Goal: Task Accomplishment & Management: Use online tool/utility

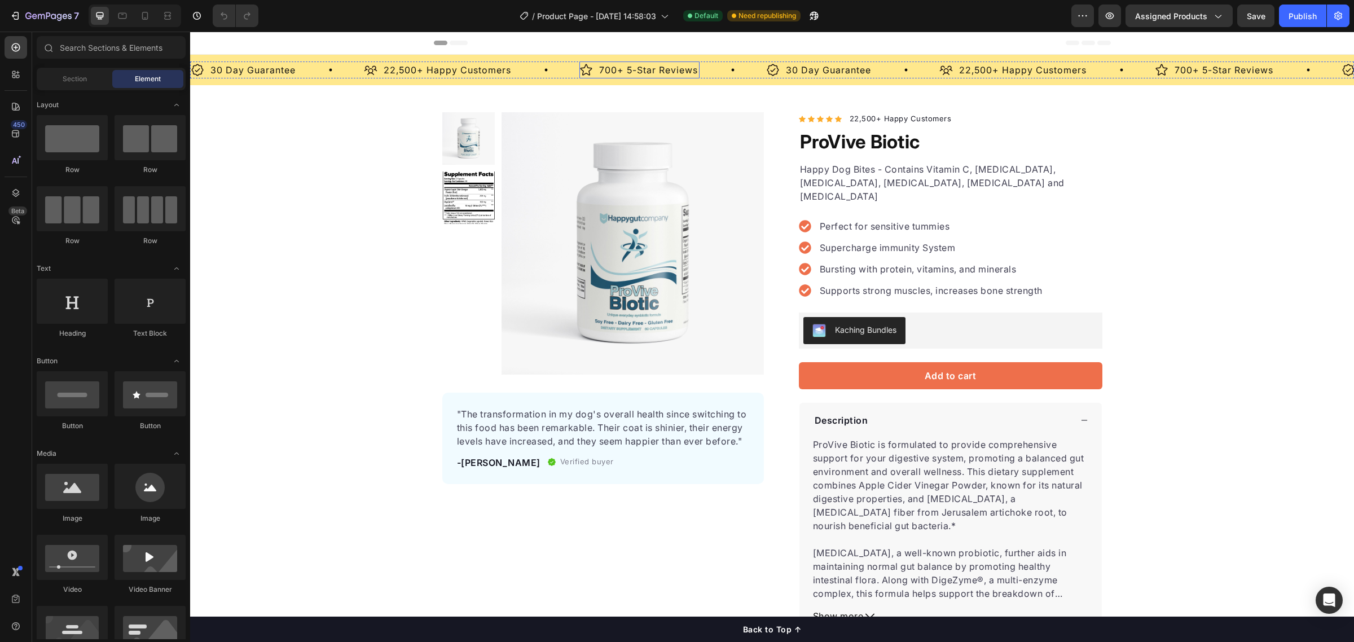
click at [619, 72] on p "700+ 5-Star Reviews" at bounding box center [648, 70] width 99 height 14
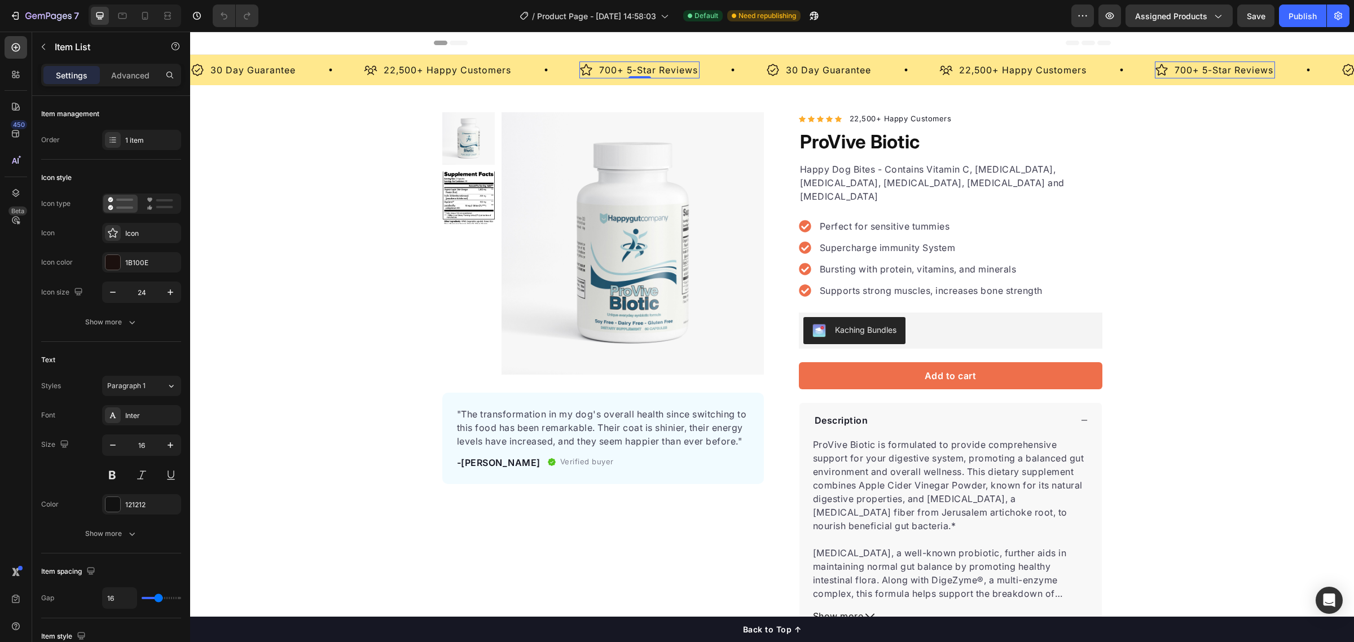
click at [616, 72] on p "700+ 5-Star Reviews" at bounding box center [648, 70] width 99 height 14
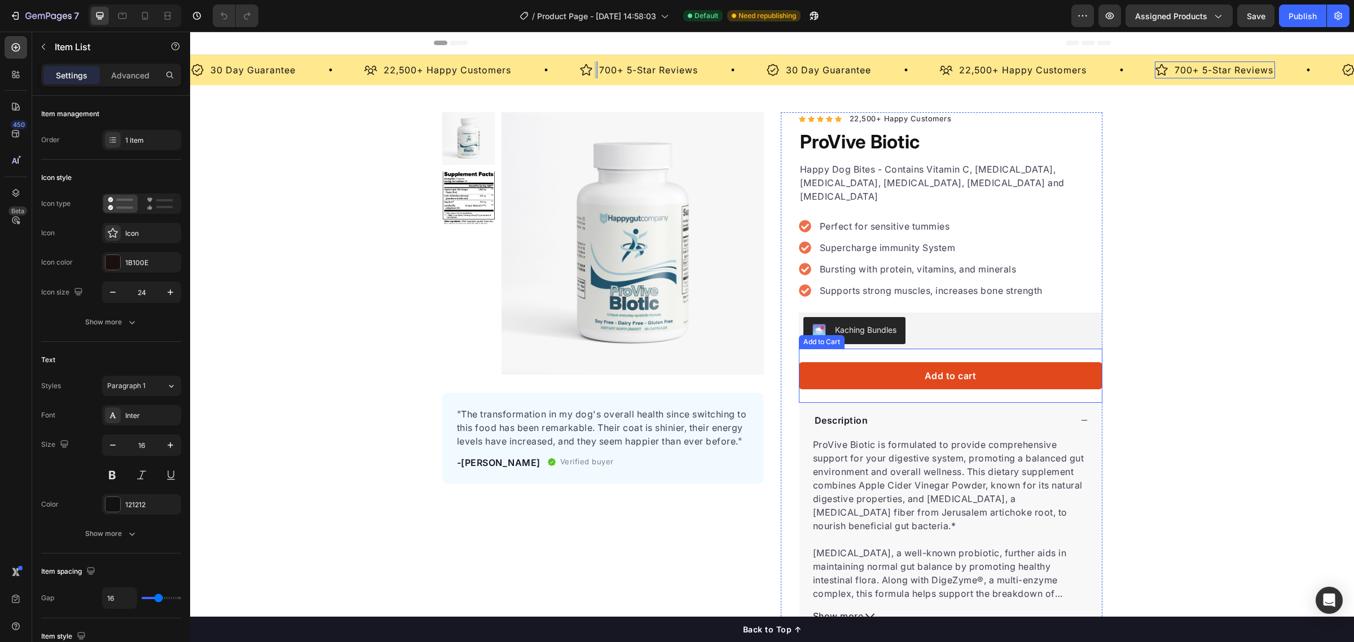
click at [847, 371] on button "Add to cart" at bounding box center [951, 375] width 304 height 27
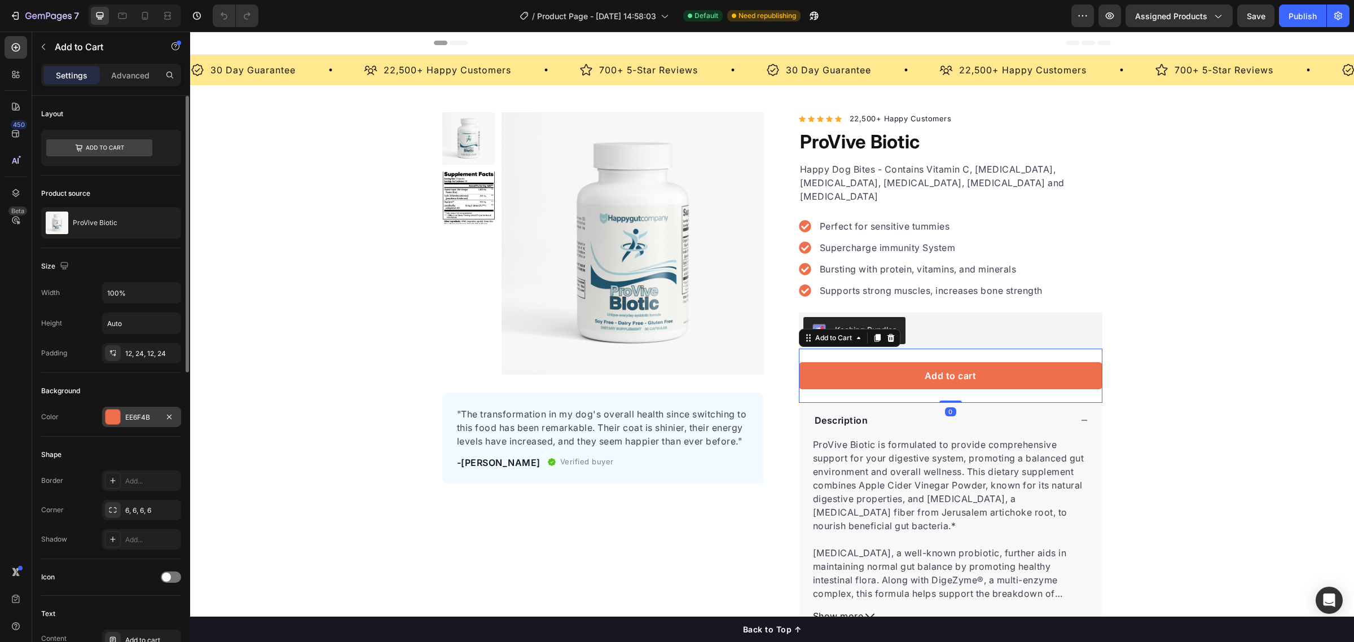
click at [153, 424] on div "EE6F4B" at bounding box center [141, 417] width 79 height 20
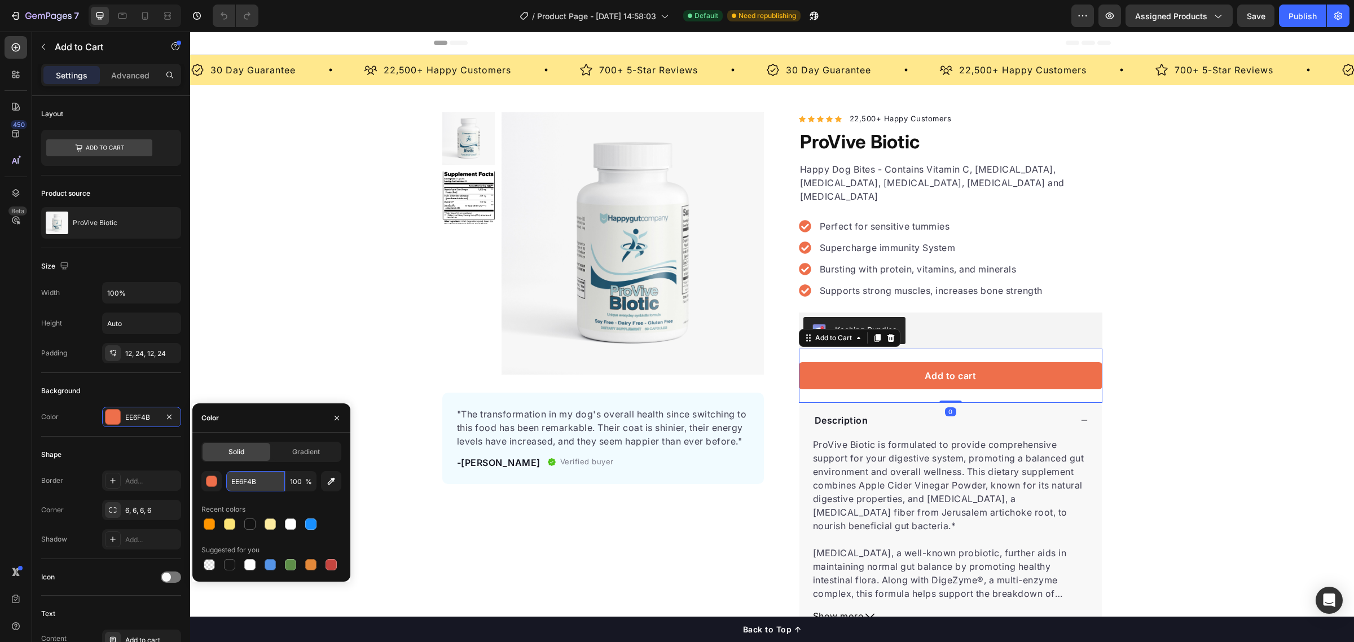
click at [249, 480] on input "EE6F4B" at bounding box center [255, 481] width 59 height 20
paste input "FF9500"
type input "FF9500"
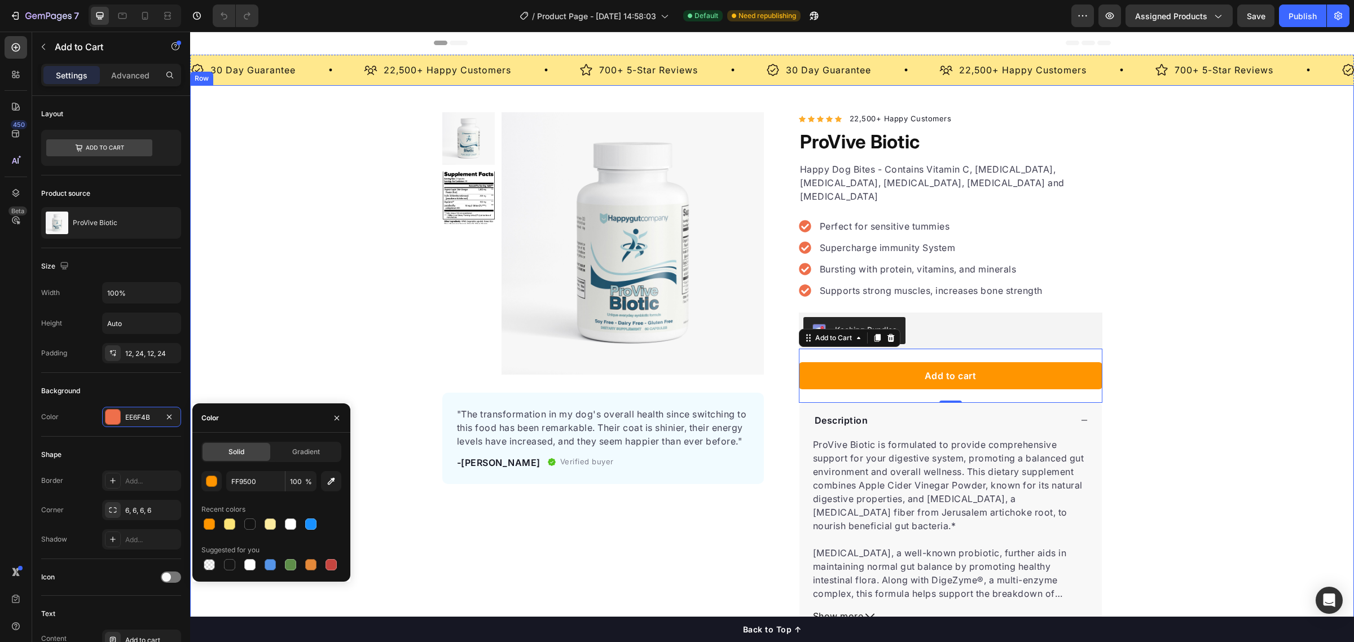
click at [392, 484] on div "Product Images "The transformation in my dog's overall health since switching t…" at bounding box center [772, 394] width 1164 height 564
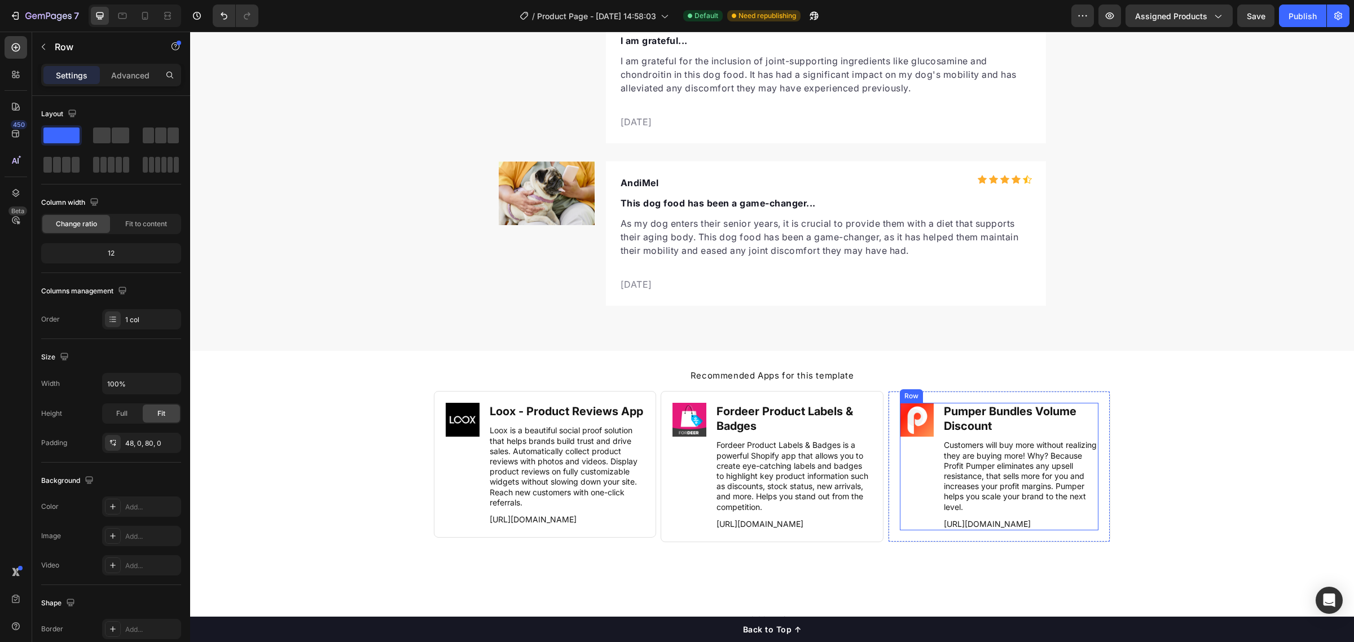
scroll to position [3712, 0]
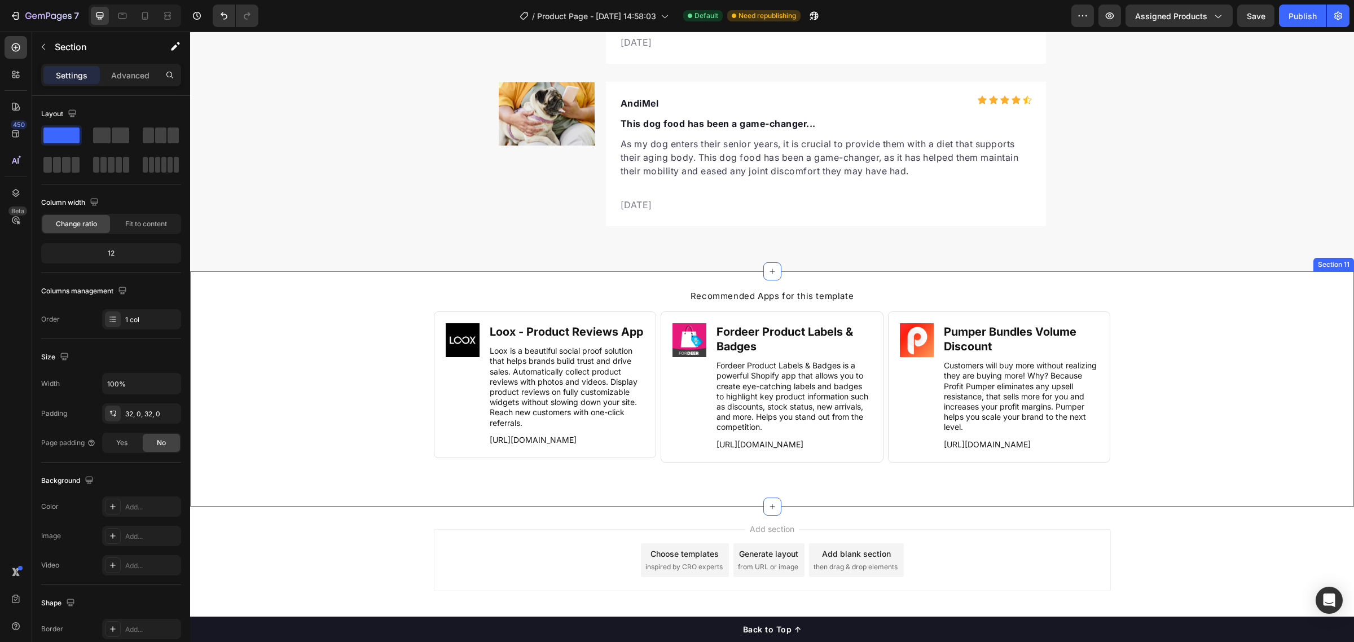
click at [641, 271] on div "Recommended Apps for this template Heading Image Loox ‑ Product Reviews App Hea…" at bounding box center [772, 388] width 1164 height 235
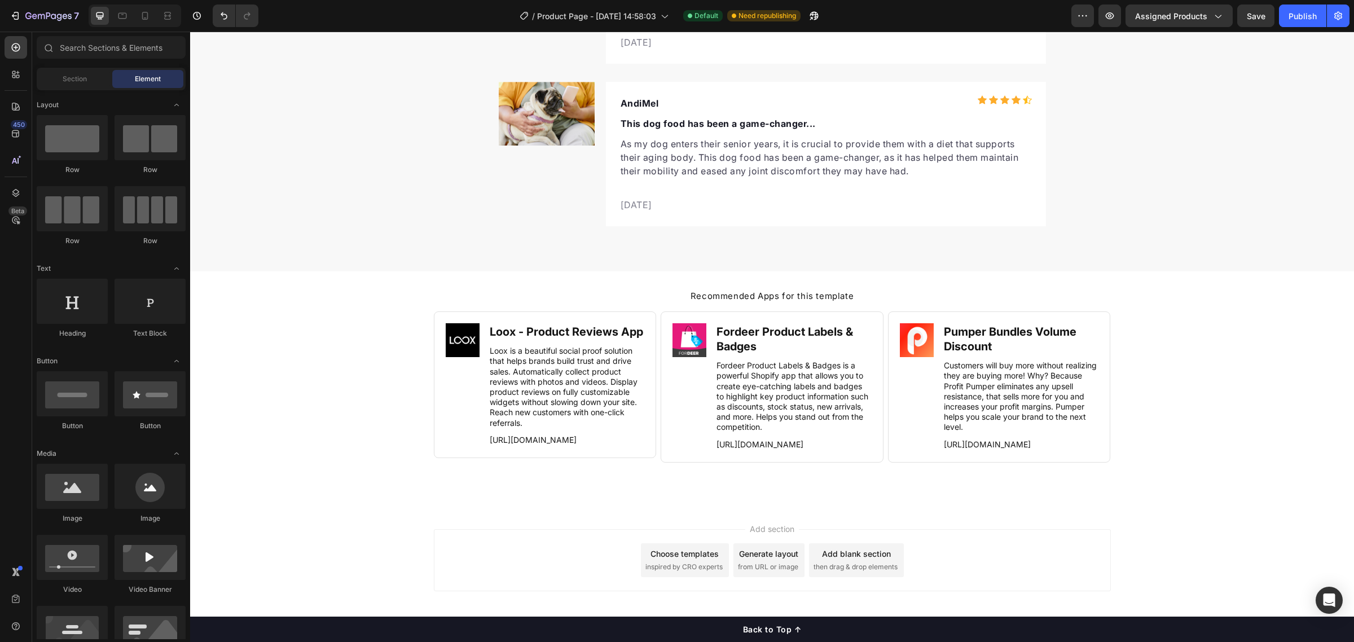
drag, startPoint x: 494, startPoint y: 508, endPoint x: 353, endPoint y: 485, distance: 143.0
click at [353, 485] on div "Recommended Apps for this template Heading Image Loox ‑ Product Reviews App Hea…" at bounding box center [772, 389] width 1164 height 199
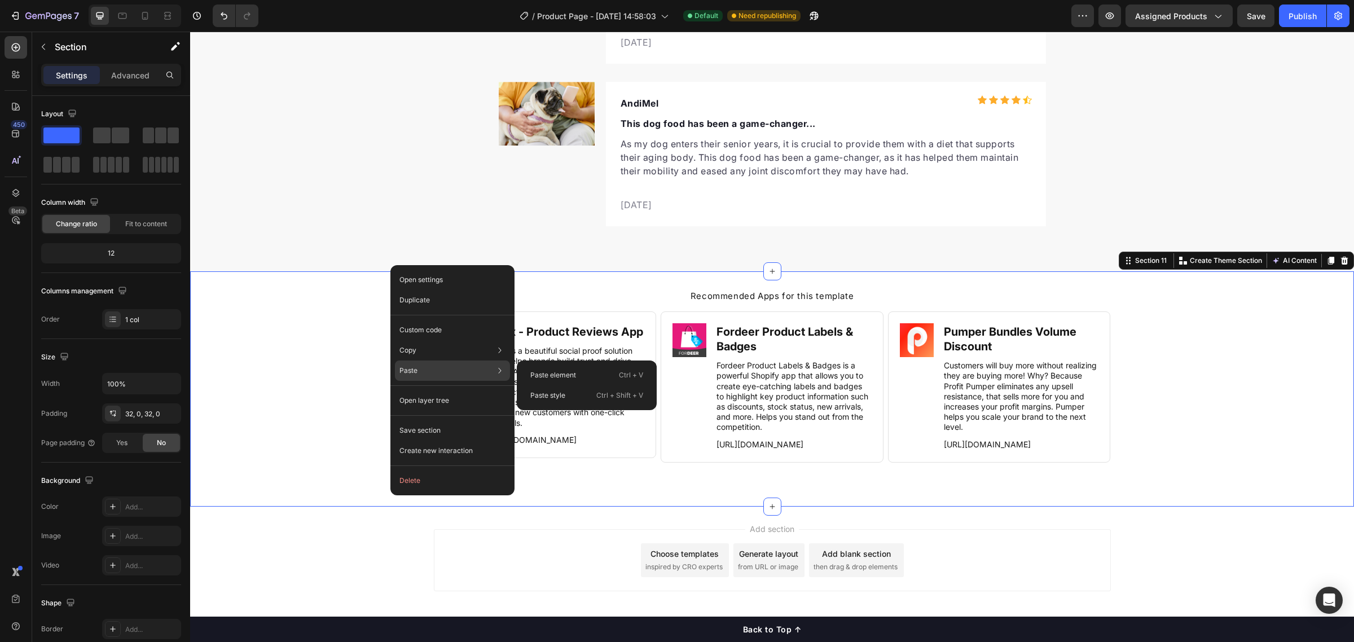
click at [435, 367] on div "Paste Paste element Ctrl + V Paste style Ctrl + Shift + V" at bounding box center [452, 371] width 115 height 20
click at [556, 375] on p "Paste element" at bounding box center [554, 375] width 46 height 10
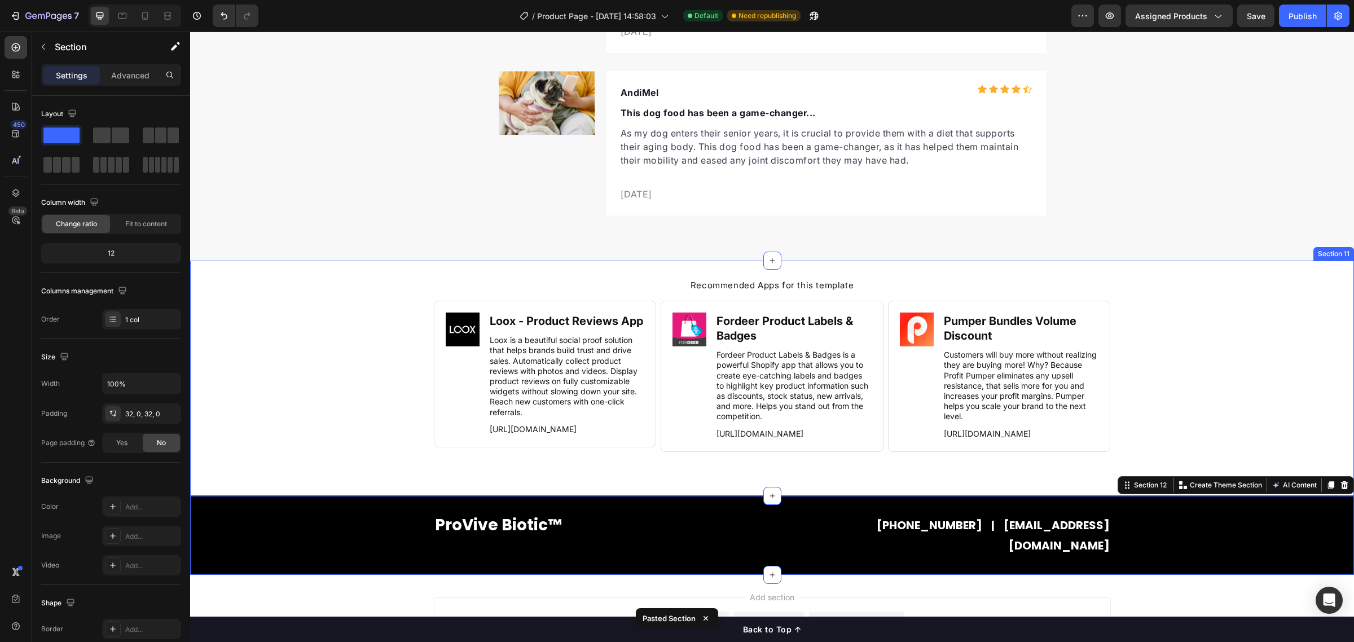
click at [357, 326] on div "Recommended Apps for this template Heading Image Loox ‑ Product Reviews App Hea…" at bounding box center [772, 378] width 1164 height 199
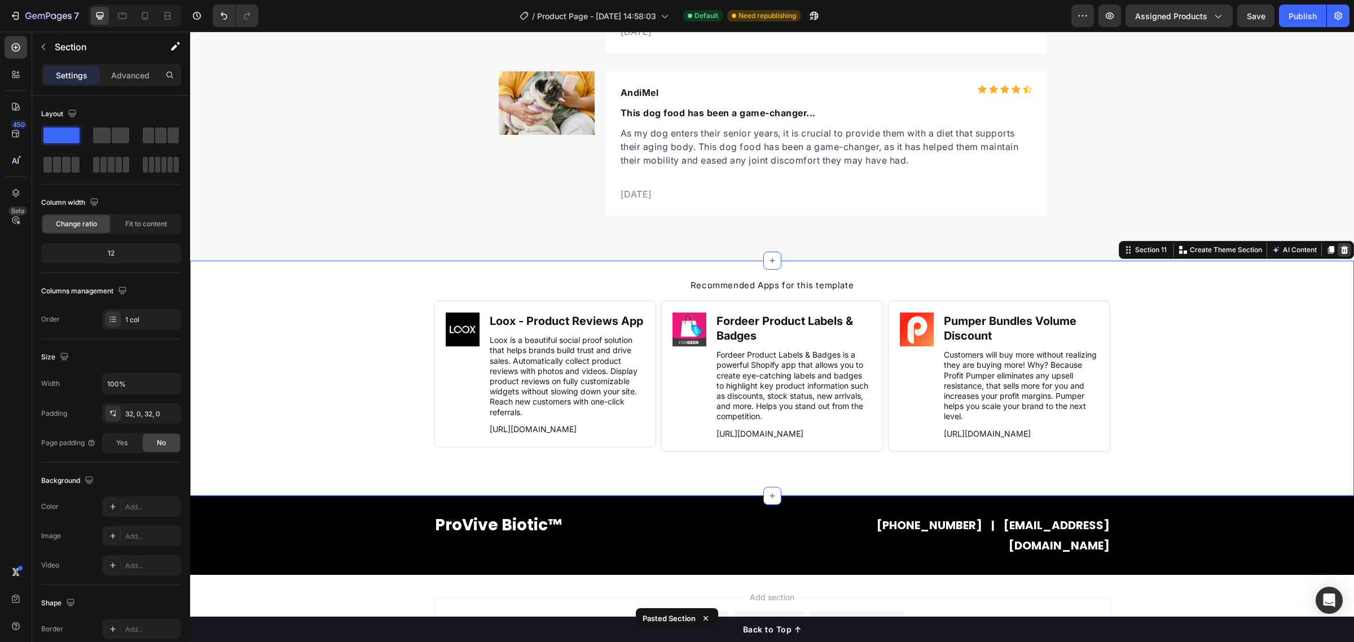
click at [1340, 246] on icon at bounding box center [1344, 250] width 9 height 9
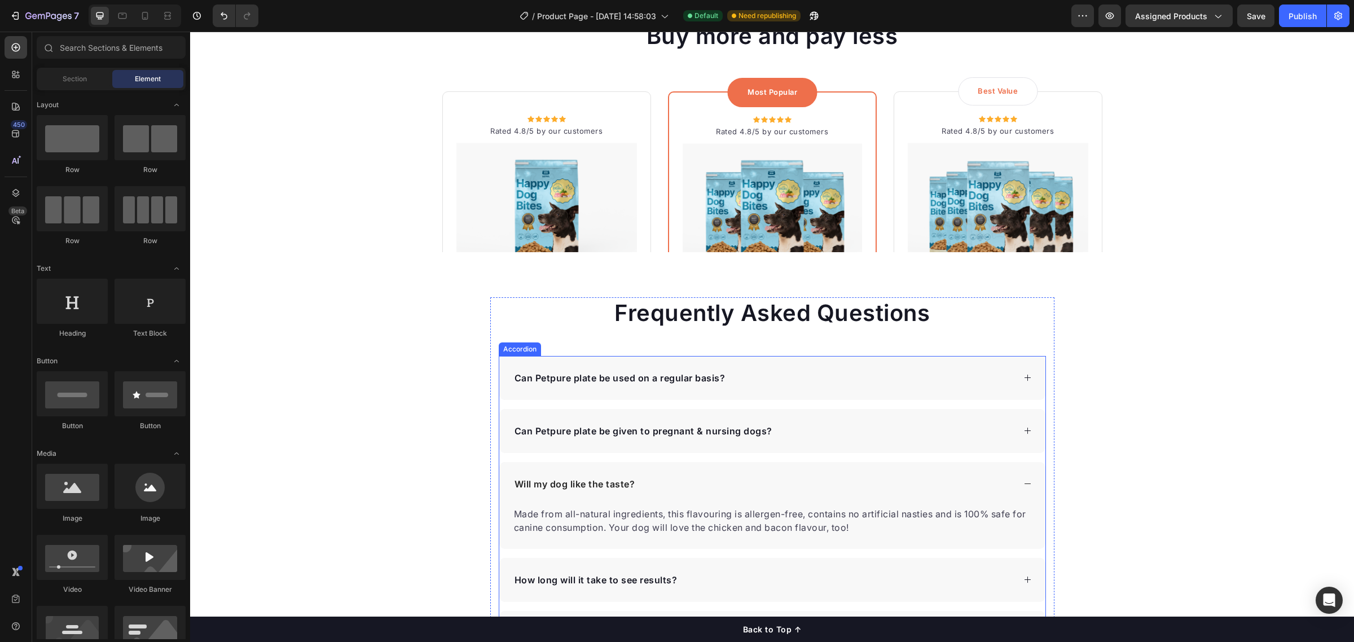
scroll to position [2510, 0]
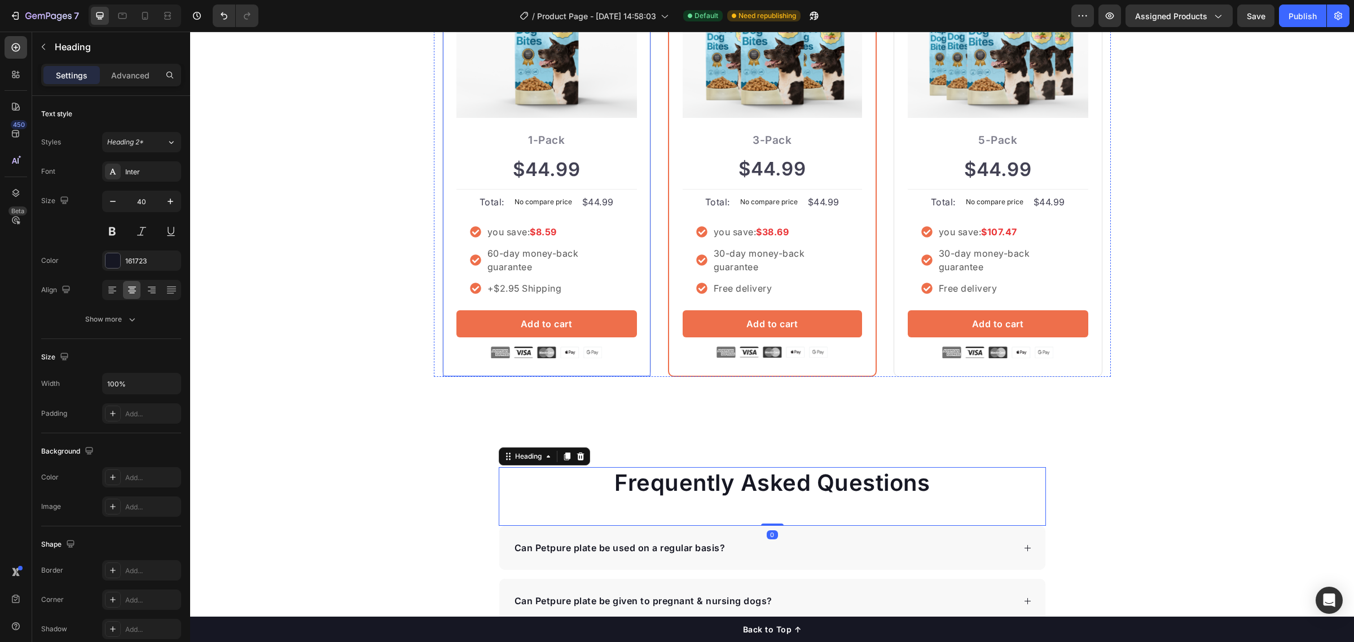
scroll to position [2862, 0]
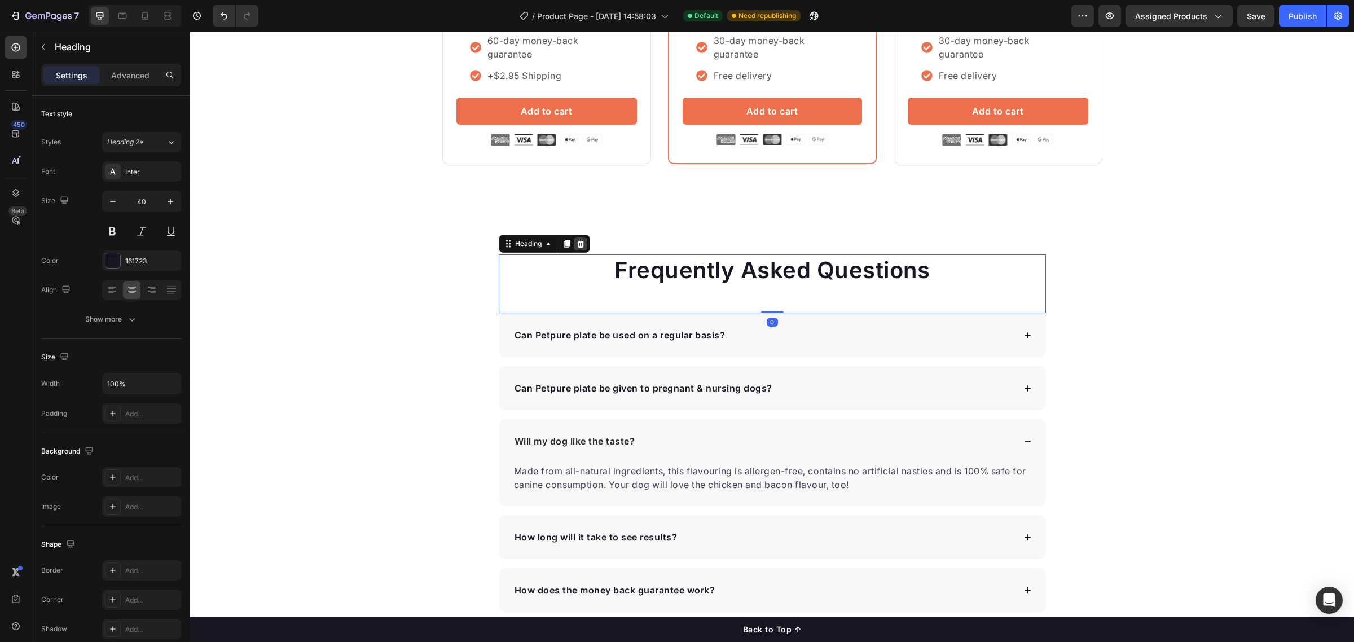
click at [580, 247] on icon at bounding box center [580, 243] width 9 height 9
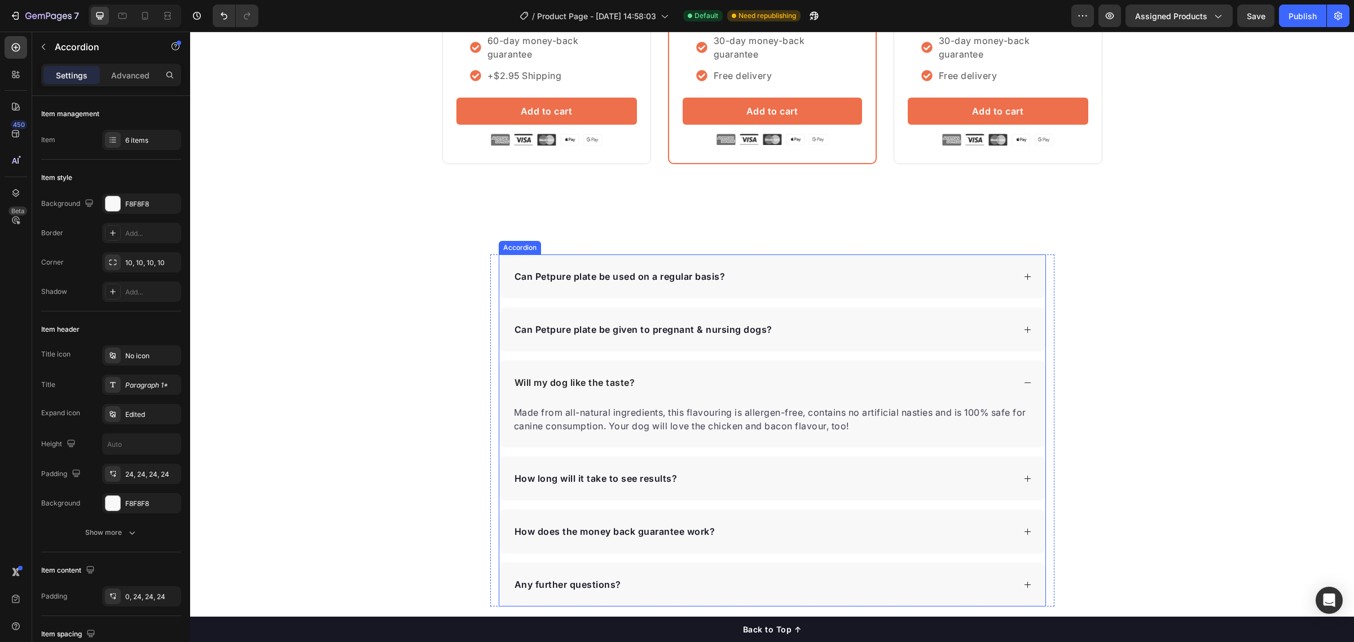
click at [549, 274] on p "Can Petpure plate be used on a regular basis?" at bounding box center [620, 277] width 211 height 14
click at [584, 246] on icon at bounding box center [587, 244] width 7 height 8
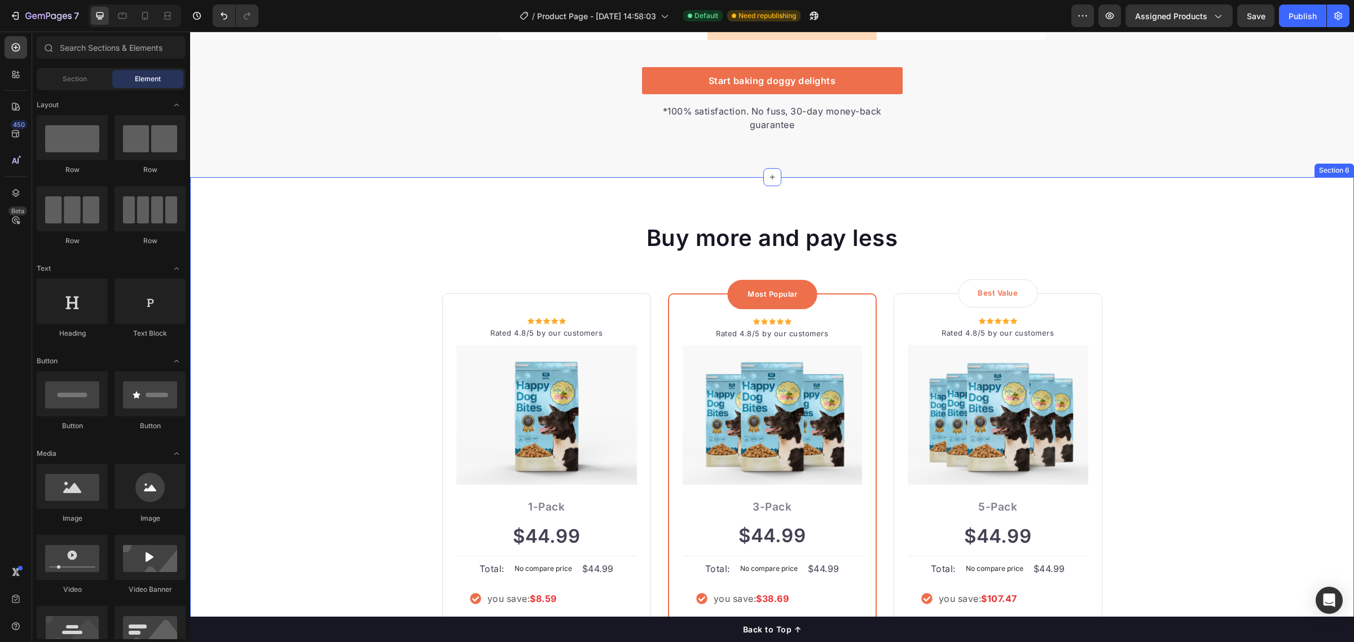
scroll to position [2228, 0]
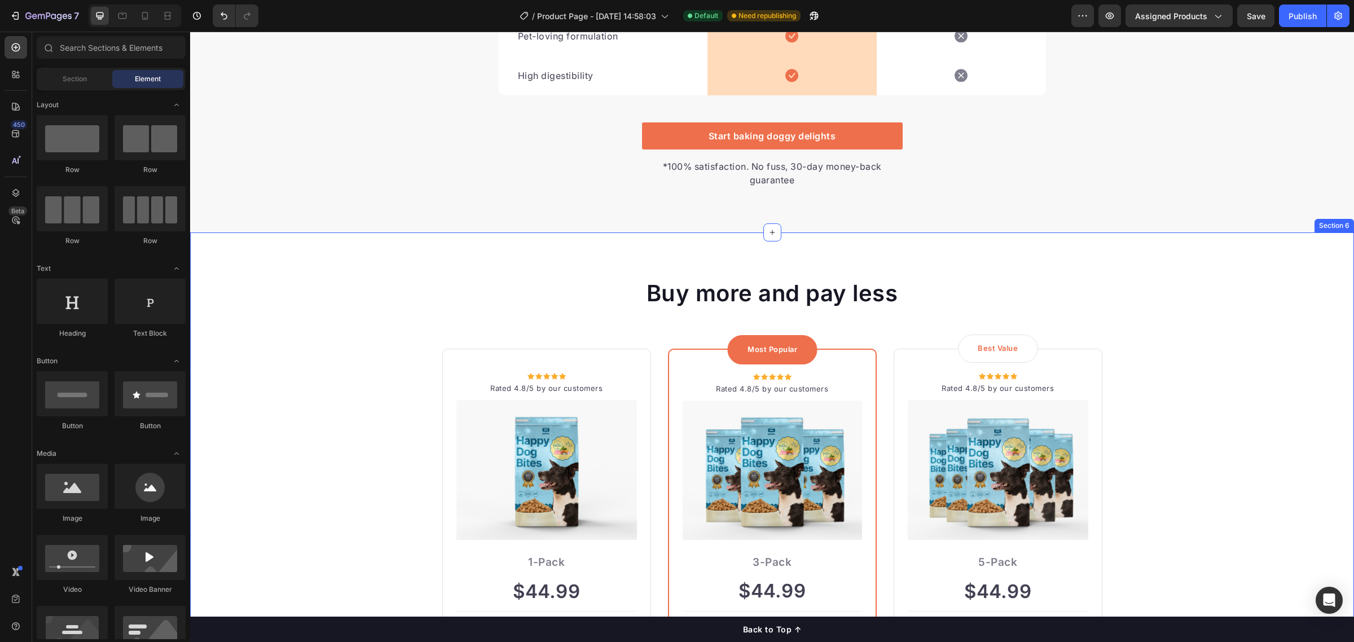
click at [594, 233] on div "Buy more and pay less Heading Row Icon Icon Icon Icon Icon Icon List Hoz Rated …" at bounding box center [772, 539] width 1164 height 612
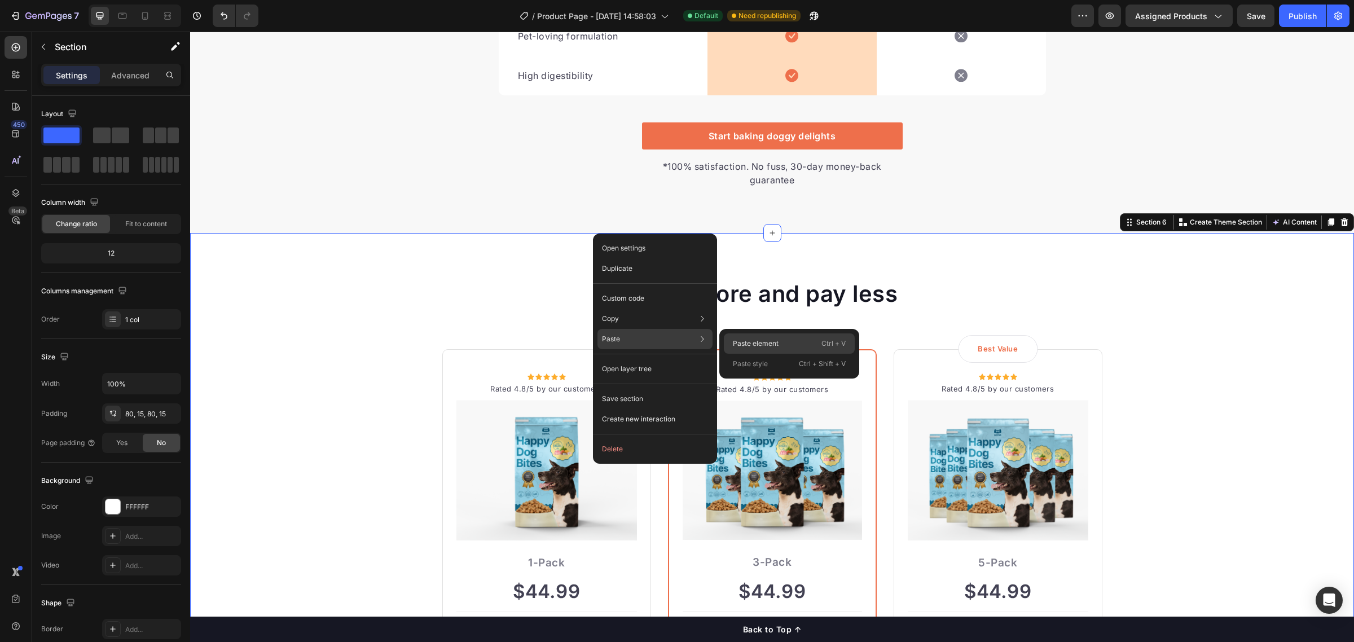
click at [752, 336] on div "Paste element Ctrl + V" at bounding box center [789, 344] width 131 height 20
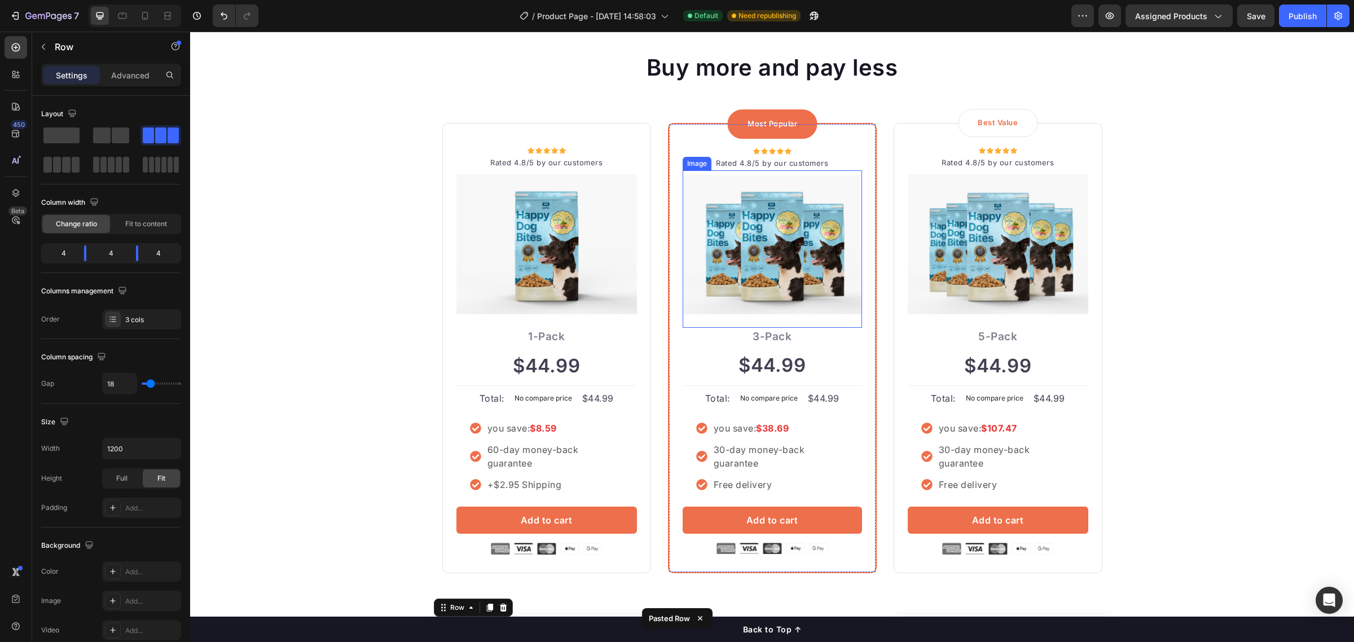
scroll to position [2437, 0]
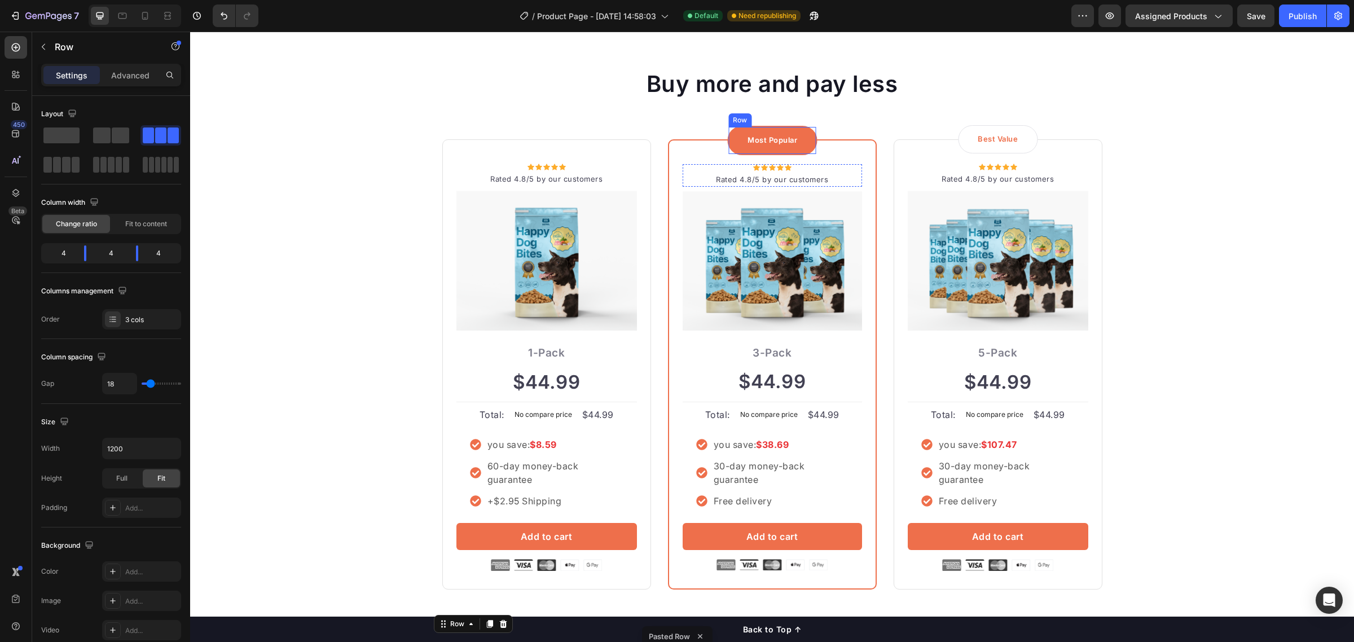
click at [733, 131] on div "Most Popular Text block Row" at bounding box center [772, 140] width 90 height 29
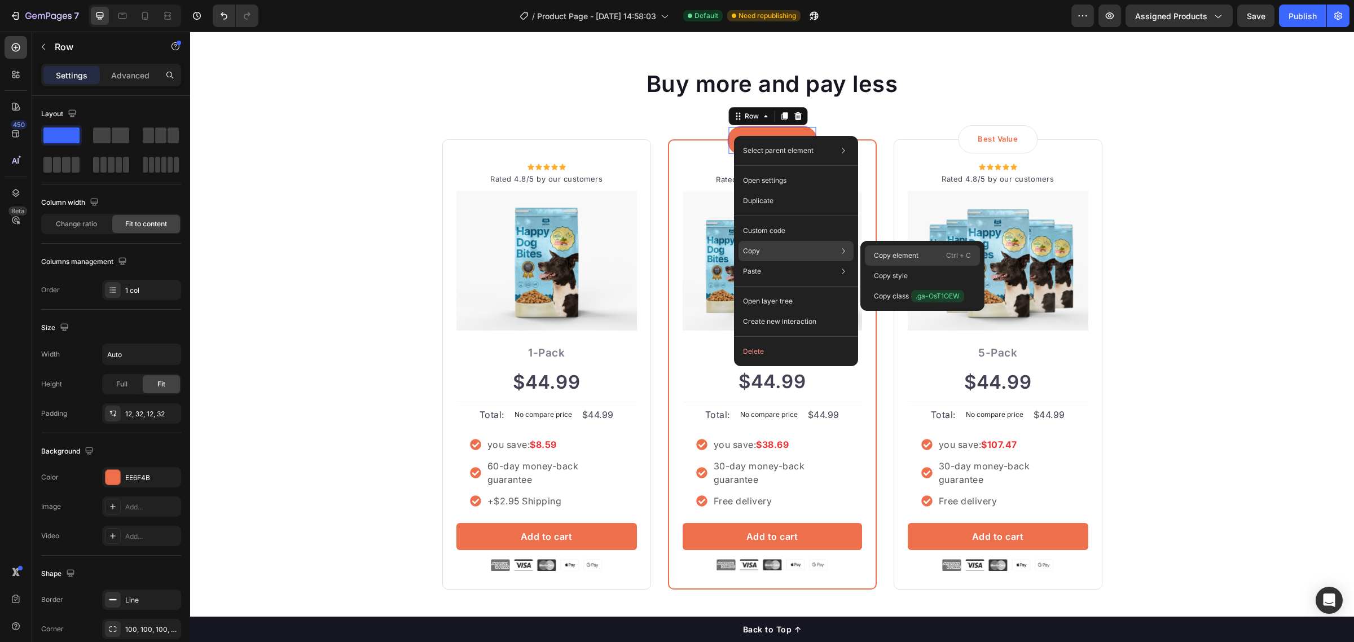
click at [878, 253] on p "Copy element" at bounding box center [896, 256] width 45 height 10
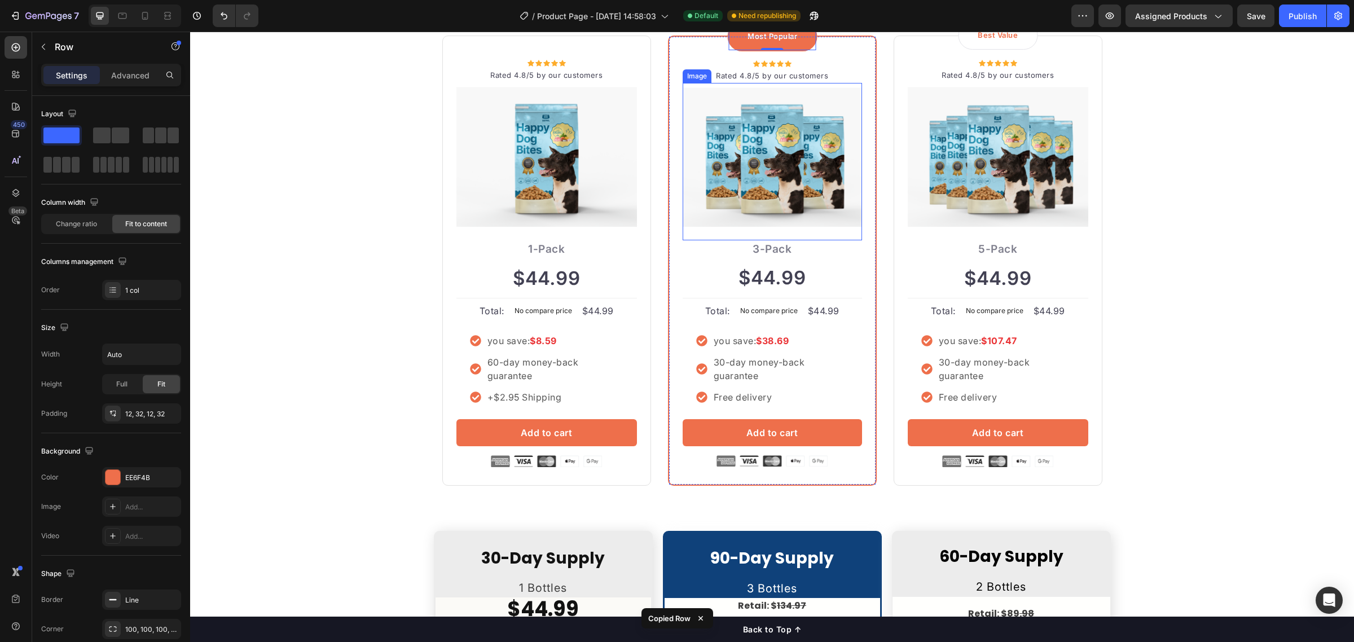
scroll to position [2719, 0]
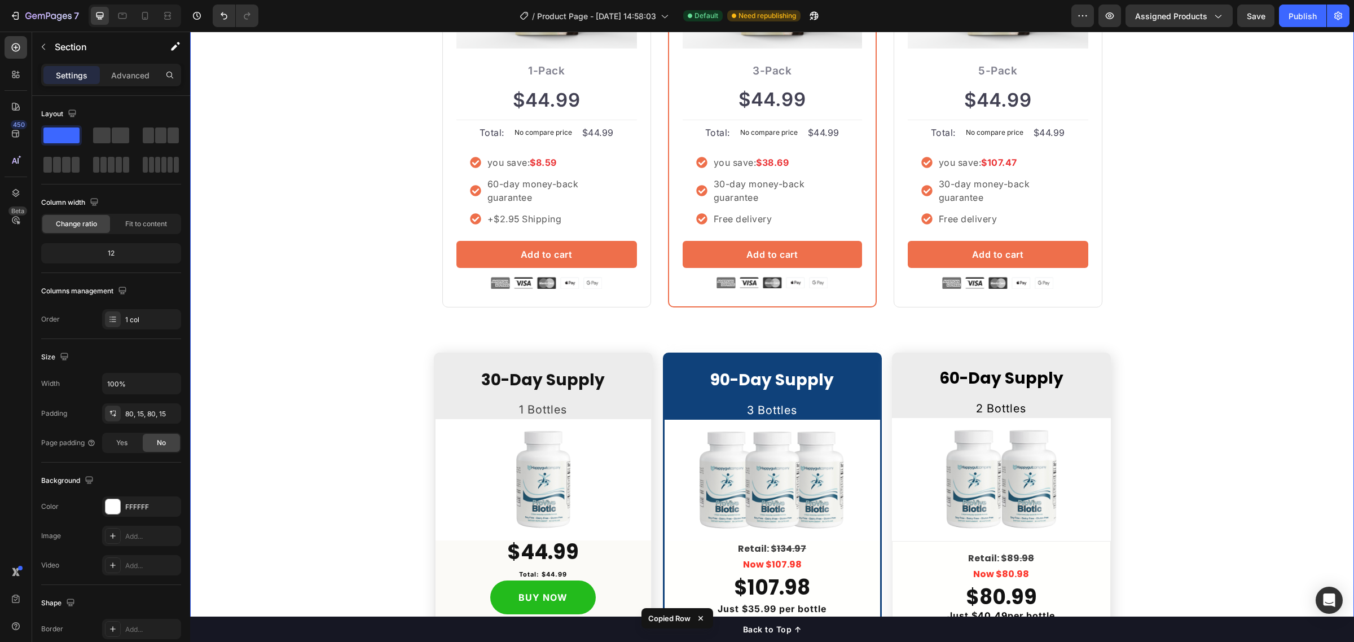
click at [748, 348] on div "Buy more and pay less Heading Row Icon Icon Icon Icon Icon Icon List Hoz Rated …" at bounding box center [772, 275] width 1147 height 979
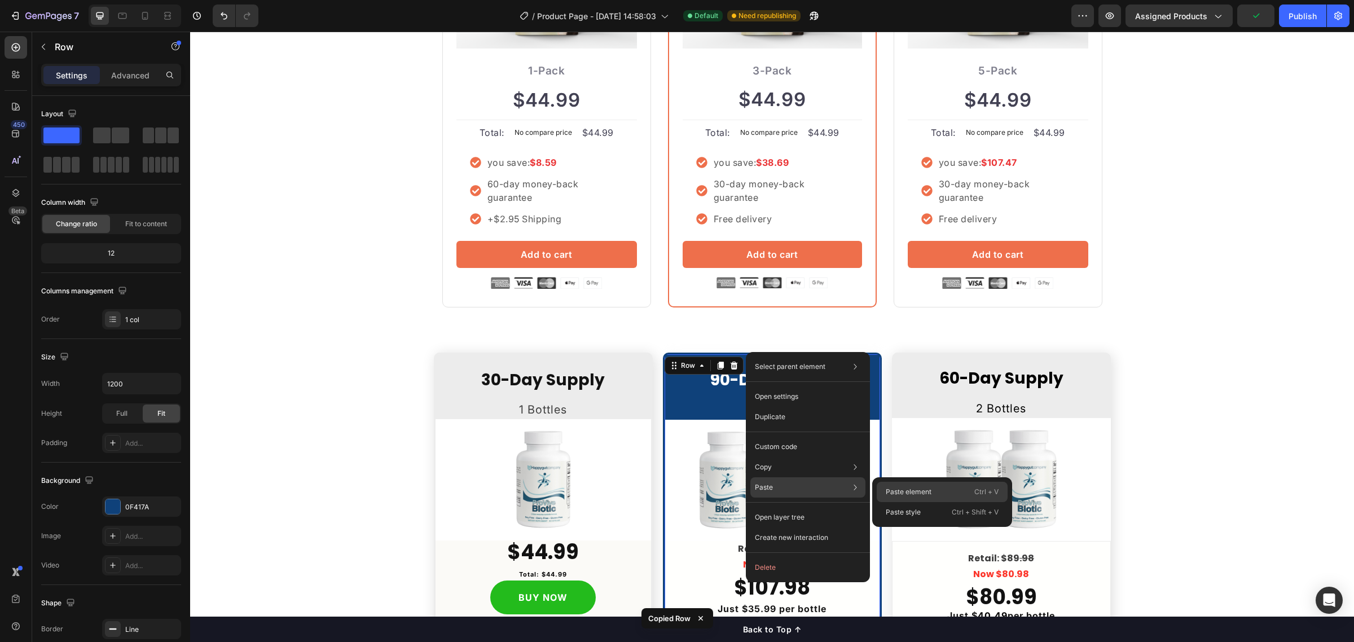
drag, startPoint x: 896, startPoint y: 483, endPoint x: 703, endPoint y: 447, distance: 196.9
click at [896, 483] on div "Paste element Ctrl + V" at bounding box center [942, 492] width 131 height 20
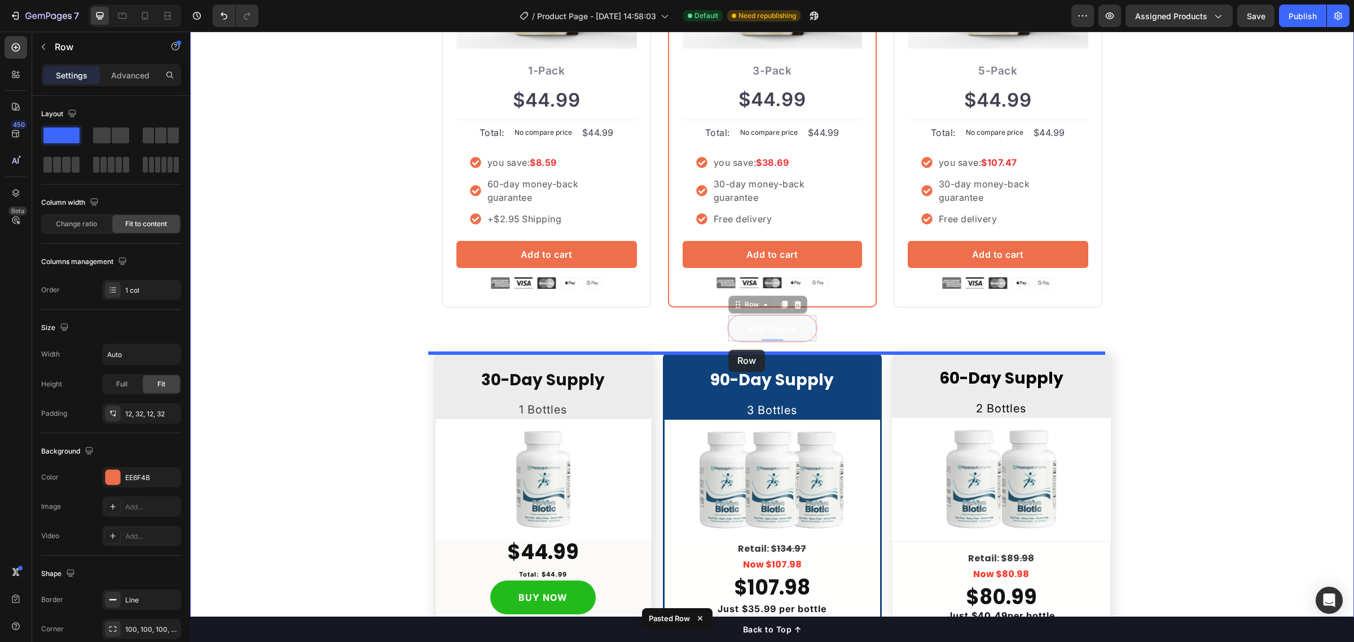
drag, startPoint x: 731, startPoint y: 304, endPoint x: 729, endPoint y: 350, distance: 46.3
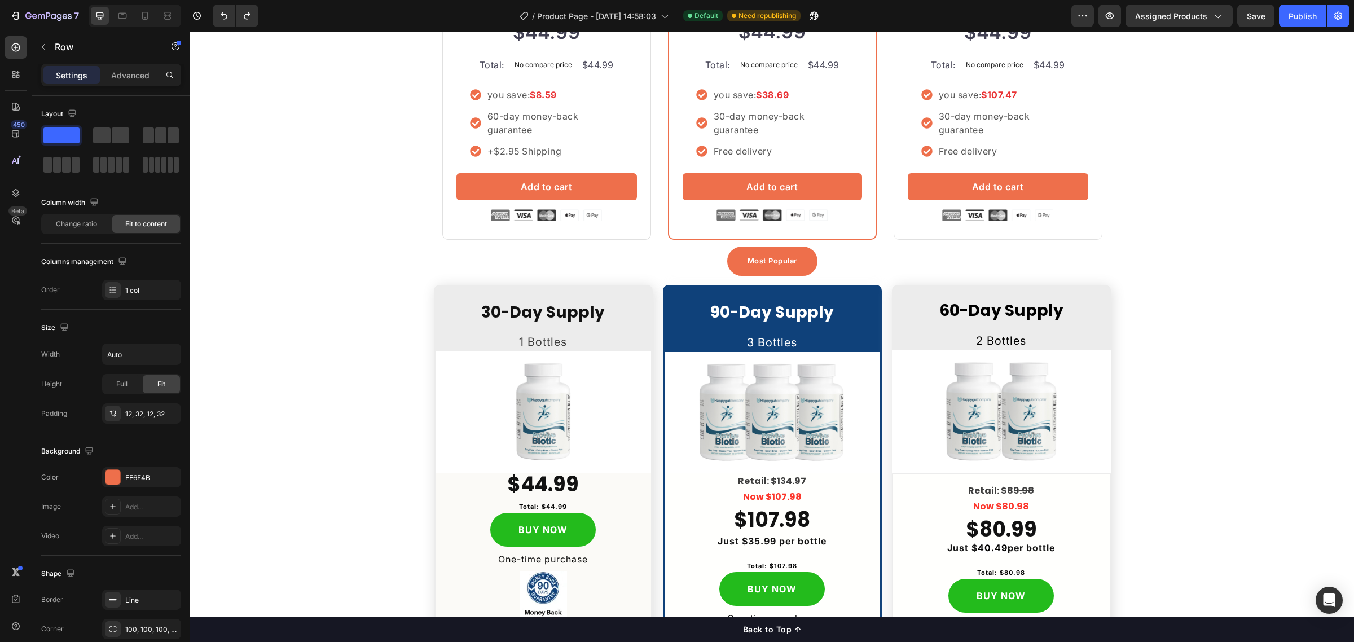
scroll to position [2931, 0]
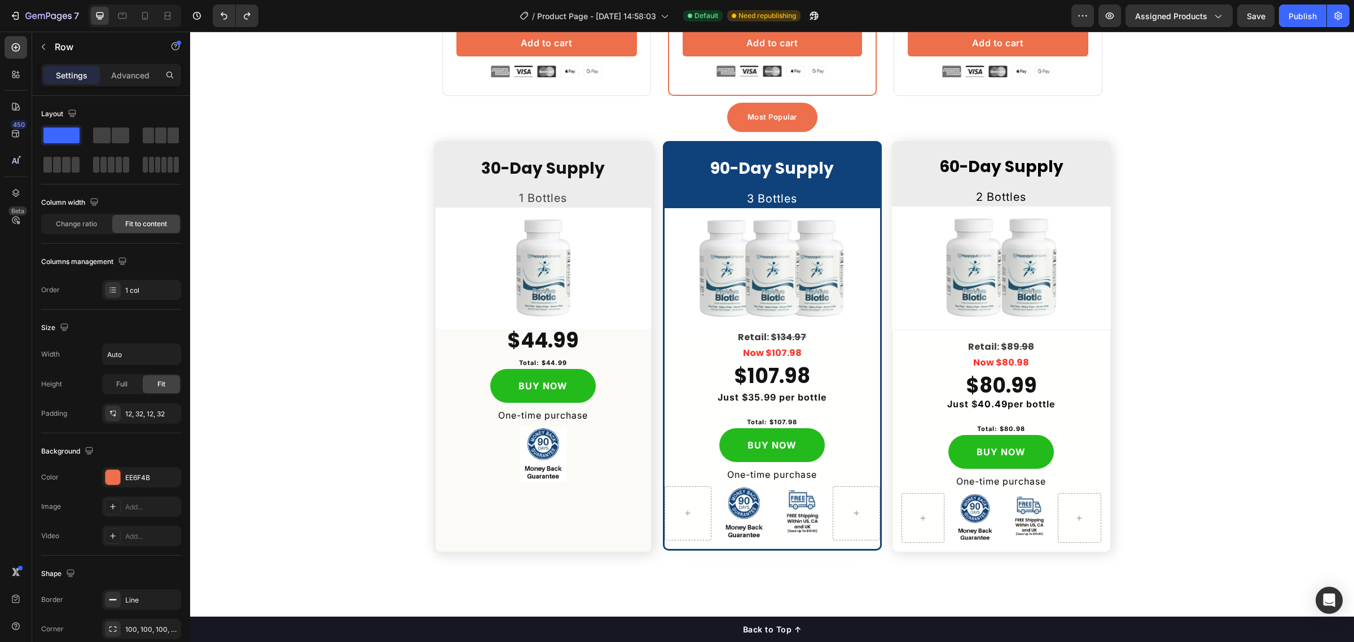
click at [727, 115] on div "Most Popular Text block Row" at bounding box center [772, 117] width 90 height 29
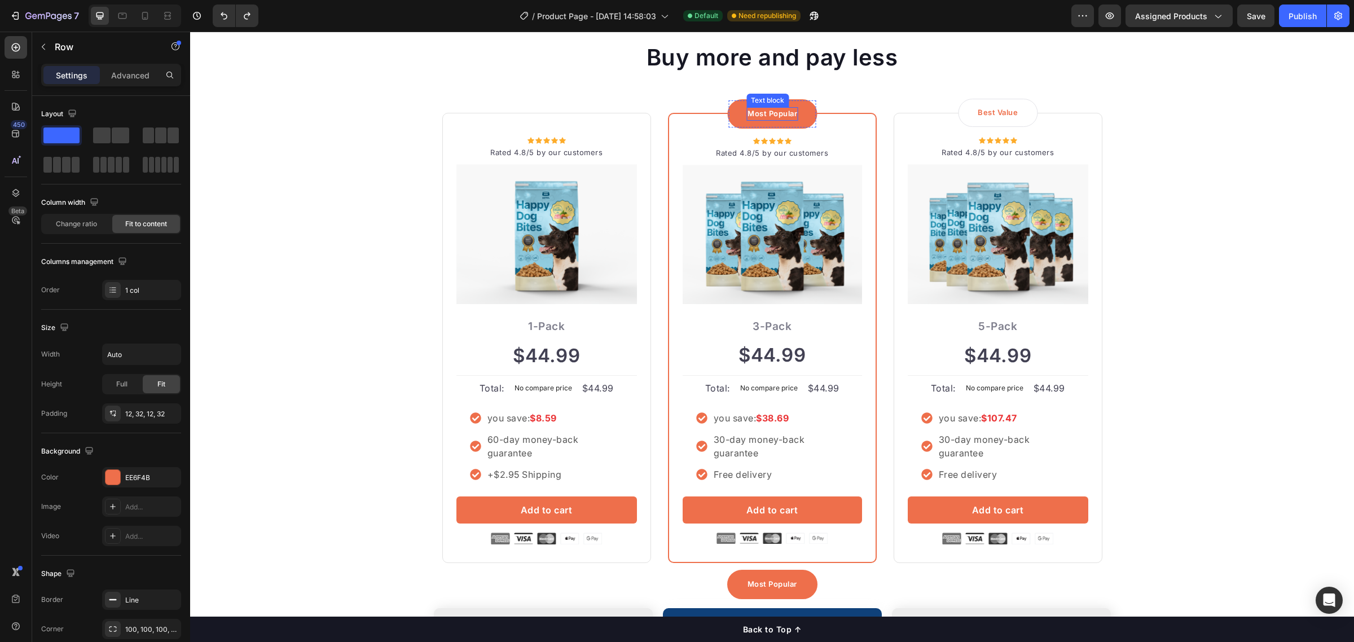
scroll to position [2366, 0]
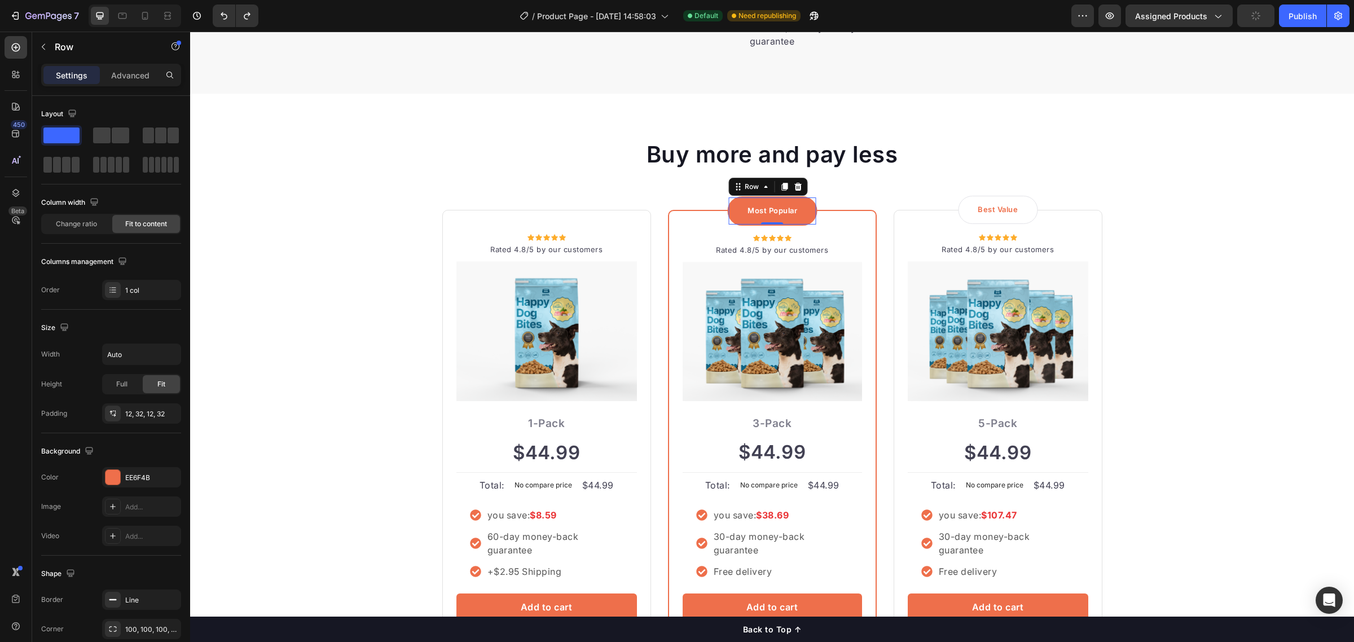
click at [729, 206] on div "Most Popular Text block Row 0" at bounding box center [772, 210] width 90 height 29
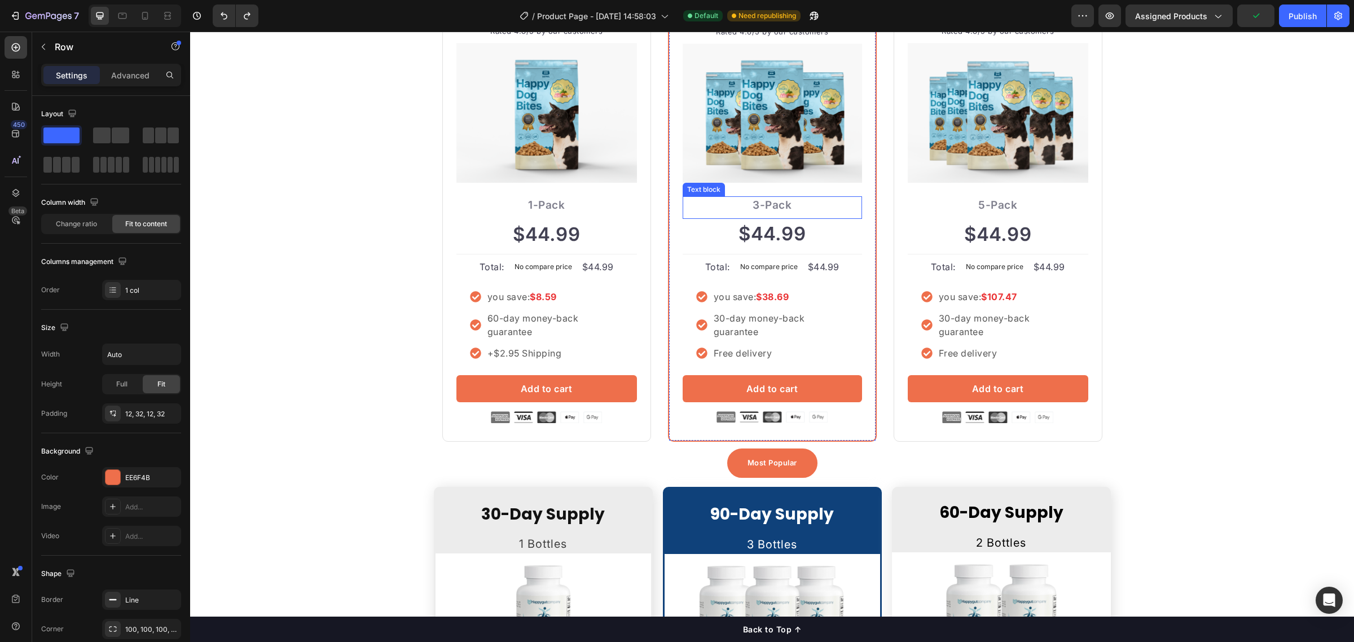
scroll to position [2719, 0]
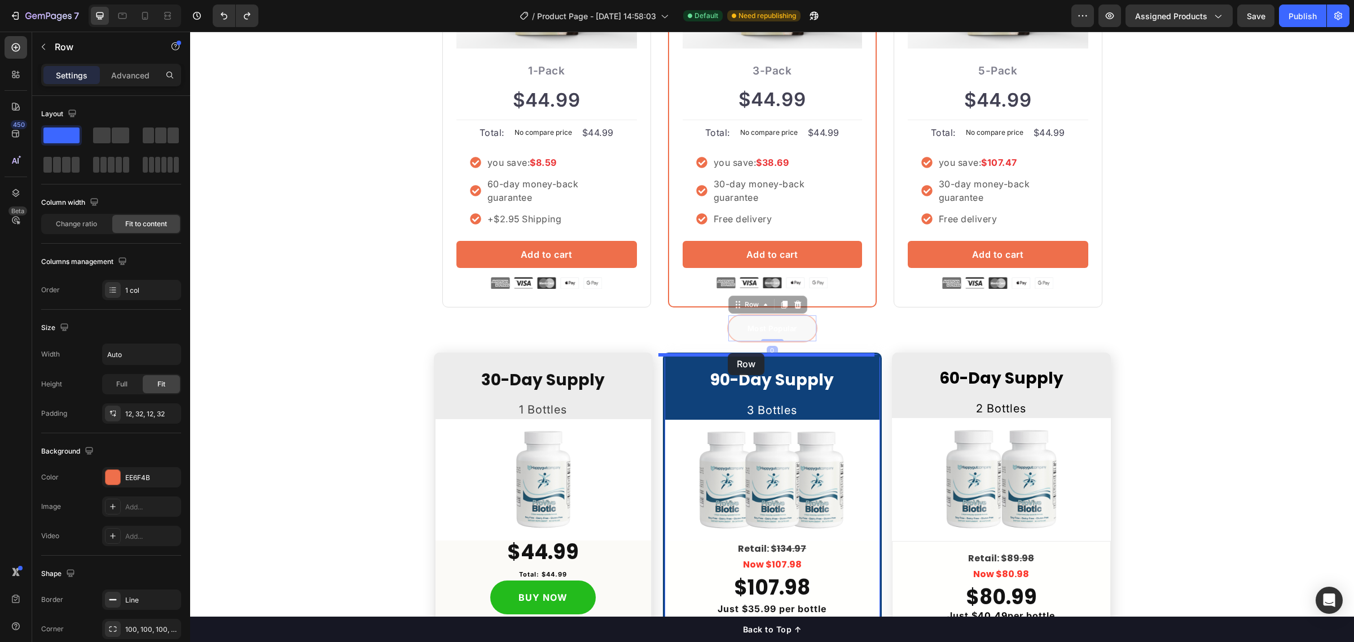
drag, startPoint x: 726, startPoint y: 326, endPoint x: 728, endPoint y: 353, distance: 27.7
click at [727, 328] on div "Most Popular Text block Row" at bounding box center [772, 328] width 90 height 29
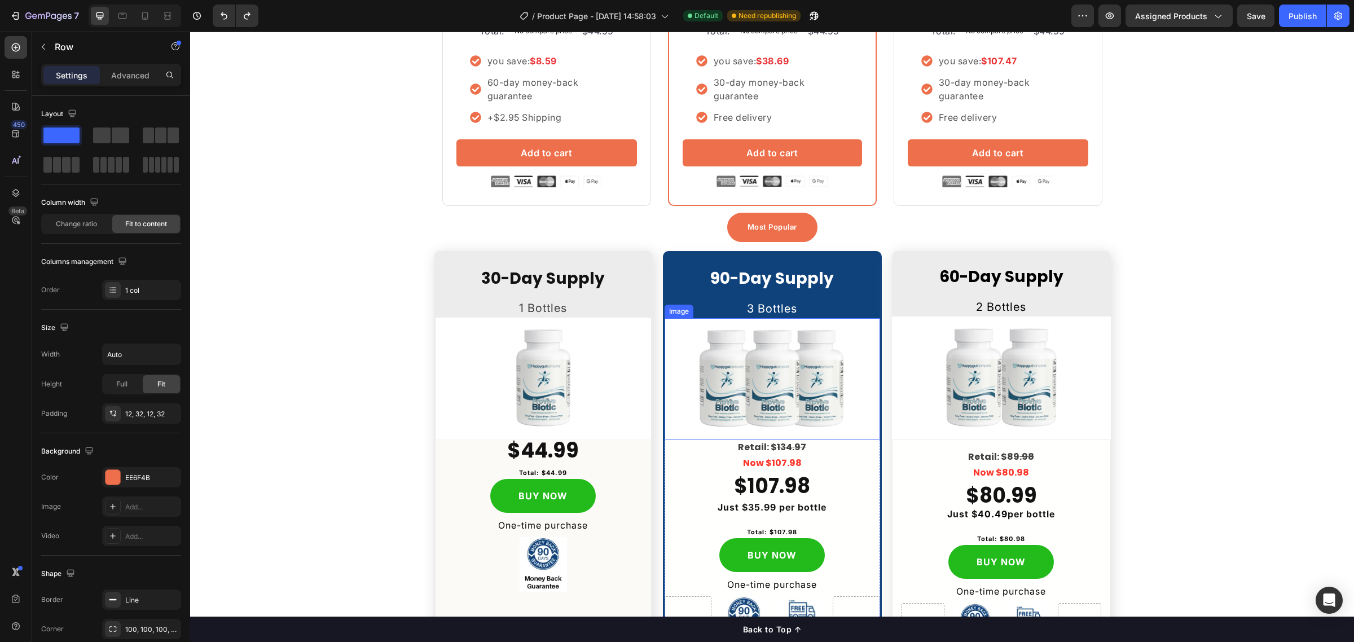
scroll to position [2931, 0]
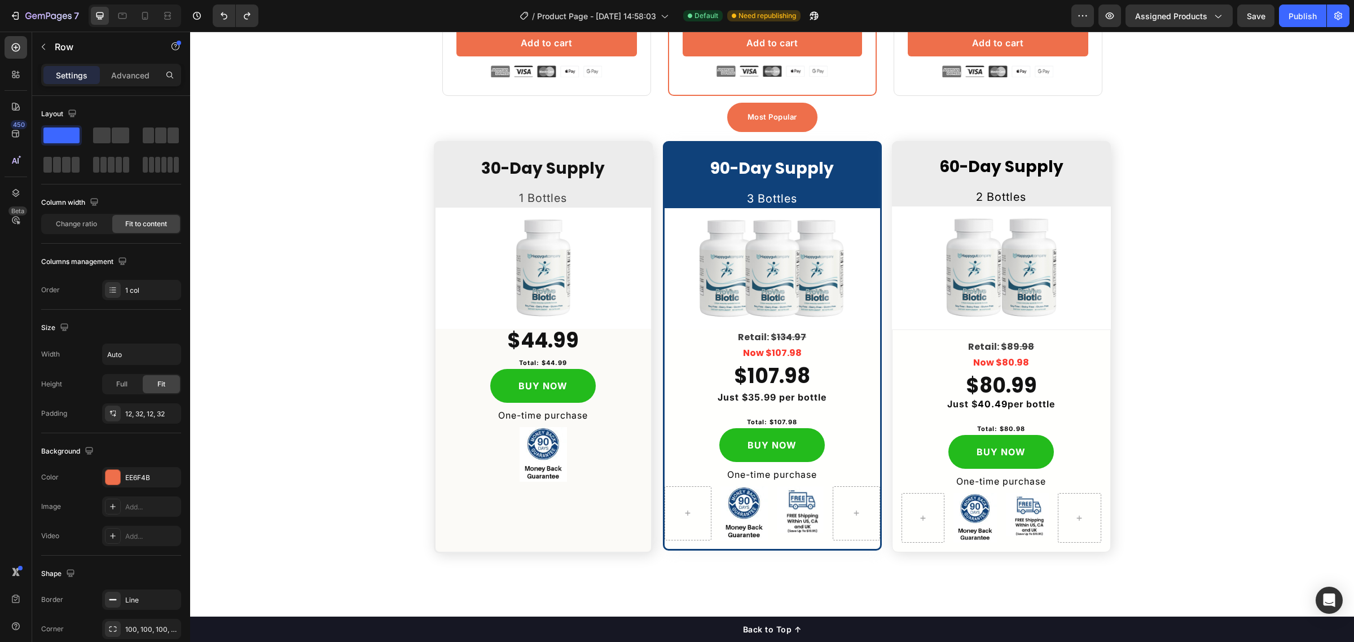
click at [727, 115] on div "Most Popular Text block Row" at bounding box center [772, 117] width 90 height 29
click at [759, 119] on p "Most Popular" at bounding box center [773, 117] width 50 height 11
click at [737, 112] on div "Most Popular Text block 0 Row" at bounding box center [772, 117] width 90 height 29
drag, startPoint x: 731, startPoint y: 94, endPoint x: 746, endPoint y: 190, distance: 97.1
click at [727, 117] on div "Most Popular Text block Row" at bounding box center [772, 117] width 90 height 29
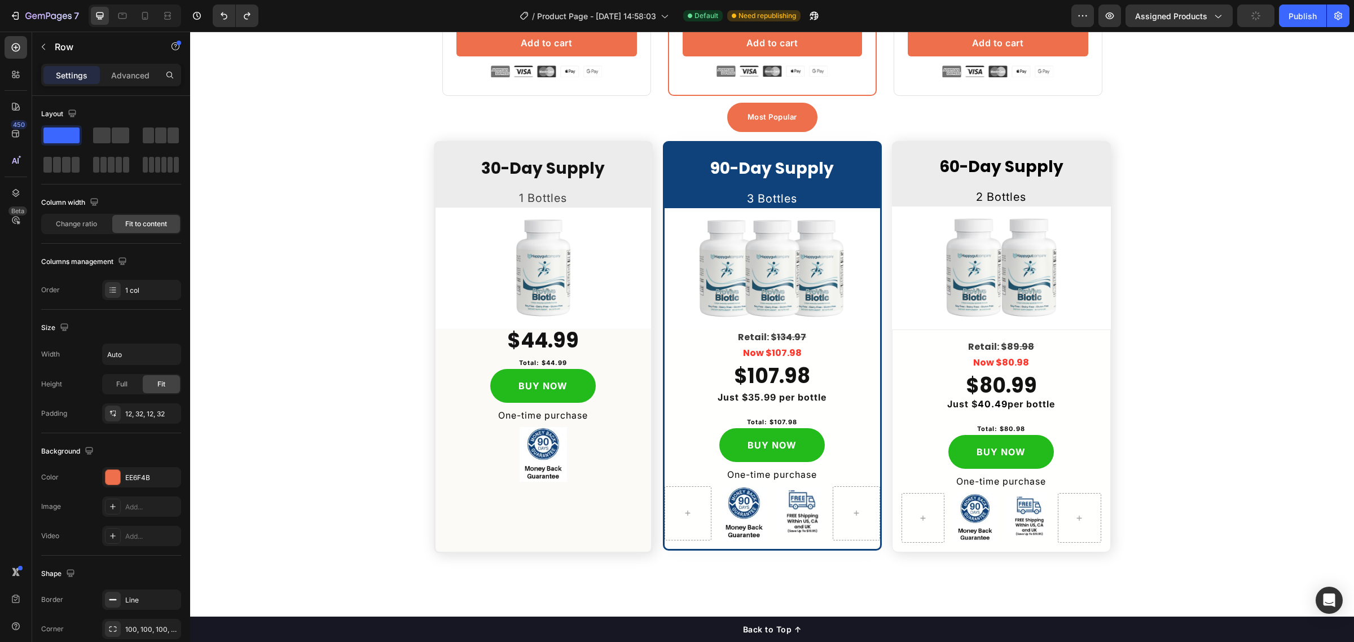
click at [731, 117] on div "Most Popular Text block Row" at bounding box center [772, 117] width 90 height 29
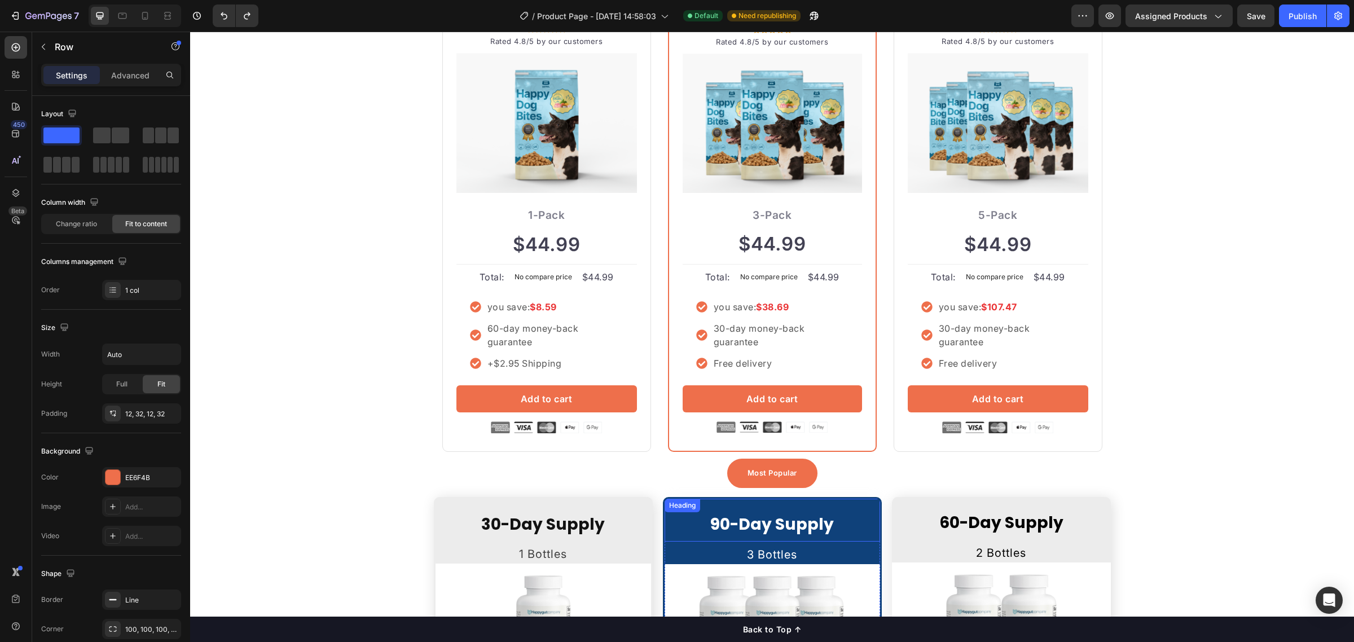
scroll to position [2578, 0]
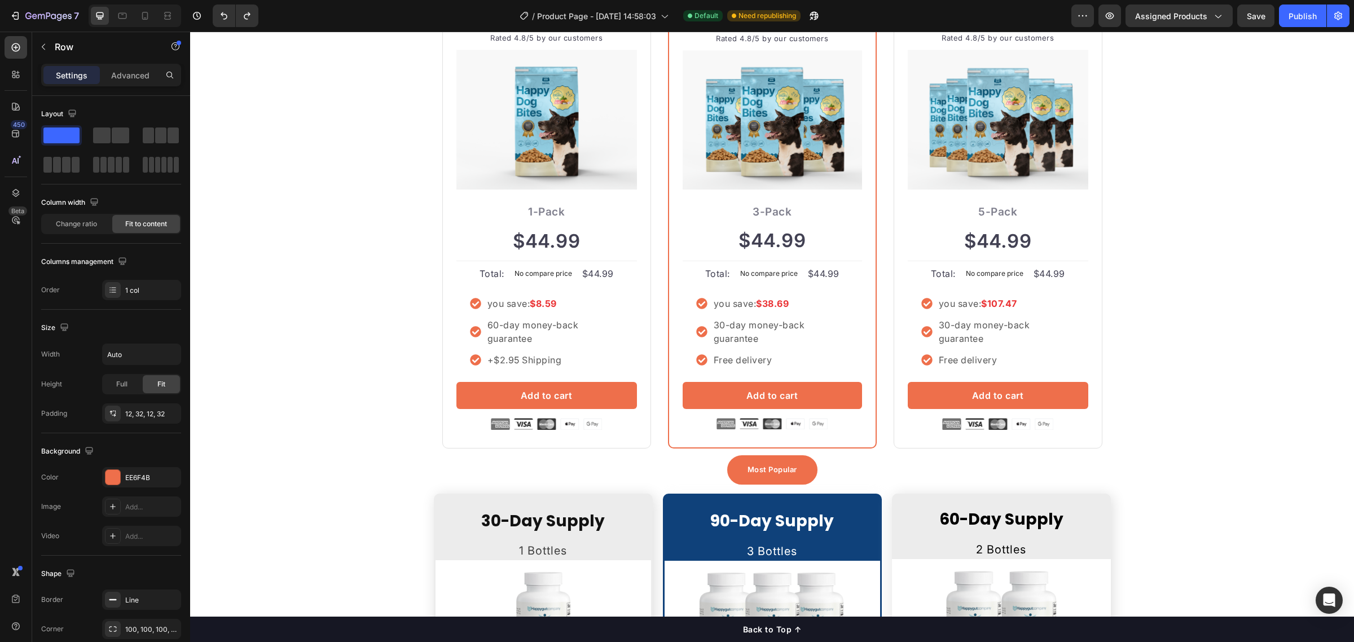
click at [728, 473] on div "Most Popular Text block Row" at bounding box center [772, 469] width 90 height 29
click at [738, 467] on div "Most Popular Text block Row" at bounding box center [772, 469] width 90 height 29
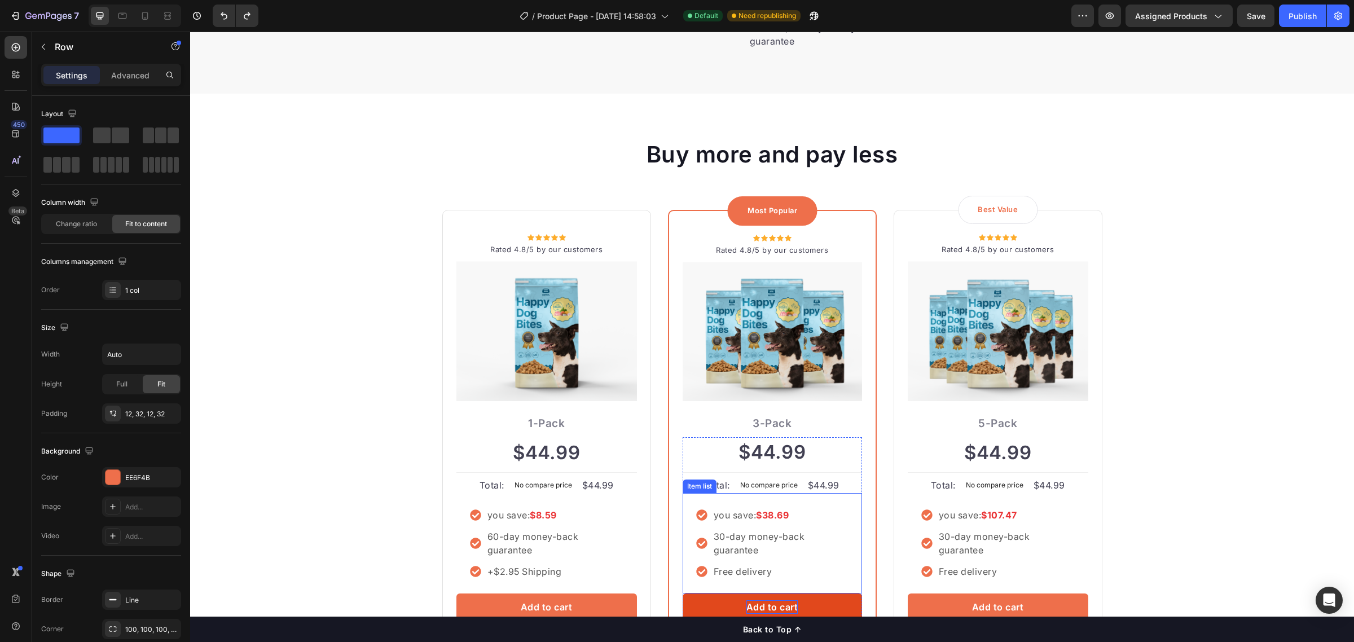
scroll to position [2508, 0]
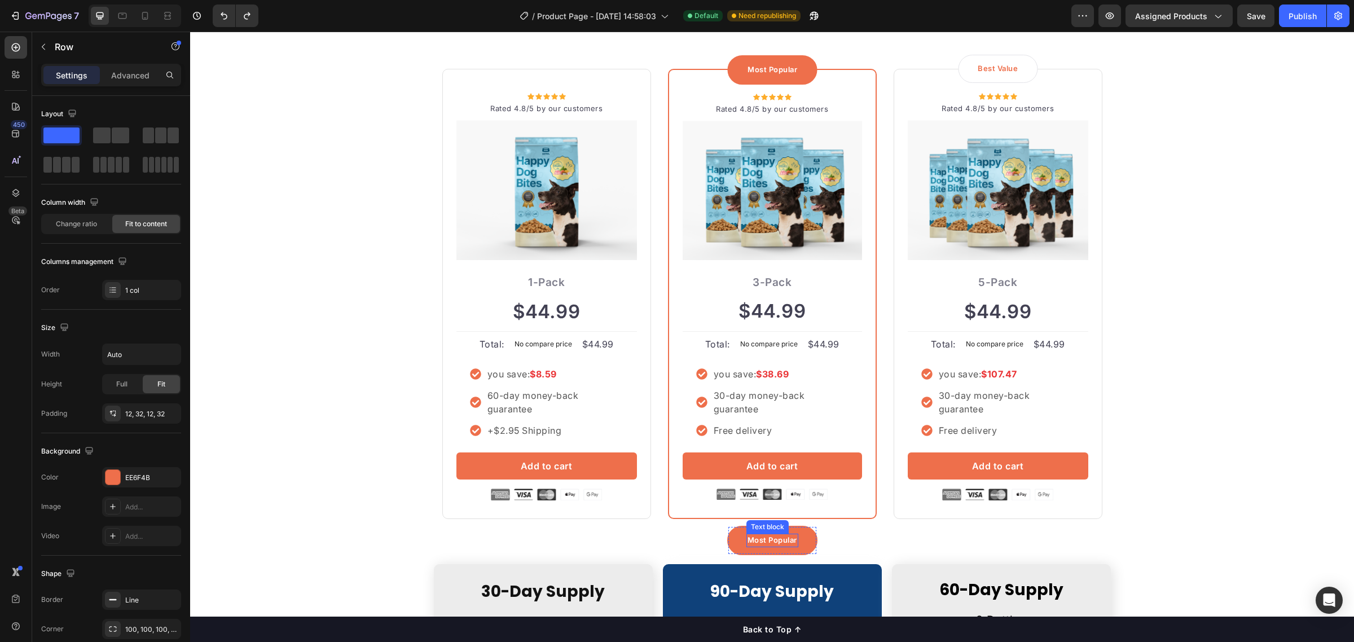
click at [757, 534] on div "Most Popular" at bounding box center [773, 541] width 52 height 14
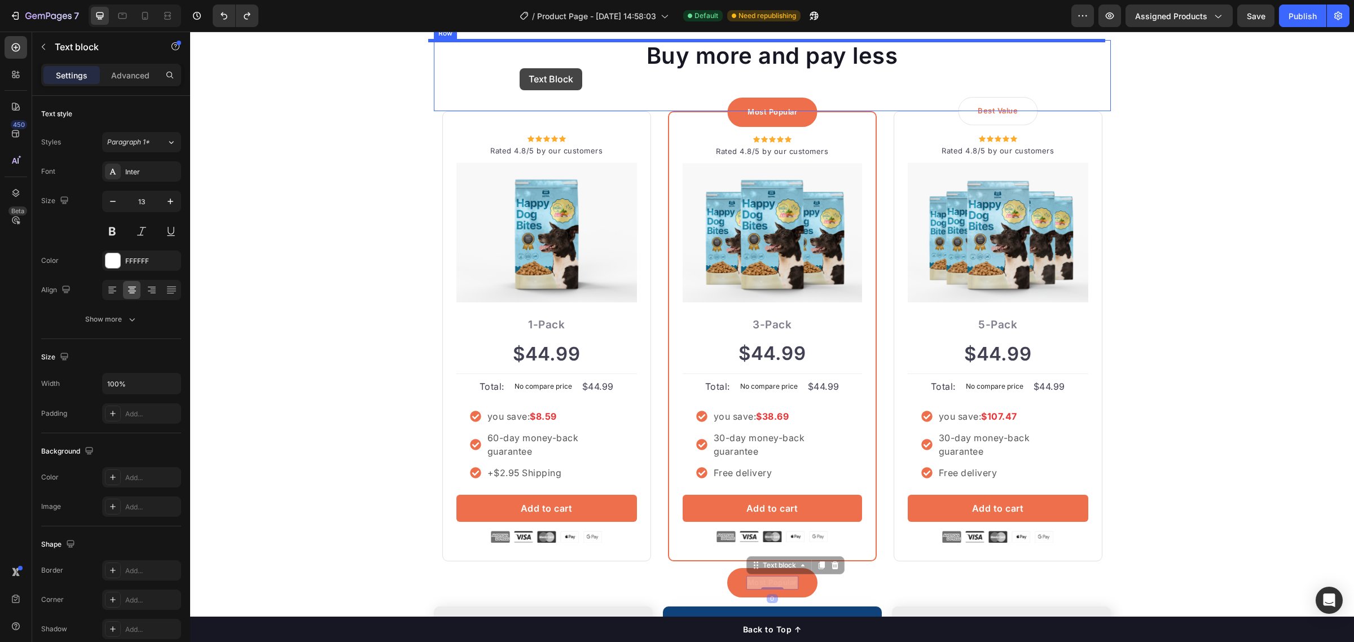
scroll to position [2462, 0]
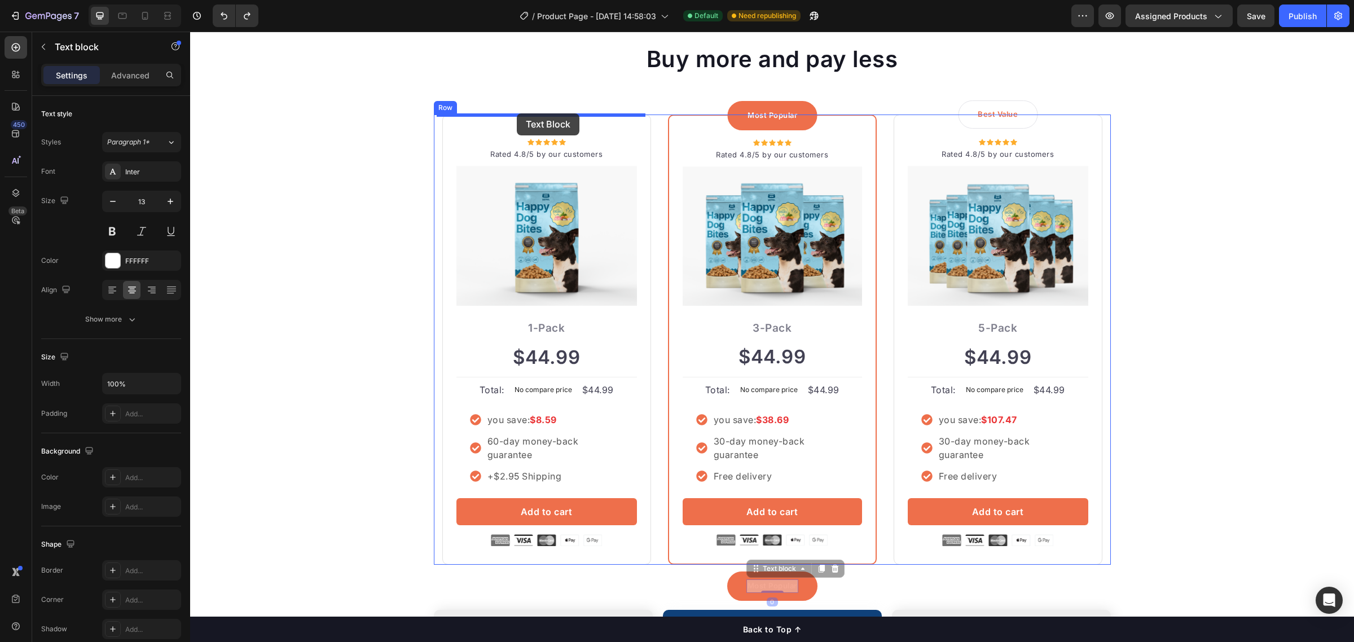
drag, startPoint x: 749, startPoint y: 523, endPoint x: 517, endPoint y: 113, distance: 470.3
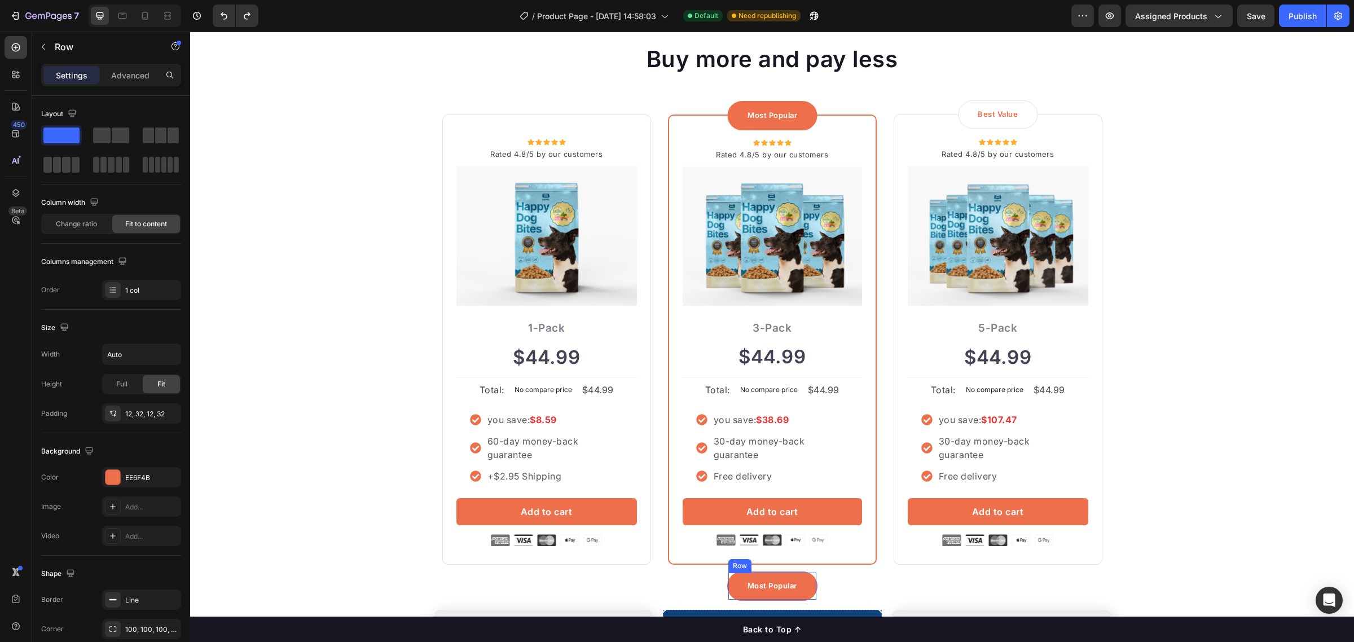
click at [727, 576] on div "Most Popular Text block Row" at bounding box center [772, 586] width 90 height 29
drag, startPoint x: 732, startPoint y: 562, endPoint x: 724, endPoint y: 579, distance: 19.2
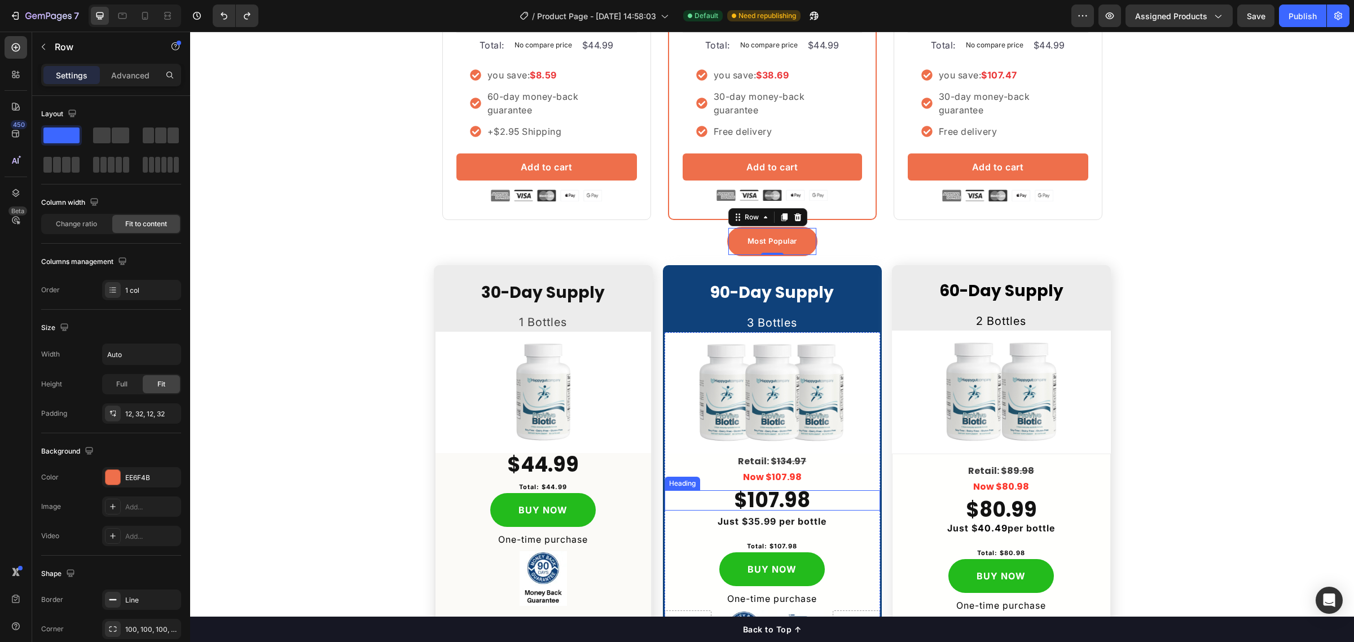
scroll to position [2815, 0]
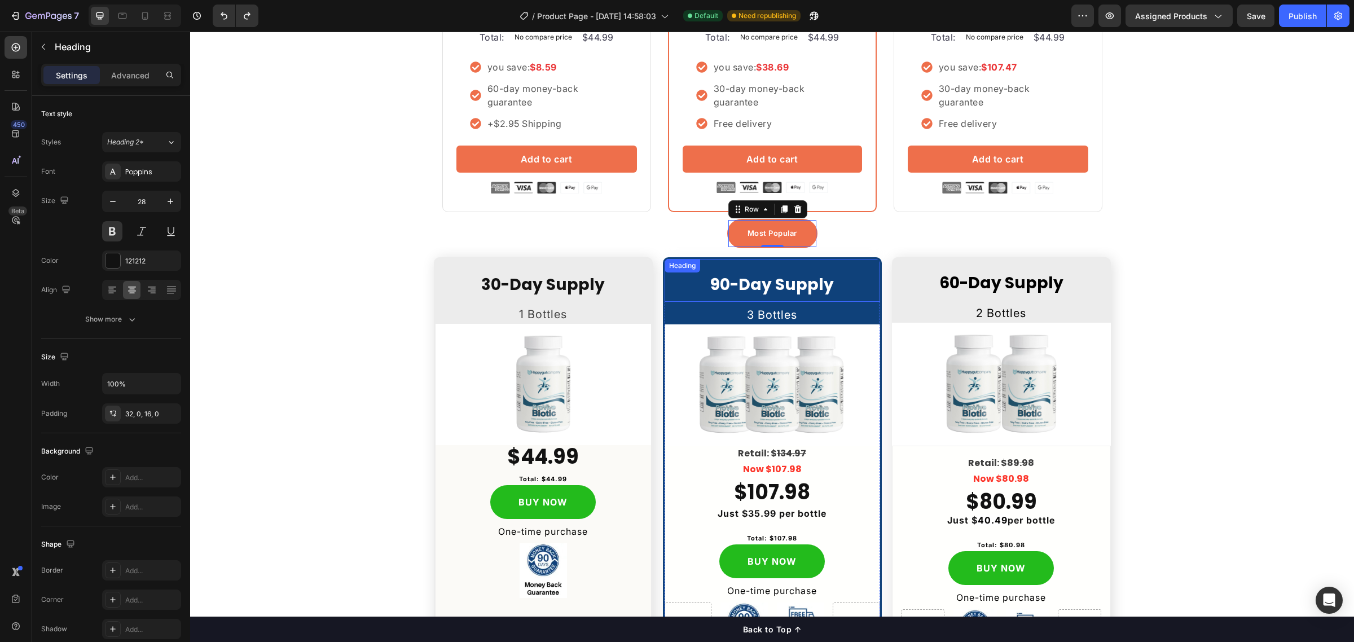
click at [721, 260] on h2 "90-Day Supply" at bounding box center [773, 280] width 216 height 43
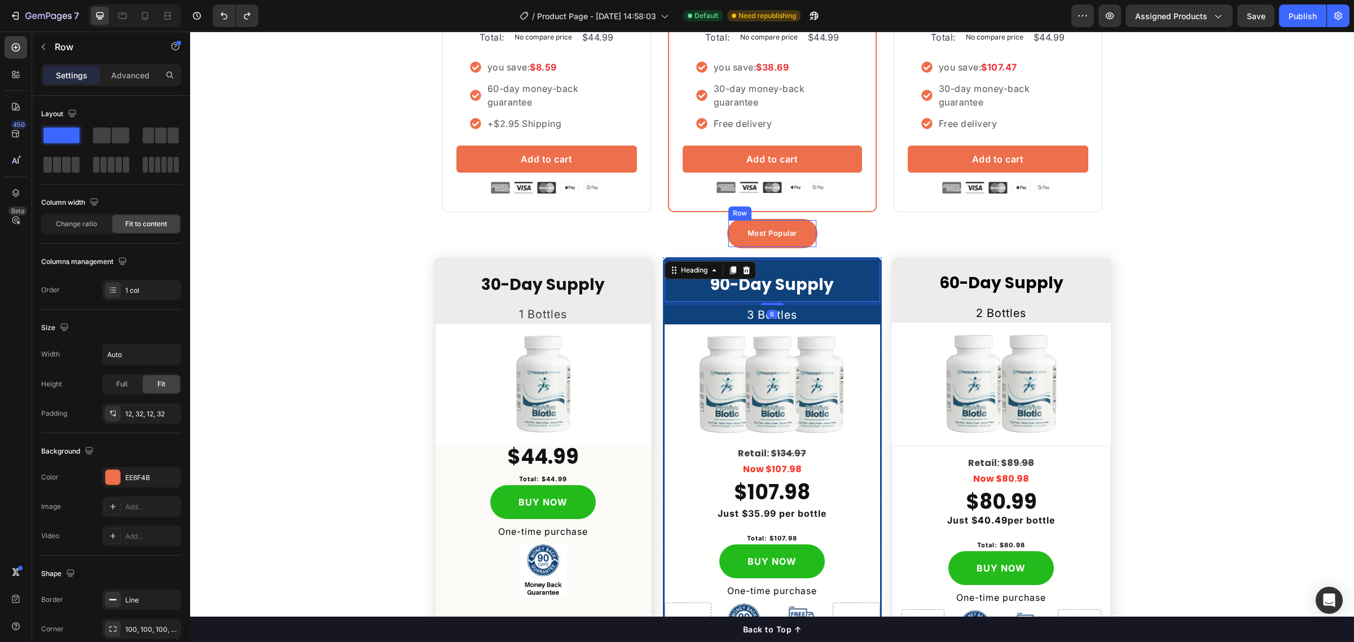
click at [729, 229] on div "Most Popular Text block Row" at bounding box center [772, 233] width 90 height 29
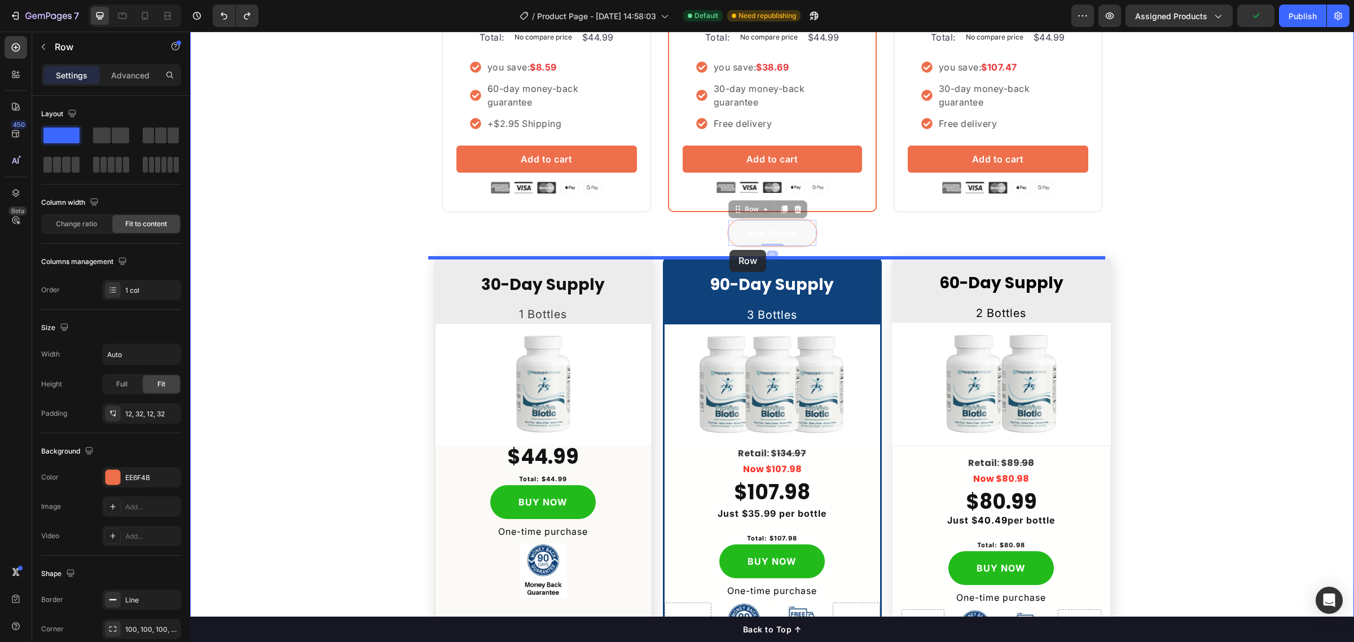
drag, startPoint x: 730, startPoint y: 212, endPoint x: 729, endPoint y: 250, distance: 38.4
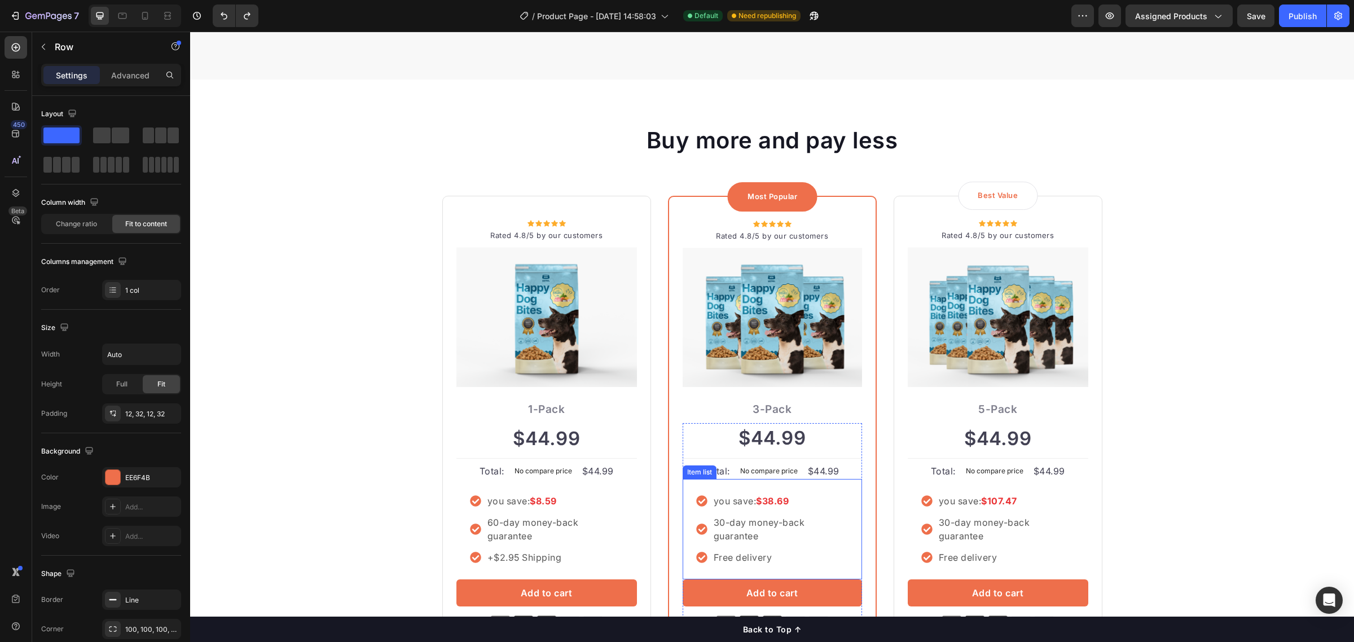
scroll to position [2603, 0]
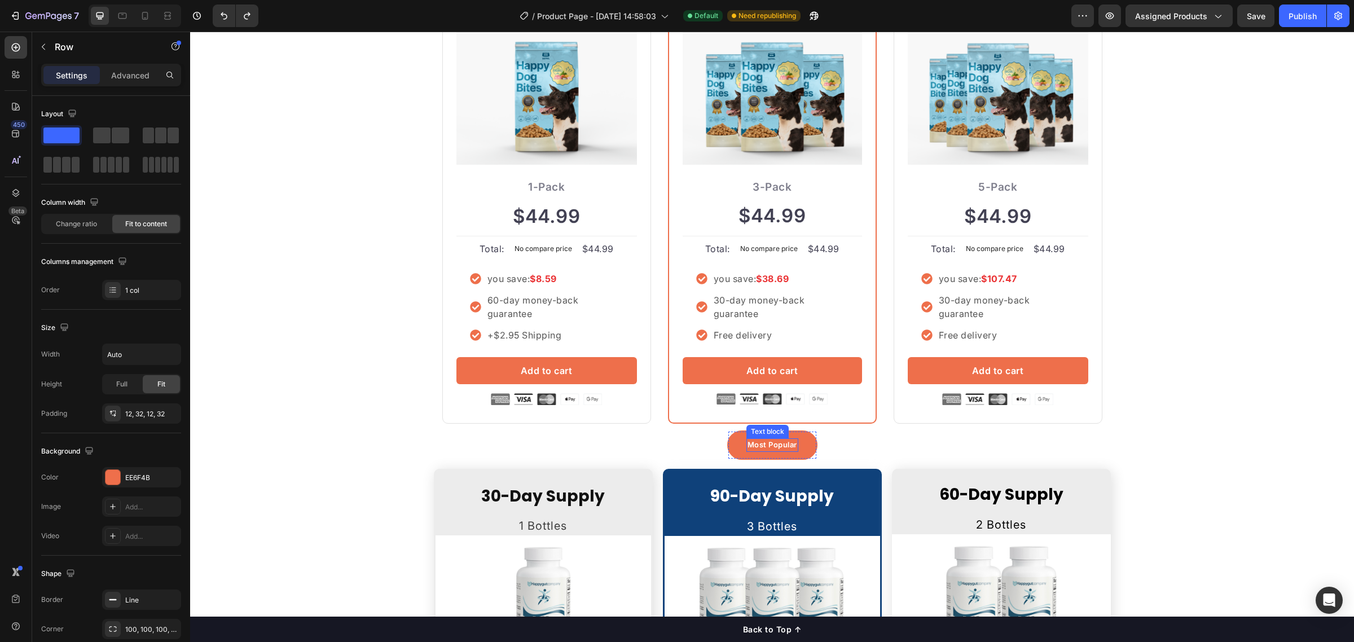
click at [766, 441] on p "Most Popular" at bounding box center [773, 445] width 50 height 11
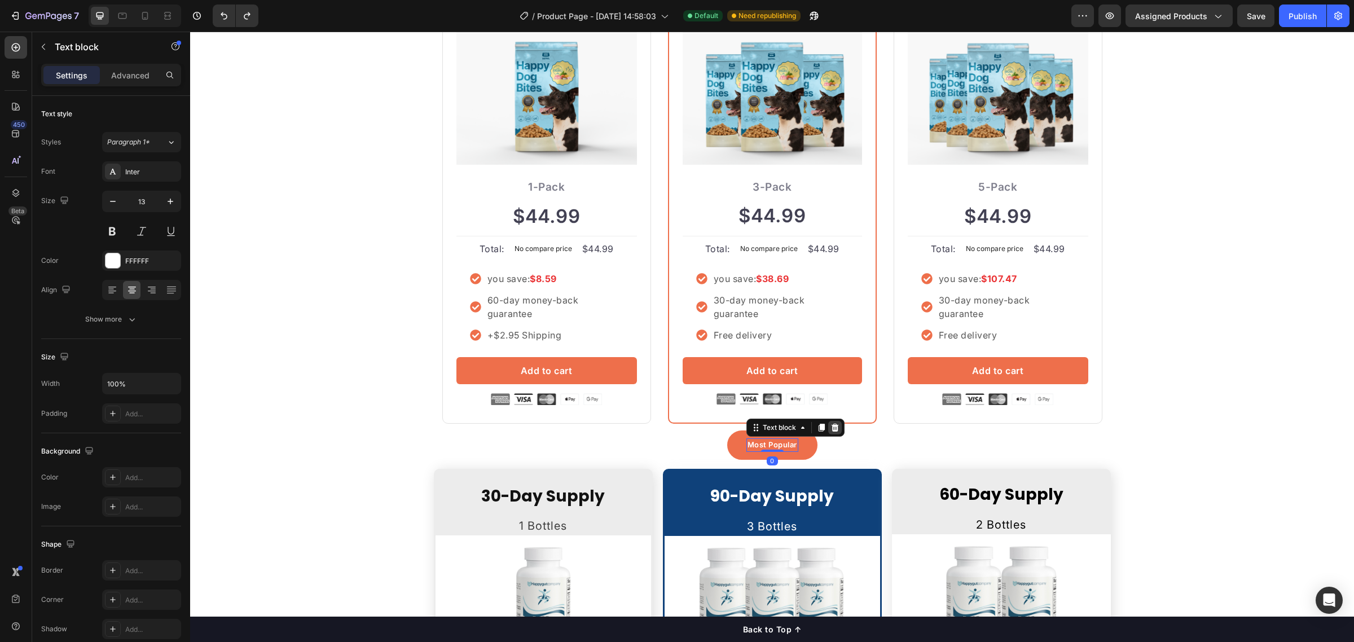
click at [833, 427] on icon at bounding box center [835, 427] width 9 height 9
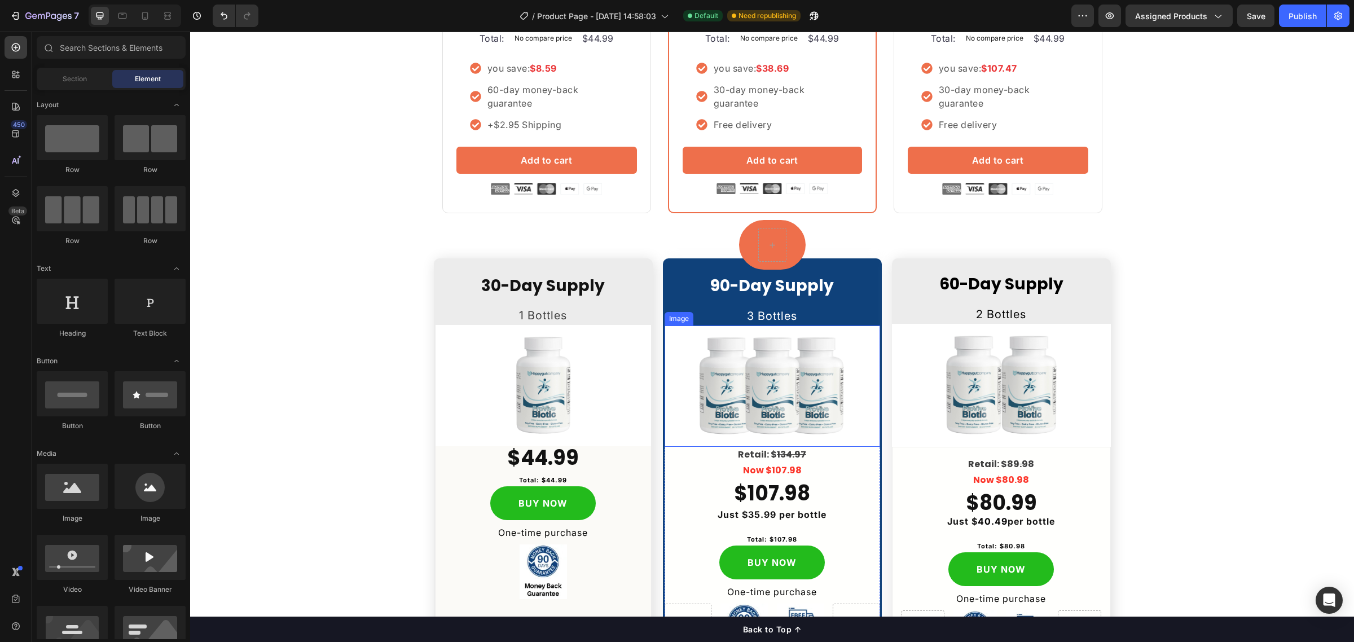
scroll to position [2744, 0]
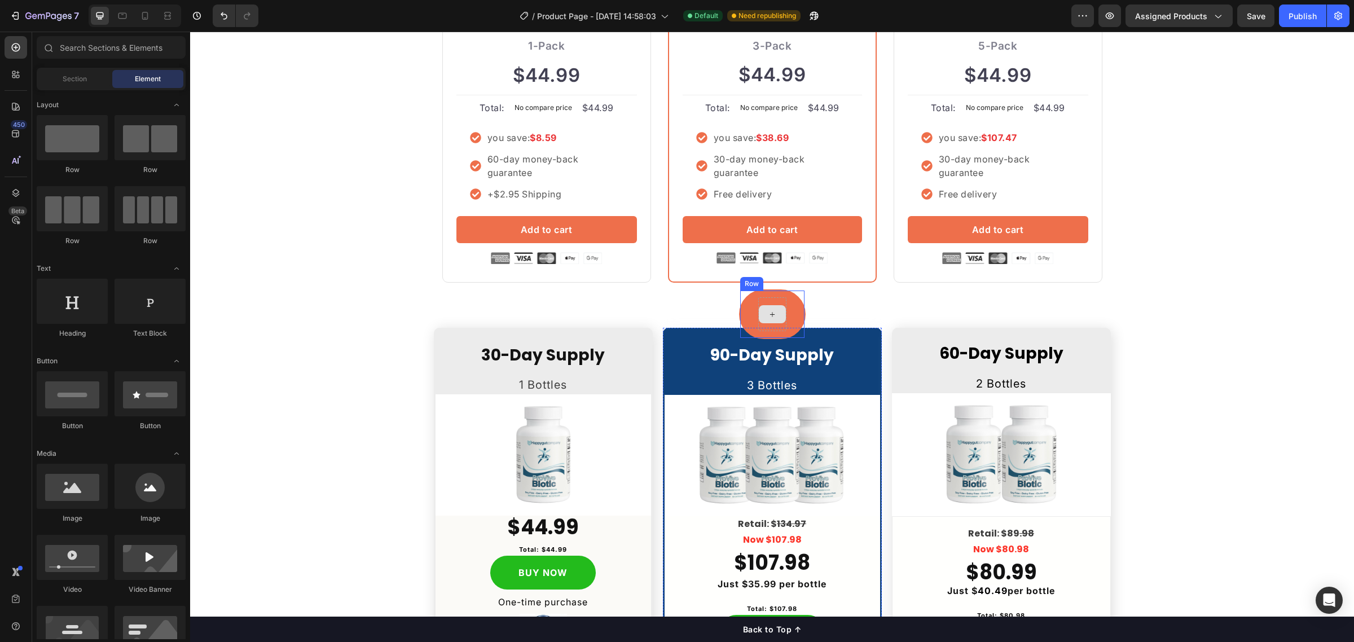
click at [776, 313] on div at bounding box center [772, 314] width 27 height 18
click at [761, 314] on div at bounding box center [772, 314] width 27 height 18
click at [768, 308] on div at bounding box center [772, 314] width 27 height 18
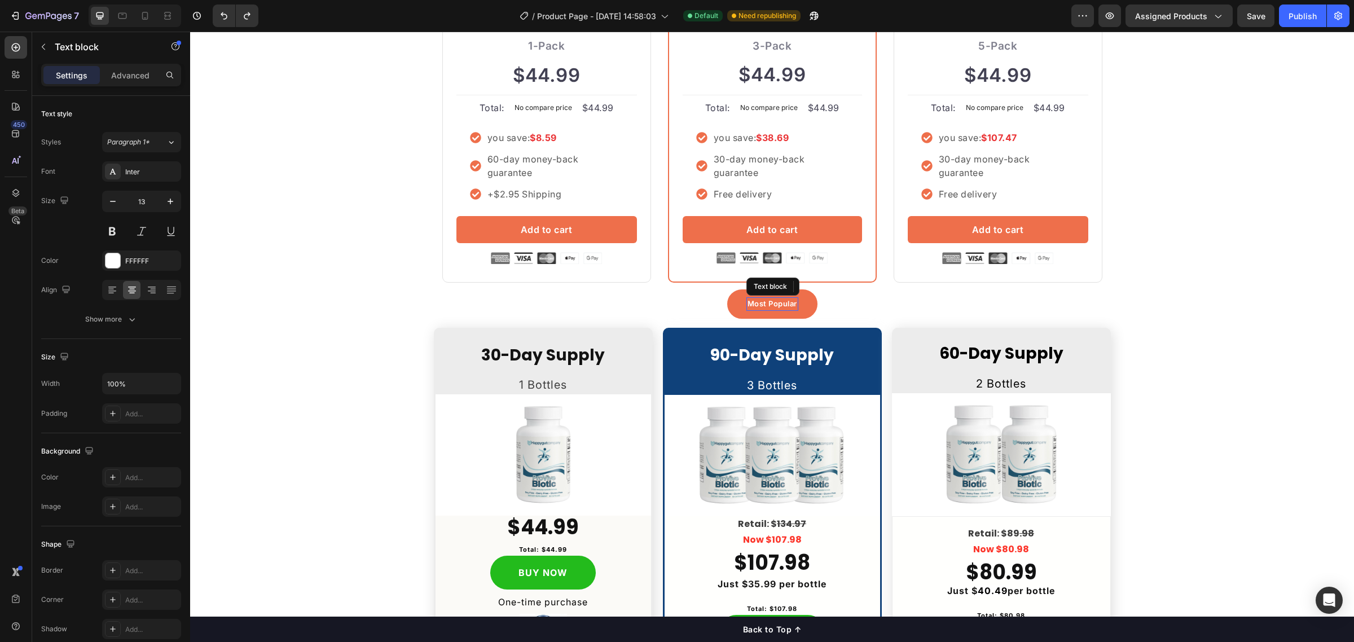
click at [758, 304] on p "Most Popular" at bounding box center [773, 304] width 50 height 11
click at [831, 288] on icon at bounding box center [834, 287] width 7 height 8
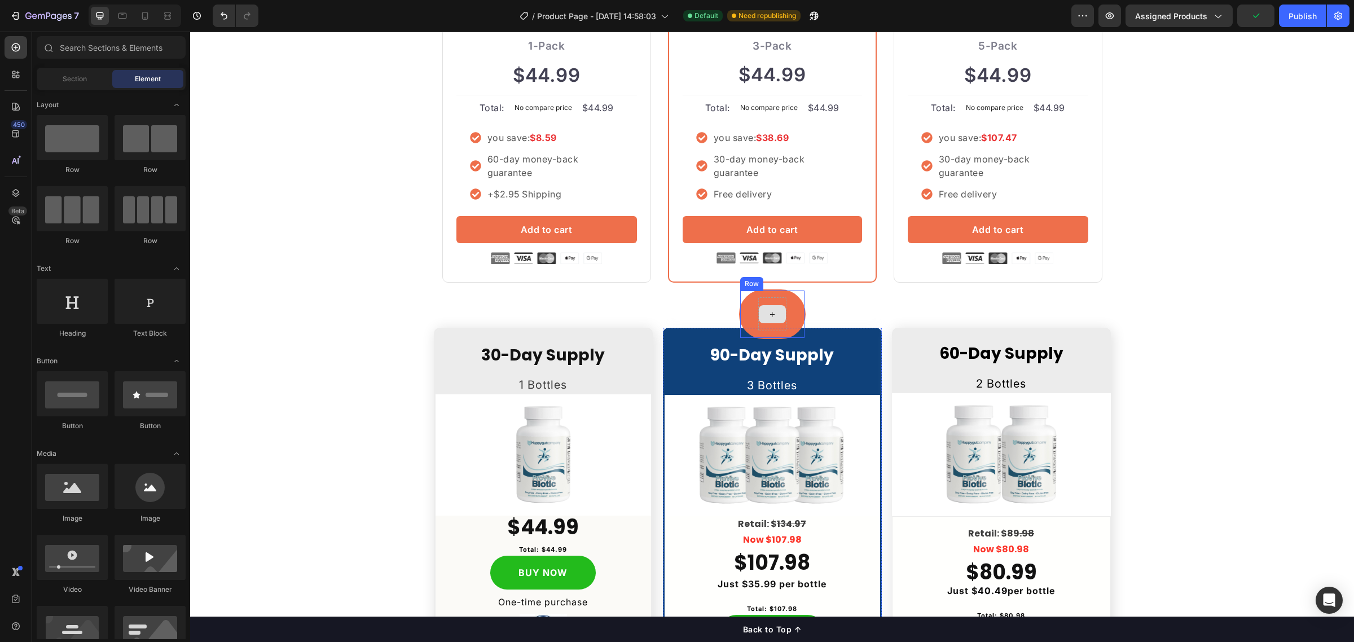
click at [768, 312] on icon at bounding box center [772, 315] width 9 height 10
click at [779, 306] on div at bounding box center [772, 314] width 27 height 18
click at [783, 309] on div "Row" at bounding box center [772, 315] width 67 height 50
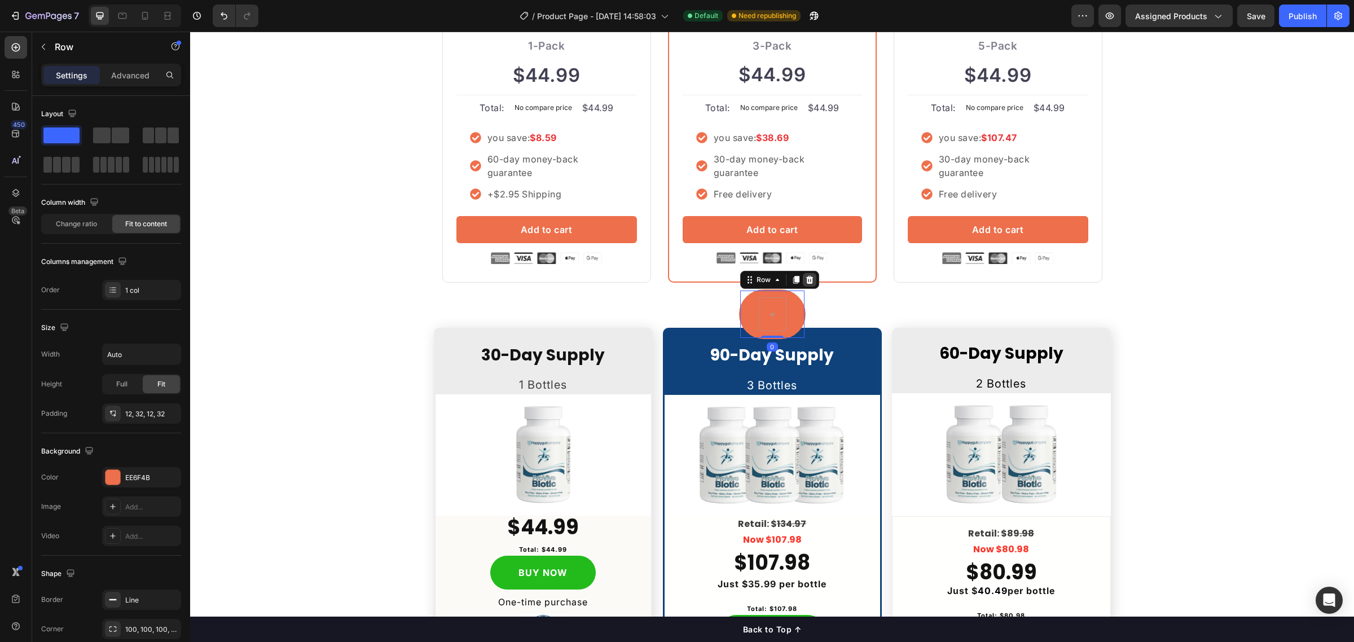
click at [807, 280] on icon at bounding box center [809, 279] width 9 height 9
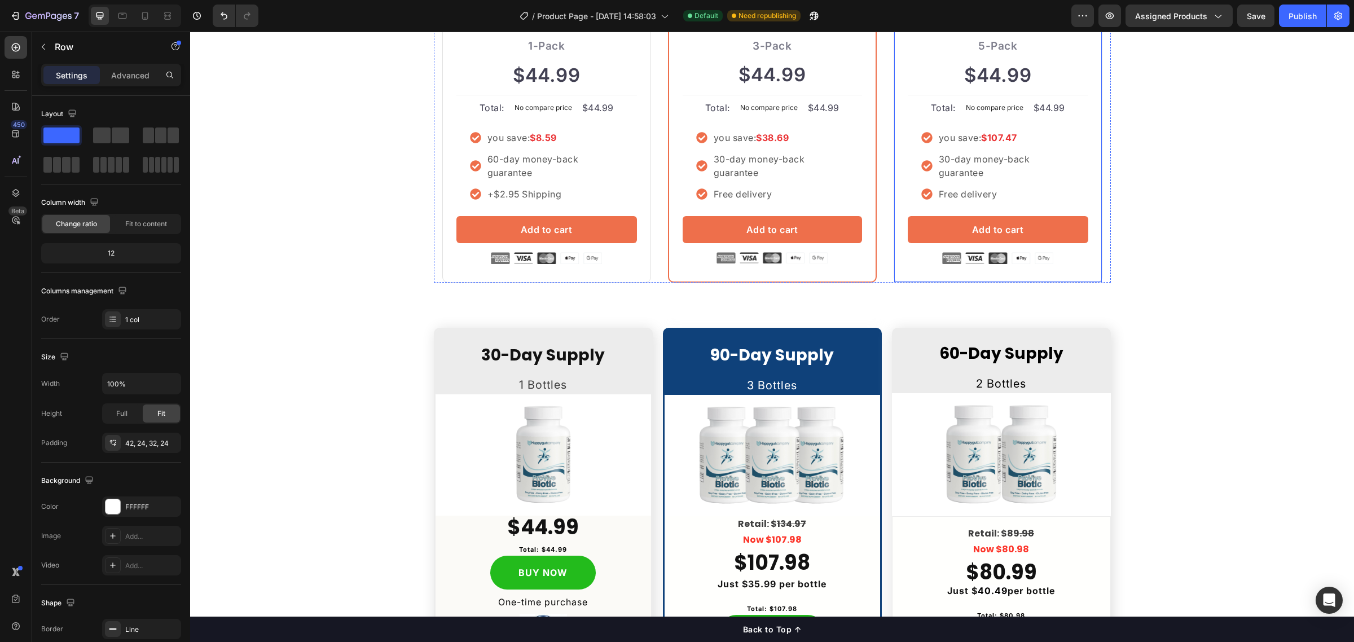
click at [961, 264] on div "Best Value Text block Row Icon Icon Icon Icon Icon Icon List Hoz Rated 4.8/5 by…" at bounding box center [998, 57] width 209 height 450
click at [974, 257] on img at bounding box center [998, 257] width 111 height 11
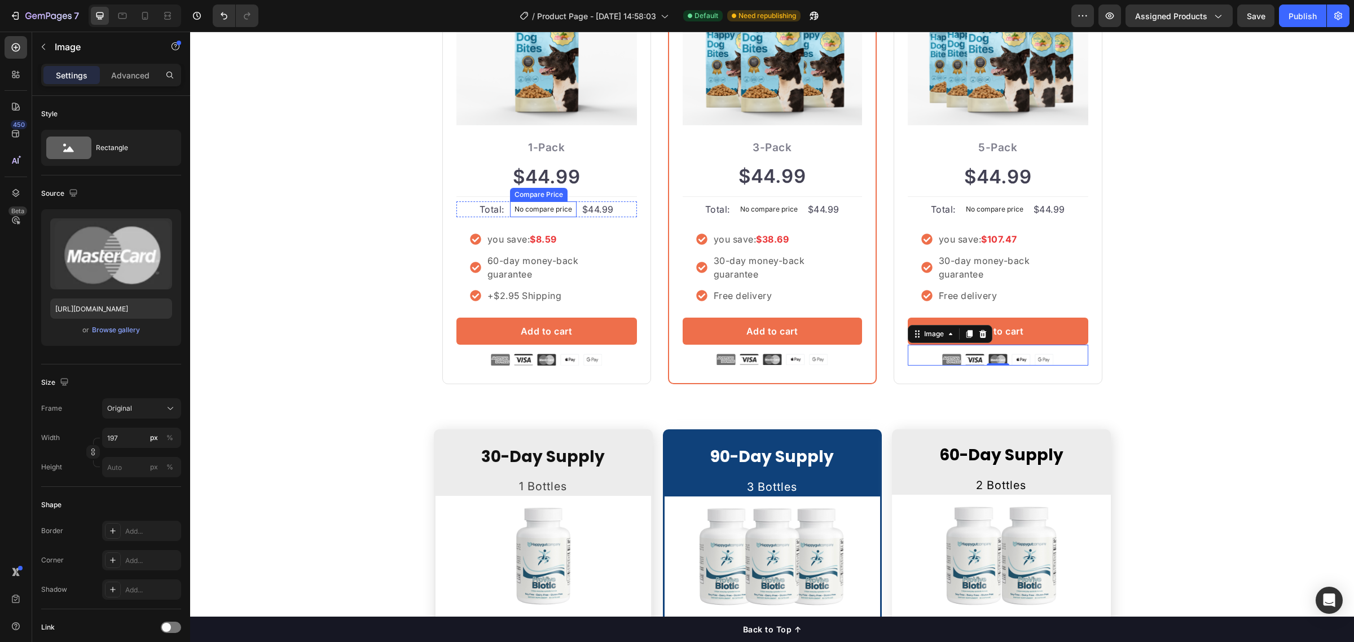
scroll to position [2532, 0]
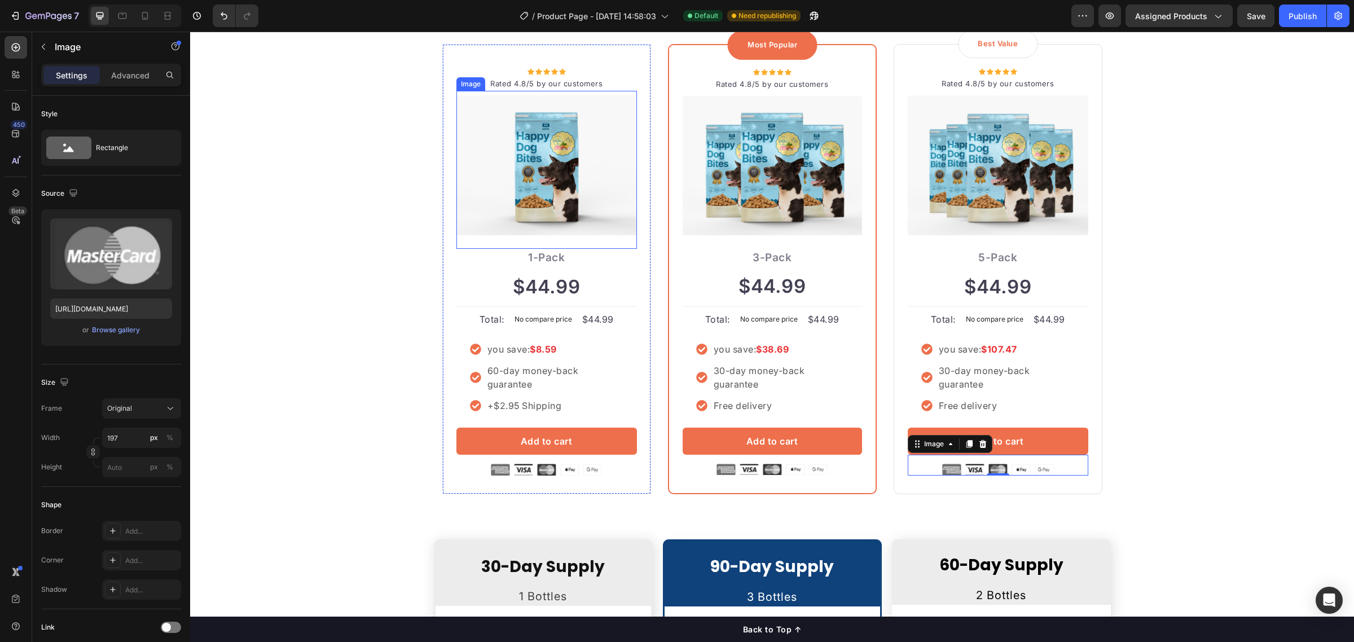
click at [535, 134] on img at bounding box center [547, 165] width 181 height 141
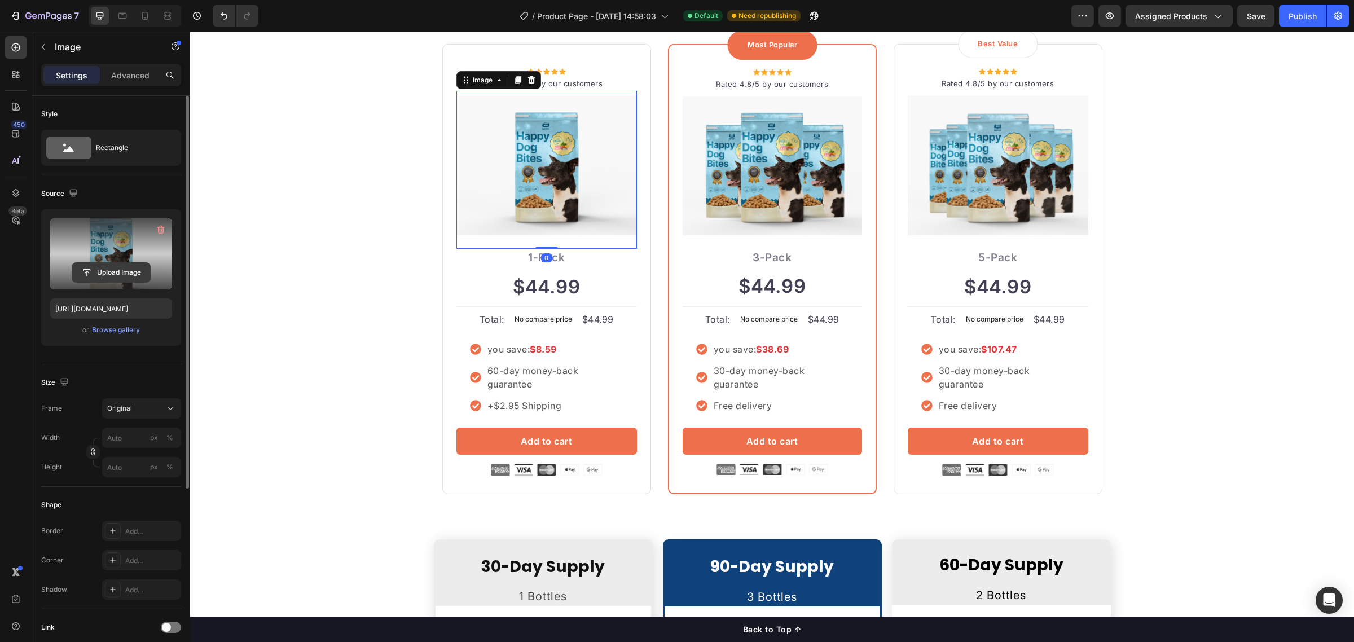
click at [107, 268] on input "file" at bounding box center [111, 272] width 78 height 19
type input "https://cdn.shopify.com/s/files/1/0749/6921/9129/files/gempages_585565993514828…"
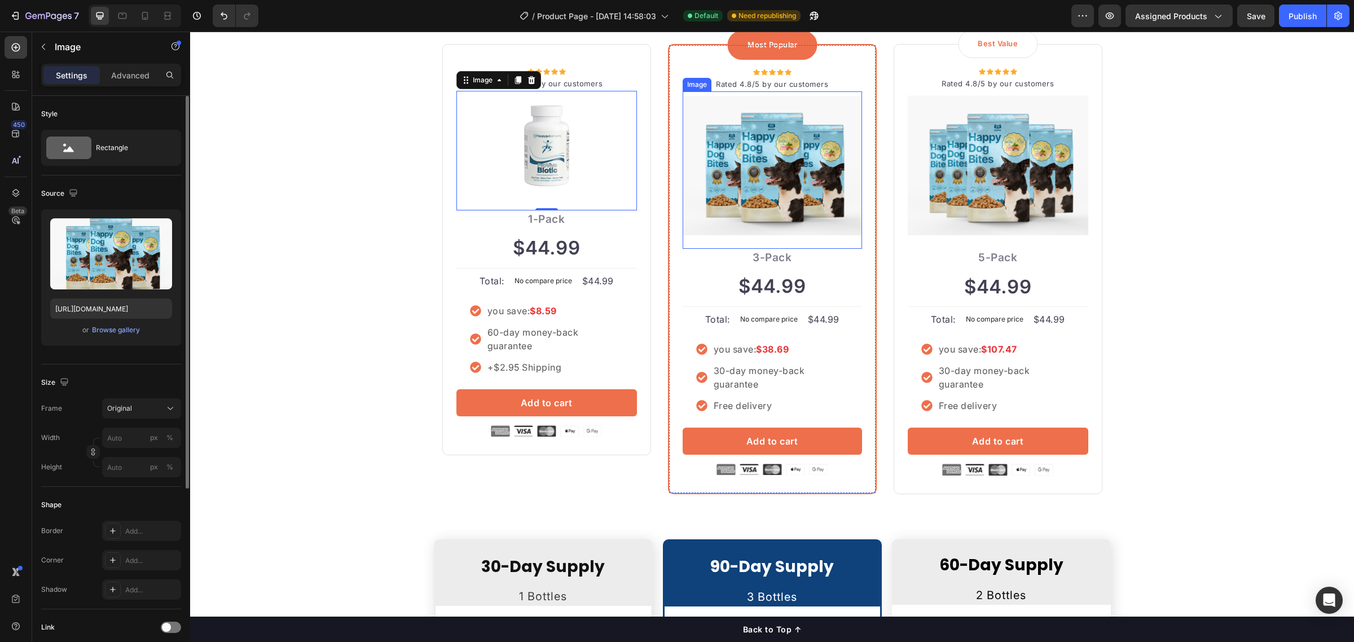
click at [785, 151] on img at bounding box center [772, 165] width 179 height 139
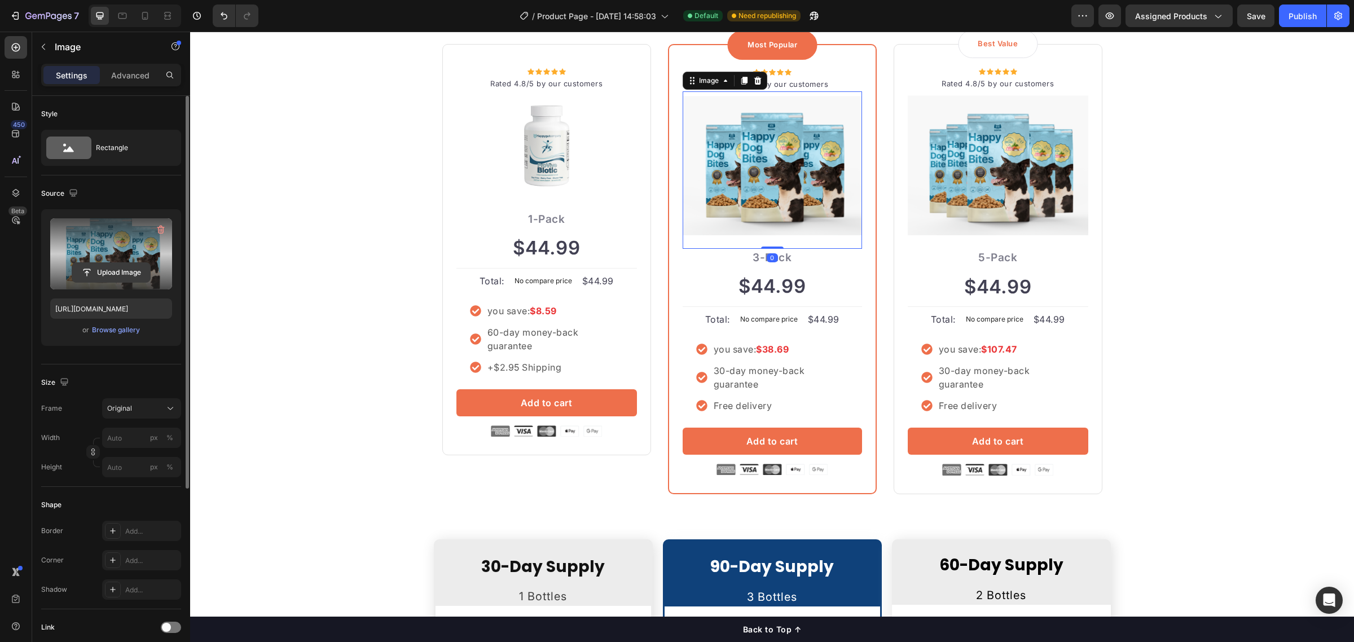
click at [100, 268] on input "file" at bounding box center [111, 272] width 78 height 19
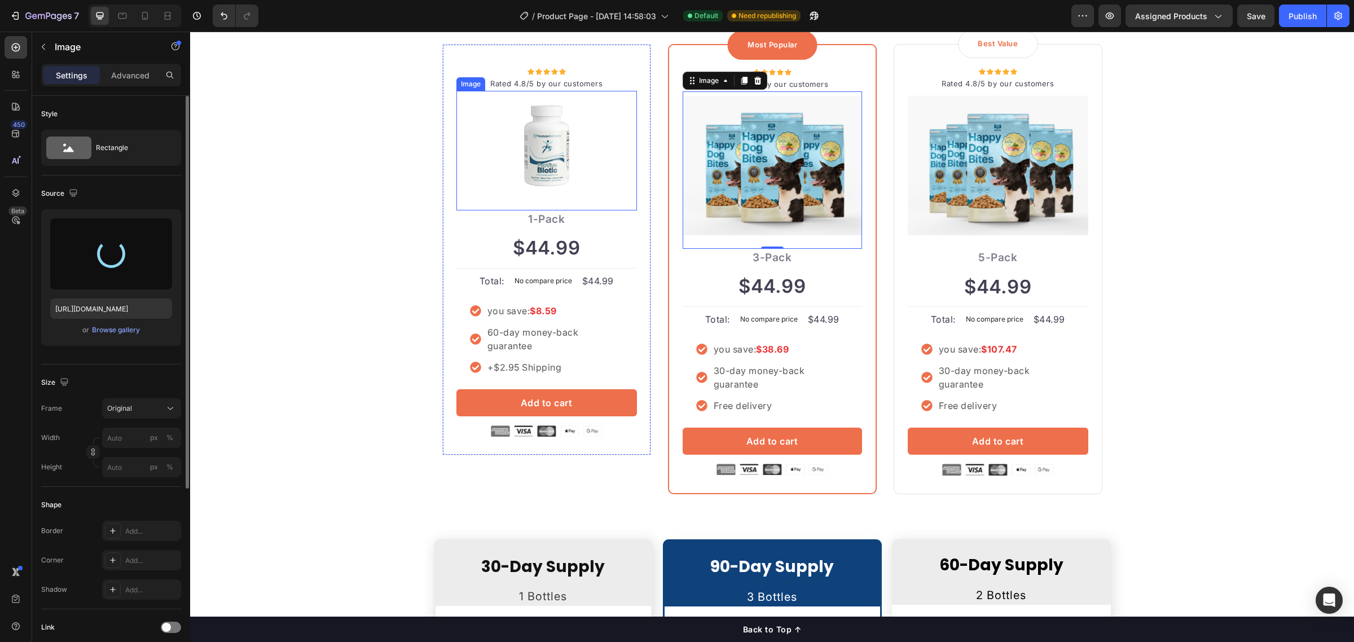
type input "[URL][DOMAIN_NAME]"
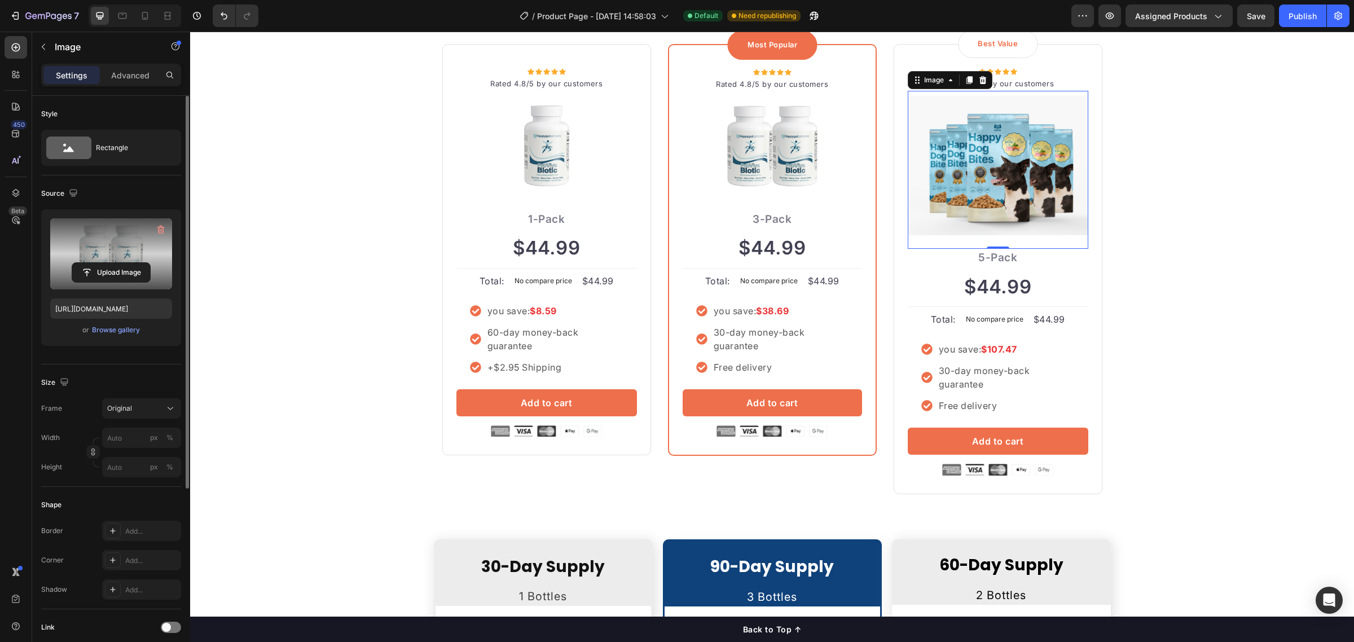
click at [972, 172] on img at bounding box center [998, 165] width 181 height 141
click at [103, 265] on input "file" at bounding box center [111, 272] width 78 height 19
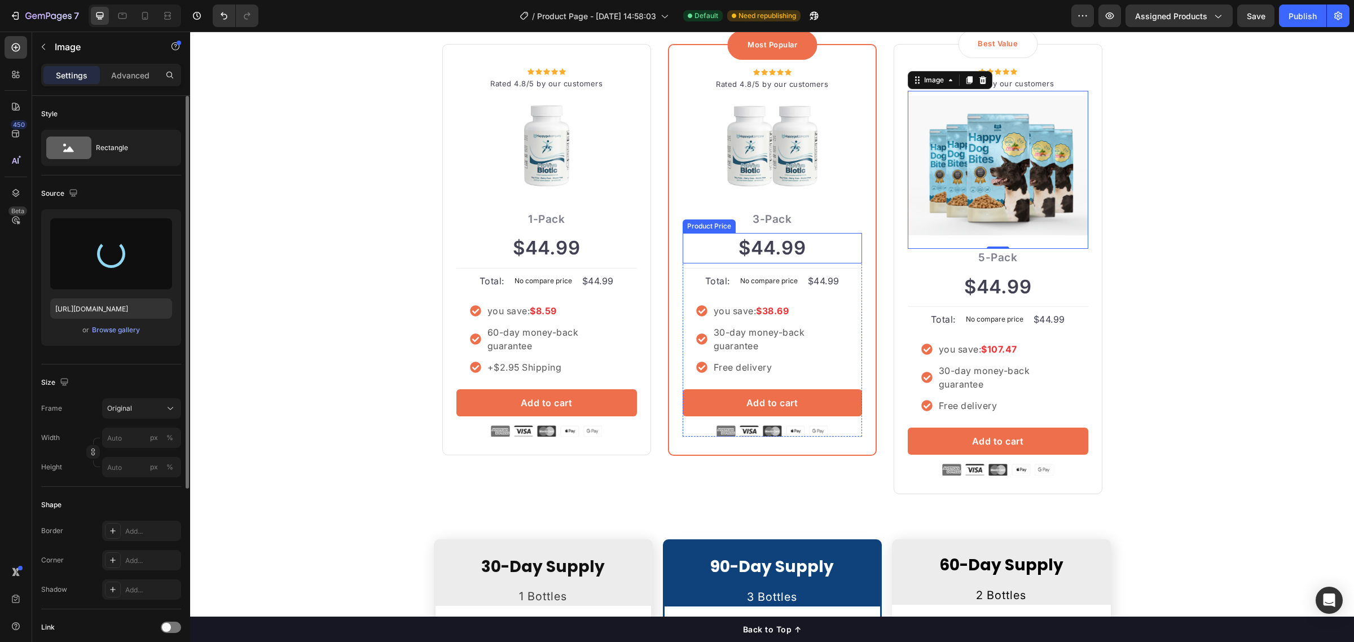
type input "https://cdn.shopify.com/s/files/1/0749/6921/9129/files/gempages_585565993514828…"
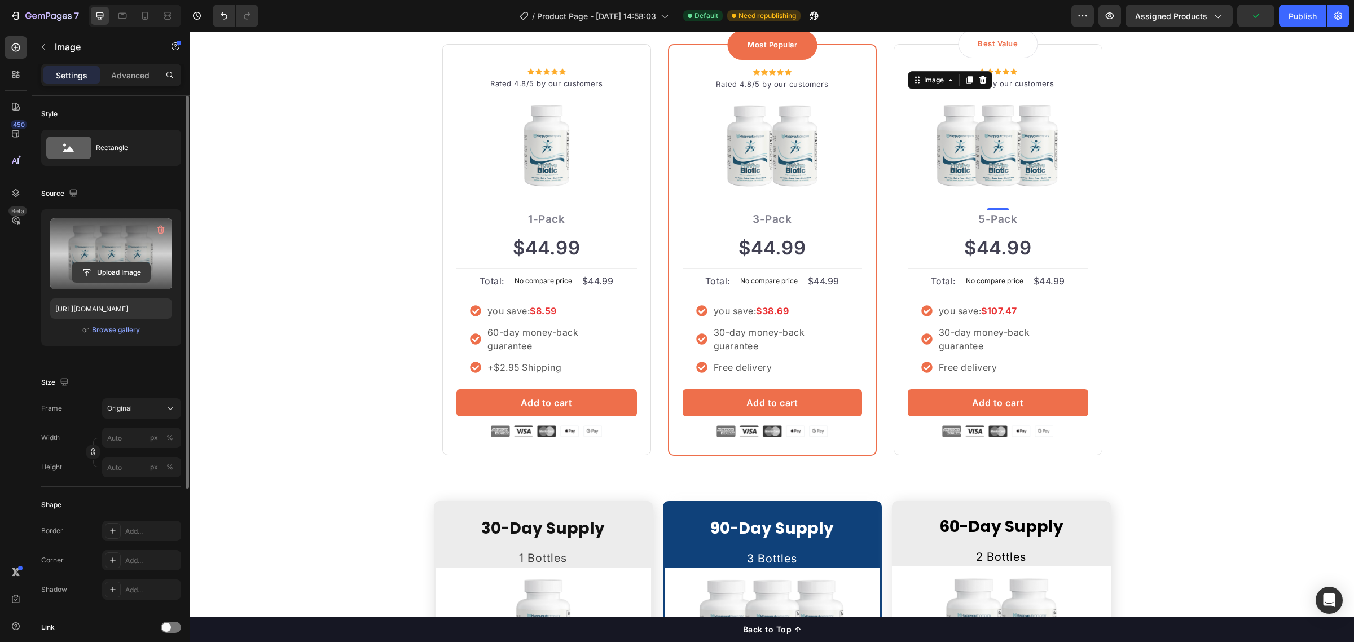
click at [105, 274] on input "file" at bounding box center [111, 272] width 78 height 19
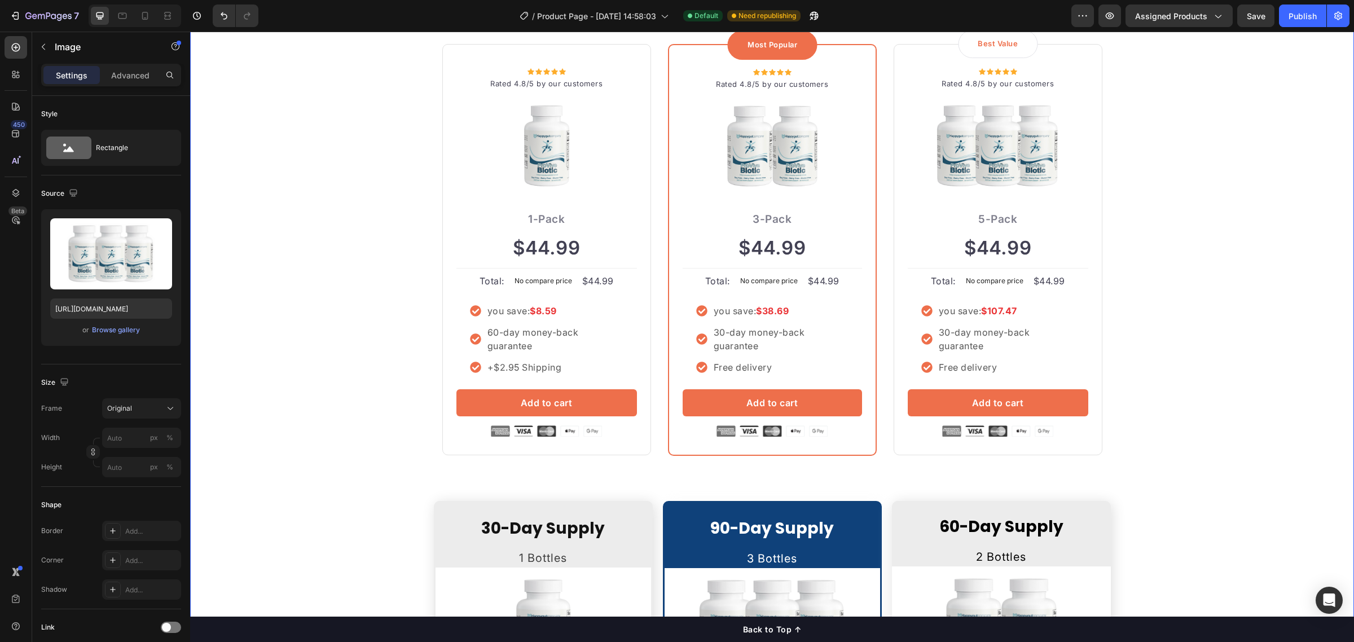
click at [1163, 274] on div "Buy more and pay less Heading Row Icon Icon Icon Icon Icon Icon List Hoz Rated …" at bounding box center [772, 443] width 1147 height 940
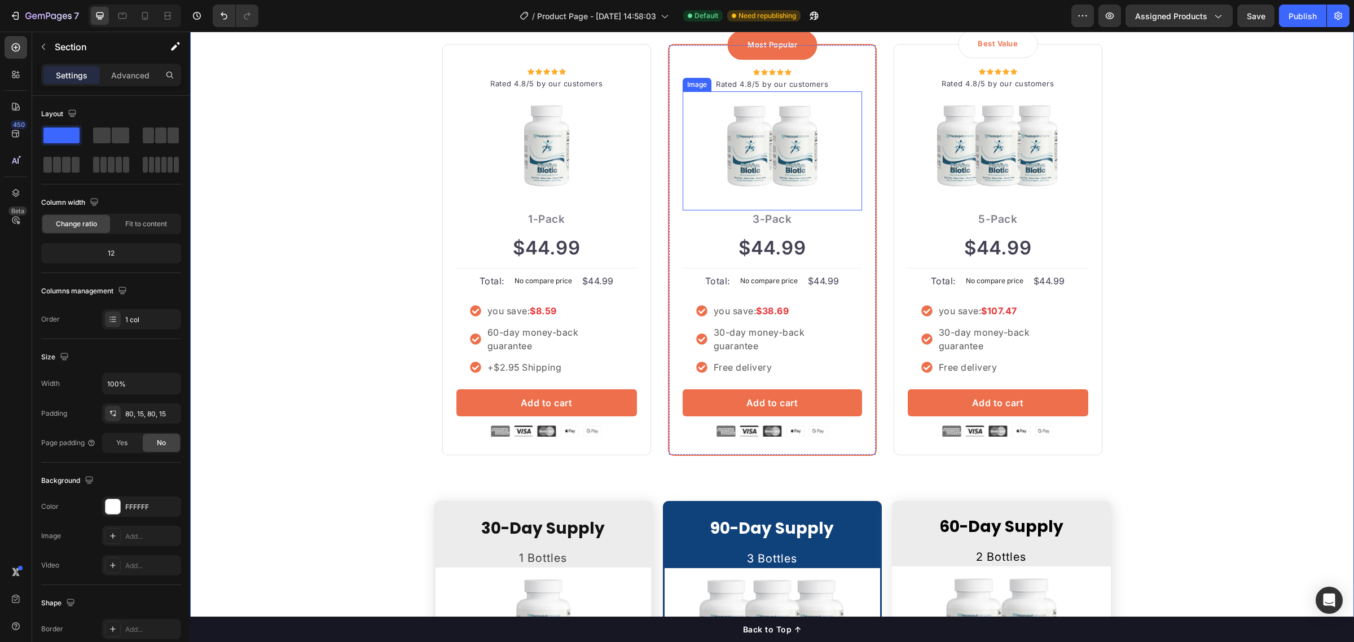
click at [768, 140] on img at bounding box center [772, 146] width 179 height 101
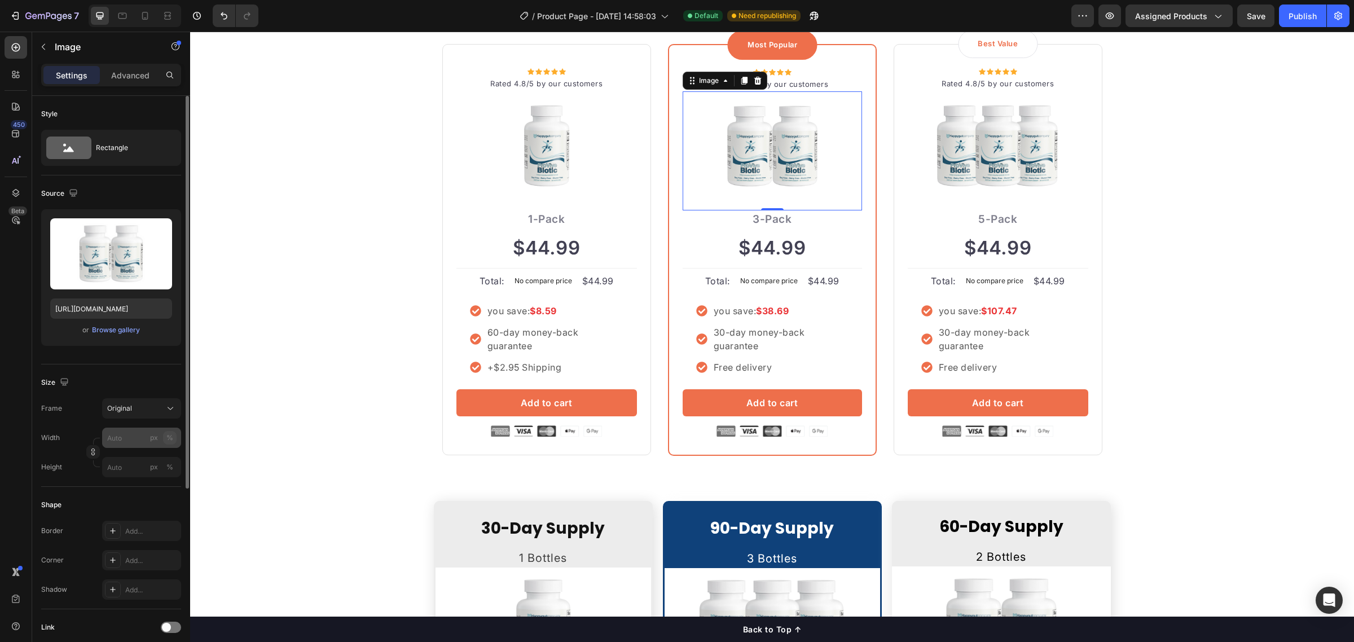
click at [167, 441] on div "%" at bounding box center [169, 438] width 7 height 10
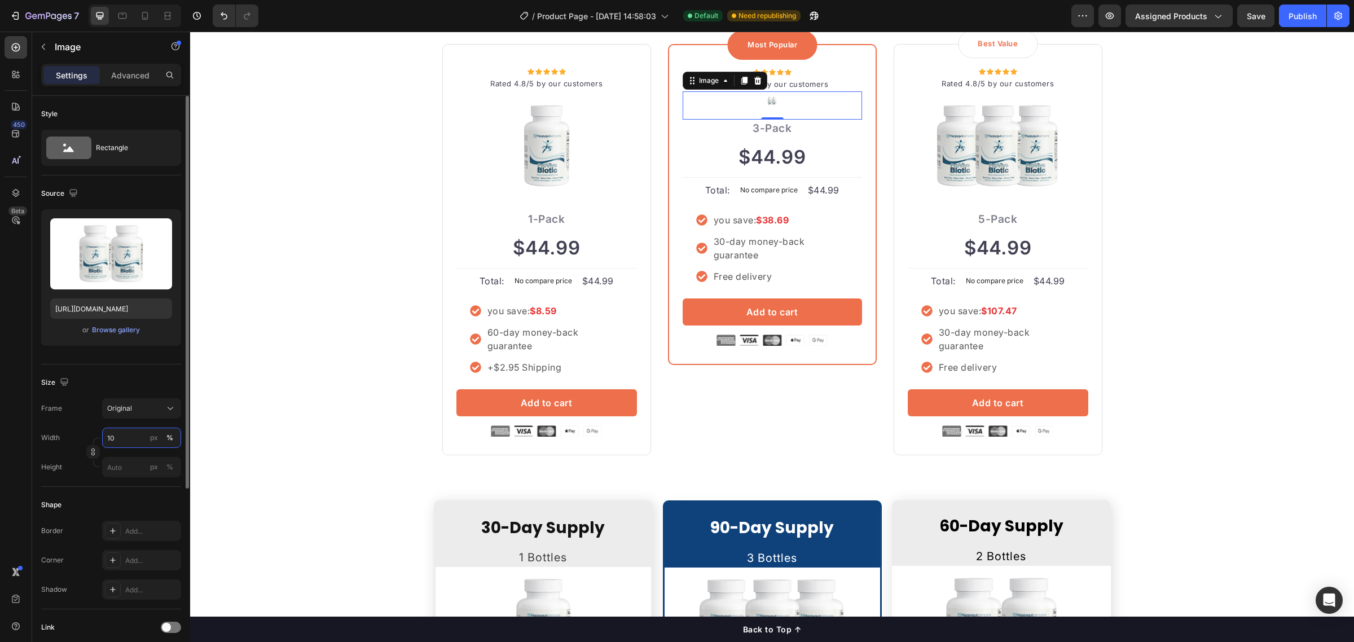
type input "100"
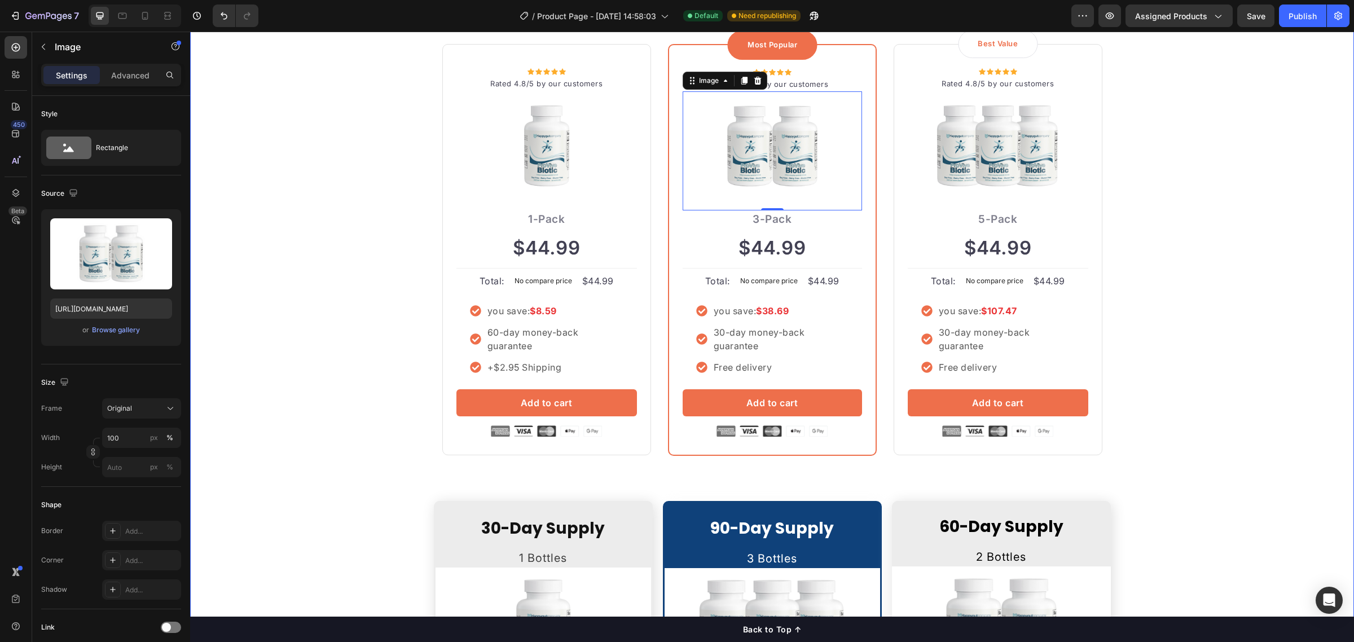
click at [1263, 330] on div "Buy more and pay less Heading Row Icon Icon Icon Icon Icon Icon List Hoz Rated …" at bounding box center [772, 443] width 1147 height 940
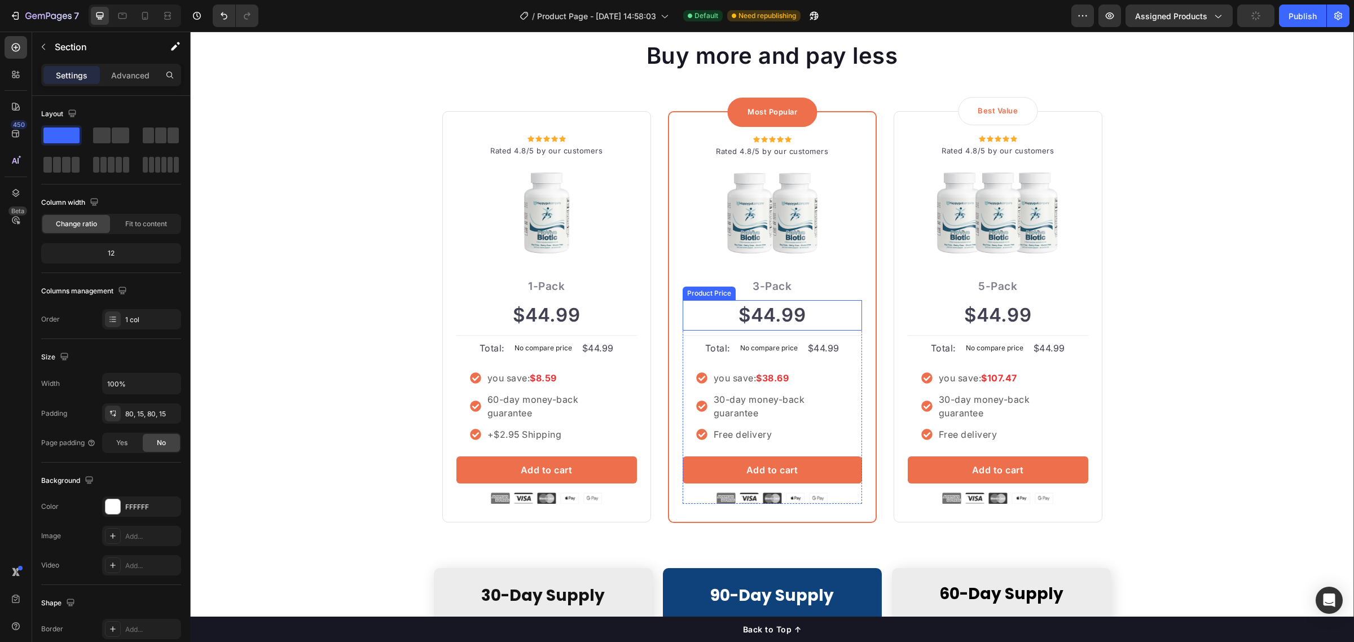
scroll to position [2462, 0]
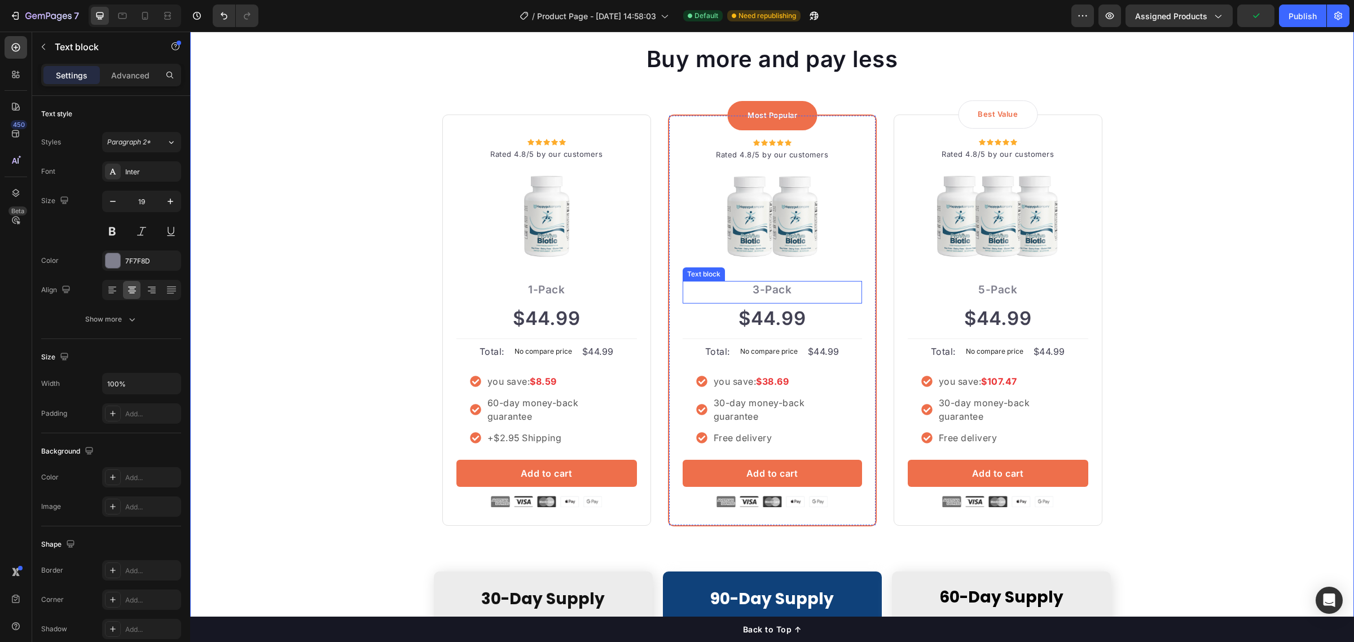
click at [770, 289] on p "3-Pack" at bounding box center [772, 290] width 177 height 16
click at [754, 203] on img at bounding box center [772, 216] width 179 height 101
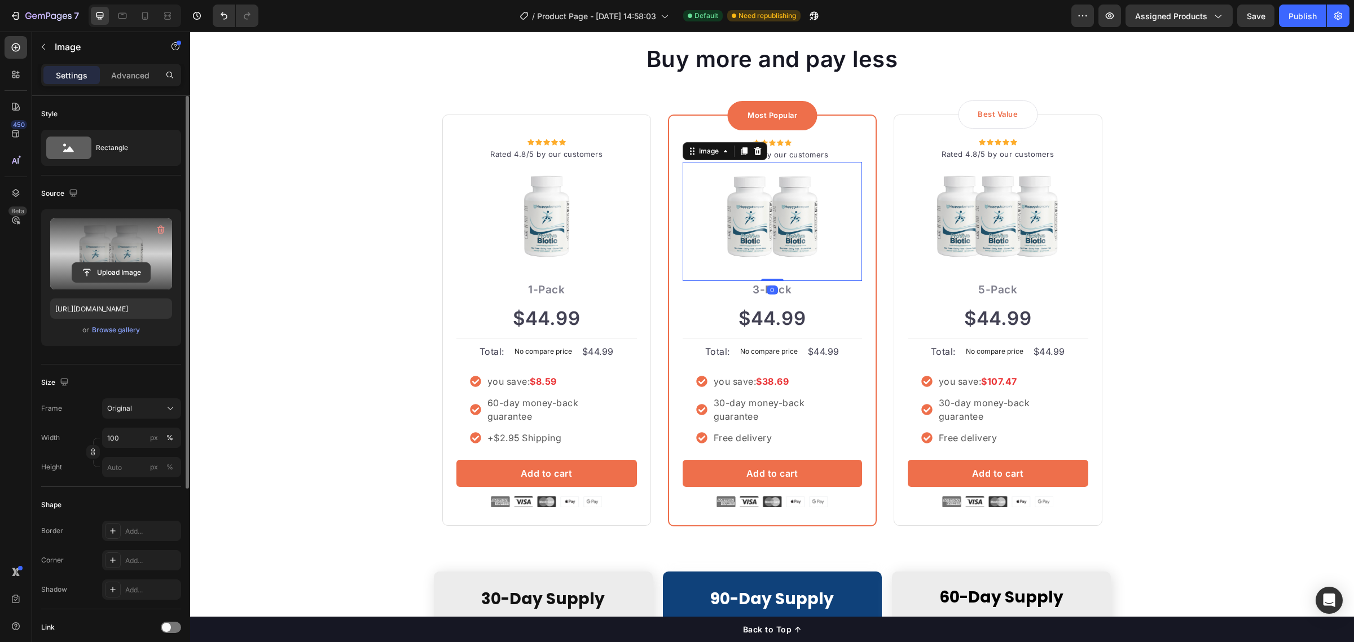
click at [113, 266] on input "file" at bounding box center [111, 272] width 78 height 19
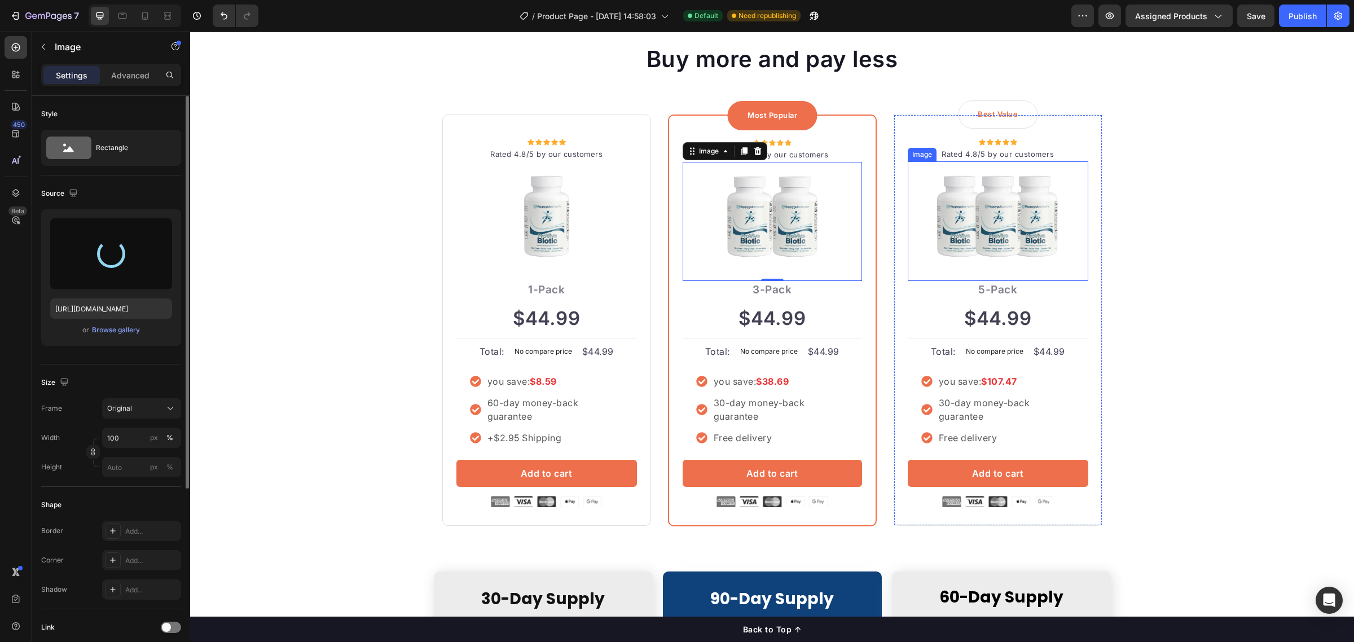
type input "https://cdn.shopify.com/s/files/1/0749/6921/9129/files/gempages_585565993514828…"
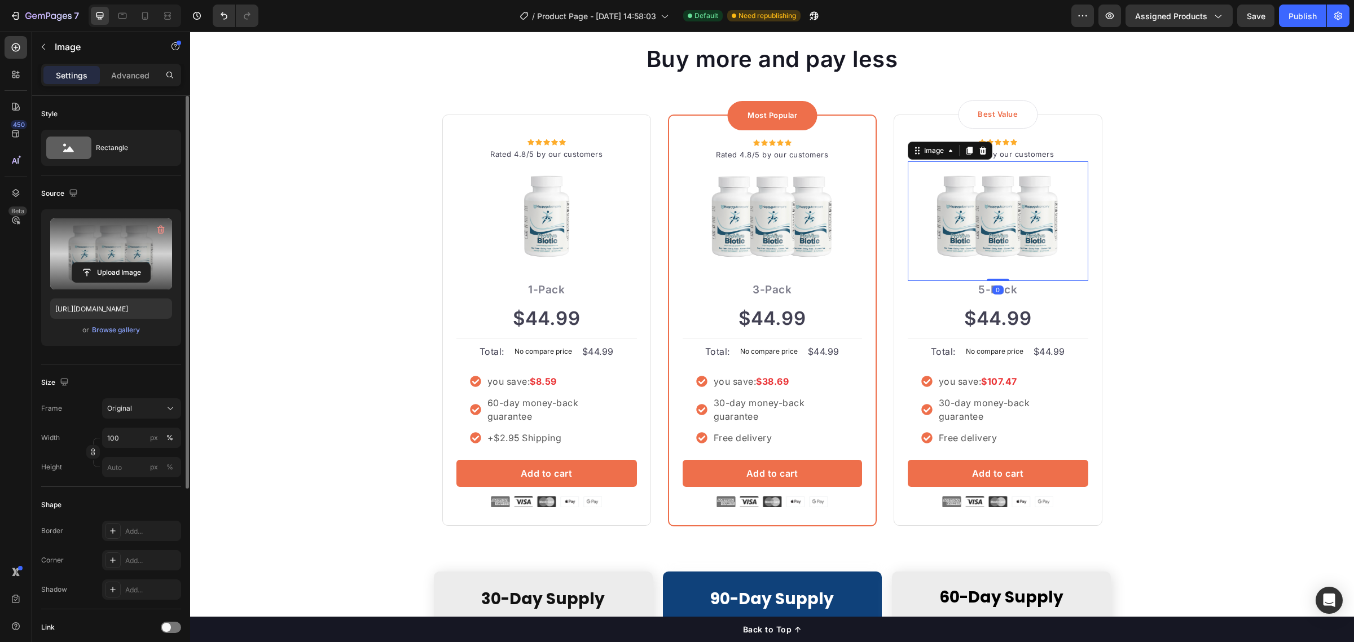
click at [983, 219] on img at bounding box center [998, 217] width 181 height 102
click at [117, 273] on input "file" at bounding box center [111, 272] width 78 height 19
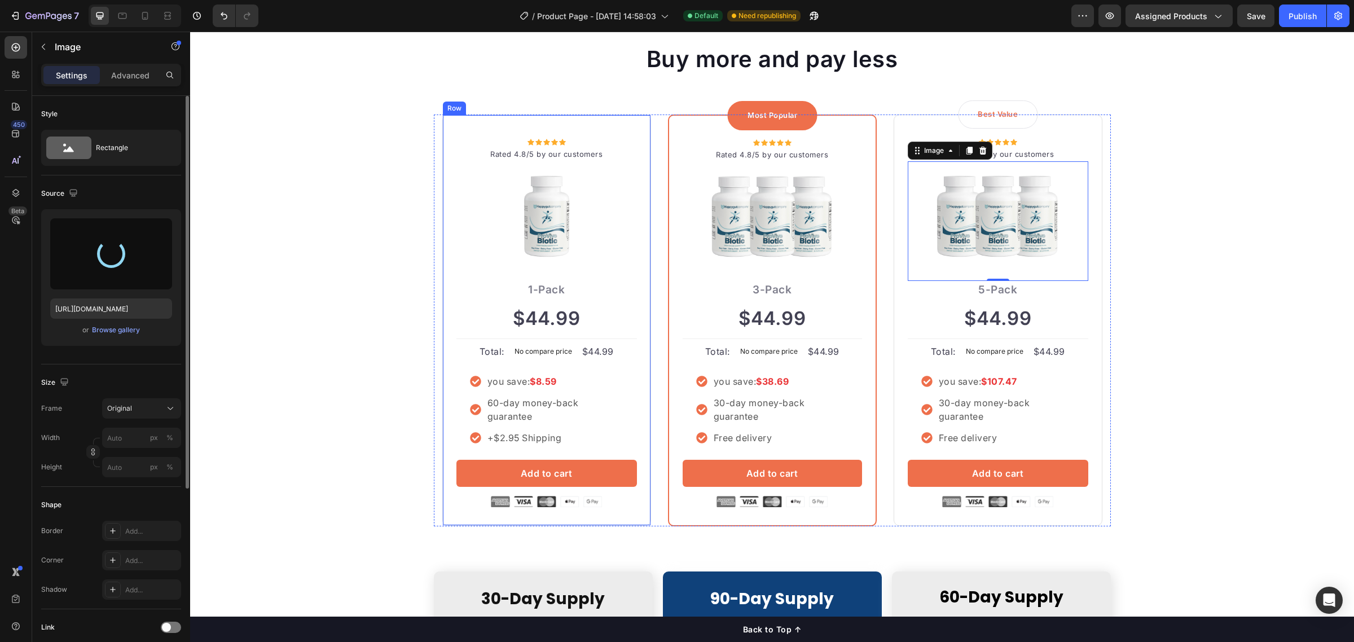
type input "[URL][DOMAIN_NAME]"
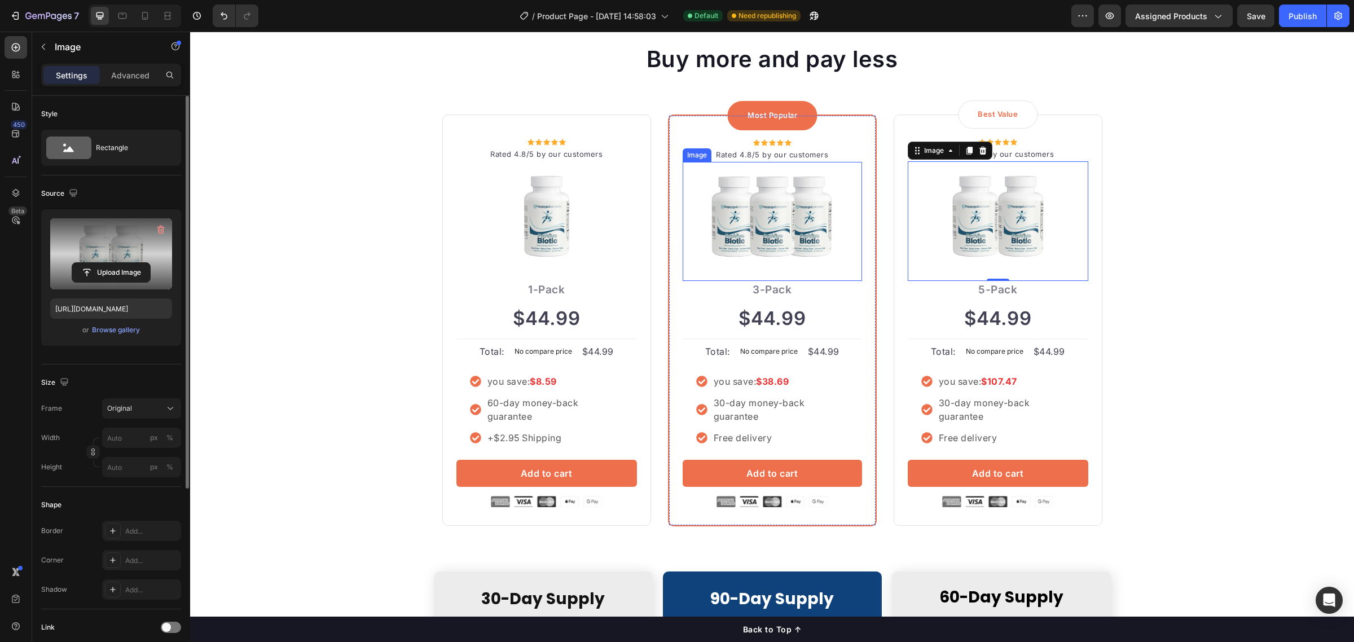
click at [769, 212] on img at bounding box center [772, 216] width 179 height 101
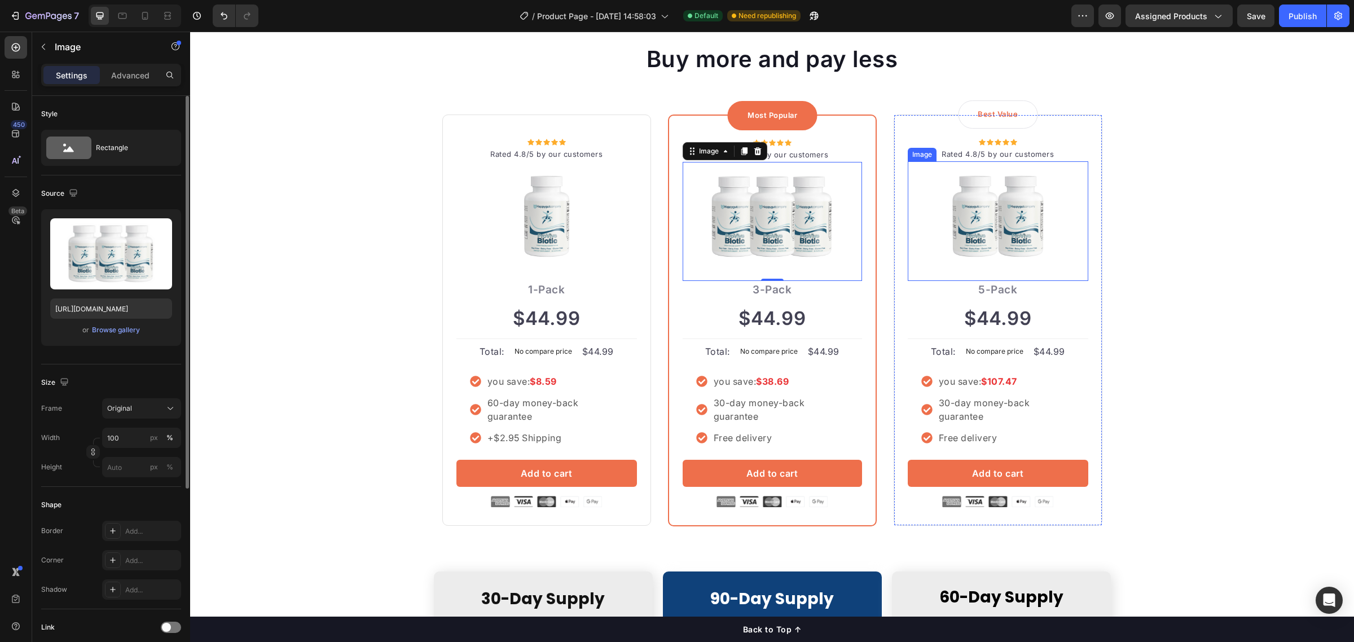
click at [964, 213] on img at bounding box center [998, 217] width 181 height 102
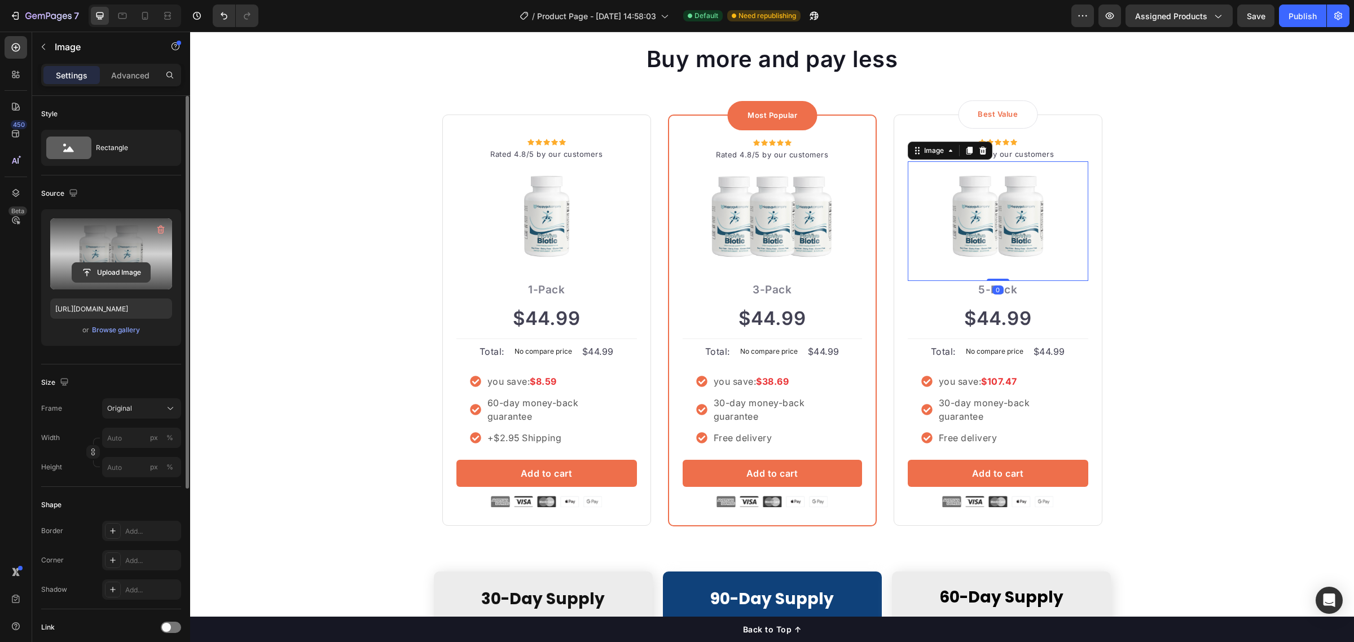
click at [111, 272] on input "file" at bounding box center [111, 272] width 78 height 19
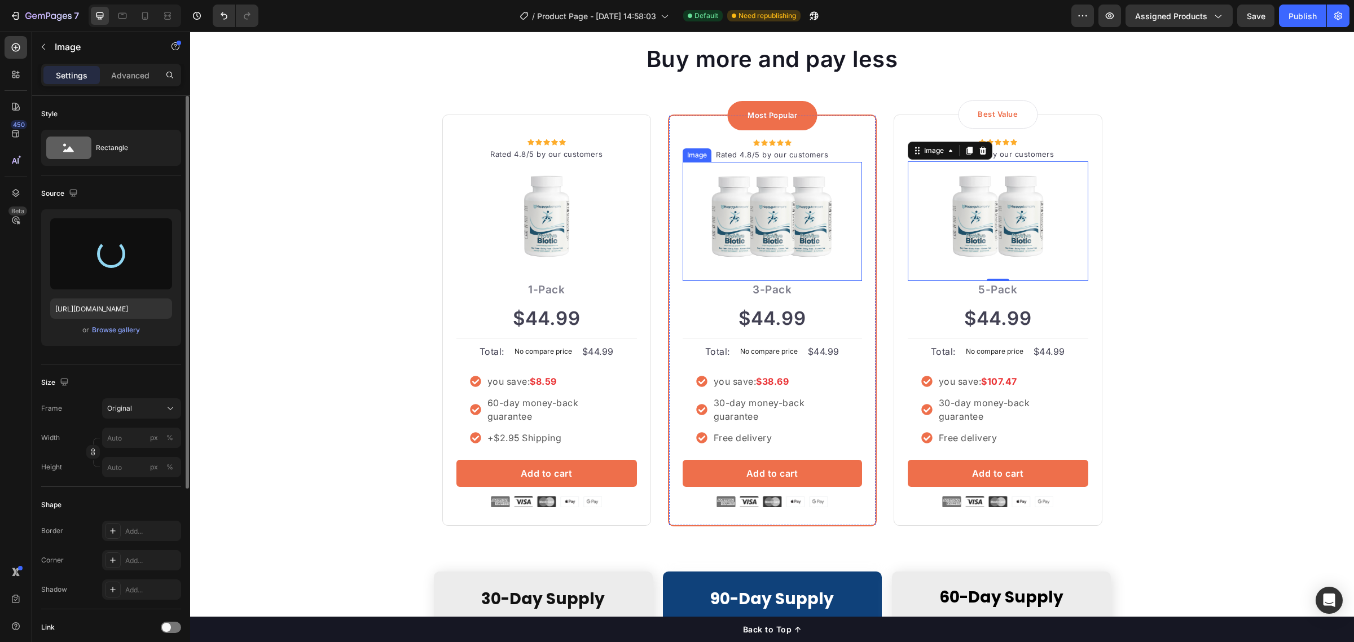
type input "https://cdn.shopify.com/s/files/1/0749/6921/9129/files/gempages_585565993514828…"
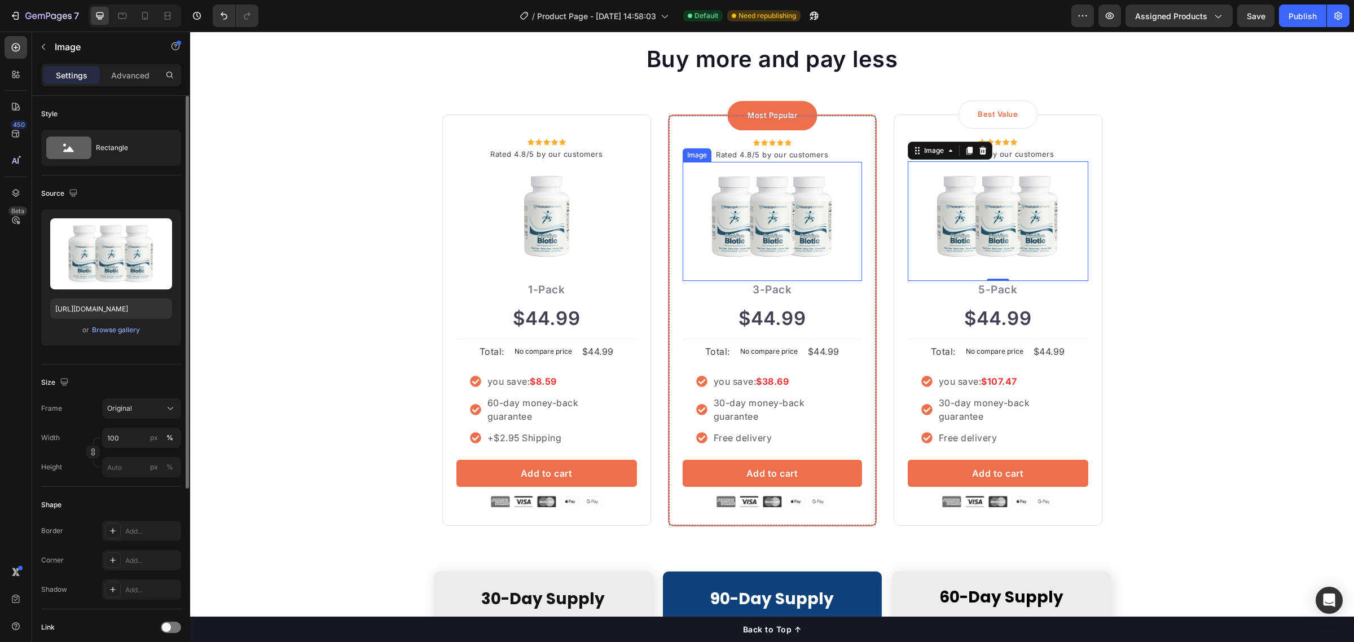
click at [765, 248] on img at bounding box center [772, 216] width 179 height 101
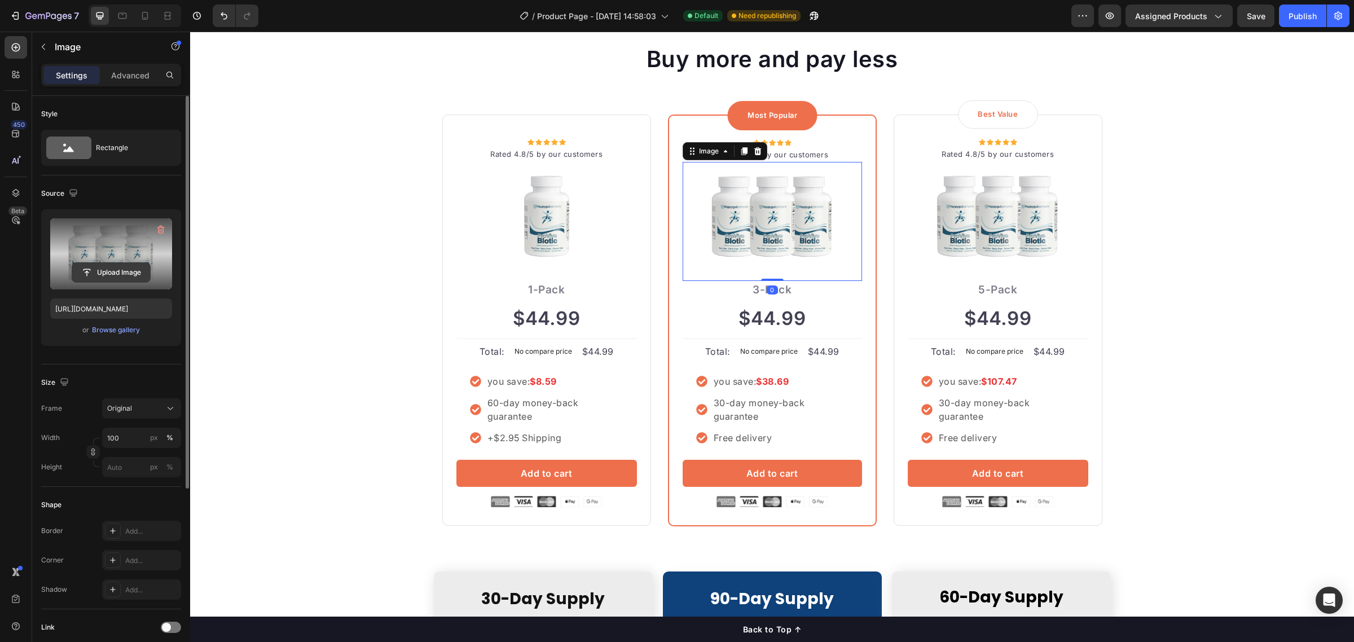
click at [112, 265] on input "file" at bounding box center [111, 272] width 78 height 19
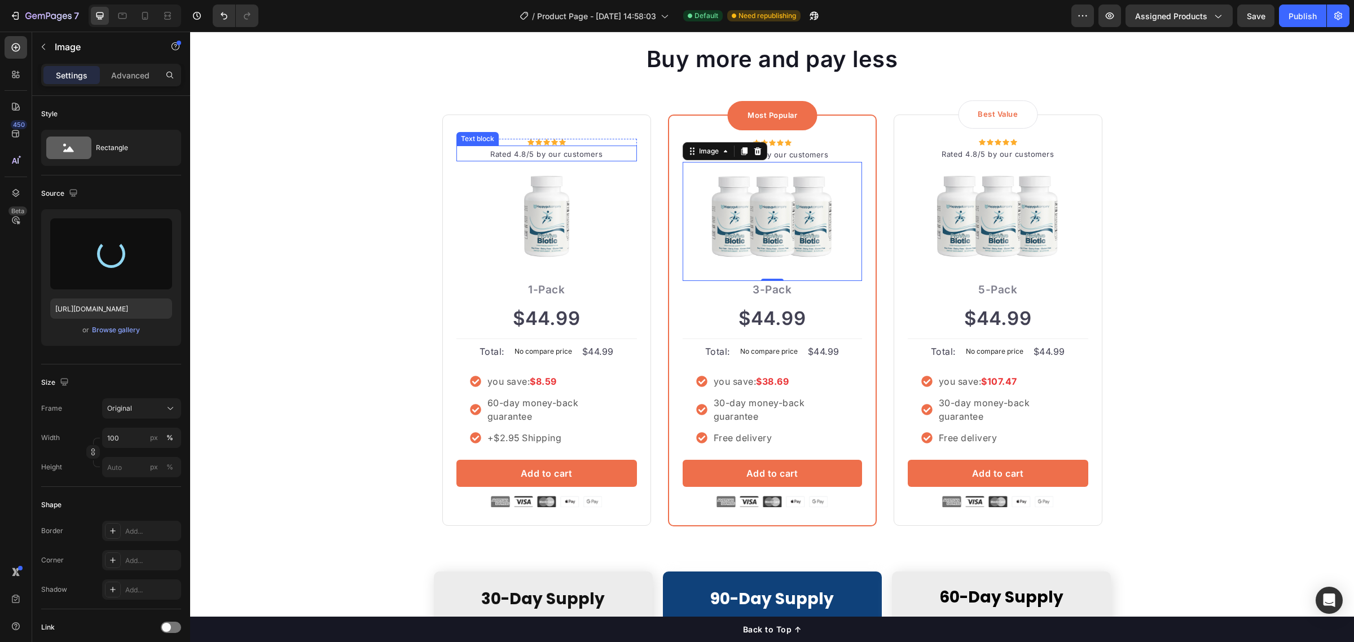
type input "[URL][DOMAIN_NAME]"
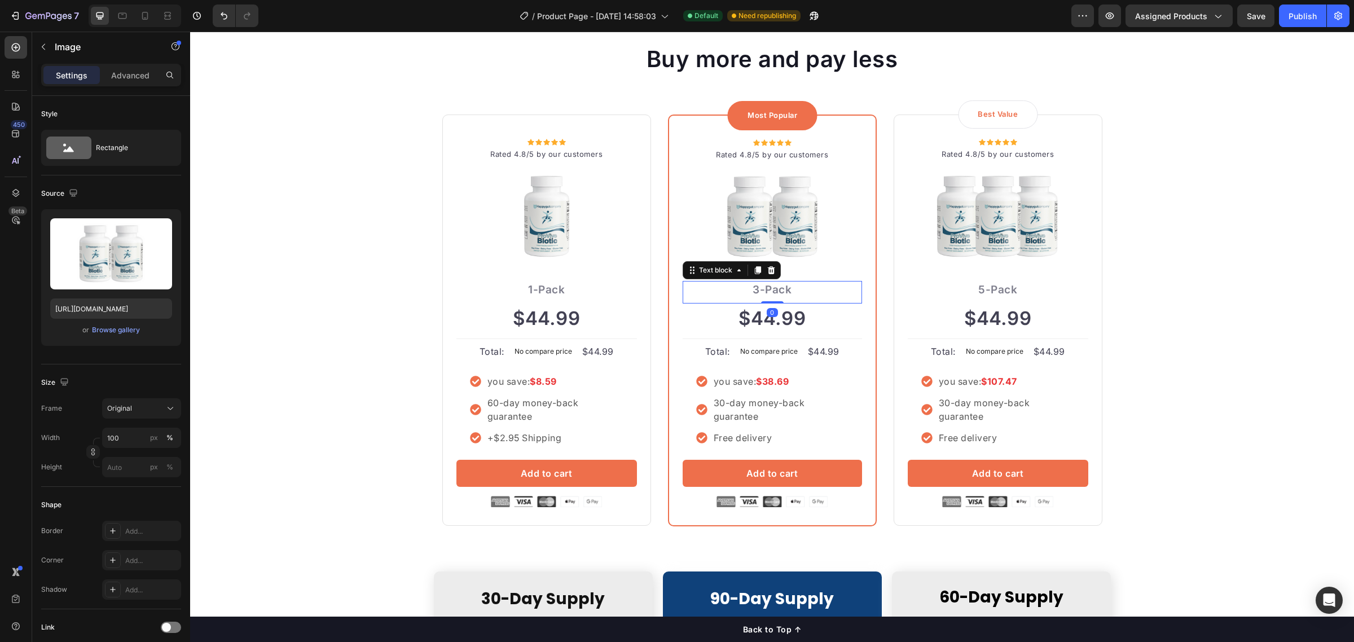
click at [751, 288] on p "3-Pack" at bounding box center [772, 290] width 177 height 16
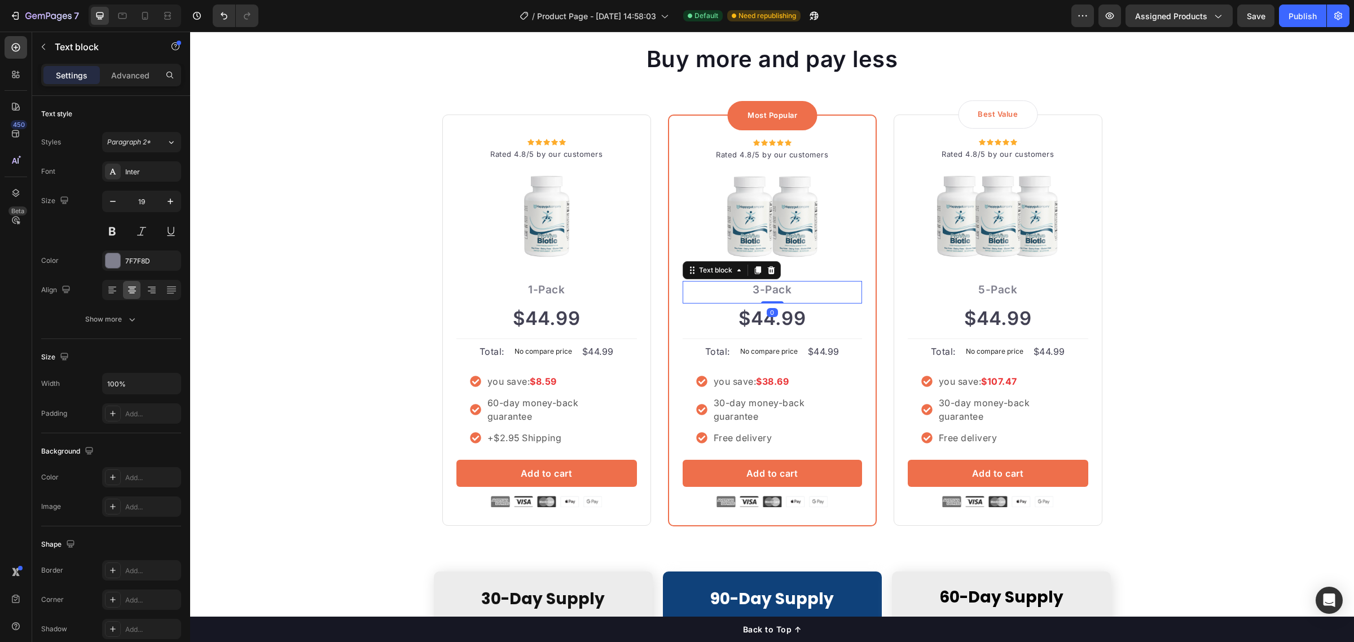
click at [751, 288] on p "3-Pack" at bounding box center [772, 290] width 177 height 16
click at [751, 290] on p "3-Pack" at bounding box center [772, 290] width 177 height 16
click at [978, 289] on p "5-Pack" at bounding box center [998, 290] width 178 height 16
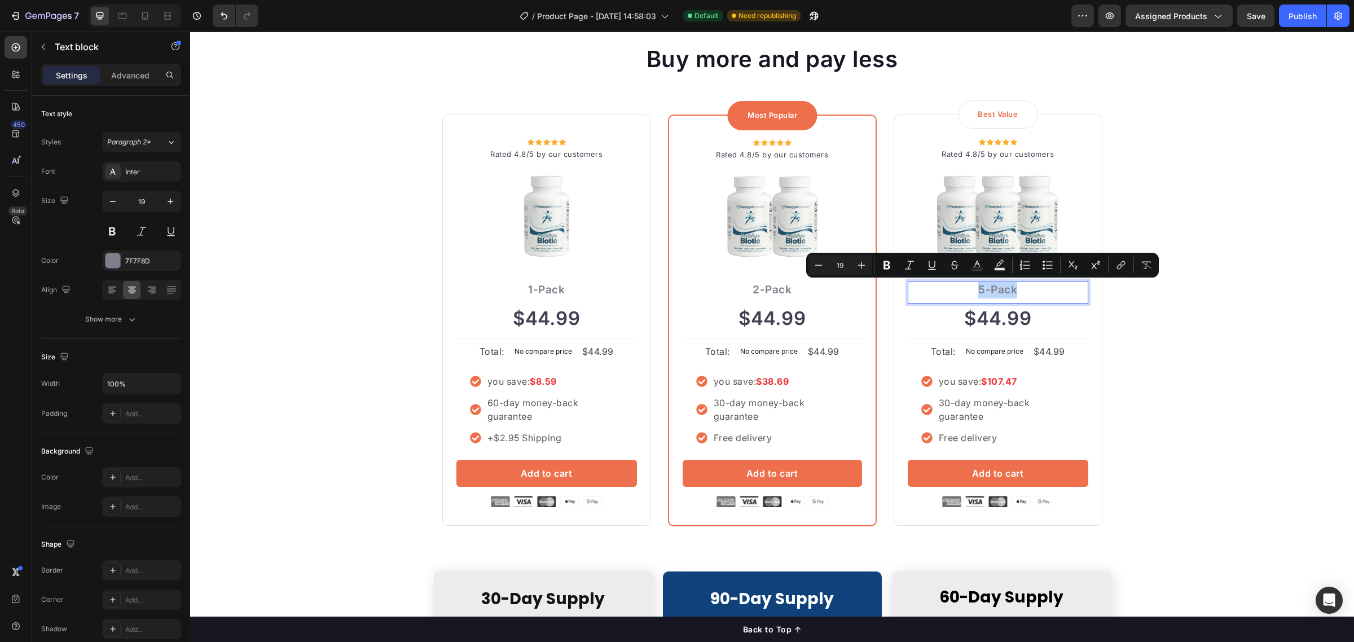
click at [979, 291] on p "5-Pack" at bounding box center [998, 290] width 178 height 16
click at [980, 291] on p "5-Pack" at bounding box center [998, 290] width 178 height 16
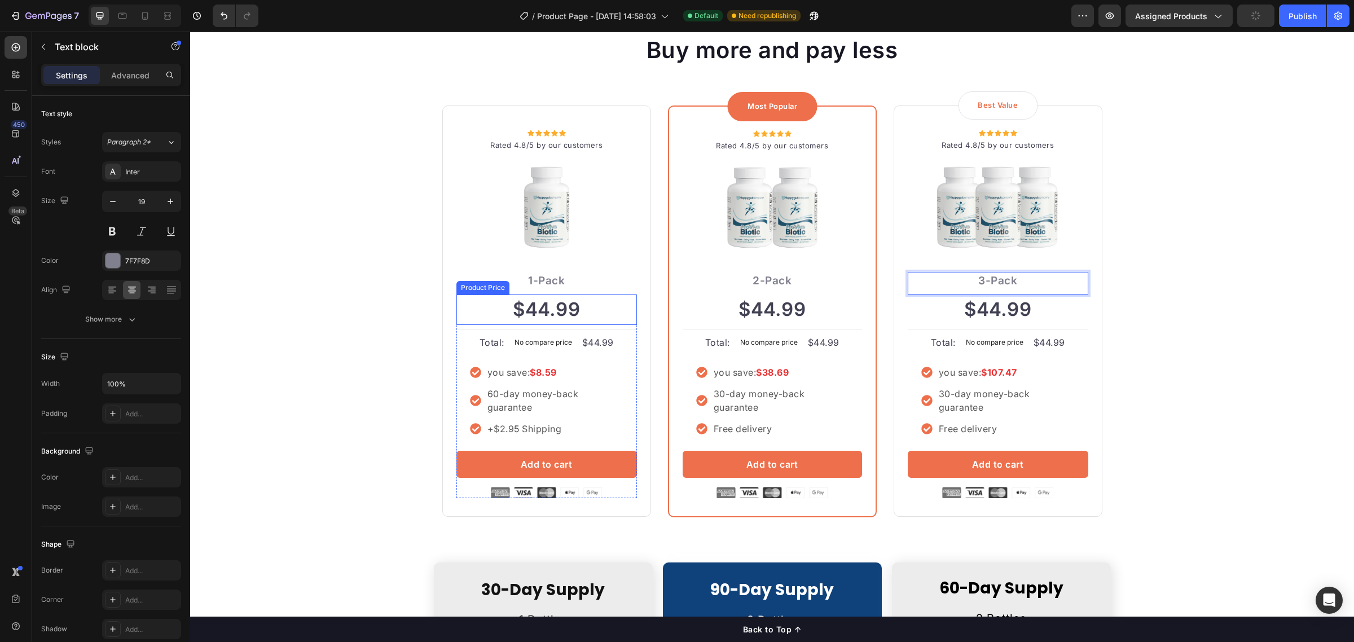
scroll to position [2603, 0]
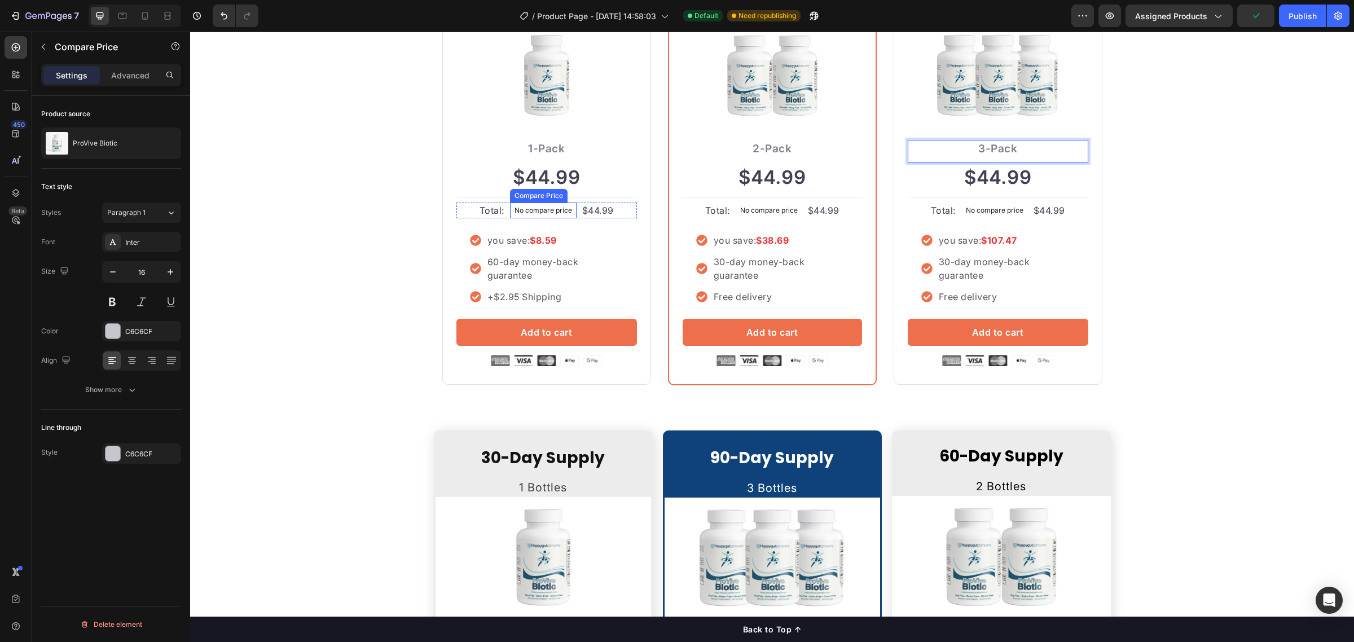
click at [540, 209] on p "No compare price" at bounding box center [544, 210] width 58 height 7
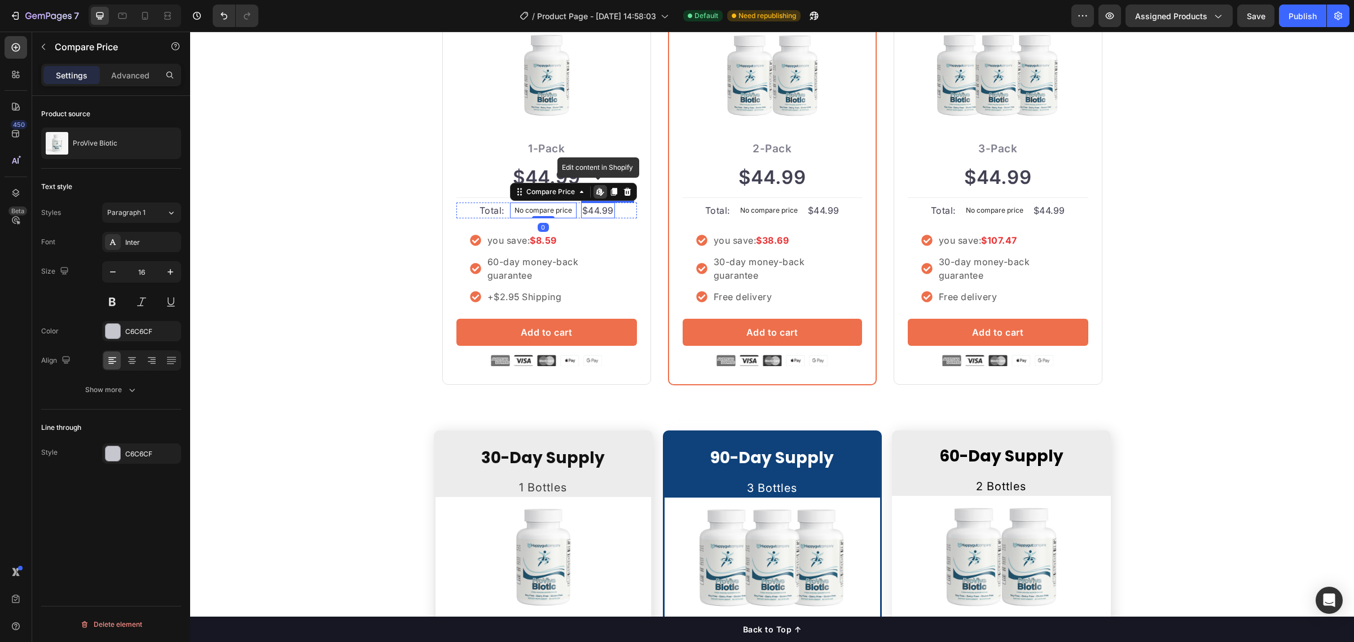
click at [585, 210] on div "$44.99" at bounding box center [598, 211] width 34 height 16
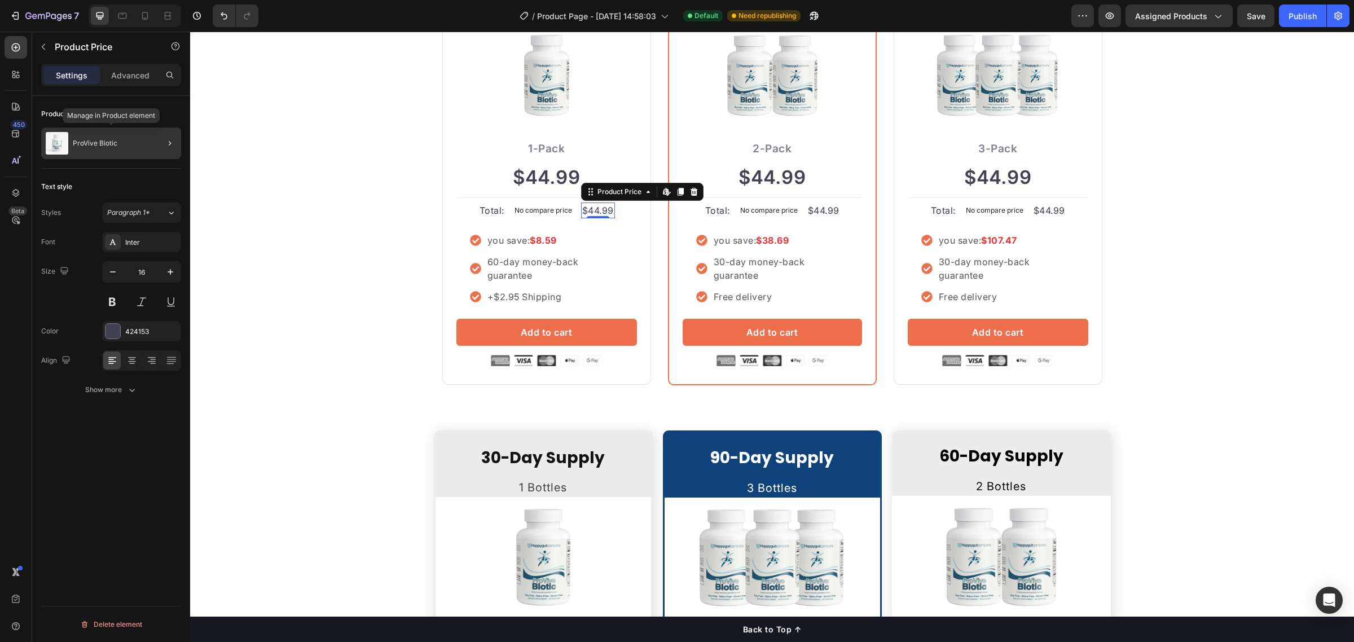
click at [100, 141] on p "ProVive Biotic" at bounding box center [95, 143] width 45 height 8
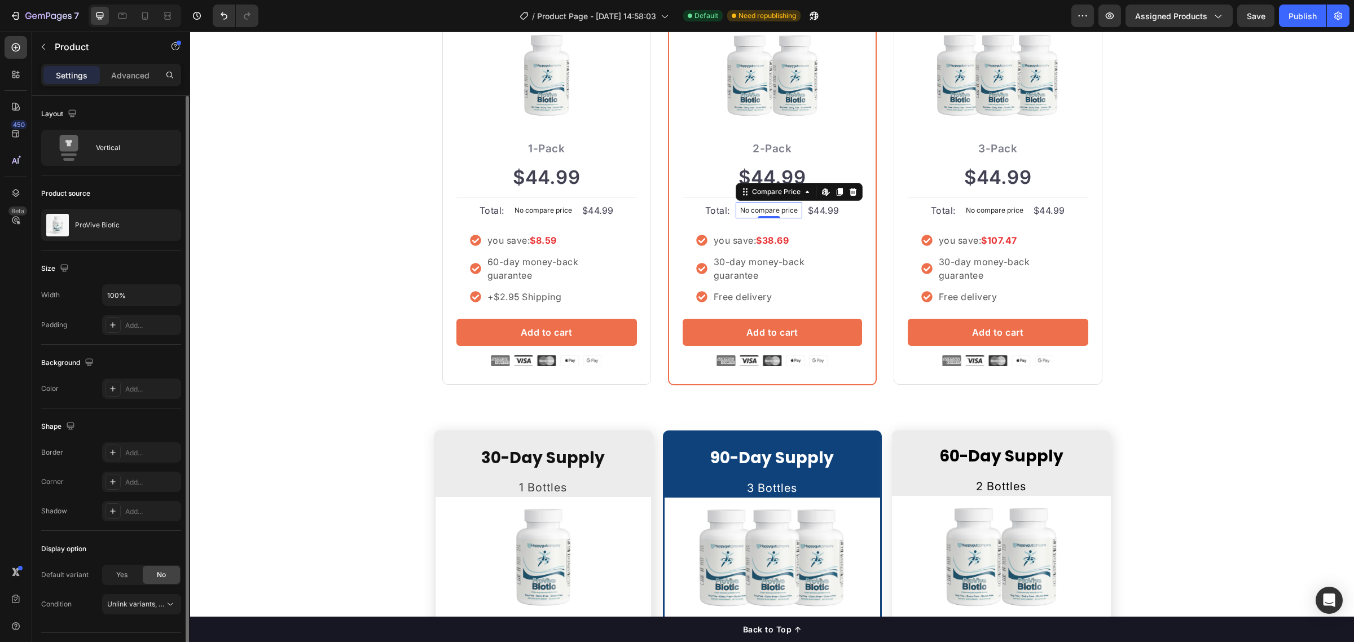
click at [758, 209] on p "No compare price" at bounding box center [769, 210] width 58 height 7
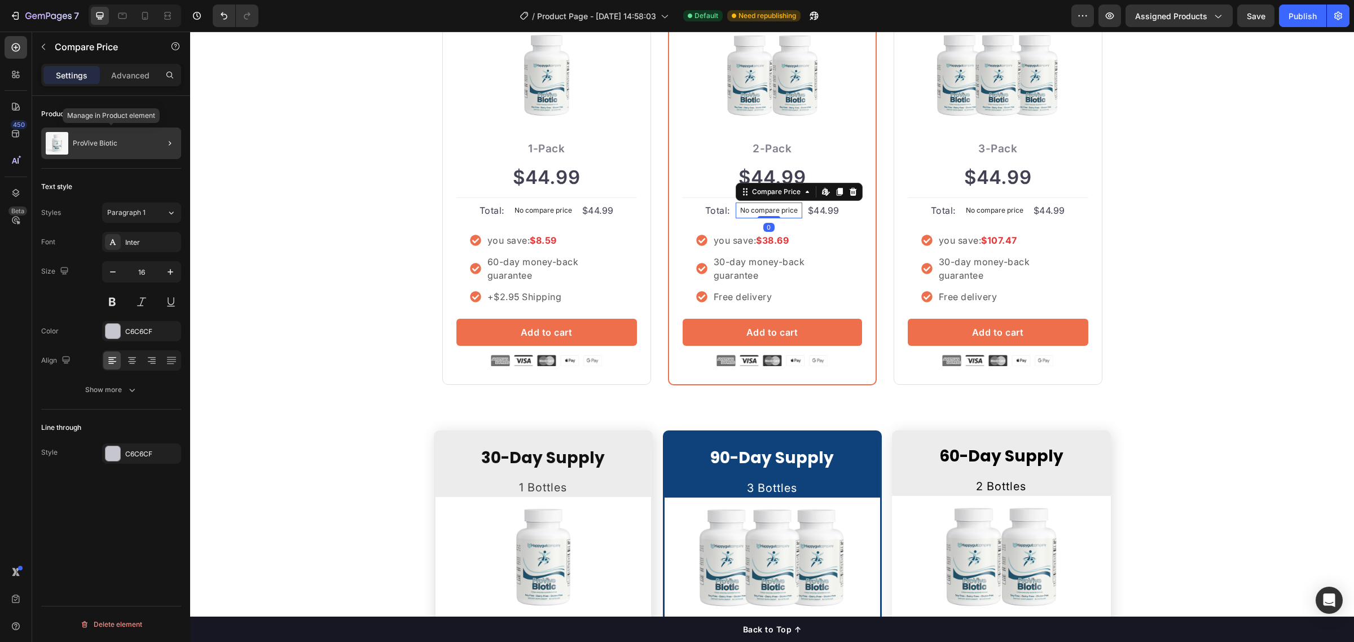
click at [97, 139] on p "ProVive Biotic" at bounding box center [95, 143] width 45 height 8
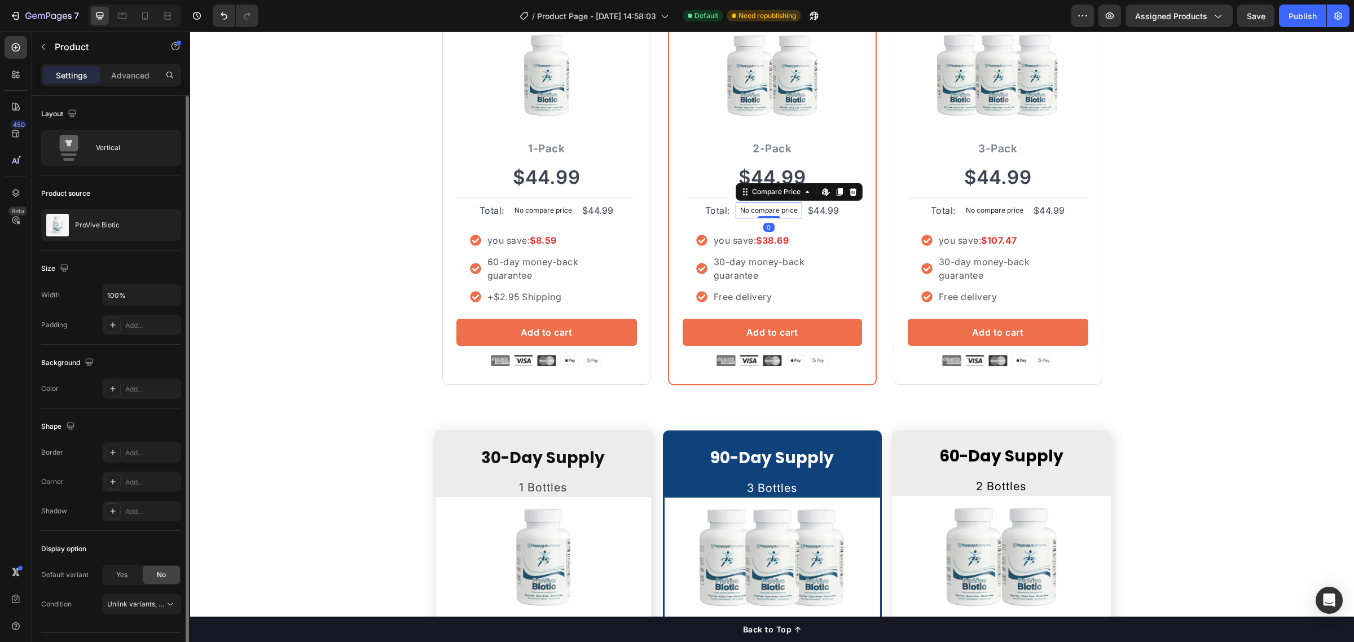
click at [765, 210] on p "No compare price" at bounding box center [769, 210] width 58 height 7
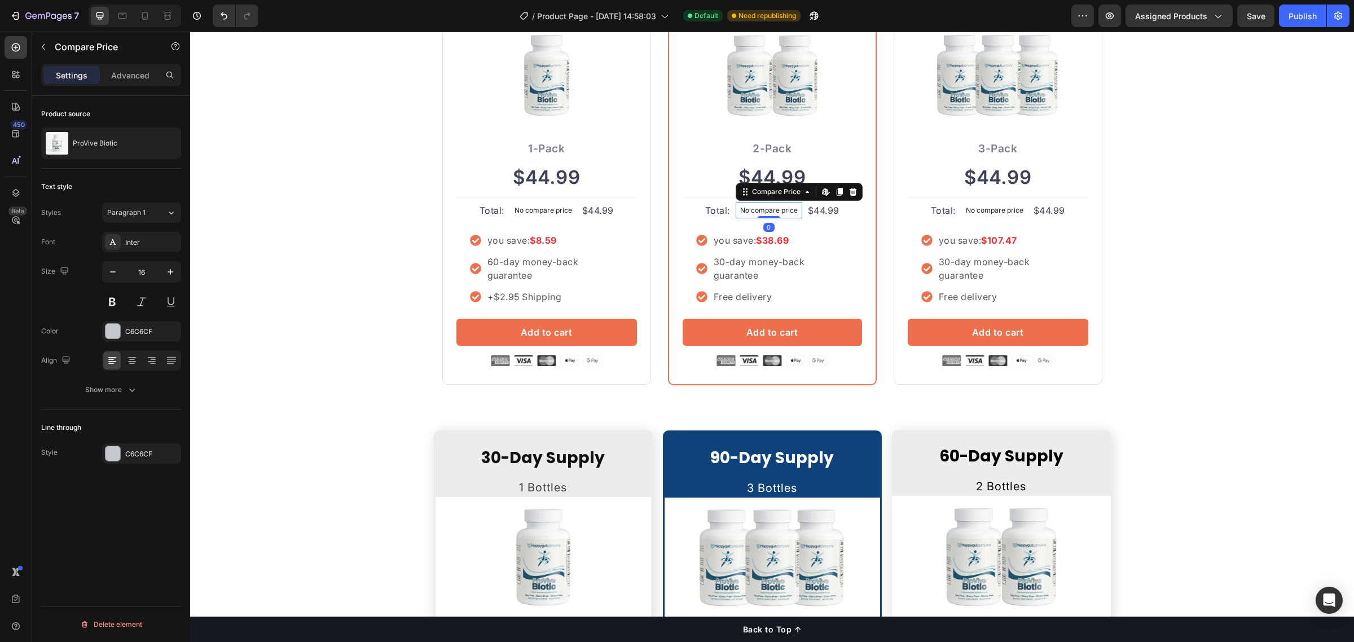
click at [821, 213] on div "$44.99" at bounding box center [824, 211] width 34 height 16
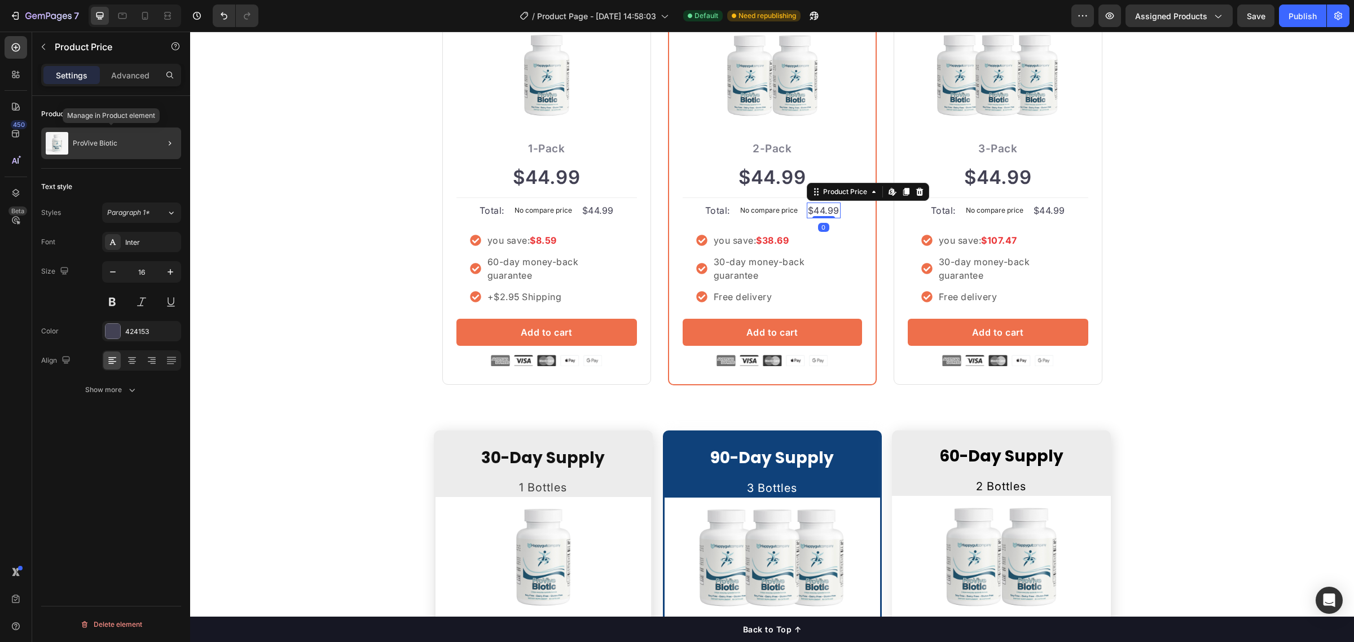
click at [96, 143] on p "ProVive Biotic" at bounding box center [95, 143] width 45 height 8
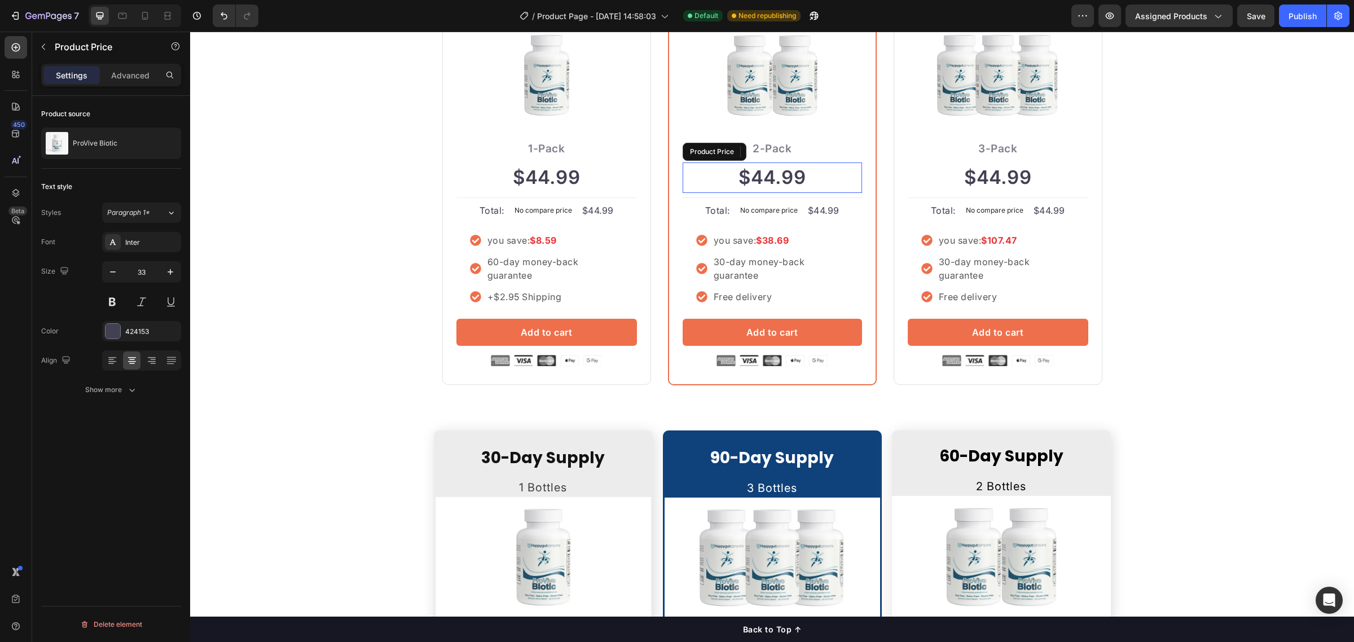
click at [762, 182] on div "$44.99" at bounding box center [772, 178] width 179 height 30
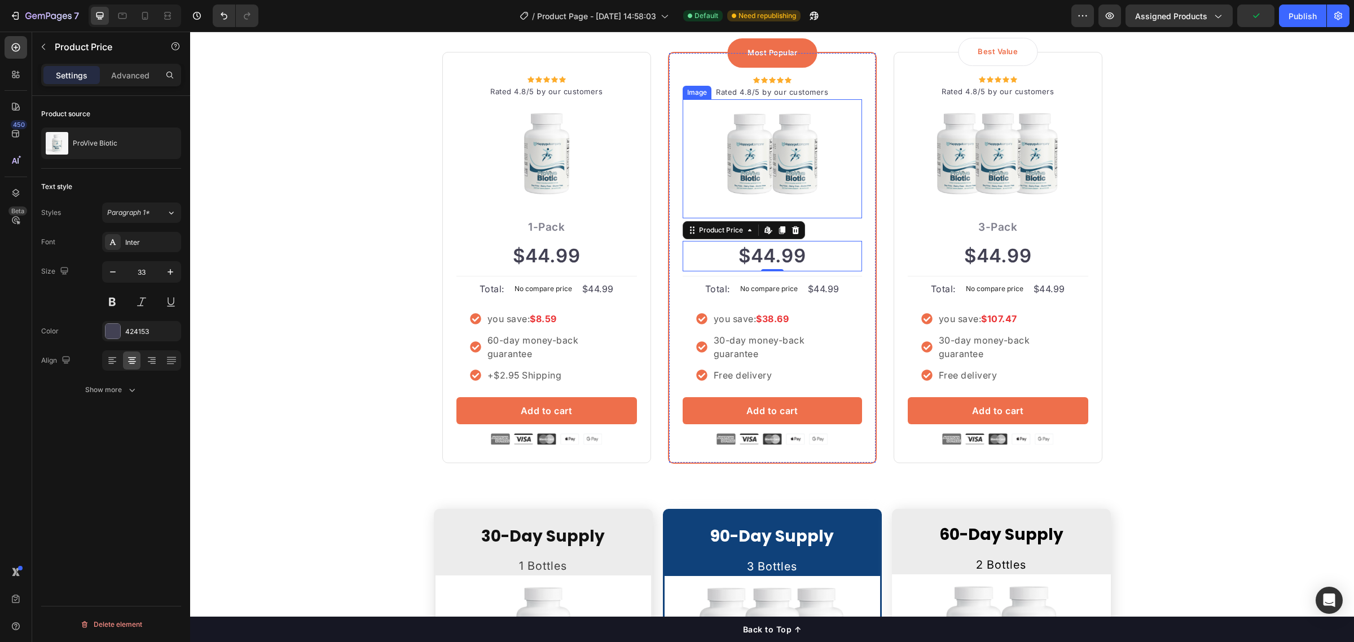
scroll to position [2532, 0]
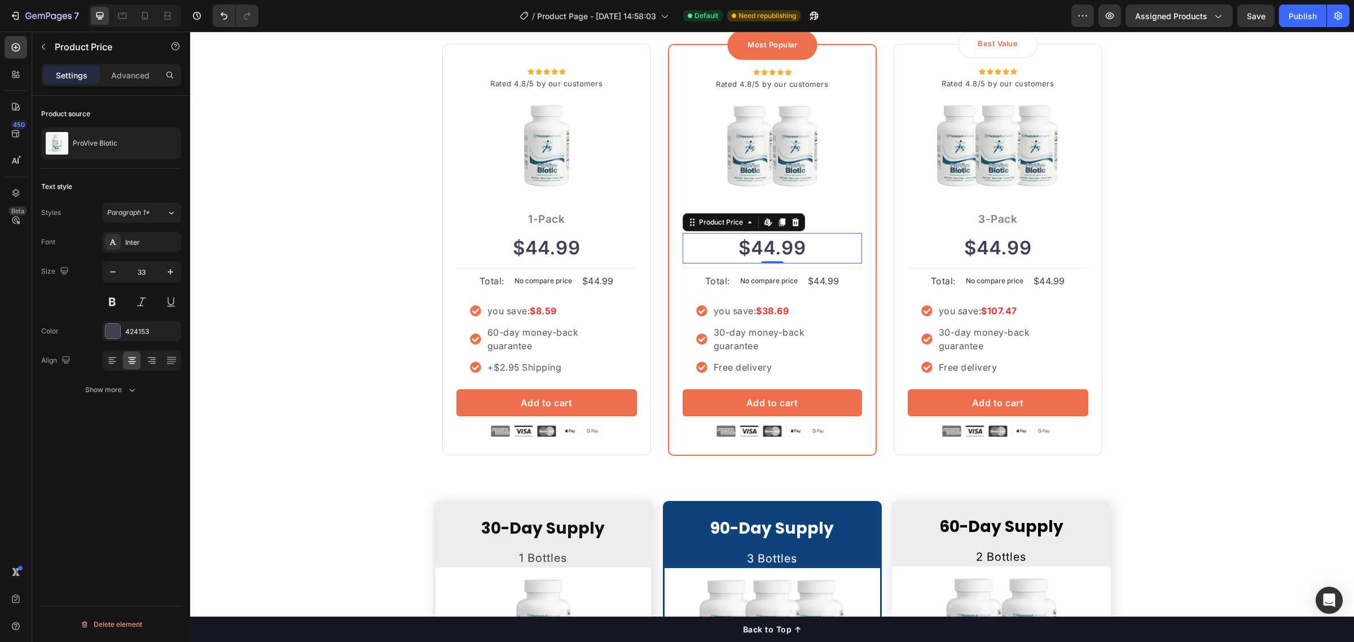
click at [755, 248] on div "$44.99" at bounding box center [772, 248] width 179 height 30
click at [771, 249] on div "$44.99" at bounding box center [772, 248] width 179 height 30
click at [765, 223] on icon at bounding box center [767, 221] width 5 height 7
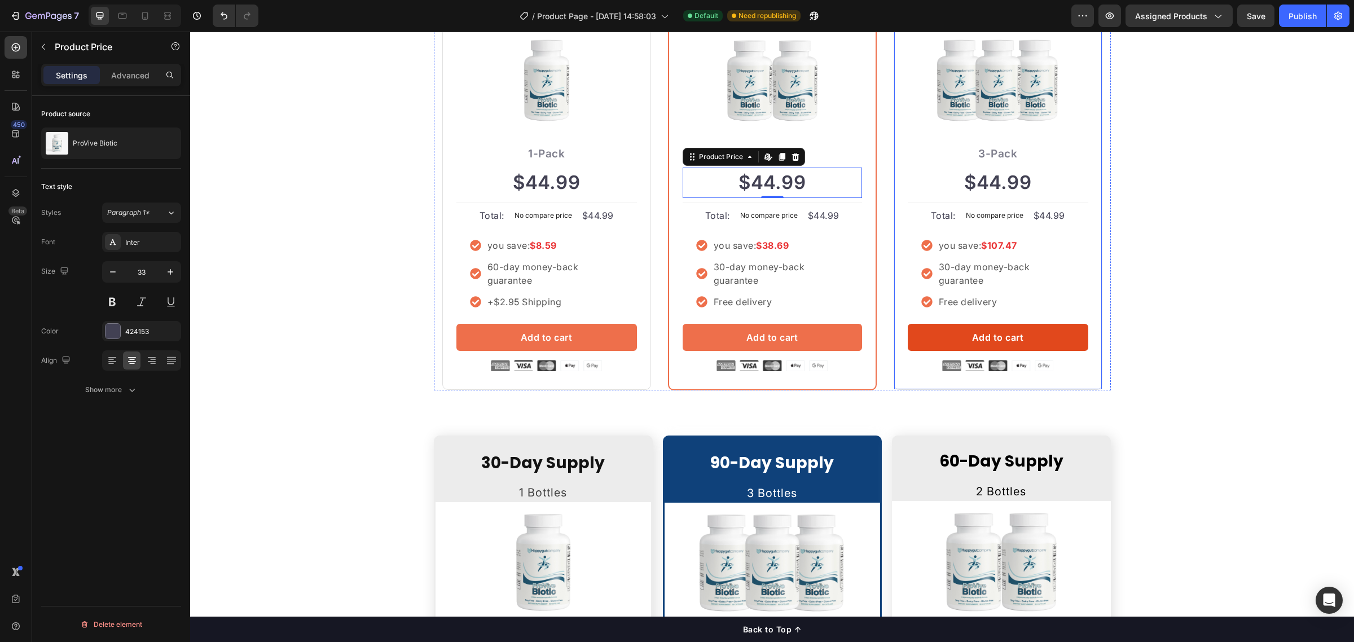
scroll to position [2673, 0]
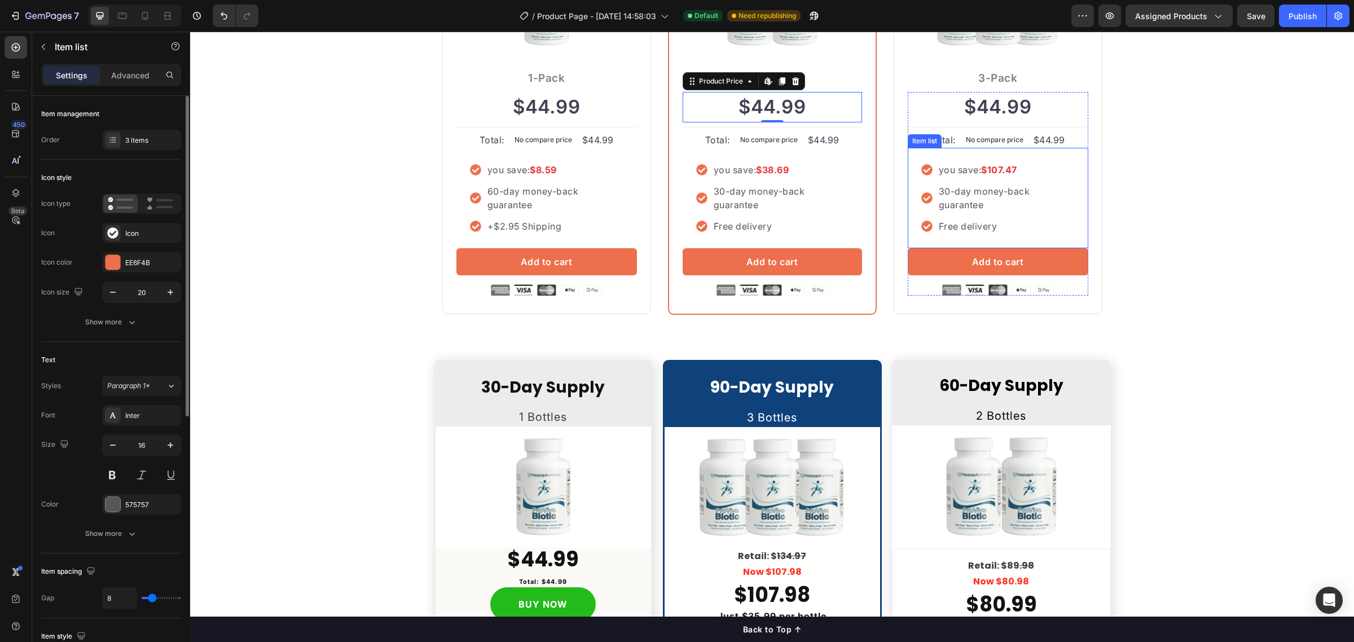
click at [994, 168] on strong "$107.47" at bounding box center [999, 169] width 36 height 11
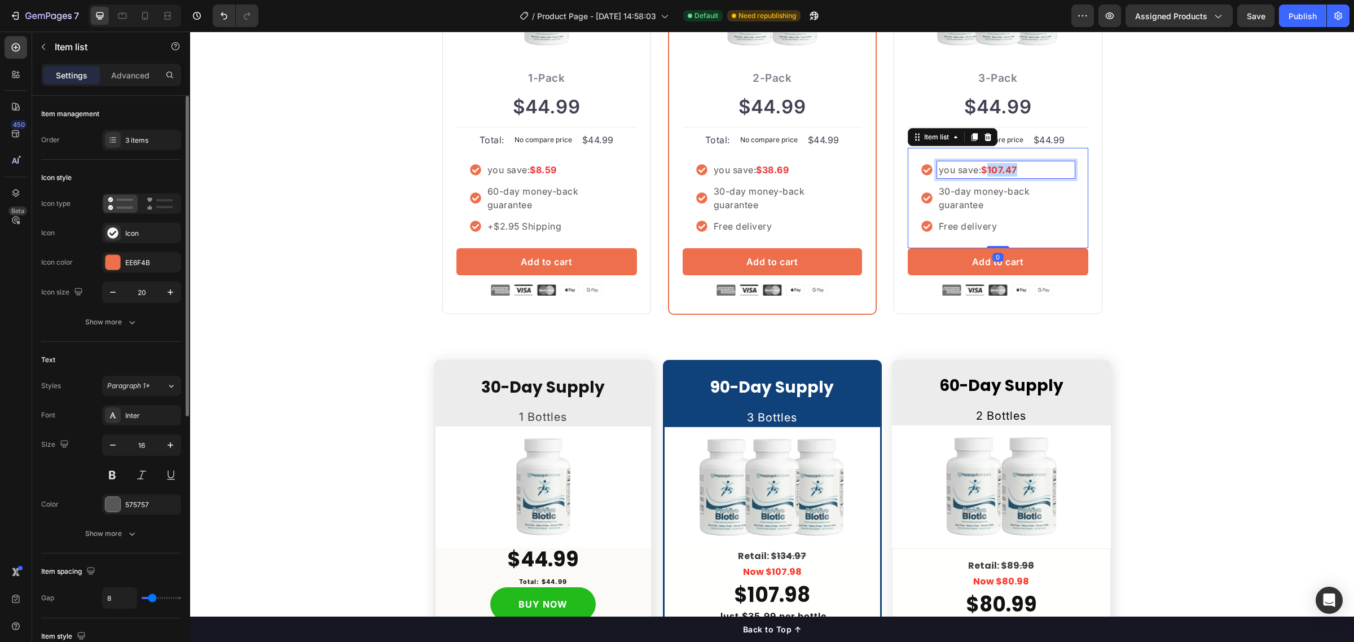
click at [994, 168] on strong "$107.47" at bounding box center [999, 169] width 36 height 11
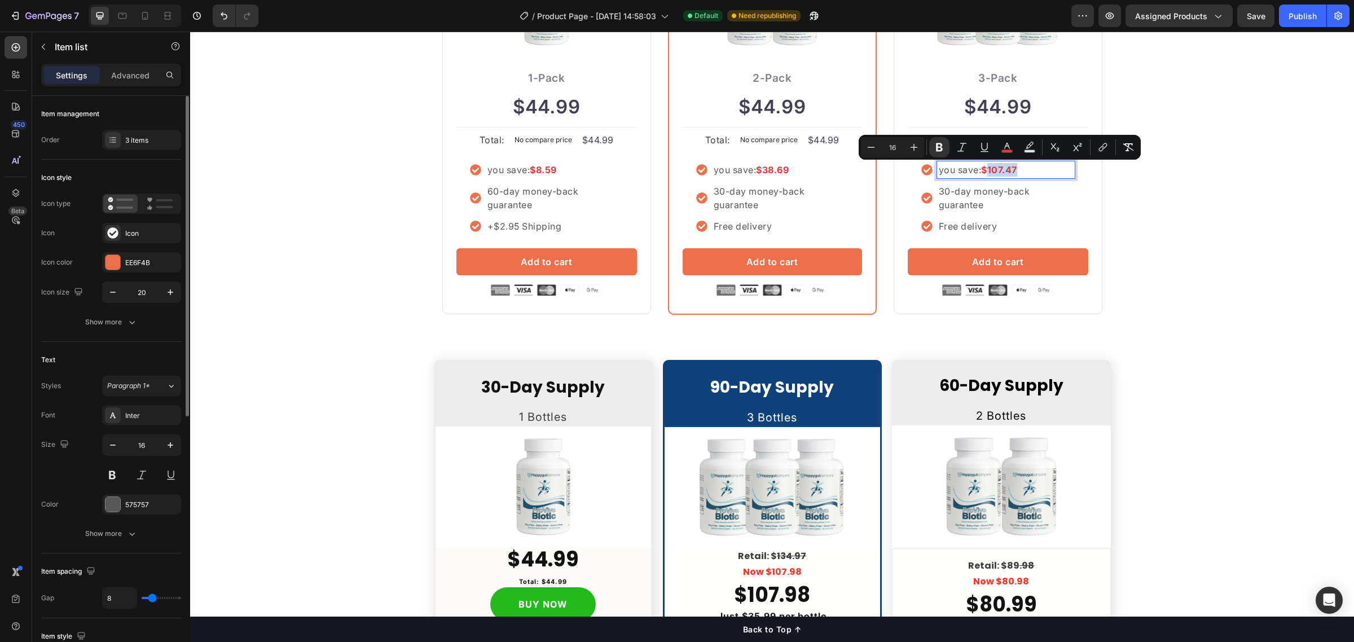
click at [1091, 178] on div "Best Value Text block Row Icon Icon Icon Icon Icon Icon List Hoz Rated 4.8/5 by…" at bounding box center [998, 108] width 209 height 411
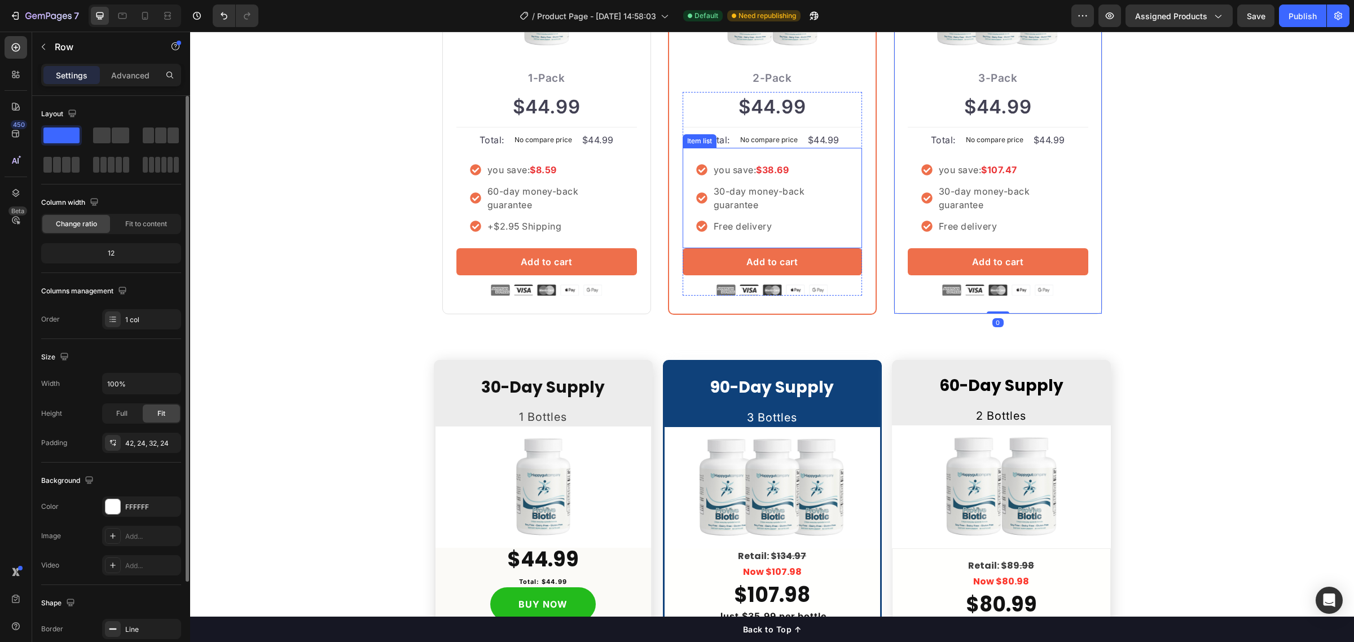
scroll to position [2532, 0]
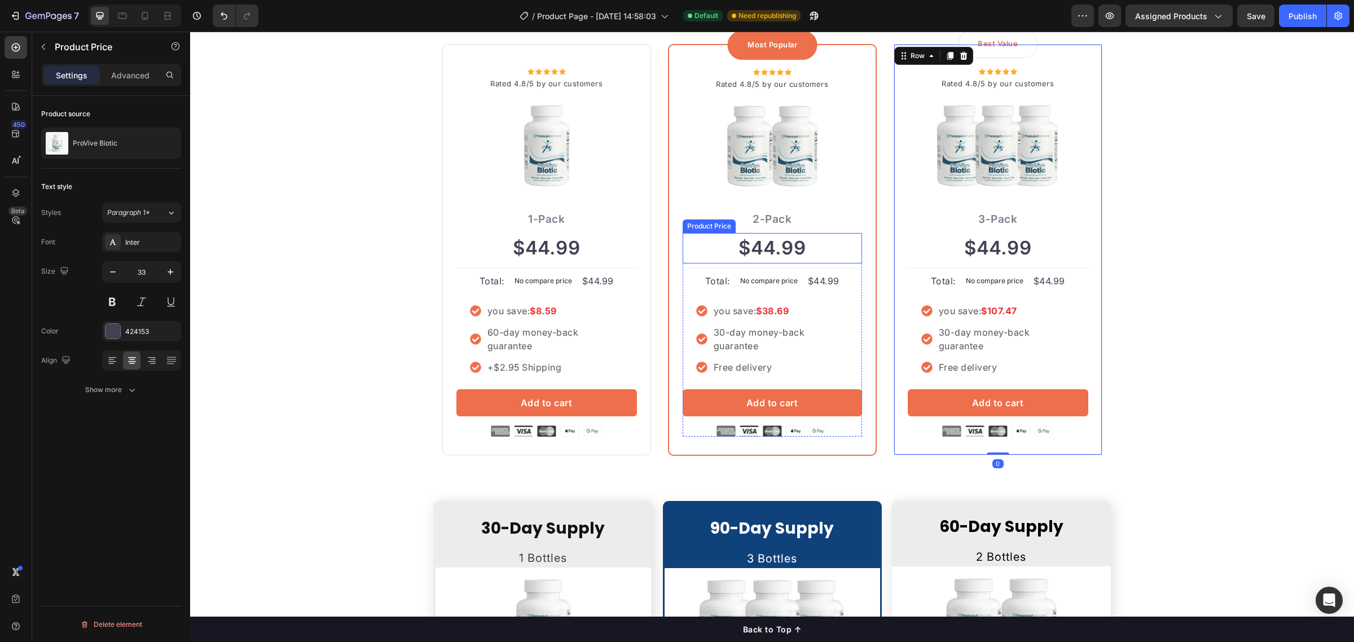
click at [746, 243] on div "$44.99" at bounding box center [772, 248] width 179 height 30
click at [15, 46] on icon at bounding box center [16, 47] width 5 height 5
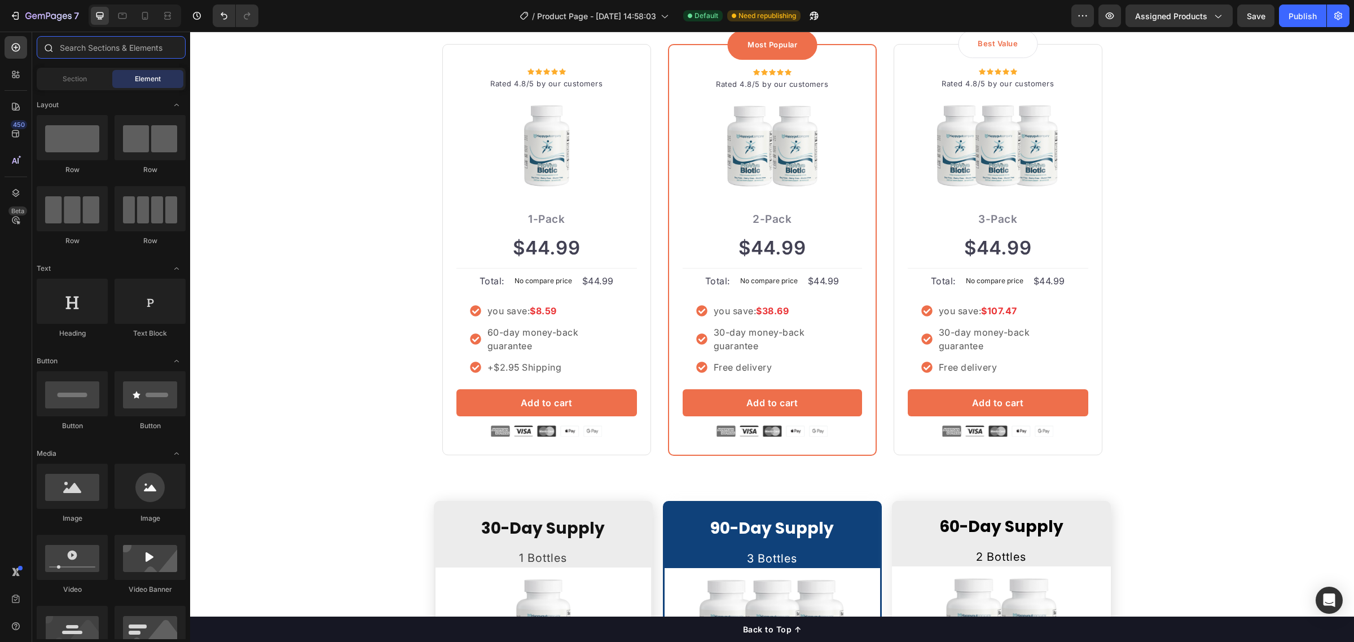
click at [97, 51] on input "text" at bounding box center [111, 47] width 149 height 23
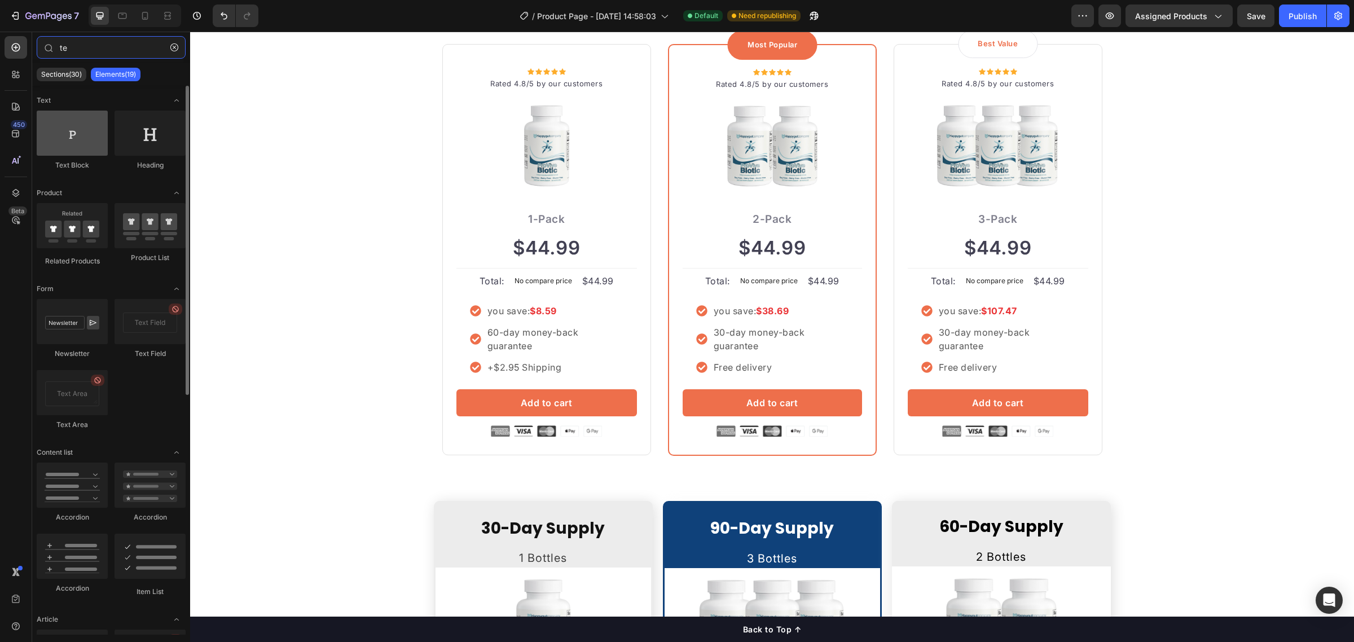
type input "te"
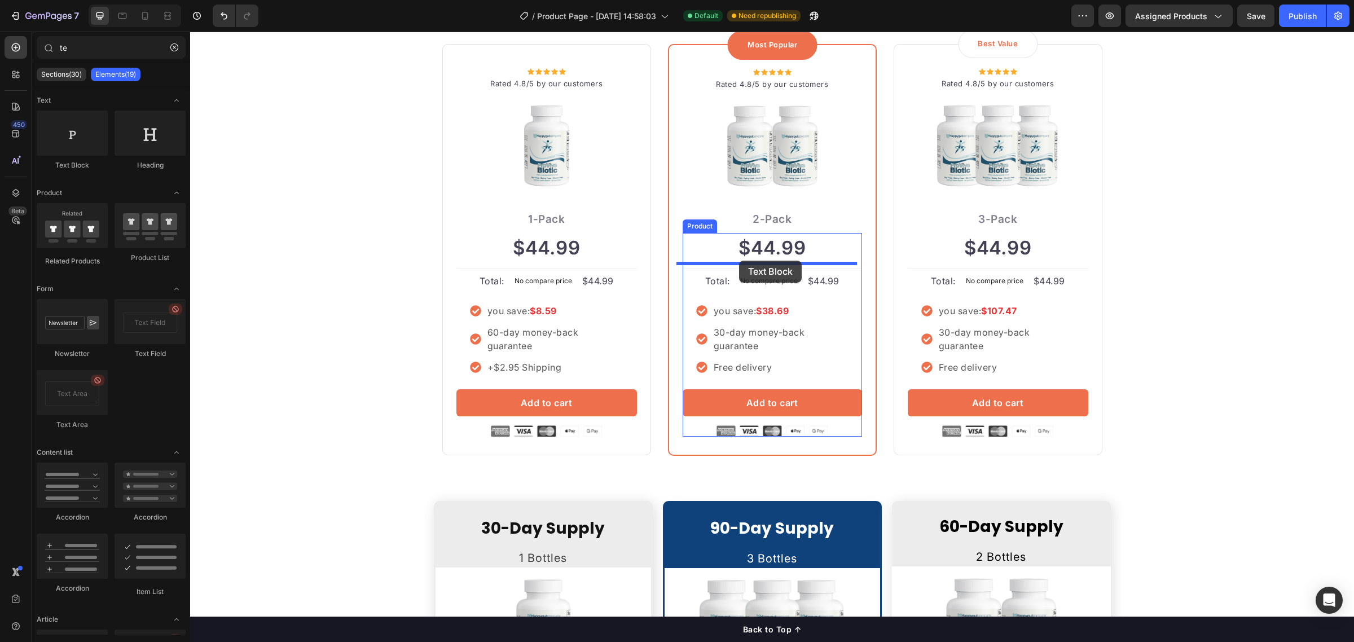
drag, startPoint x: 259, startPoint y: 173, endPoint x: 739, endPoint y: 261, distance: 488.2
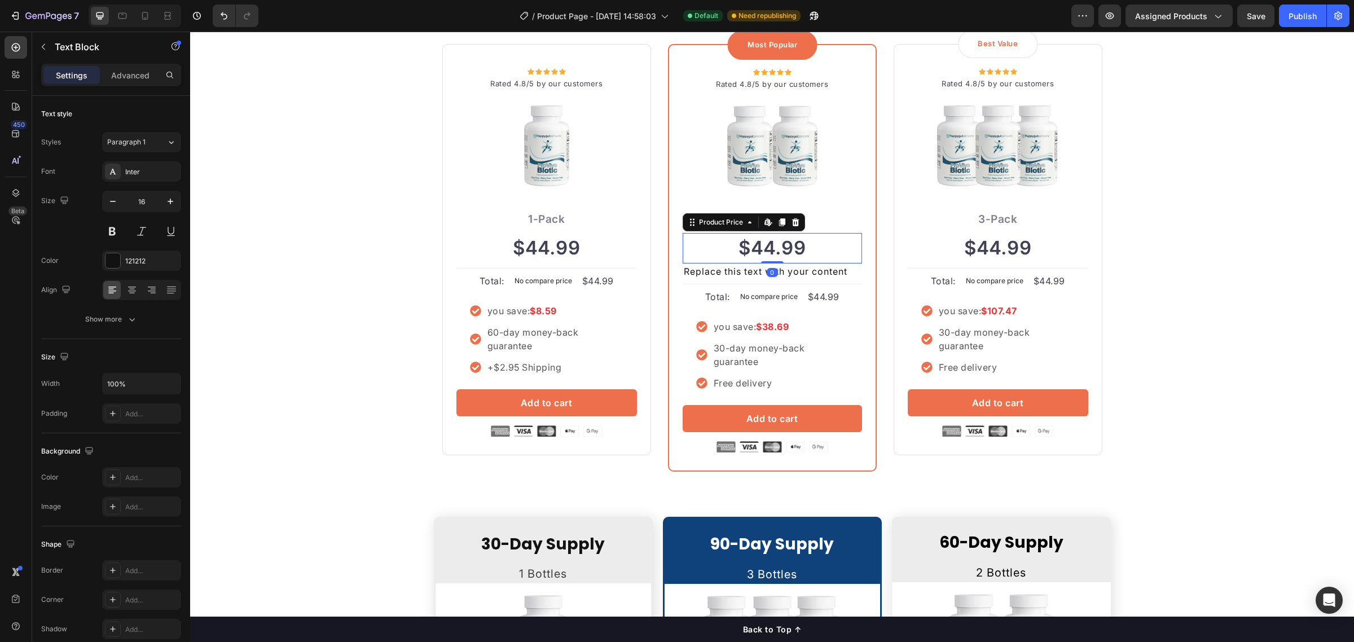
click at [782, 244] on div "$44.99" at bounding box center [772, 248] width 179 height 30
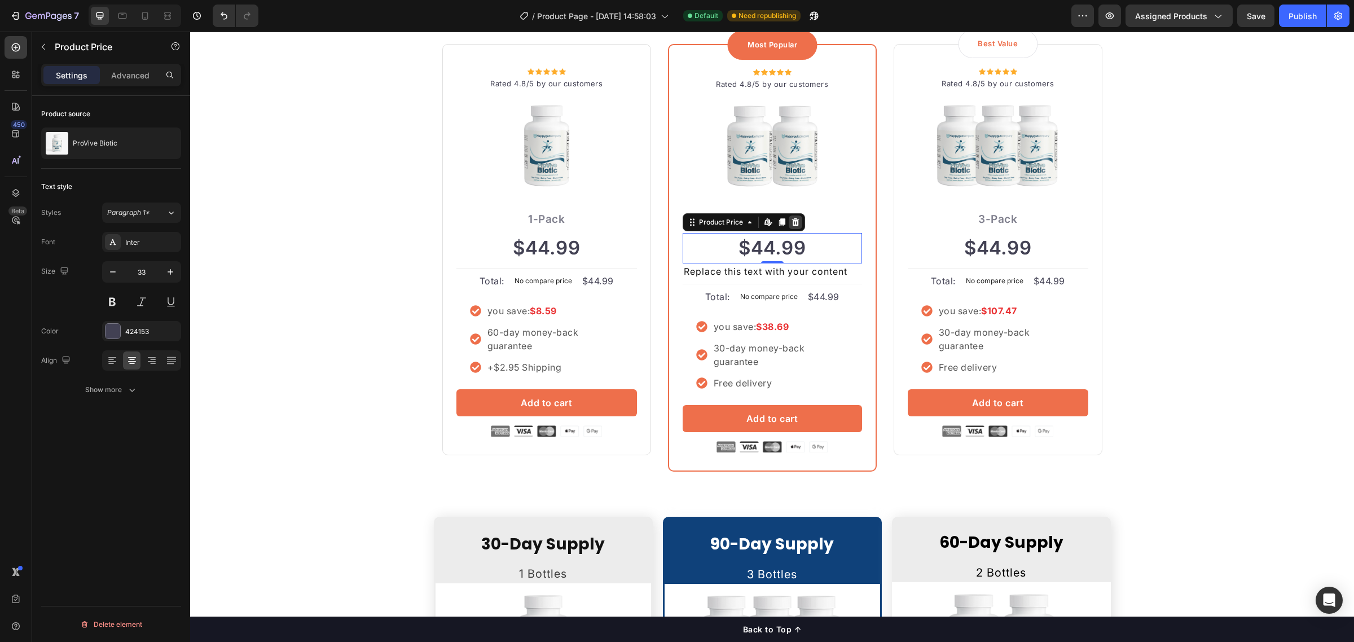
click at [791, 221] on icon at bounding box center [795, 222] width 9 height 9
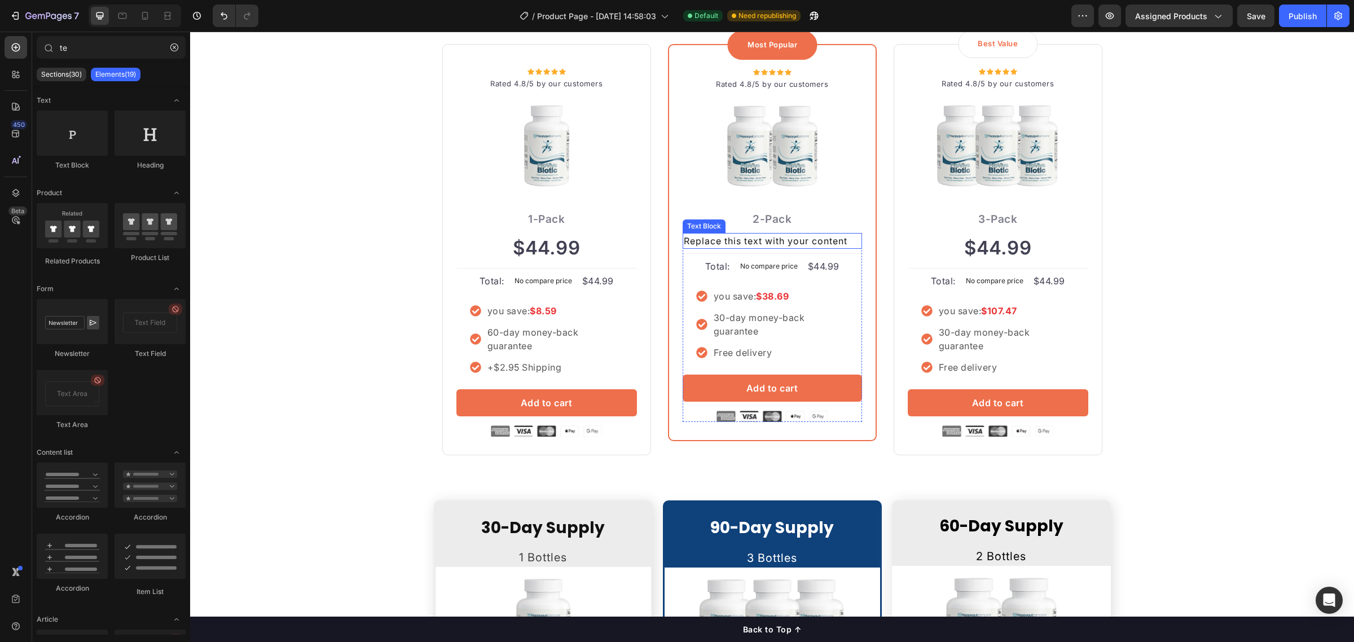
click at [738, 240] on div "Replace this text with your content" at bounding box center [772, 241] width 179 height 16
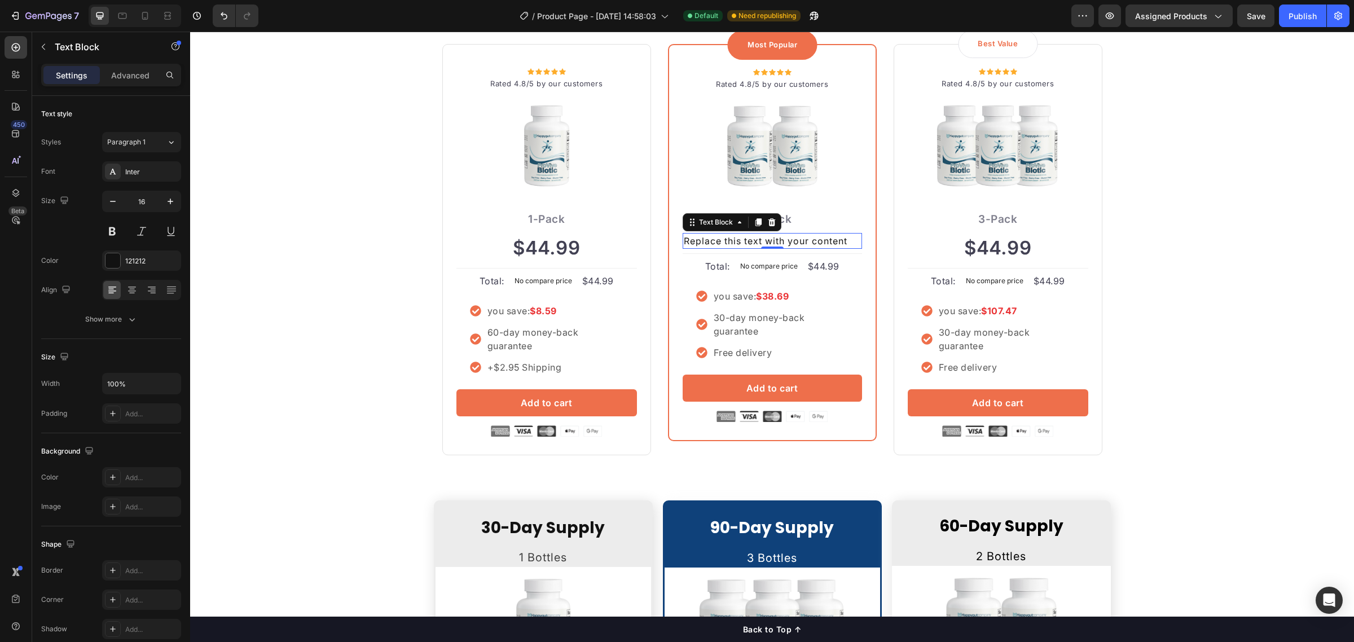
click at [737, 238] on div "Replace this text with your content" at bounding box center [772, 241] width 179 height 16
click at [737, 238] on p "Replace this text with your content" at bounding box center [772, 241] width 177 height 14
click at [811, 240] on p "Replace this text with your content" at bounding box center [772, 241] width 177 height 14
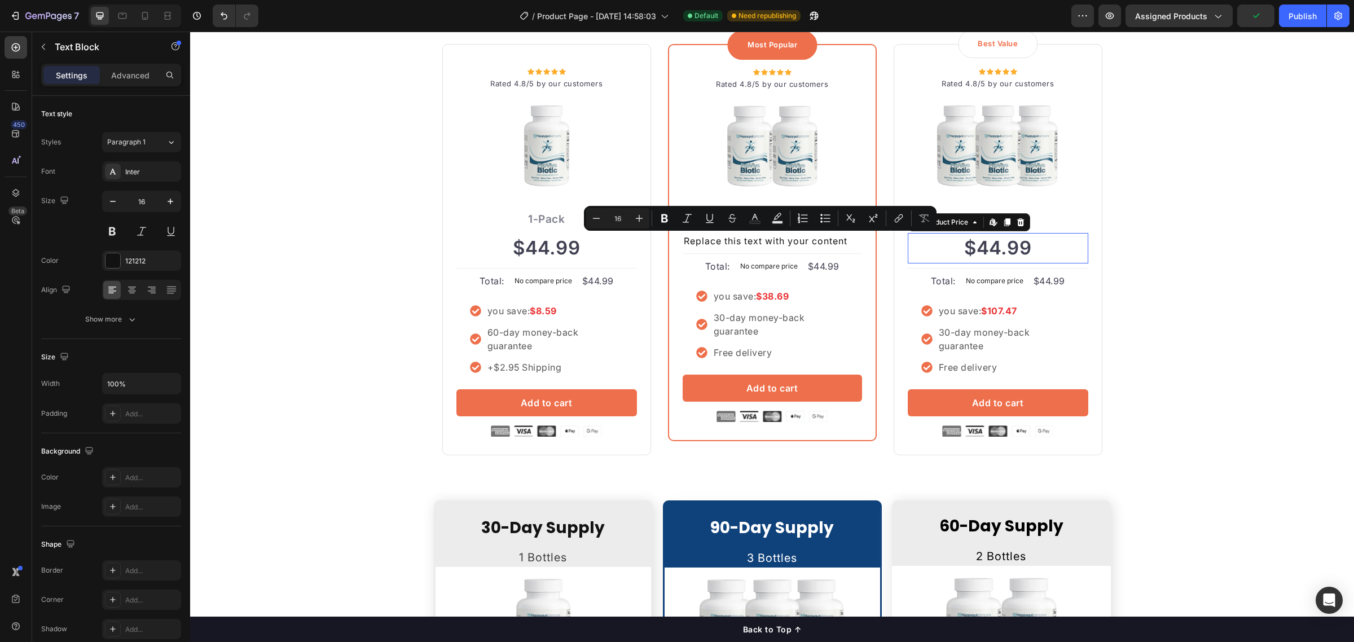
click at [1018, 244] on div "$44.99" at bounding box center [998, 248] width 181 height 30
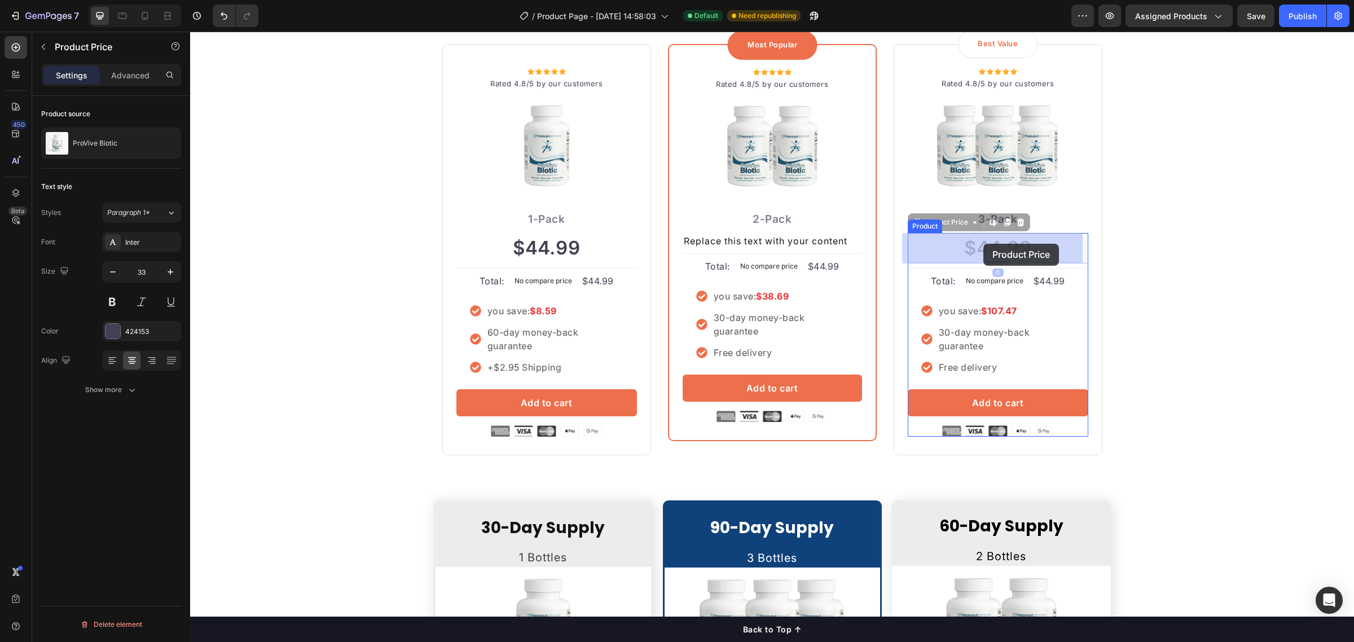
drag, startPoint x: 1036, startPoint y: 246, endPoint x: 984, endPoint y: 244, distance: 52.0
click at [1020, 244] on div "$44.99" at bounding box center [998, 248] width 181 height 30
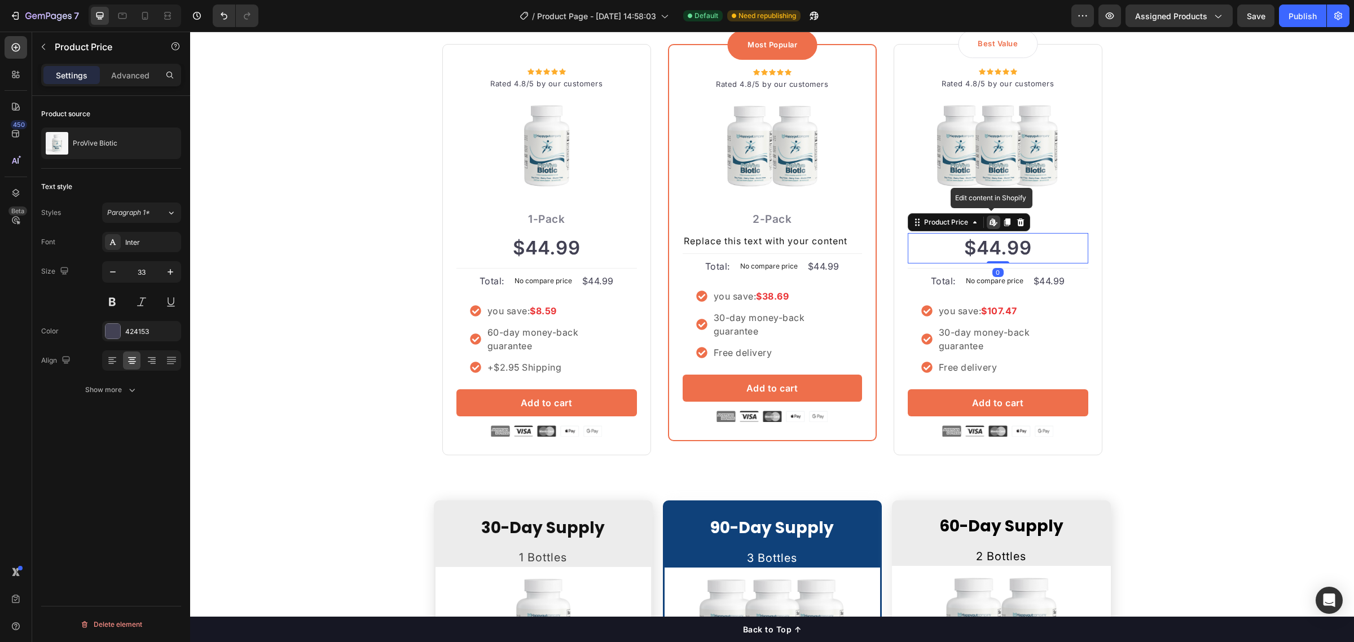
click at [1015, 244] on div "$44.99" at bounding box center [998, 248] width 181 height 30
click at [971, 248] on div "$44.99" at bounding box center [998, 248] width 181 height 30
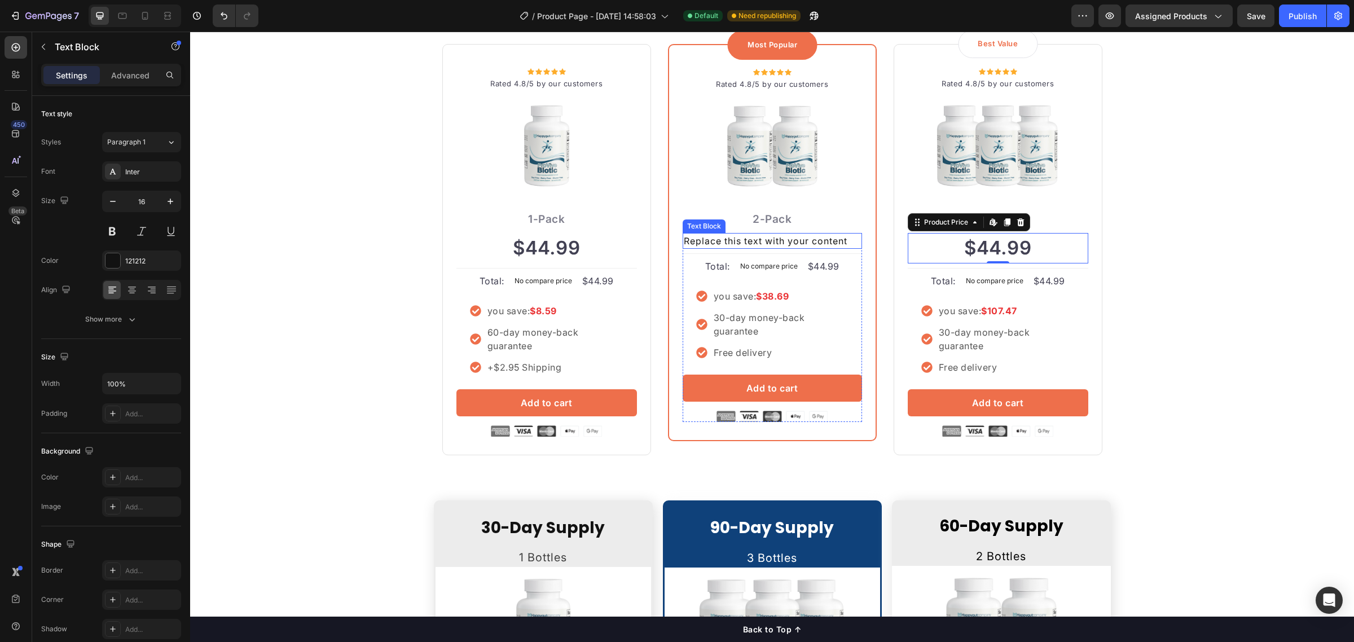
click at [753, 243] on p "Replace this text with your content" at bounding box center [772, 241] width 177 height 14
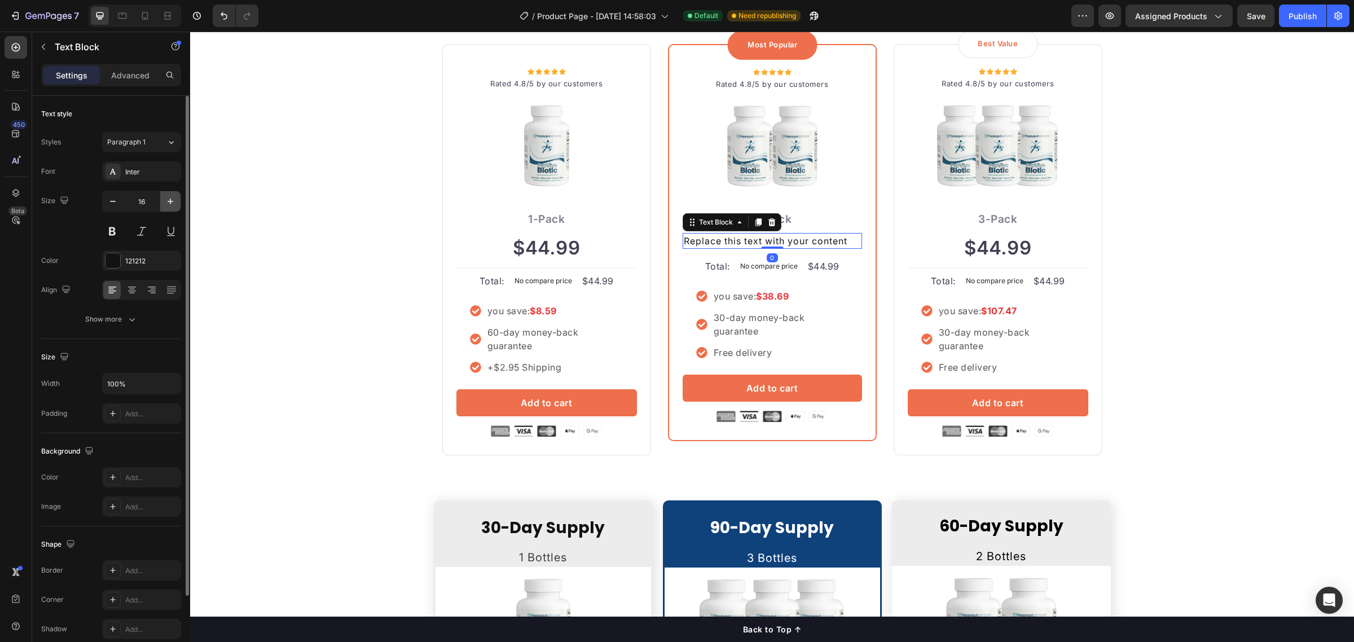
click at [170, 198] on icon "button" at bounding box center [170, 201] width 11 height 11
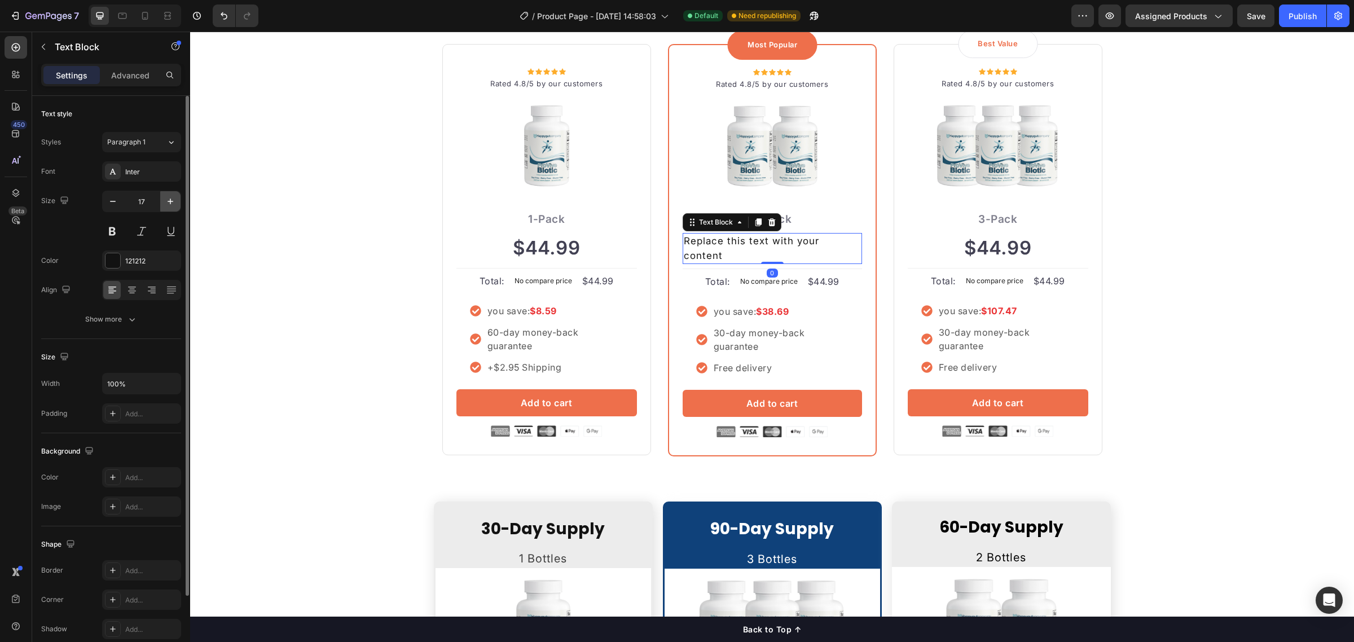
click at [170, 198] on icon "button" at bounding box center [170, 201] width 11 height 11
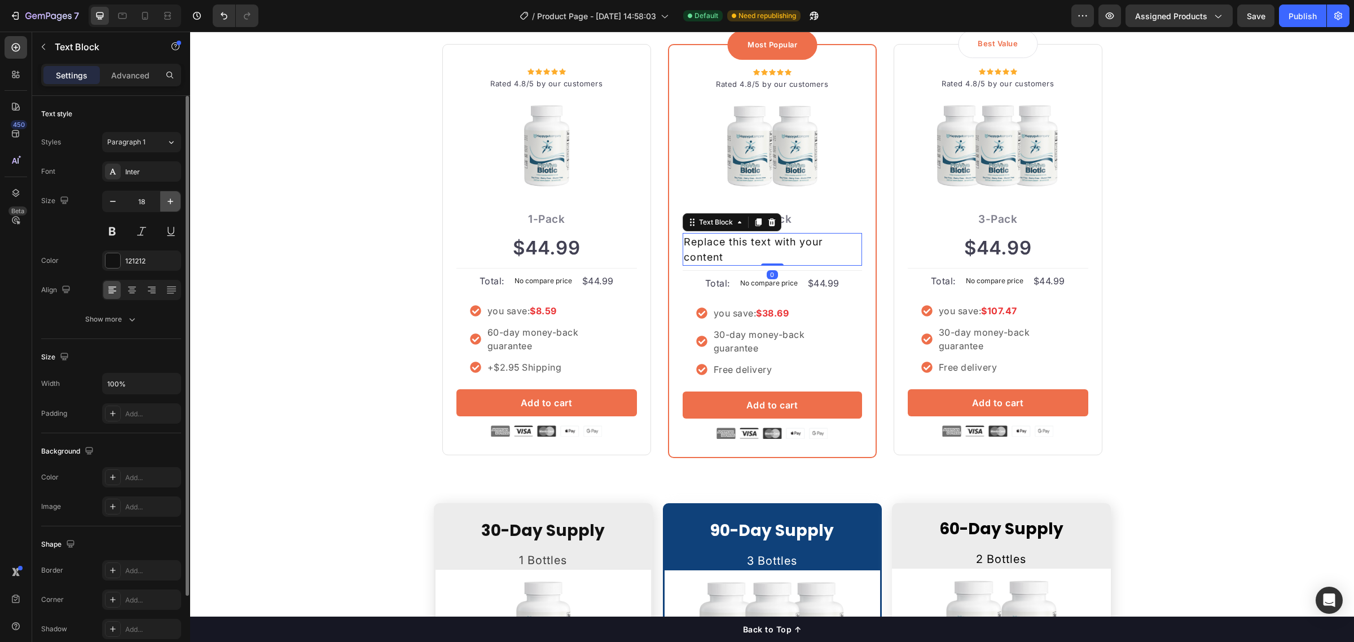
click at [170, 198] on icon "button" at bounding box center [170, 201] width 11 height 11
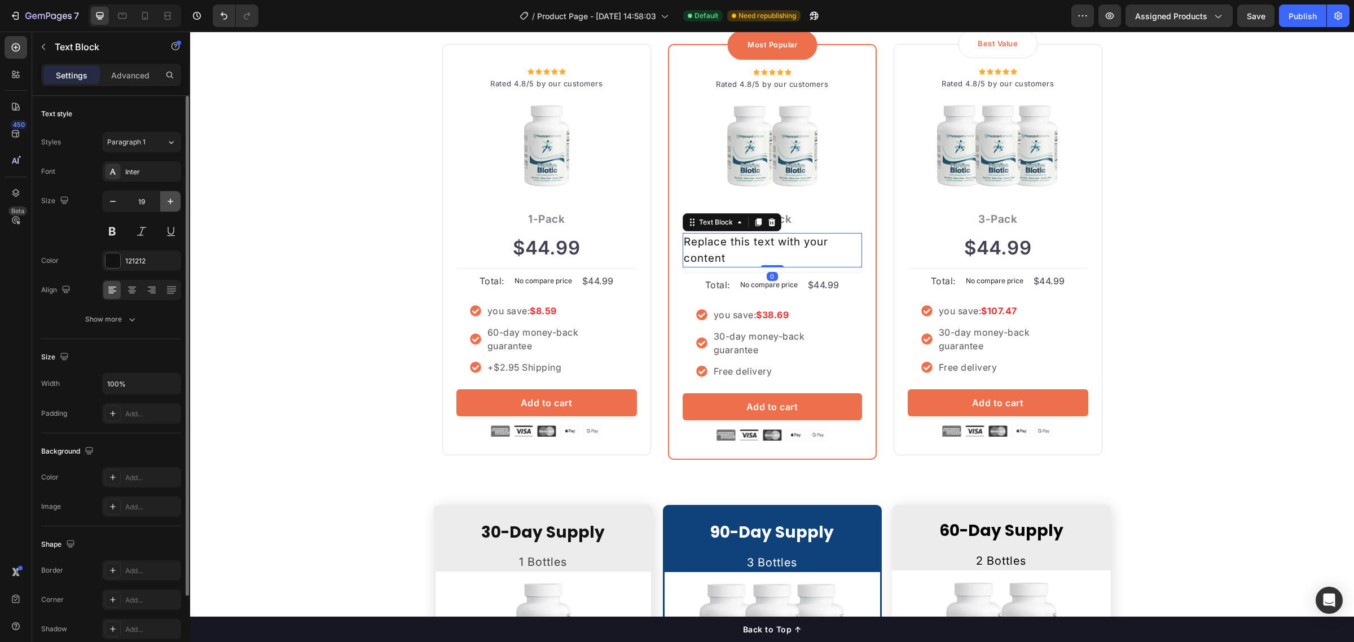
click at [170, 198] on icon "button" at bounding box center [170, 201] width 11 height 11
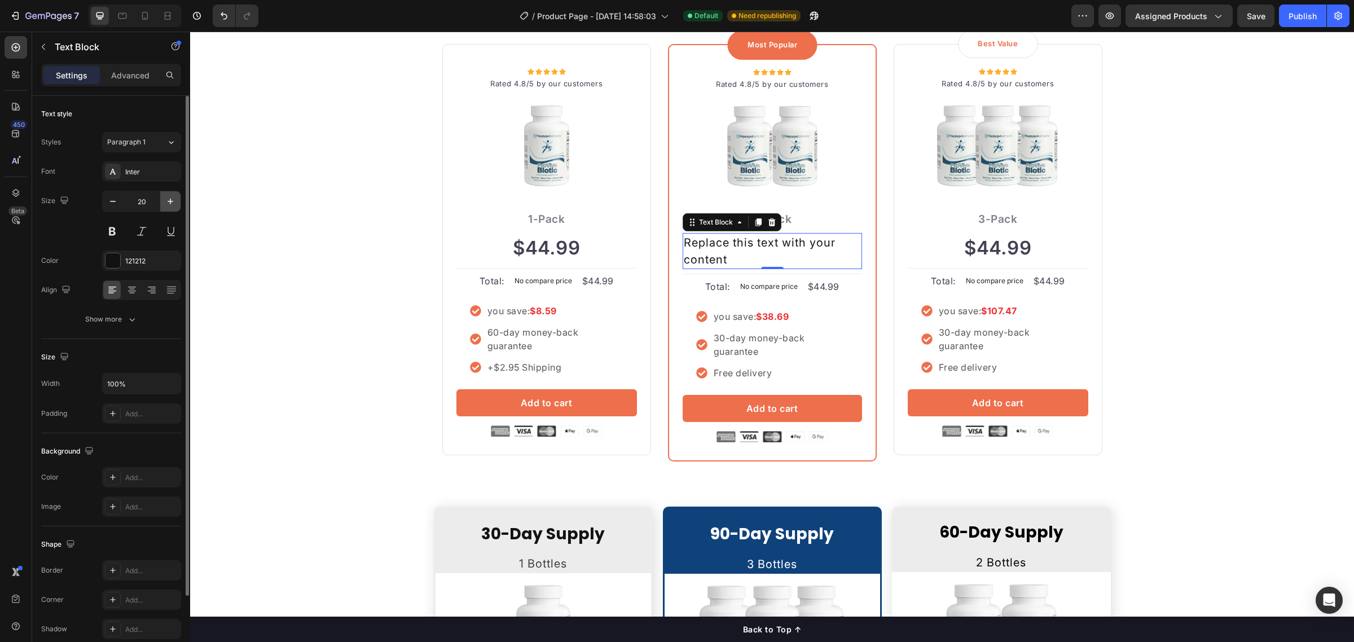
click at [170, 198] on icon "button" at bounding box center [170, 201] width 11 height 11
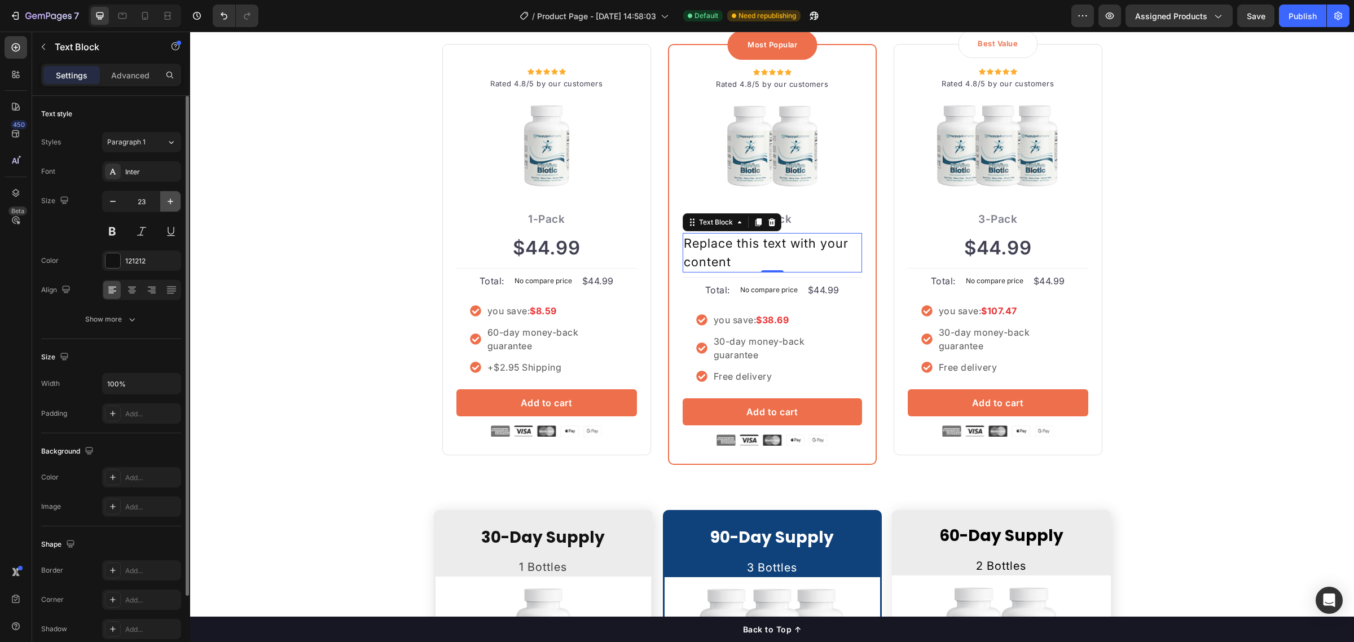
click at [170, 198] on icon "button" at bounding box center [170, 201] width 11 height 11
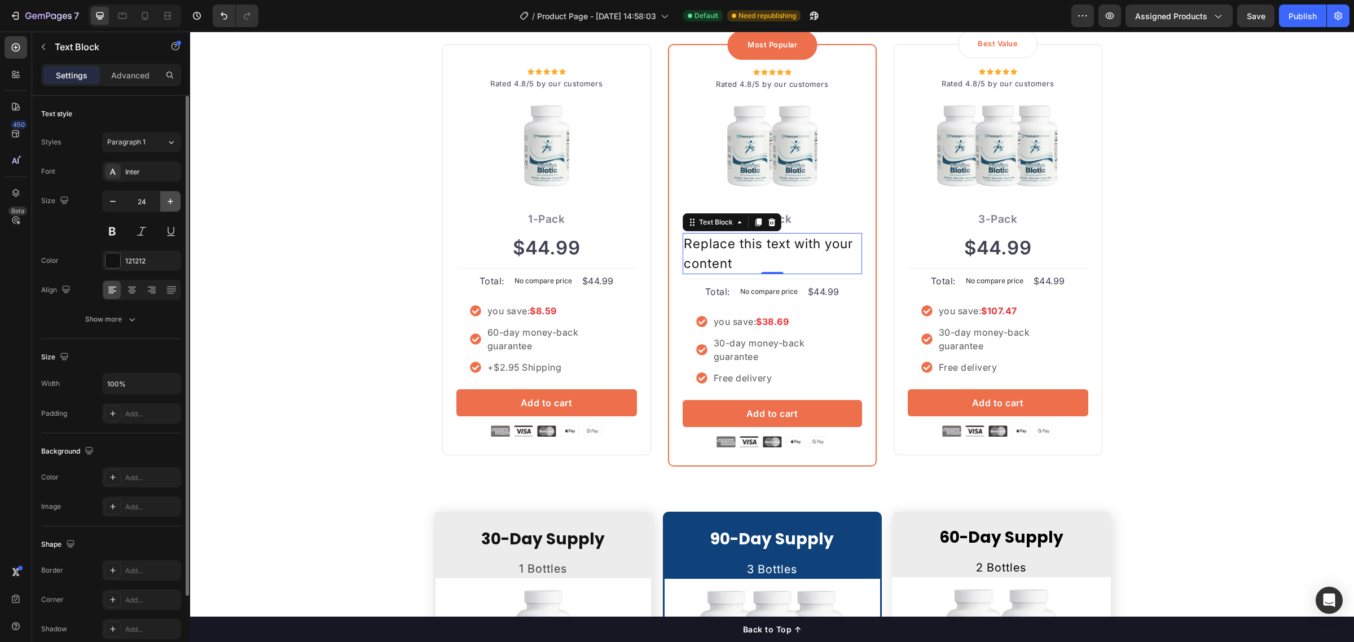
click at [170, 198] on icon "button" at bounding box center [170, 201] width 11 height 11
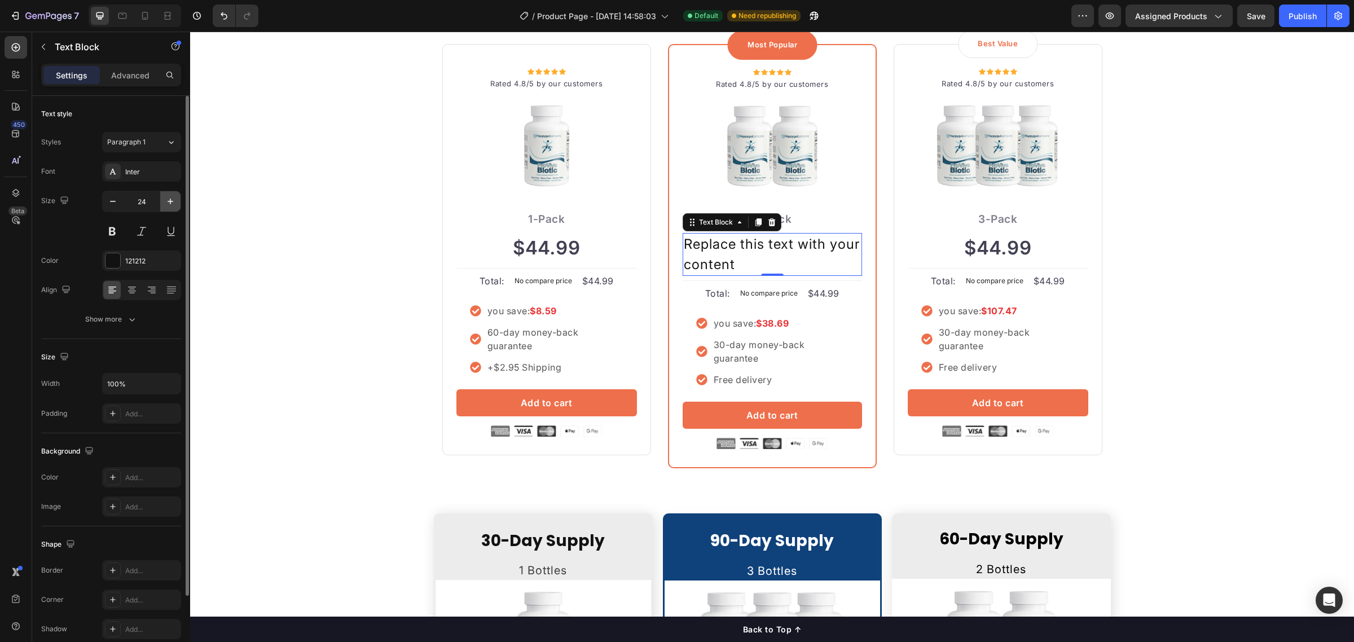
click at [170, 198] on icon "button" at bounding box center [170, 201] width 11 height 11
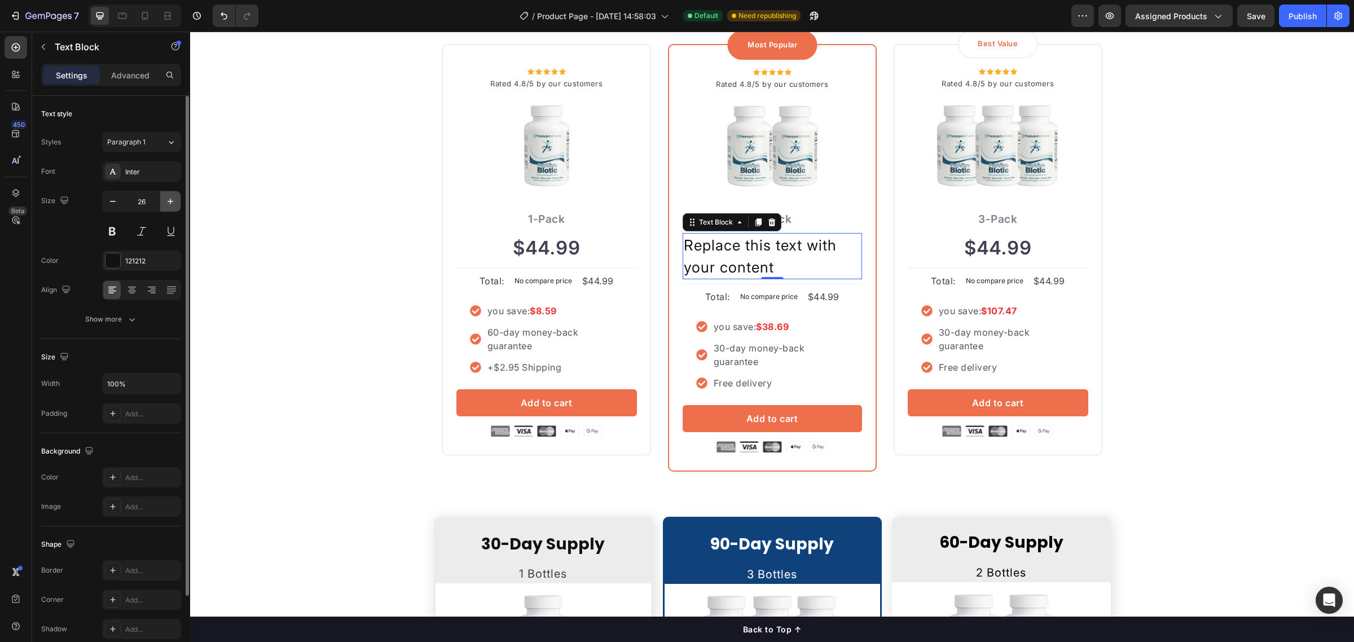
click at [170, 198] on icon "button" at bounding box center [170, 201] width 11 height 11
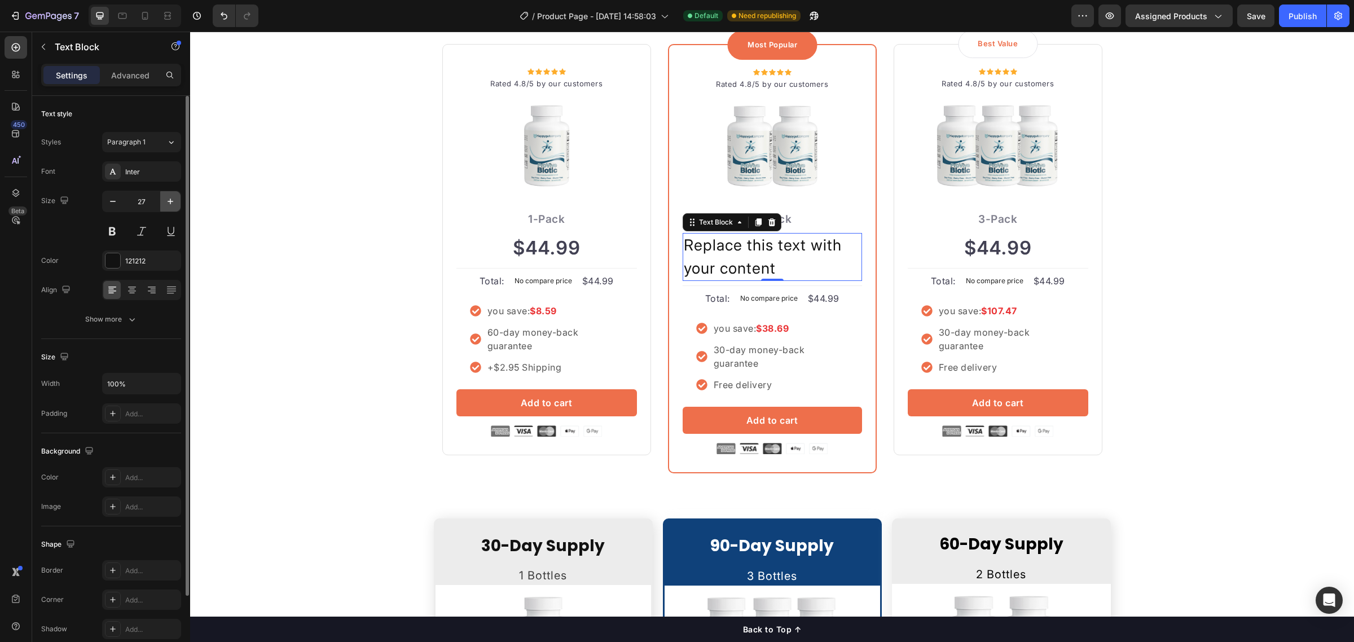
click at [170, 198] on icon "button" at bounding box center [170, 201] width 11 height 11
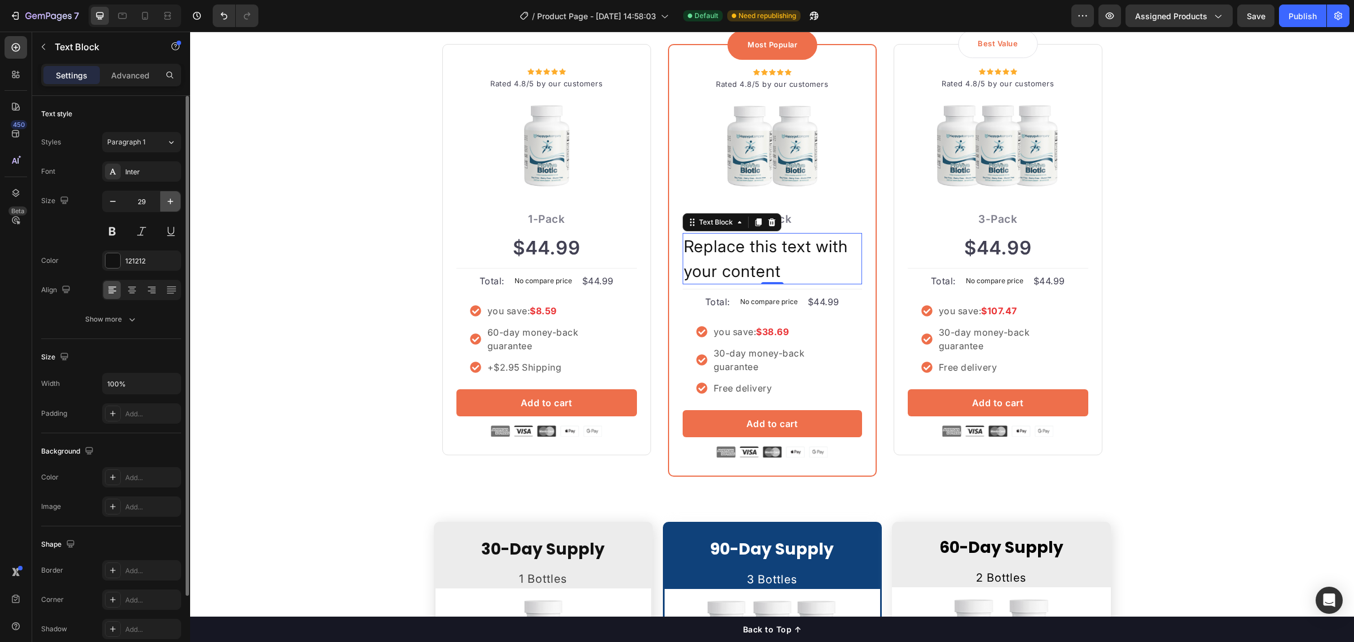
click at [170, 198] on icon "button" at bounding box center [170, 201] width 11 height 11
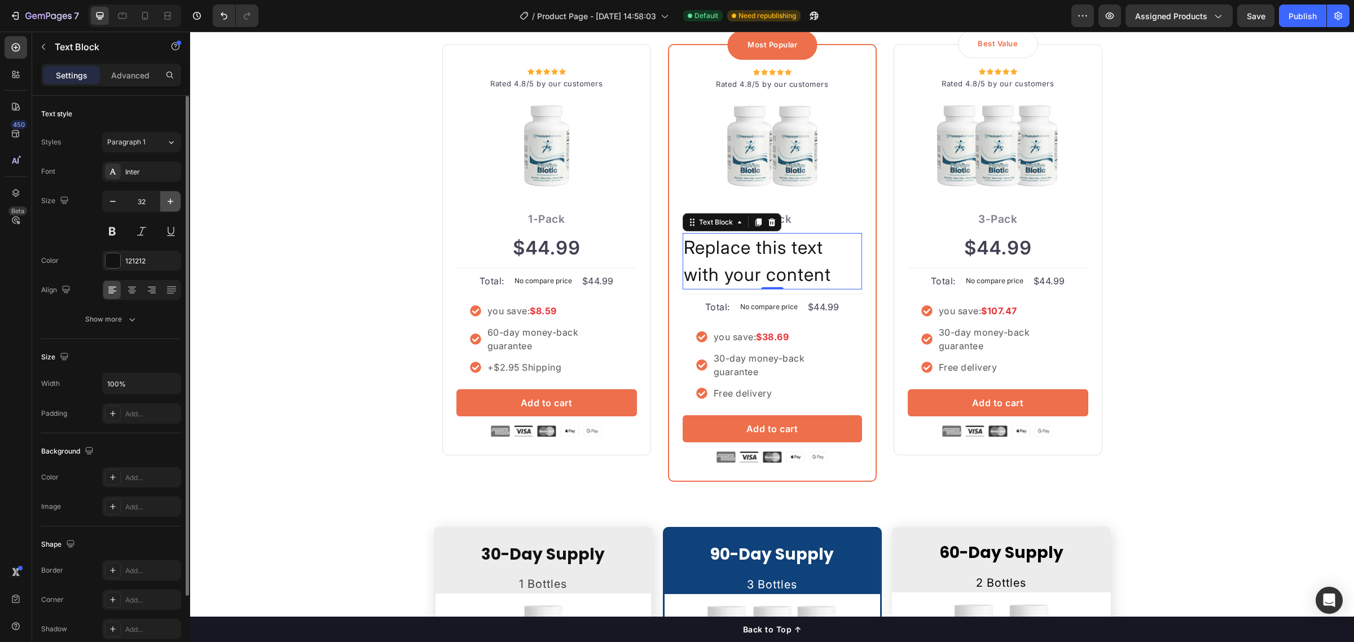
click at [170, 198] on icon "button" at bounding box center [170, 201] width 11 height 11
type input "33"
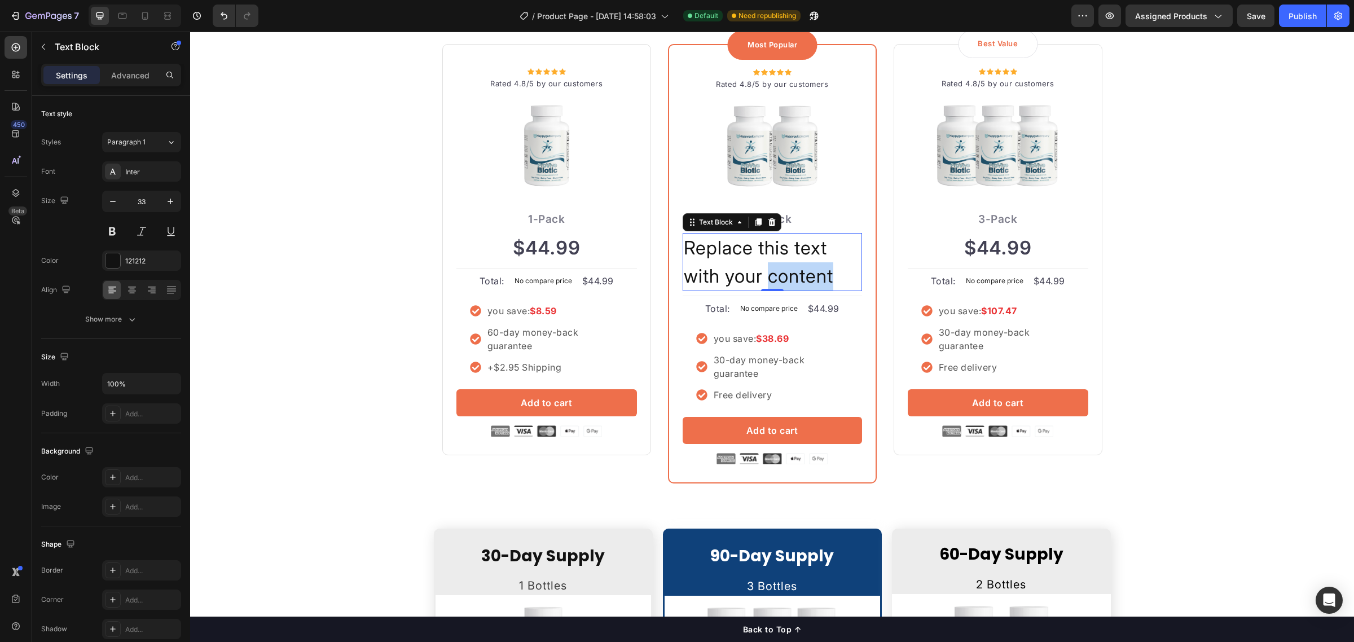
click at [797, 269] on p "Replace this text with your content" at bounding box center [772, 262] width 177 height 56
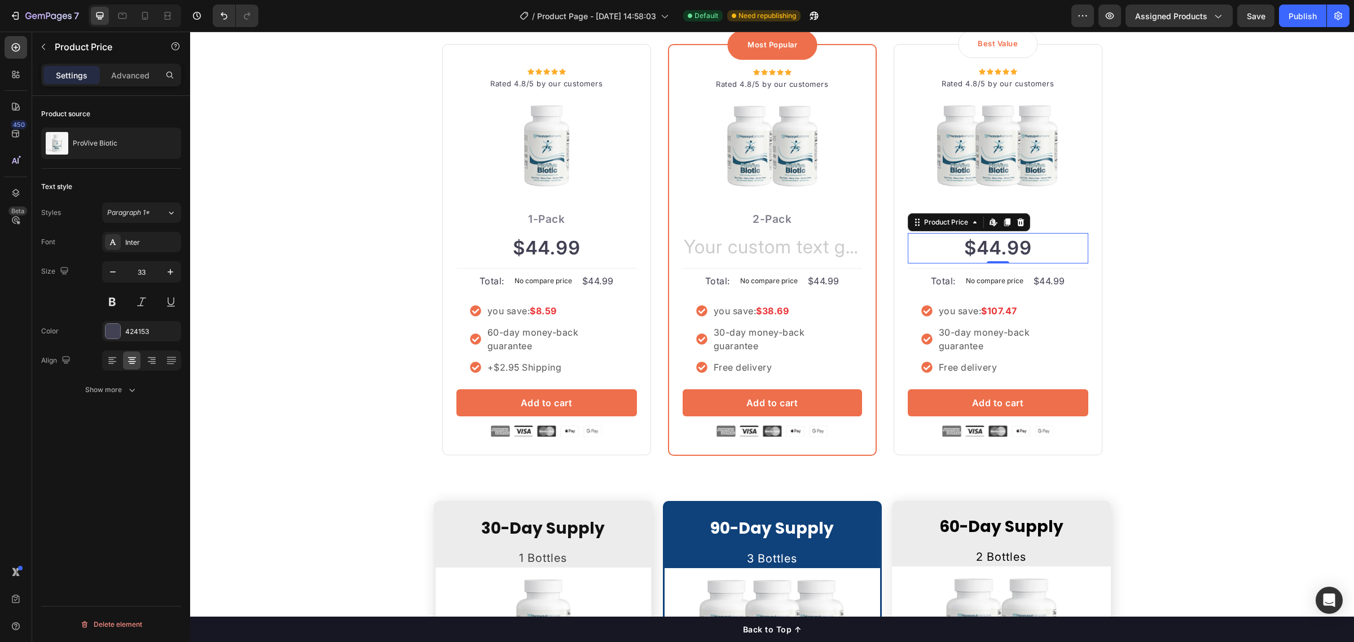
click at [972, 253] on div "$44.99" at bounding box center [998, 248] width 181 height 30
click at [740, 247] on div "Rich Text Editor. Editing area: main" at bounding box center [772, 248] width 179 height 30
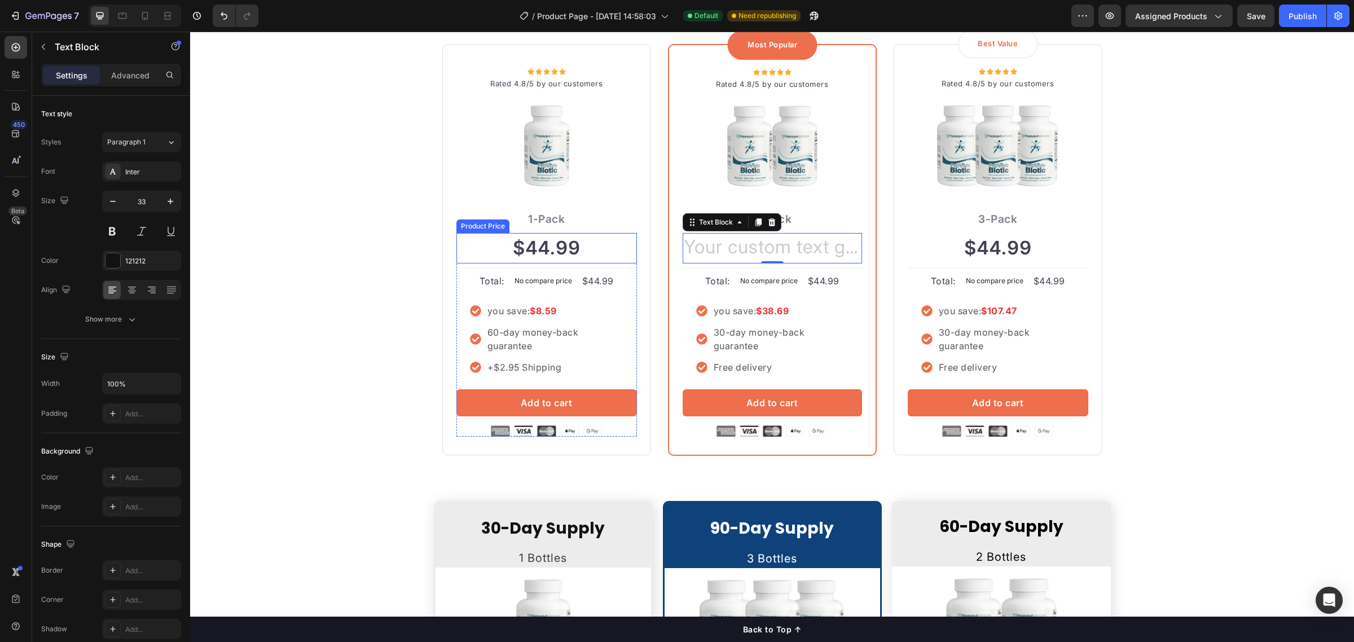
click at [552, 255] on div "$44.99" at bounding box center [547, 248] width 181 height 30
click at [752, 253] on p "Rich Text Editor. Editing area: main" at bounding box center [772, 248] width 177 height 28
click at [724, 250] on div "Rich Text Editor. Editing area: main" at bounding box center [772, 248] width 179 height 30
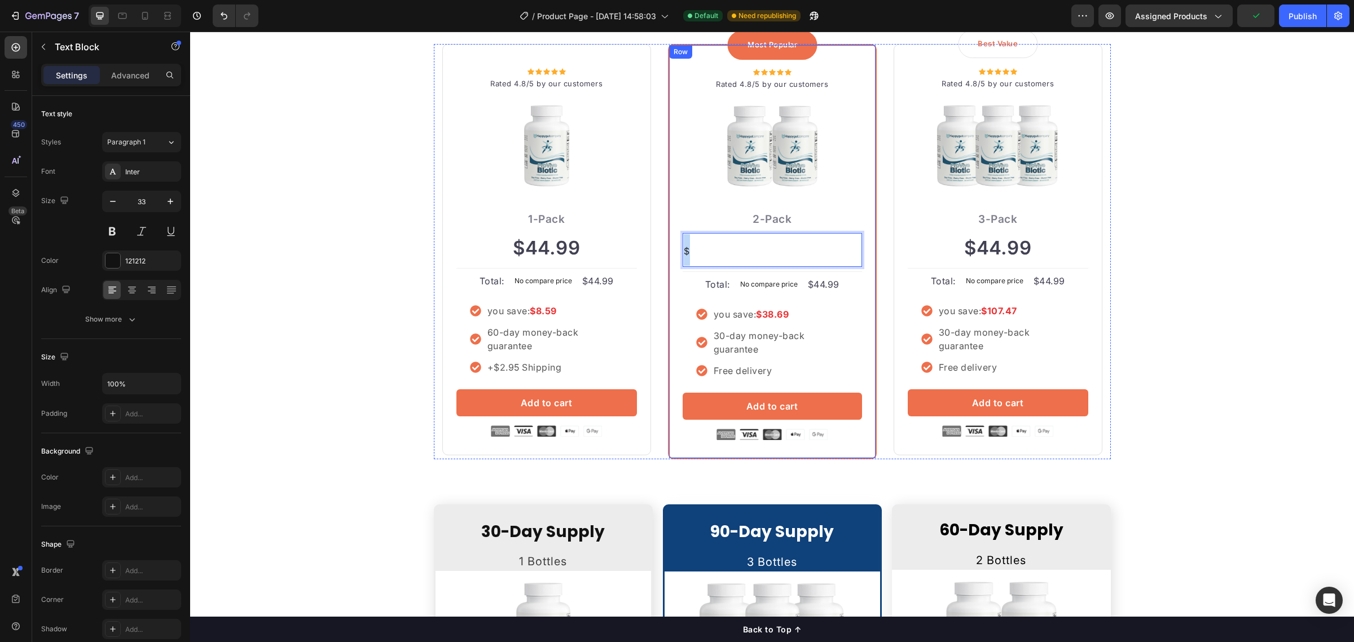
drag, startPoint x: 695, startPoint y: 246, endPoint x: 676, endPoint y: 249, distance: 20.0
click at [676, 249] on div "Most Popular Text block Row Icon Icon Icon Icon Icon Icon List Hoz Rated 4.8/5 …" at bounding box center [772, 251] width 209 height 415
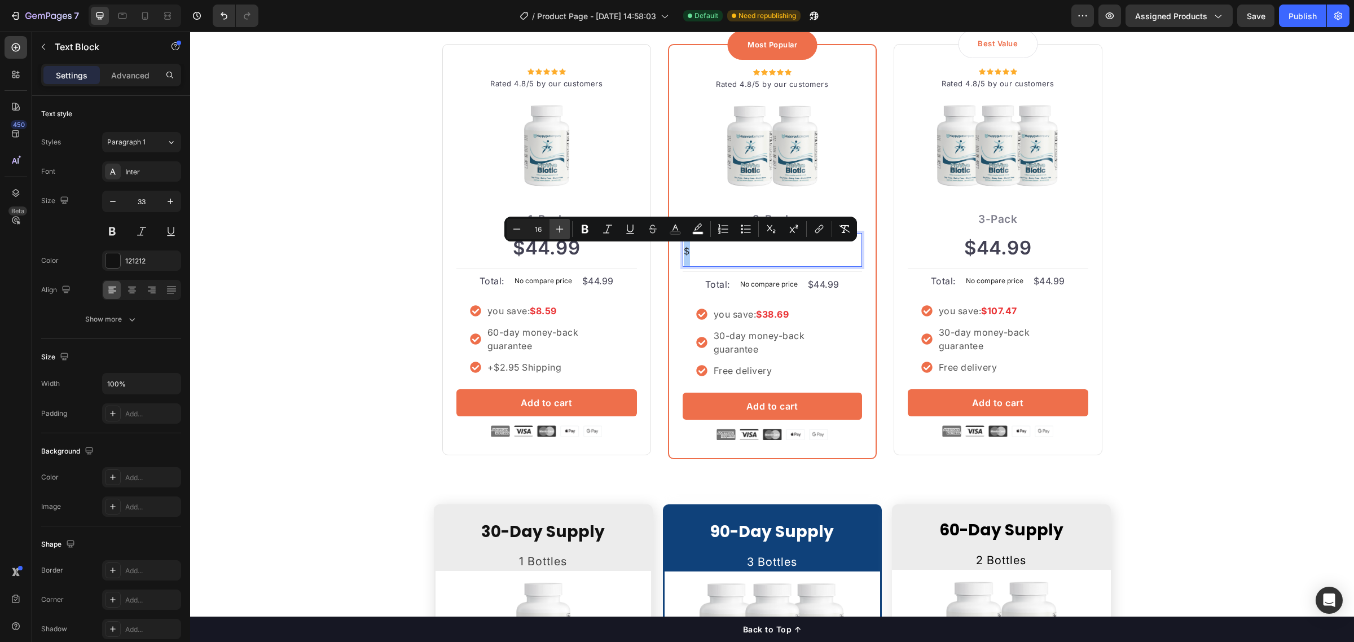
click at [564, 230] on icon "Editor contextual toolbar" at bounding box center [559, 228] width 11 height 11
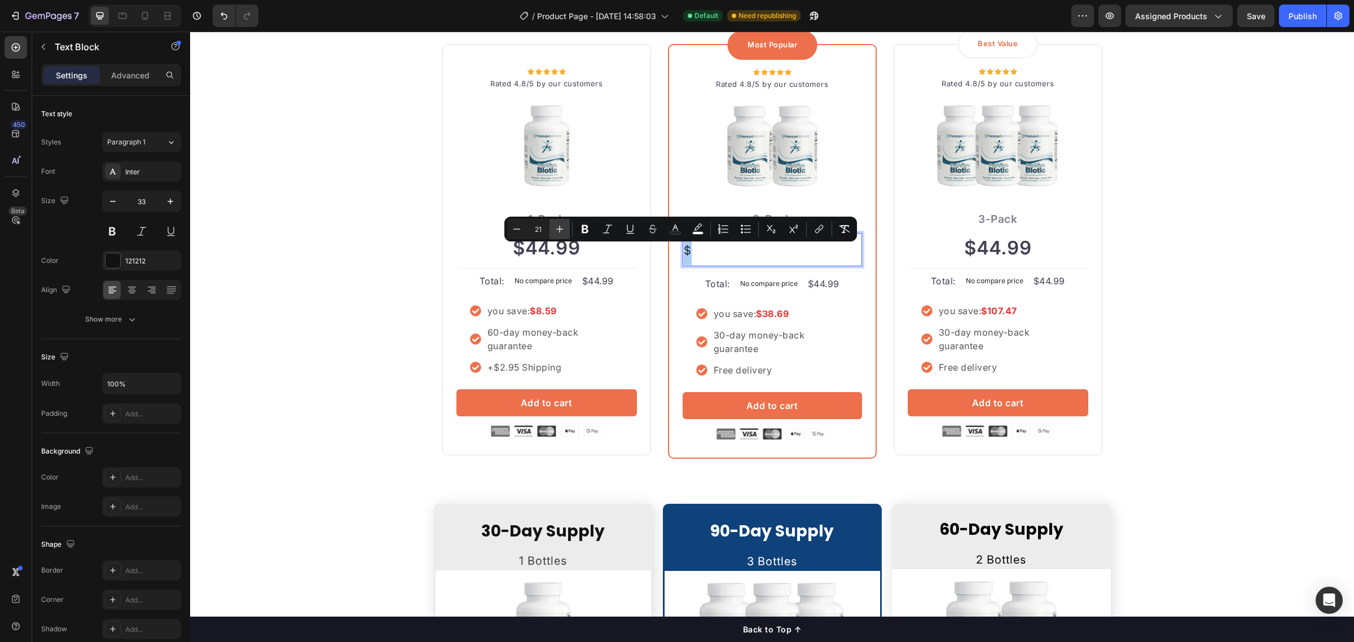
click at [564, 230] on icon "Editor contextual toolbar" at bounding box center [559, 228] width 11 height 11
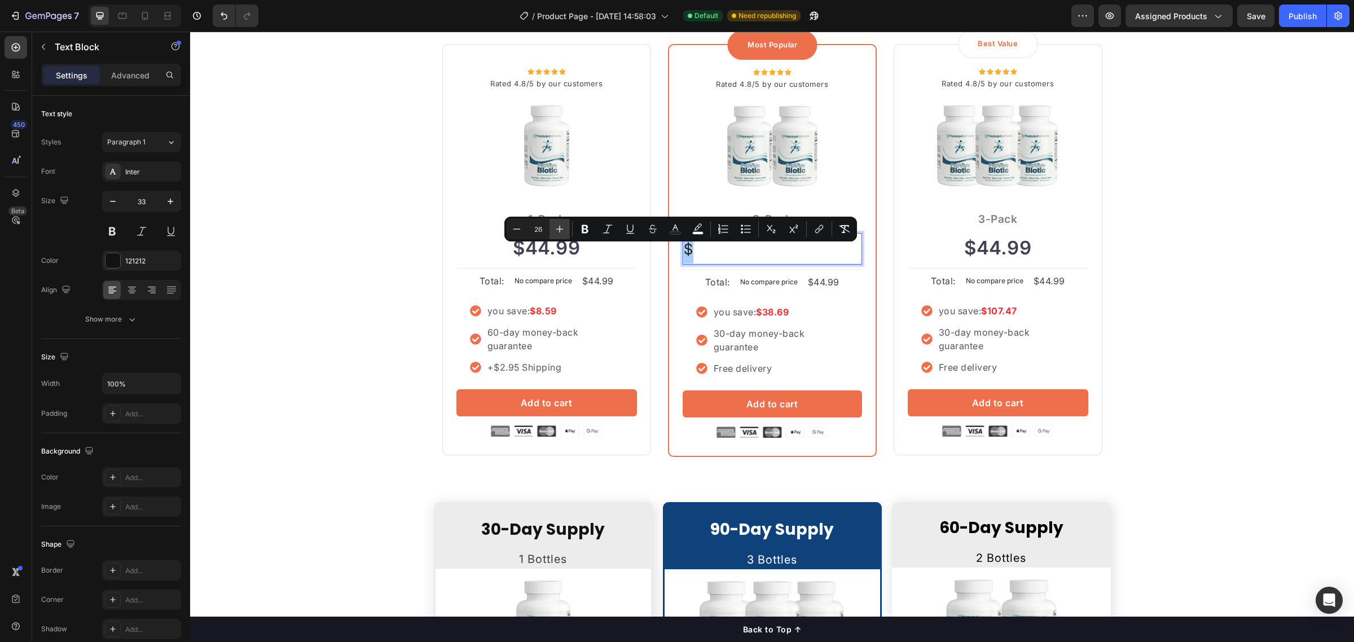
click at [564, 230] on icon "Editor contextual toolbar" at bounding box center [559, 228] width 11 height 11
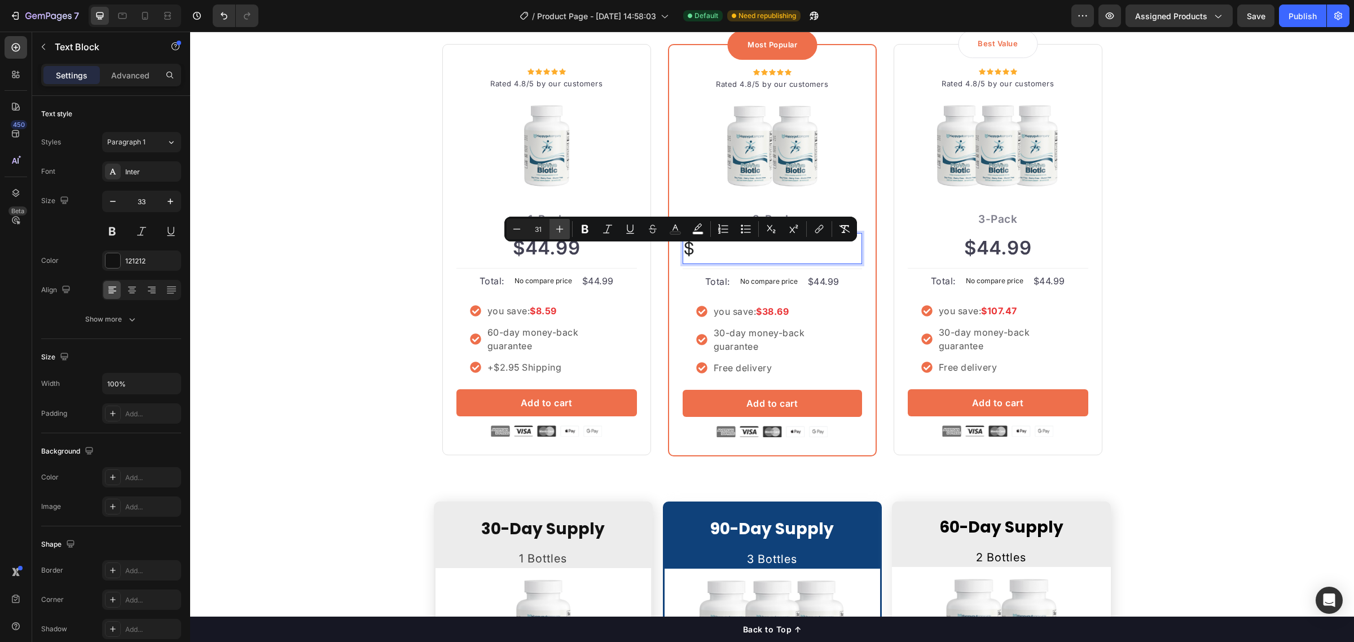
click at [564, 230] on icon "Editor contextual toolbar" at bounding box center [559, 228] width 11 height 11
click at [518, 229] on icon "Editor contextual toolbar" at bounding box center [516, 228] width 11 height 11
type input "33"
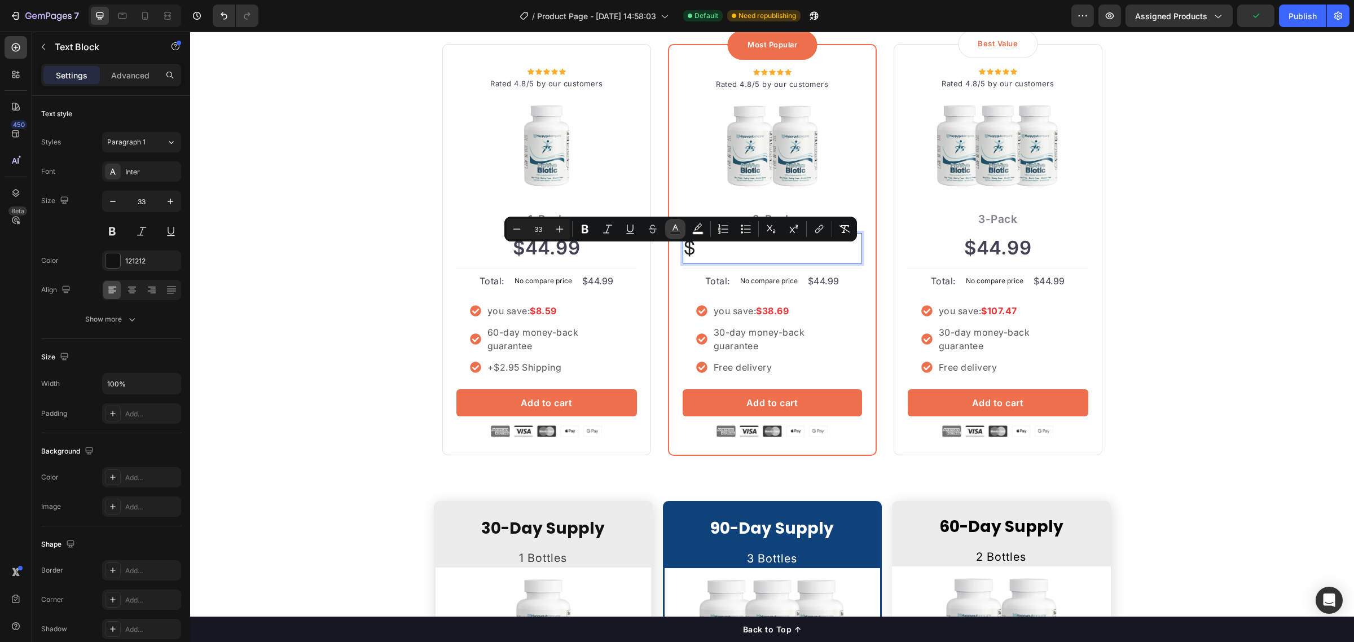
click at [678, 232] on rect "Editor contextual toolbar" at bounding box center [675, 233] width 11 height 3
type input "202122"
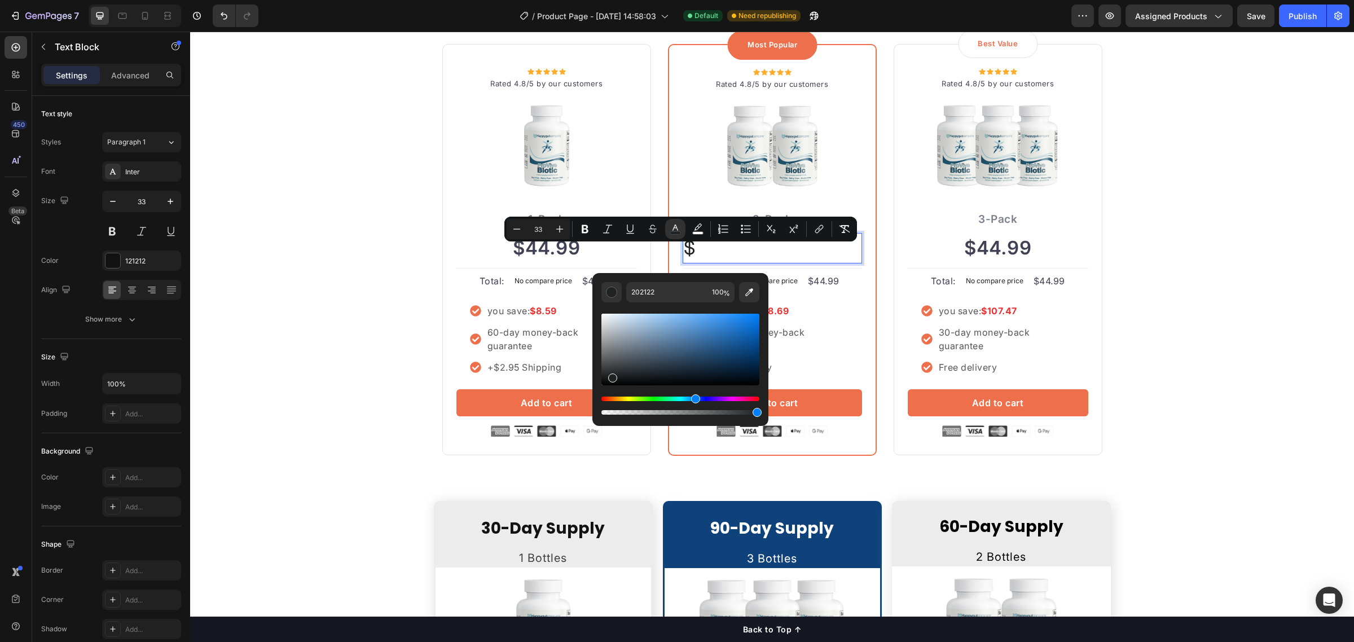
click at [792, 255] on p "$" at bounding box center [772, 248] width 177 height 28
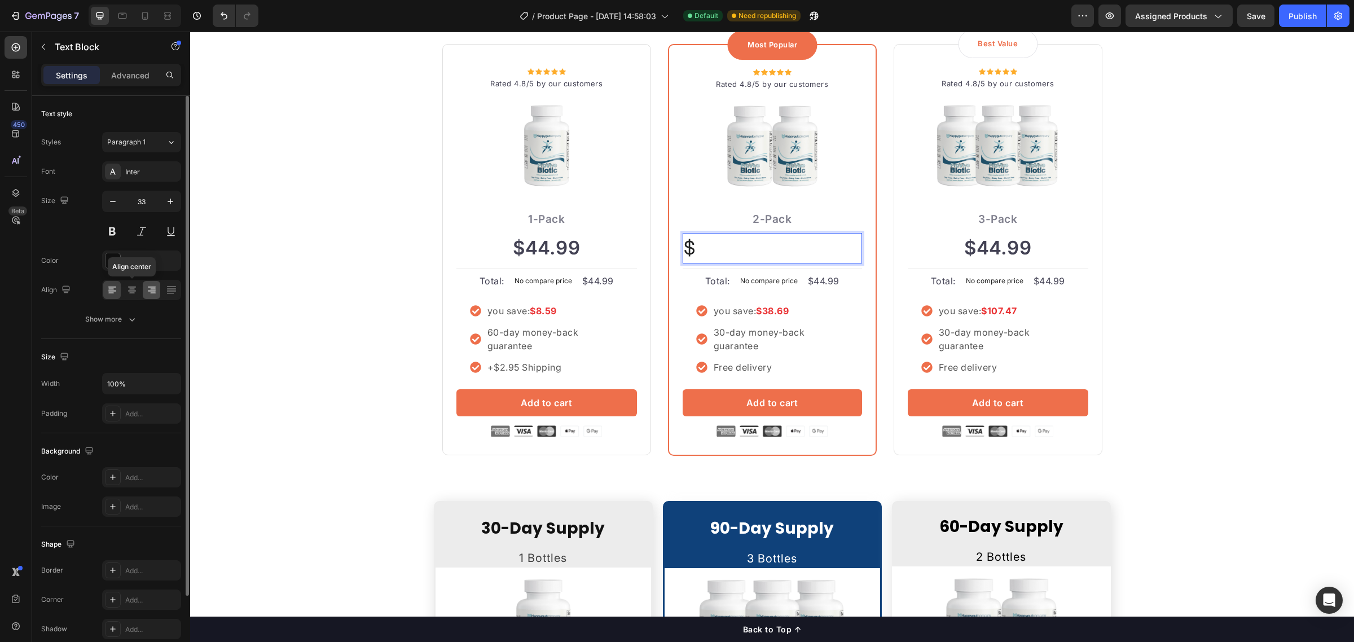
click at [135, 288] on icon at bounding box center [131, 289] width 11 height 11
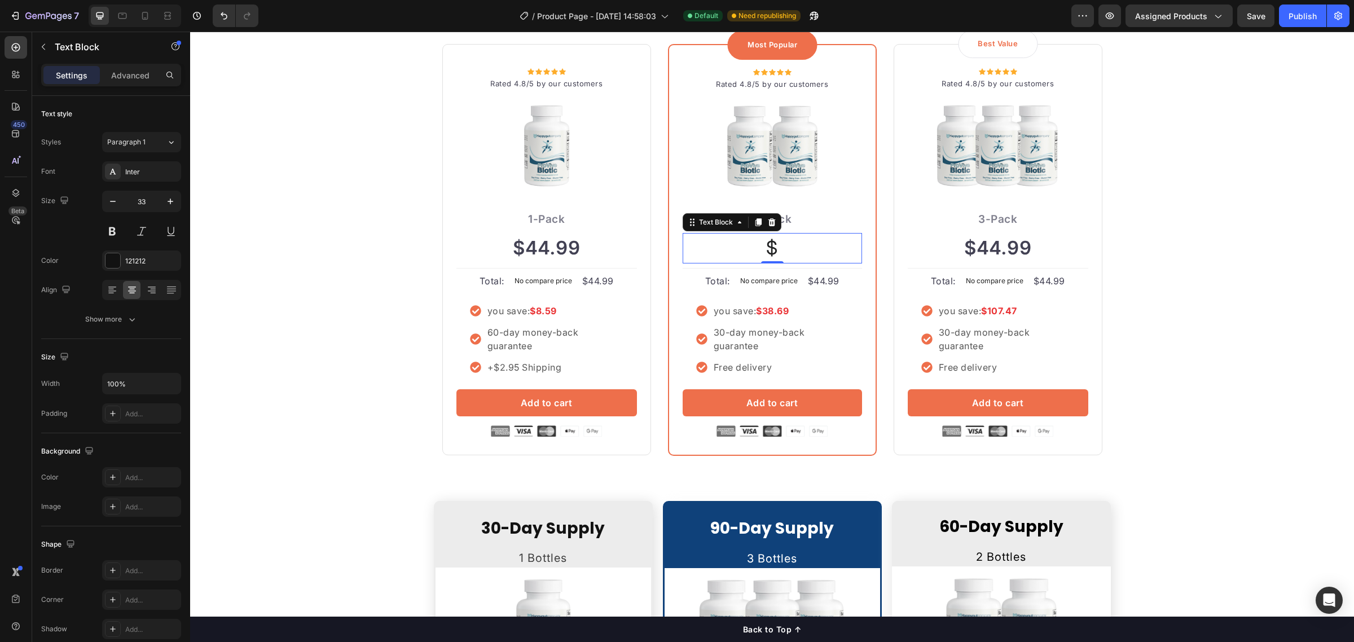
click at [778, 248] on p "$" at bounding box center [772, 248] width 177 height 28
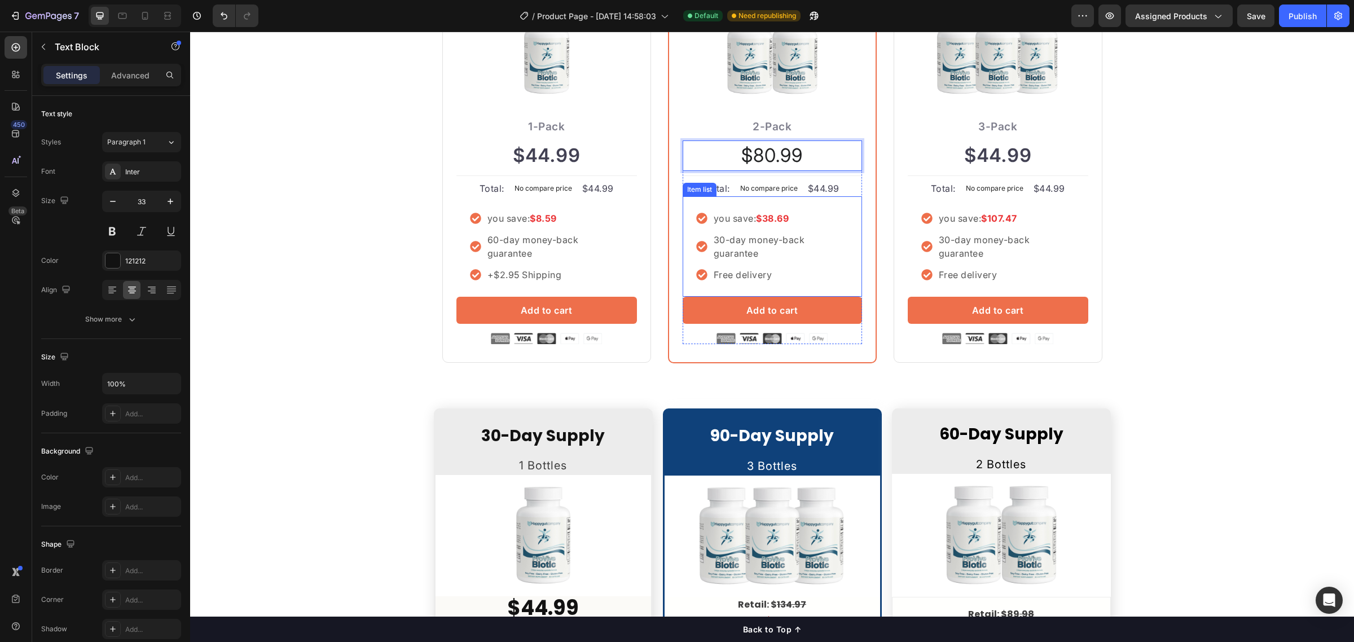
scroll to position [2603, 0]
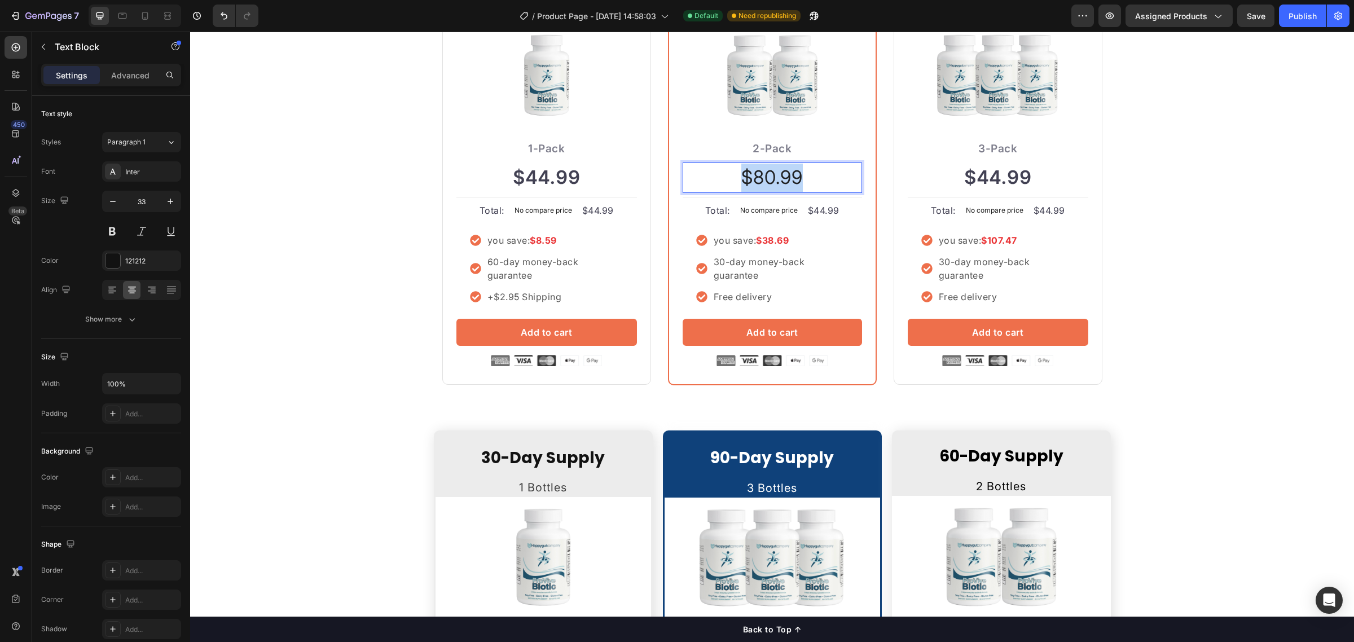
drag, startPoint x: 803, startPoint y: 176, endPoint x: 724, endPoint y: 176, distance: 79.6
click at [724, 176] on p "$80.99" at bounding box center [772, 178] width 177 height 28
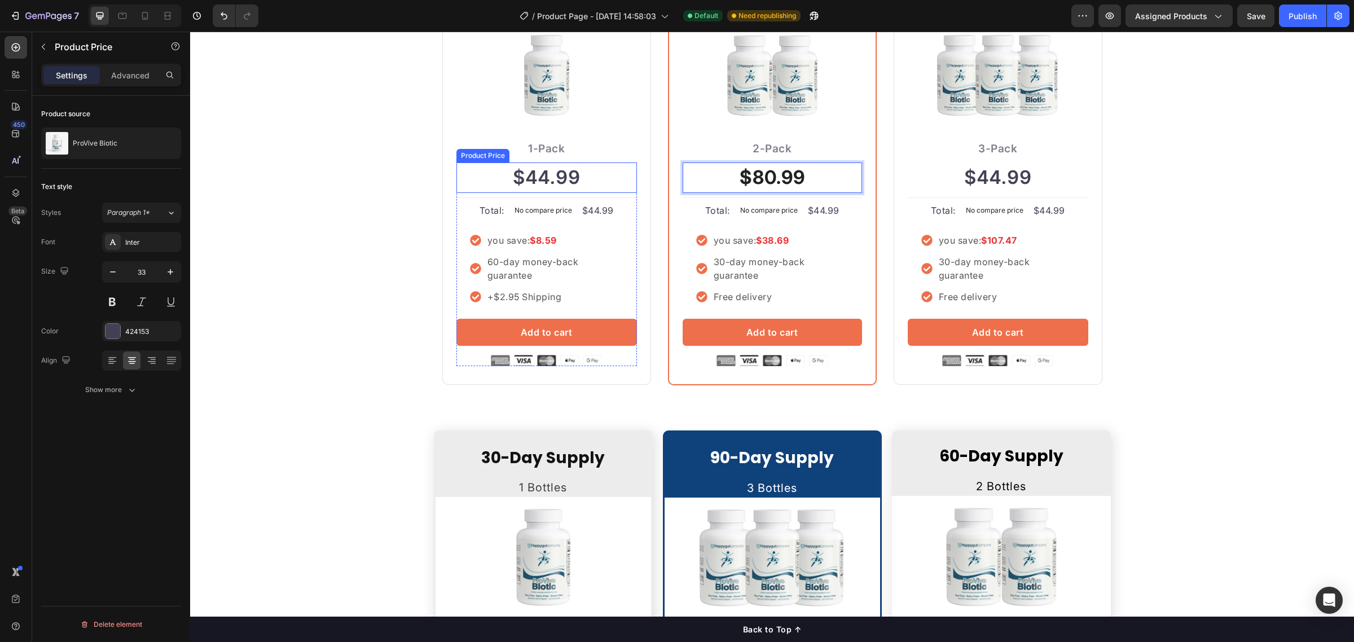
click at [546, 185] on div "$44.99" at bounding box center [547, 178] width 181 height 30
click at [732, 181] on p "$80.99" at bounding box center [772, 178] width 177 height 28
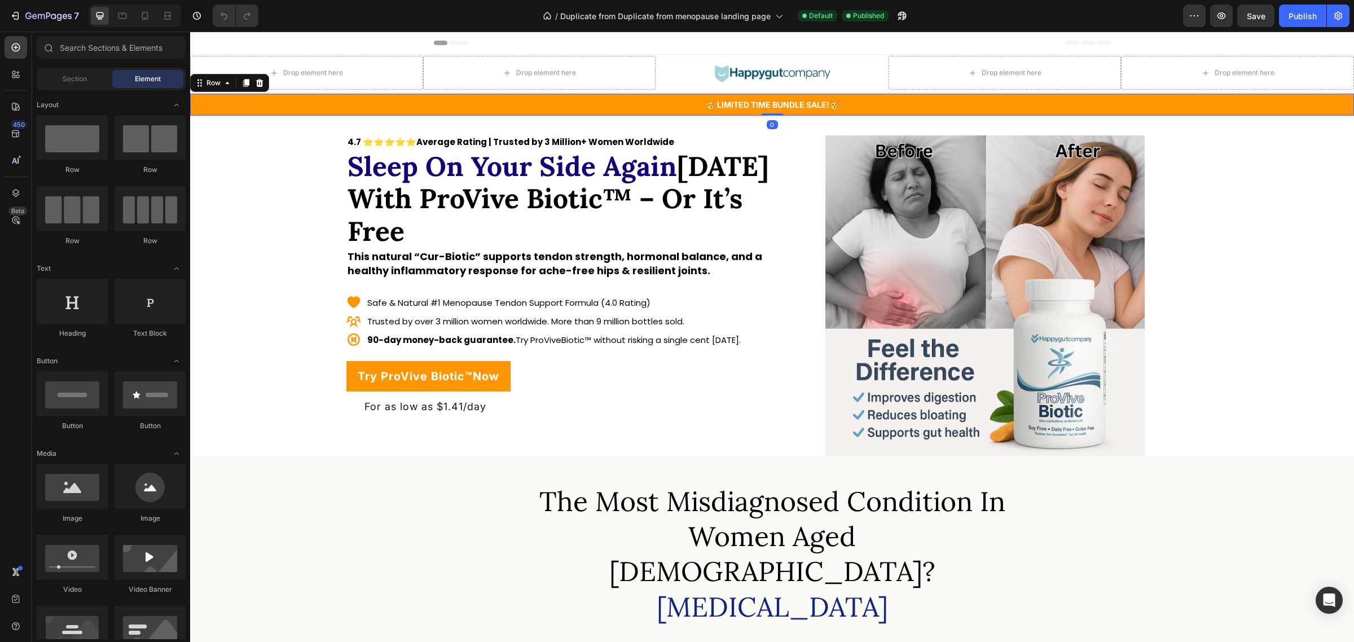
click at [441, 112] on div "🥳 LIMITED TIME BUNDLE SALE!🥳 Text Block Row 0" at bounding box center [772, 105] width 1164 height 22
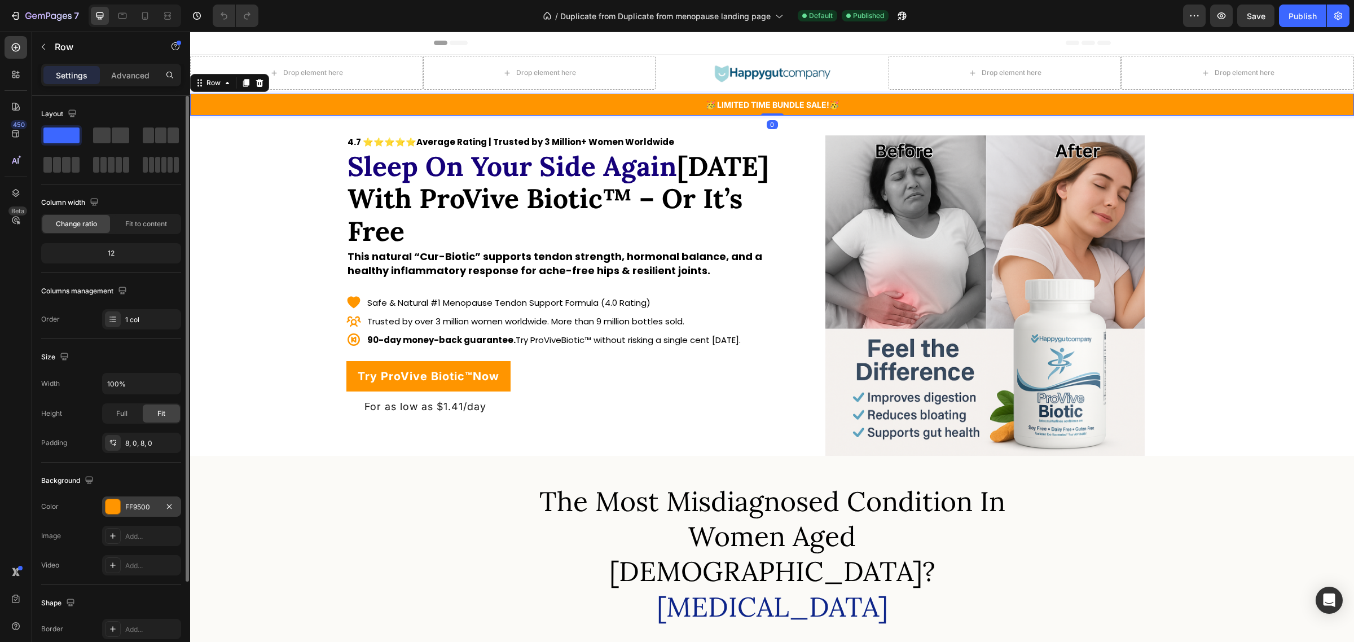
click at [139, 509] on div "FF9500" at bounding box center [141, 507] width 33 height 10
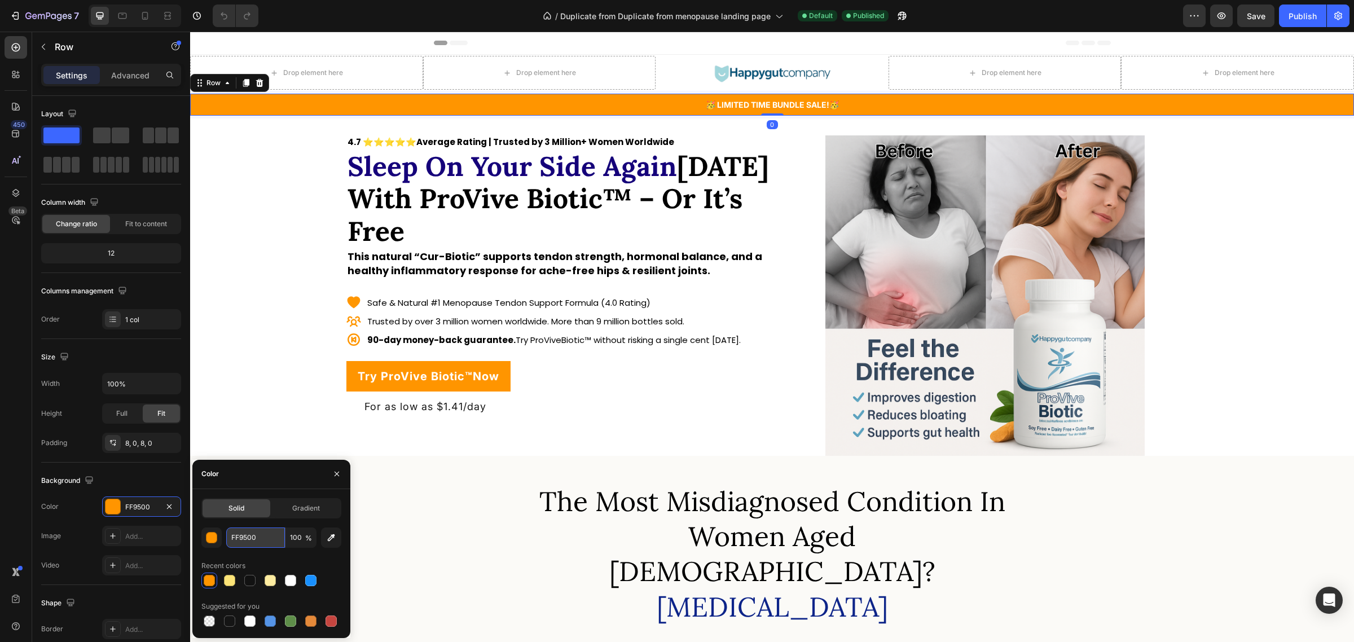
click at [258, 532] on input "FF9500" at bounding box center [255, 538] width 59 height 20
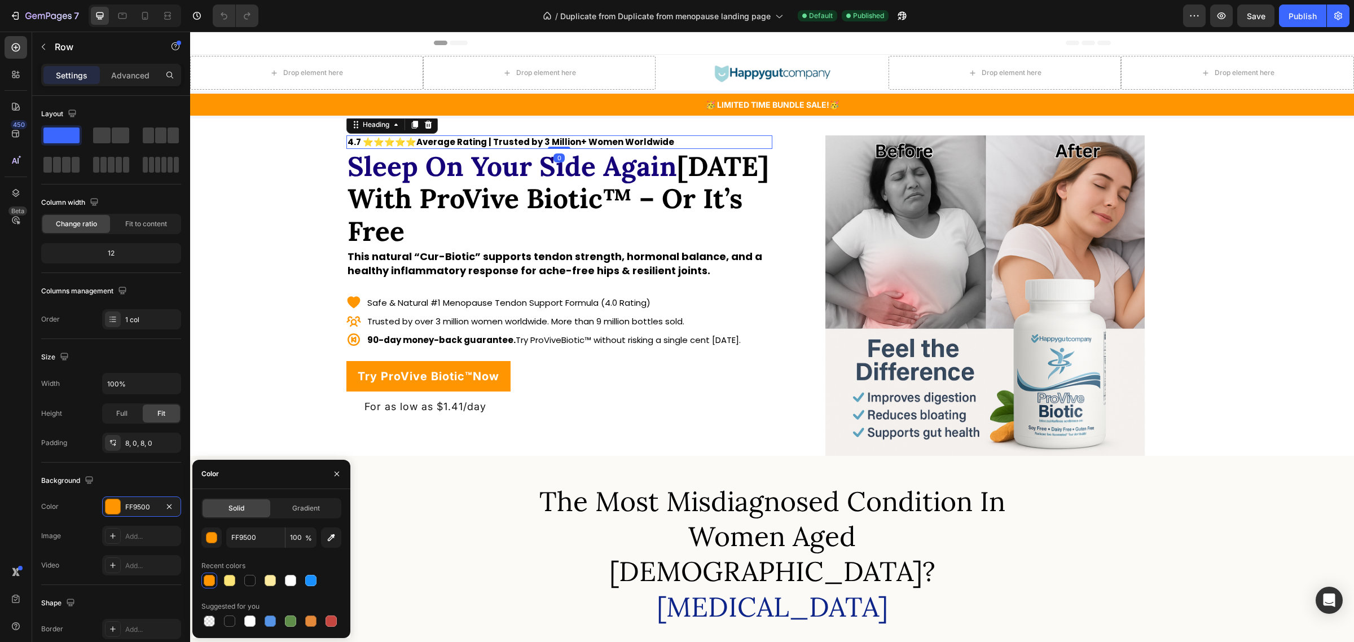
click at [540, 143] on strong "4.7 ⭐⭐⭐⭐⭐Average Rating | Trusted by 3 Million+ Women Worldwide" at bounding box center [511, 142] width 327 height 12
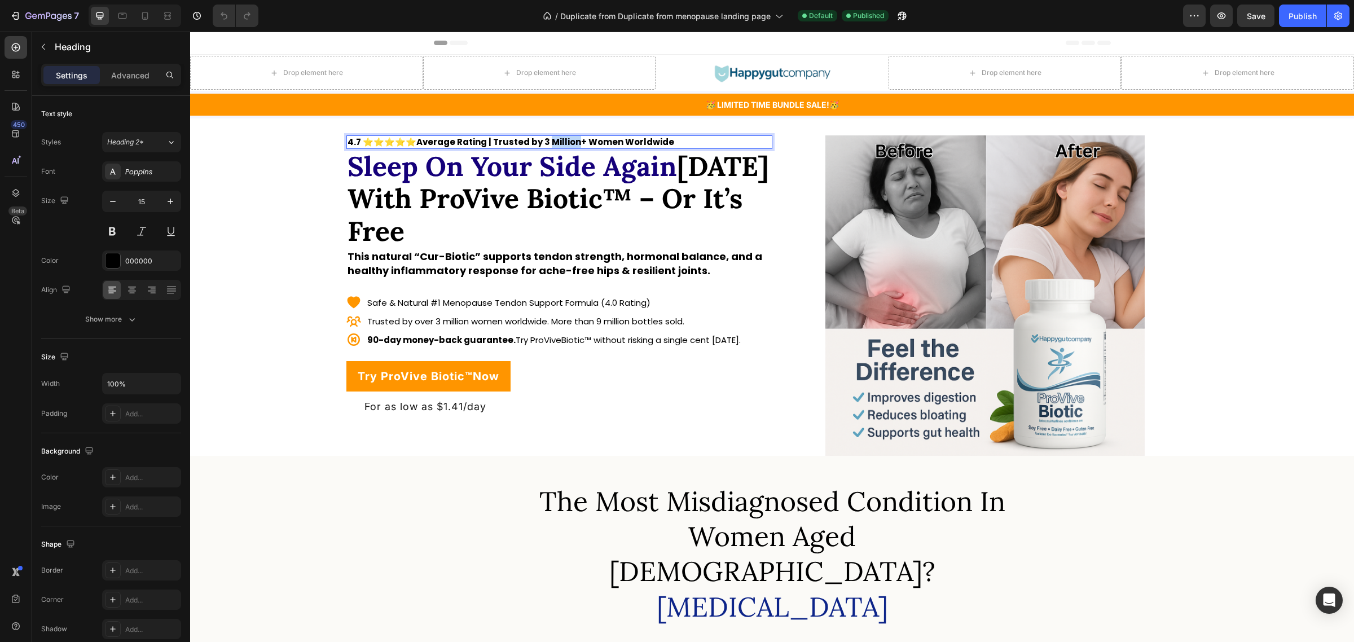
click at [556, 142] on strong "4.7 ⭐⭐⭐⭐⭐Average Rating | Trusted by 3 Million+ Women Worldwide" at bounding box center [511, 142] width 327 height 12
click at [562, 140] on strong "4.7 ⭐⭐⭐⭐⭐Average Rating | Trusted by 22.500+ Women Worldwide" at bounding box center [507, 142] width 319 height 12
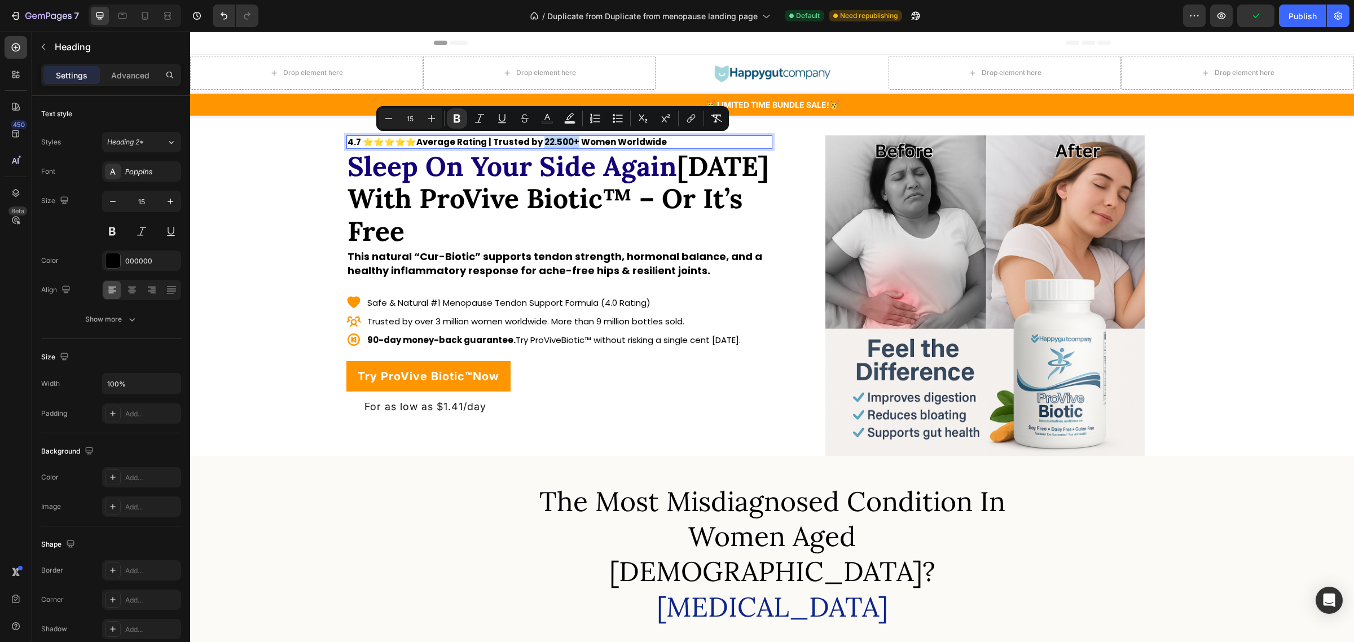
drag, startPoint x: 569, startPoint y: 140, endPoint x: 535, endPoint y: 140, distance: 33.9
click at [535, 140] on strong "4.7 ⭐⭐⭐⭐⭐Average Rating | Trusted by 22.500+ Women Worldwide" at bounding box center [507, 142] width 319 height 12
copy strong "22.500+"
click at [449, 322] on p "Trusted by over 3 million women worldwide. More than 9 million bottles sold." at bounding box center [554, 321] width 374 height 15
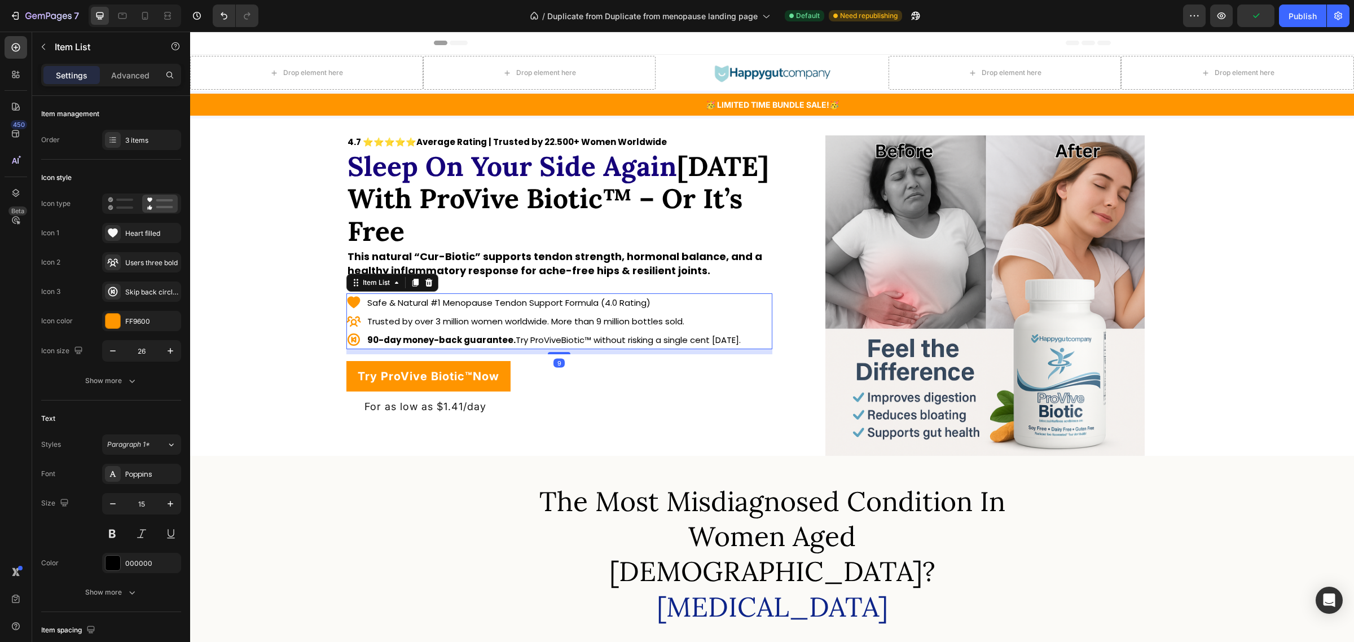
click at [449, 322] on p "Trusted by over 3 million women worldwide. More than 9 million bottles sold." at bounding box center [554, 321] width 374 height 15
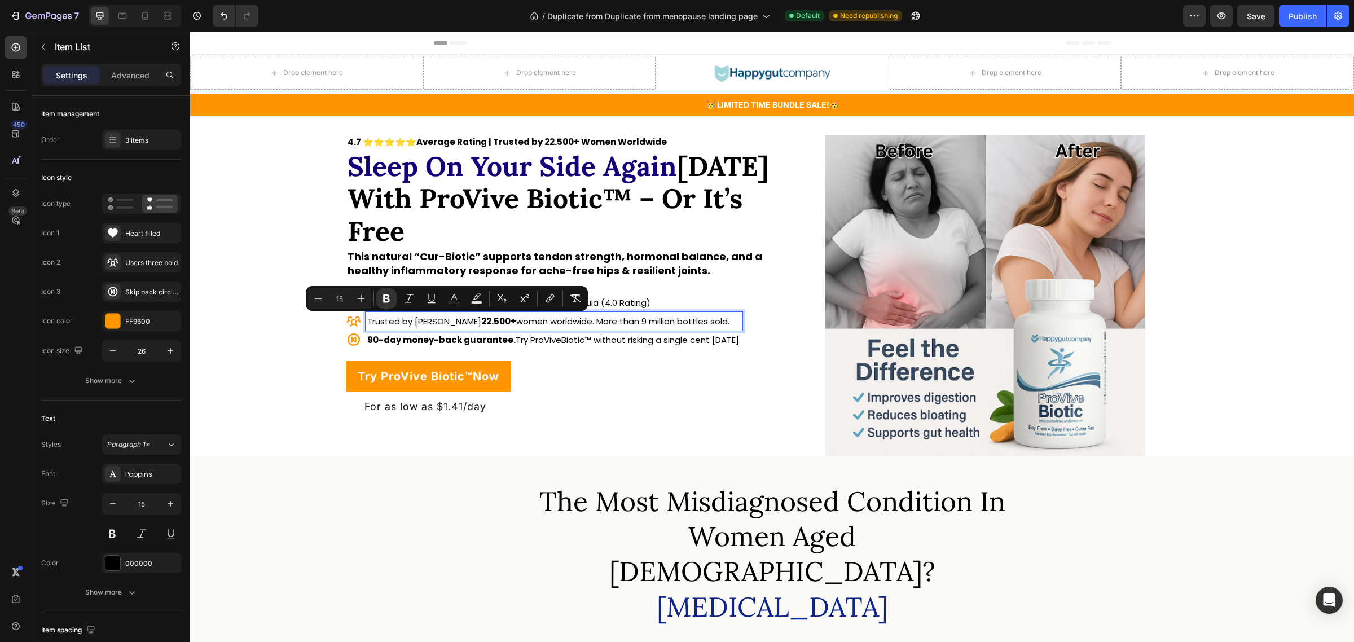
drag, startPoint x: 466, startPoint y: 323, endPoint x: 430, endPoint y: 322, distance: 36.1
click at [430, 322] on p "Trusted by over 22.500+ women worldwide. More than 9 million bottles sold." at bounding box center [554, 321] width 374 height 15
copy strong "22.500+"
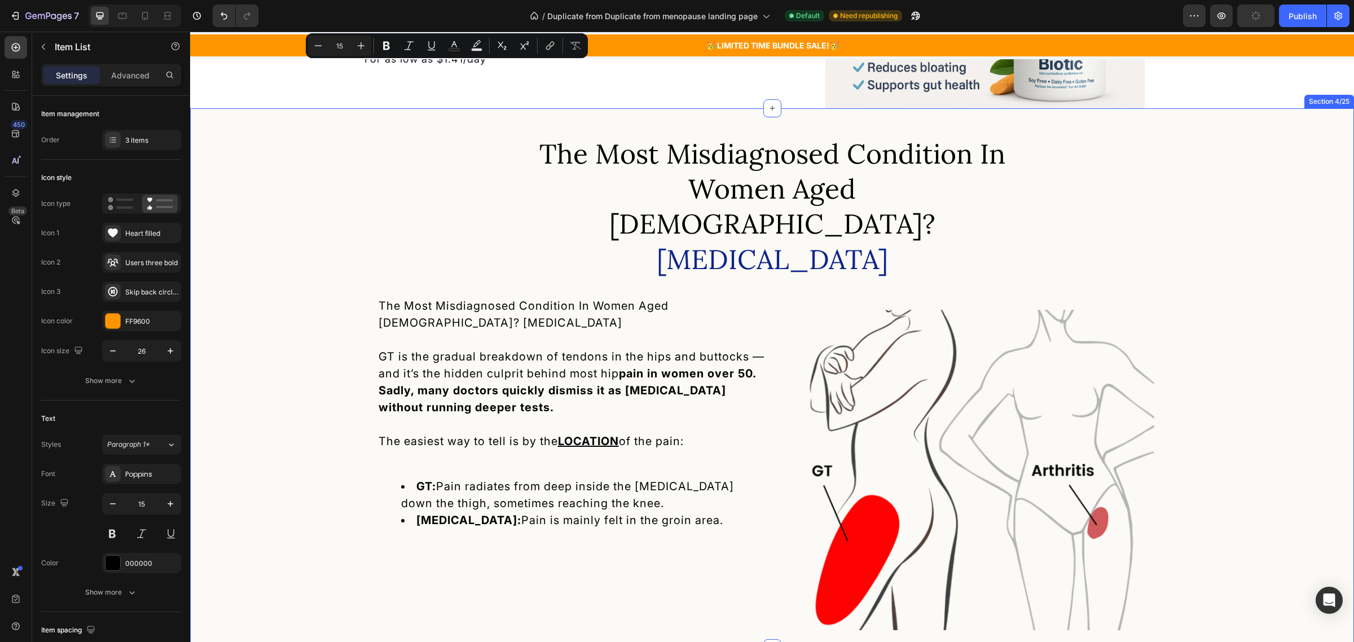
type input "16"
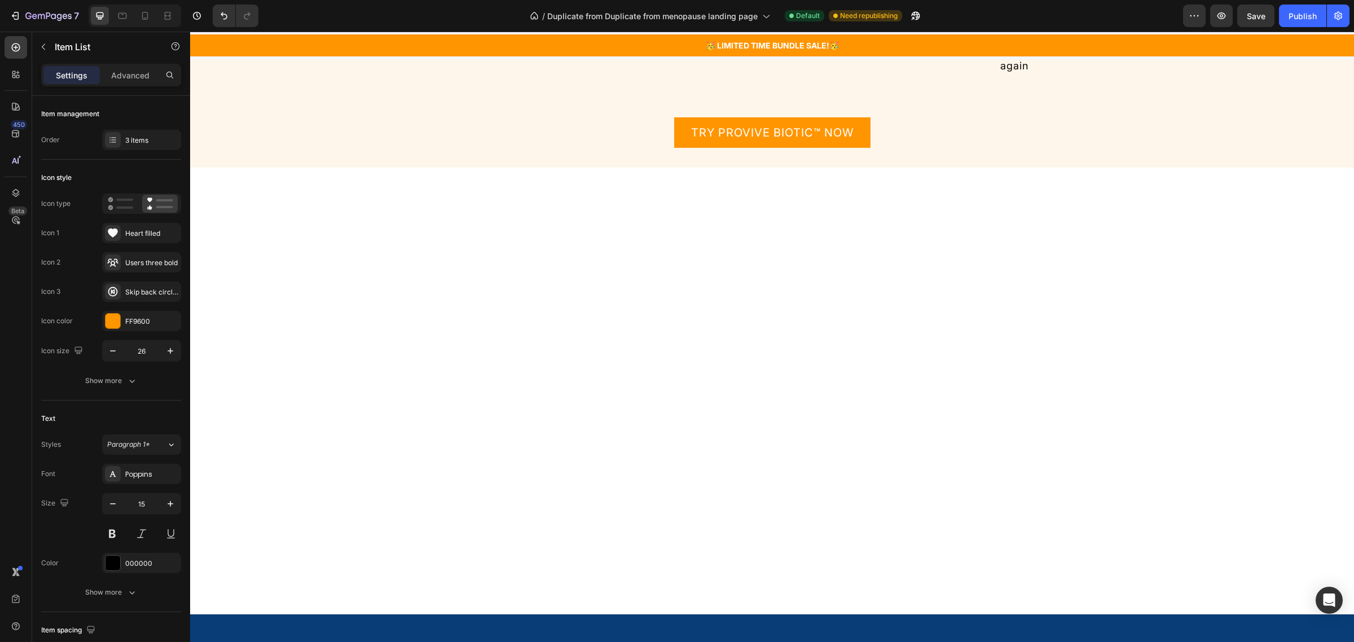
scroll to position [5714, 0]
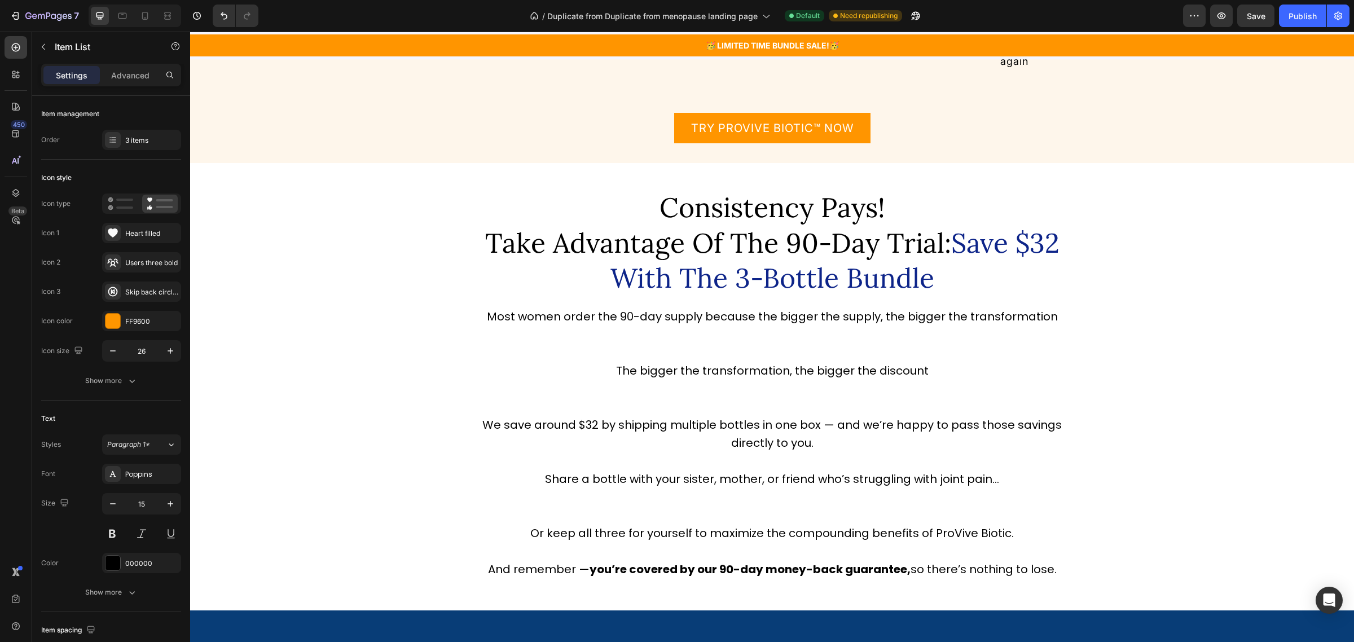
drag, startPoint x: 652, startPoint y: 176, endPoint x: 599, endPoint y: 185, distance: 53.7
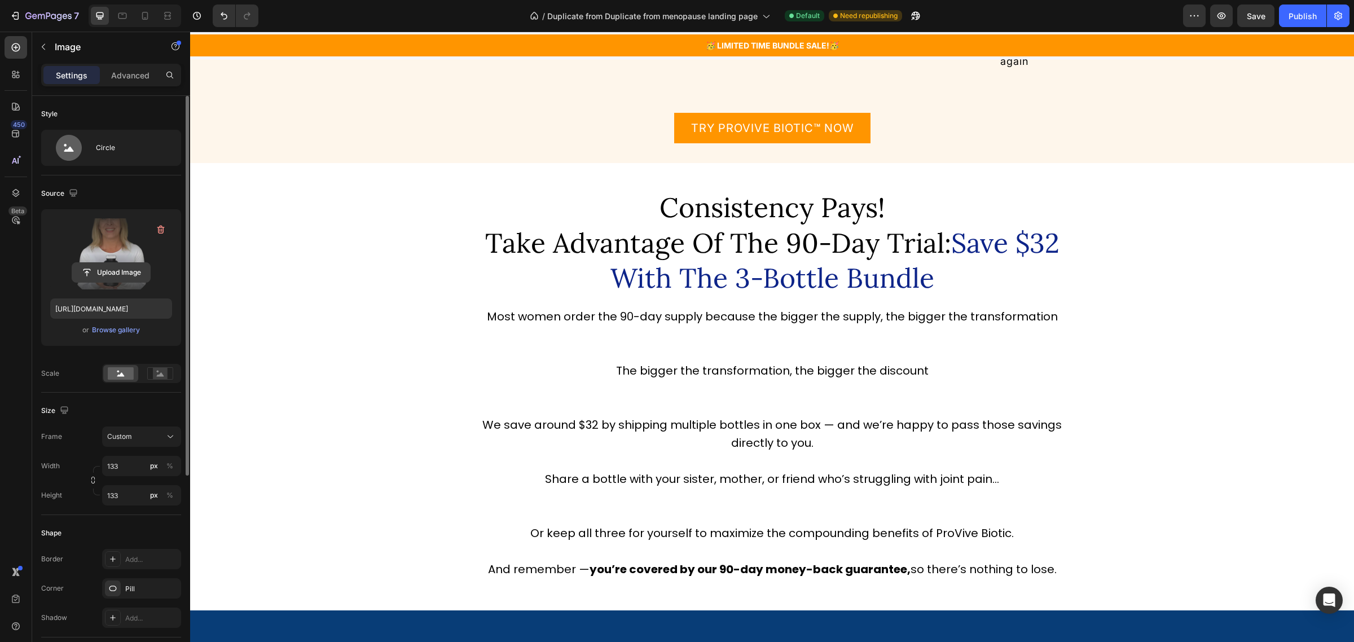
click at [130, 271] on input "file" at bounding box center [111, 272] width 78 height 19
type input "https://cdn.shopify.com/s/files/1/0749/6921/9129/files/gempages_585565993514828…"
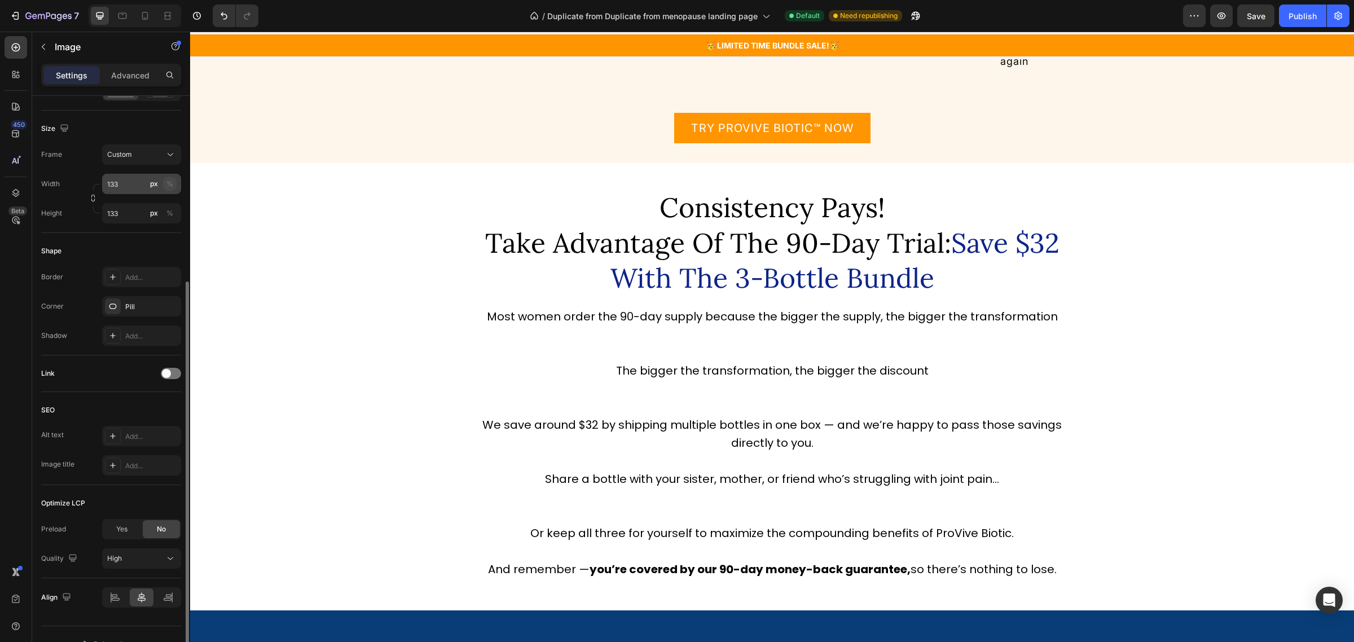
click at [172, 182] on div "%" at bounding box center [169, 184] width 7 height 10
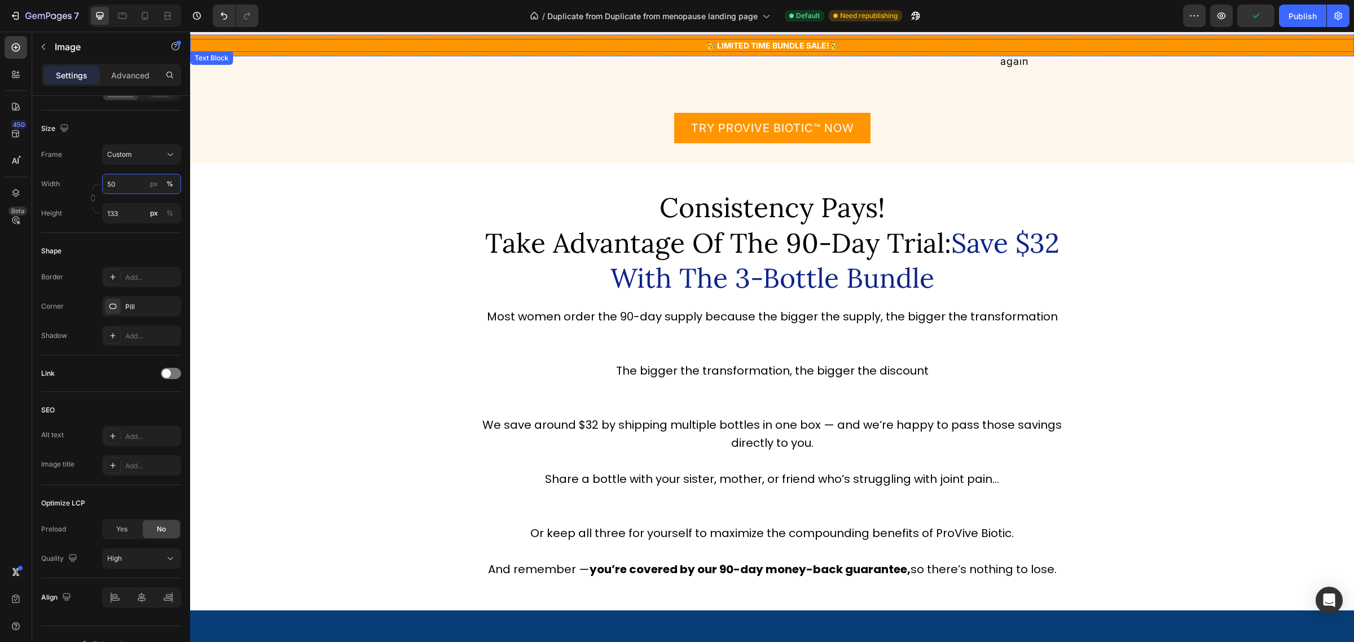
type input "5"
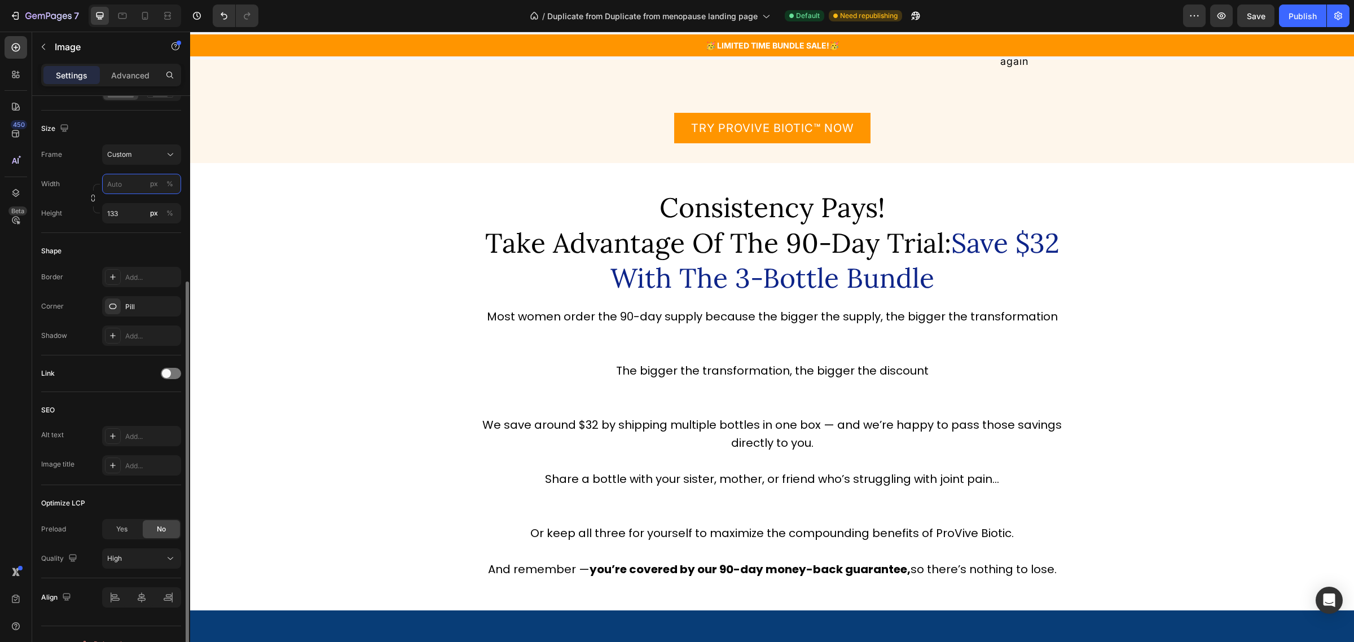
scroll to position [0, 0]
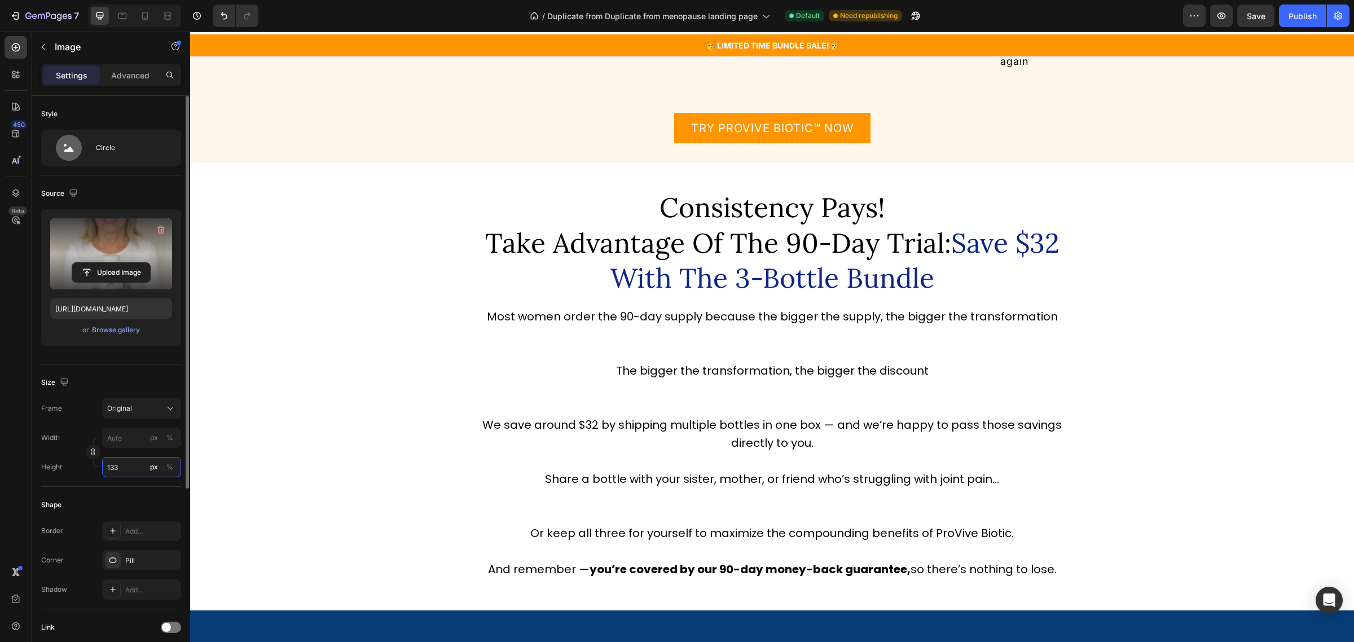
drag, startPoint x: 111, startPoint y: 494, endPoint x: 72, endPoint y: 494, distance: 38.9
click at [73, 494] on div "Style Circle Source Upload Image https://cdn.shopify.com/s/files/1/0749/6921/91…" at bounding box center [111, 483] width 140 height 775
click at [171, 467] on div "%" at bounding box center [169, 467] width 7 height 10
type input "100"
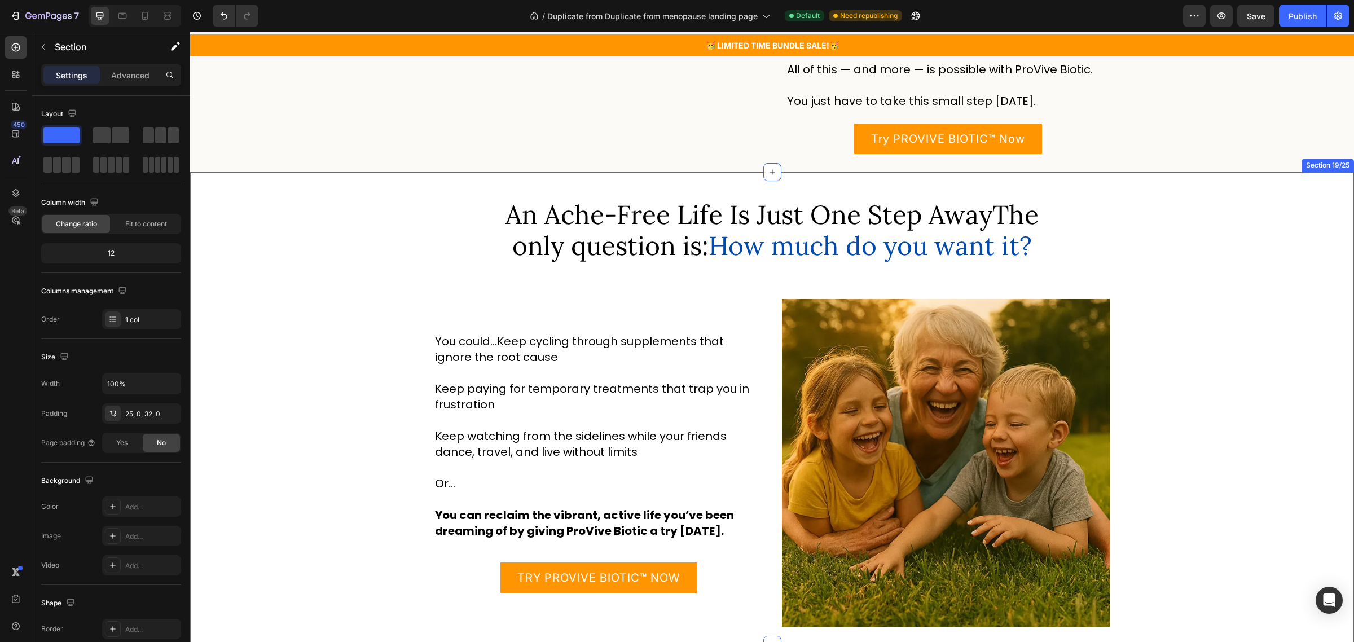
scroll to position [11005, 0]
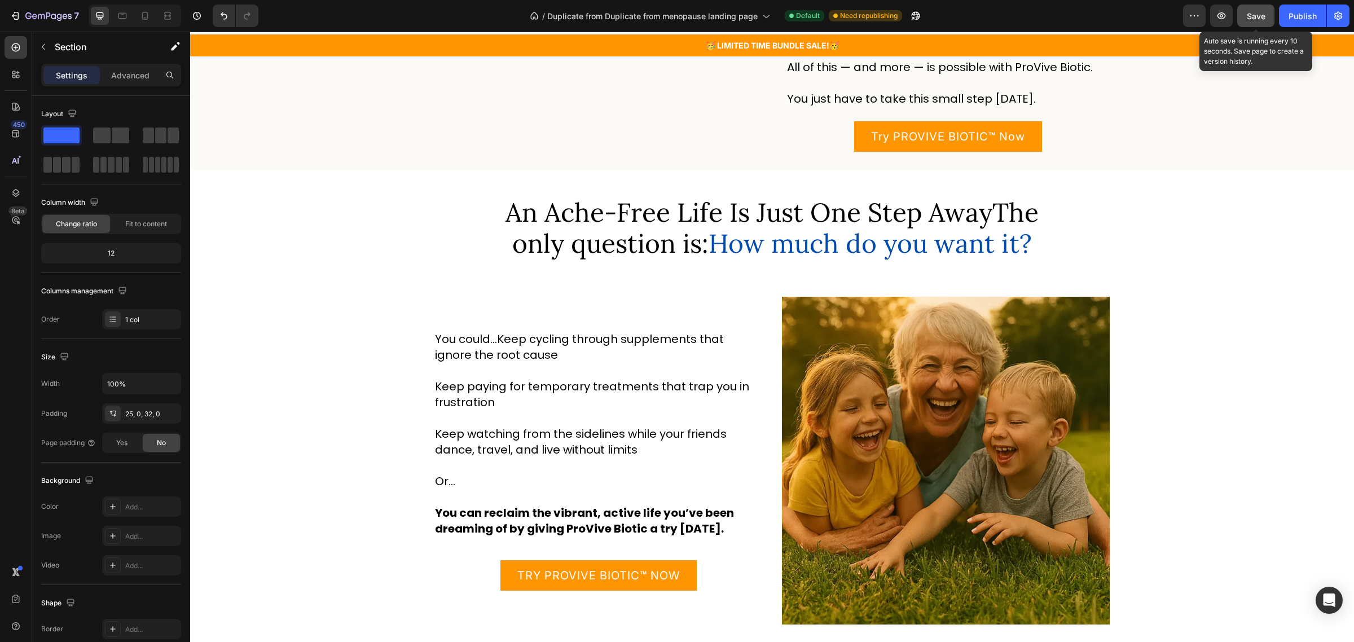
click at [1259, 8] on button "Save" at bounding box center [1256, 16] width 37 height 23
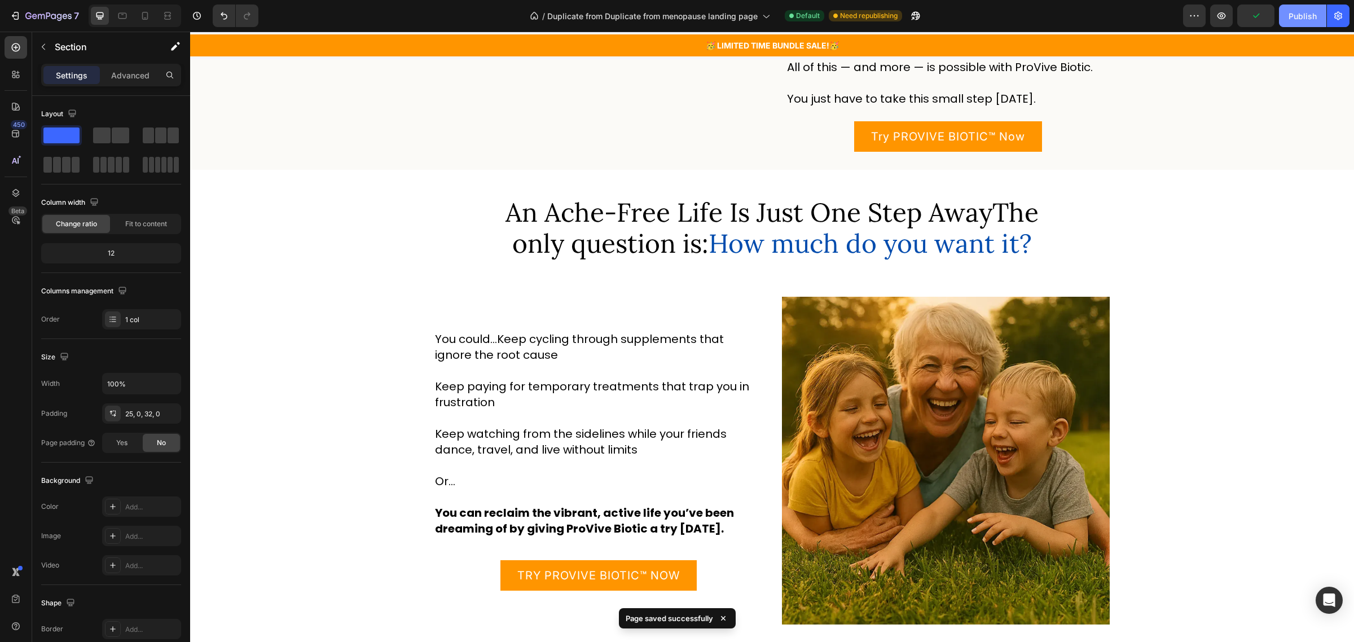
click at [1303, 15] on div "Publish" at bounding box center [1303, 16] width 28 height 12
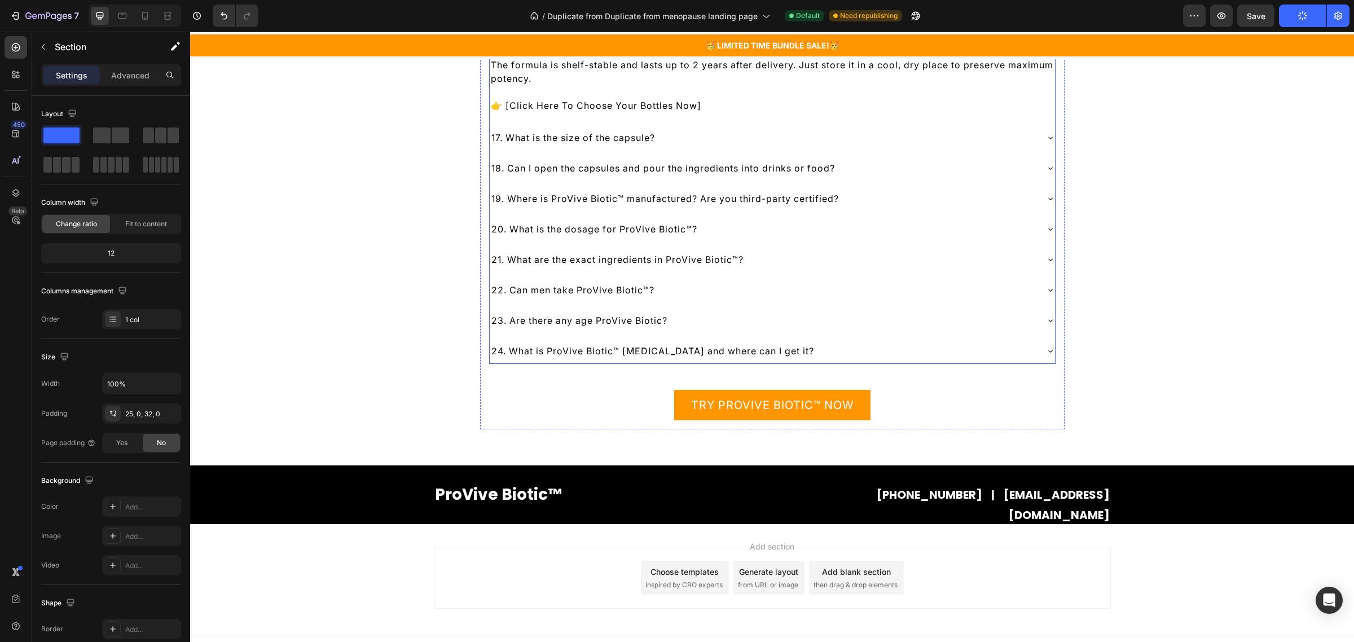
scroll to position [13682, 0]
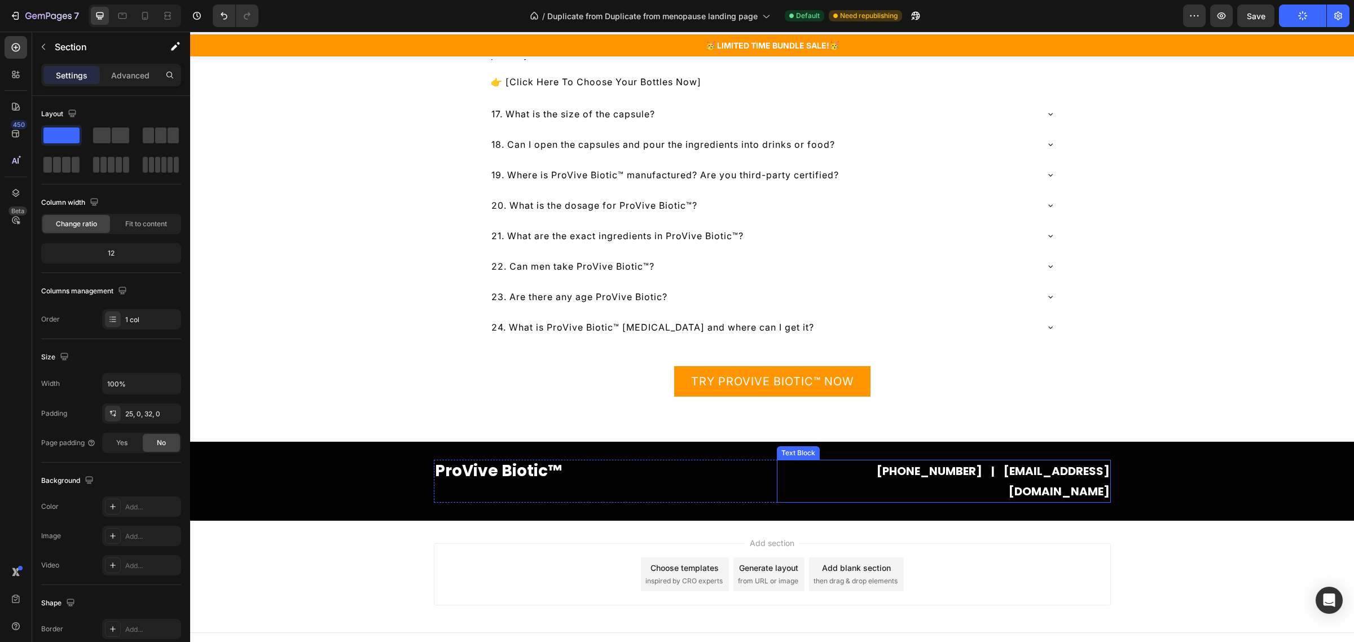
click at [1022, 477] on p "1-800-000-000 | contact@domain.com" at bounding box center [944, 481] width 332 height 41
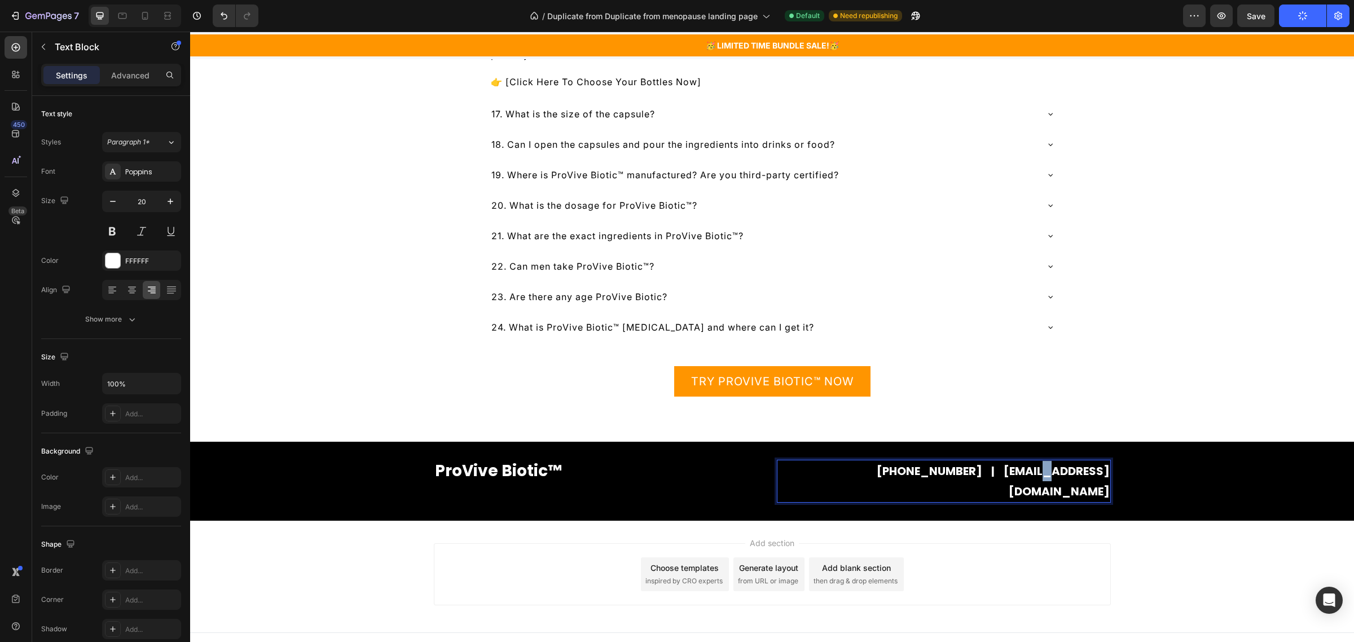
click at [1022, 477] on p "1-800-000-000 | contact@domain.com" at bounding box center [944, 481] width 332 height 41
click at [1006, 475] on p "1-800-000-000 | contact@domain.com" at bounding box center [944, 481] width 332 height 41
drag, startPoint x: 1016, startPoint y: 476, endPoint x: 974, endPoint y: 475, distance: 41.8
click at [974, 475] on p "1-800-000-000 | contact@domain.com" at bounding box center [944, 481] width 332 height 41
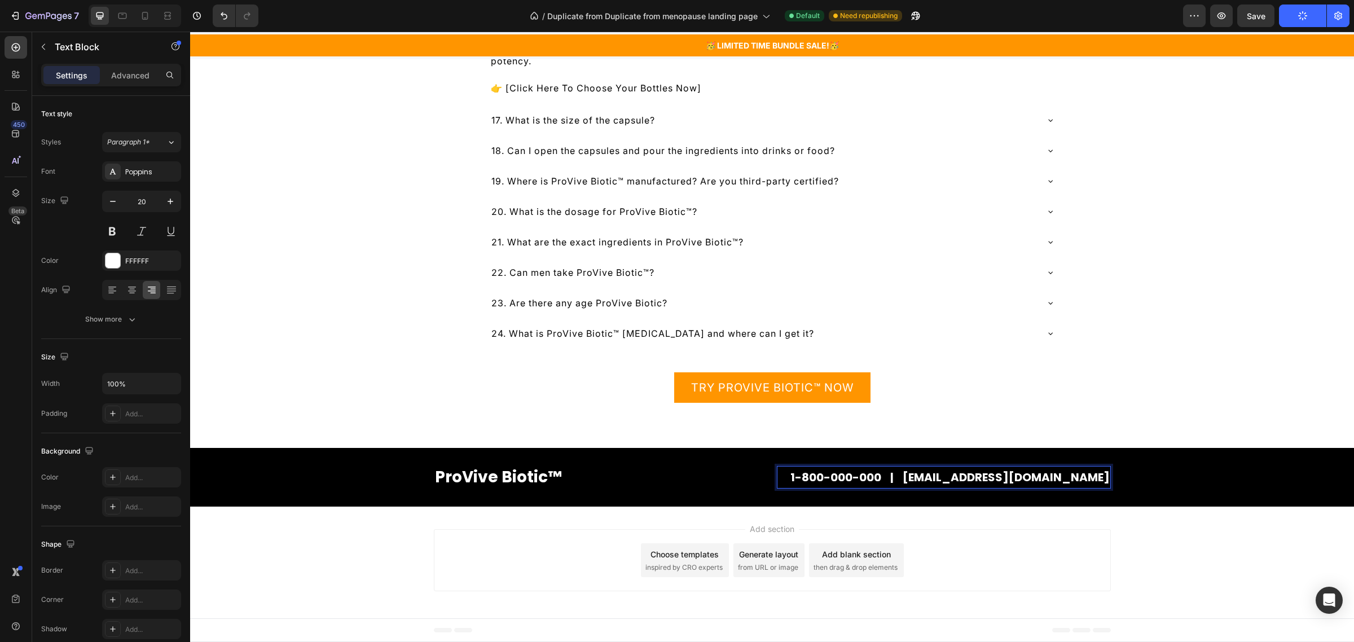
click at [1066, 476] on p "1-800-000-000 | support@domain.com" at bounding box center [944, 477] width 332 height 20
drag, startPoint x: 1073, startPoint y: 476, endPoint x: 1030, endPoint y: 477, distance: 42.9
click at [1030, 477] on p "1-800-000-000 | support@domain.com" at bounding box center [944, 477] width 332 height 20
click at [1261, 15] on span "Save" at bounding box center [1256, 16] width 19 height 10
click at [876, 477] on p "1-800-000-000 | support@happygutco.com" at bounding box center [944, 477] width 332 height 20
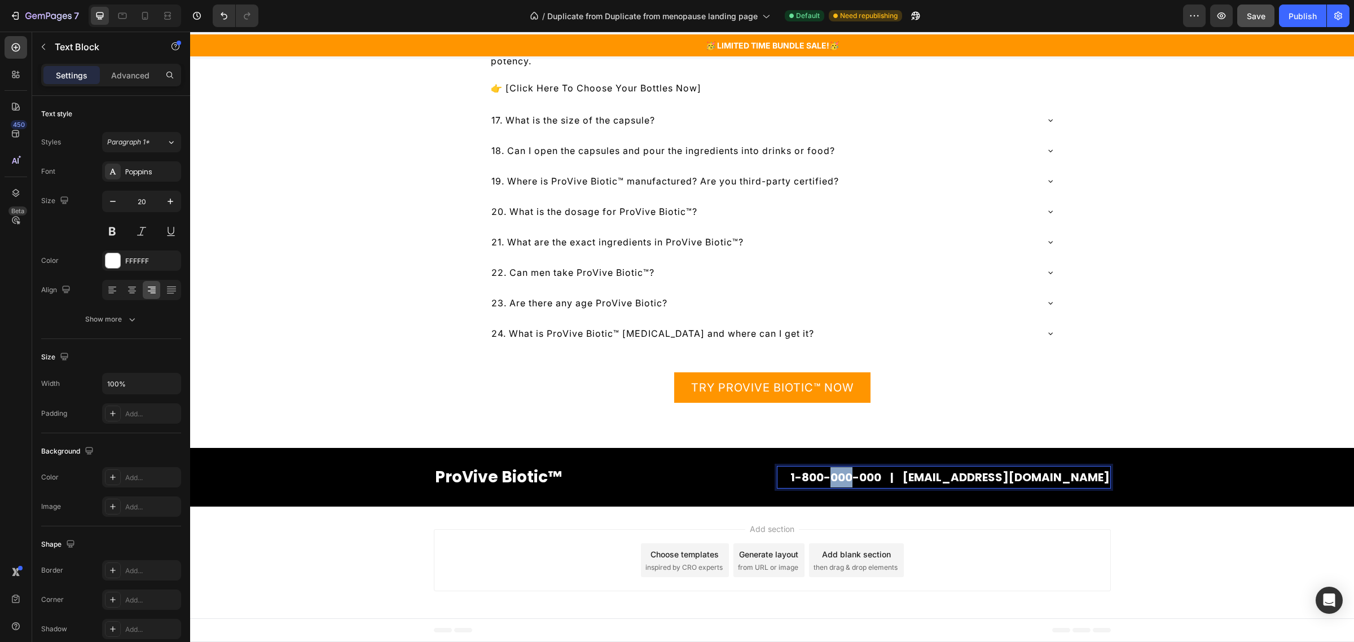
click at [876, 477] on p "1-800-000-000 | support@happygutco.com" at bounding box center [944, 477] width 332 height 20
click at [884, 475] on p "1-800-000-000 | support@happygutco.com" at bounding box center [944, 477] width 332 height 20
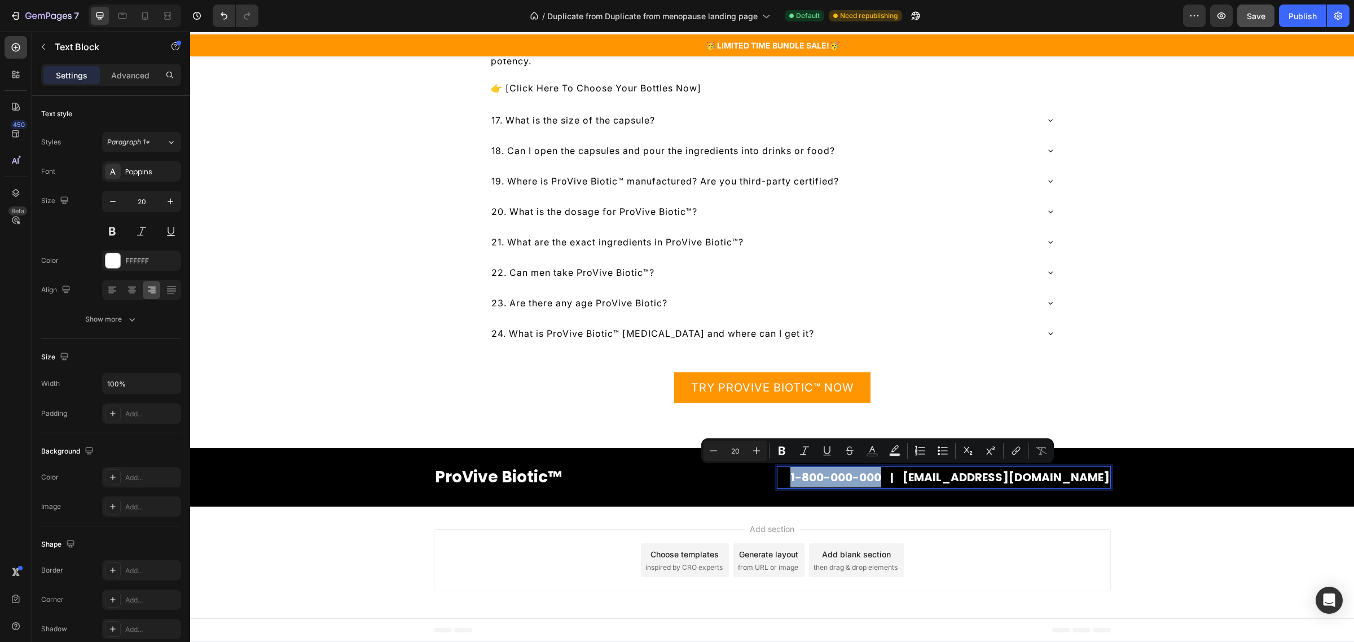
drag, startPoint x: 923, startPoint y: 474, endPoint x: 827, endPoint y: 472, distance: 96.5
click at [827, 472] on p "1-800-000-000 | support@happygutco.com" at bounding box center [944, 477] width 332 height 20
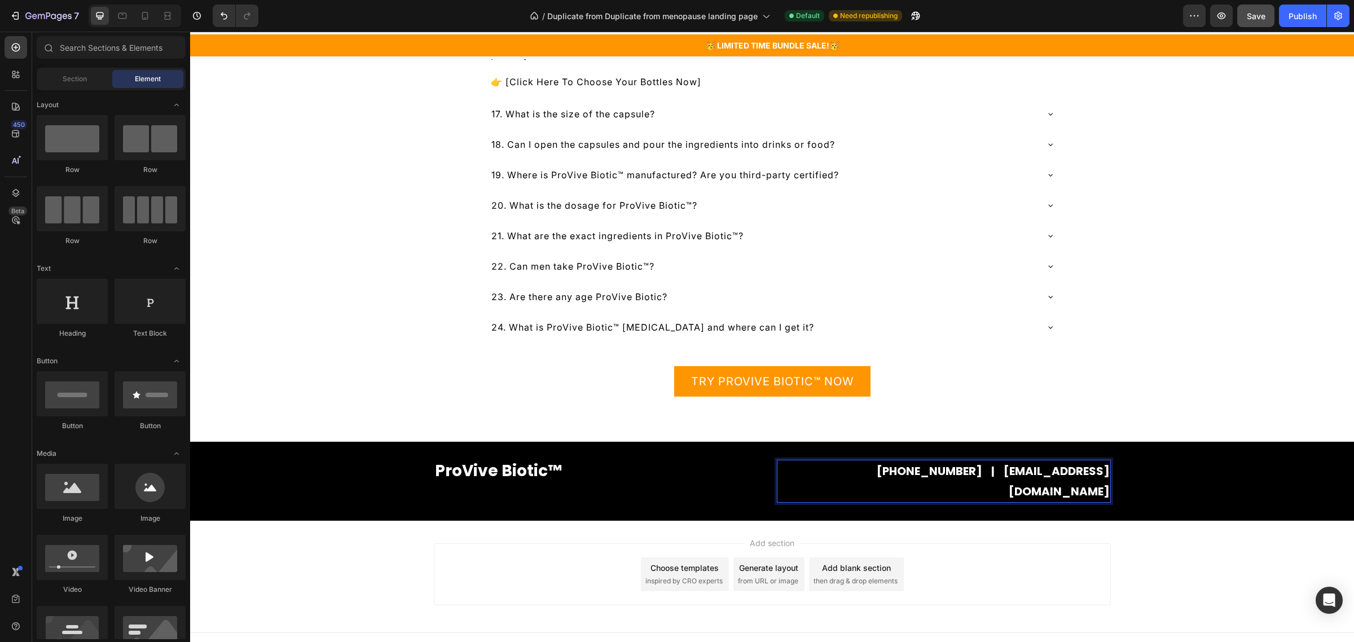
click at [1174, 525] on div "Add section Choose templates inspired by CRO experts Generate layout from URL o…" at bounding box center [772, 577] width 1164 height 112
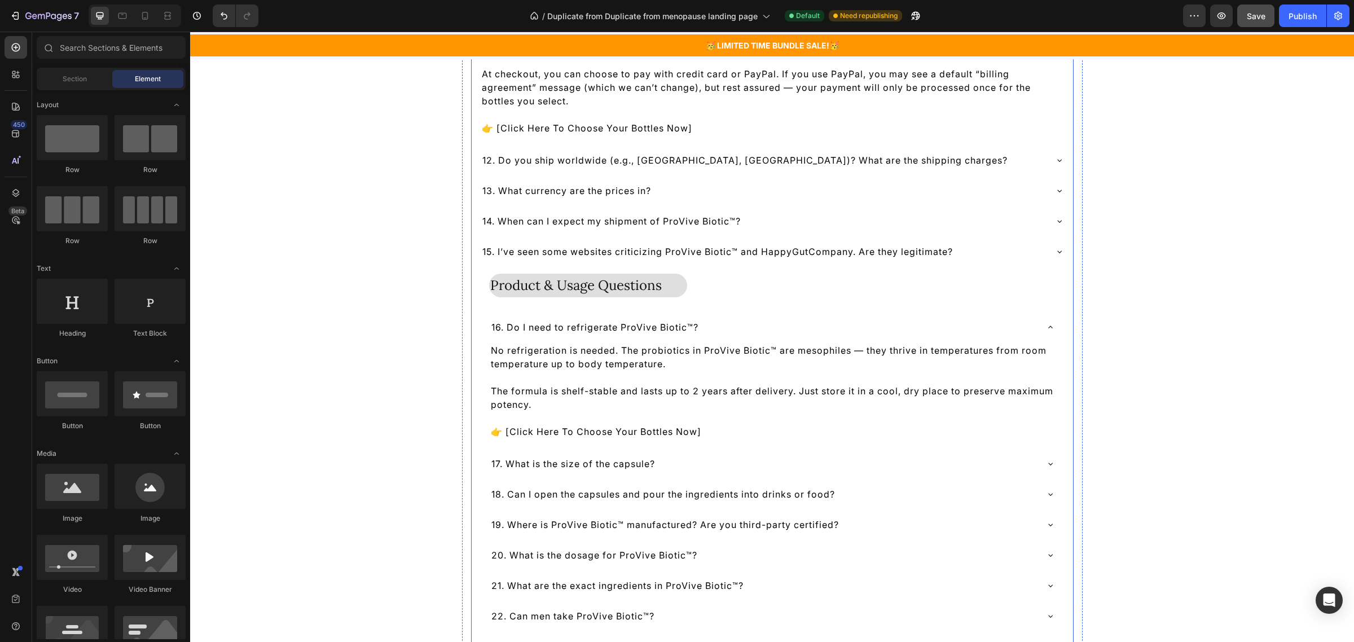
scroll to position [13329, 0]
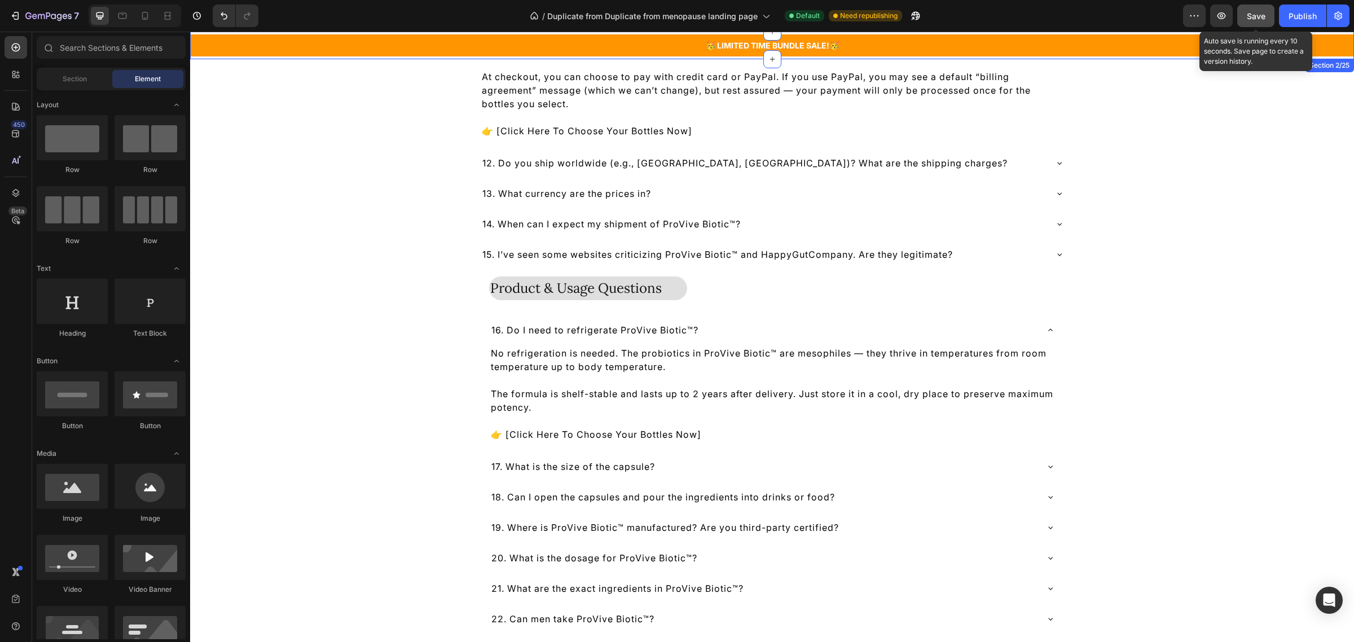
click at [1248, 6] on button "Save" at bounding box center [1256, 16] width 37 height 23
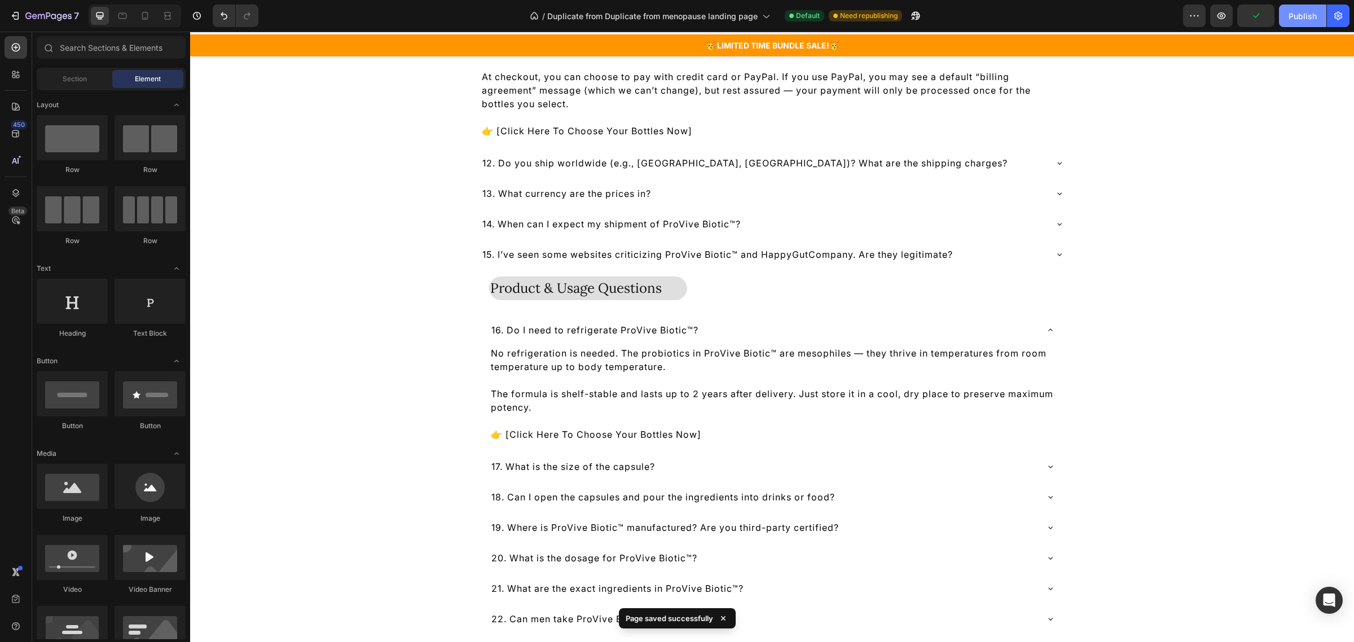
click at [1296, 15] on div "Publish" at bounding box center [1303, 16] width 28 height 12
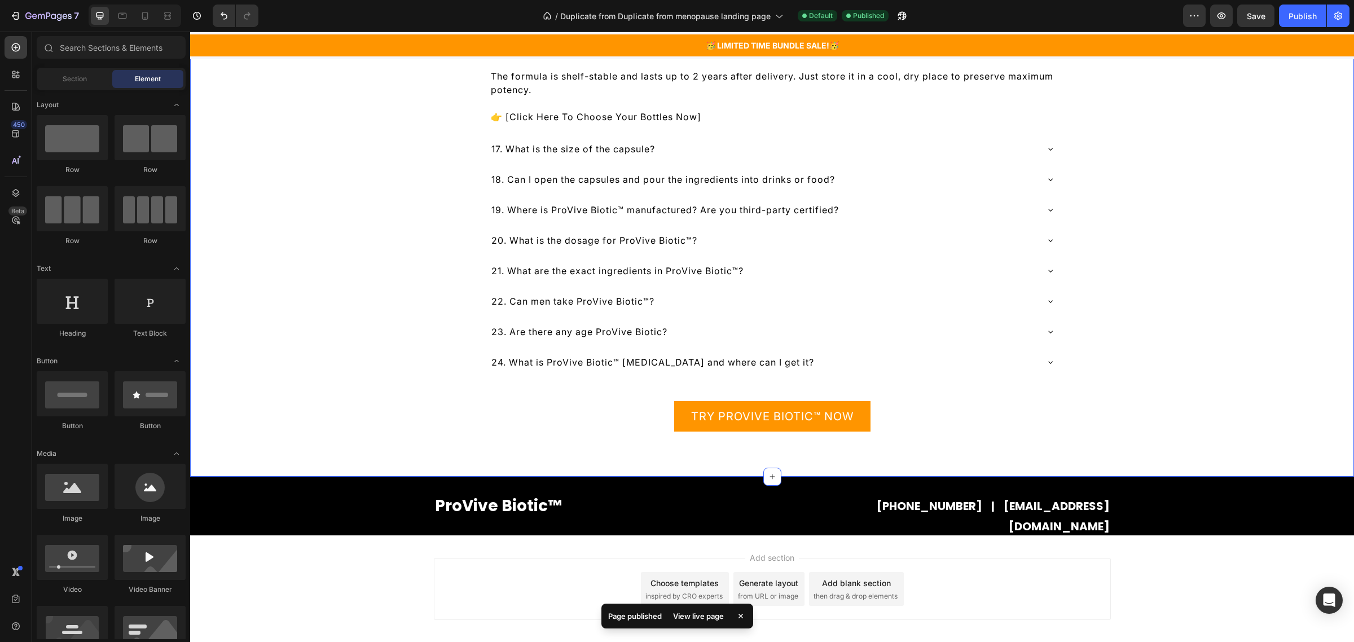
scroll to position [13682, 0]
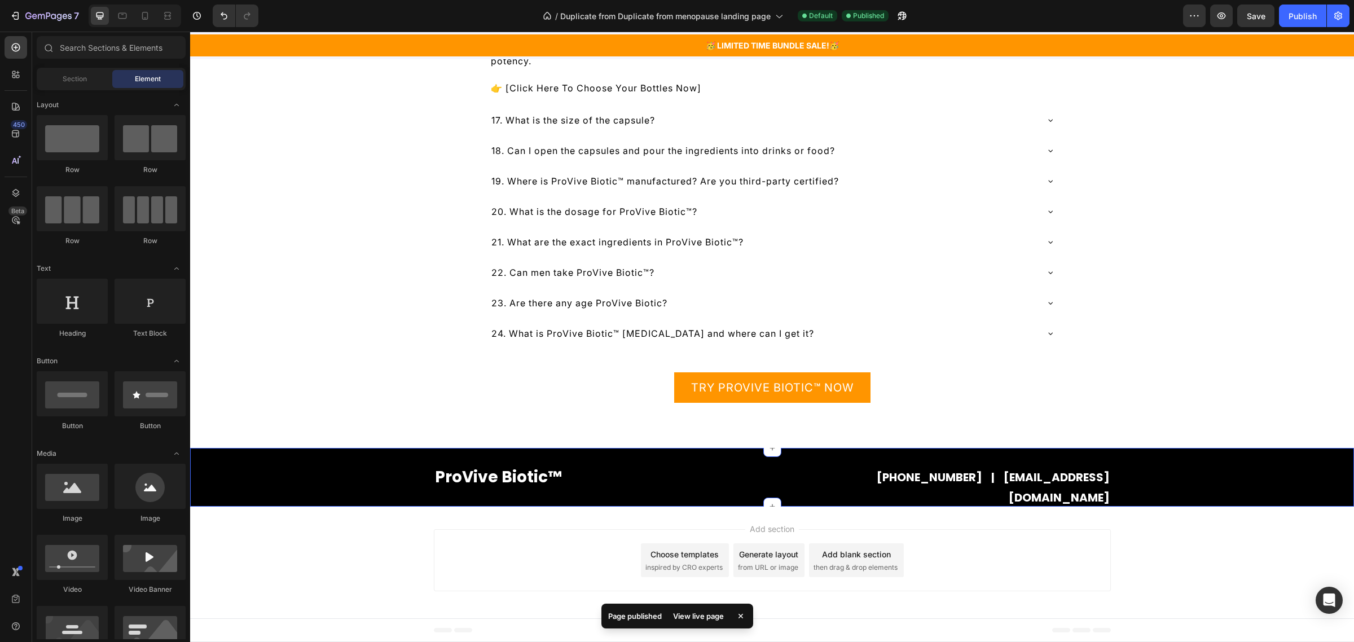
click at [546, 453] on div "ProVive Biotic™ Heading 1-682-254-2520 | support@happygutco.com Text Block Row …" at bounding box center [772, 477] width 1164 height 59
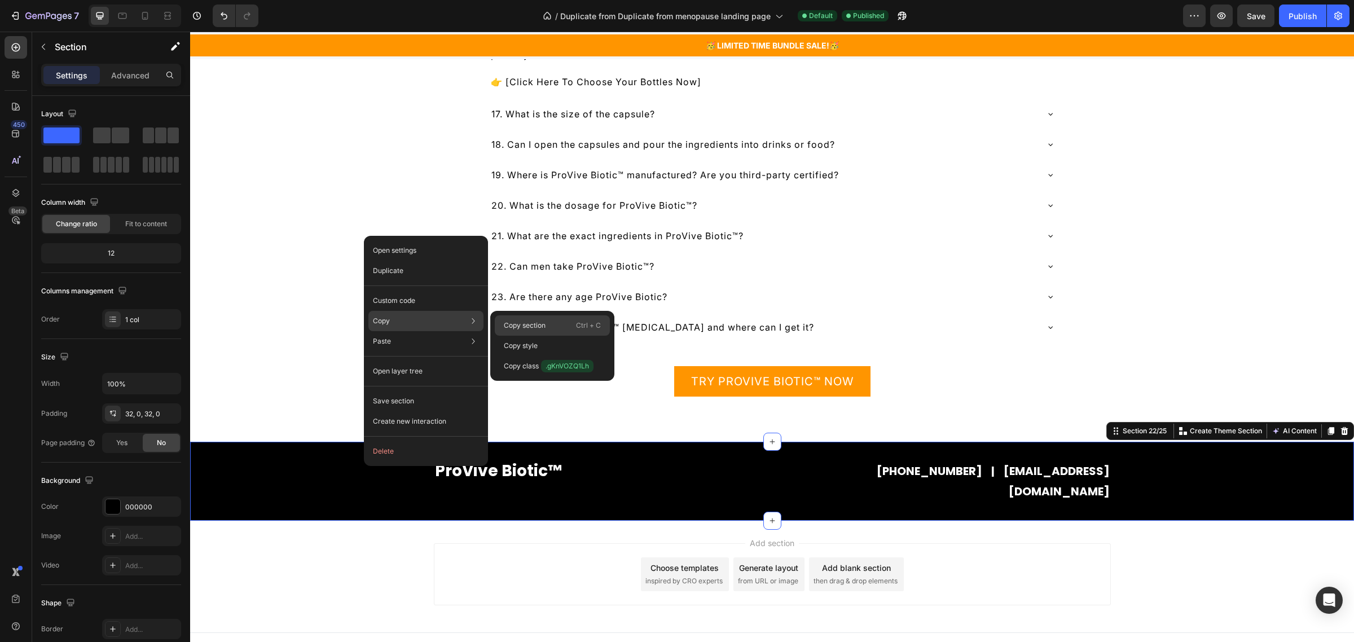
click at [515, 321] on p "Copy section" at bounding box center [525, 326] width 42 height 10
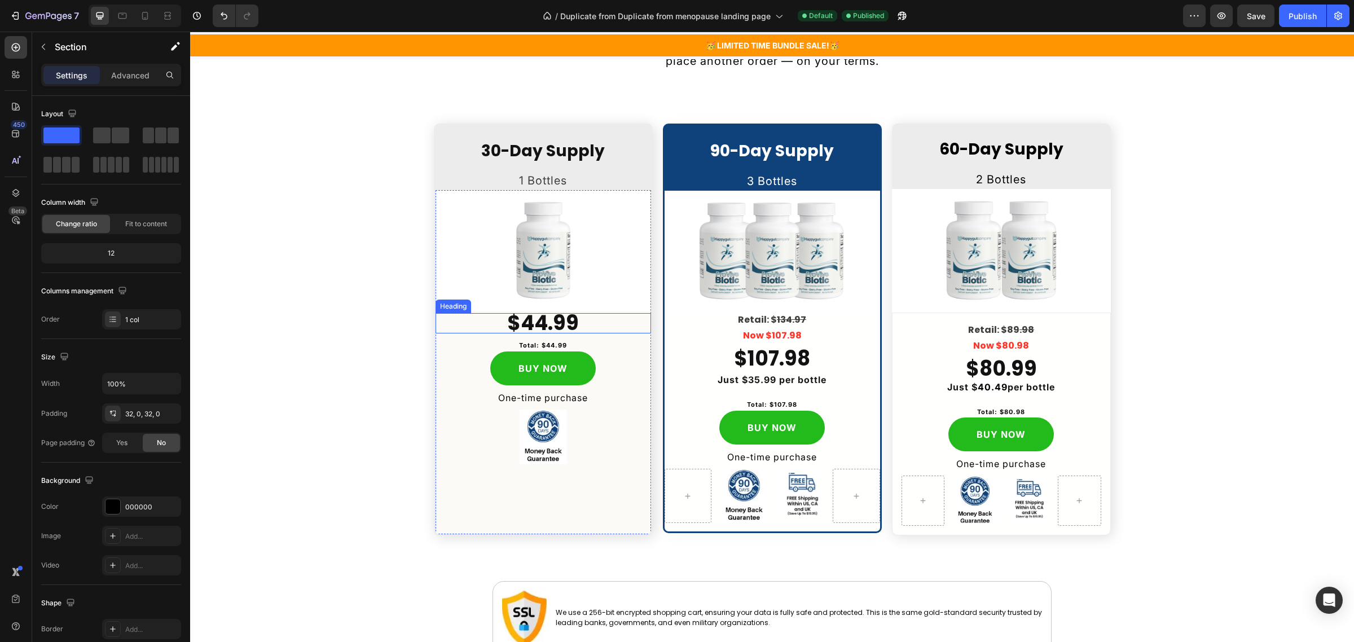
scroll to position [7829, 0]
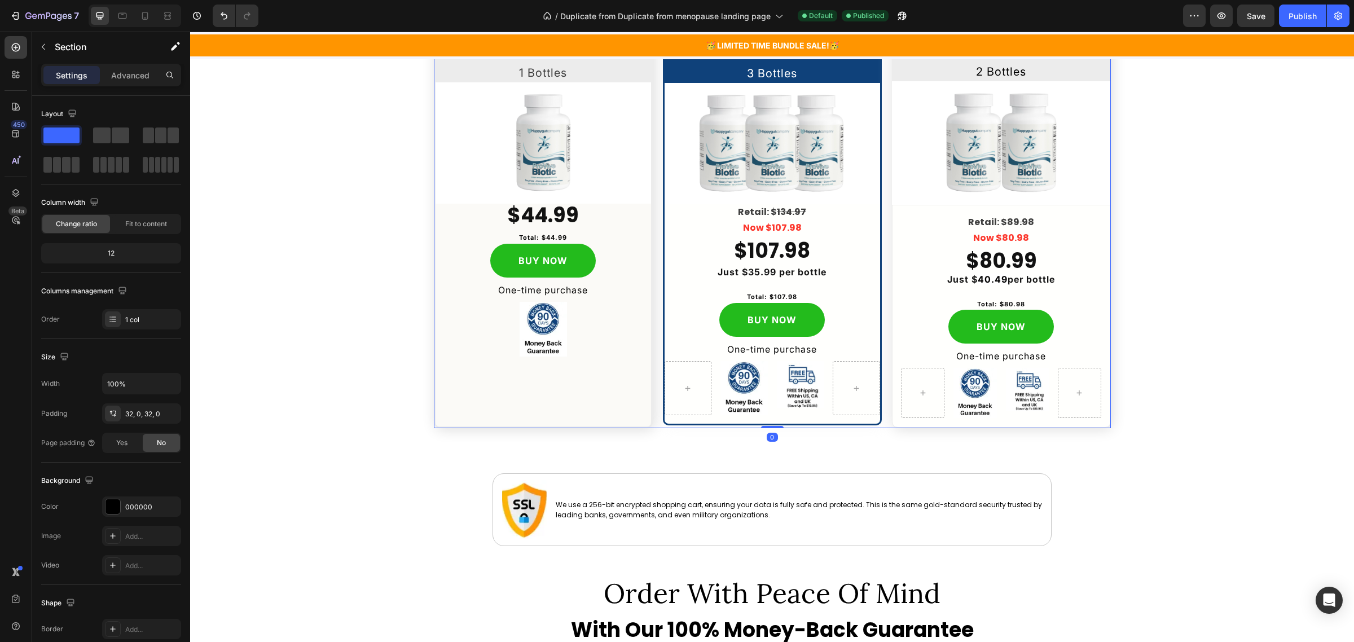
click at [650, 134] on div "30-Day Supply Heading 1 Bottles Text Block Image $44.99 Heading Total: $44.99 T…" at bounding box center [772, 222] width 677 height 413
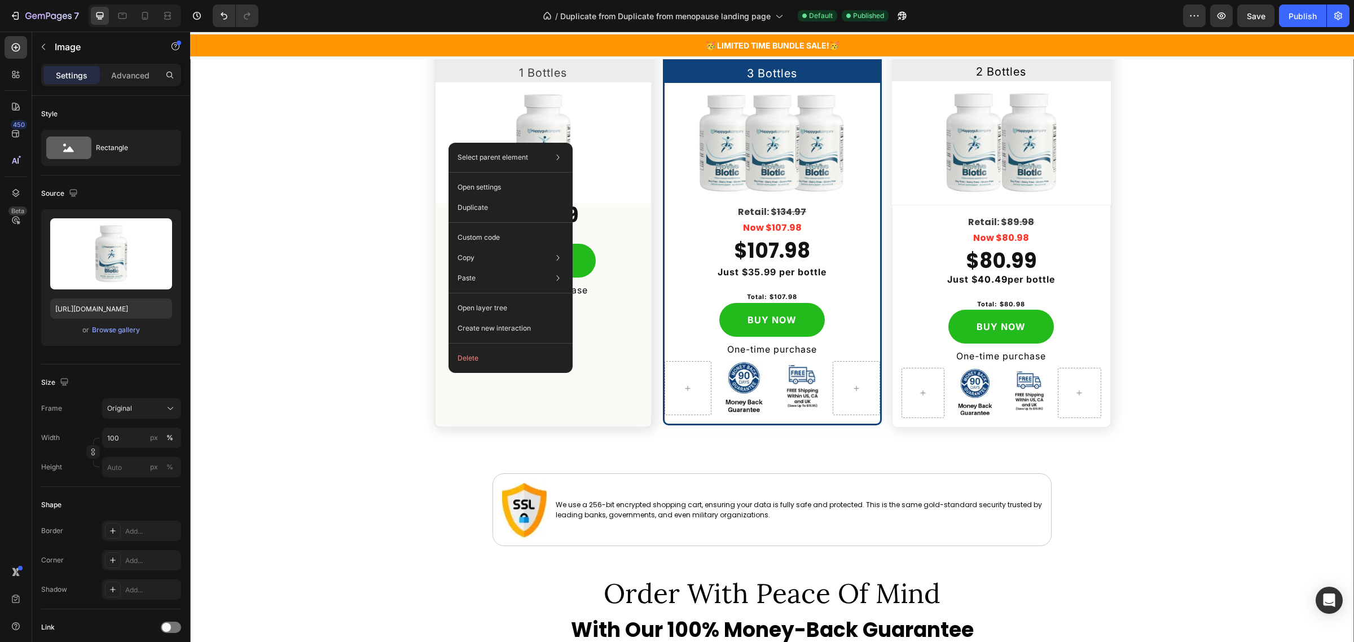
click at [398, 144] on div "Image All Orders Are One-Time Purchases Only Heading Choose Your Option Below H…" at bounding box center [772, 310] width 1164 height 986
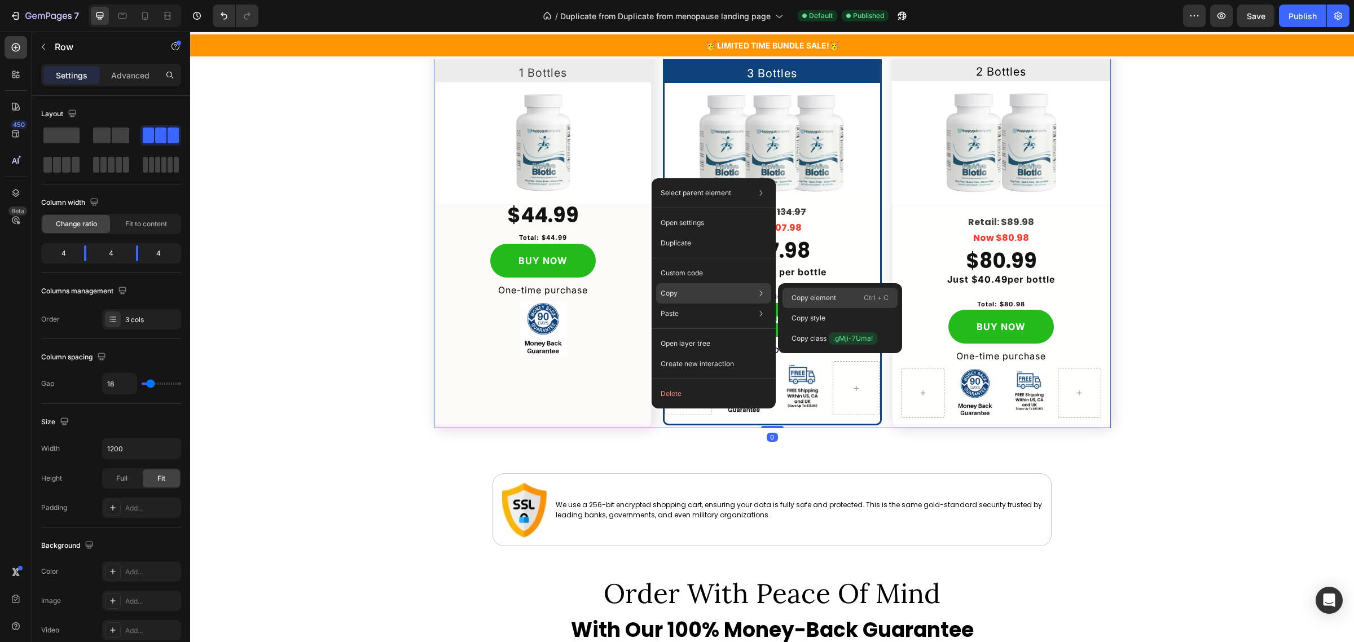
click at [799, 293] on p "Copy element" at bounding box center [814, 298] width 45 height 10
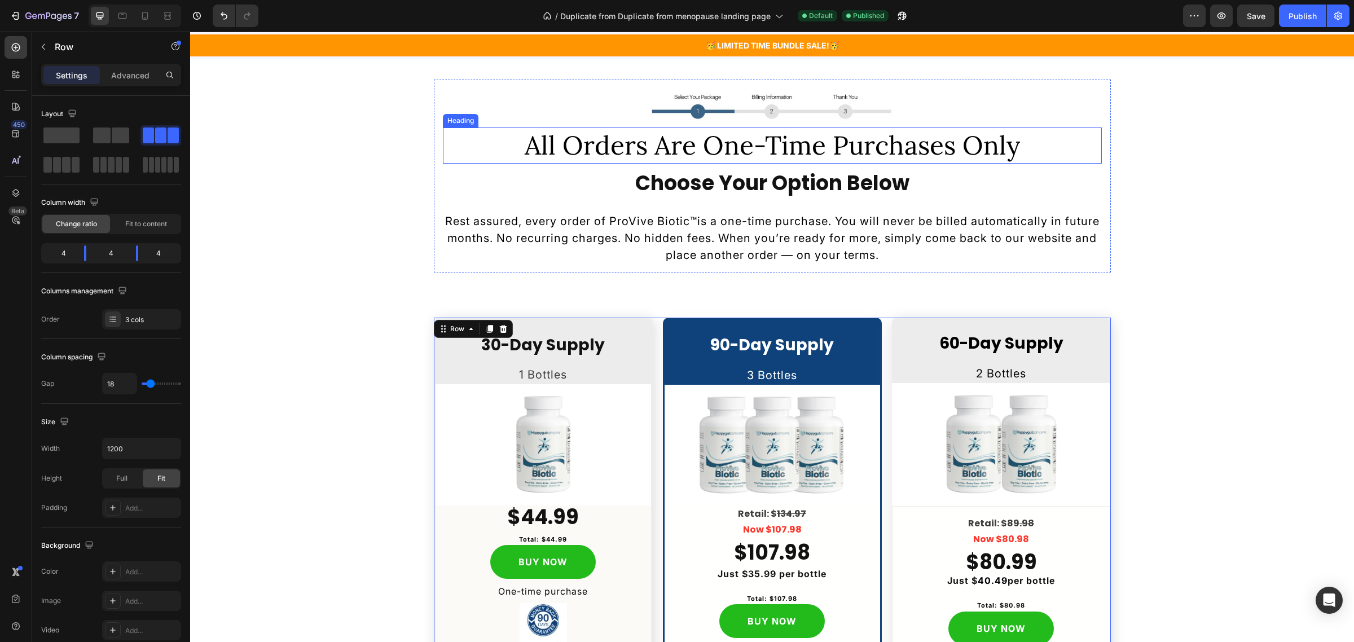
scroll to position [7688, 0]
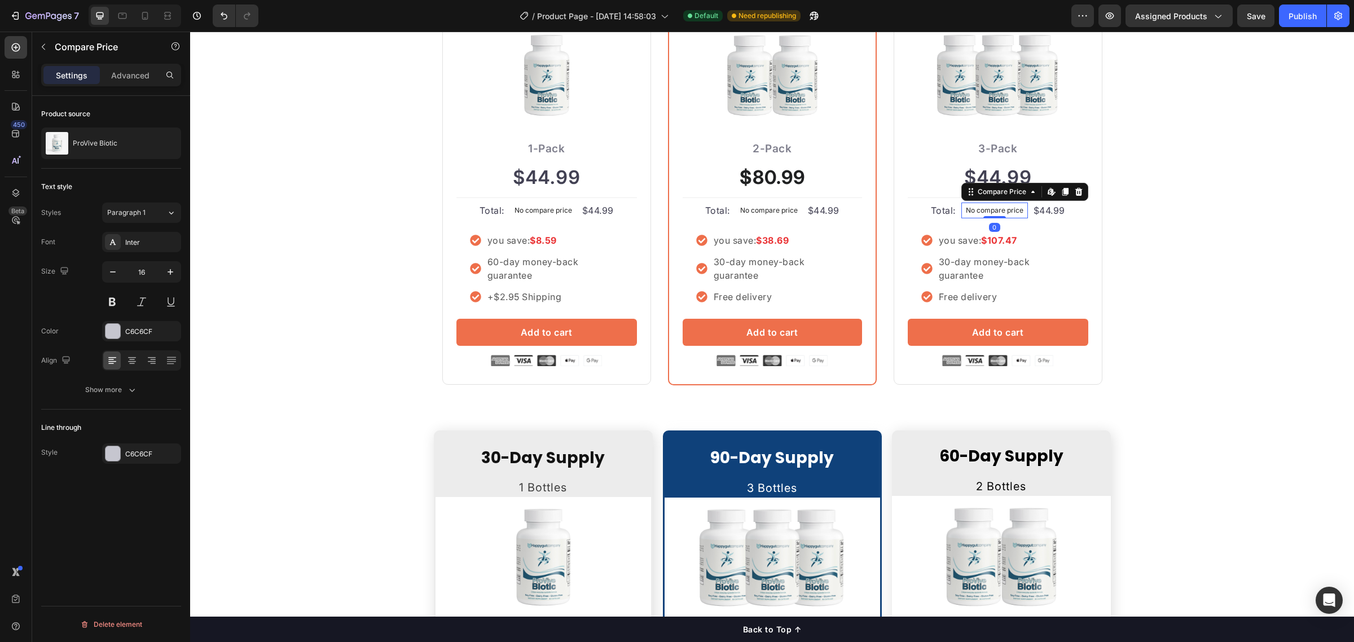
click at [1001, 211] on p "No compare price" at bounding box center [995, 210] width 58 height 7
click at [568, 207] on div "No compare price" at bounding box center [543, 211] width 67 height 16
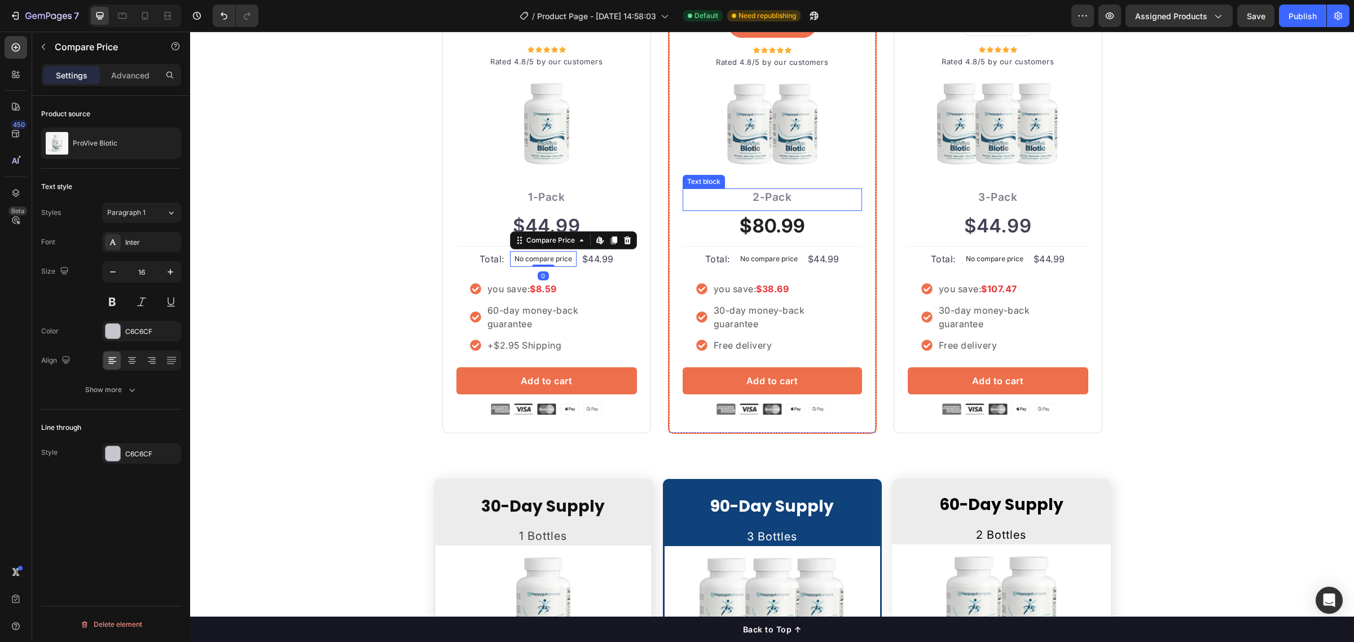
scroll to position [2532, 0]
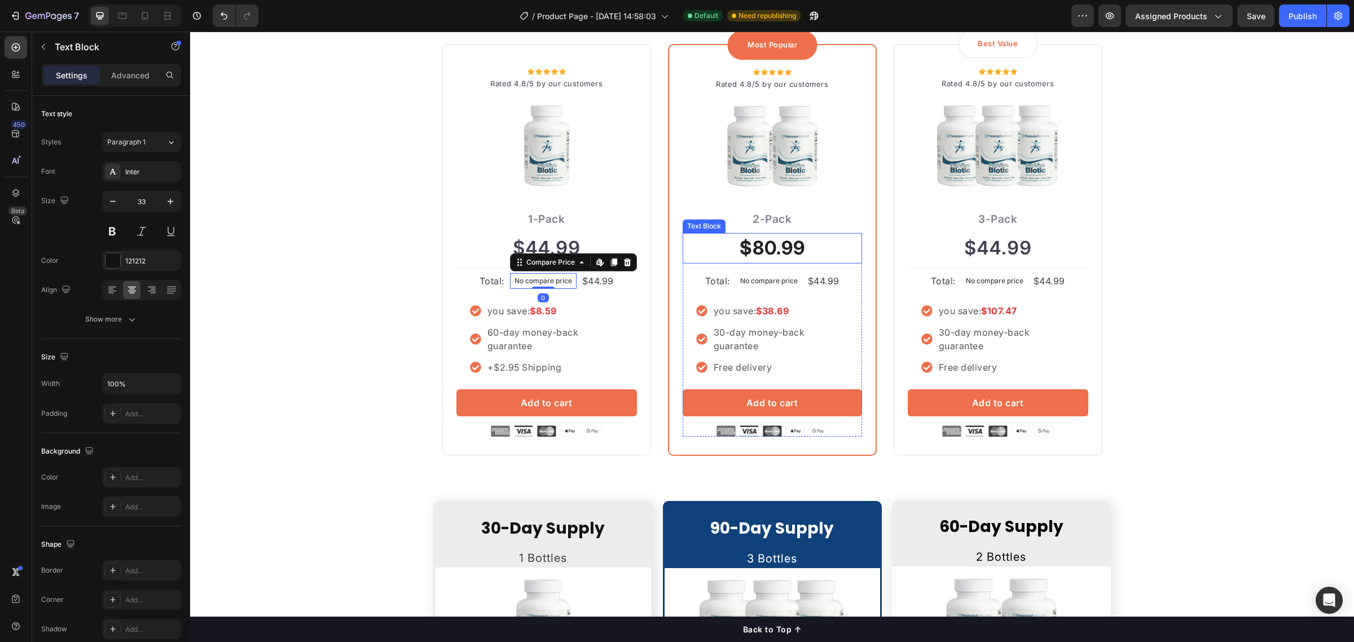
click at [744, 244] on strong "$80.99" at bounding box center [772, 247] width 65 height 23
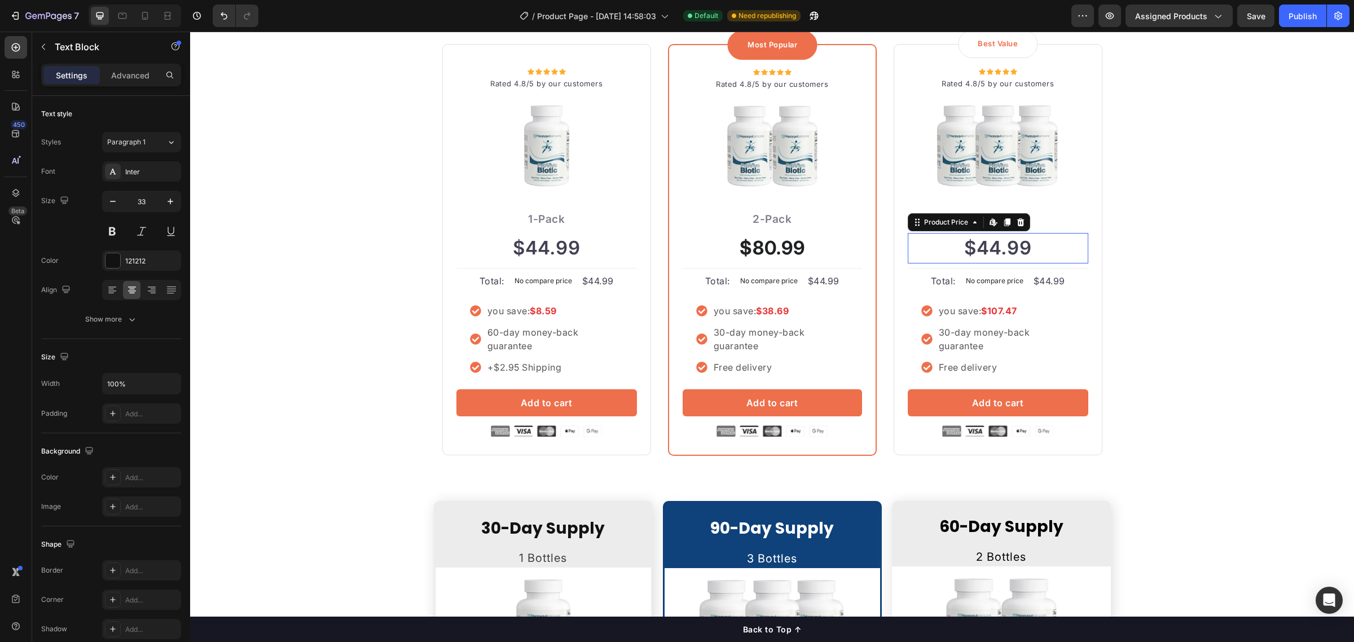
click at [954, 246] on div "$44.99" at bounding box center [998, 248] width 181 height 30
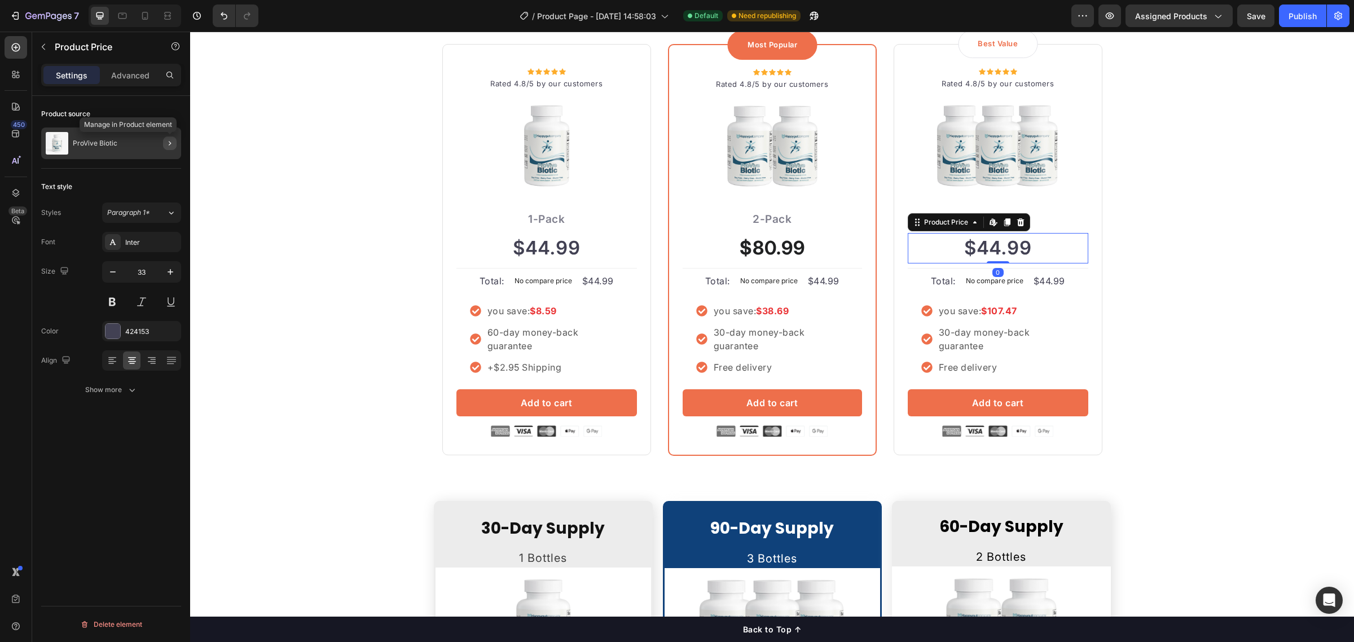
click at [170, 142] on icon "button" at bounding box center [169, 143] width 9 height 9
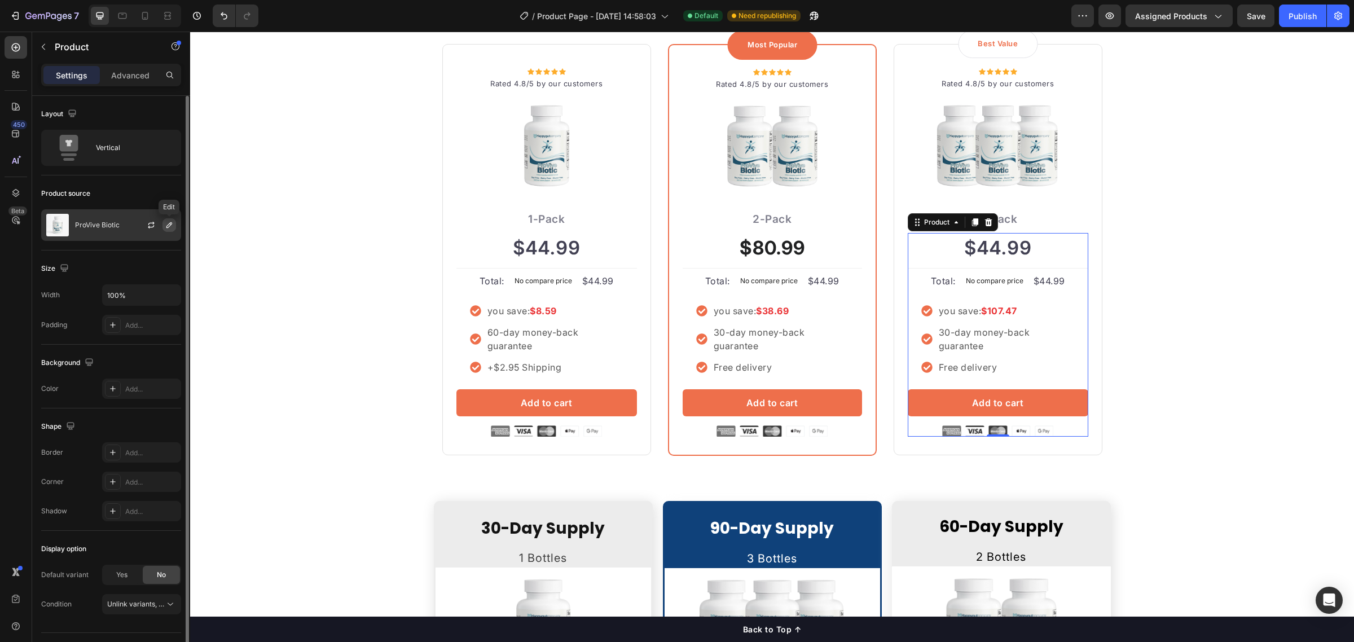
click at [168, 223] on icon "button" at bounding box center [169, 225] width 9 height 9
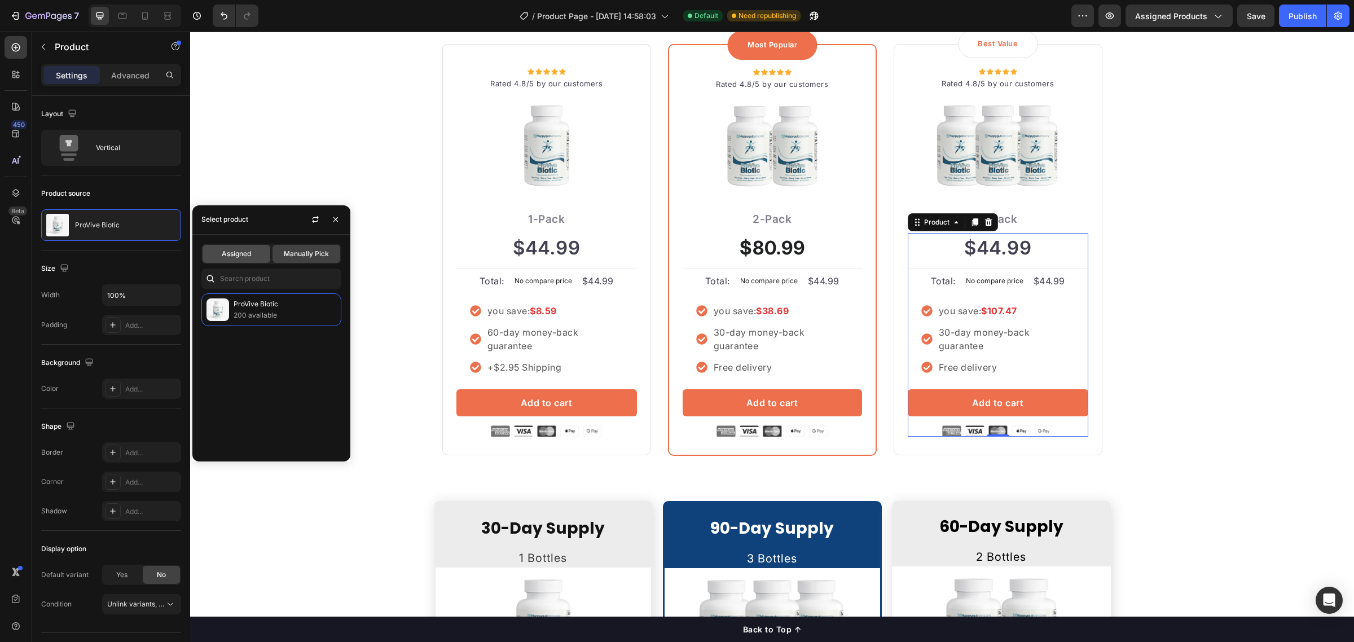
click at [240, 250] on span "Assigned" at bounding box center [236, 254] width 29 height 10
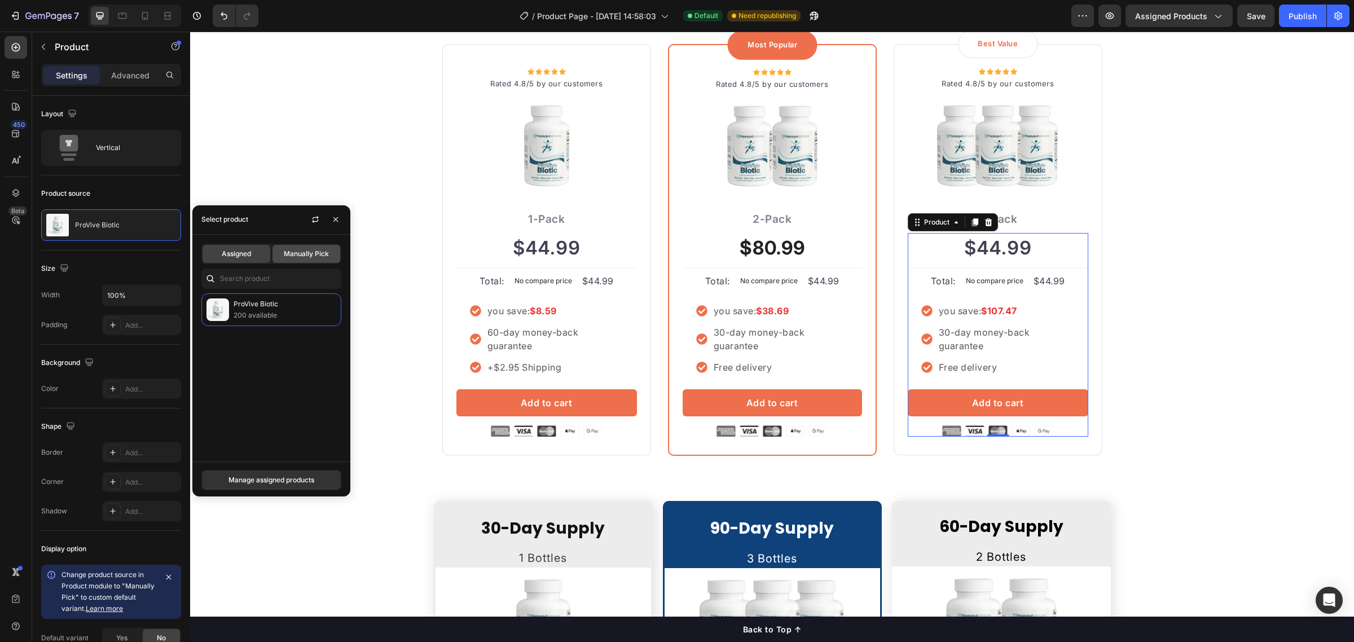
click at [288, 252] on span "Manually Pick" at bounding box center [306, 254] width 45 height 10
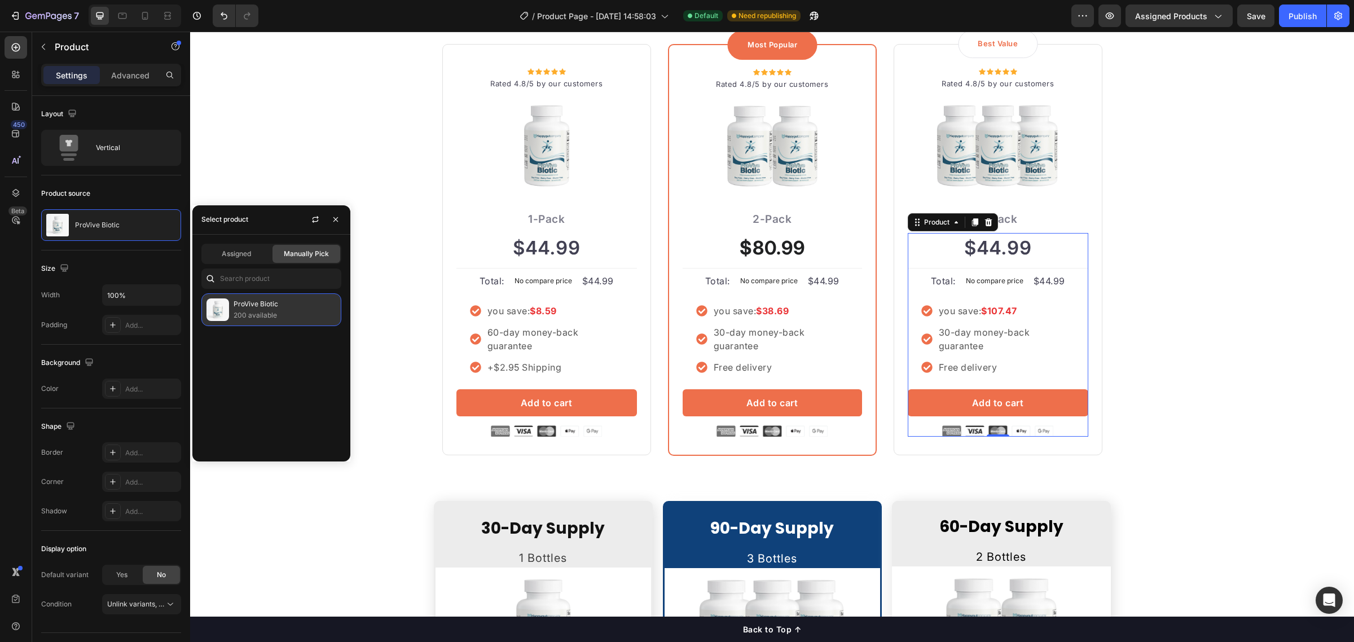
click at [266, 317] on p "200 available" at bounding box center [285, 315] width 103 height 11
click at [253, 251] on div "Assigned" at bounding box center [237, 254] width 68 height 18
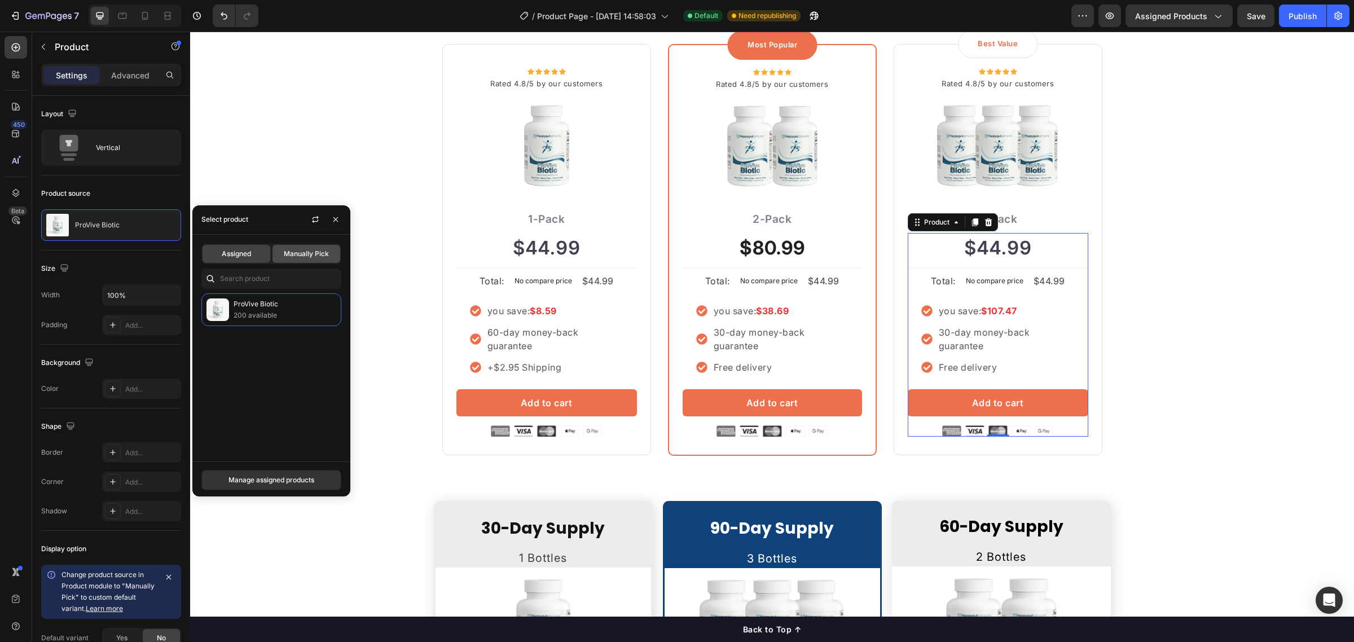
click at [303, 256] on span "Manually Pick" at bounding box center [306, 254] width 45 height 10
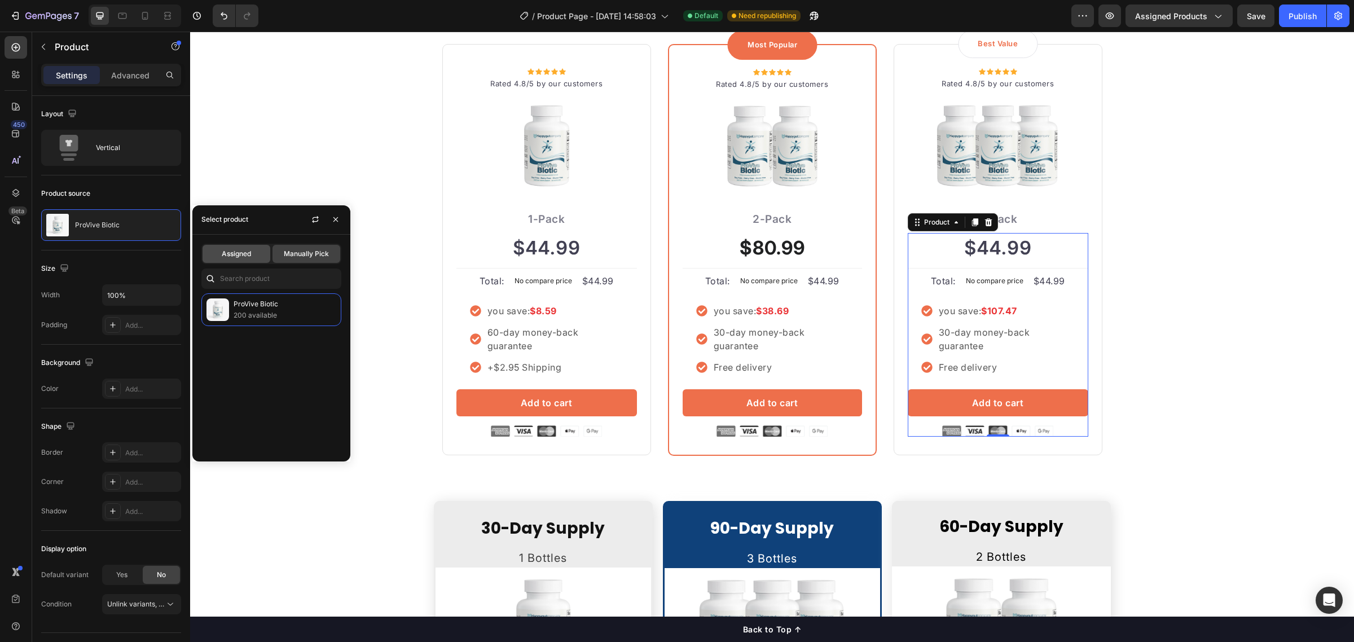
click at [247, 253] on span "Assigned" at bounding box center [236, 254] width 29 height 10
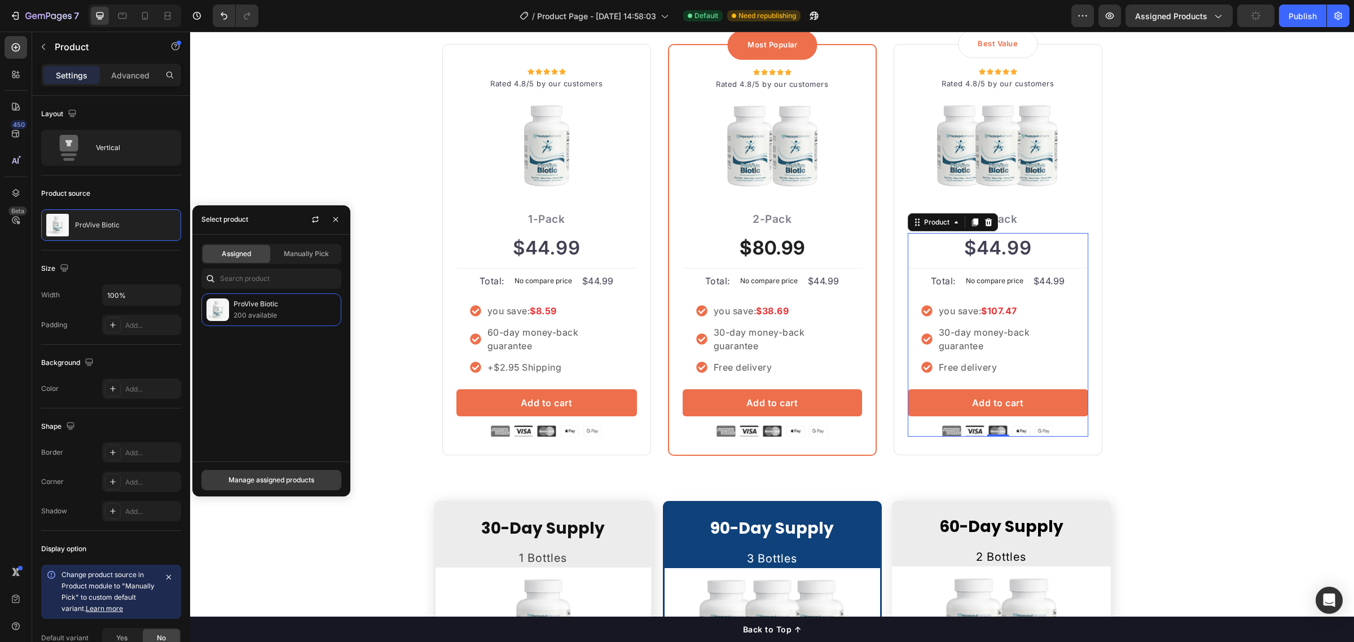
click at [277, 475] on div "Manage assigned products" at bounding box center [272, 480] width 86 height 10
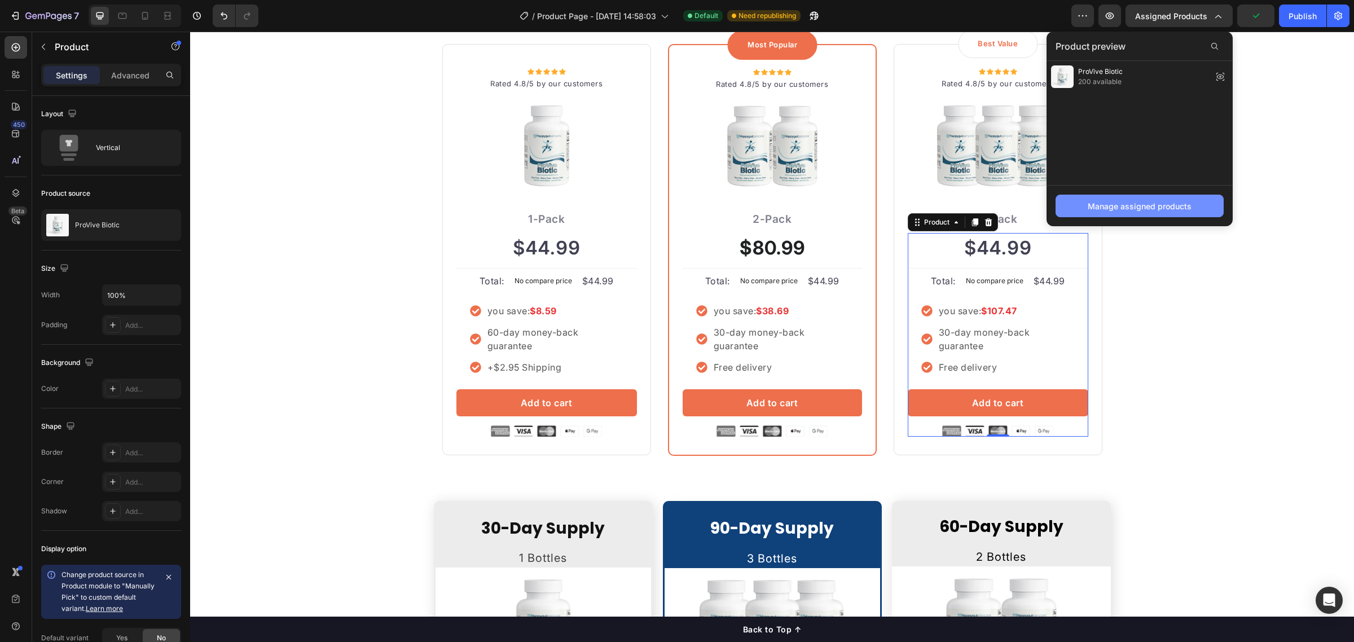
click at [1150, 207] on div "Manage assigned products" at bounding box center [1140, 206] width 104 height 12
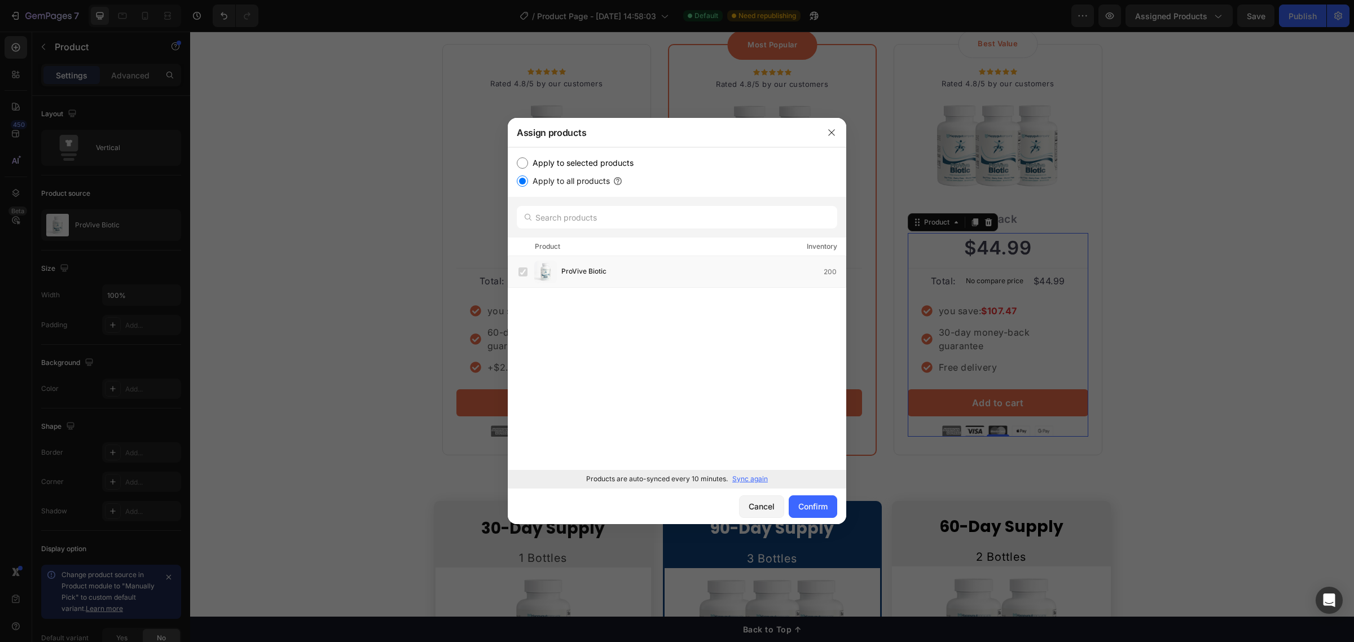
click at [763, 478] on p "Sync again" at bounding box center [751, 479] width 36 height 10
click at [817, 506] on div "Confirm" at bounding box center [813, 507] width 29 height 12
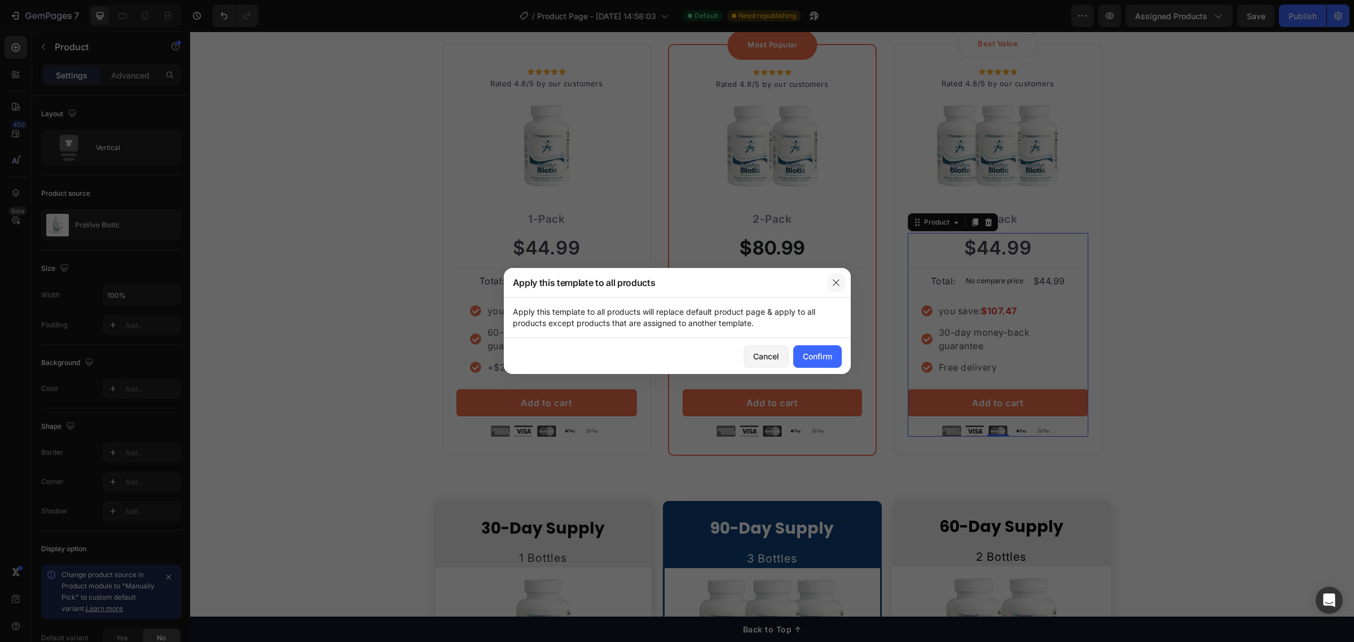
click at [830, 279] on button "button" at bounding box center [836, 283] width 18 height 18
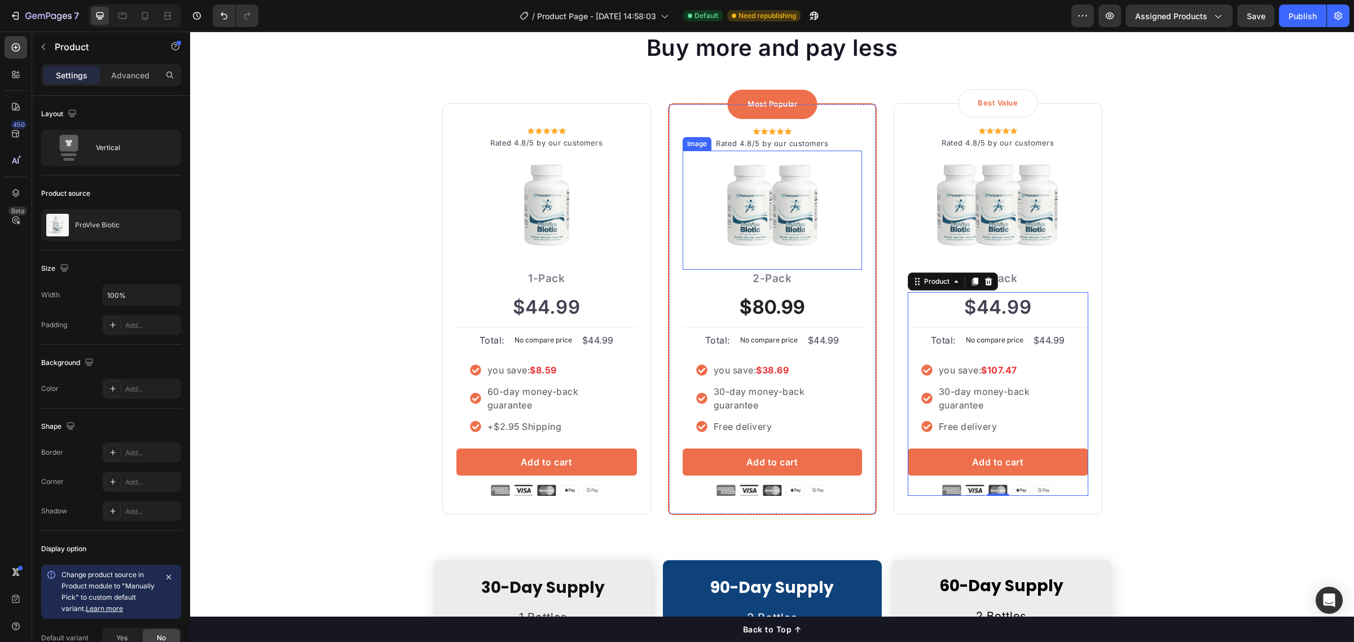
scroll to position [2391, 0]
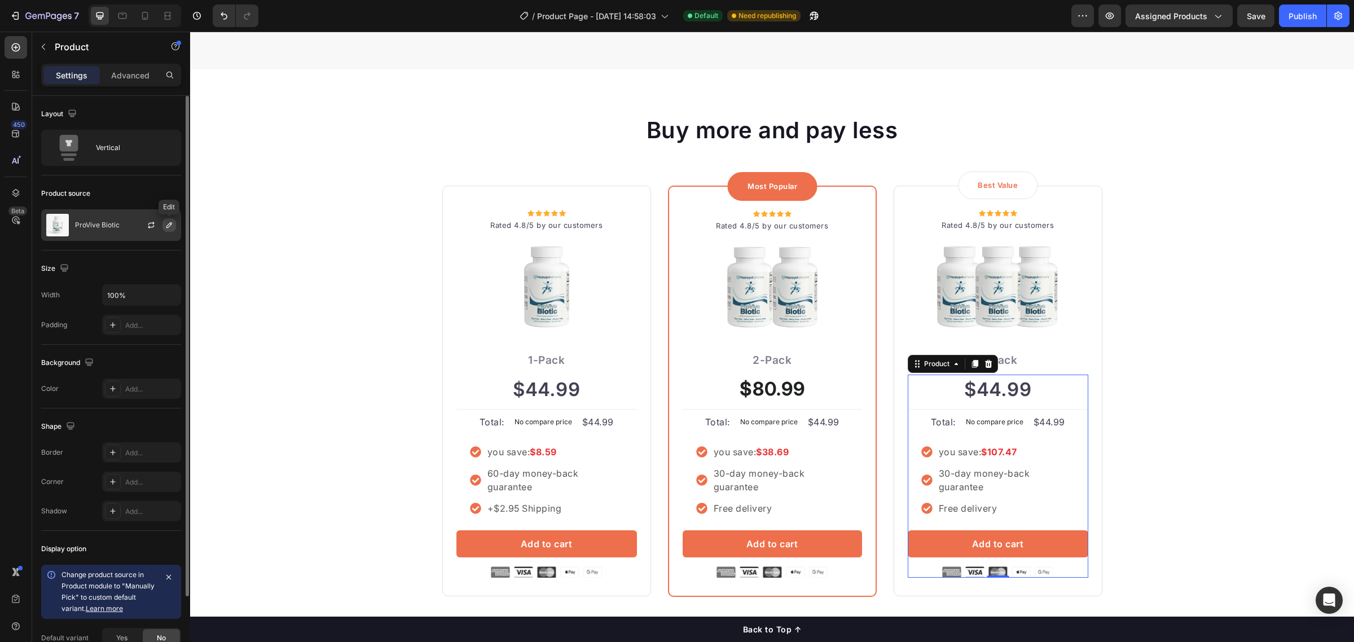
click at [166, 223] on icon "button" at bounding box center [169, 225] width 9 height 9
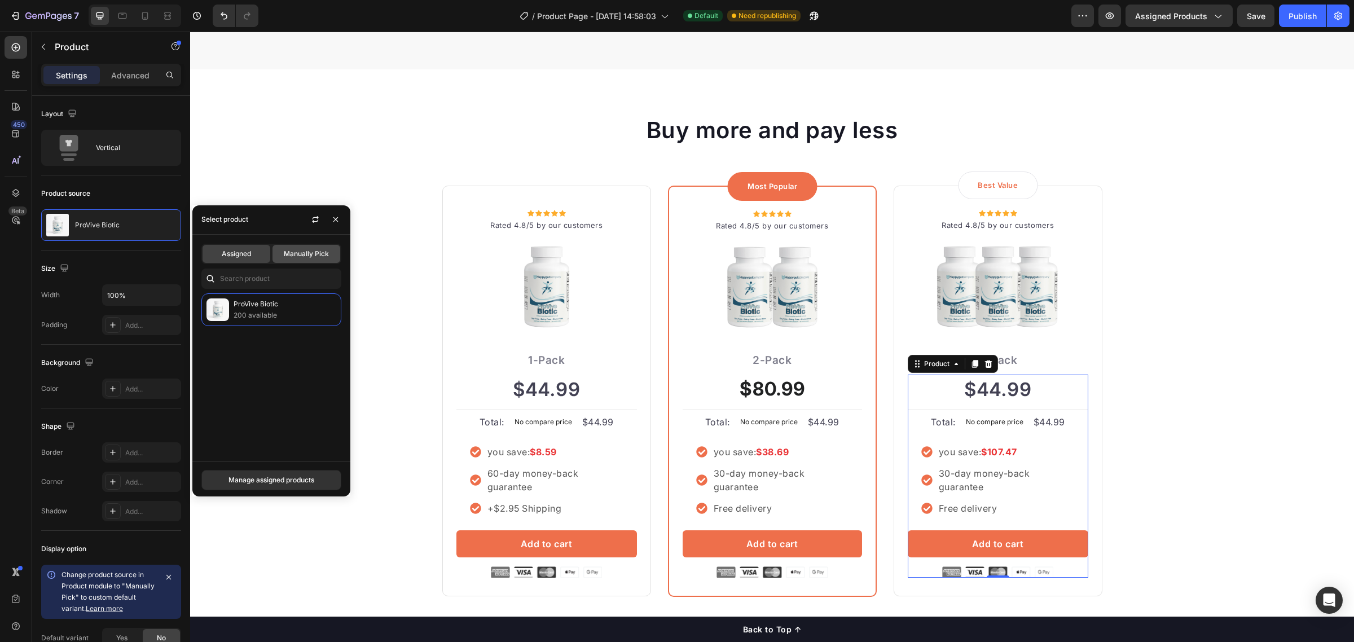
click at [291, 257] on span "Manually Pick" at bounding box center [306, 254] width 45 height 10
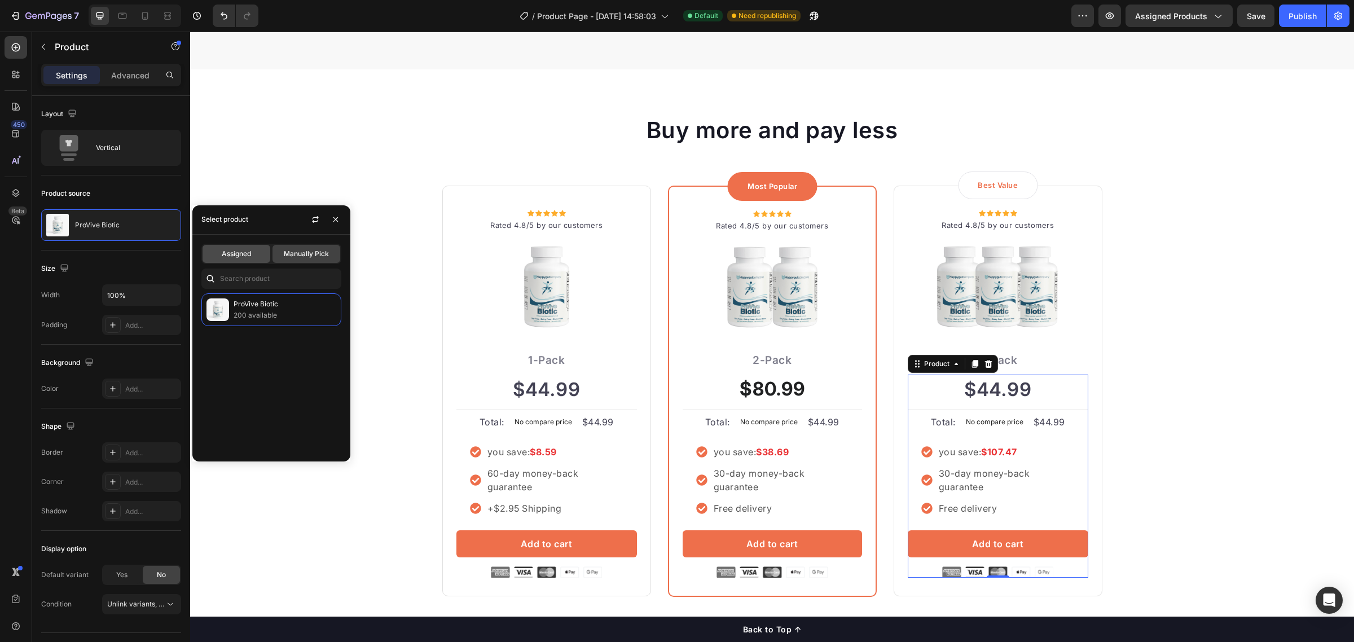
click at [231, 253] on span "Assigned" at bounding box center [236, 254] width 29 height 10
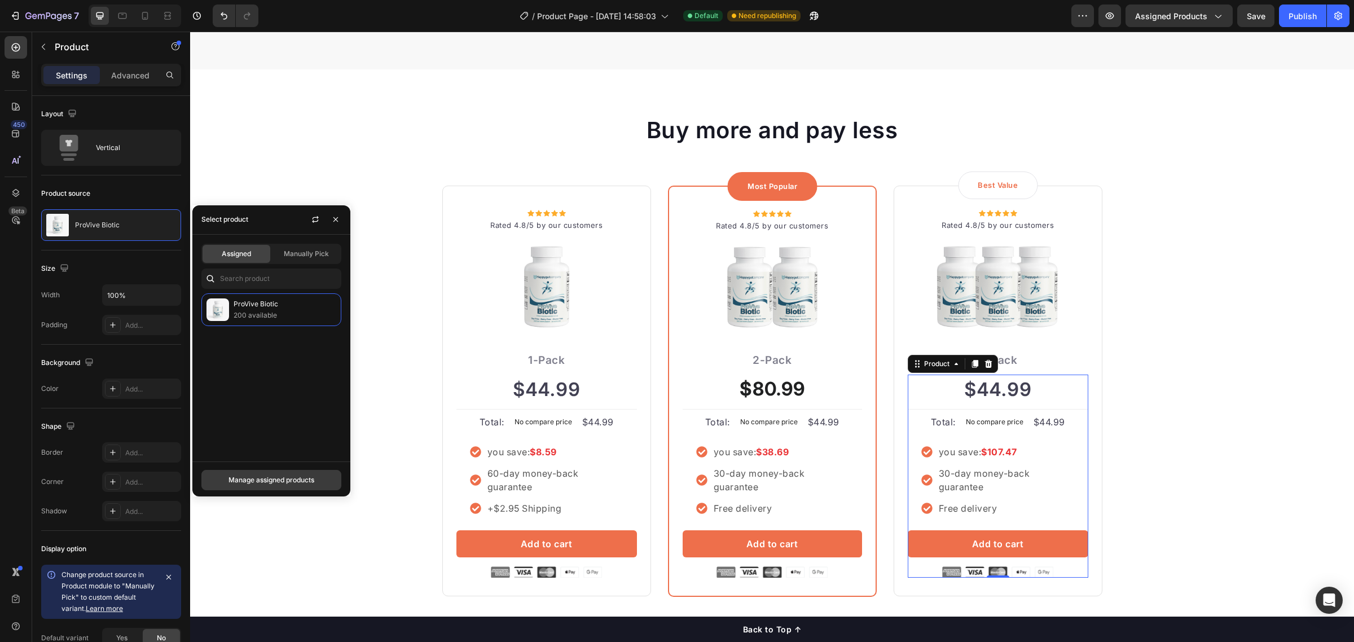
click at [288, 480] on div "Manage assigned products" at bounding box center [272, 480] width 86 height 10
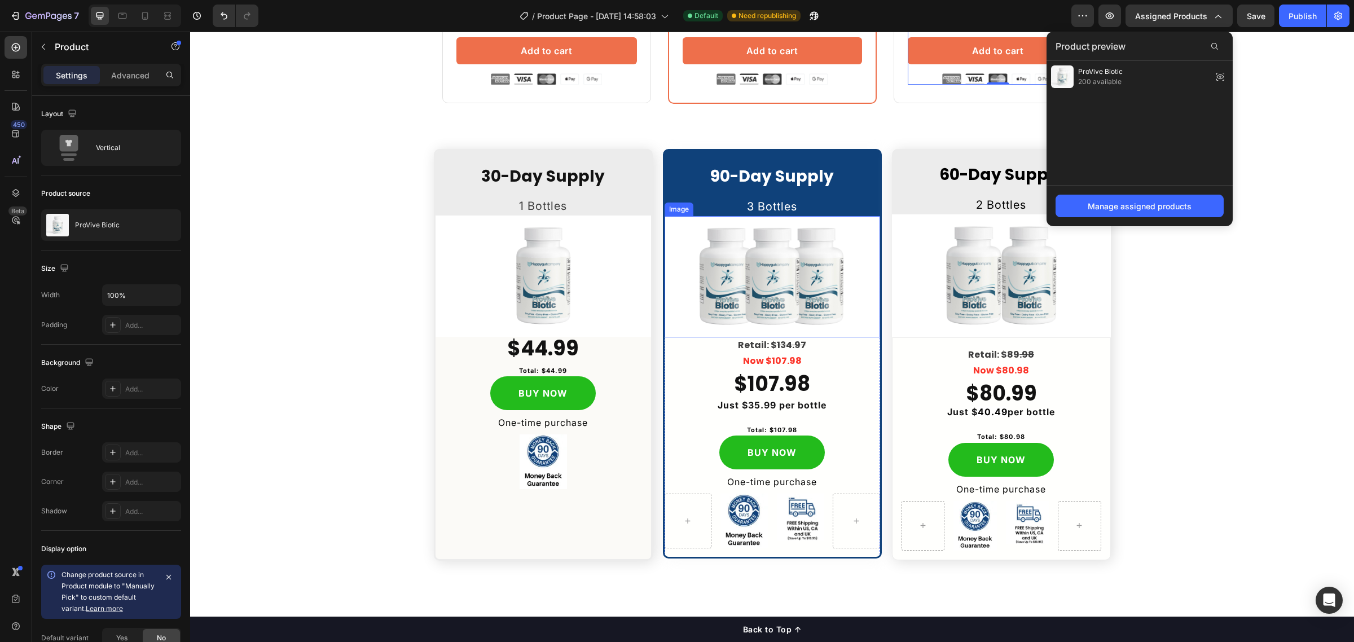
scroll to position [2885, 0]
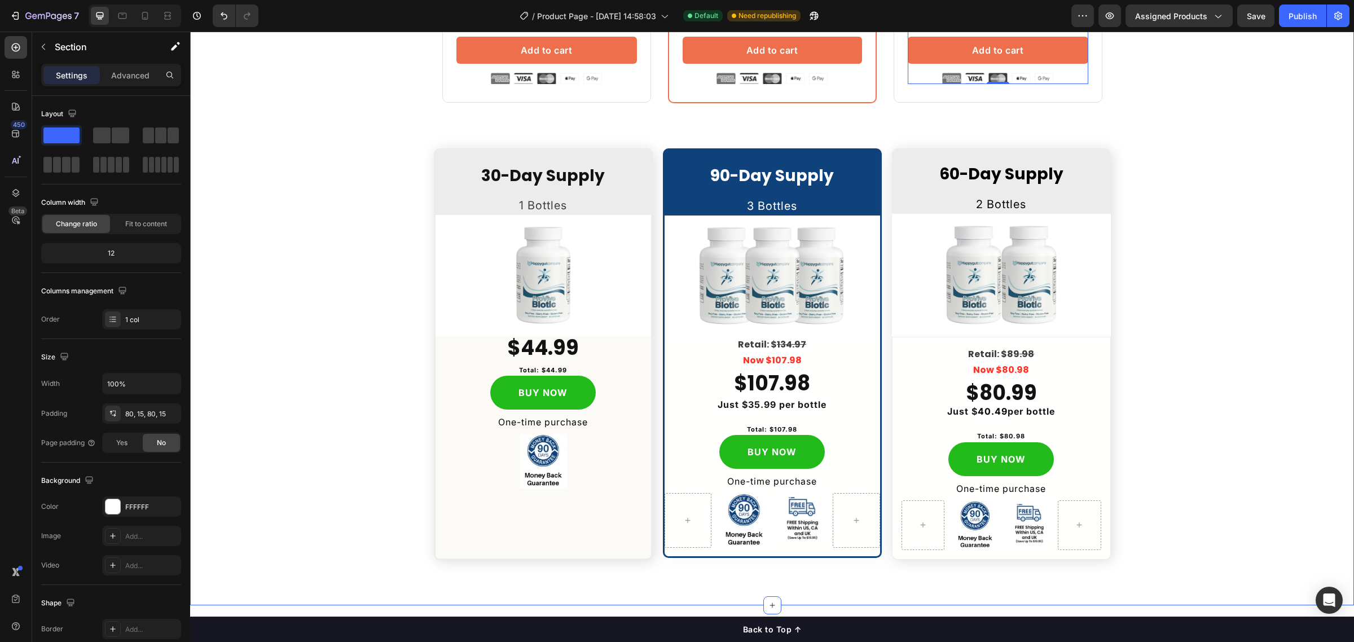
click at [1207, 297] on div "Buy more and pay less Heading Row Icon Icon Icon Icon Icon Icon List Hoz Rated …" at bounding box center [772, 90] width 1147 height 940
click at [1178, 14] on span "Assigned Products" at bounding box center [1172, 16] width 72 height 12
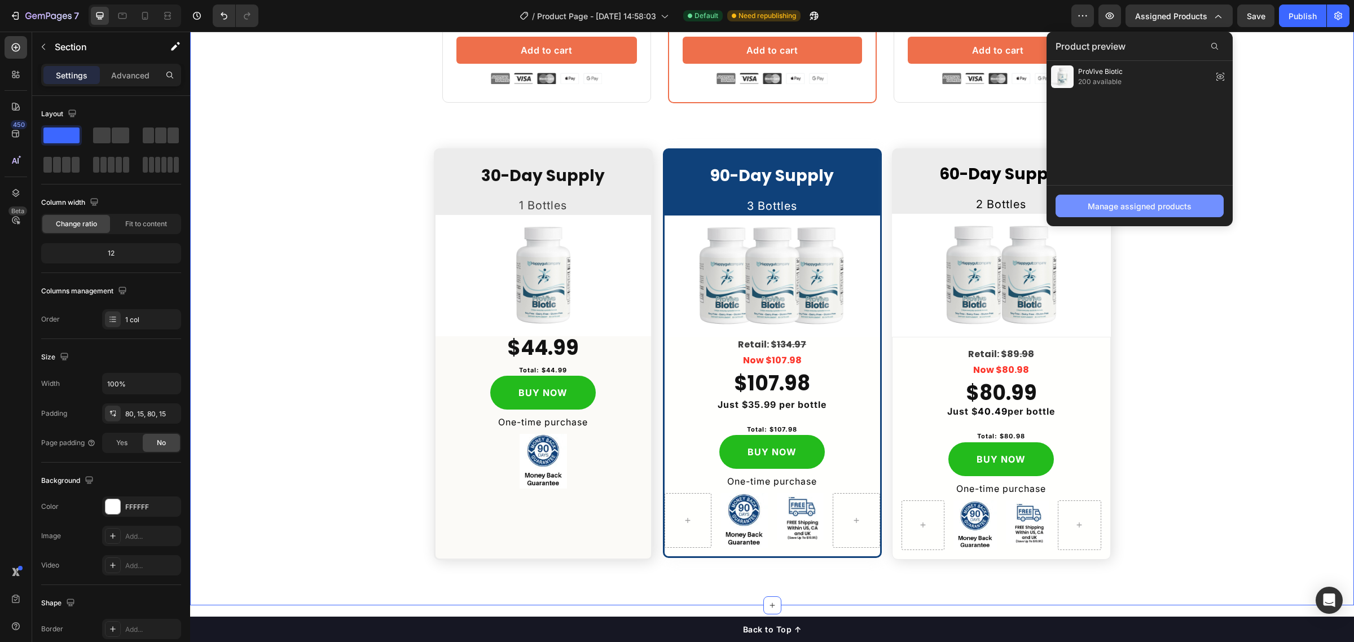
click at [1138, 203] on div "Manage assigned products" at bounding box center [1140, 206] width 104 height 12
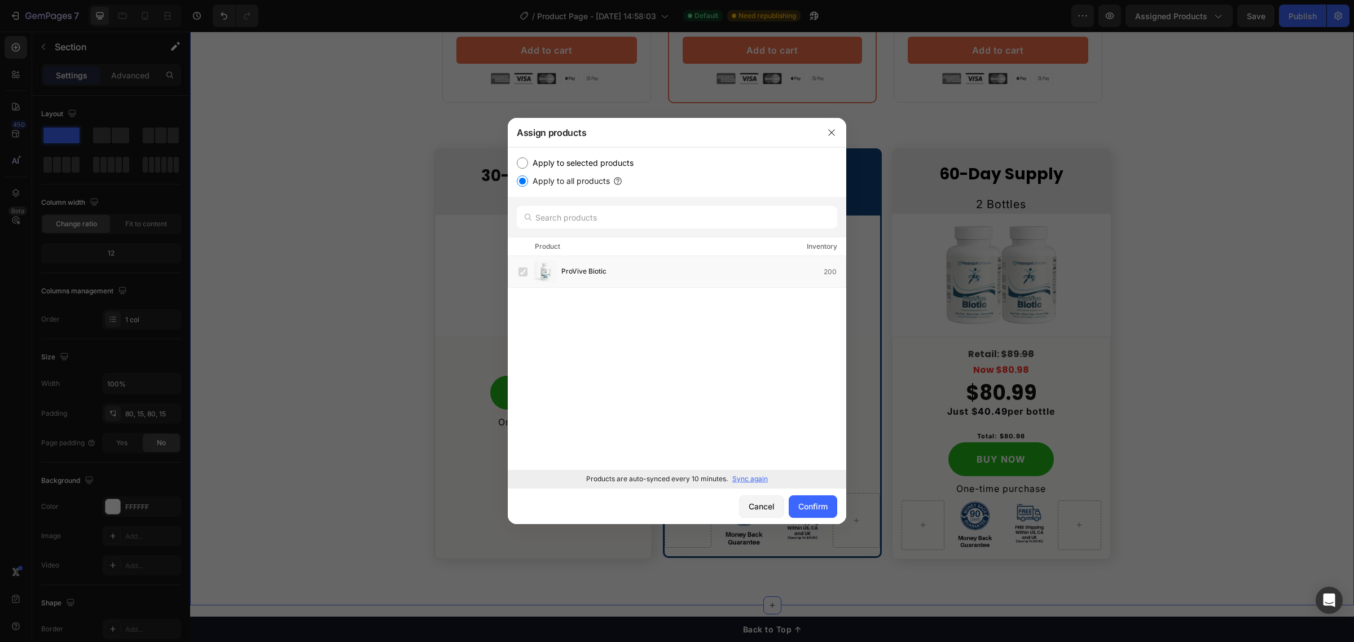
click at [563, 162] on label "Apply to selected products" at bounding box center [581, 163] width 106 height 14
click at [528, 162] on input "Apply to selected products" at bounding box center [522, 162] width 11 height 11
radio input "true"
click at [551, 182] on label "Apply to all products" at bounding box center [569, 181] width 82 height 14
click at [528, 182] on input "Apply to all products" at bounding box center [522, 181] width 11 height 11
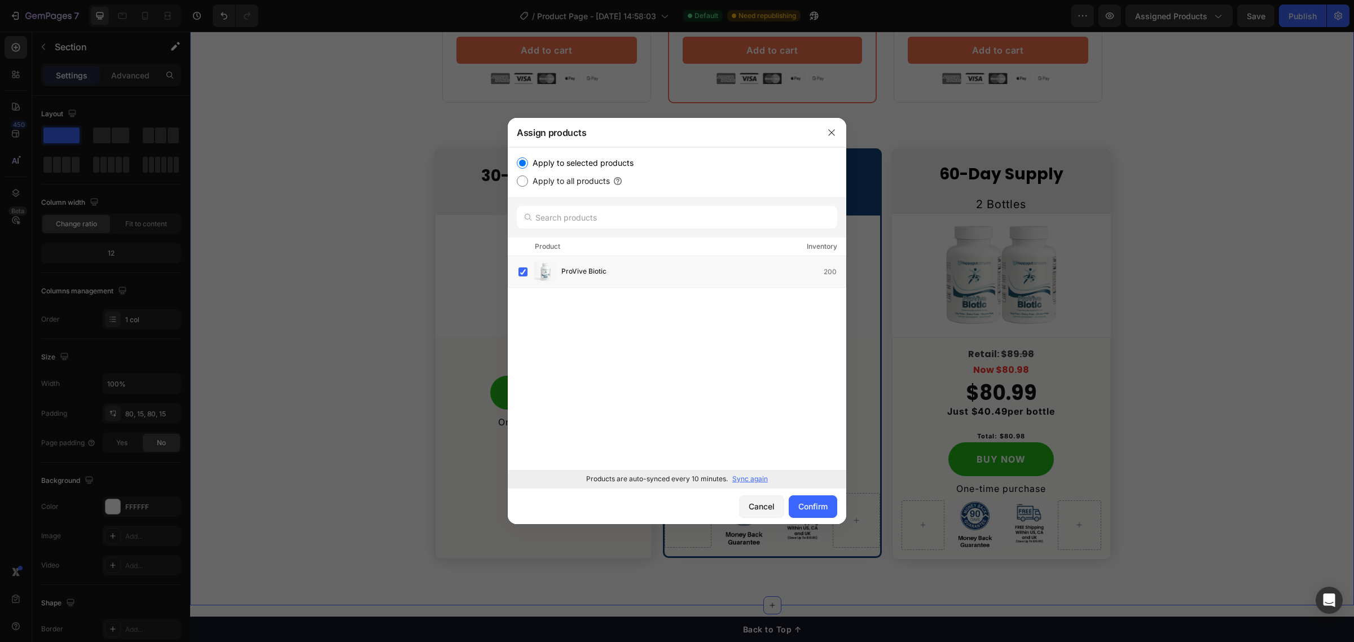
radio input "true"
click at [591, 212] on input "text" at bounding box center [677, 217] width 321 height 23
click at [757, 481] on p "Sync again" at bounding box center [751, 479] width 36 height 10
click at [813, 508] on div "Confirm" at bounding box center [813, 507] width 29 height 12
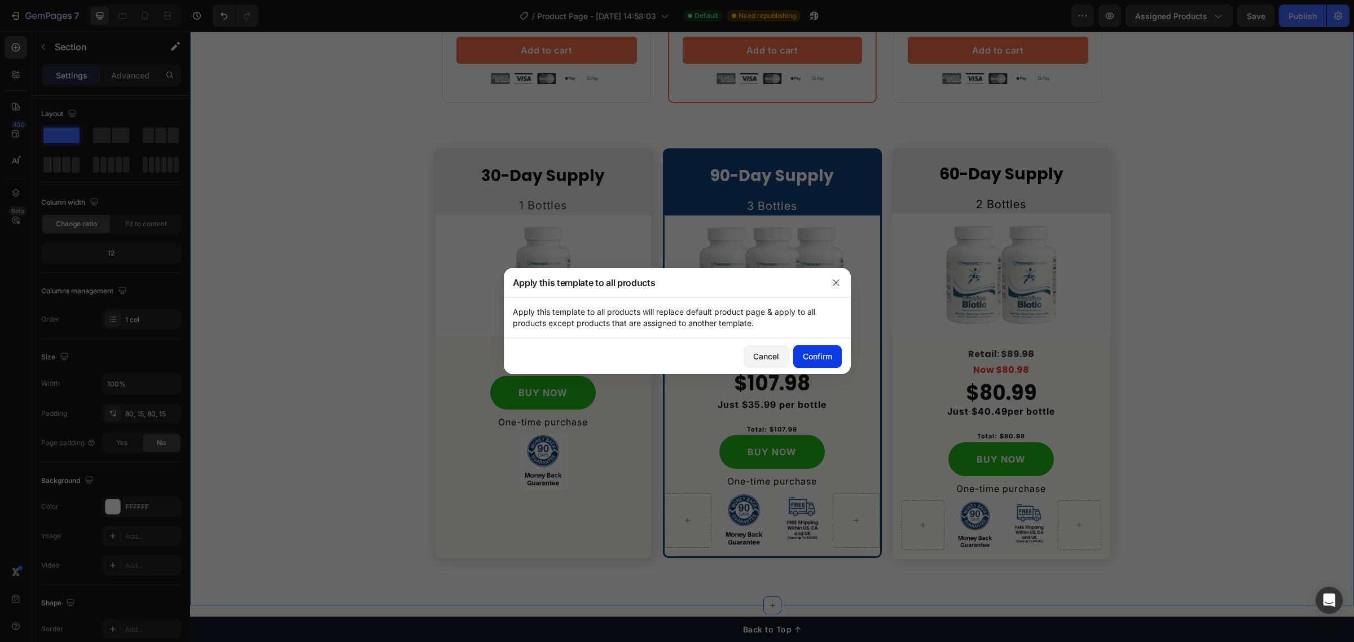
click at [814, 356] on div "Confirm" at bounding box center [817, 356] width 29 height 12
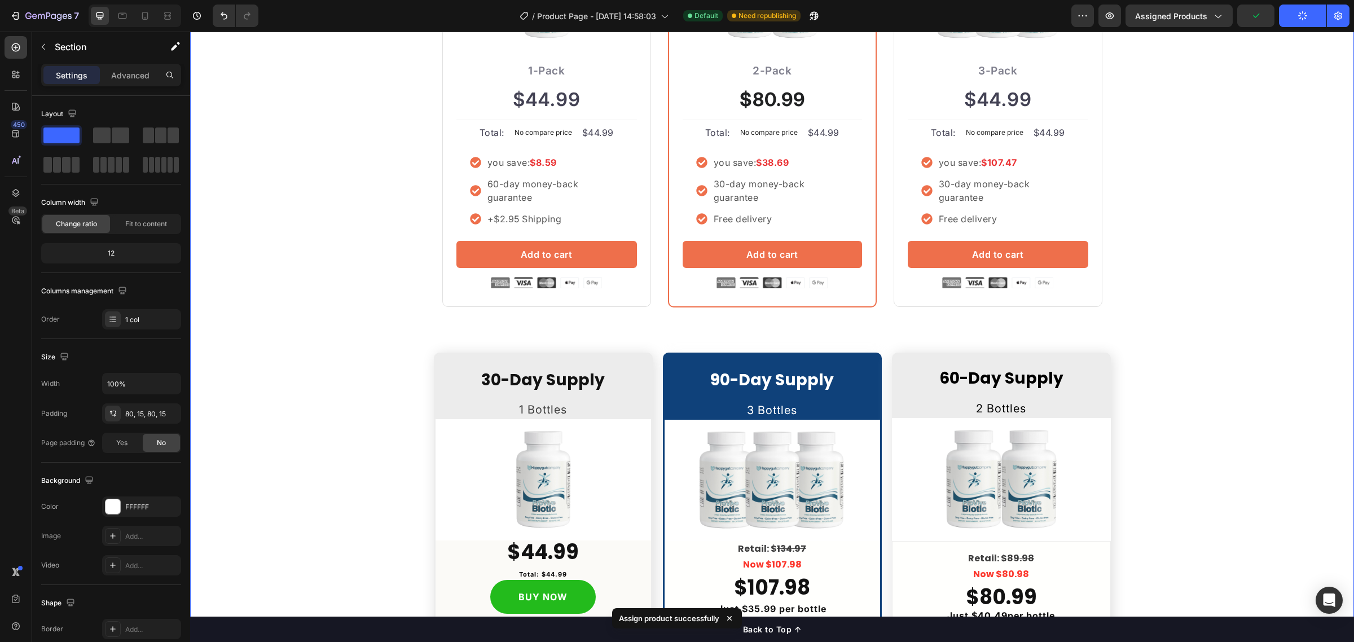
scroll to position [2673, 0]
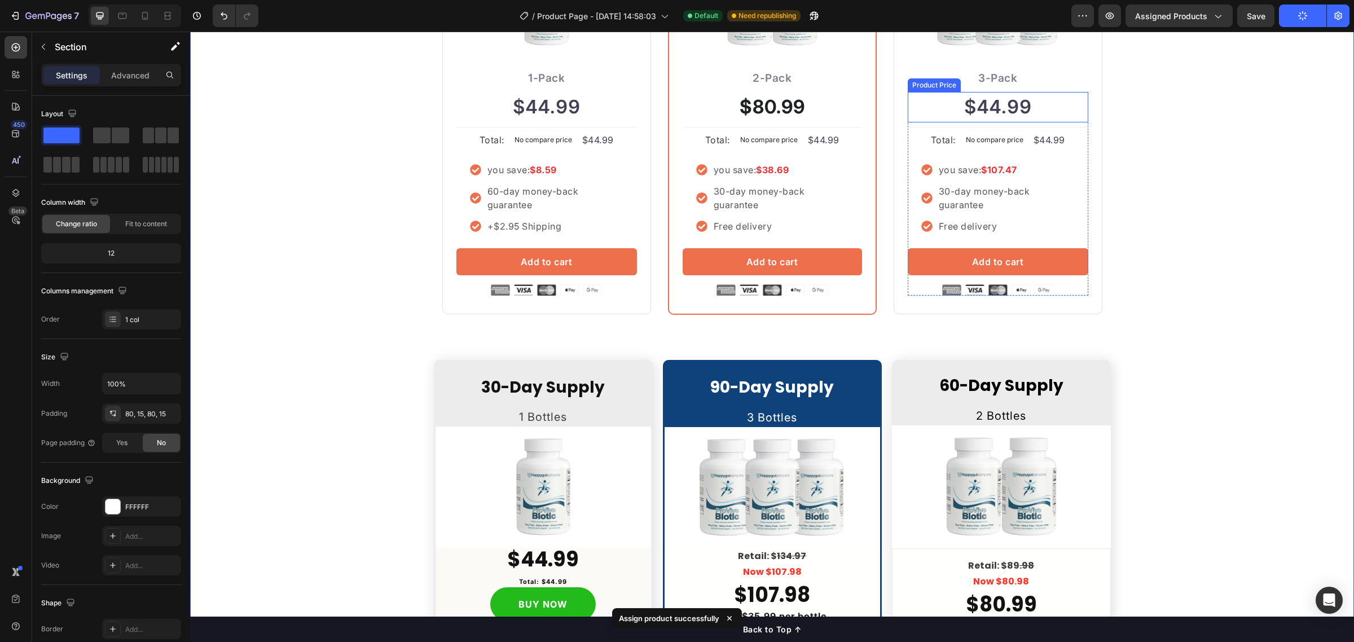
click at [991, 99] on div "$44.99" at bounding box center [998, 107] width 181 height 30
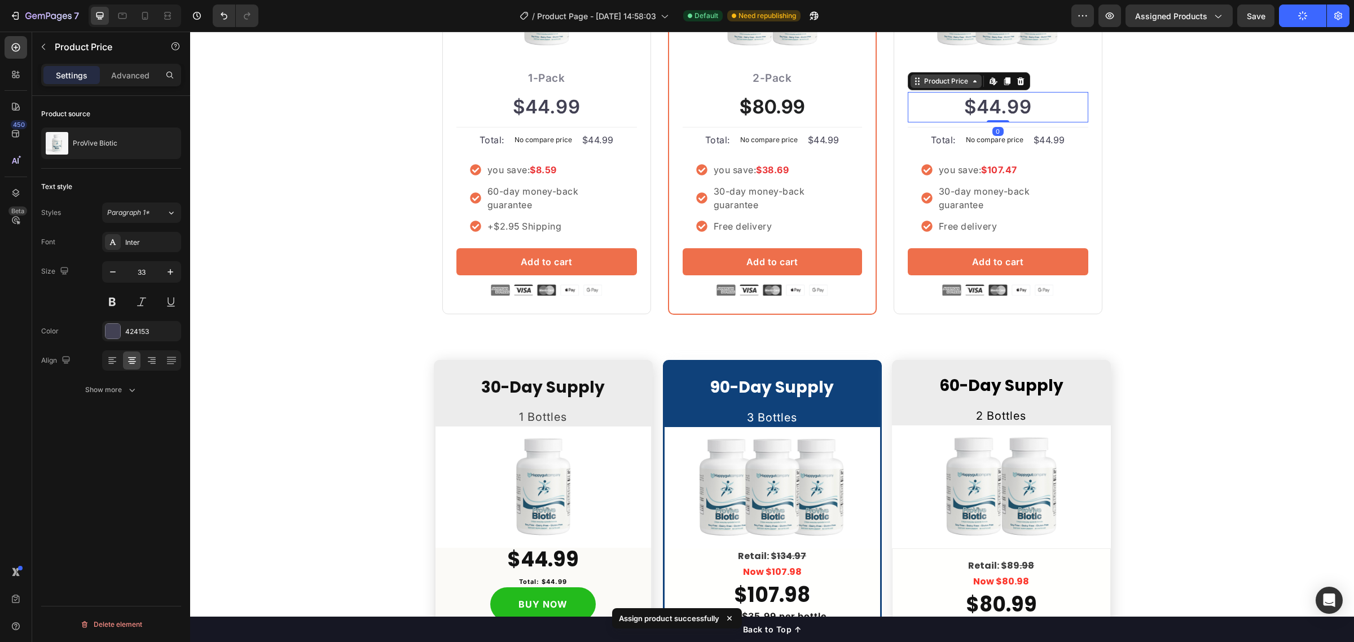
click at [924, 82] on div "Product Price" at bounding box center [946, 81] width 49 height 10
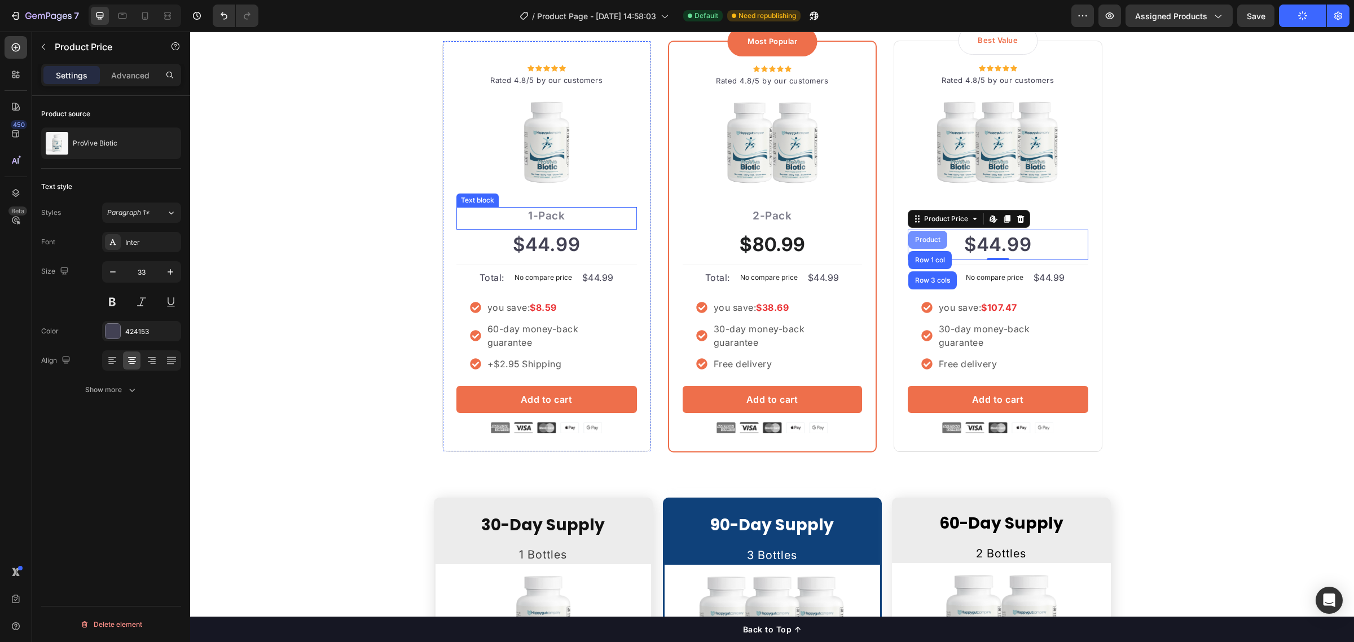
scroll to position [2532, 0]
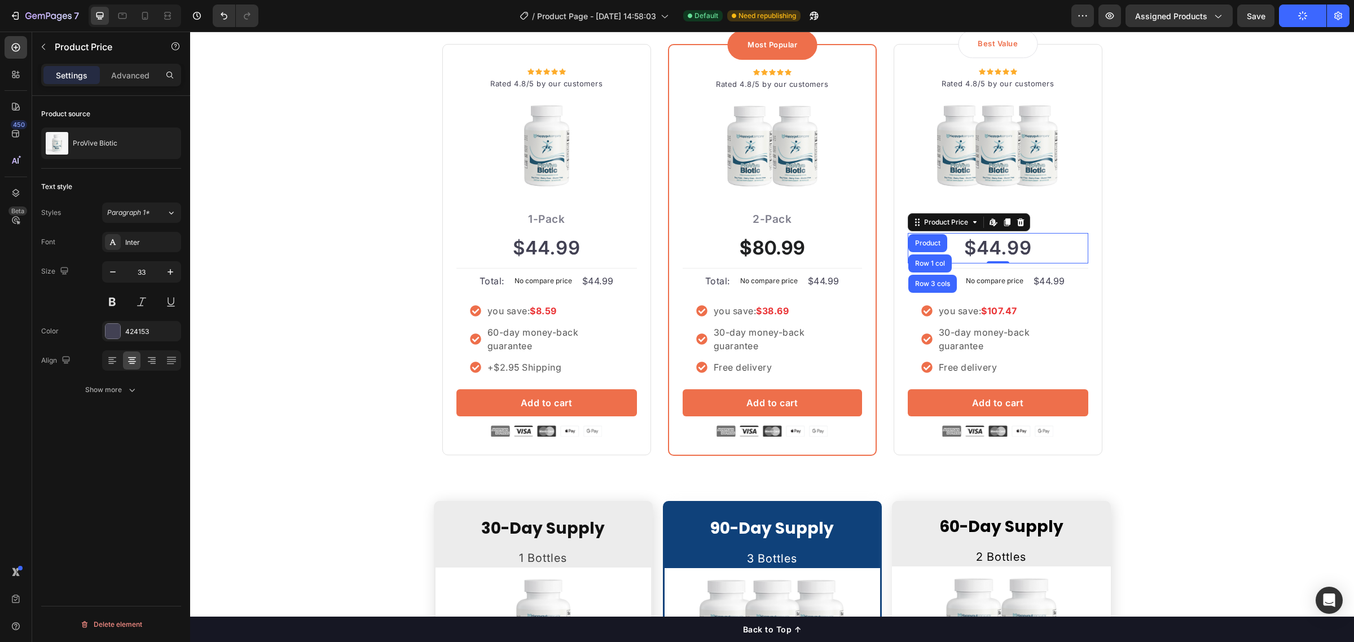
click at [985, 247] on div "$44.99" at bounding box center [998, 248] width 181 height 30
click at [943, 221] on div "Product Price" at bounding box center [946, 222] width 49 height 10
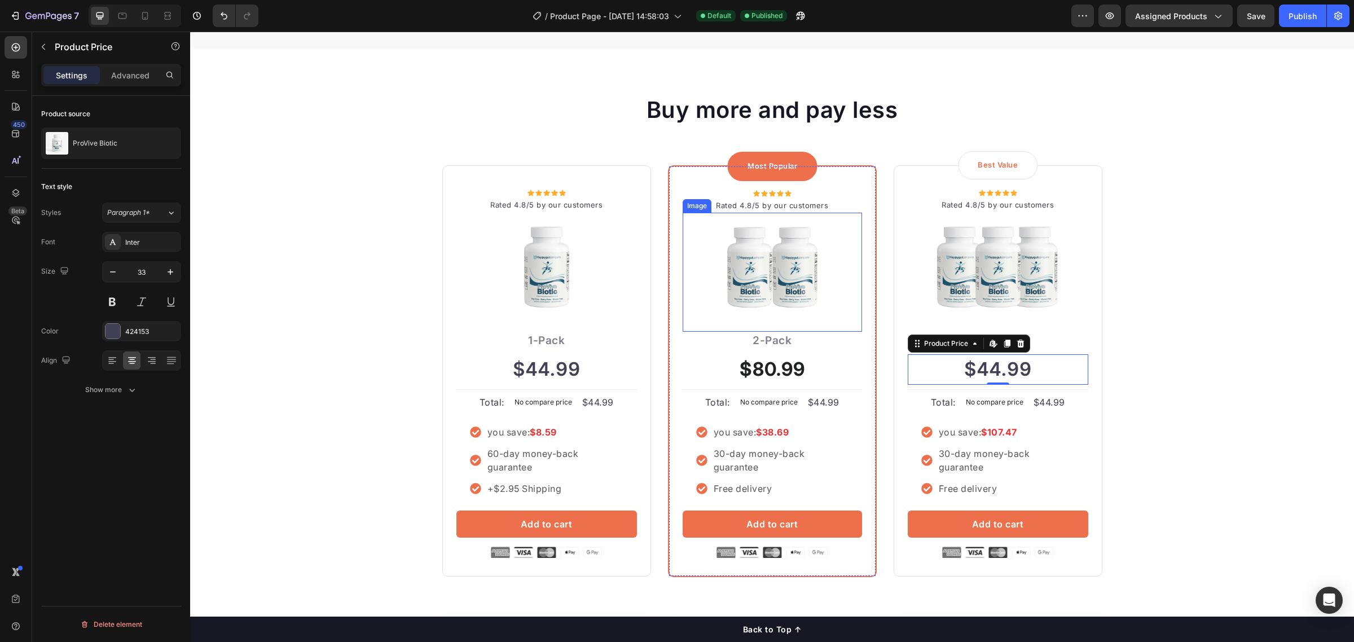
scroll to position [2391, 0]
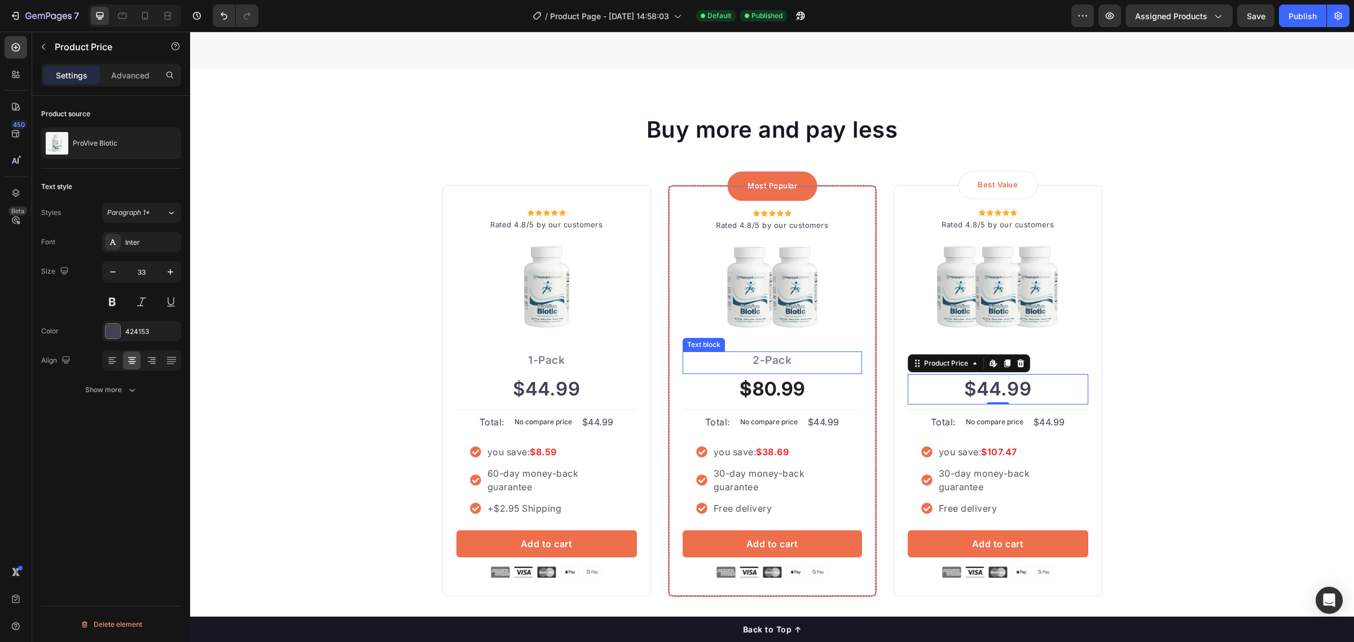
click at [775, 357] on p "2-Pack" at bounding box center [772, 361] width 177 height 16
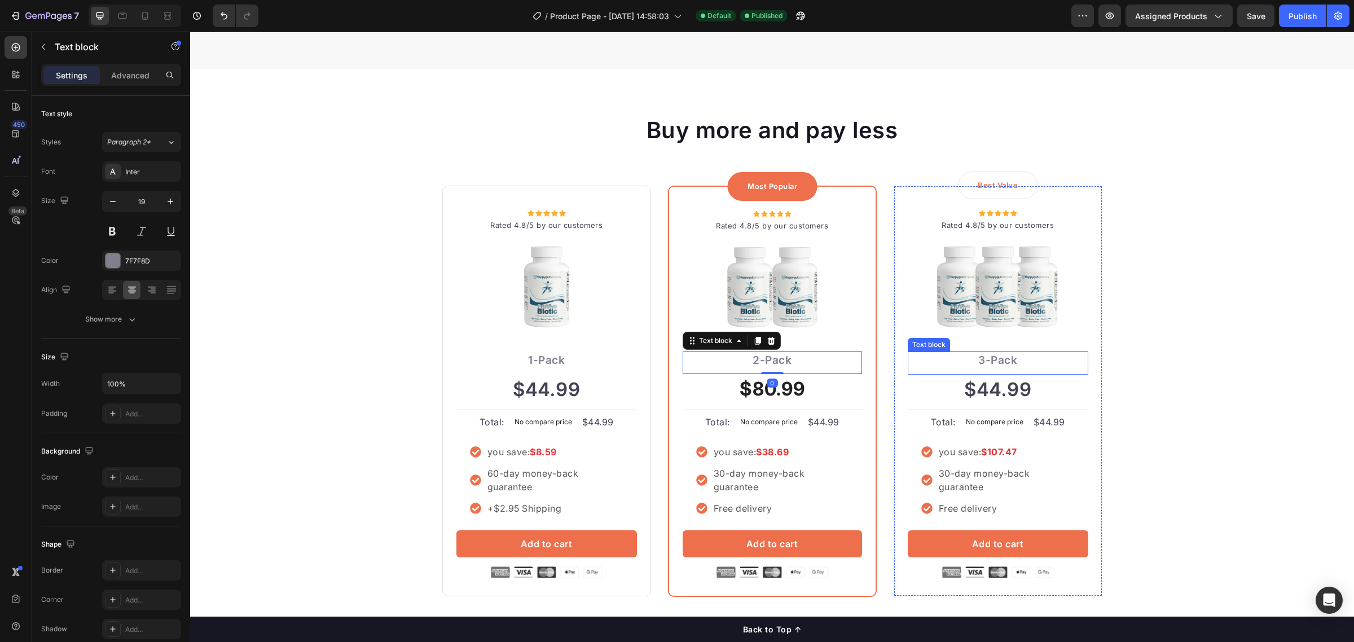
click at [949, 366] on p "3-Pack" at bounding box center [998, 361] width 178 height 16
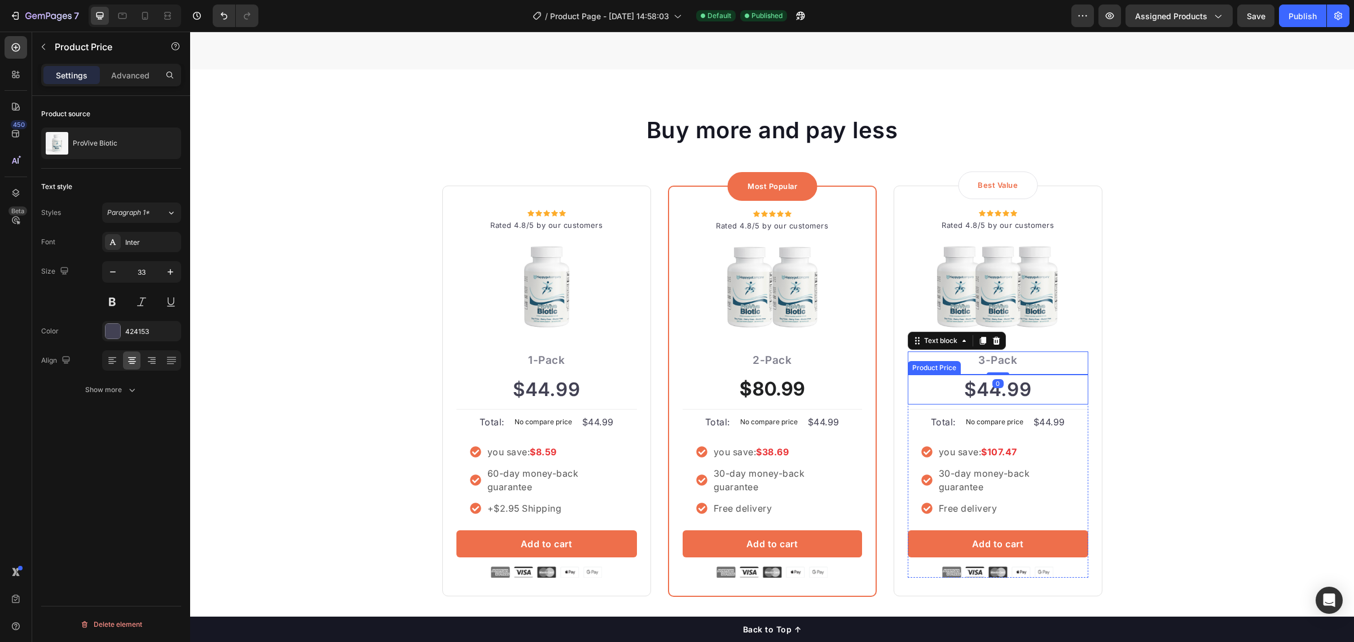
click at [985, 388] on div "$44.99" at bounding box center [998, 390] width 181 height 30
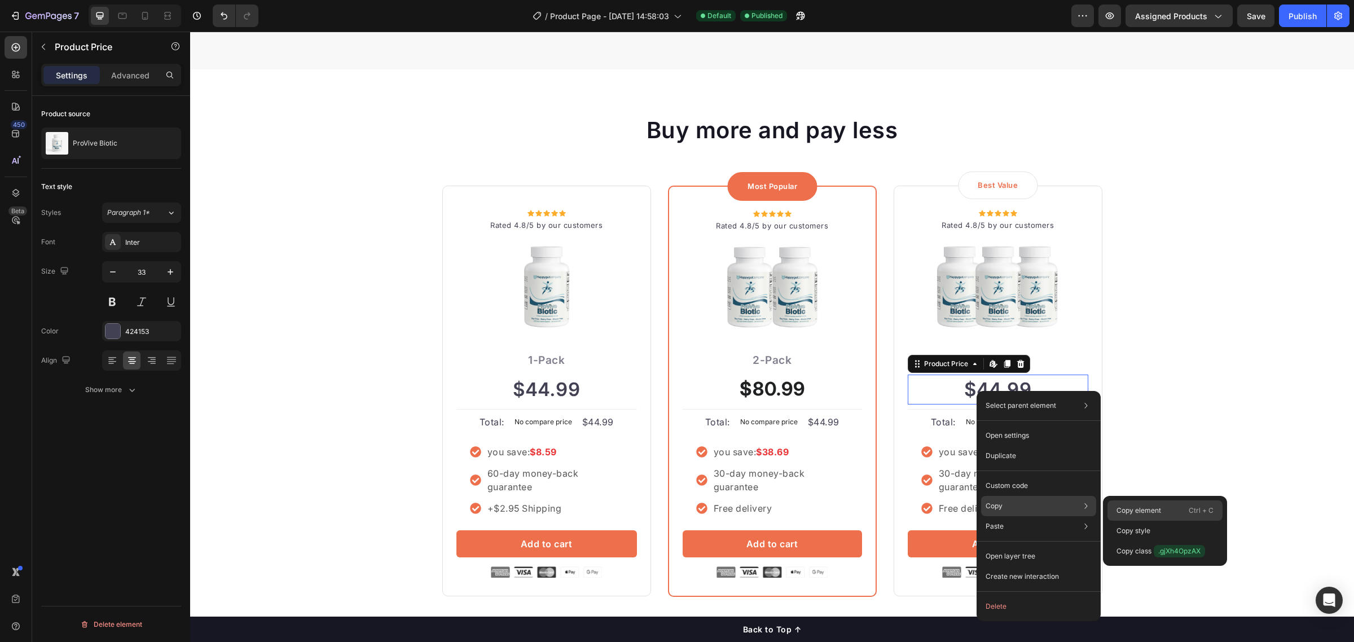
click at [1139, 504] on div "Copy element Ctrl + C" at bounding box center [1165, 511] width 115 height 20
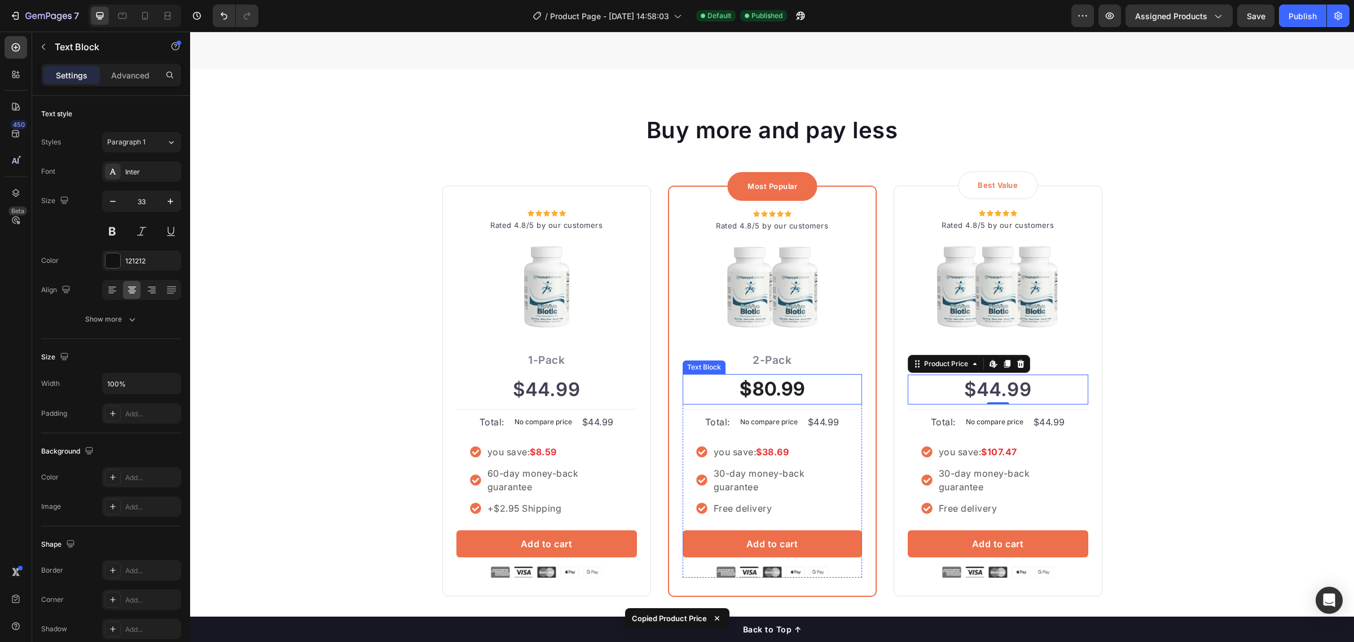
click at [817, 393] on p "$80.99" at bounding box center [772, 389] width 177 height 28
click at [768, 365] on icon at bounding box center [771, 364] width 7 height 8
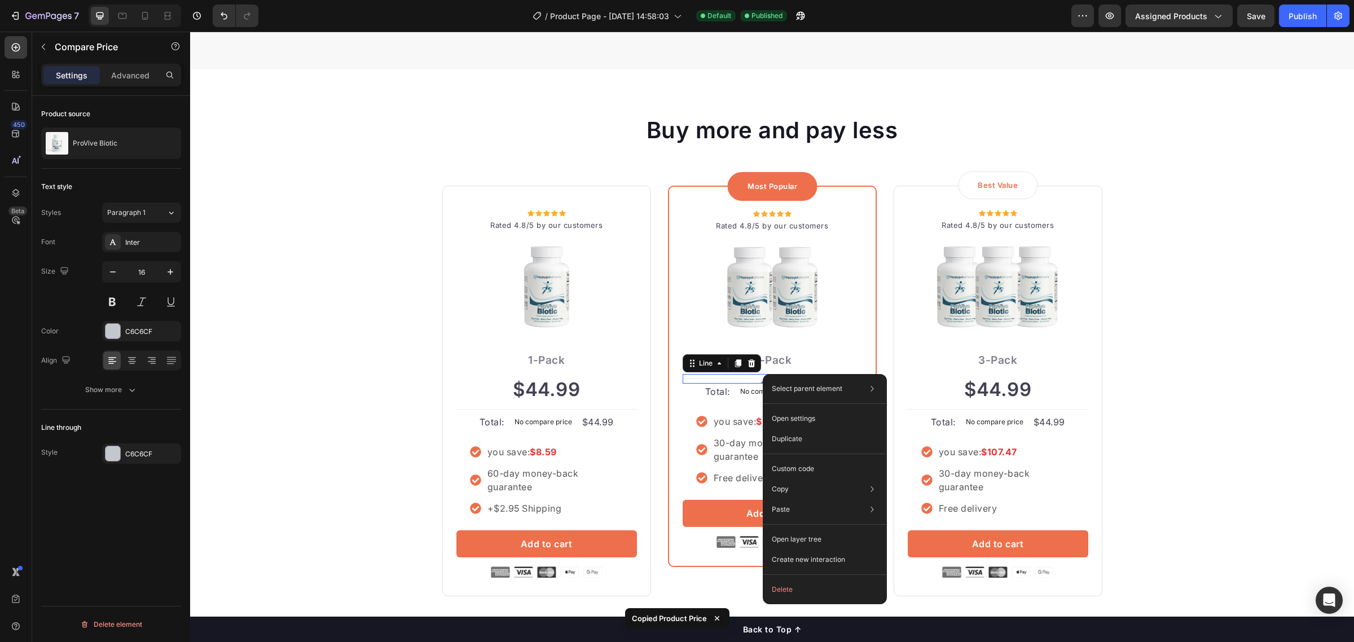
click at [710, 374] on div "Title Line 0" at bounding box center [772, 379] width 179 height 10
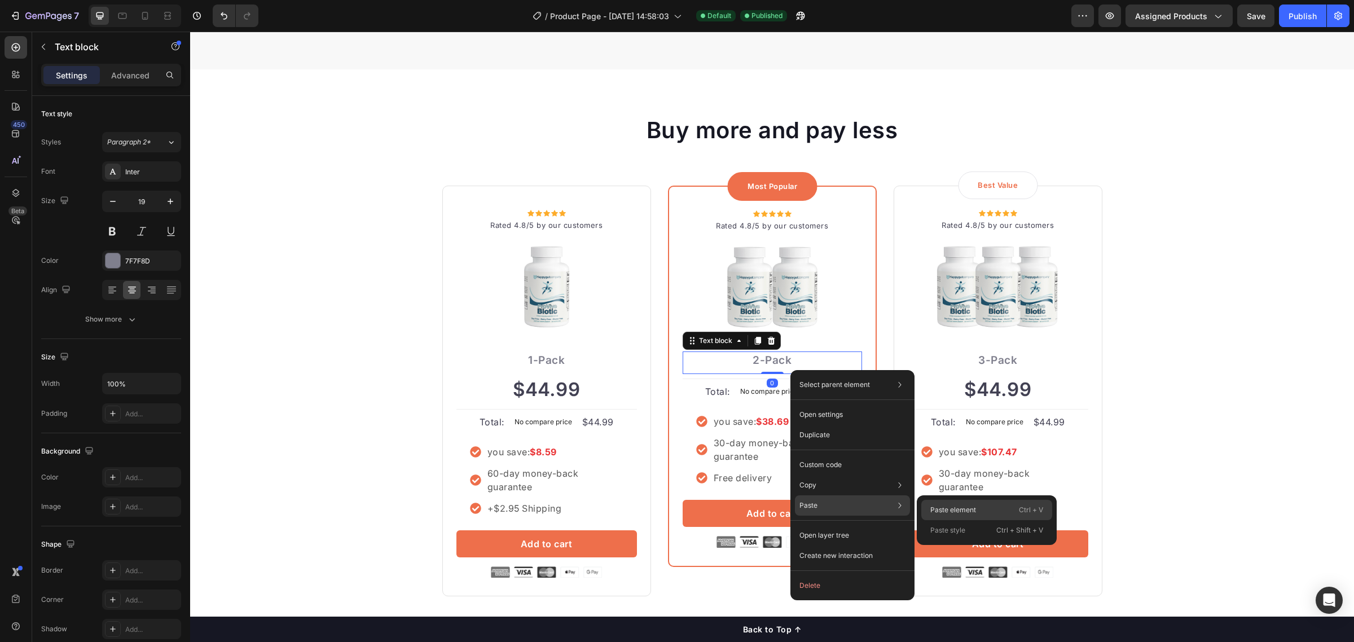
click at [941, 503] on div "Paste element Ctrl + V" at bounding box center [987, 510] width 131 height 20
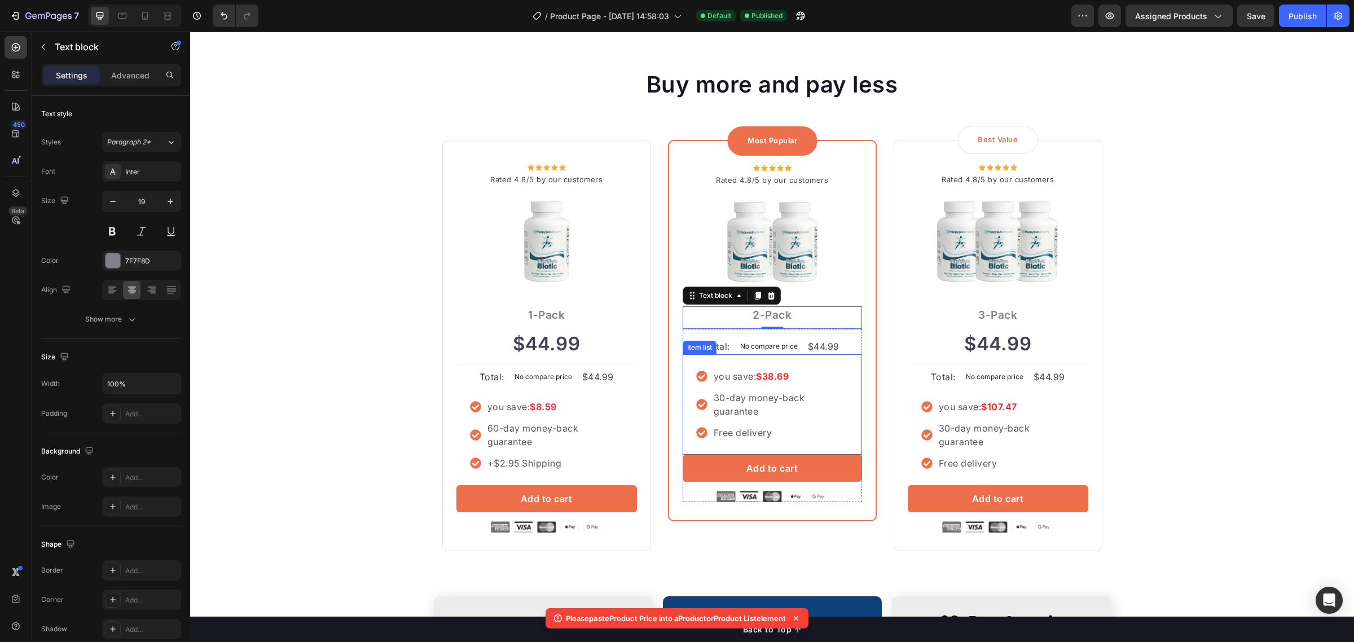
scroll to position [2462, 0]
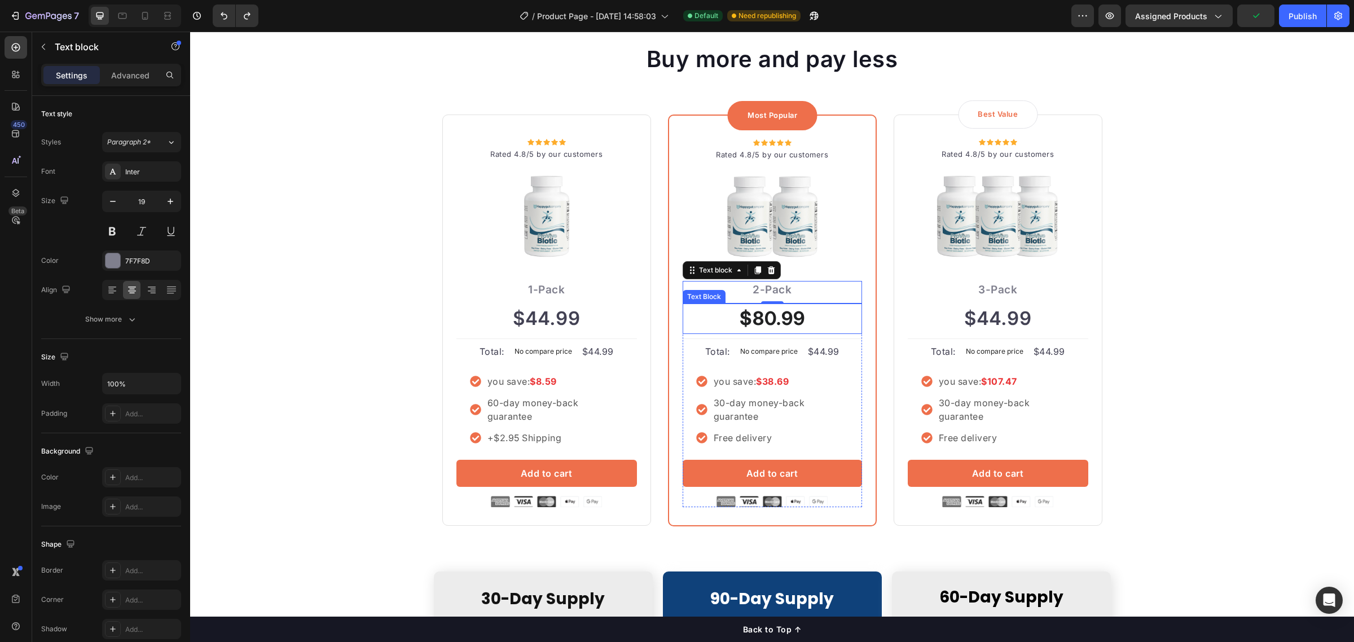
click at [783, 318] on strong "$80.99" at bounding box center [772, 318] width 65 height 23
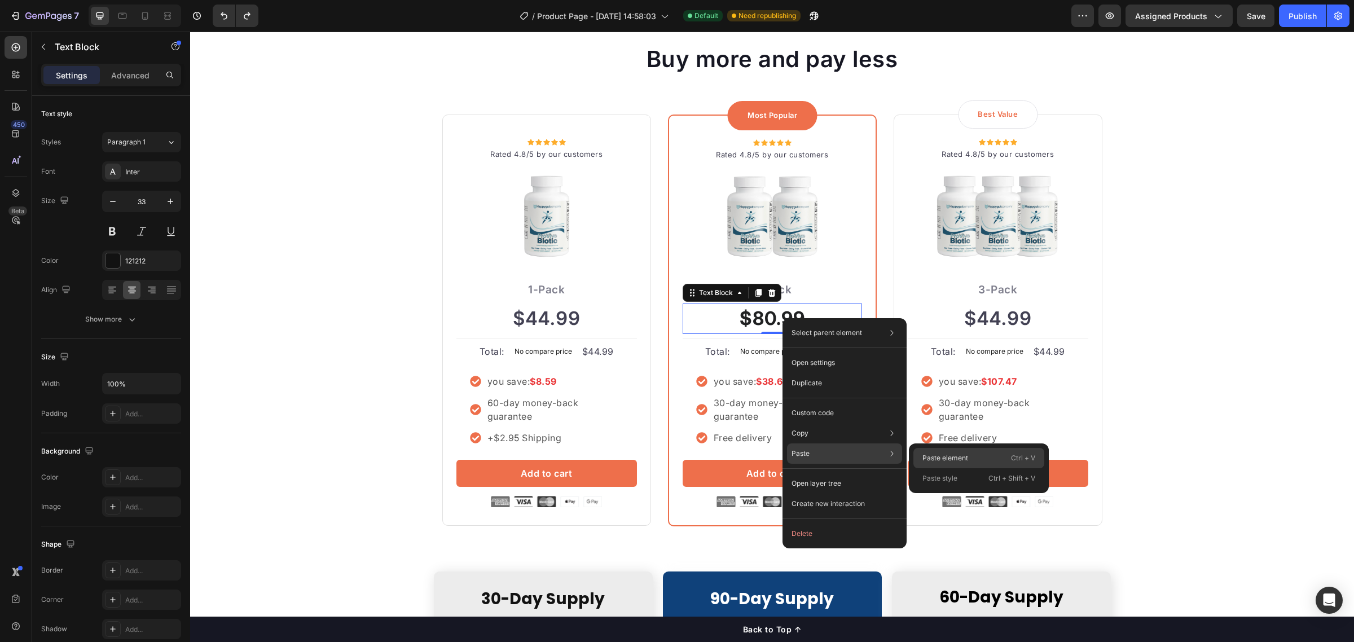
click at [950, 461] on p "Paste element" at bounding box center [946, 458] width 46 height 10
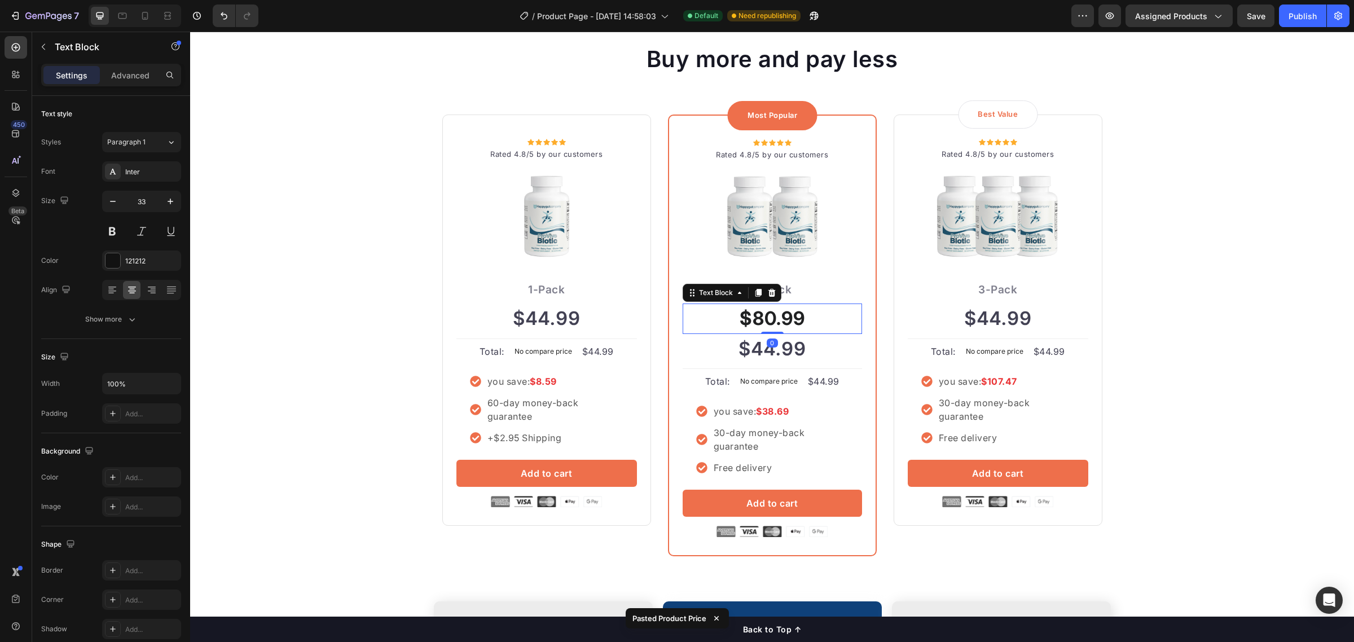
click at [831, 314] on p "$80.99" at bounding box center [772, 319] width 177 height 28
click at [771, 291] on div at bounding box center [772, 293] width 14 height 14
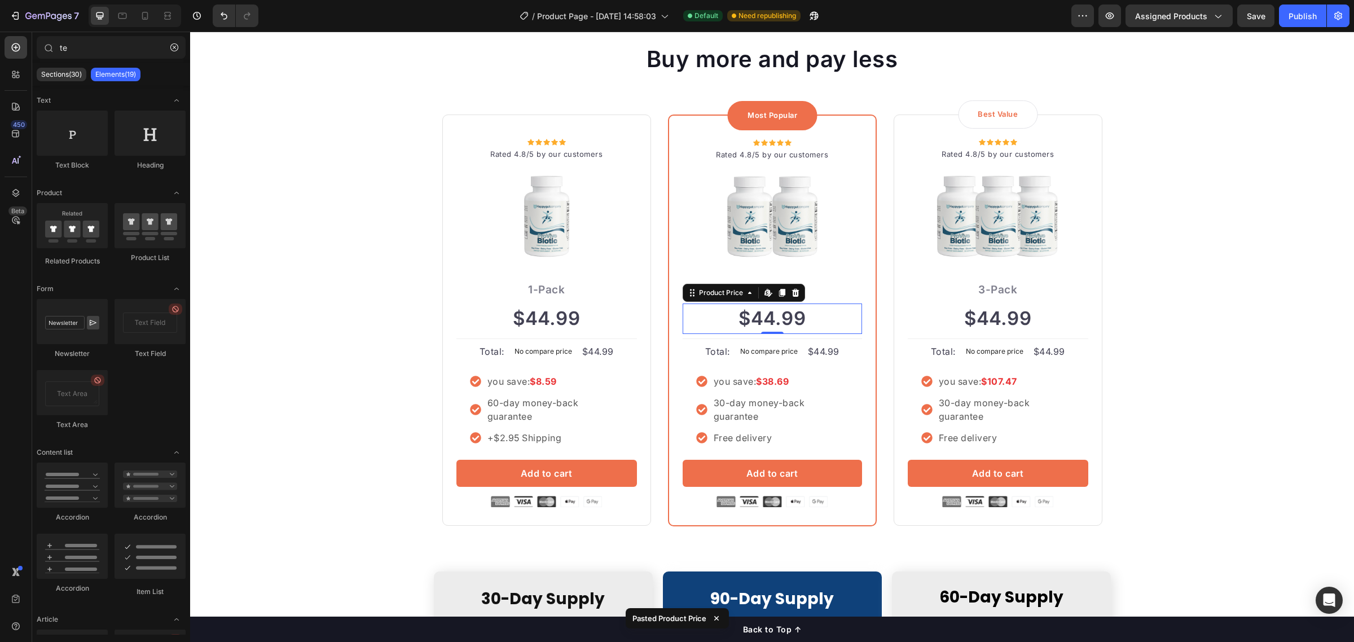
click at [763, 312] on div "$44.99" at bounding box center [772, 319] width 179 height 30
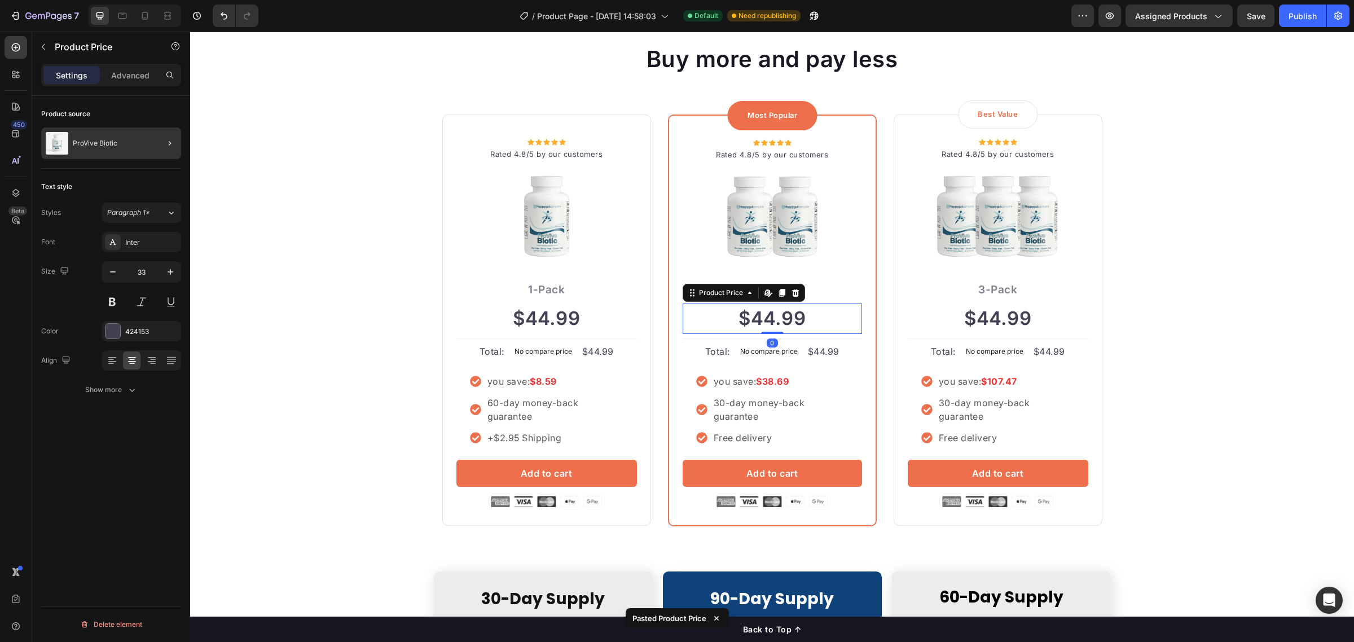
click at [108, 137] on div "ProVive Biotic" at bounding box center [111, 144] width 140 height 32
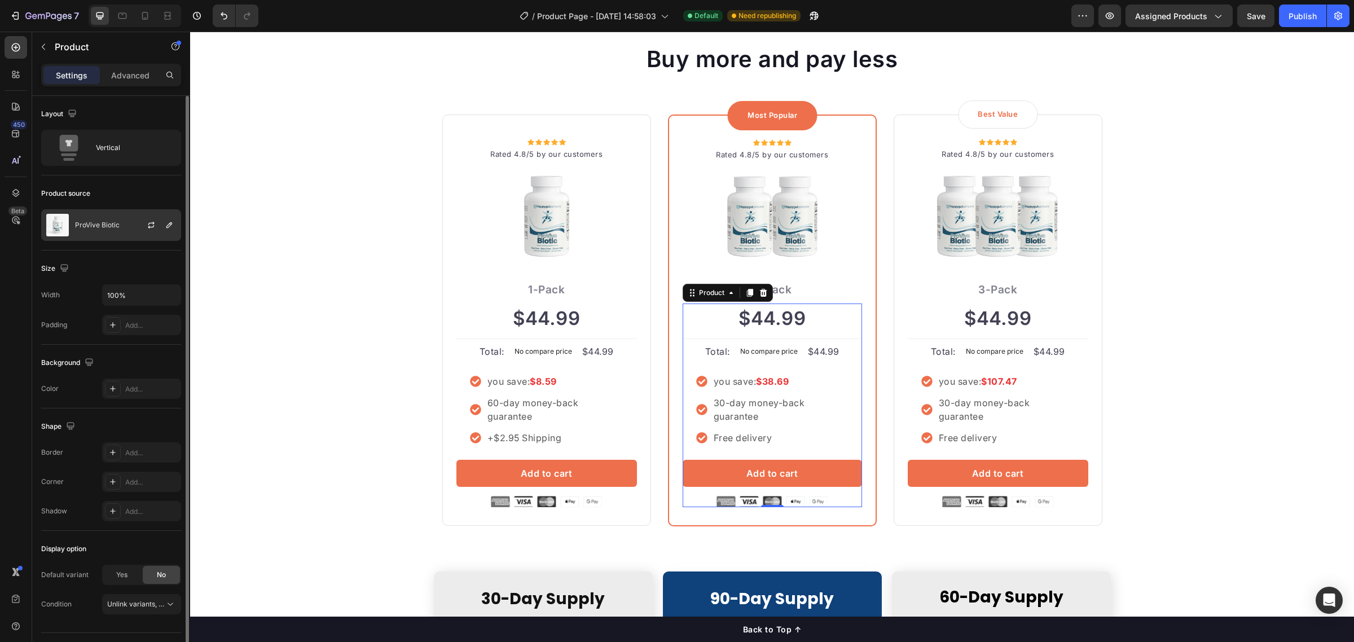
click at [113, 226] on p "ProVive Biotic" at bounding box center [97, 225] width 45 height 8
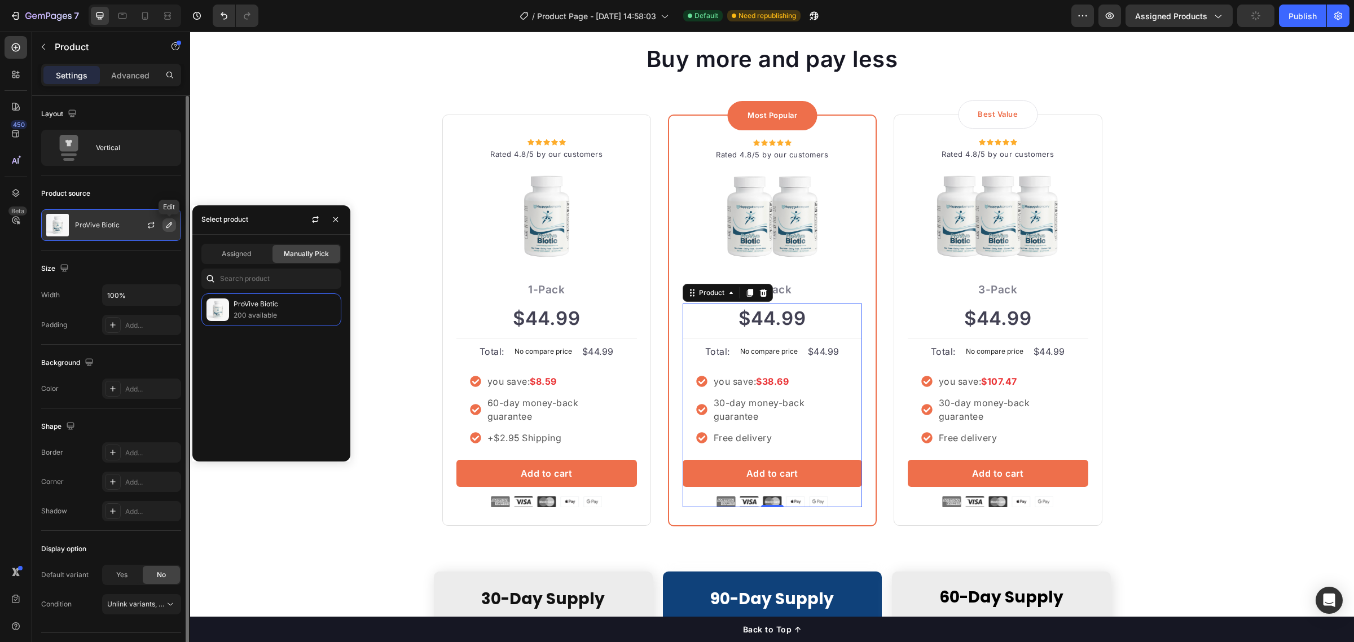
click at [172, 224] on icon "button" at bounding box center [169, 225] width 9 height 9
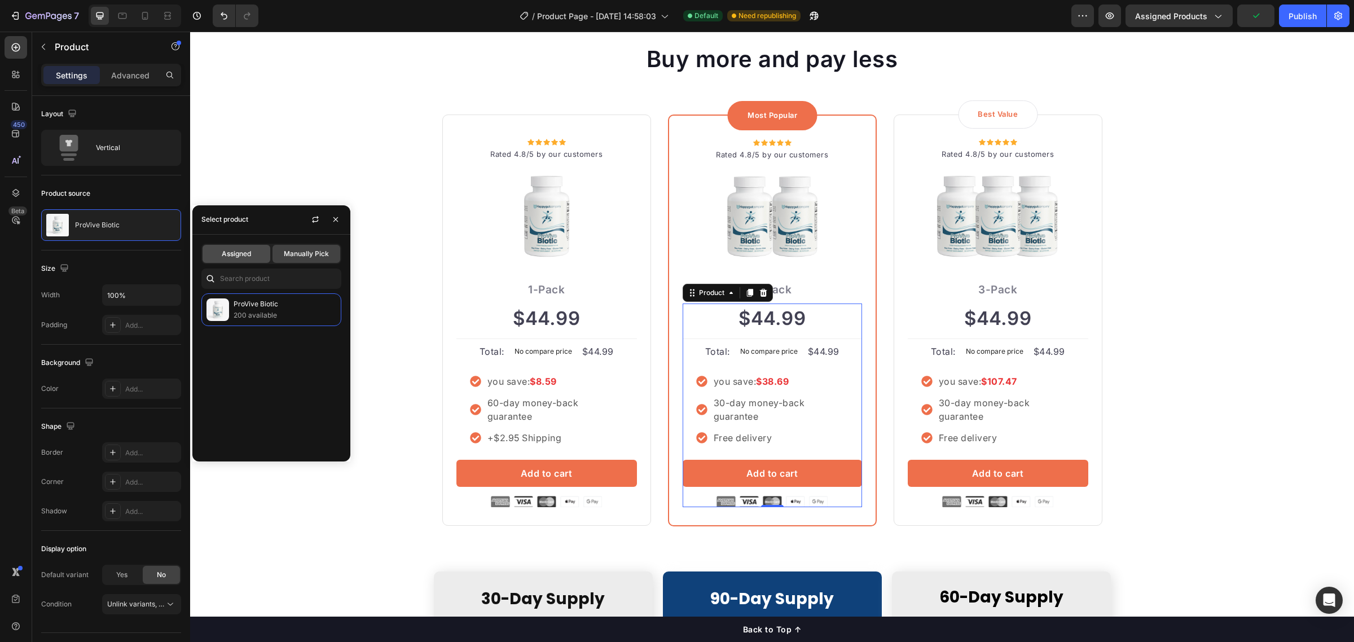
click at [235, 245] on div "Assigned" at bounding box center [237, 254] width 68 height 18
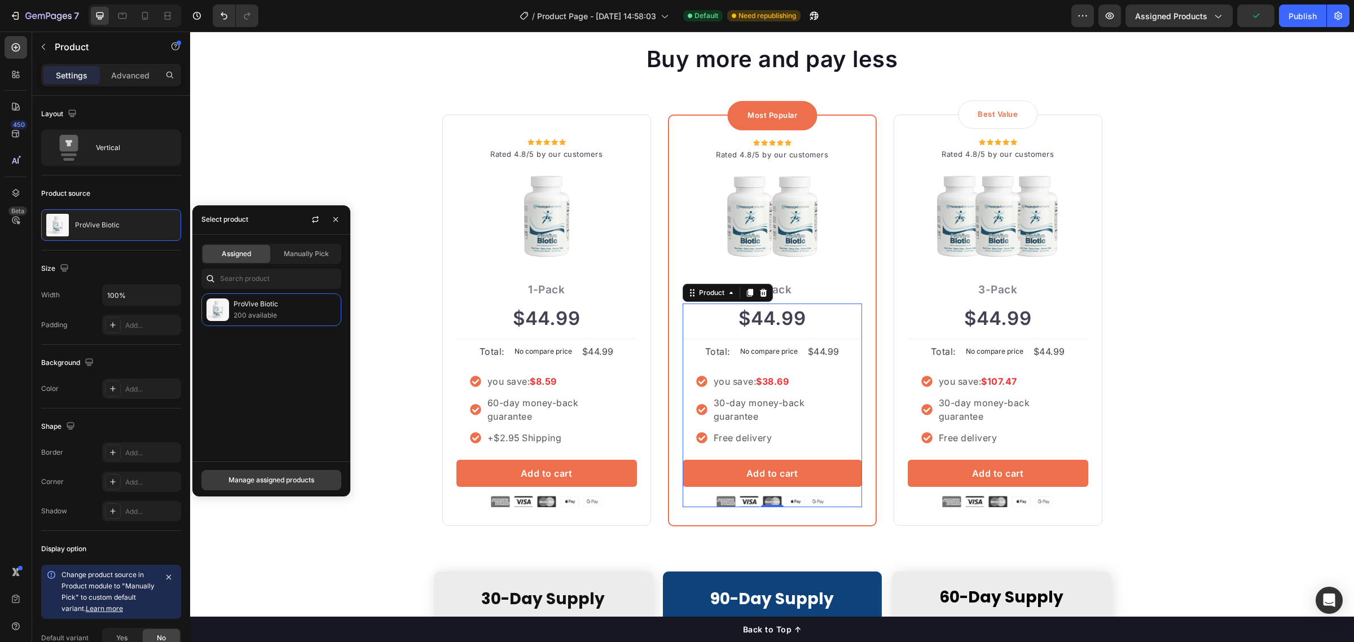
click at [261, 477] on div "Manage assigned products" at bounding box center [272, 480] width 86 height 10
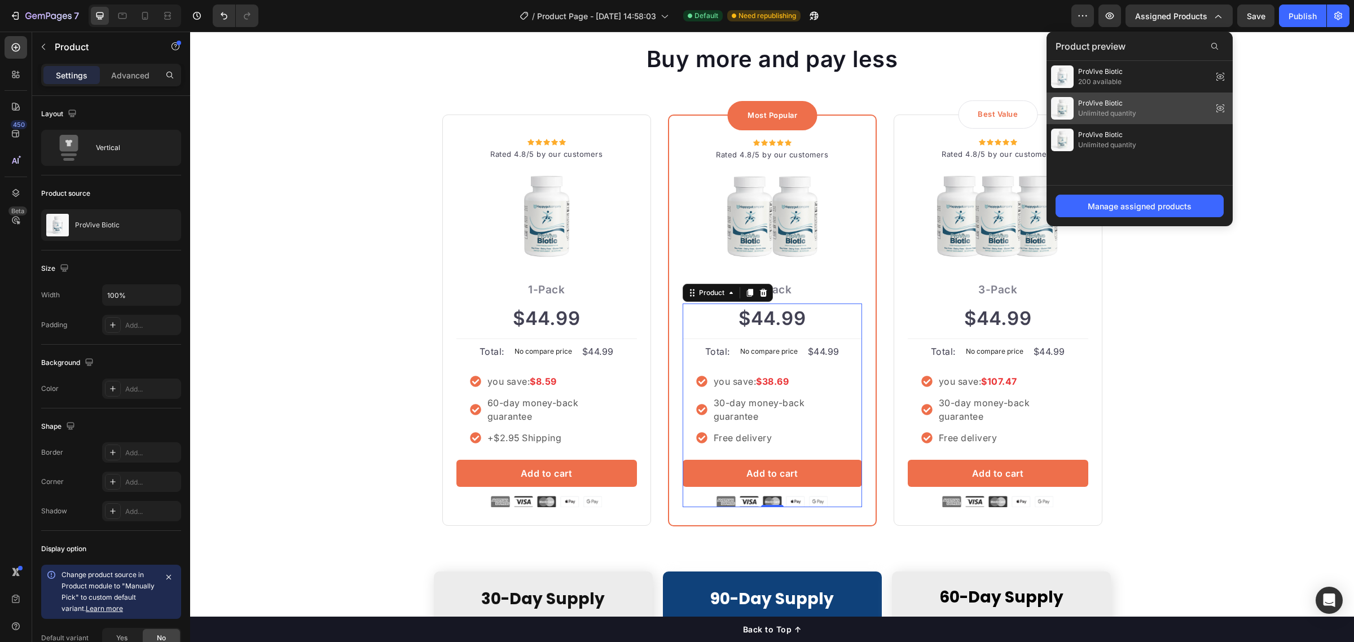
click at [1138, 110] on div "ProVive Biotic Unlimited quantity" at bounding box center [1140, 109] width 186 height 32
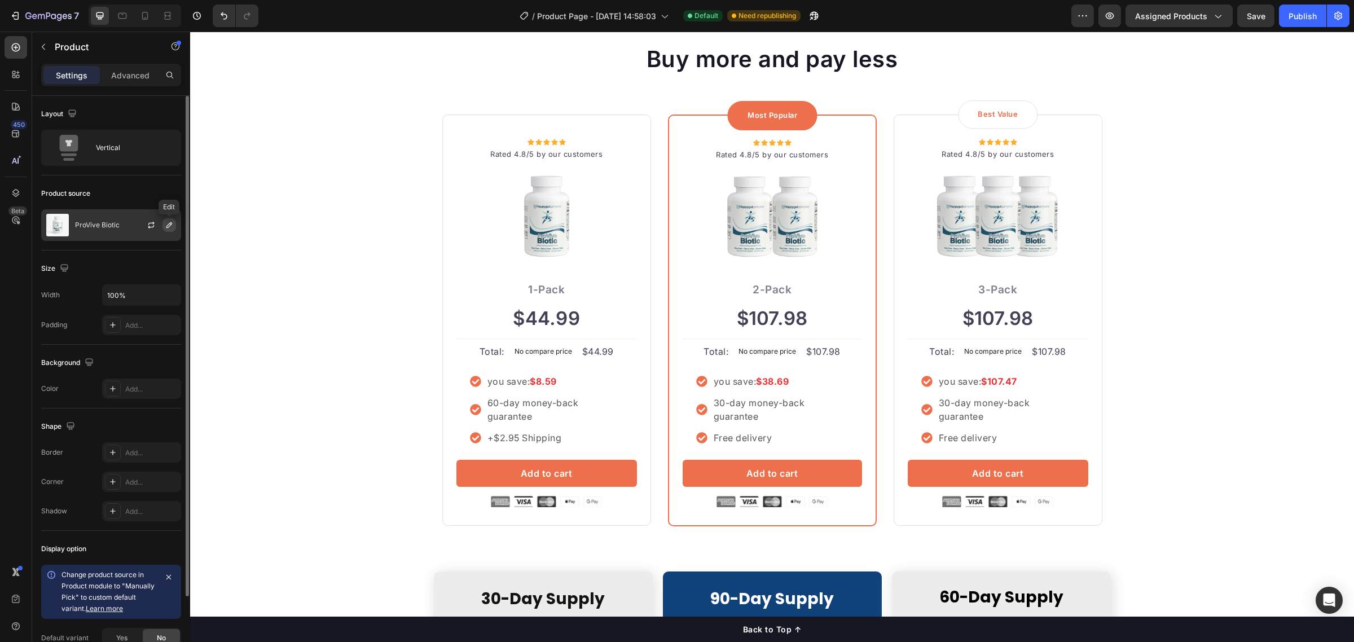
click at [168, 223] on icon "button" at bounding box center [169, 225] width 9 height 9
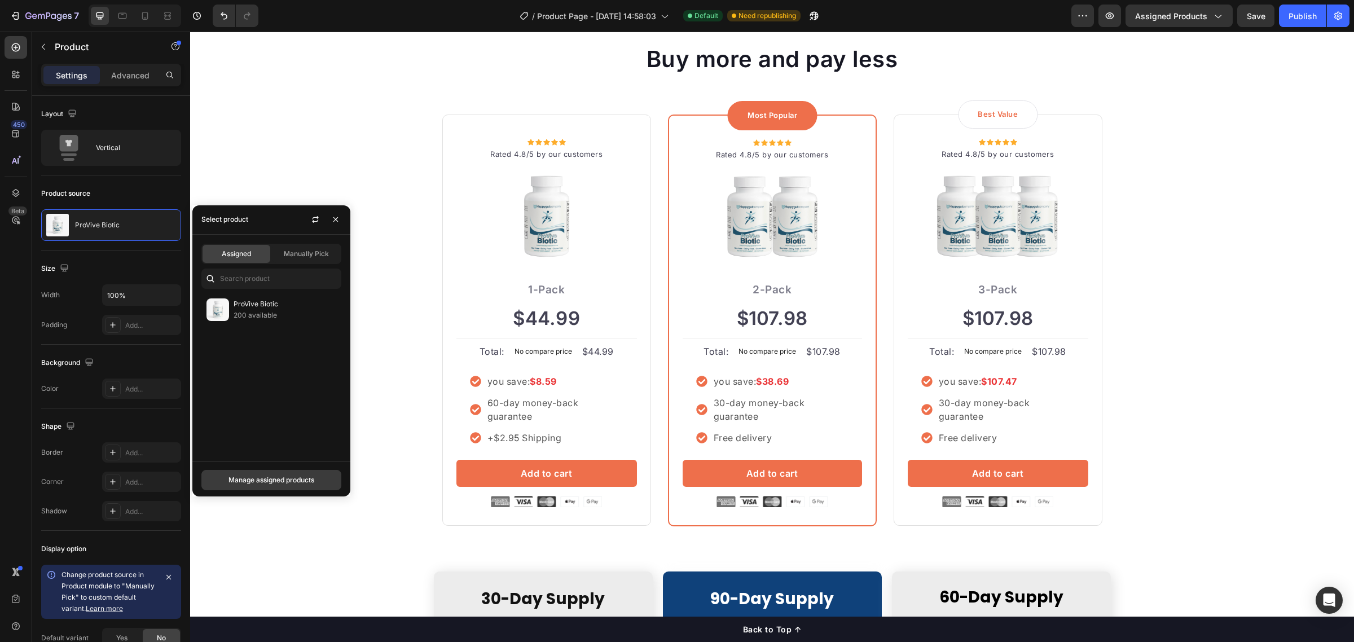
click at [269, 472] on button "Manage assigned products" at bounding box center [271, 480] width 140 height 20
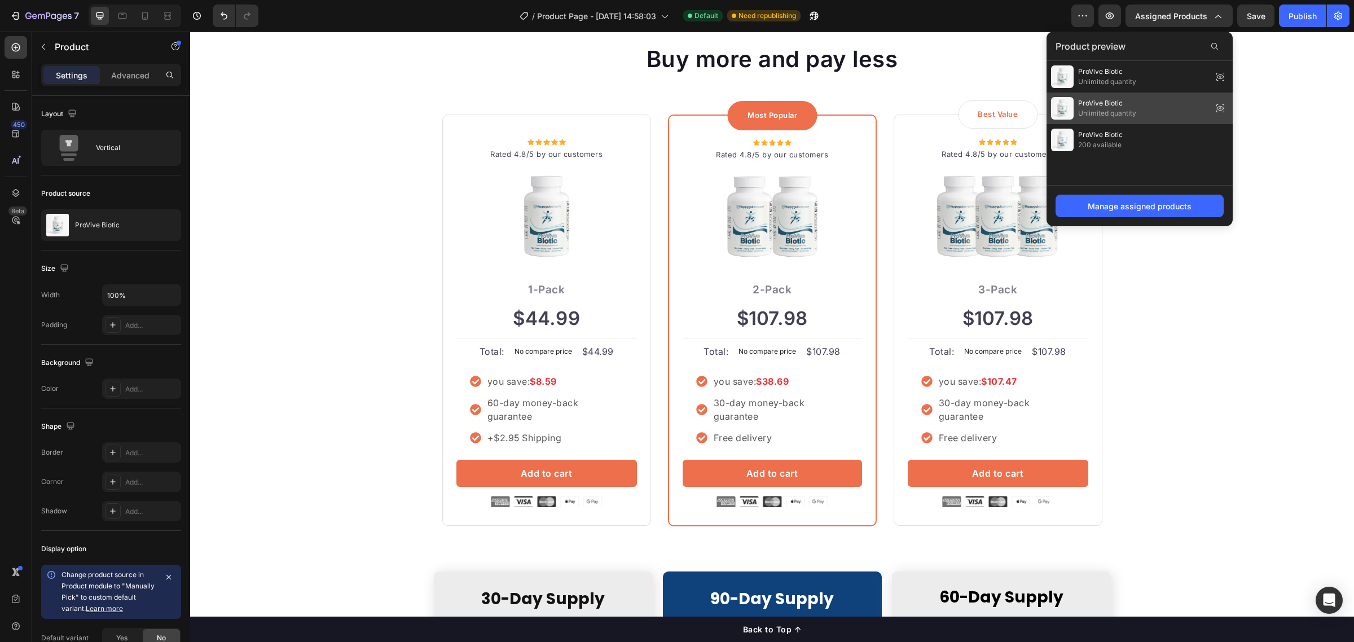
click at [1145, 106] on div "ProVive Biotic Unlimited quantity" at bounding box center [1140, 109] width 186 height 32
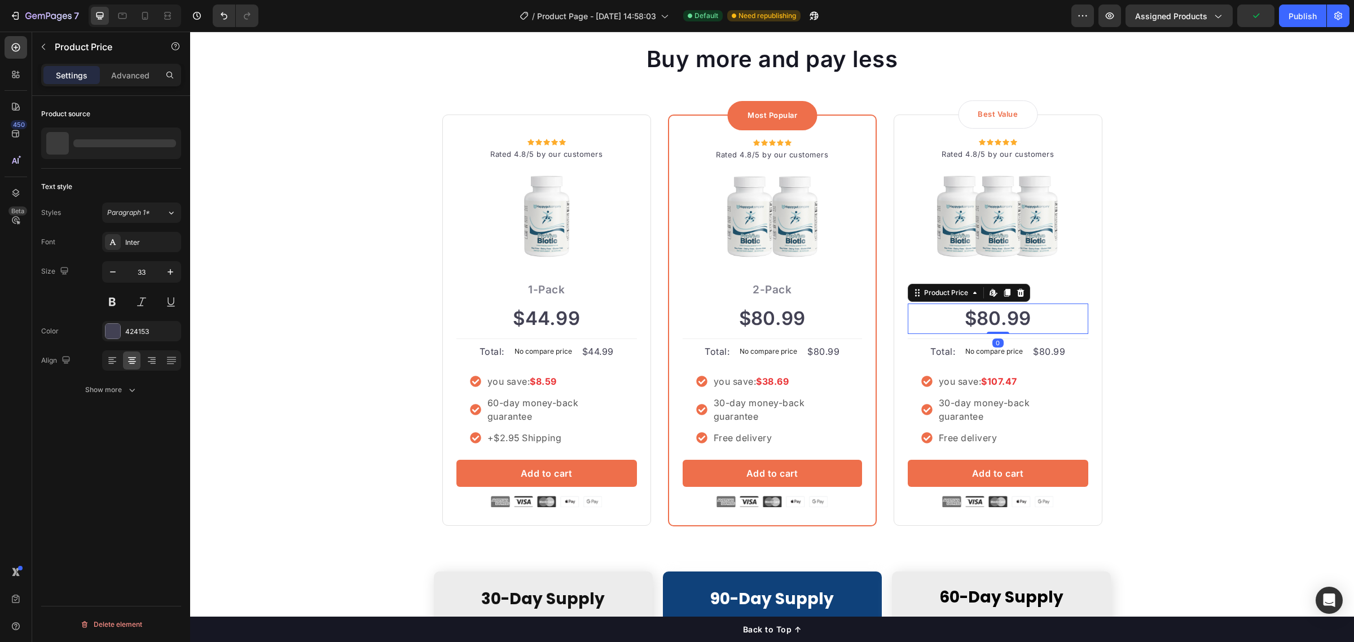
click at [992, 312] on div "$80.99" at bounding box center [998, 319] width 181 height 30
click at [119, 143] on div "ProVive Biotic" at bounding box center [111, 144] width 140 height 32
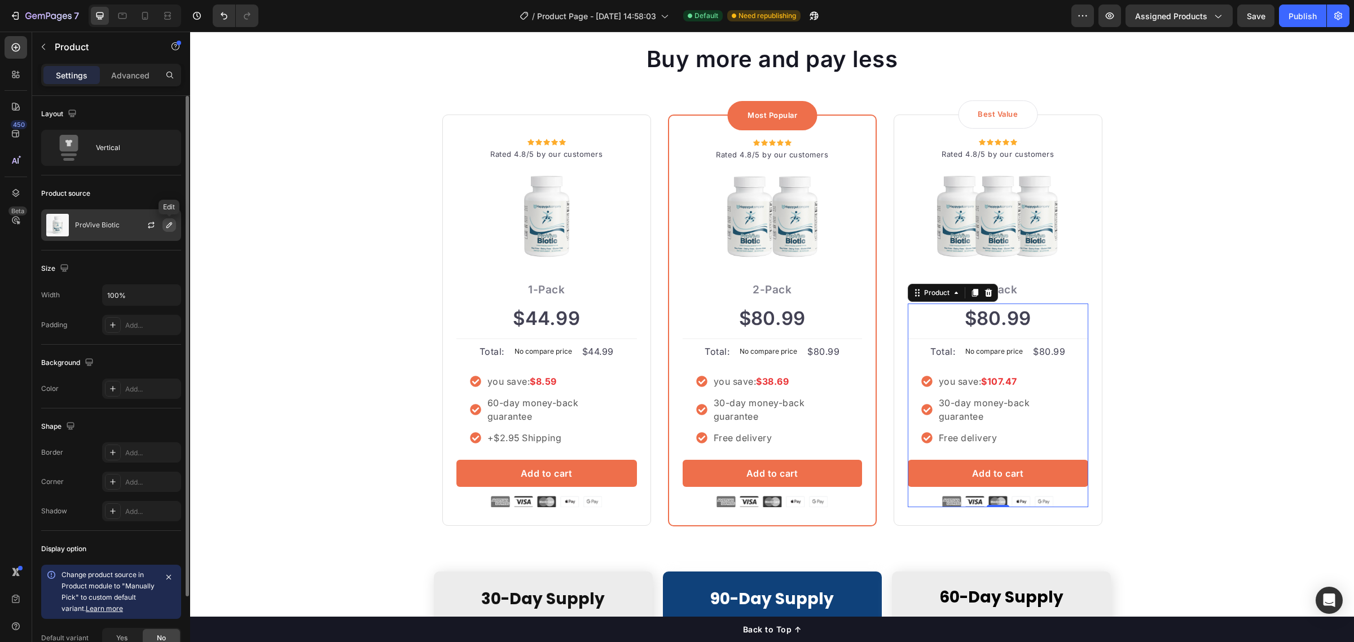
click at [165, 220] on button "button" at bounding box center [170, 225] width 14 height 14
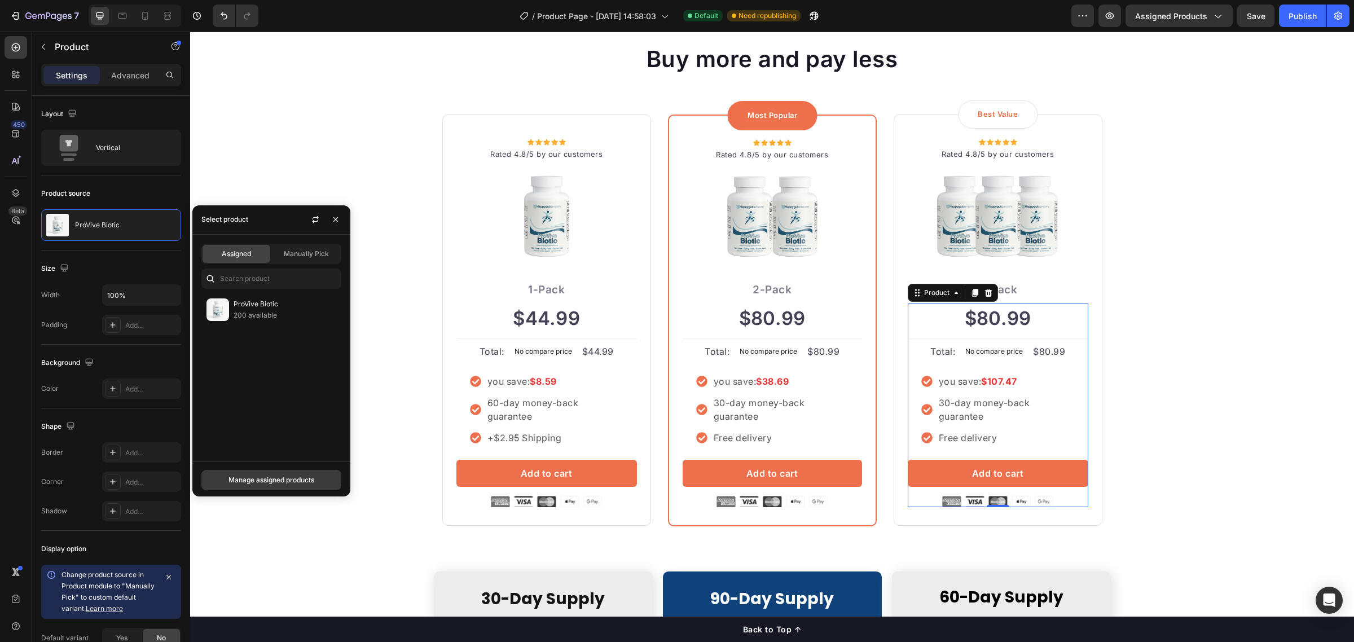
click at [266, 481] on div "Manage assigned products" at bounding box center [272, 480] width 86 height 10
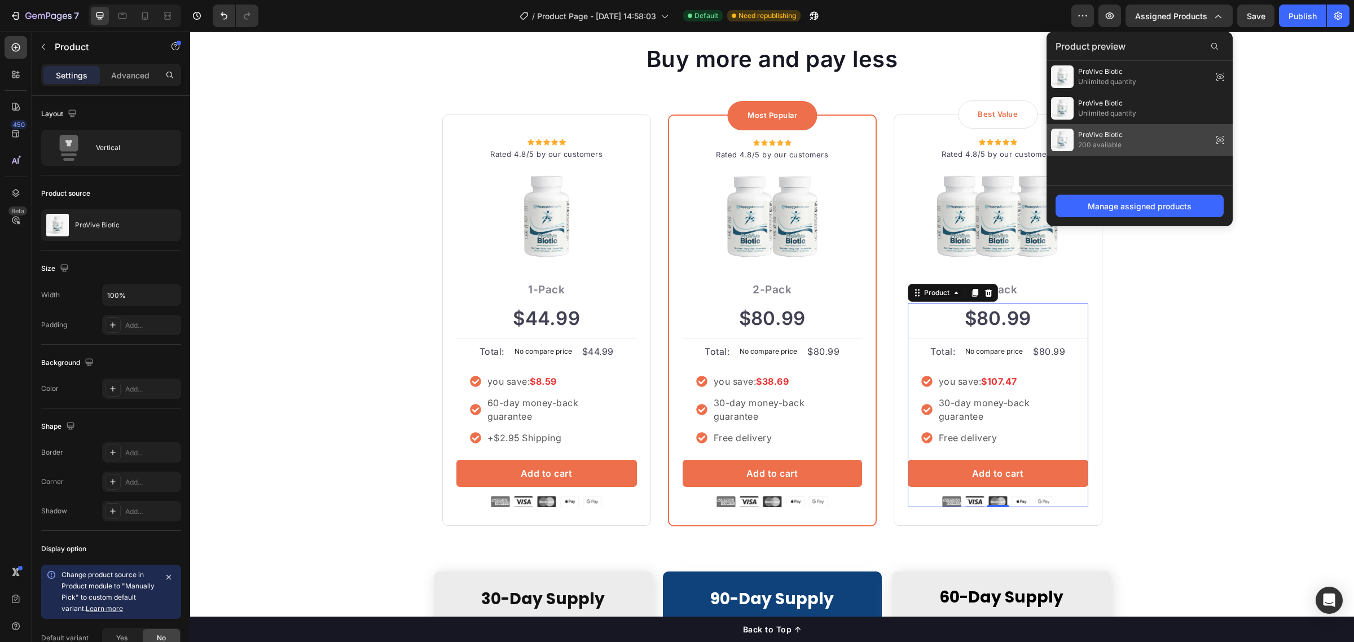
click at [1121, 127] on div "ProVive Biotic 200 available" at bounding box center [1140, 140] width 186 height 32
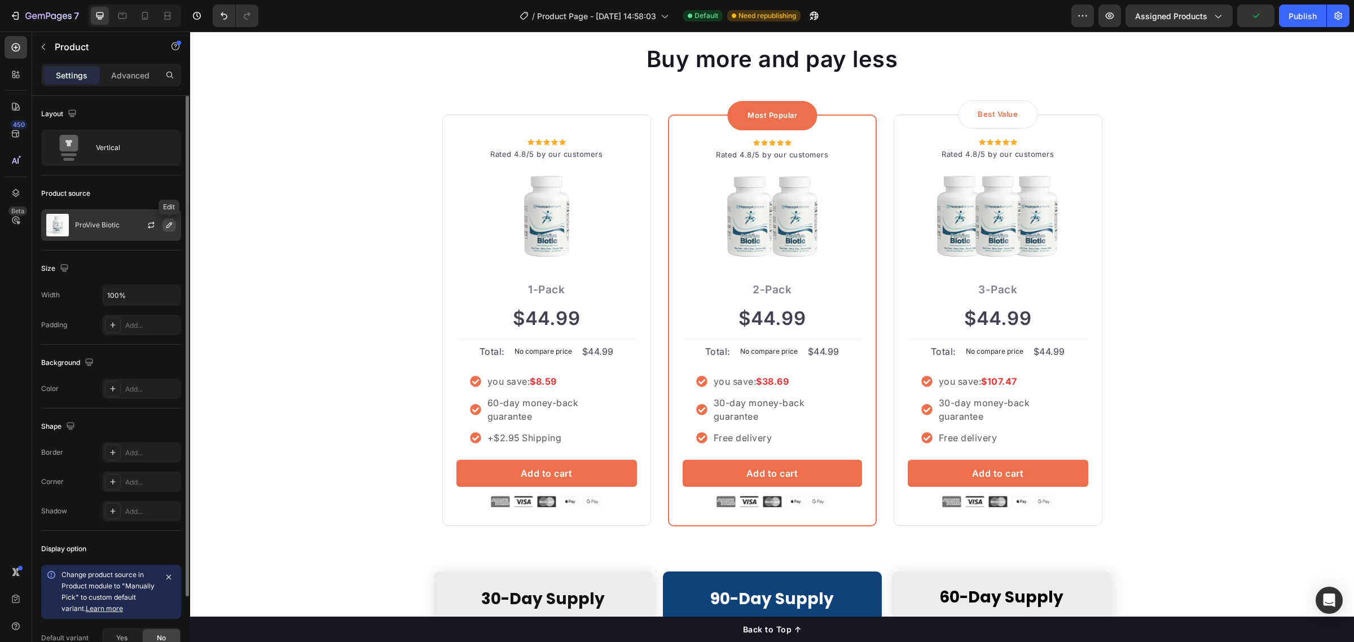
click at [168, 223] on icon "button" at bounding box center [169, 225] width 9 height 9
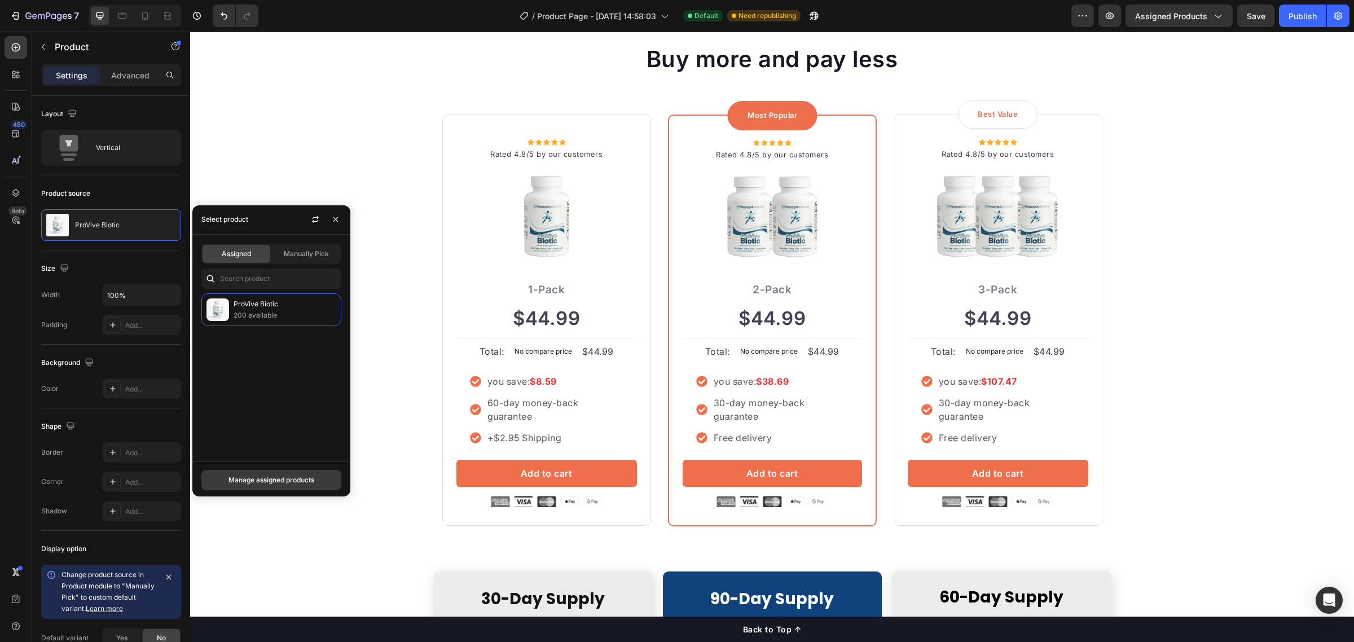
click at [300, 478] on div "Manage assigned products" at bounding box center [272, 480] width 86 height 10
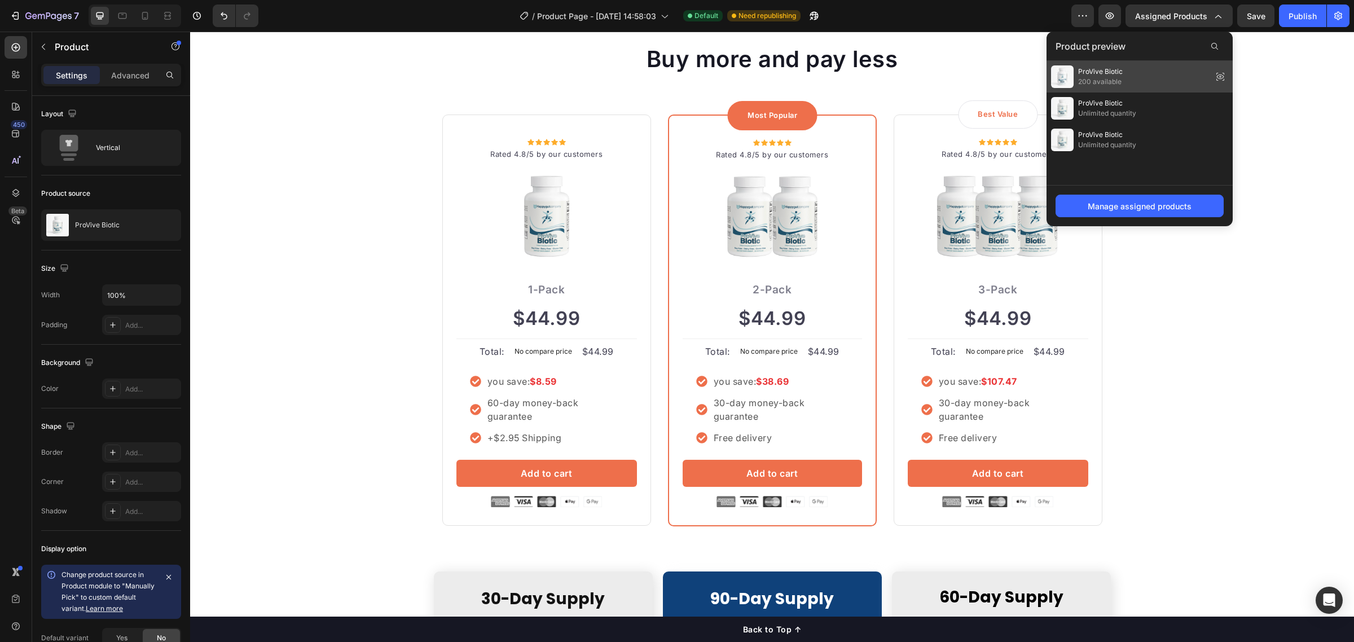
click at [1163, 77] on div "ProVive Biotic 200 available" at bounding box center [1140, 77] width 186 height 32
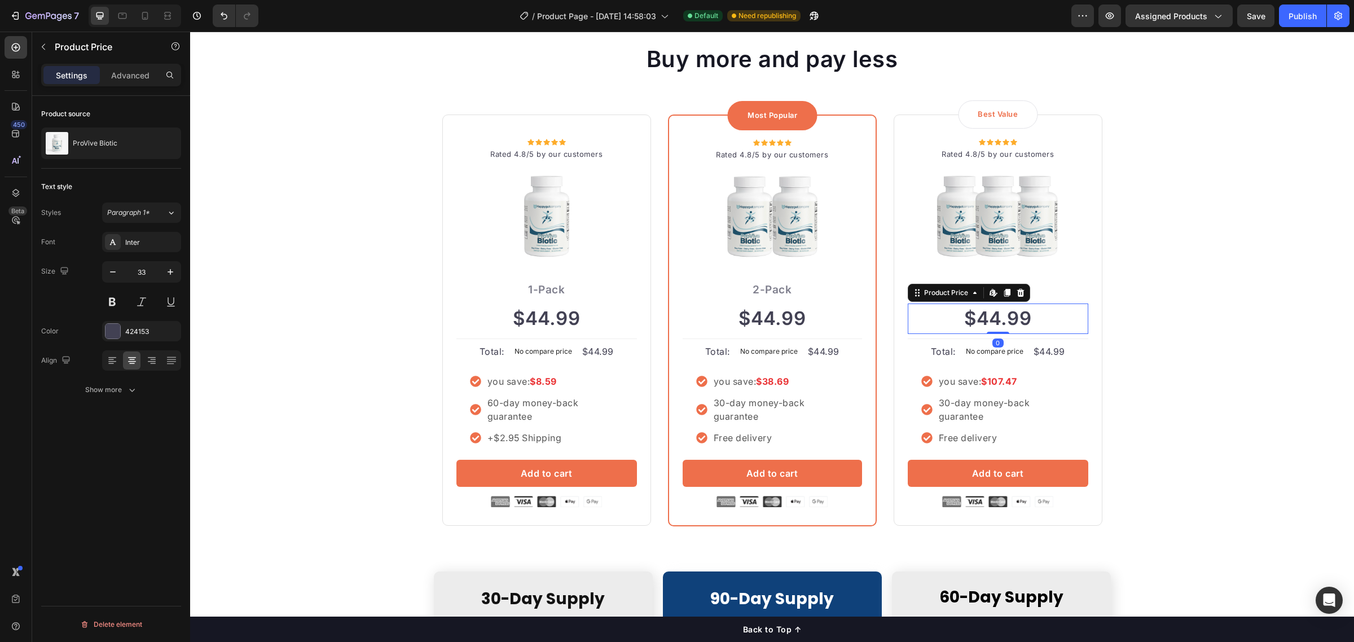
click at [989, 322] on div "$44.99" at bounding box center [998, 319] width 181 height 30
click at [152, 142] on div at bounding box center [166, 144] width 32 height 32
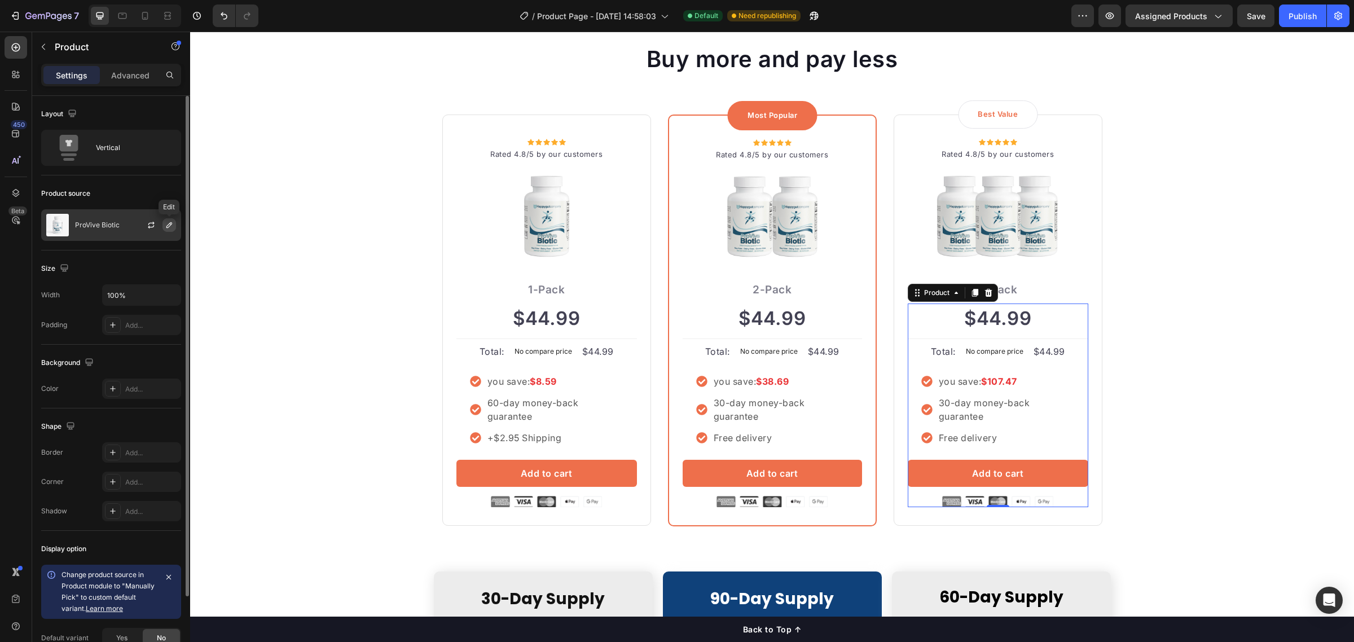
click at [170, 227] on icon "button" at bounding box center [169, 225] width 9 height 9
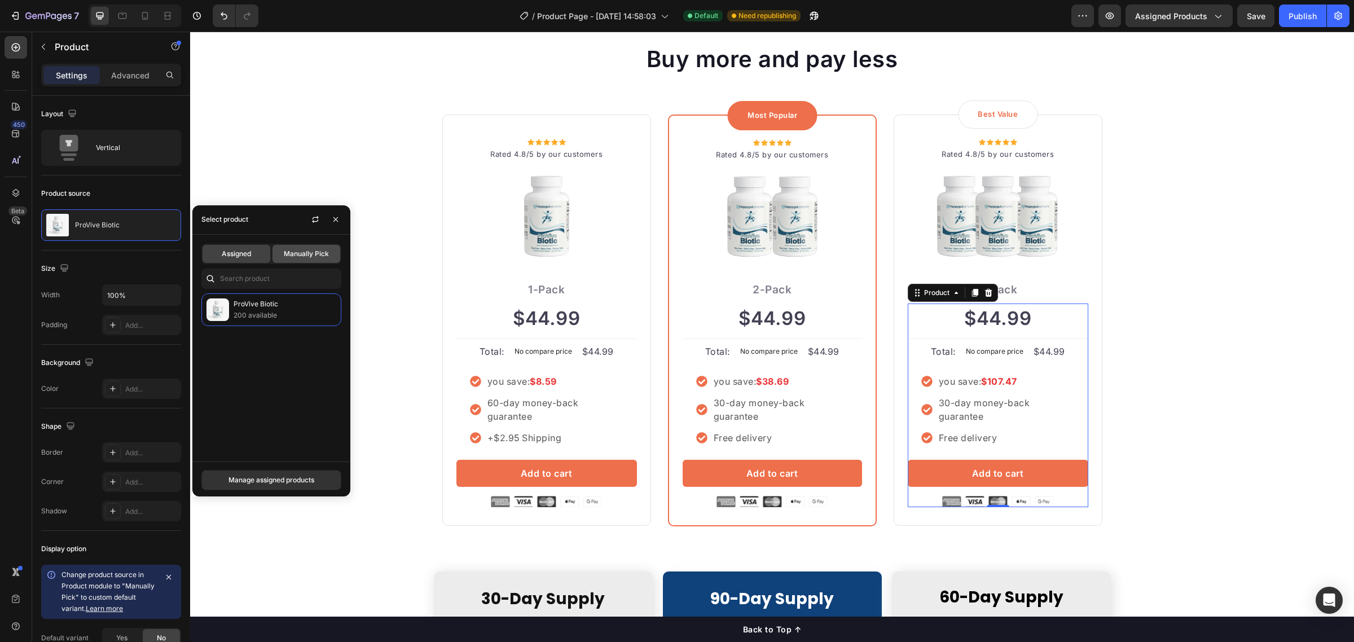
click at [300, 255] on span "Manually Pick" at bounding box center [306, 254] width 45 height 10
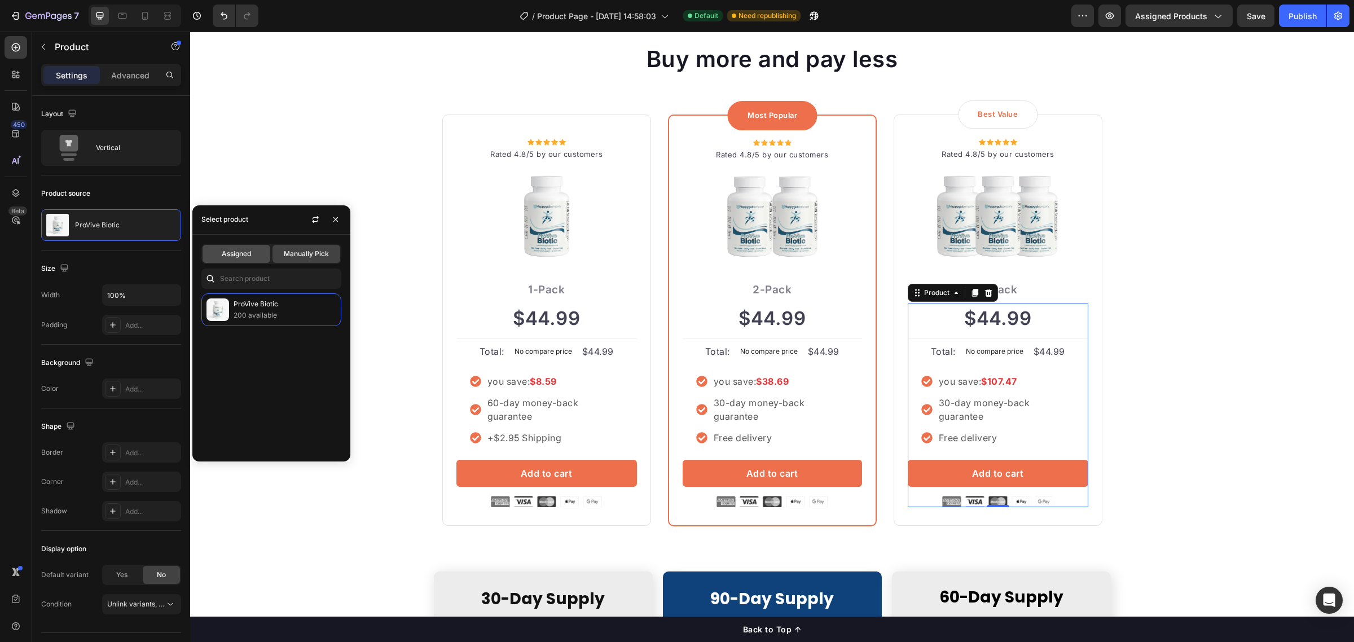
click at [248, 255] on span "Assigned" at bounding box center [236, 254] width 29 height 10
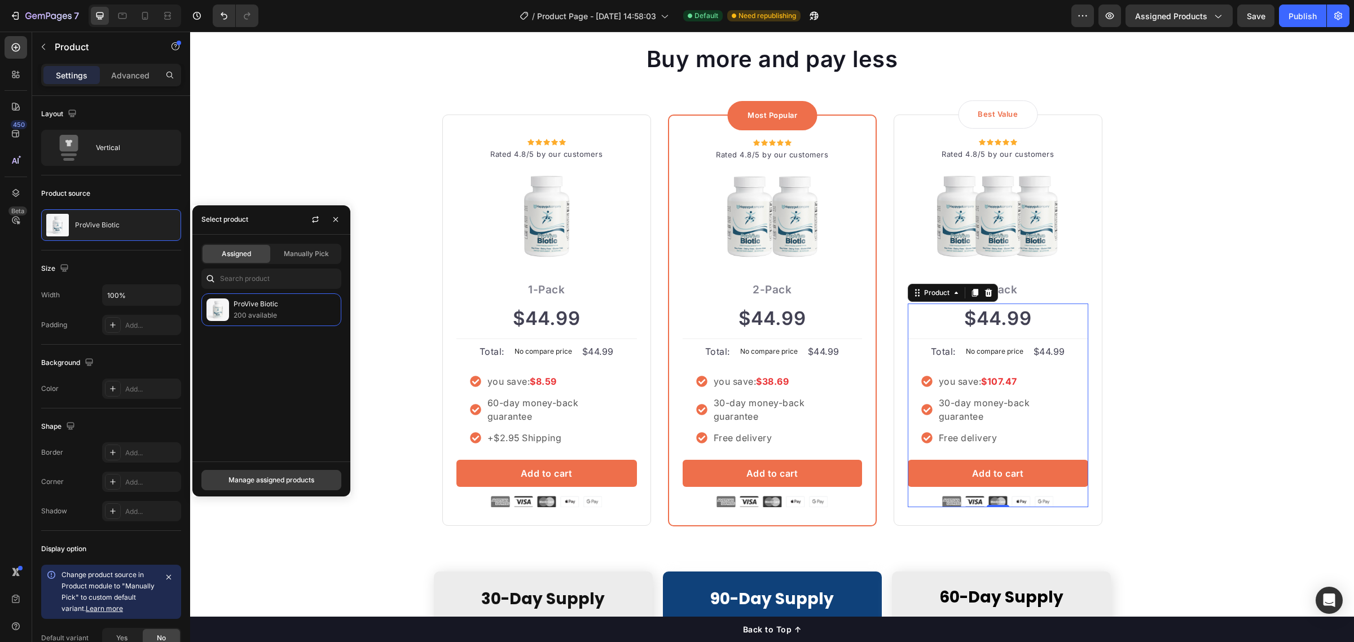
click at [294, 479] on div "Manage assigned products" at bounding box center [272, 480] width 86 height 10
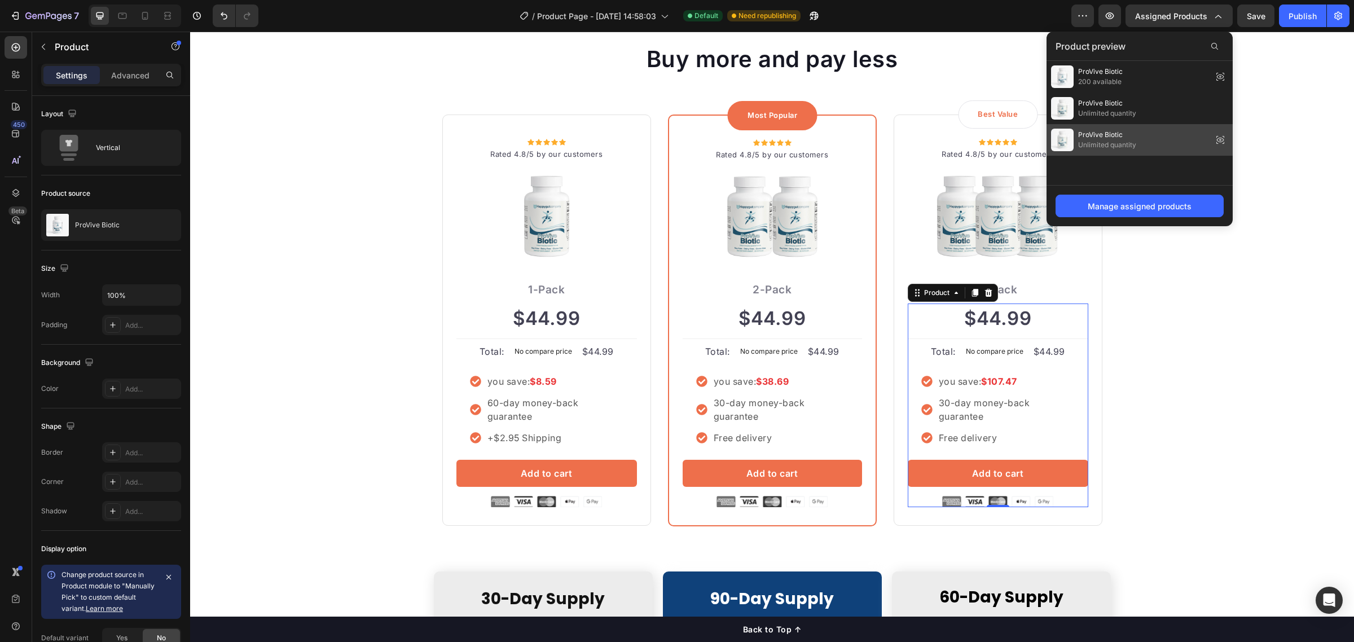
click at [1166, 146] on div "ProVive Biotic Unlimited quantity" at bounding box center [1140, 140] width 186 height 32
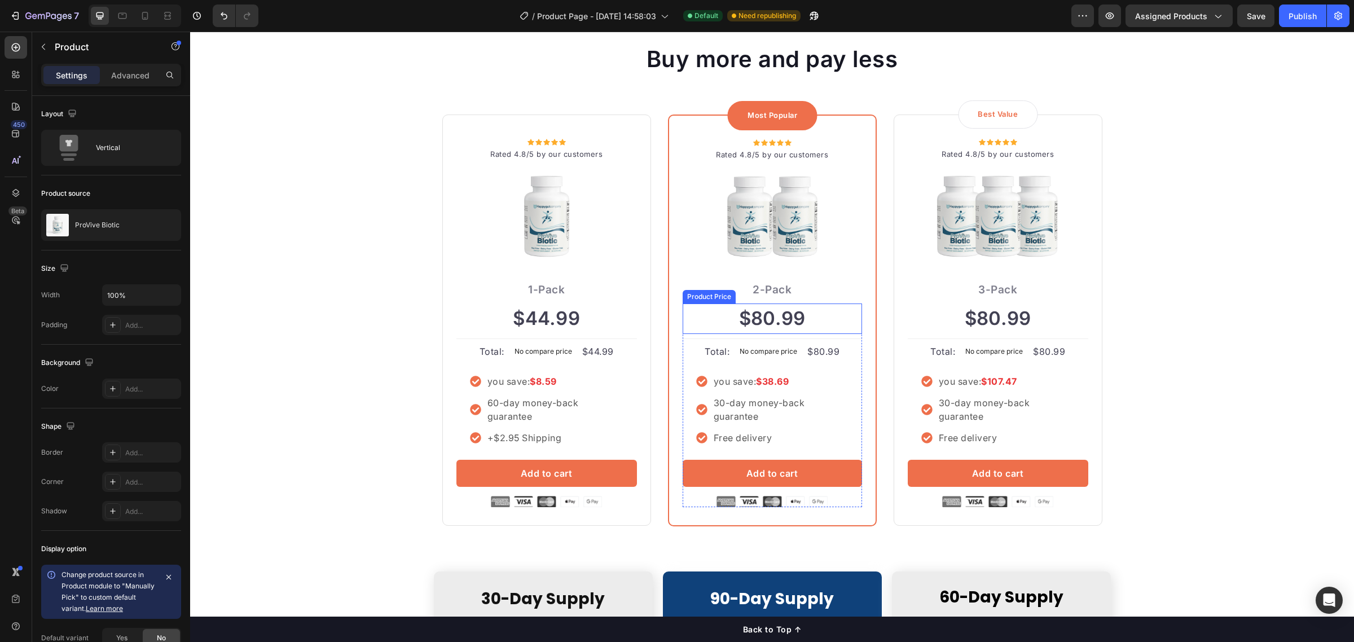
click at [766, 316] on div "$80.99" at bounding box center [772, 319] width 179 height 30
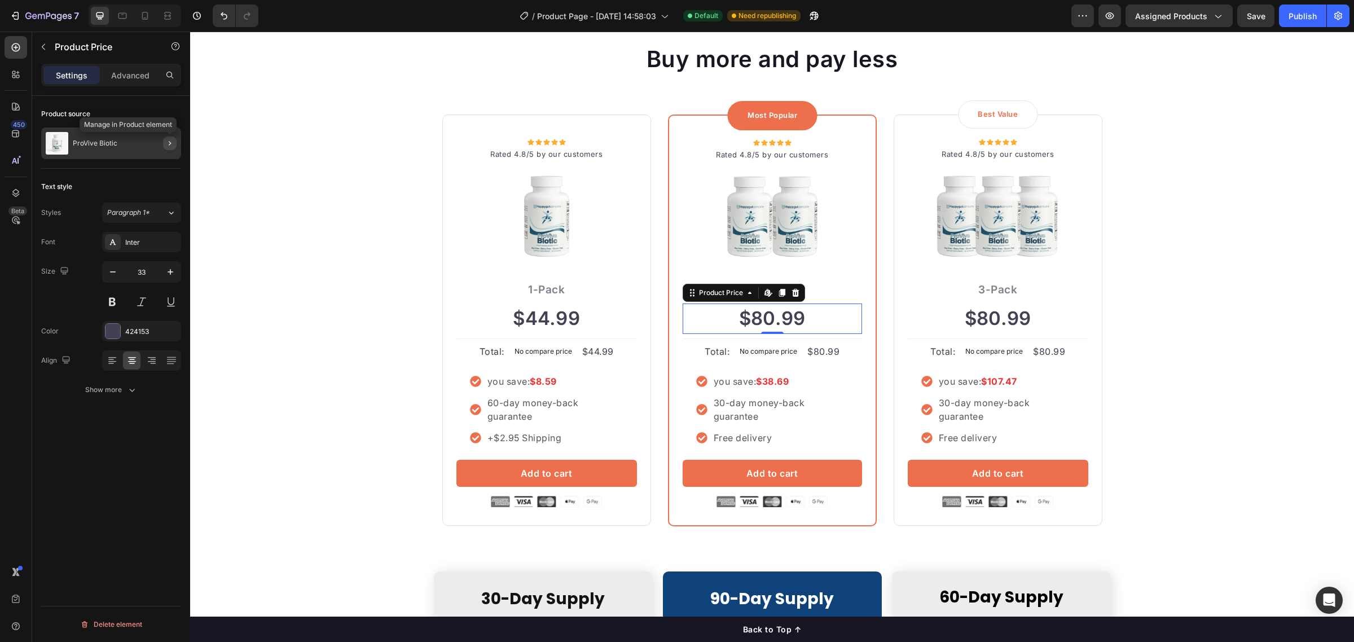
click at [167, 141] on icon "button" at bounding box center [169, 143] width 9 height 9
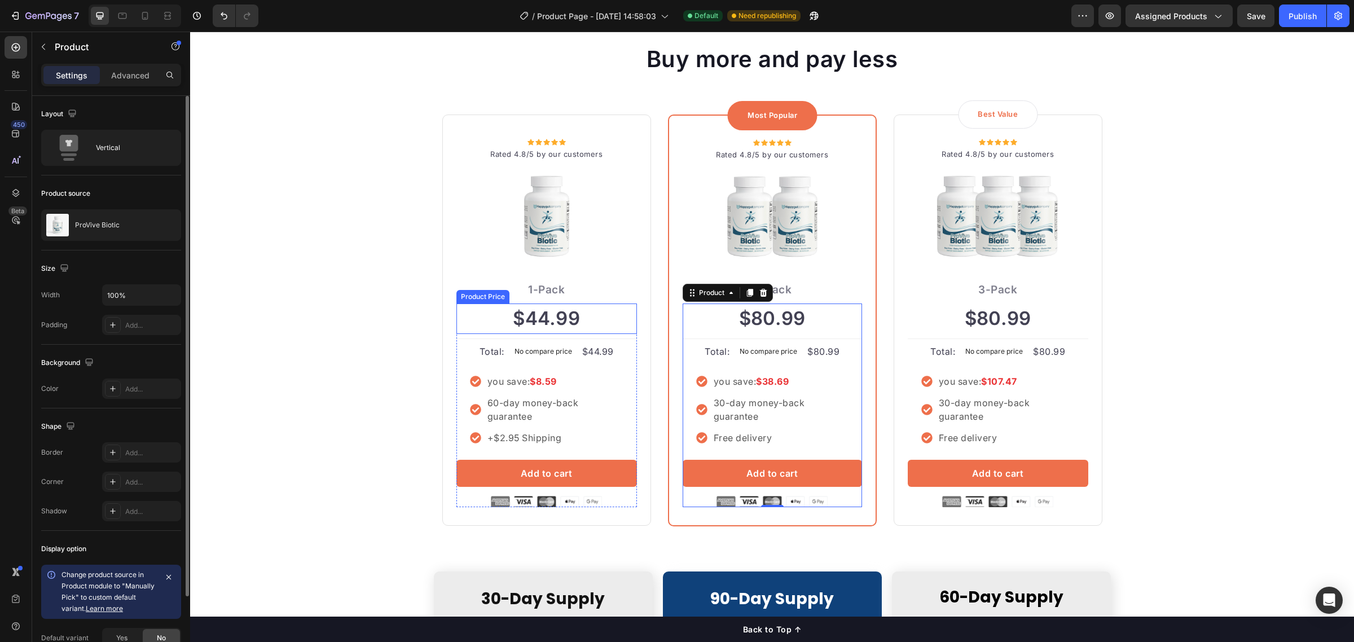
click at [556, 317] on div "$44.99" at bounding box center [547, 319] width 181 height 30
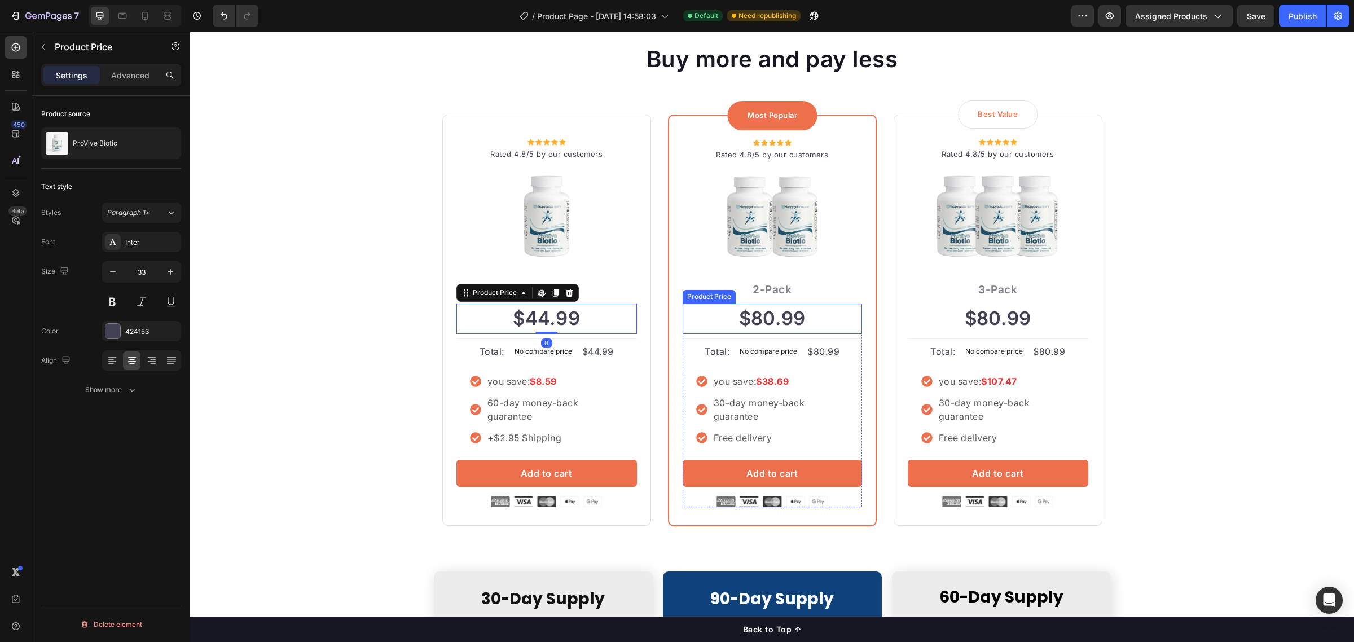
click at [735, 314] on div "$80.99" at bounding box center [772, 319] width 179 height 30
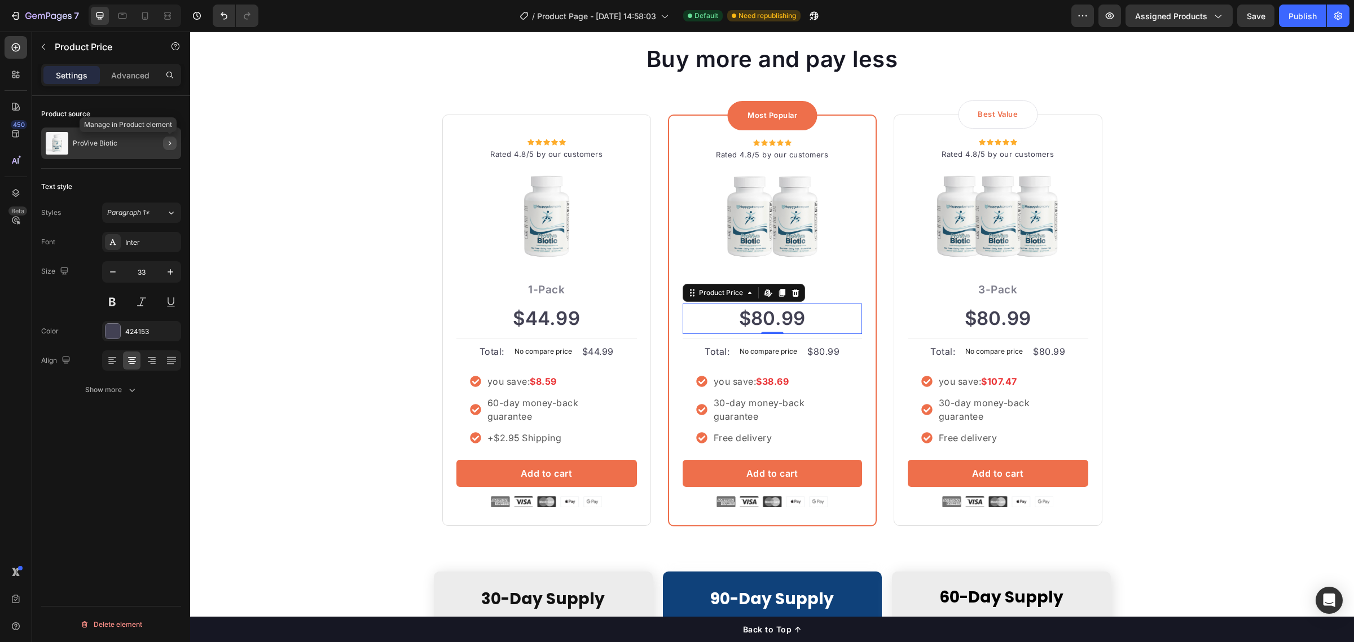
click at [172, 141] on icon "button" at bounding box center [169, 143] width 9 height 9
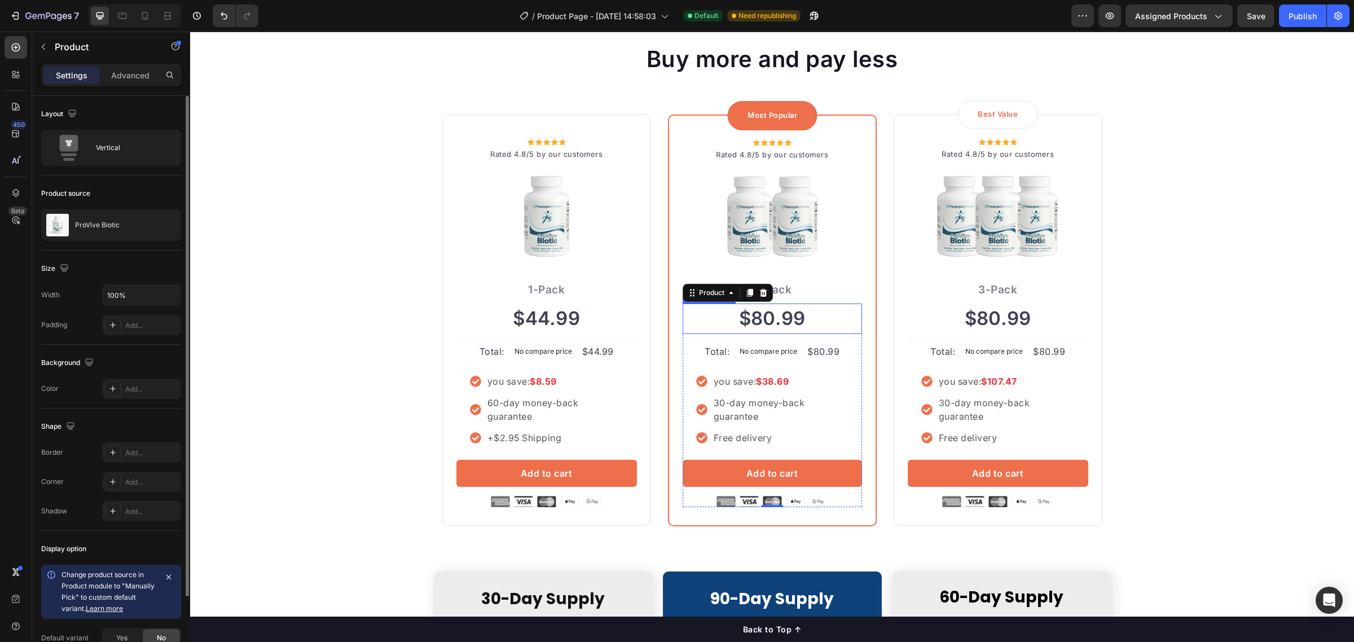
click at [773, 317] on div "$80.99" at bounding box center [772, 319] width 179 height 30
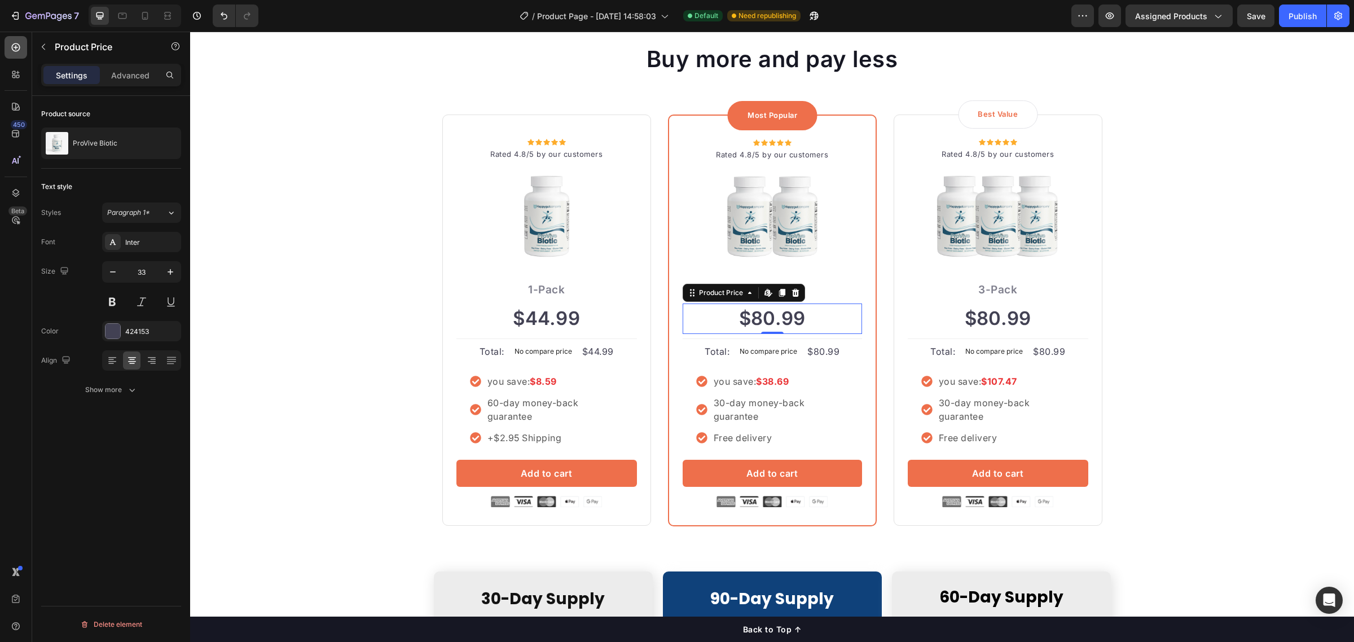
click at [20, 48] on icon at bounding box center [16, 47] width 8 height 8
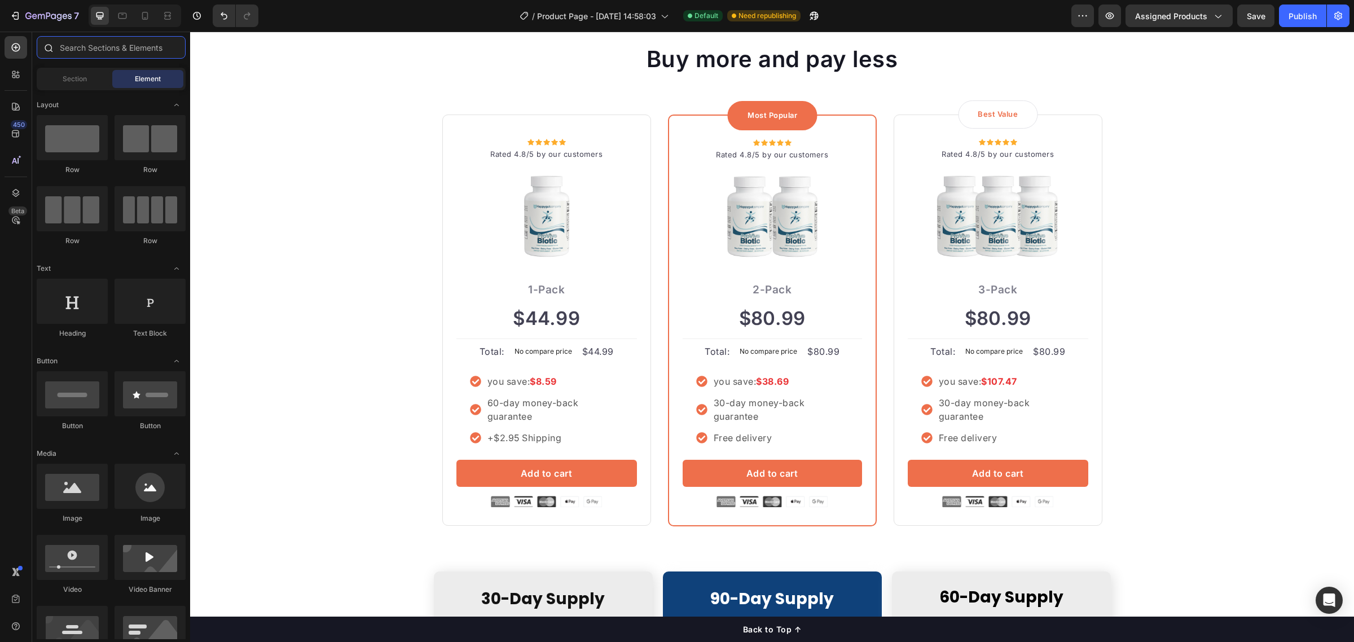
click at [65, 44] on input "text" at bounding box center [111, 47] width 149 height 23
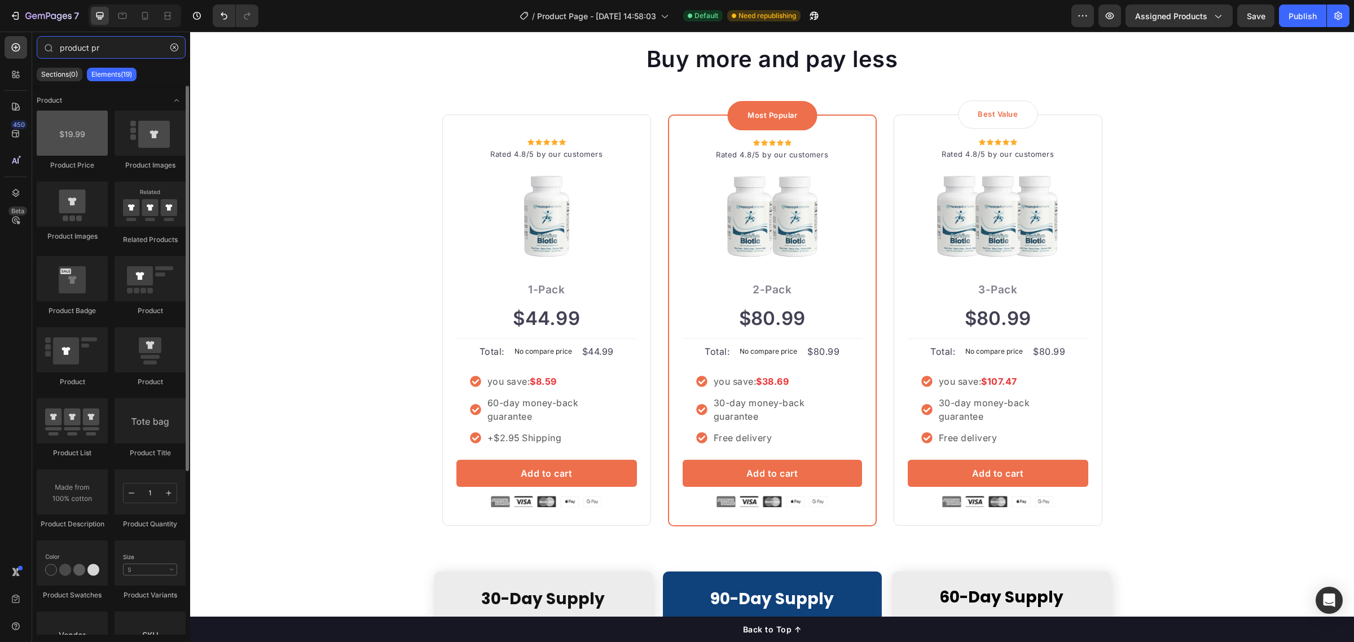
type input "product pr"
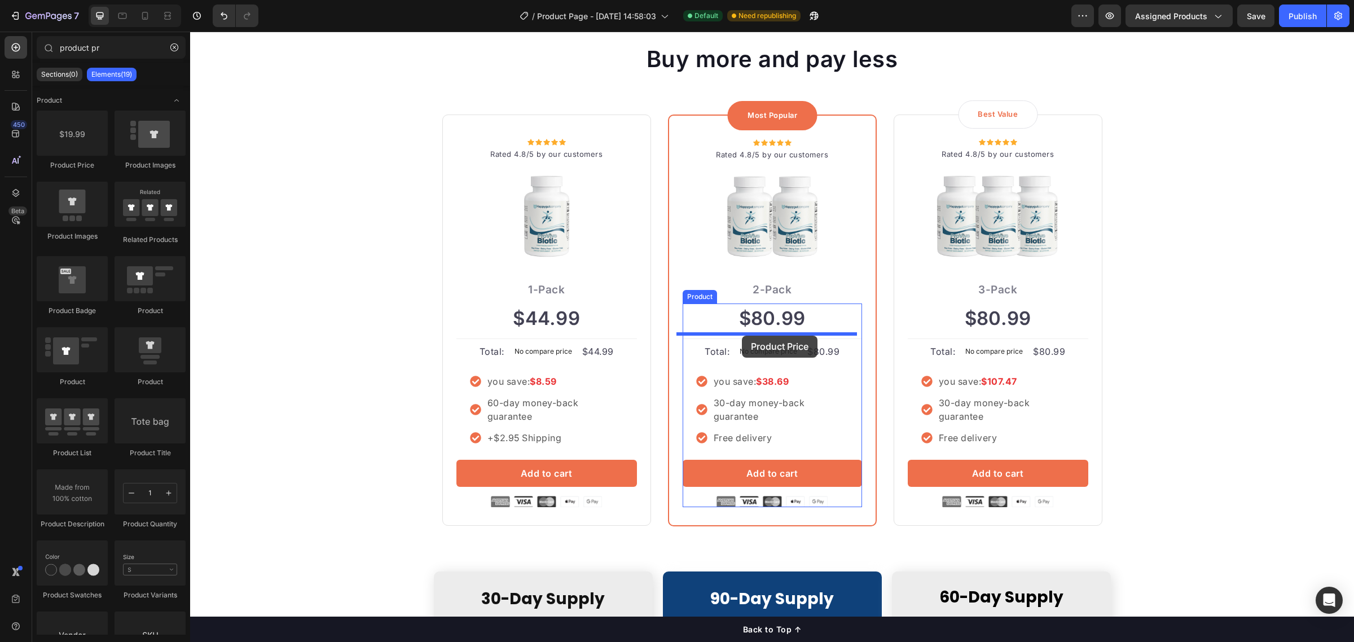
drag, startPoint x: 256, startPoint y: 168, endPoint x: 742, endPoint y: 336, distance: 514.6
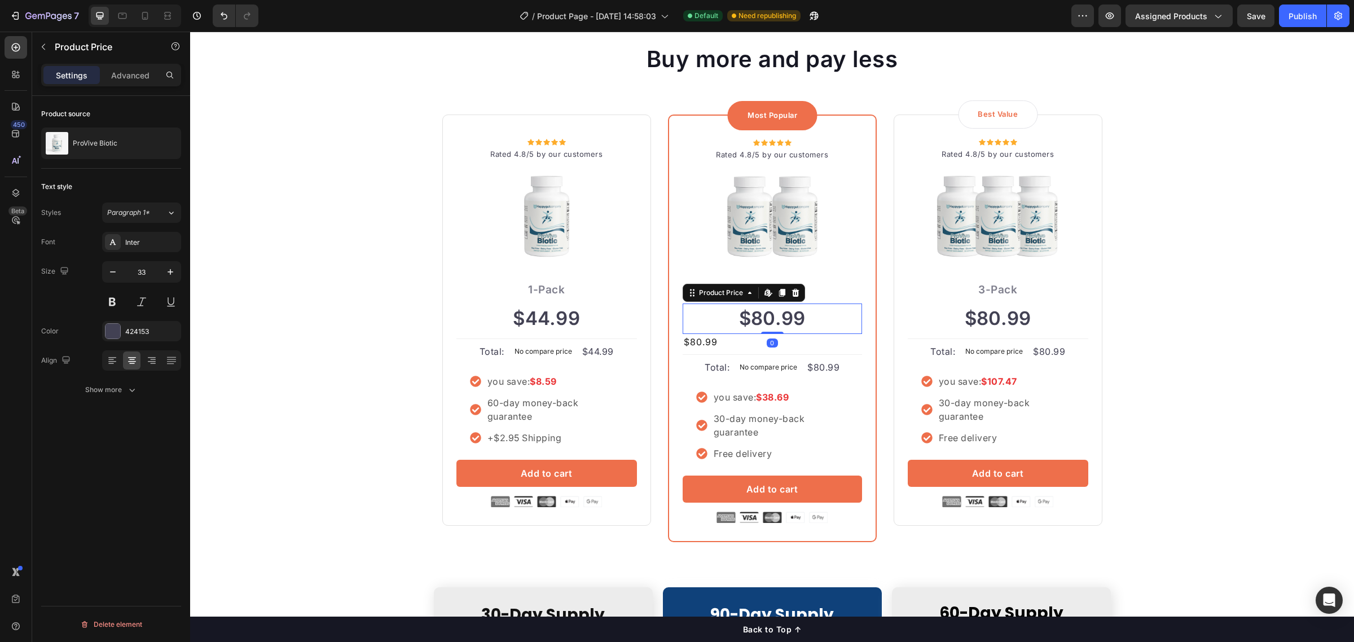
click at [817, 314] on div "$80.99" at bounding box center [772, 319] width 179 height 30
click at [794, 289] on icon at bounding box center [795, 292] width 9 height 9
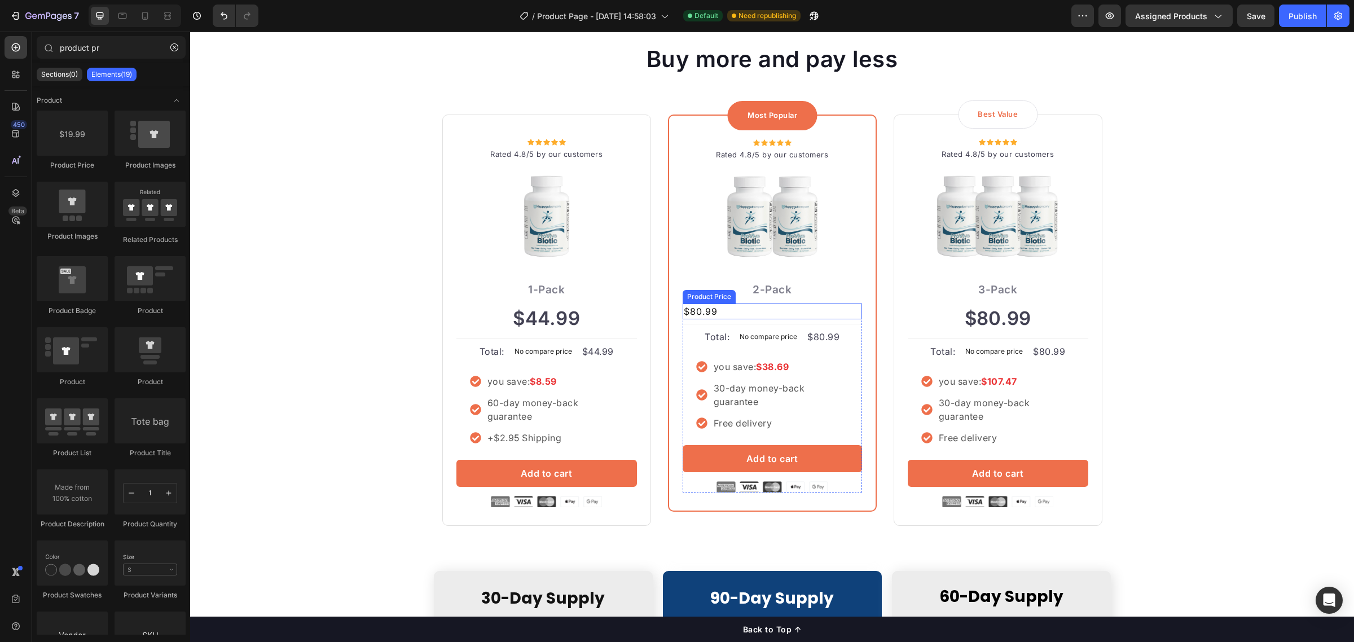
click at [717, 311] on div "$80.99" at bounding box center [772, 312] width 179 height 16
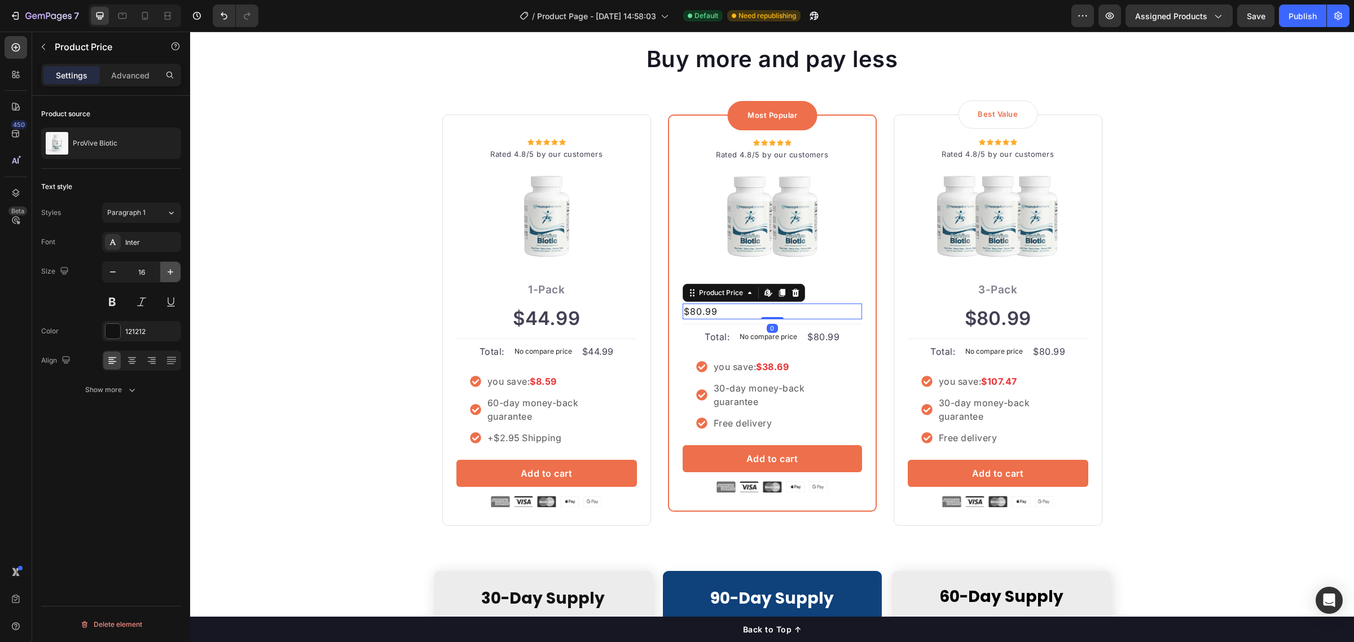
click at [171, 267] on icon "button" at bounding box center [170, 271] width 11 height 11
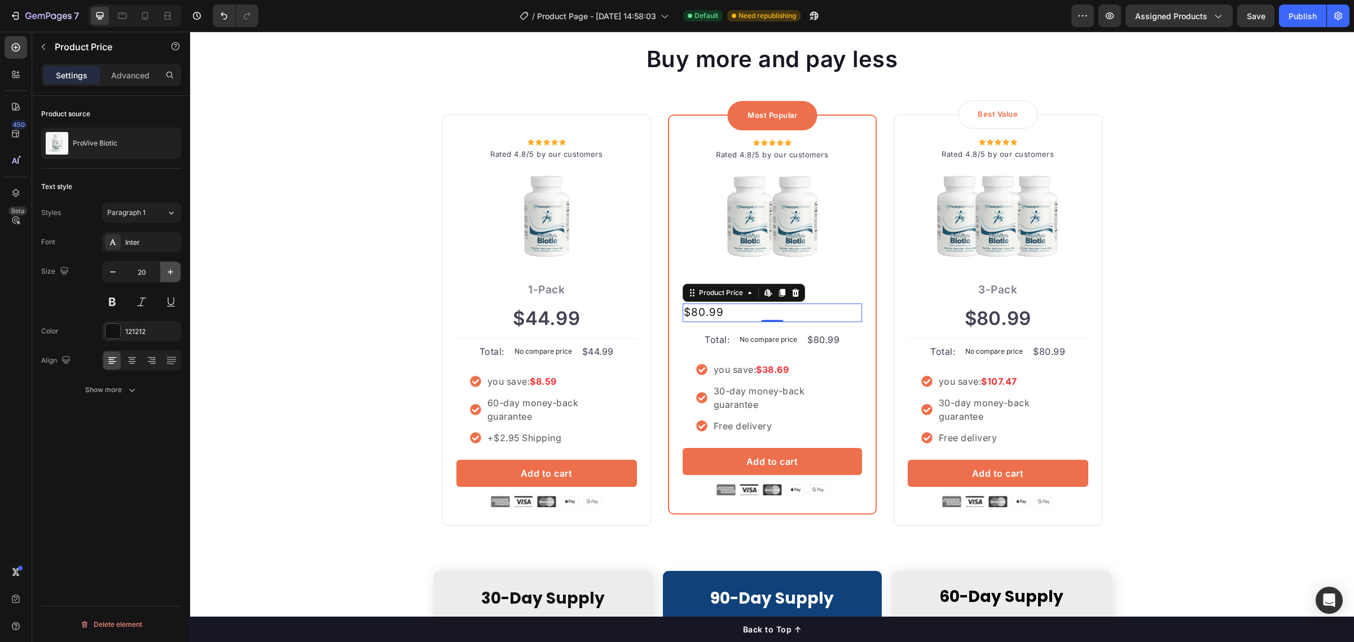
click at [171, 267] on icon "button" at bounding box center [170, 271] width 11 height 11
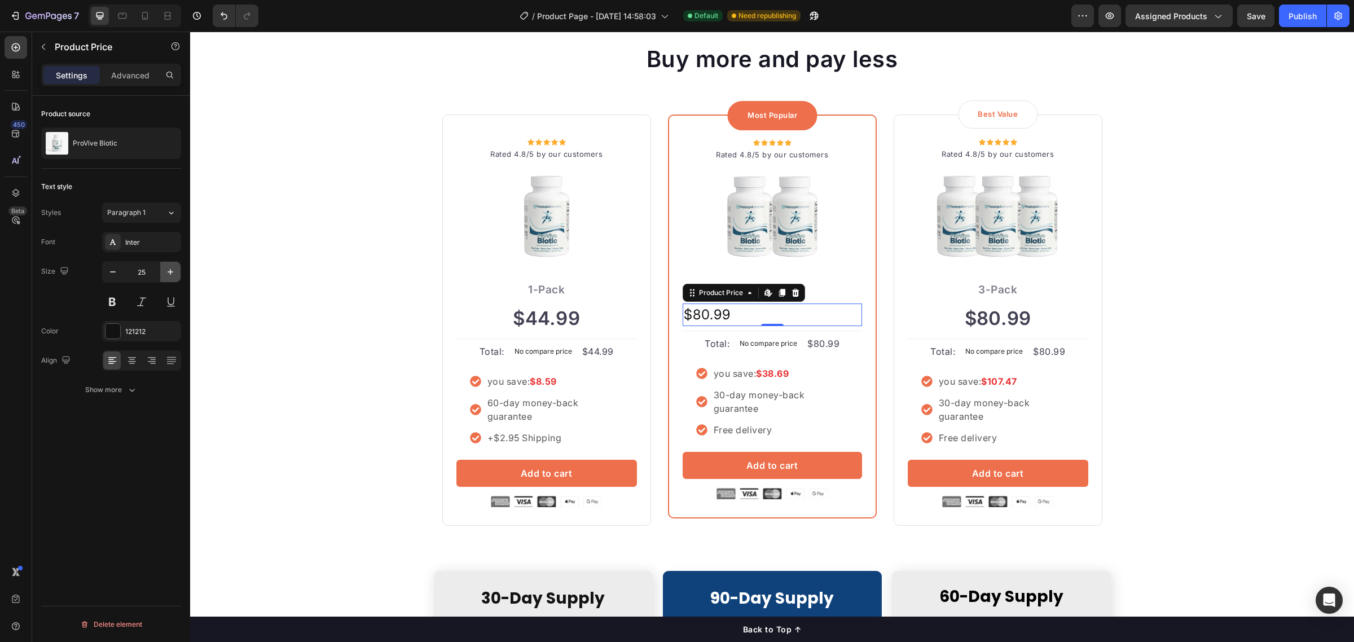
click at [171, 267] on icon "button" at bounding box center [170, 271] width 11 height 11
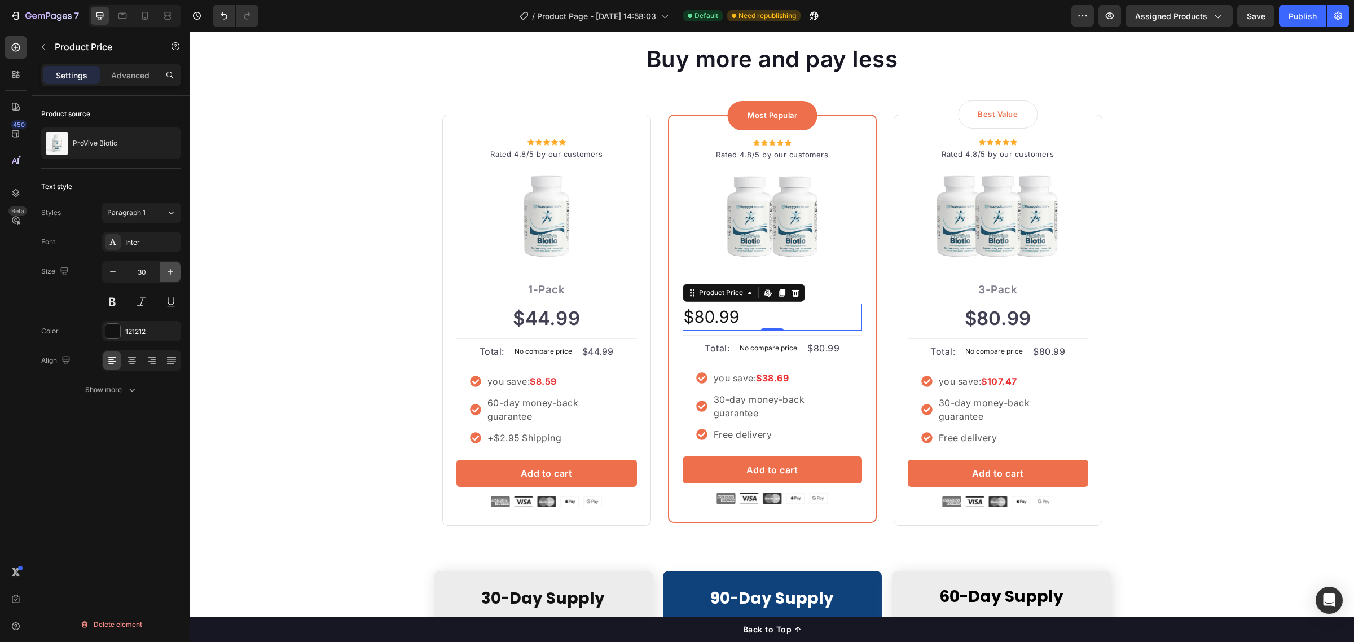
click at [171, 267] on icon "button" at bounding box center [170, 271] width 11 height 11
type input "34"
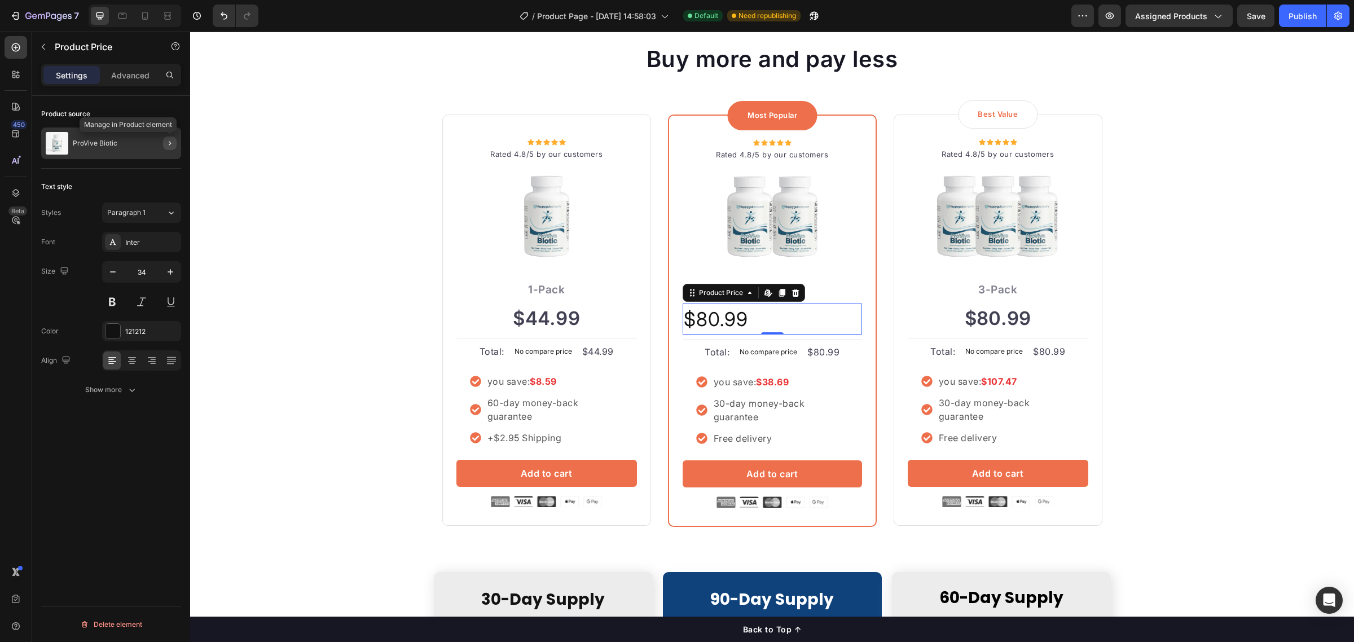
click at [171, 143] on icon "button" at bounding box center [169, 143] width 9 height 9
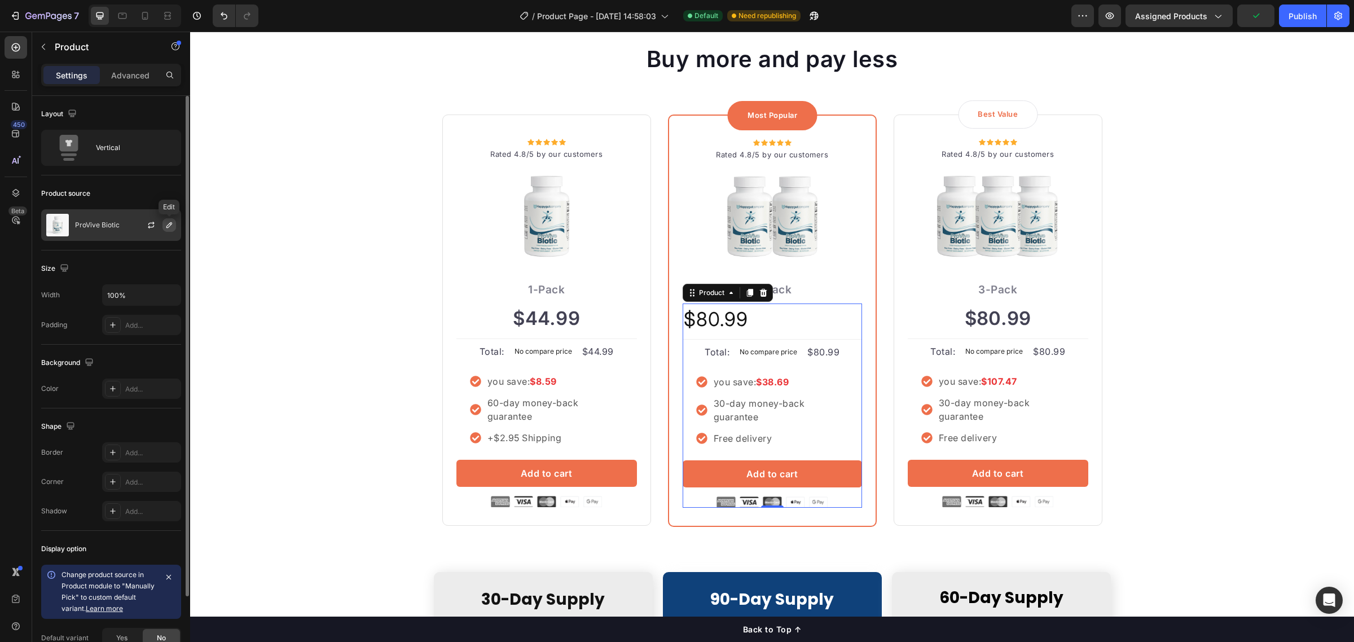
click at [167, 221] on icon "button" at bounding box center [169, 225] width 9 height 9
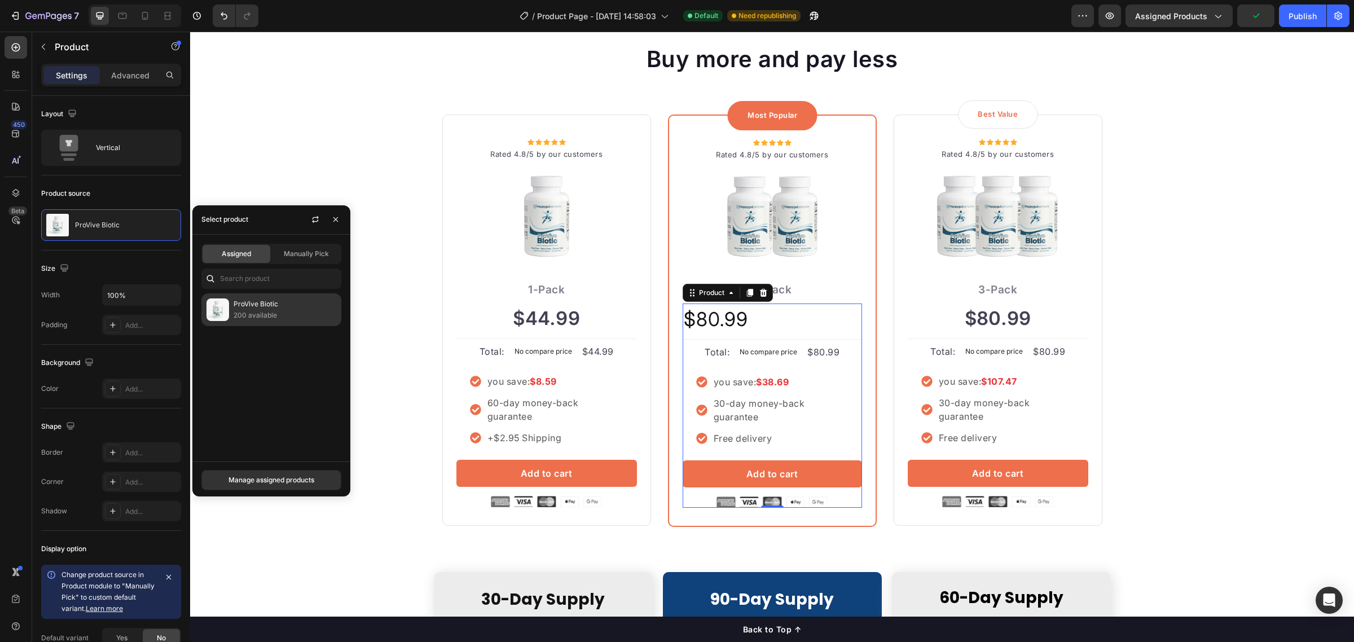
click at [249, 312] on p "200 available" at bounding box center [285, 315] width 103 height 11
click at [309, 249] on span "Manually Pick" at bounding box center [306, 254] width 45 height 10
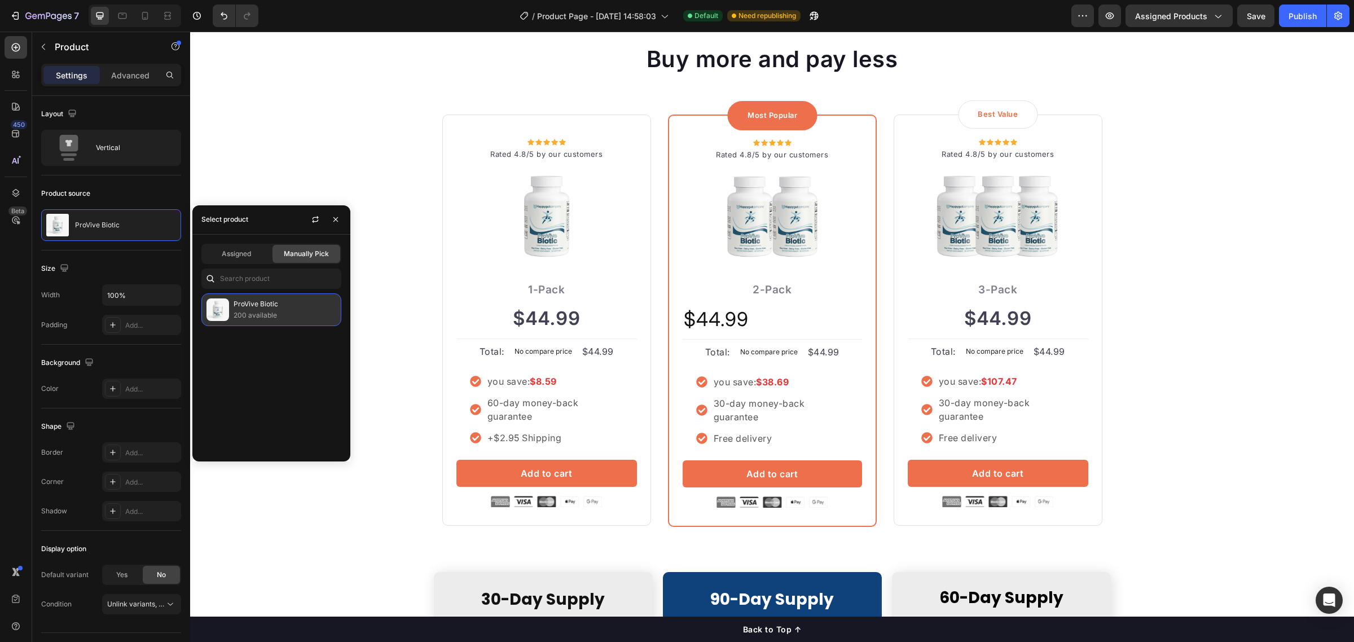
click at [278, 310] on p "200 available" at bounding box center [285, 315] width 103 height 11
click at [249, 245] on div "Assigned" at bounding box center [237, 254] width 68 height 18
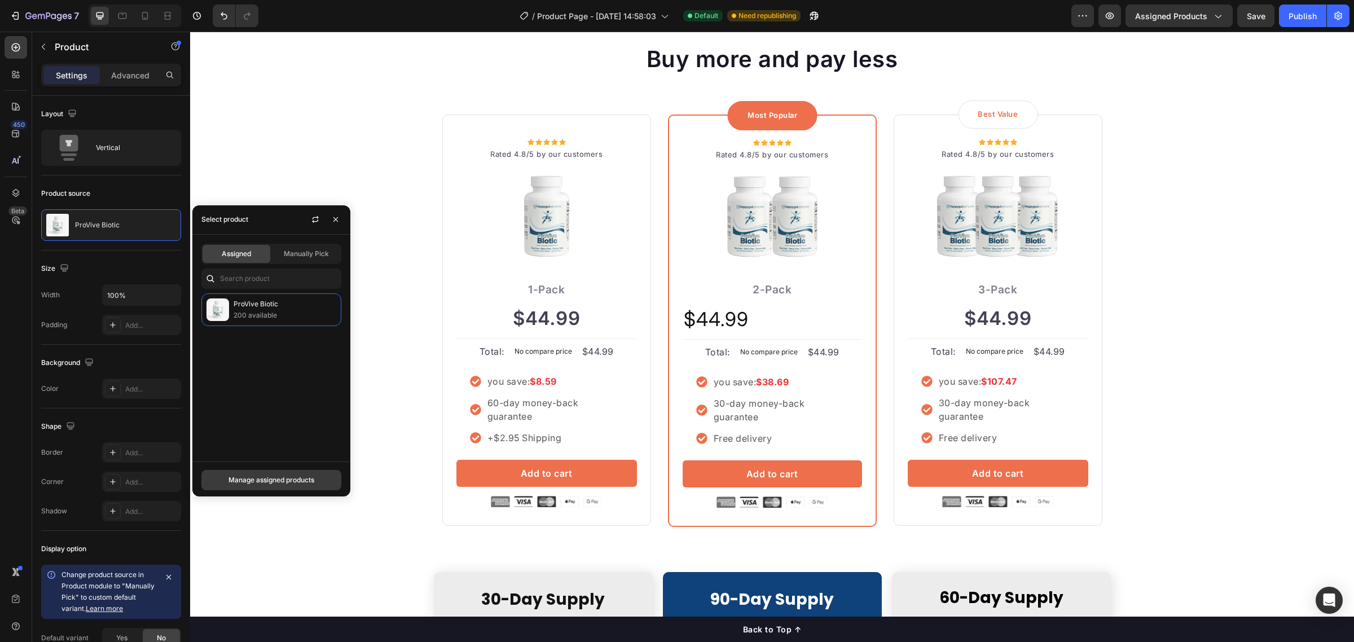
click at [262, 477] on div "Manage assigned products" at bounding box center [272, 480] width 86 height 10
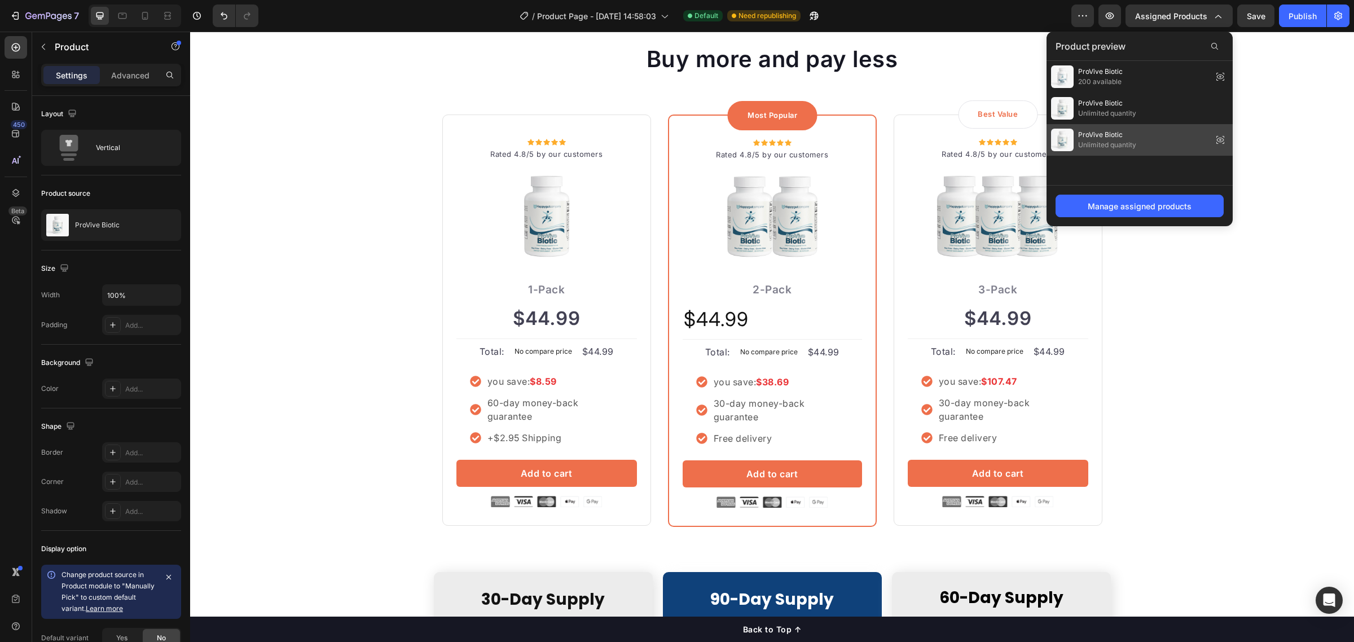
click at [1220, 139] on icon at bounding box center [1221, 140] width 16 height 16
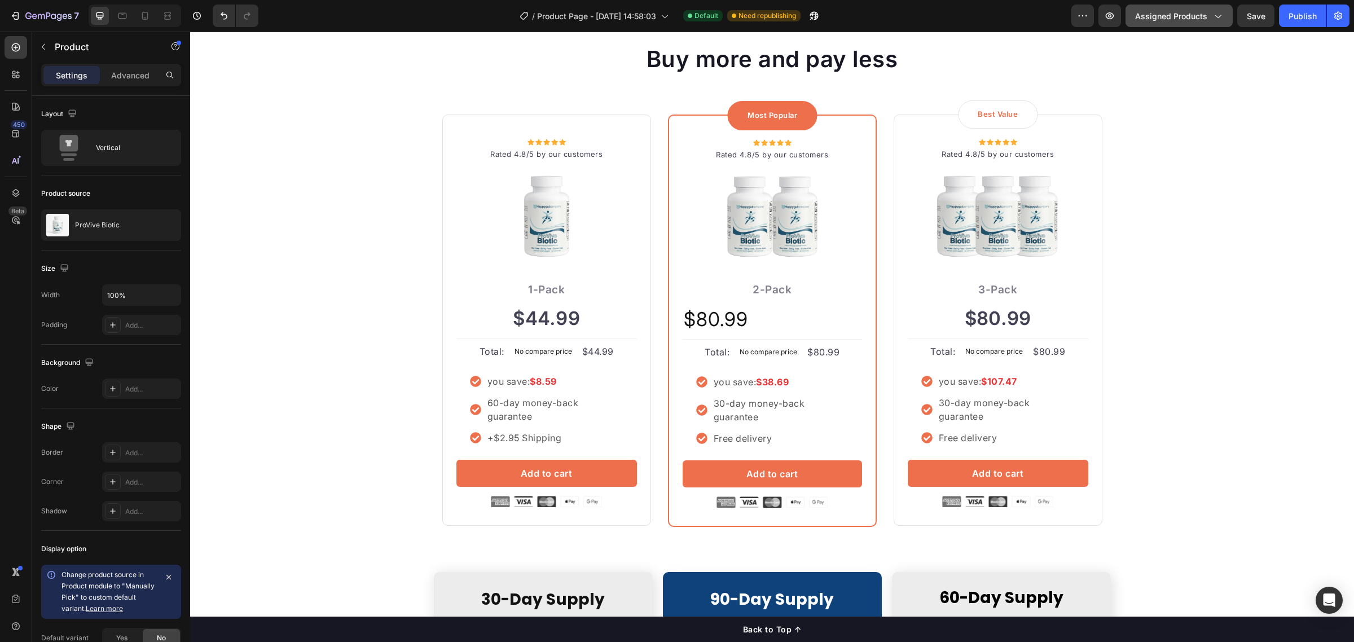
click at [1201, 12] on span "Assigned Products" at bounding box center [1172, 16] width 72 height 12
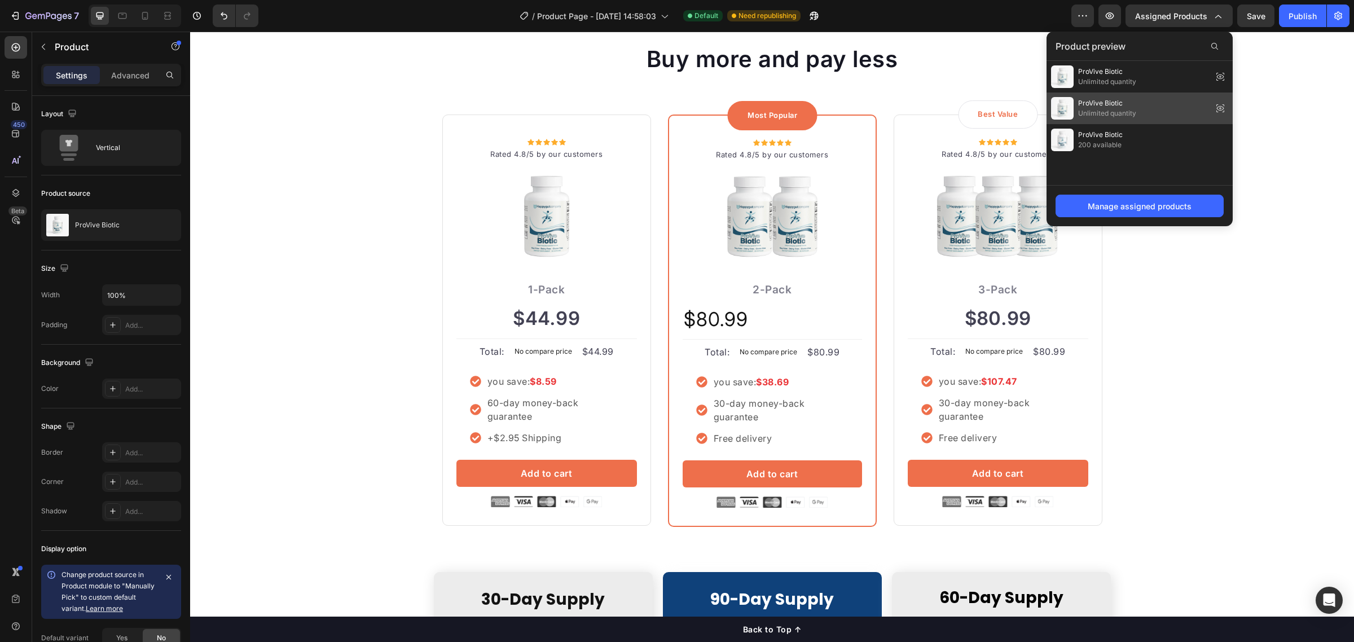
click at [1220, 108] on icon at bounding box center [1221, 108] width 16 height 16
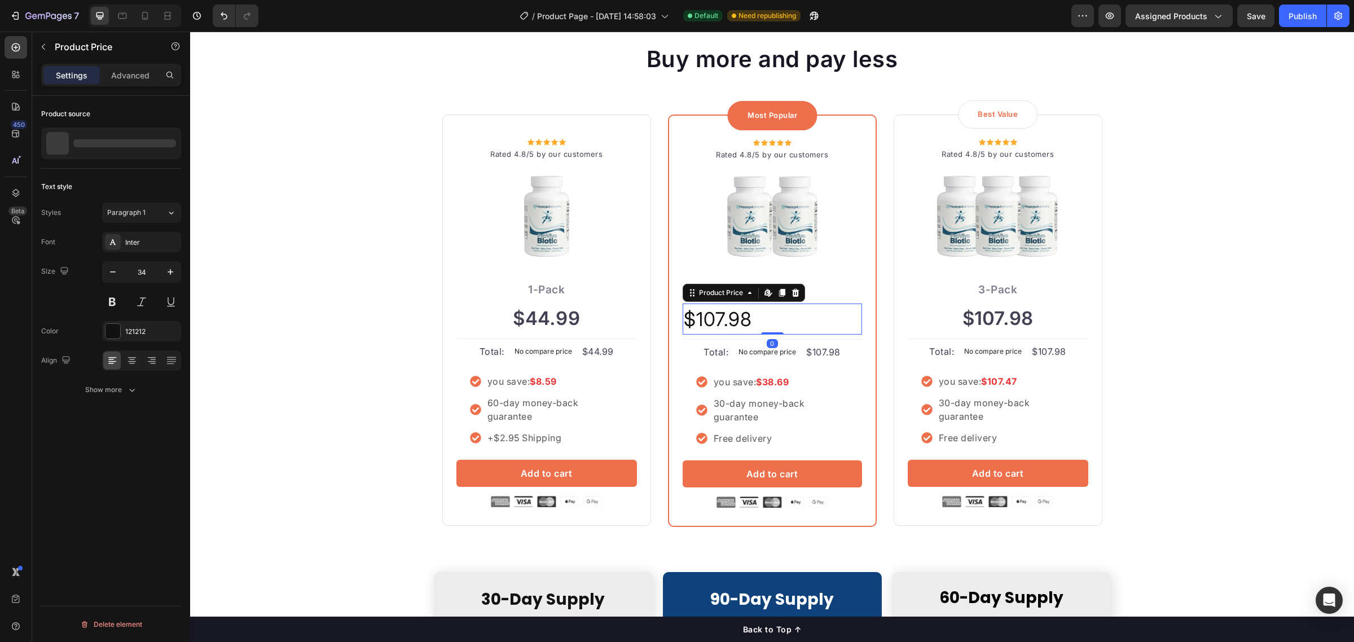
click at [805, 321] on div "$107.98" at bounding box center [772, 319] width 179 height 31
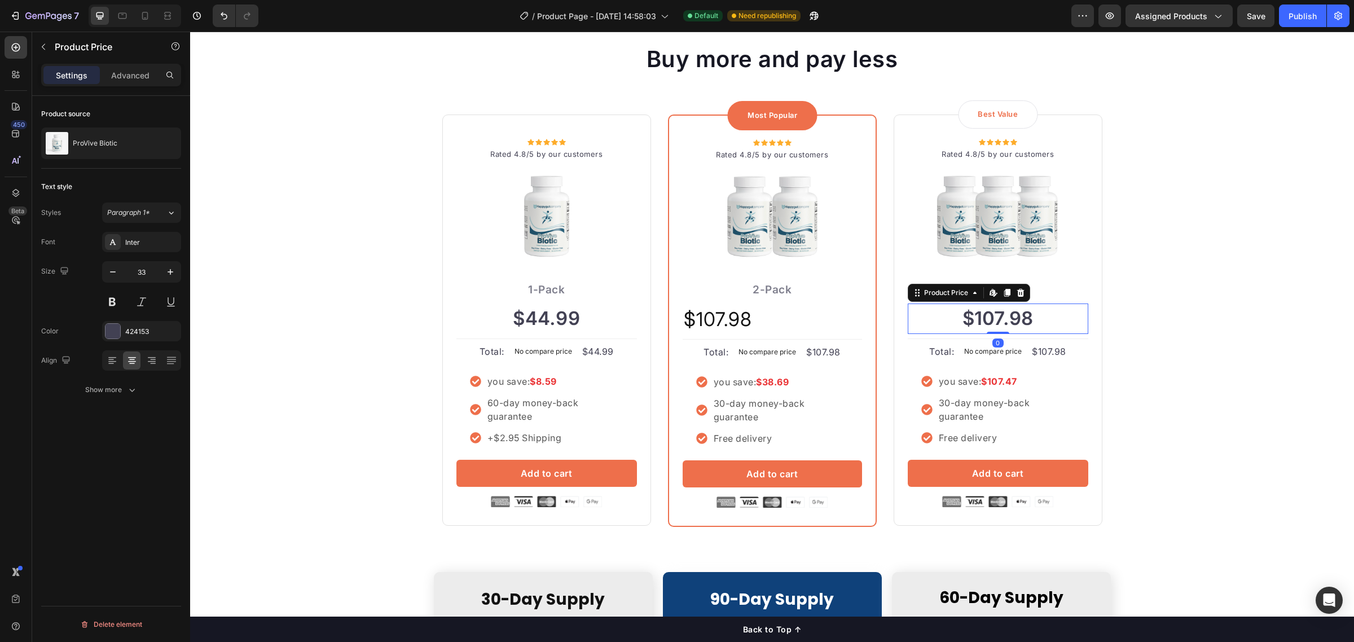
click at [939, 319] on div "$107.98" at bounding box center [998, 319] width 181 height 30
click at [795, 320] on div "$107.98" at bounding box center [772, 319] width 179 height 31
click at [940, 315] on div "$107.98" at bounding box center [998, 319] width 181 height 30
click at [830, 322] on div "$107.98" at bounding box center [772, 319] width 179 height 31
click at [746, 295] on icon at bounding box center [750, 292] width 9 height 9
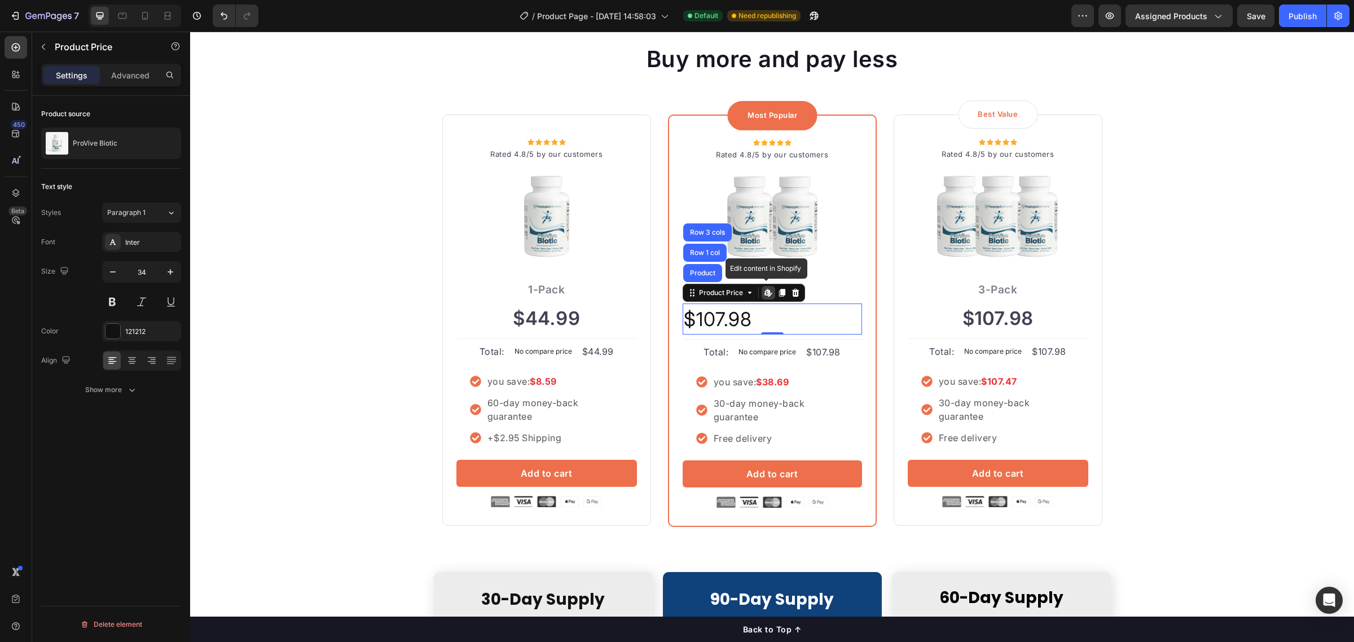
click at [769, 292] on icon at bounding box center [770, 292] width 2 height 5
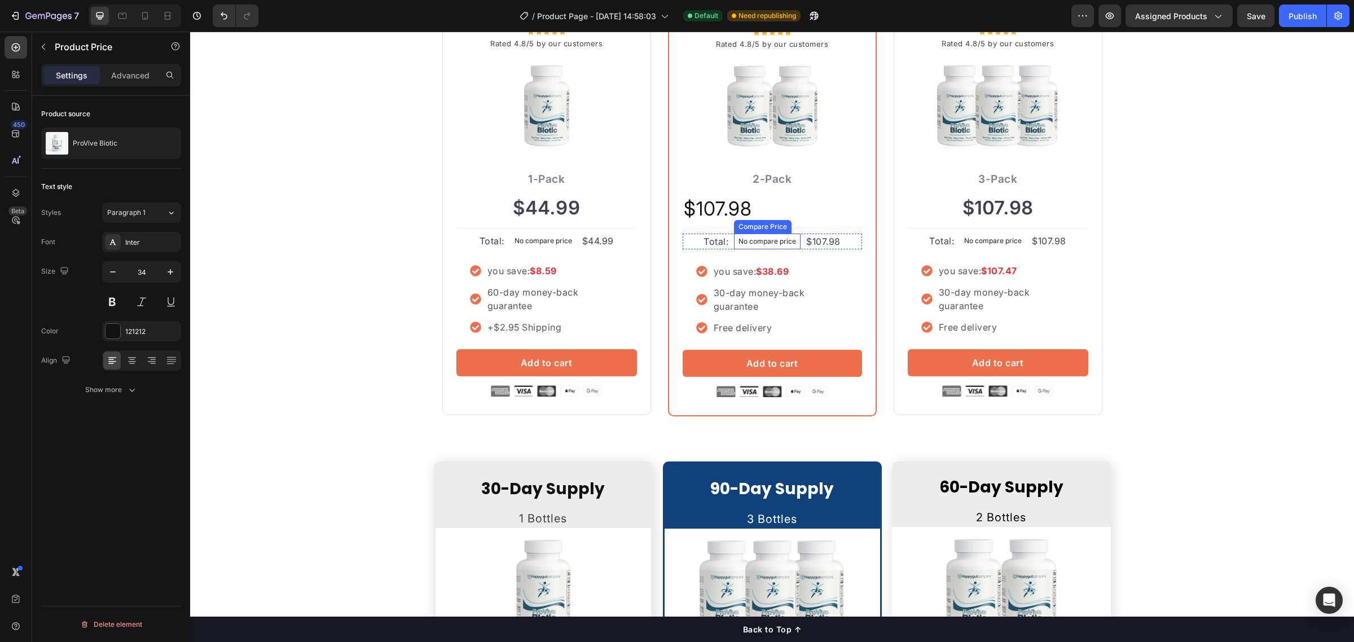
scroll to position [2557, 0]
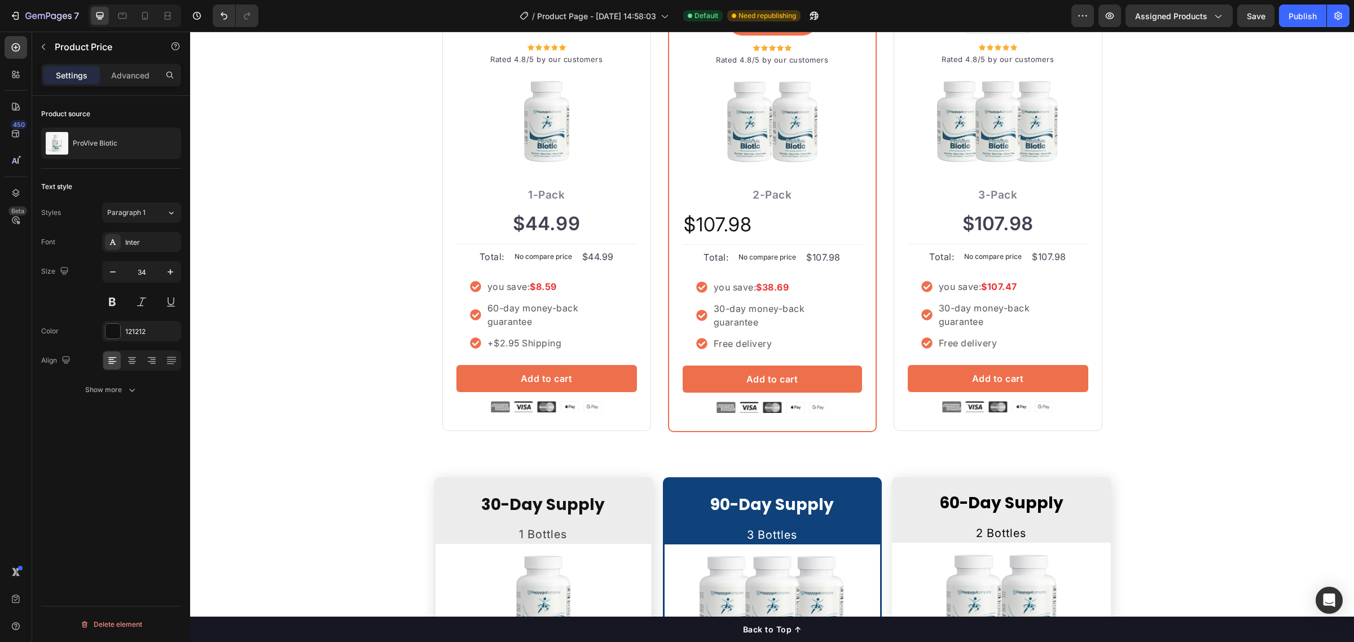
click at [740, 220] on div "$107.98" at bounding box center [772, 224] width 179 height 31
click at [715, 220] on div "$107.98" at bounding box center [772, 224] width 179 height 31
click at [113, 74] on p "Advanced" at bounding box center [130, 75] width 38 height 12
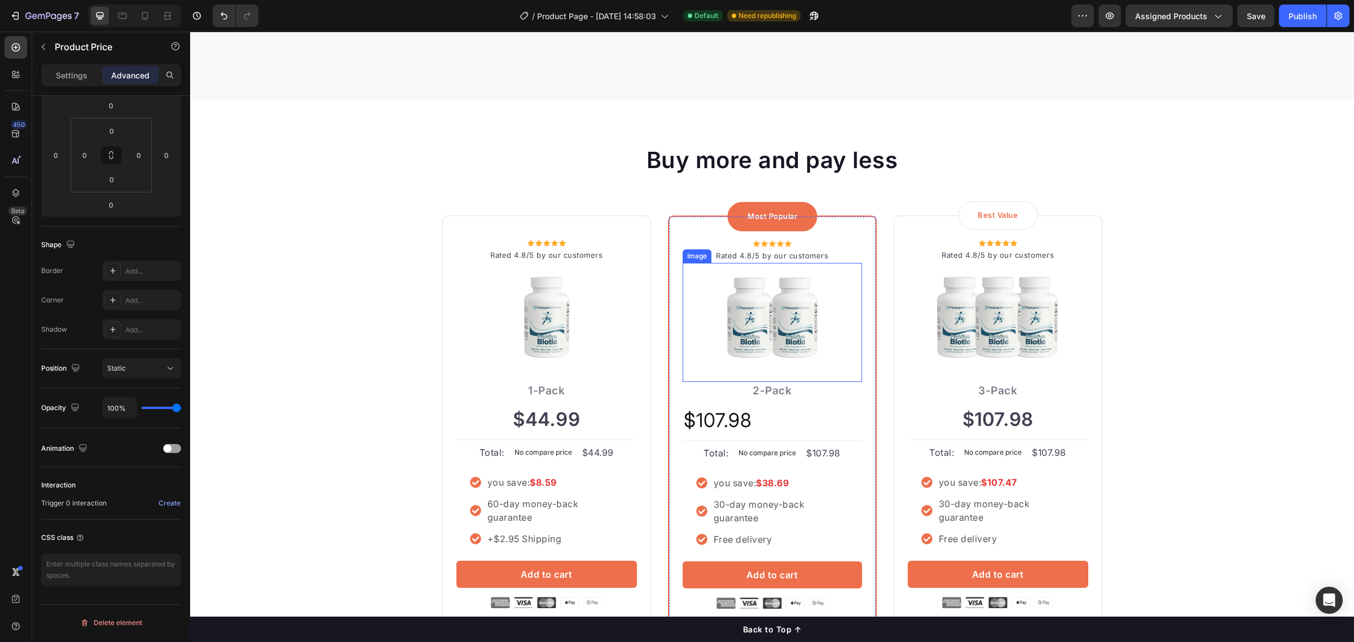
scroll to position [2345, 0]
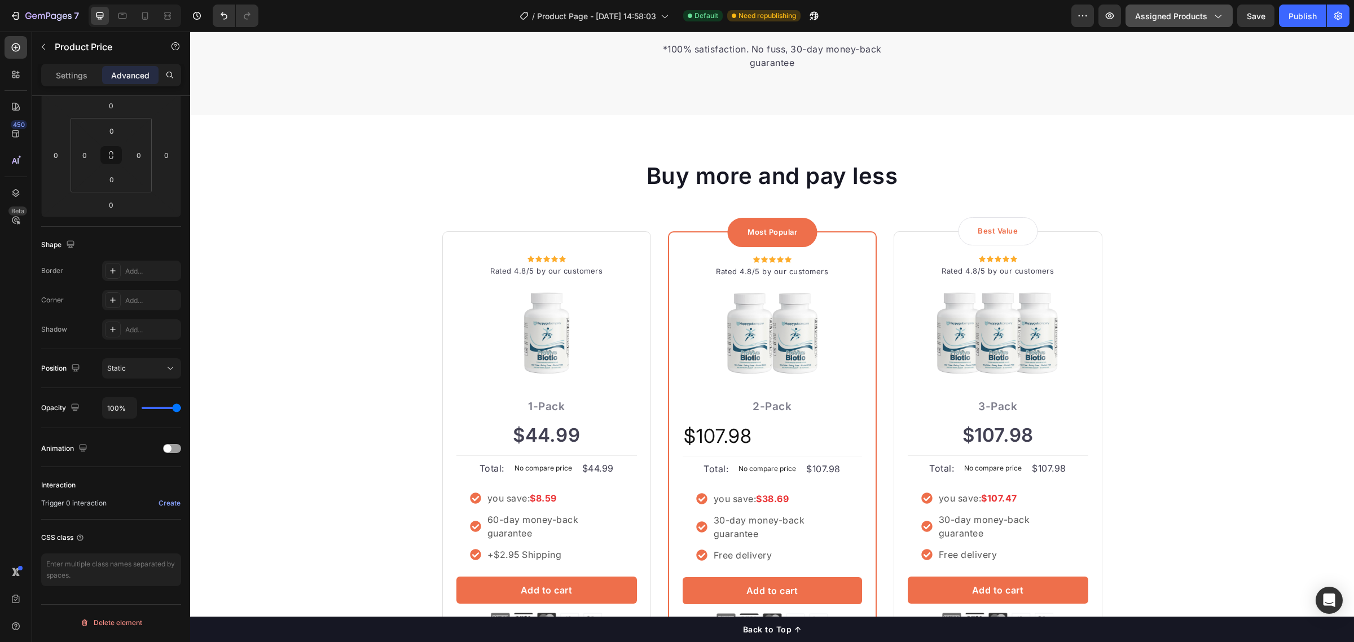
click at [1224, 18] on button "Assigned Products" at bounding box center [1179, 16] width 107 height 23
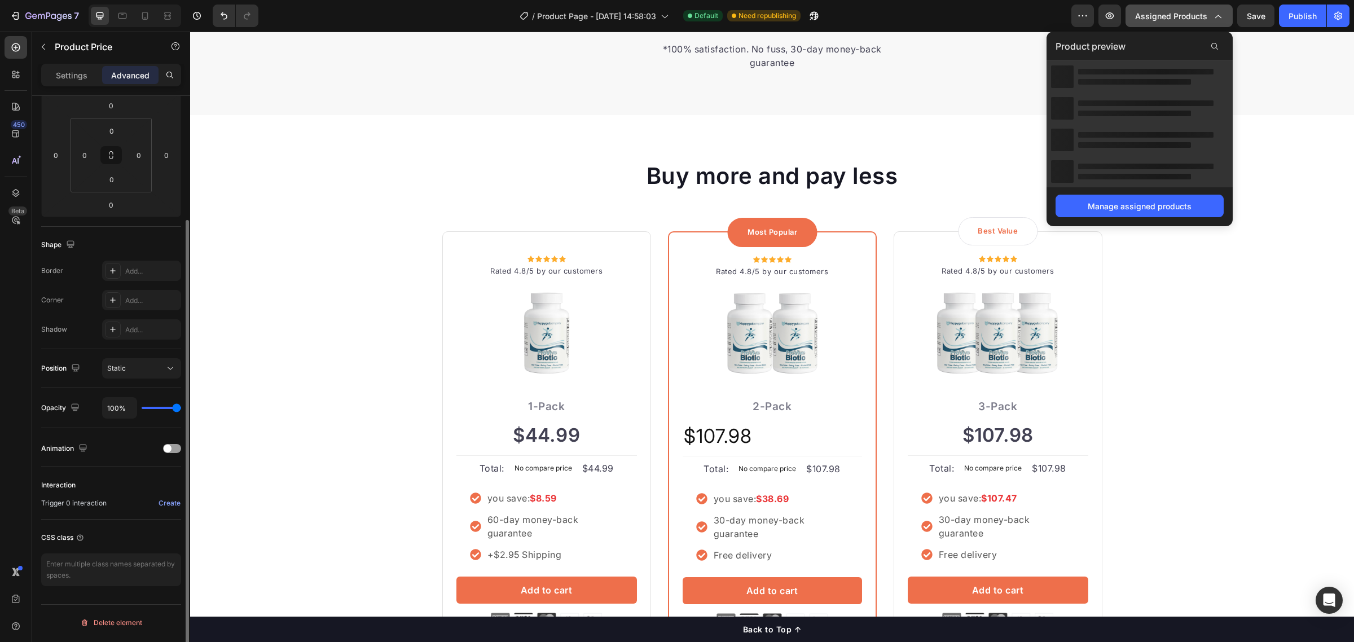
scroll to position [159, 0]
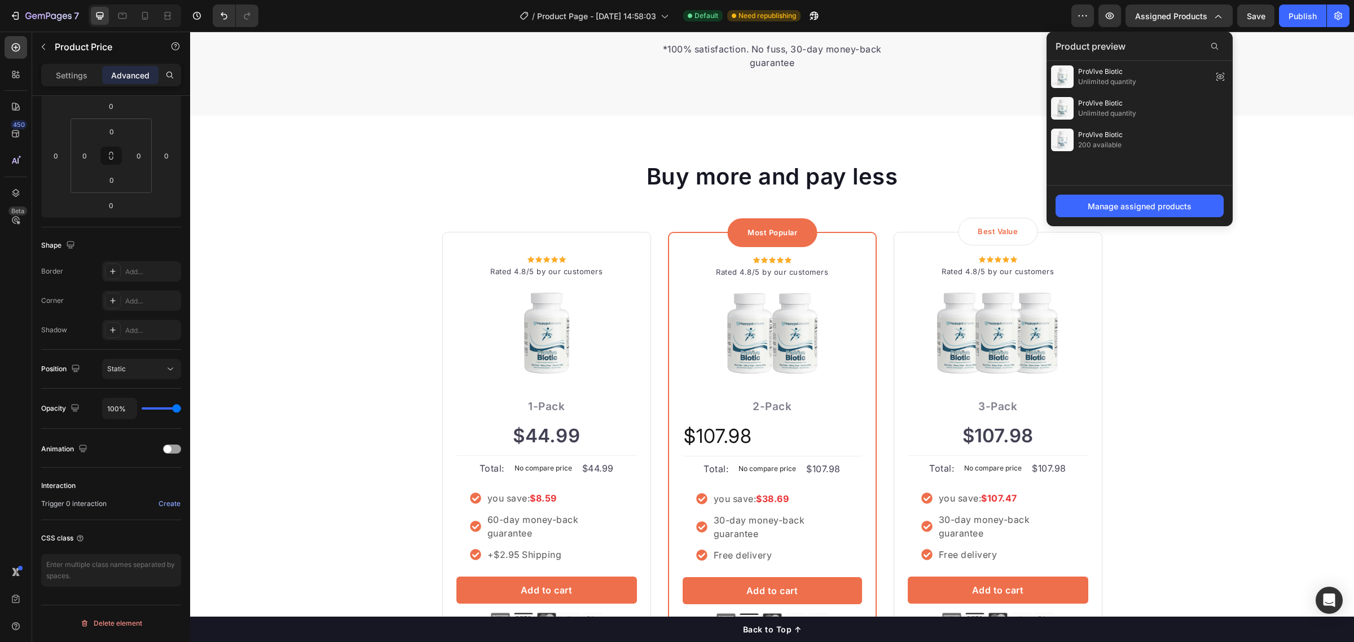
click at [762, 438] on div "$107.98" at bounding box center [772, 435] width 179 height 31
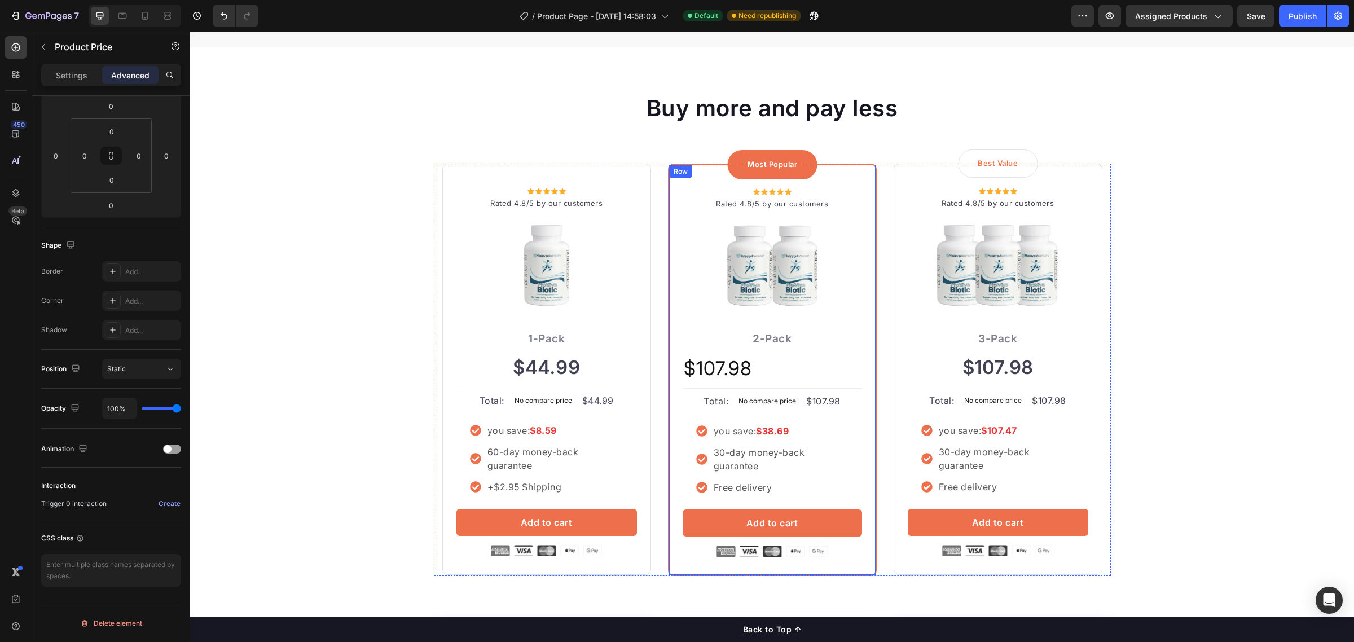
scroll to position [2557, 0]
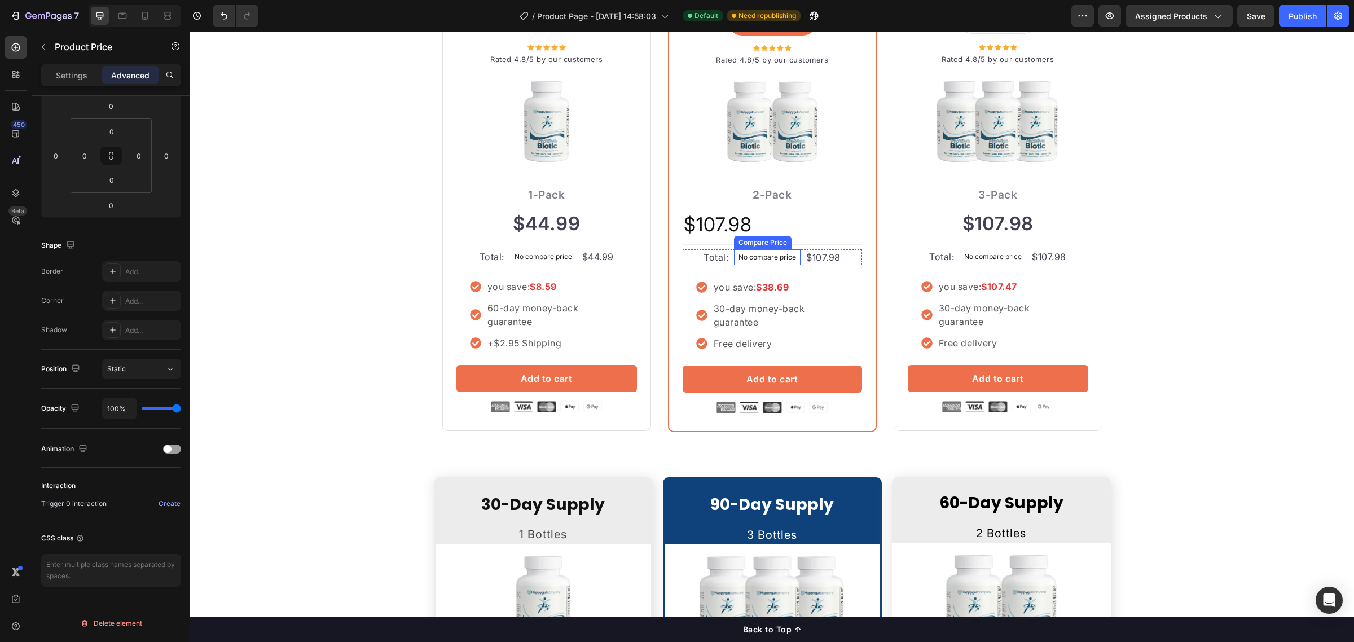
click at [778, 254] on p "No compare price" at bounding box center [768, 257] width 58 height 7
click at [801, 243] on icon at bounding box center [805, 238] width 9 height 9
click at [848, 178] on div "Image" at bounding box center [772, 126] width 179 height 119
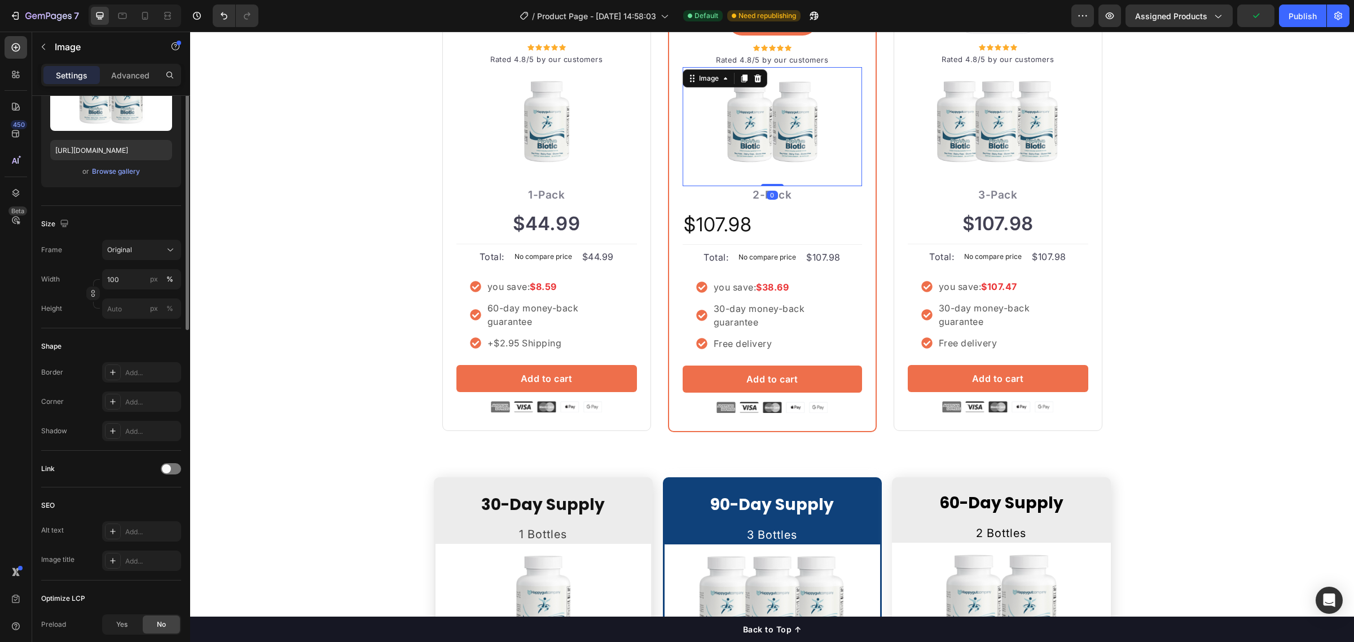
scroll to position [0, 0]
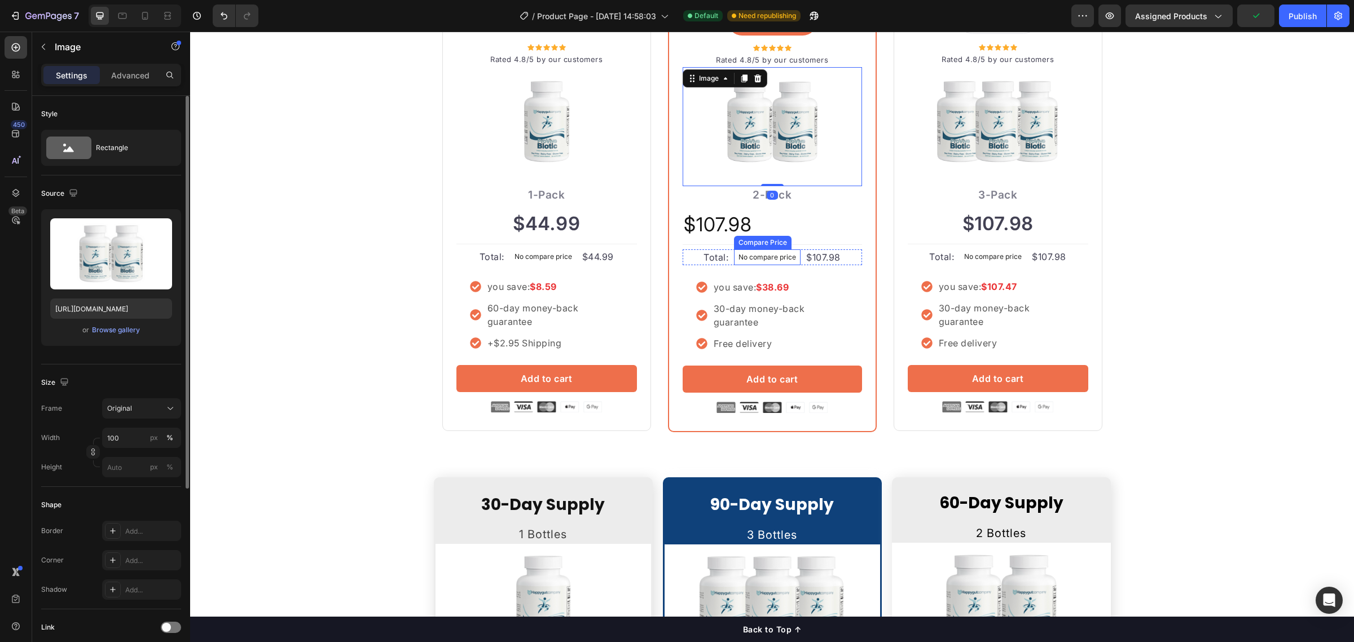
click at [783, 256] on p "No compare price" at bounding box center [768, 257] width 58 height 7
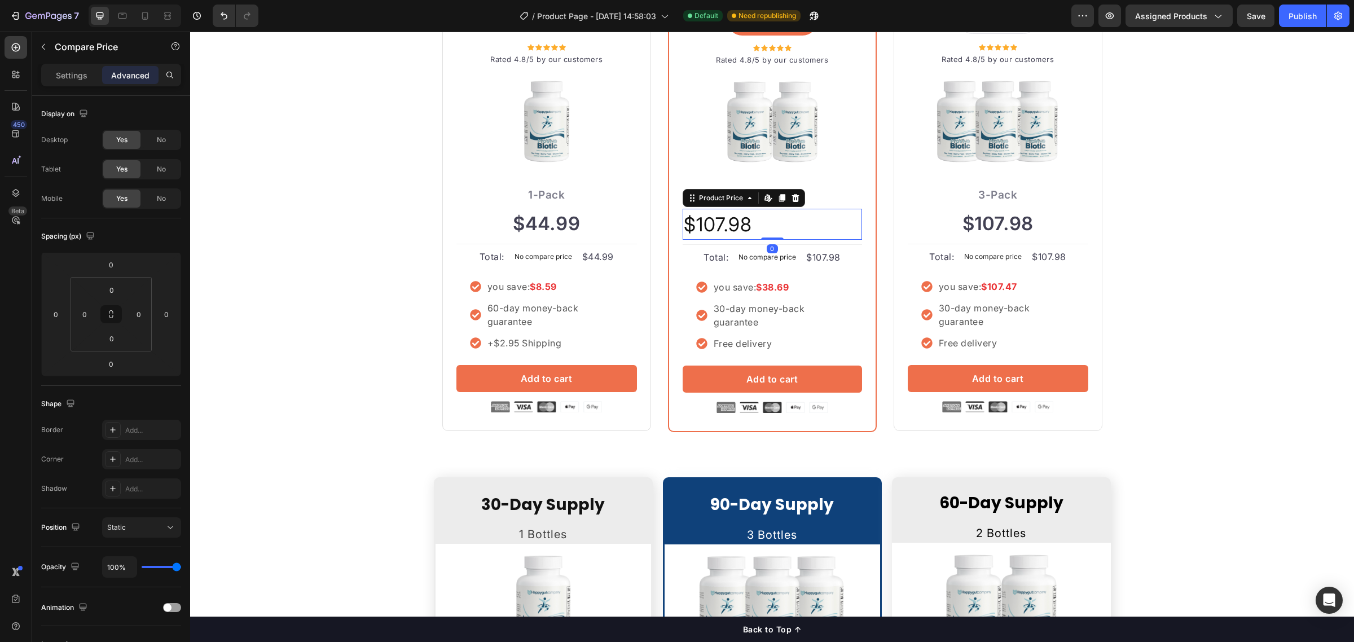
click at [734, 211] on div "$107.98" at bounding box center [772, 224] width 179 height 31
click at [739, 220] on div "$107.98" at bounding box center [772, 224] width 179 height 31
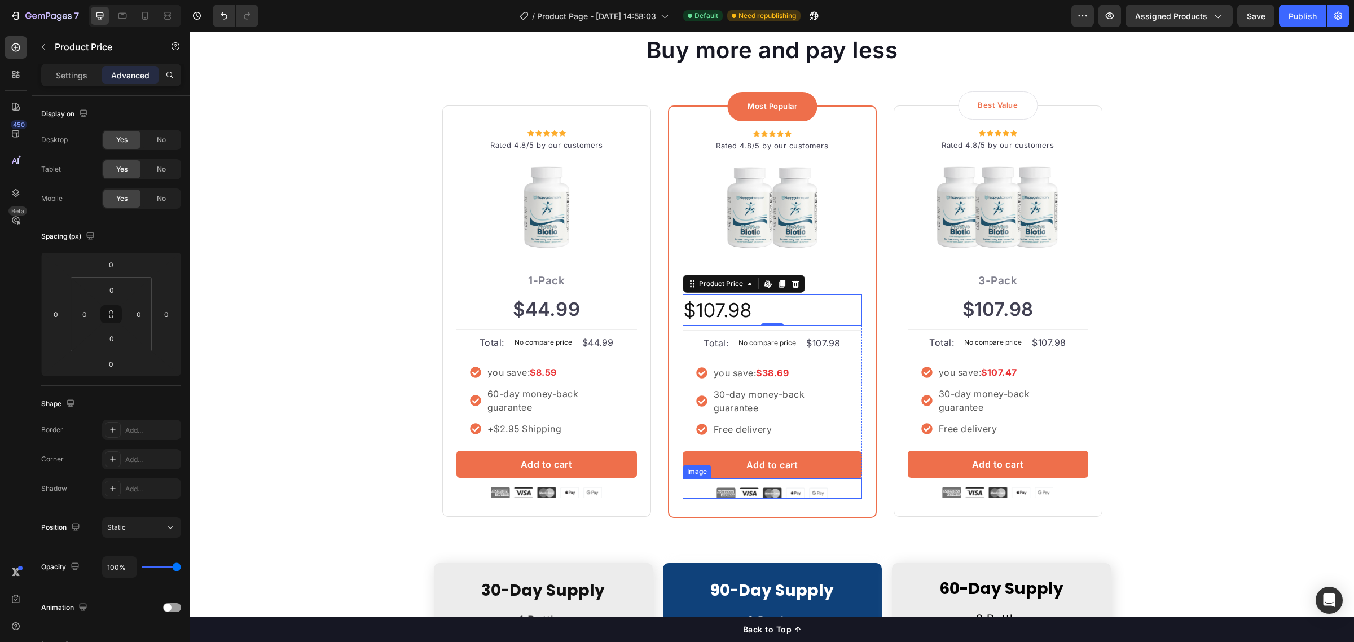
scroll to position [2627, 0]
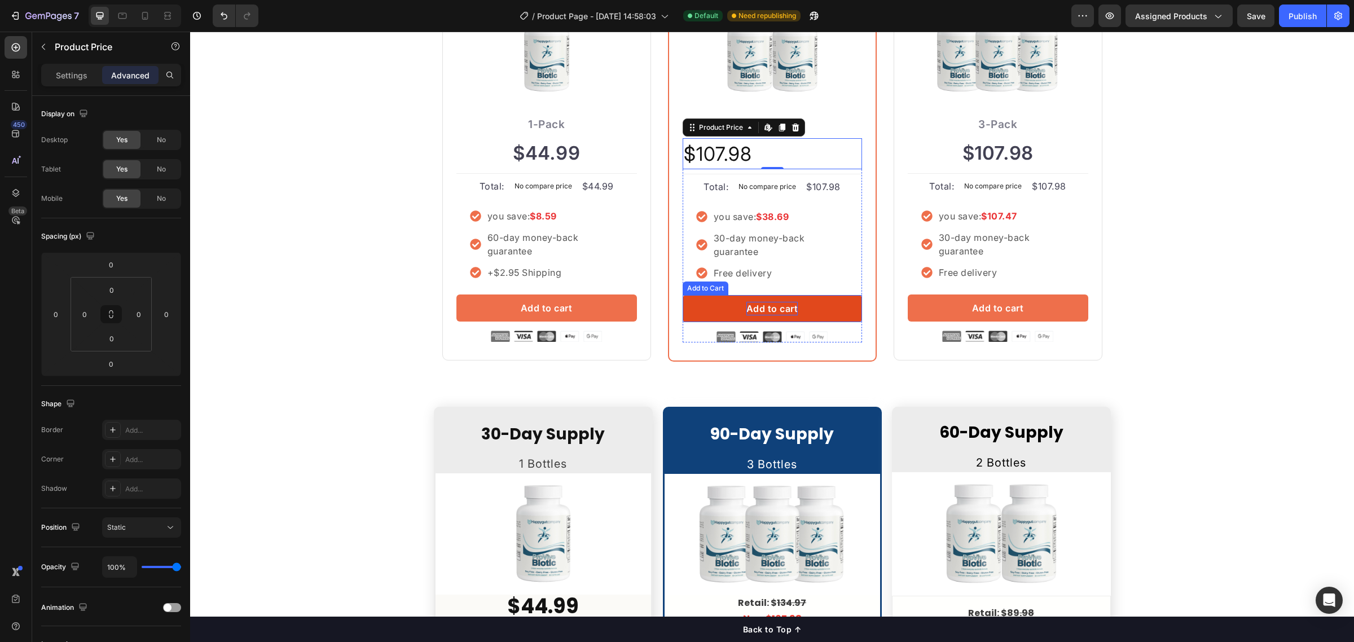
click at [759, 311] on div "Add to cart" at bounding box center [773, 309] width 52 height 14
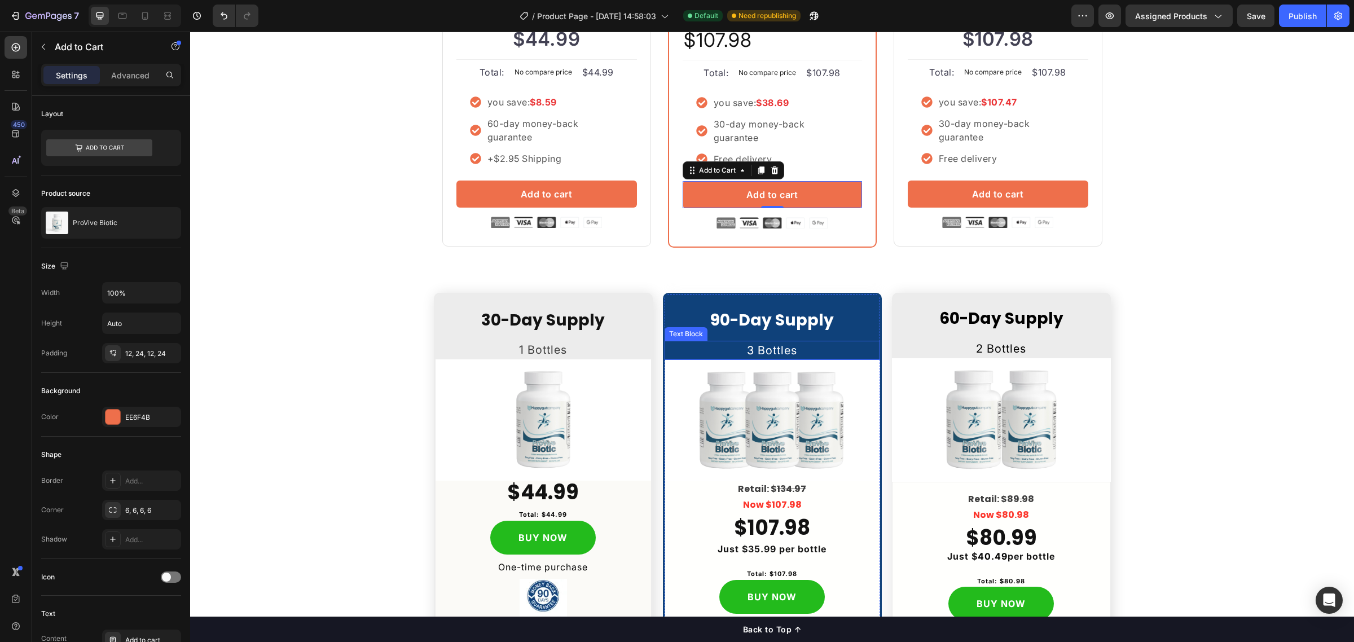
scroll to position [2909, 0]
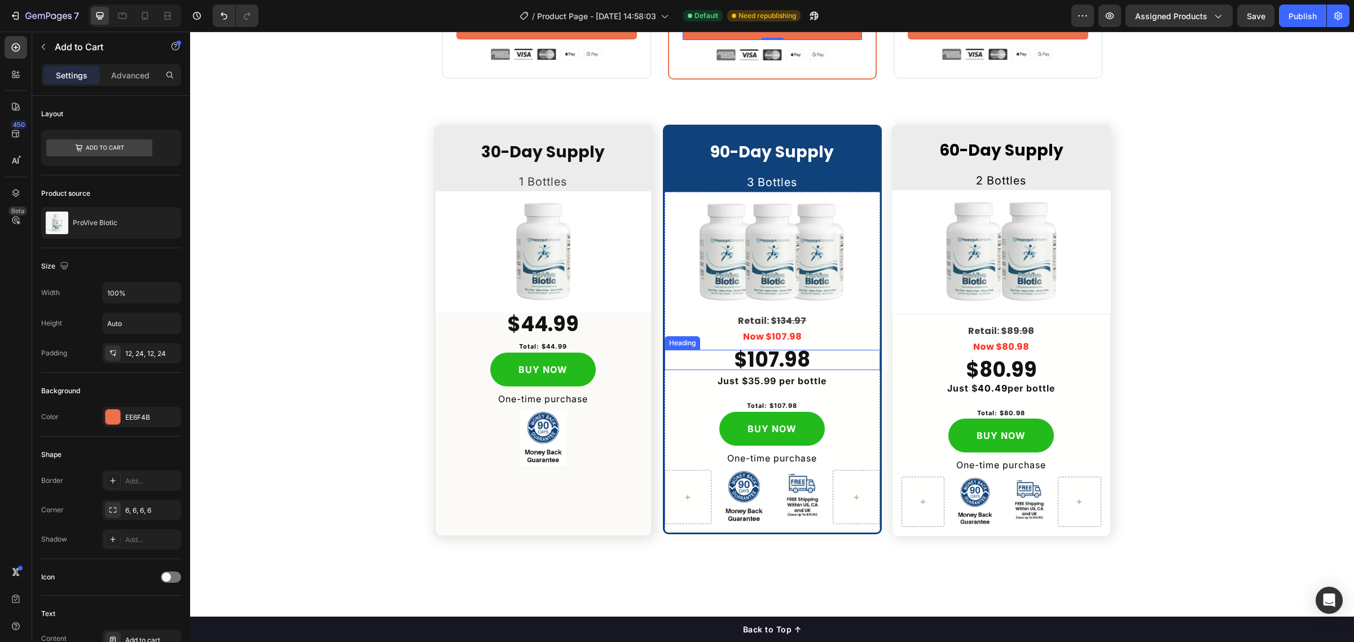
click at [776, 361] on h2 "$107.98" at bounding box center [773, 360] width 216 height 20
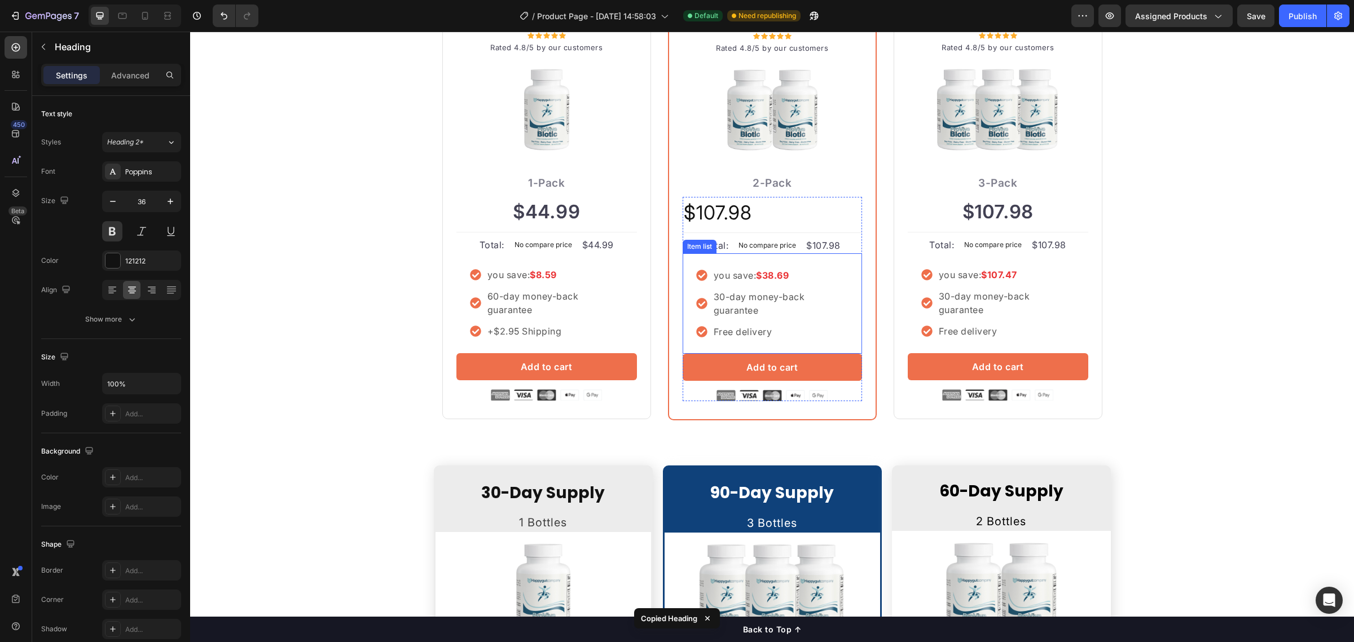
scroll to position [2557, 0]
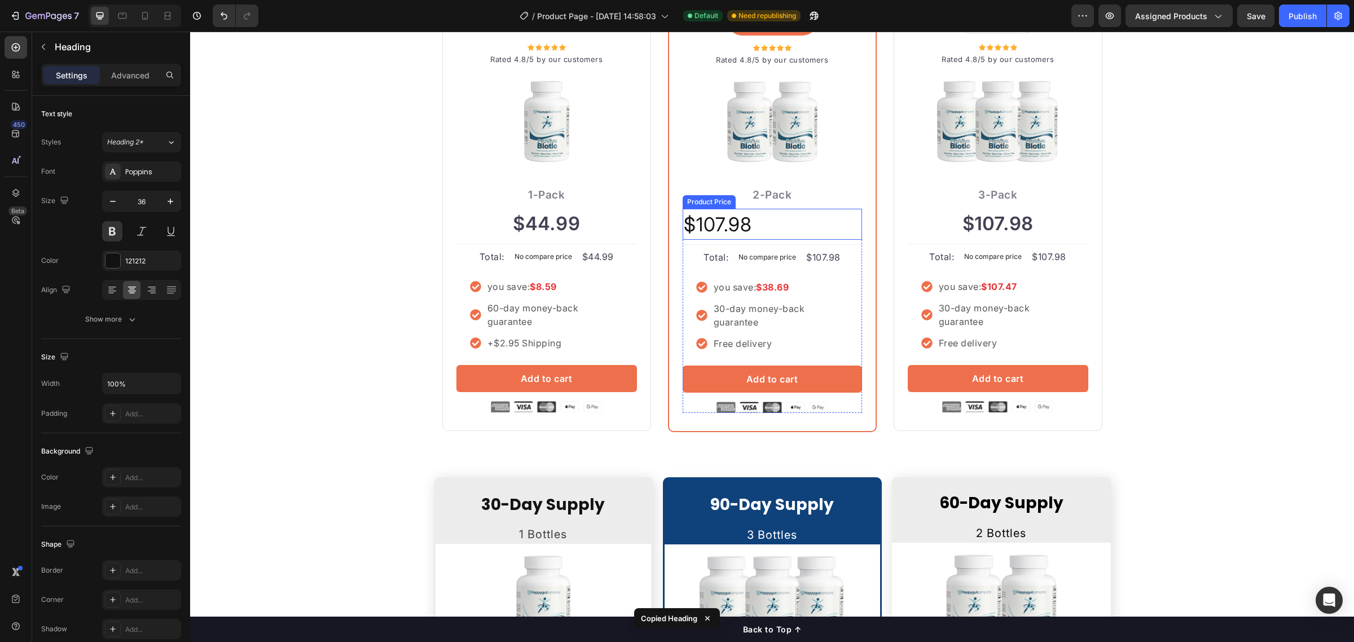
click at [744, 227] on div "$107.98" at bounding box center [772, 224] width 179 height 31
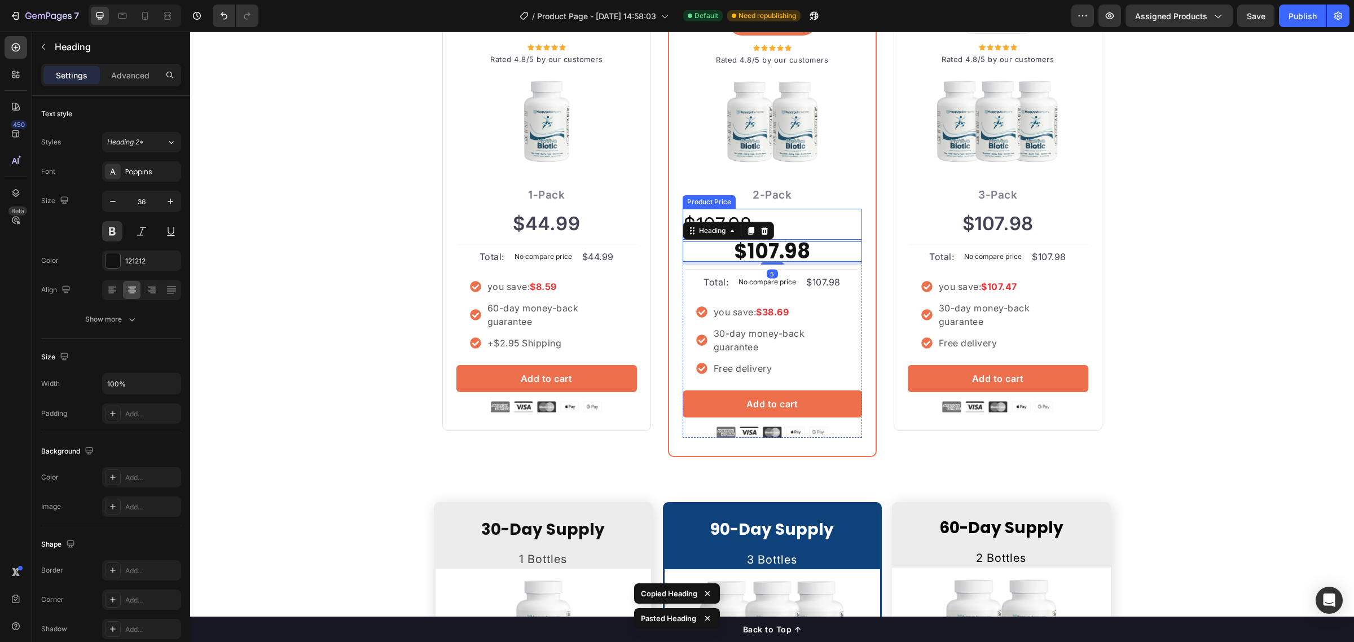
click at [796, 226] on div "$107.98" at bounding box center [772, 224] width 179 height 31
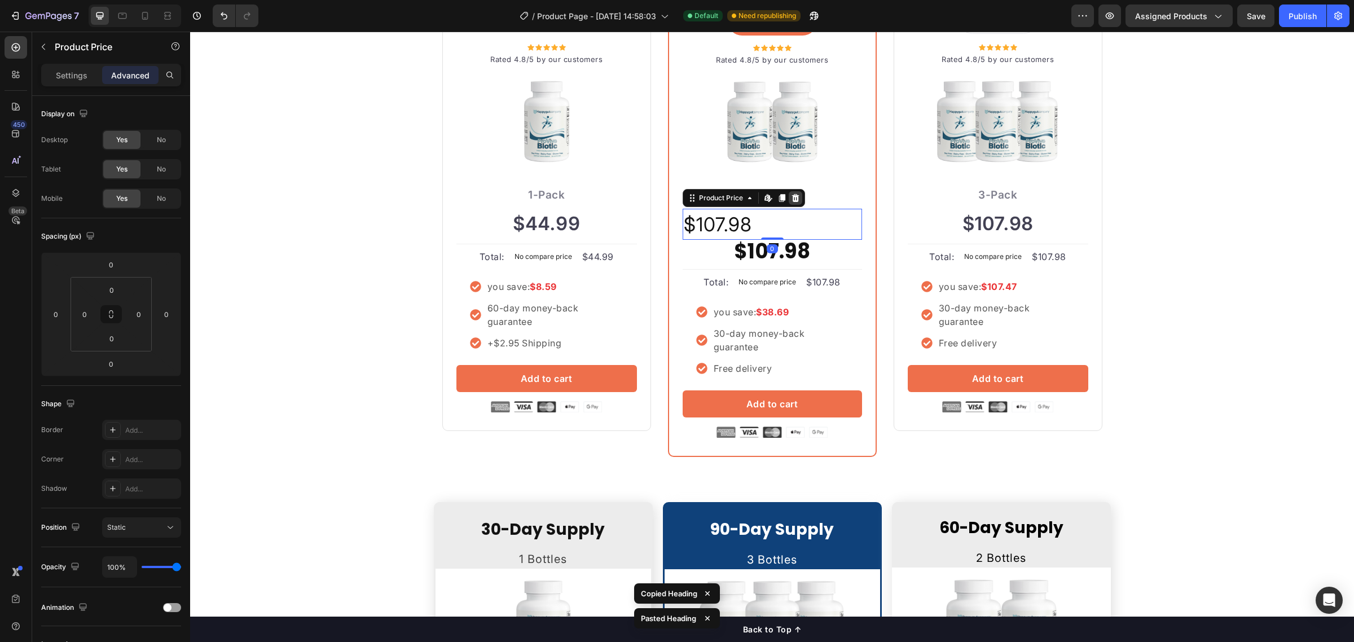
click at [795, 195] on div at bounding box center [796, 198] width 14 height 14
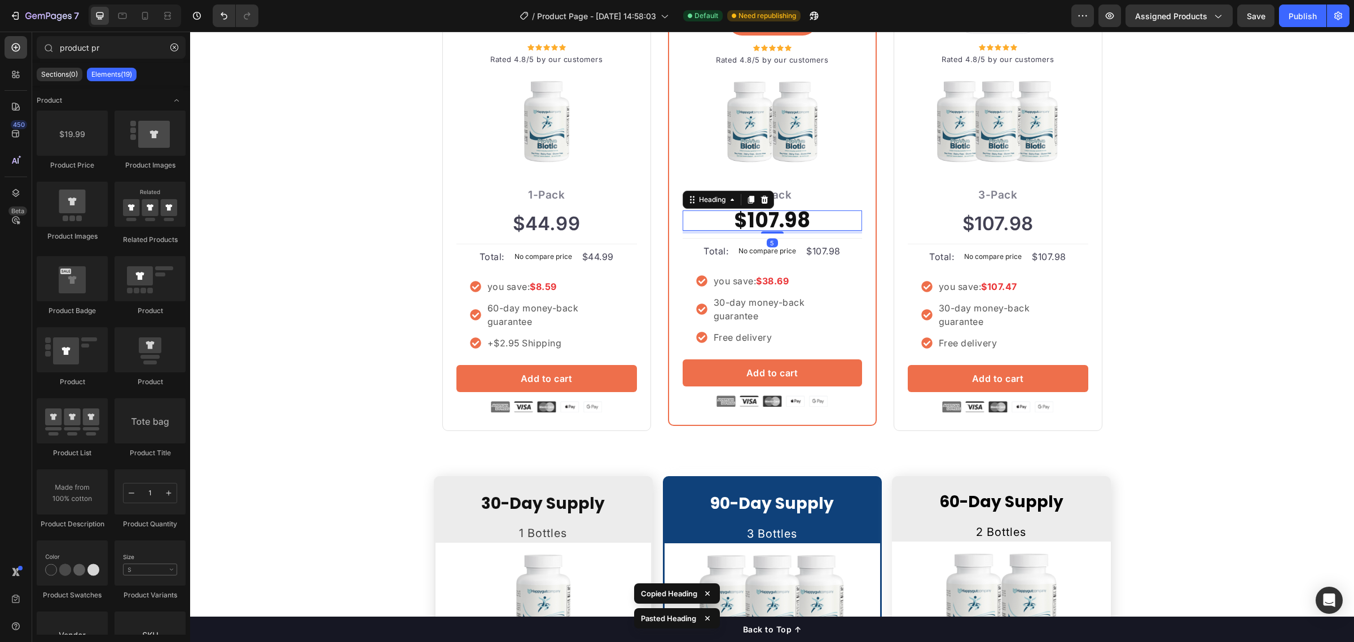
click at [777, 218] on h2 "$107.98" at bounding box center [772, 221] width 179 height 20
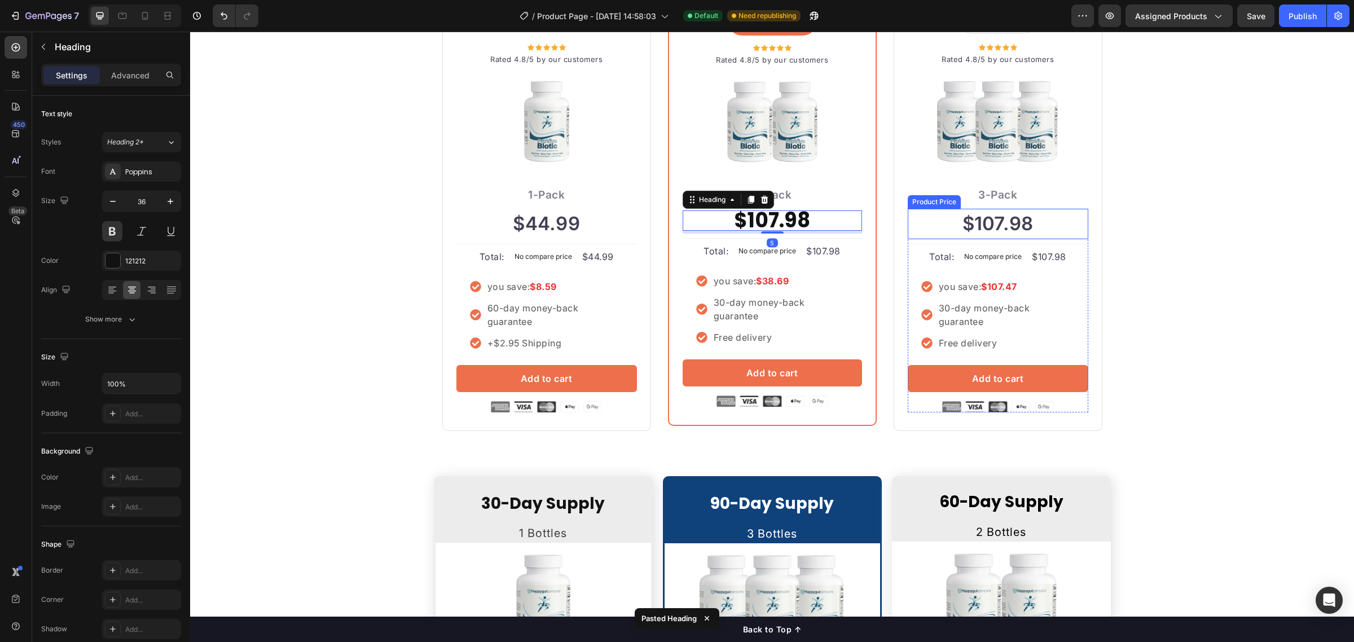
click at [987, 223] on div "$107.98" at bounding box center [998, 224] width 181 height 30
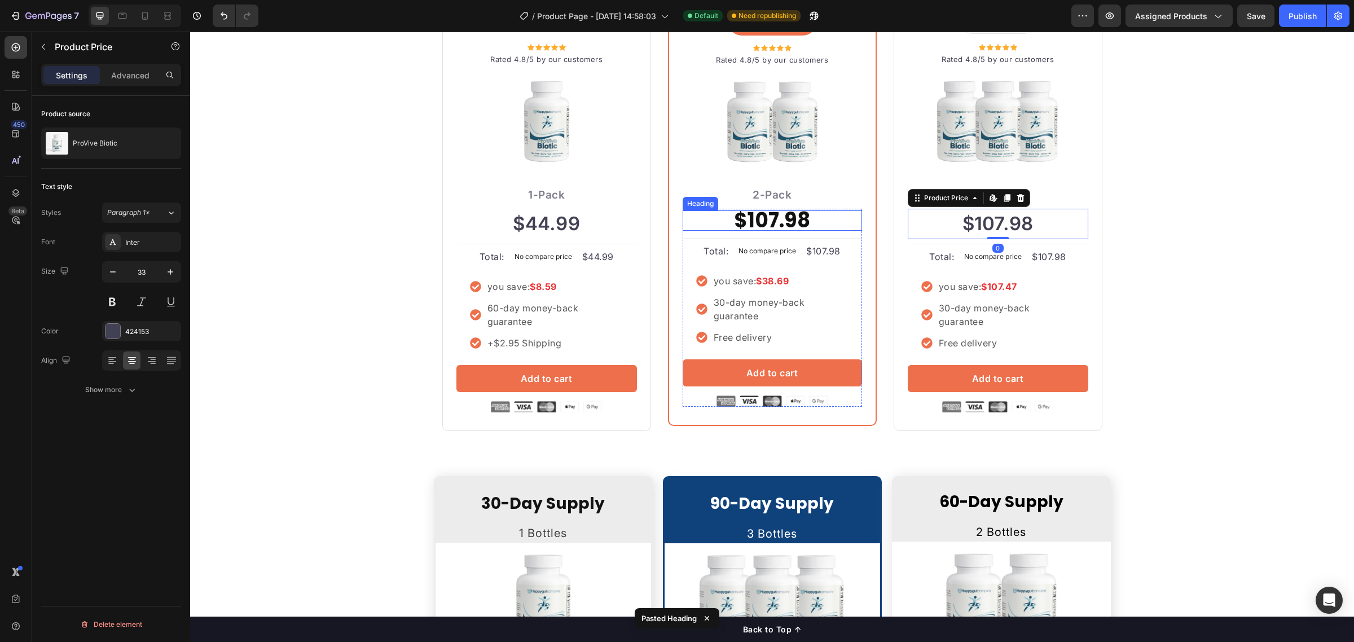
click at [833, 222] on h2 "$107.98" at bounding box center [772, 221] width 179 height 20
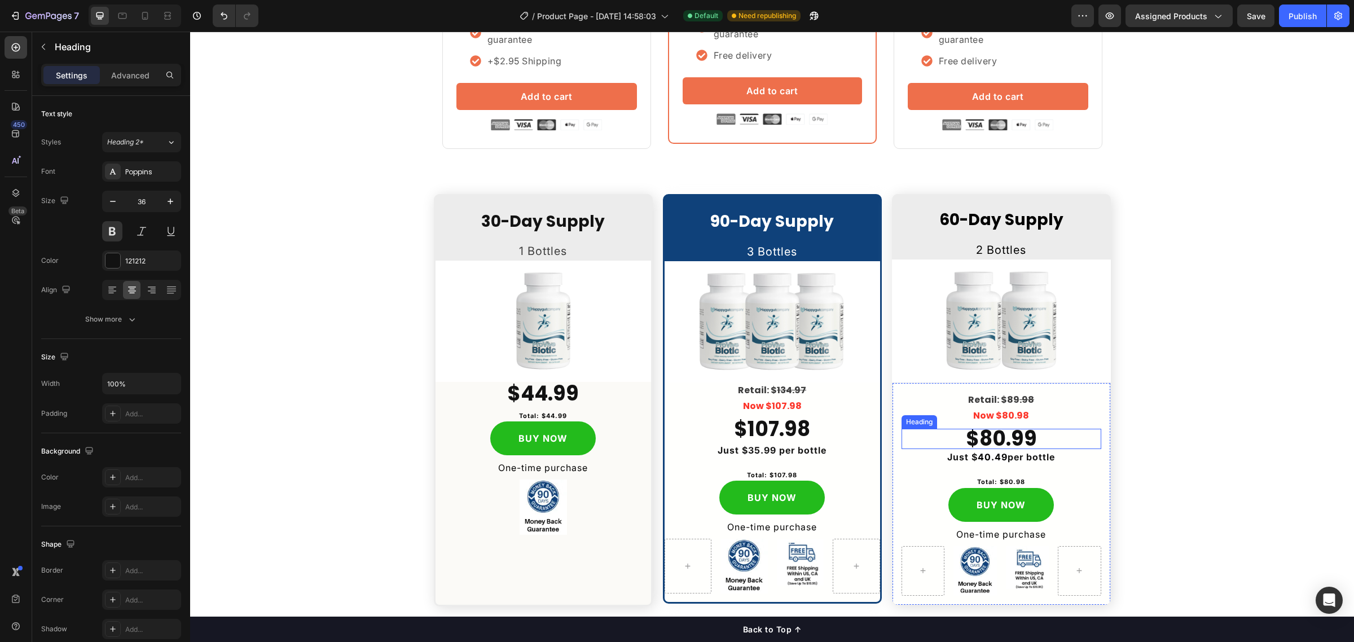
click at [994, 441] on h2 "$80.99" at bounding box center [1002, 439] width 200 height 20
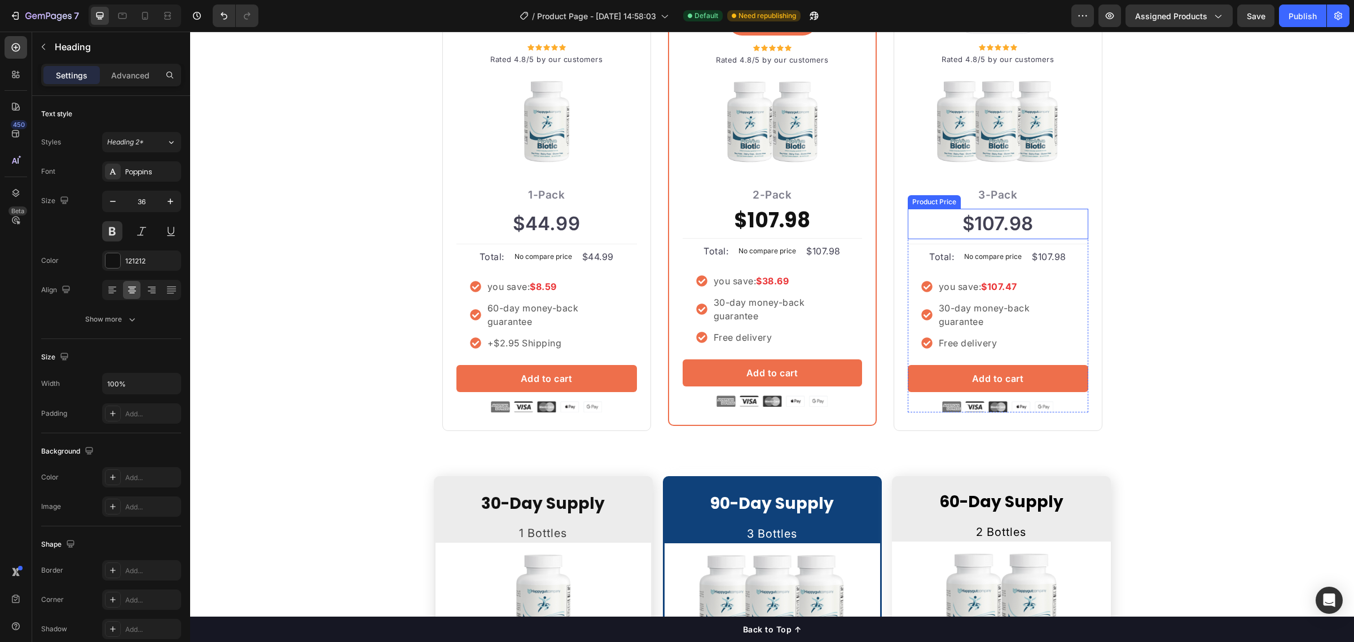
click at [986, 235] on div "$107.98" at bounding box center [998, 224] width 181 height 30
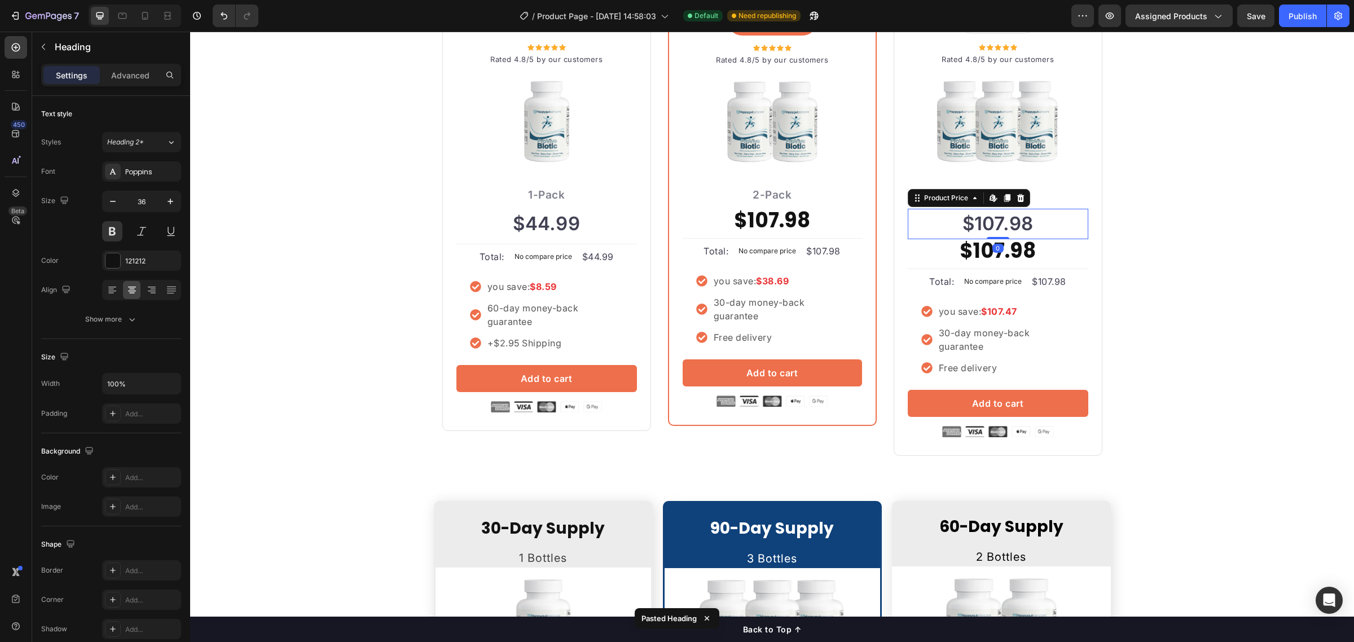
click at [1022, 221] on div "$107.98" at bounding box center [998, 224] width 181 height 30
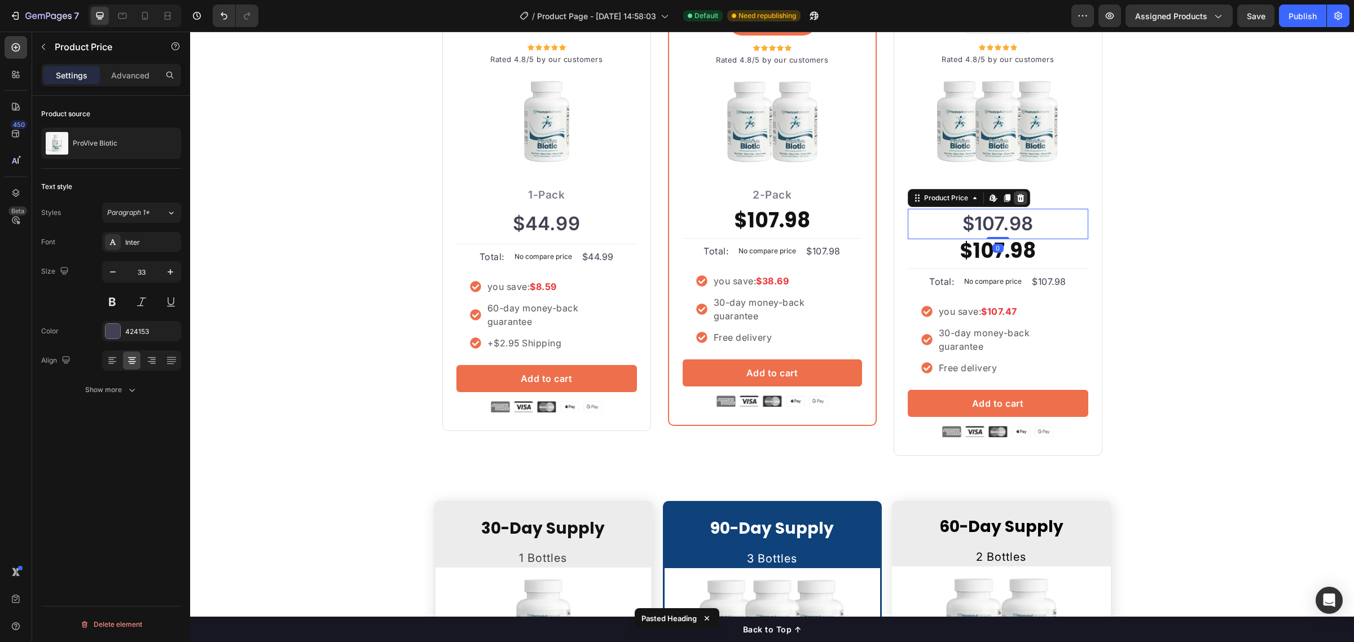
click at [1016, 198] on icon at bounding box center [1020, 198] width 9 height 9
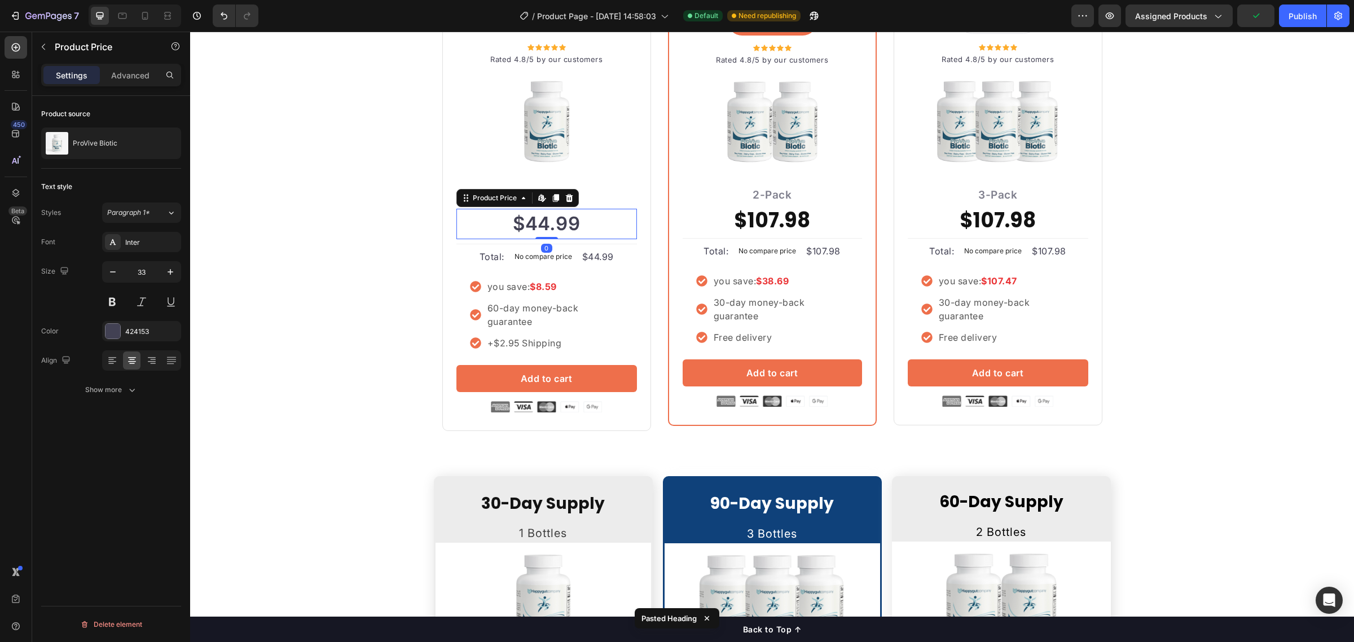
click at [595, 230] on div "$44.99" at bounding box center [547, 224] width 181 height 30
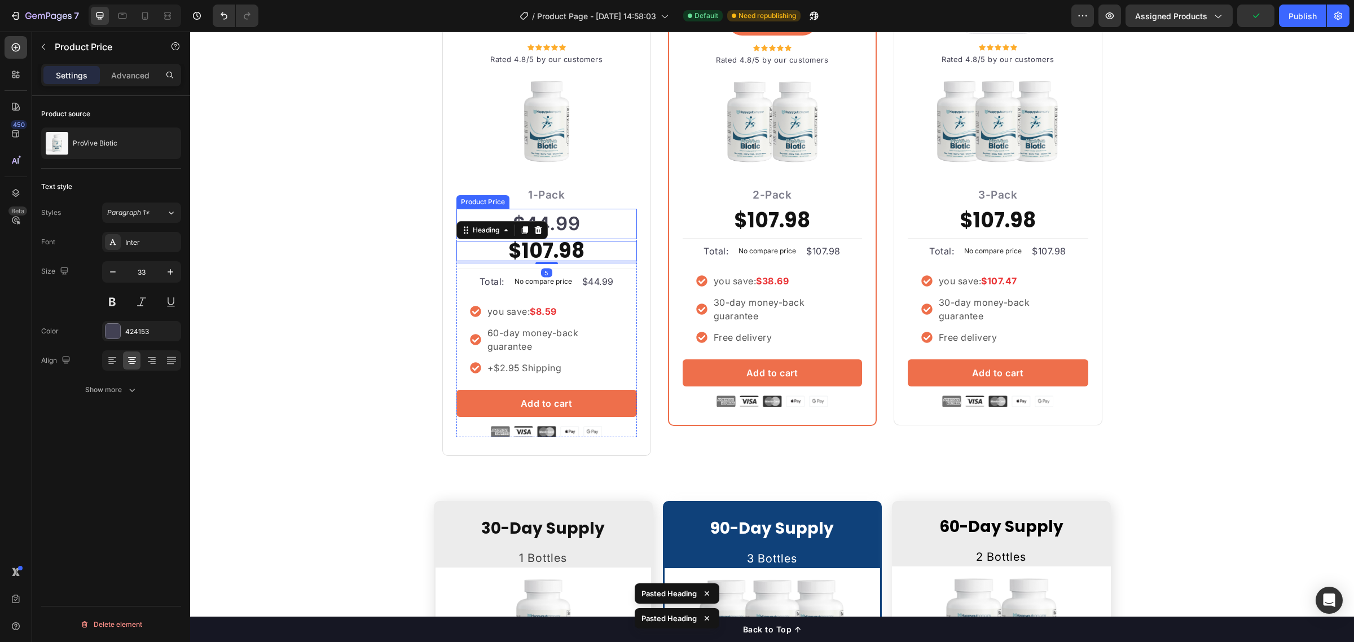
click at [573, 224] on div "$44.99" at bounding box center [547, 224] width 181 height 30
click at [566, 198] on icon at bounding box center [569, 198] width 7 height 8
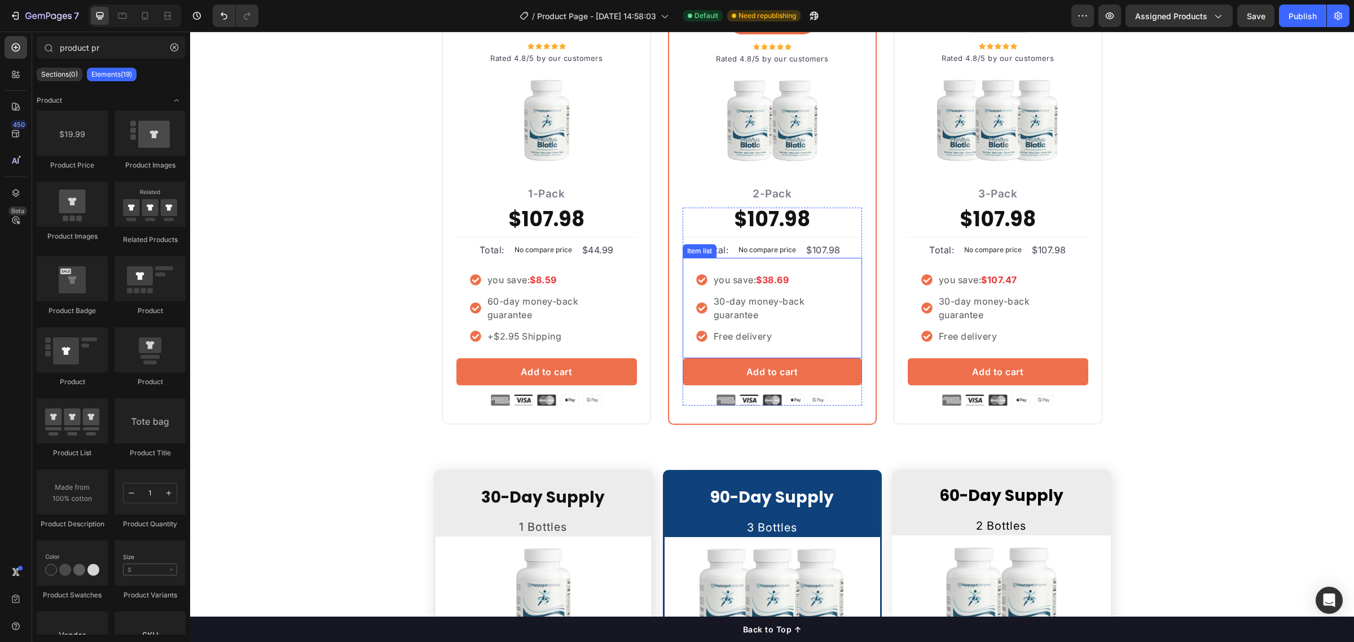
scroll to position [2627, 0]
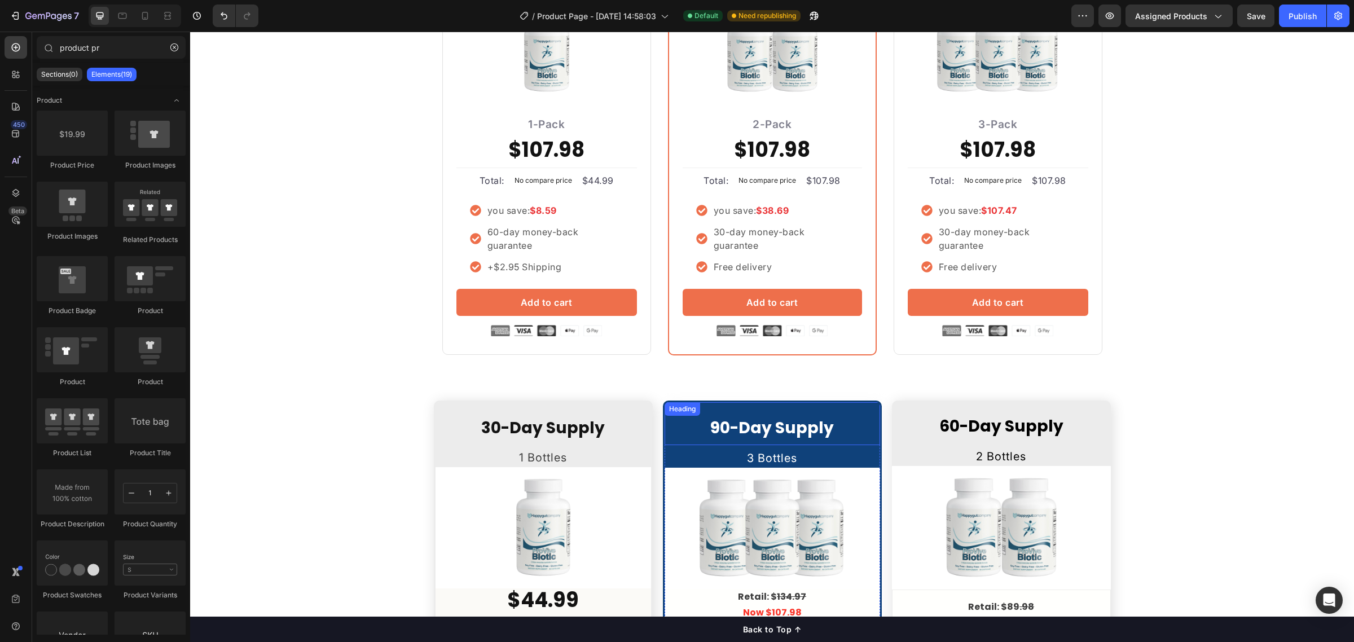
click at [724, 428] on span "90-Day Supply" at bounding box center [773, 428] width 124 height 22
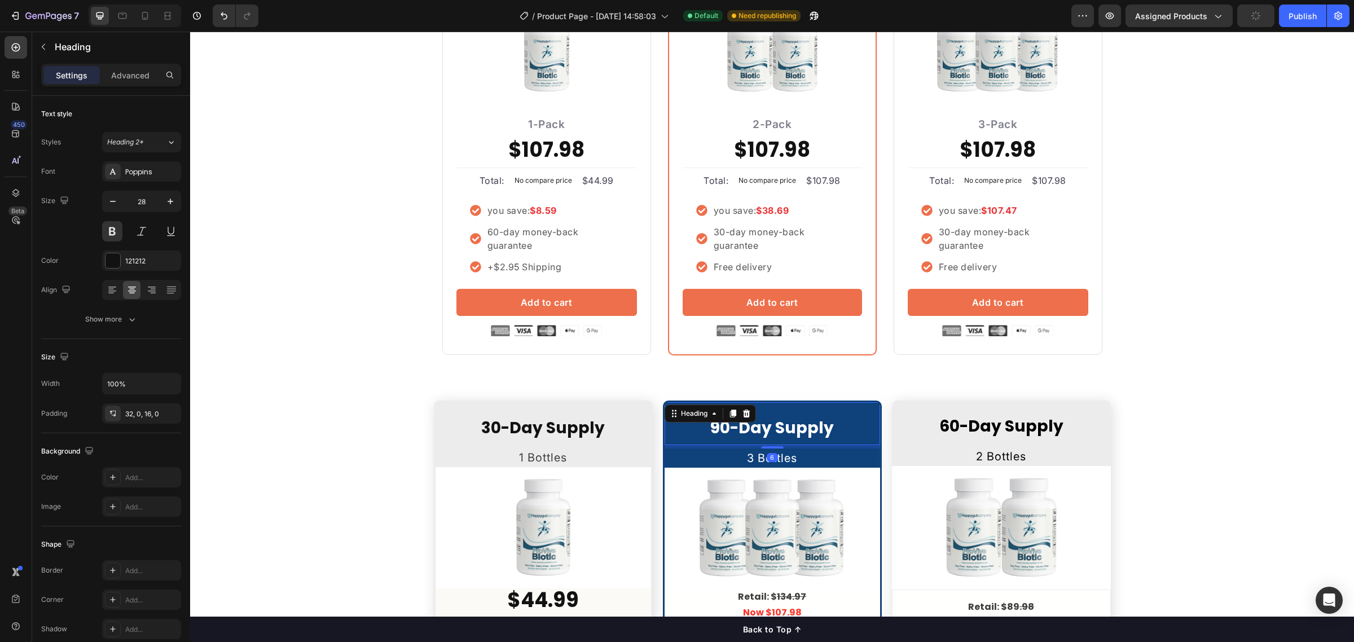
click at [724, 428] on span "90-Day Supply" at bounding box center [773, 428] width 124 height 22
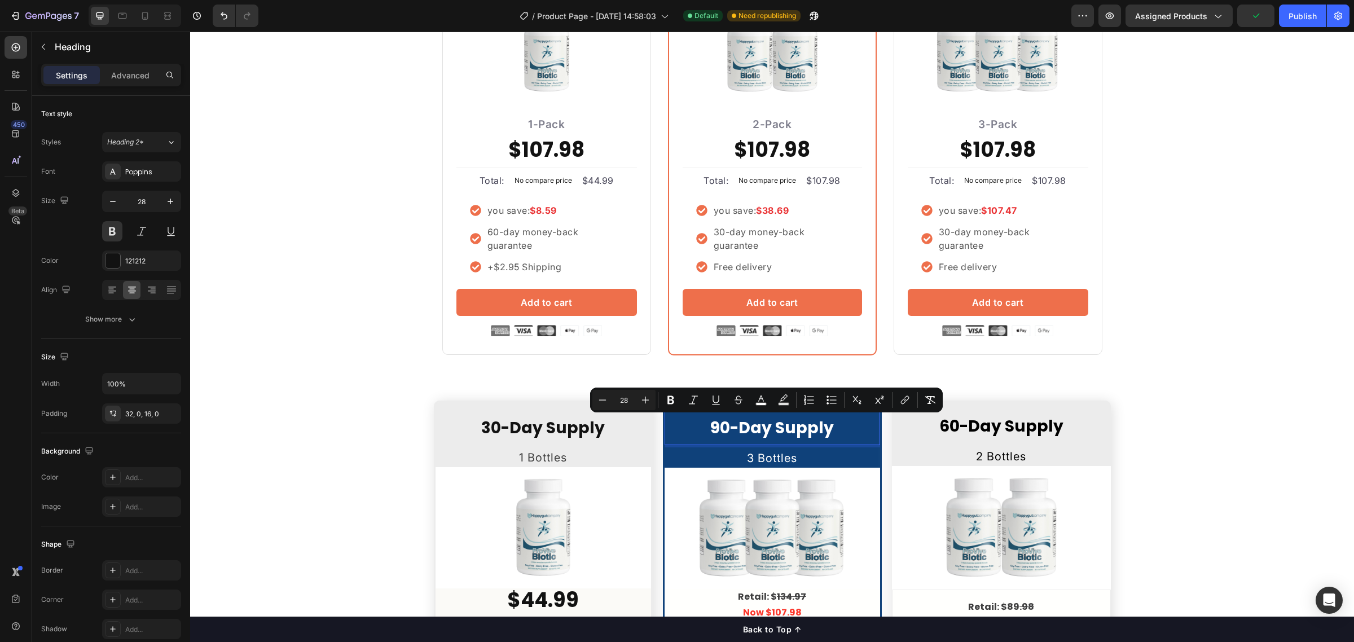
copy span "90-Day Supply"
click at [757, 127] on p "2-Pack" at bounding box center [772, 125] width 177 height 16
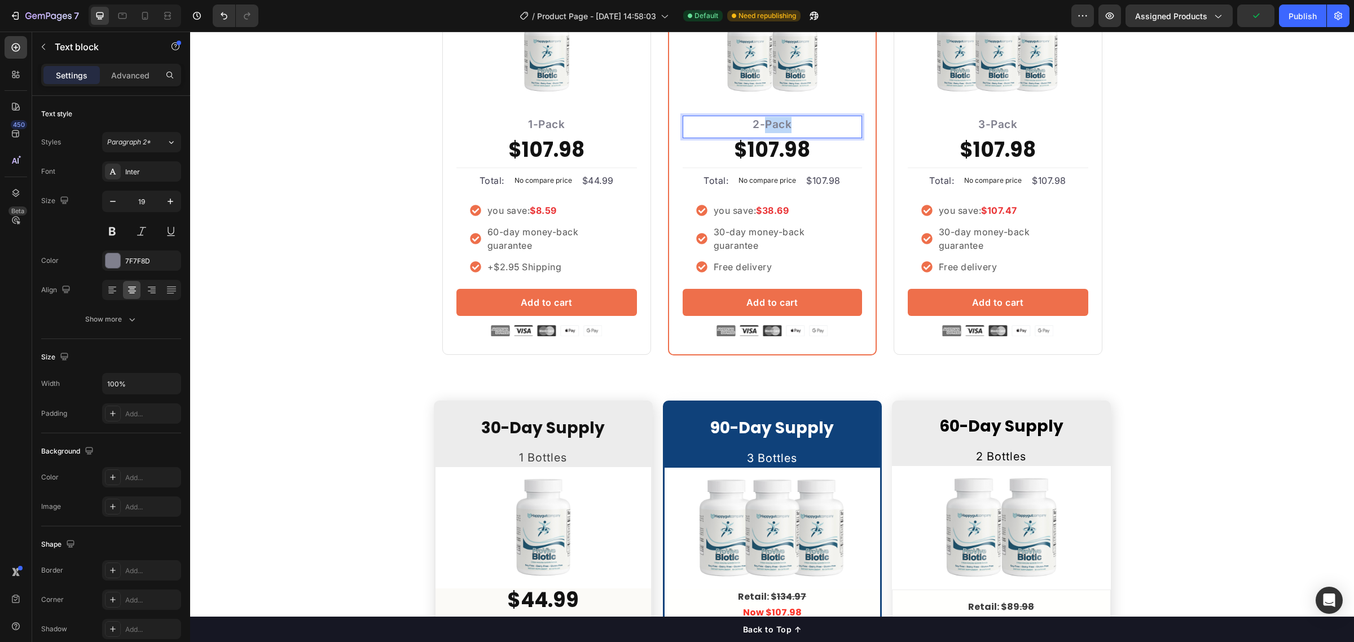
click at [757, 127] on p "2-Pack" at bounding box center [772, 125] width 177 height 16
click at [755, 125] on p "2-Pack" at bounding box center [772, 125] width 177 height 16
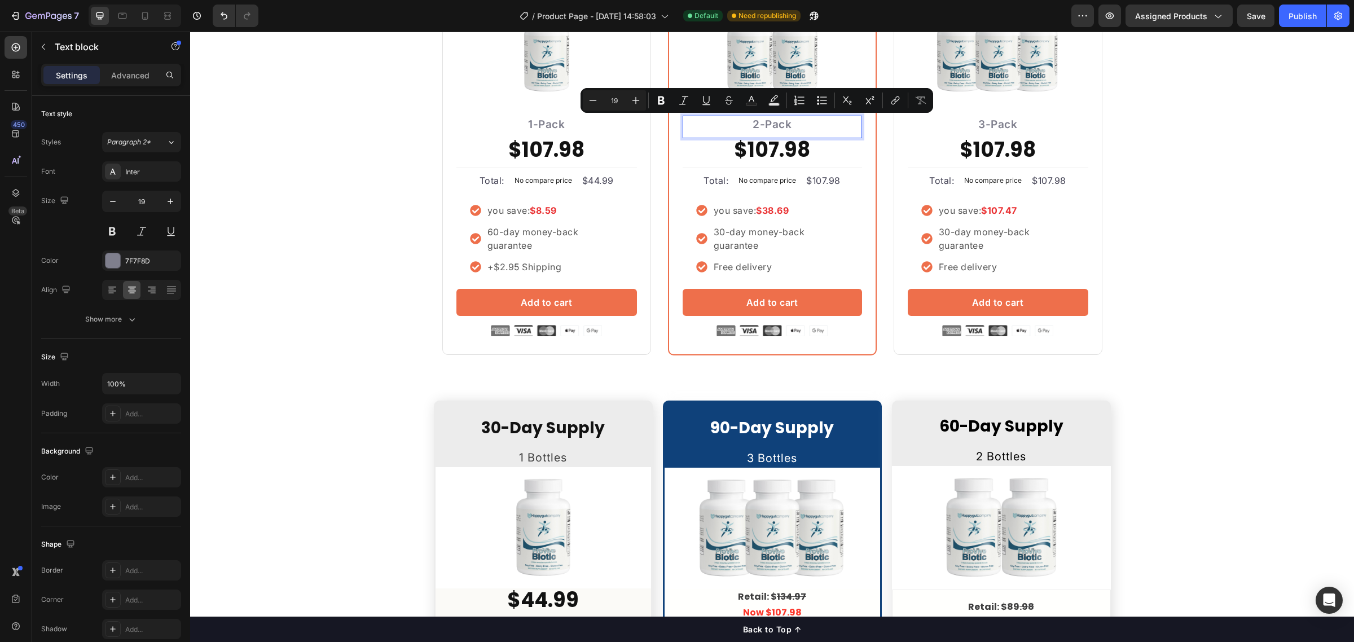
click at [784, 124] on p "2-Pack" at bounding box center [772, 125] width 177 height 16
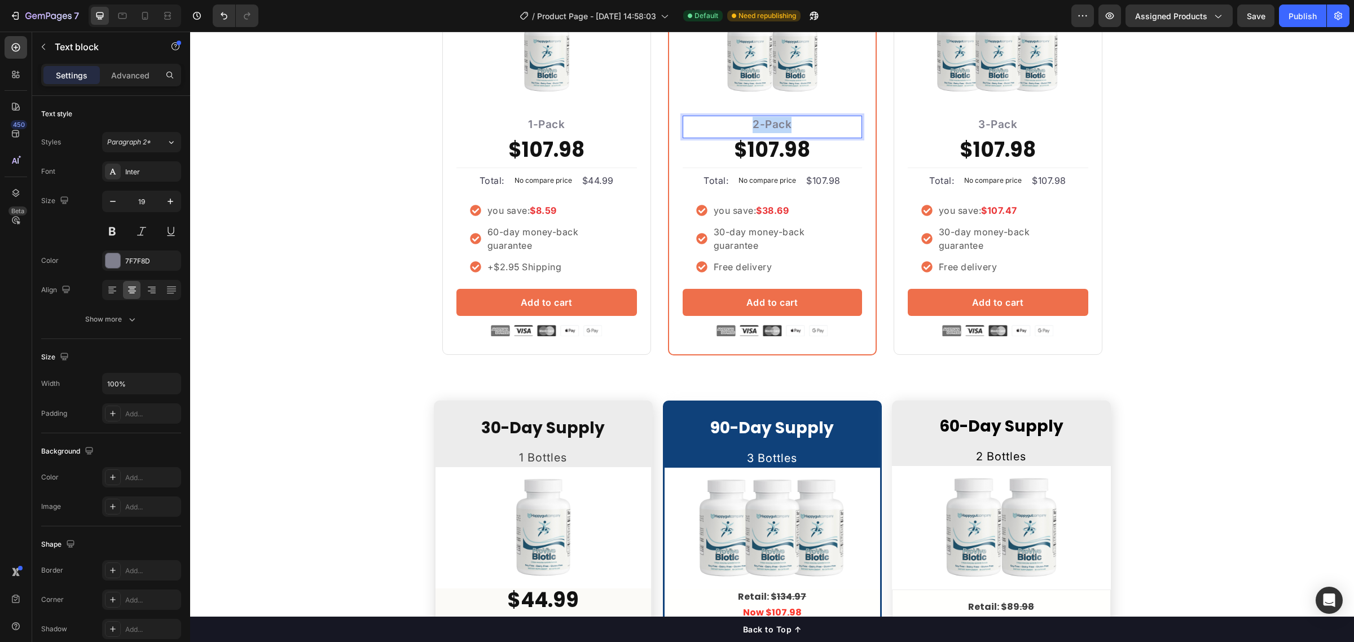
drag, startPoint x: 785, startPoint y: 124, endPoint x: 749, endPoint y: 126, distance: 36.2
click at [749, 126] on p "2-Pack" at bounding box center [772, 125] width 177 height 16
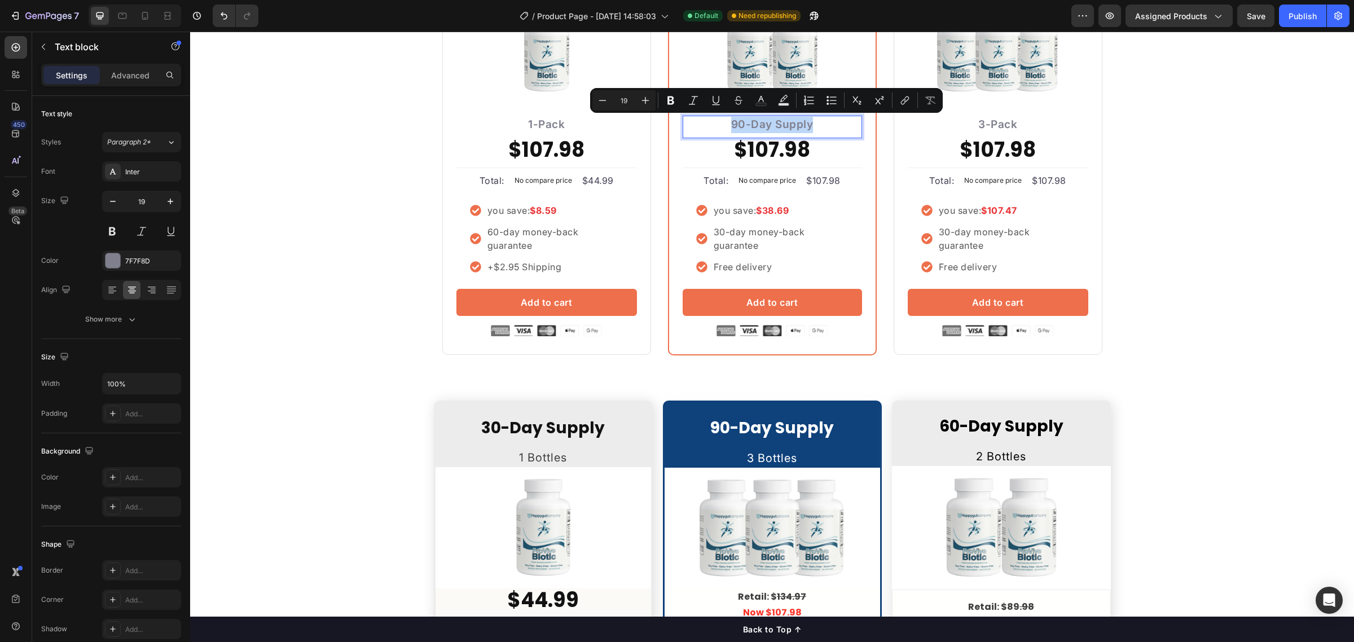
drag, startPoint x: 809, startPoint y: 127, endPoint x: 724, endPoint y: 123, distance: 84.7
click at [724, 123] on p "90-Day Supply" at bounding box center [772, 125] width 177 height 16
copy p "90-Day Supply"
click at [542, 124] on p "1-Pack" at bounding box center [547, 125] width 178 height 16
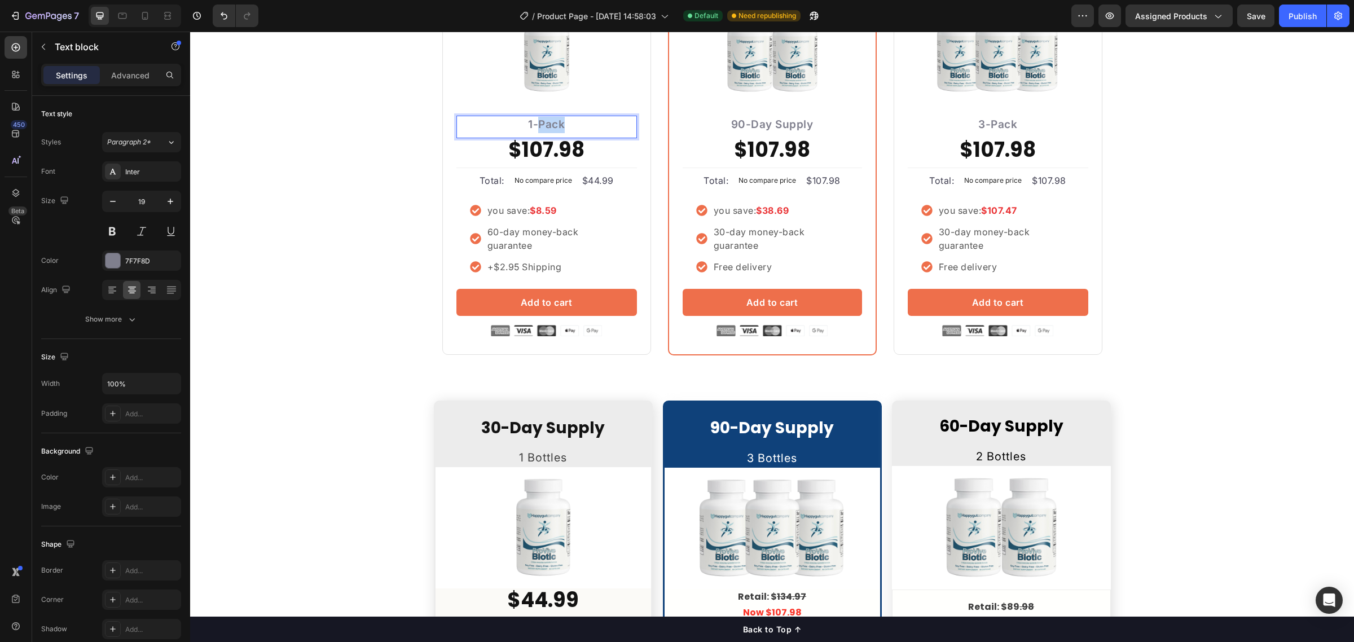
click at [542, 124] on p "1-Pack" at bounding box center [547, 125] width 178 height 16
click at [984, 128] on p "3-Pack" at bounding box center [998, 125] width 178 height 16
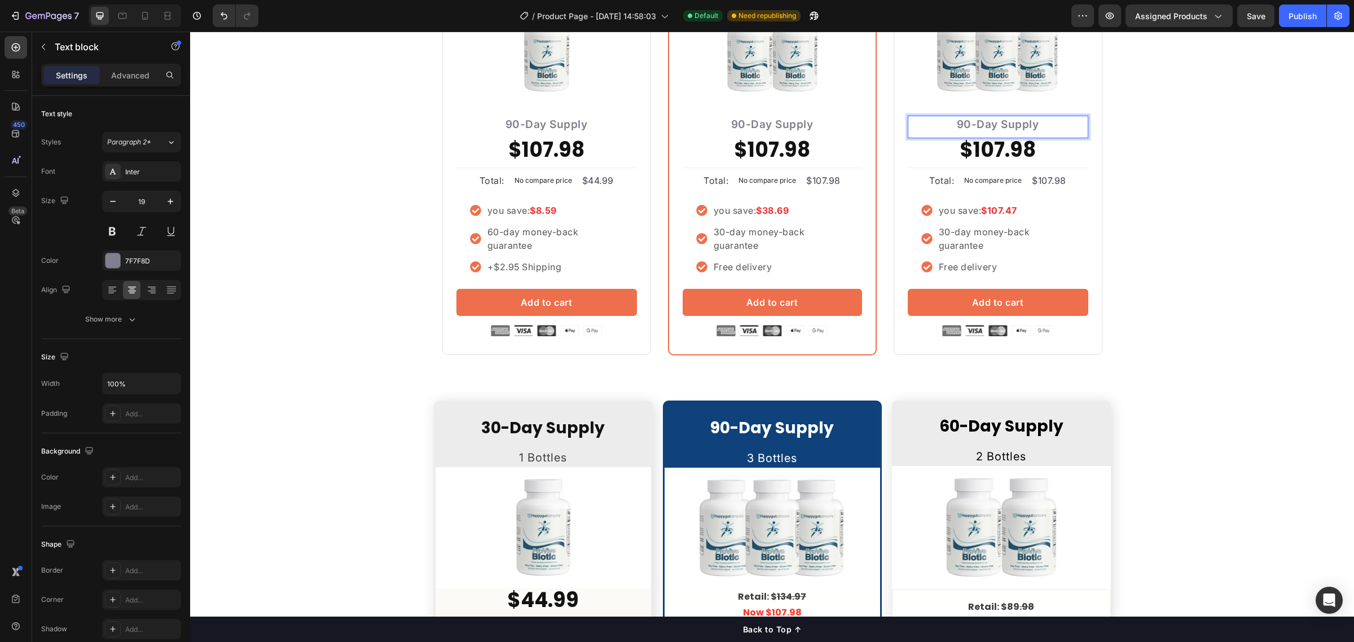
click at [965, 126] on p "90-Day Supply" at bounding box center [998, 125] width 178 height 16
click at [742, 121] on p "90-Day Supply" at bounding box center [772, 125] width 177 height 16
click at [741, 125] on p "90-Day Supply" at bounding box center [772, 125] width 177 height 16
click at [512, 124] on p "90-Day Supply" at bounding box center [547, 125] width 178 height 16
click at [512, 125] on p "90-Day Supply" at bounding box center [547, 125] width 178 height 16
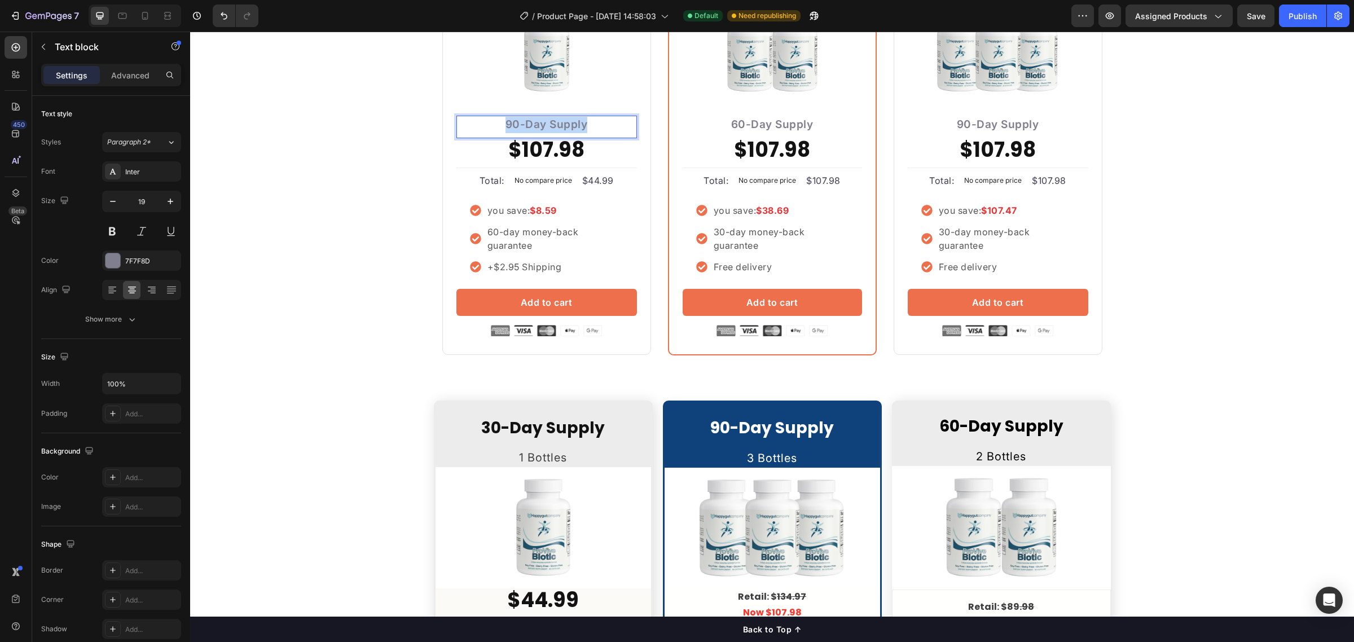
click at [512, 125] on p "90-Day Supply" at bounding box center [547, 125] width 178 height 16
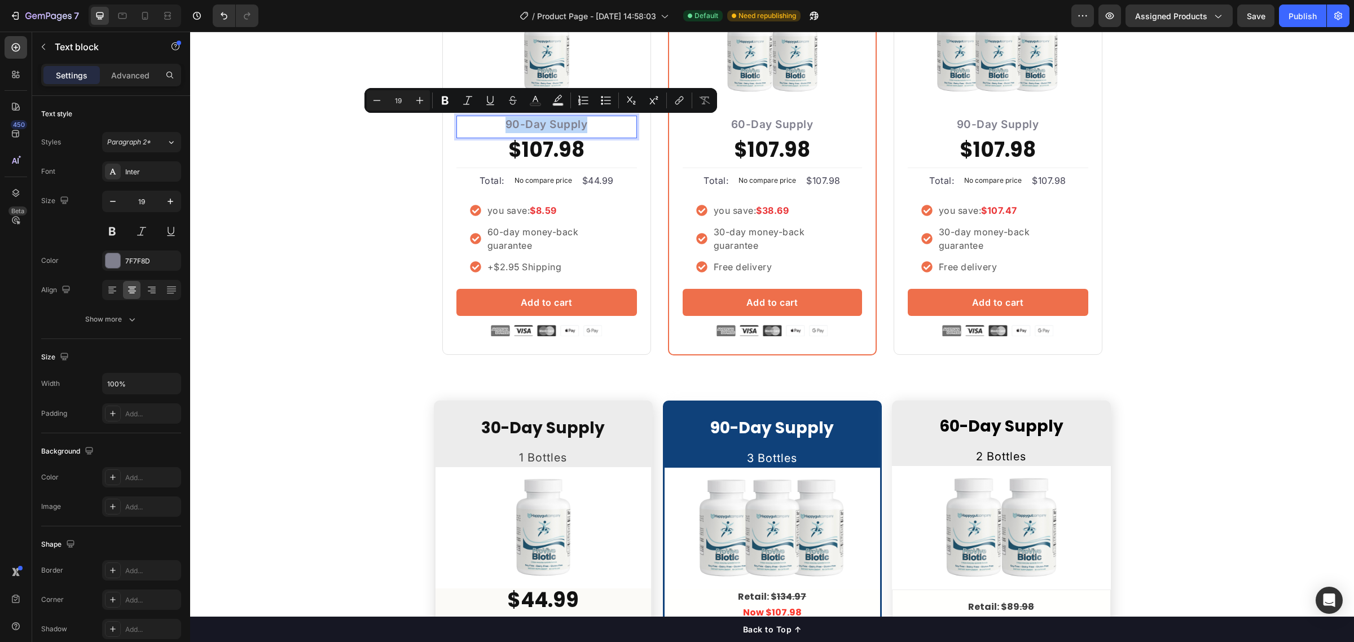
click at [510, 125] on p "90-Day Supply" at bounding box center [547, 125] width 178 height 16
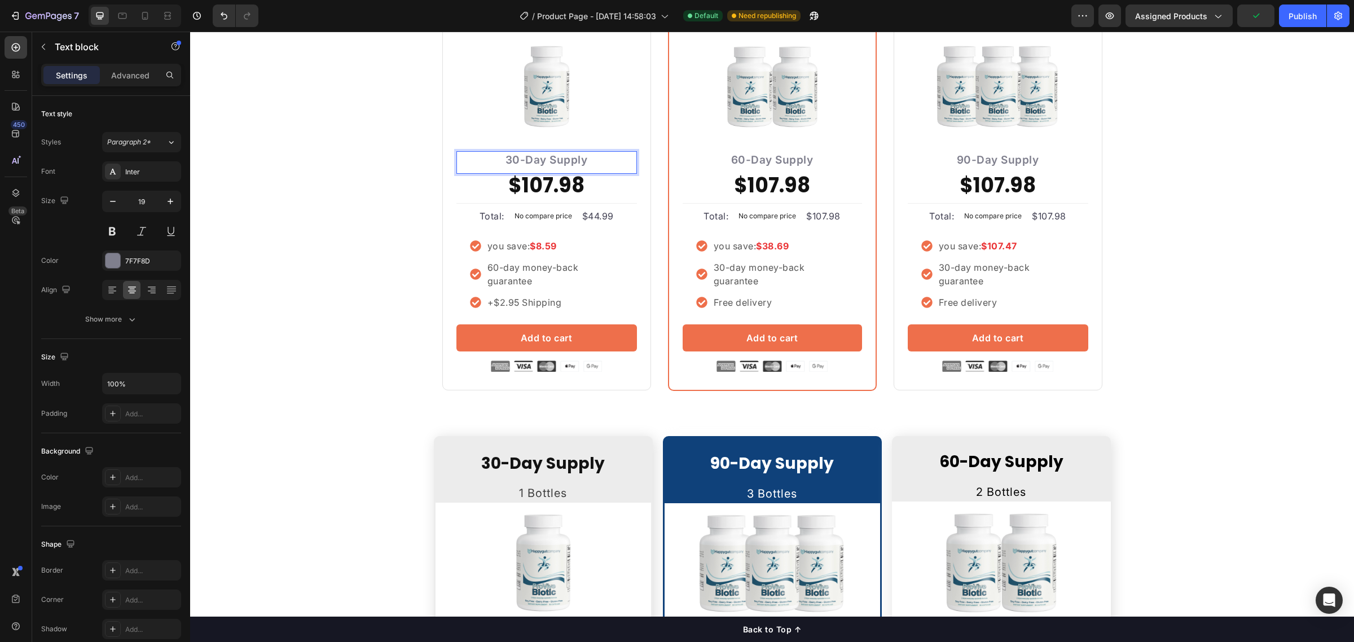
scroll to position [2557, 0]
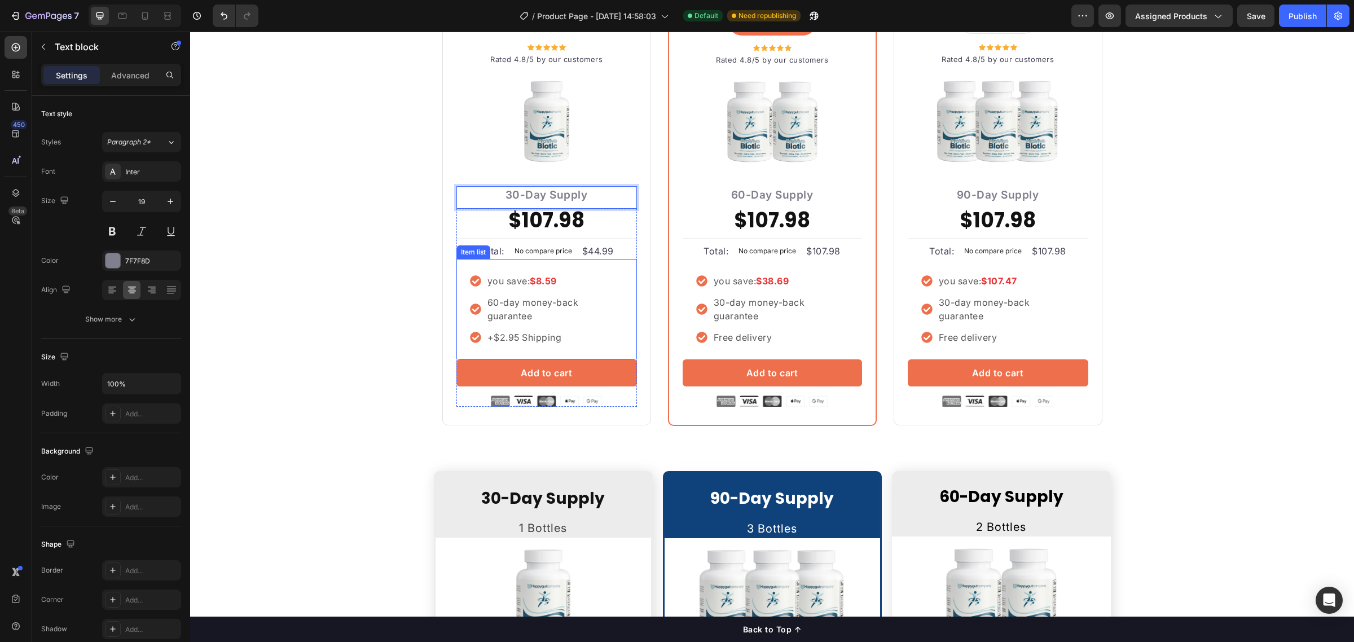
click at [532, 279] on strong "$8.59" at bounding box center [543, 280] width 27 height 11
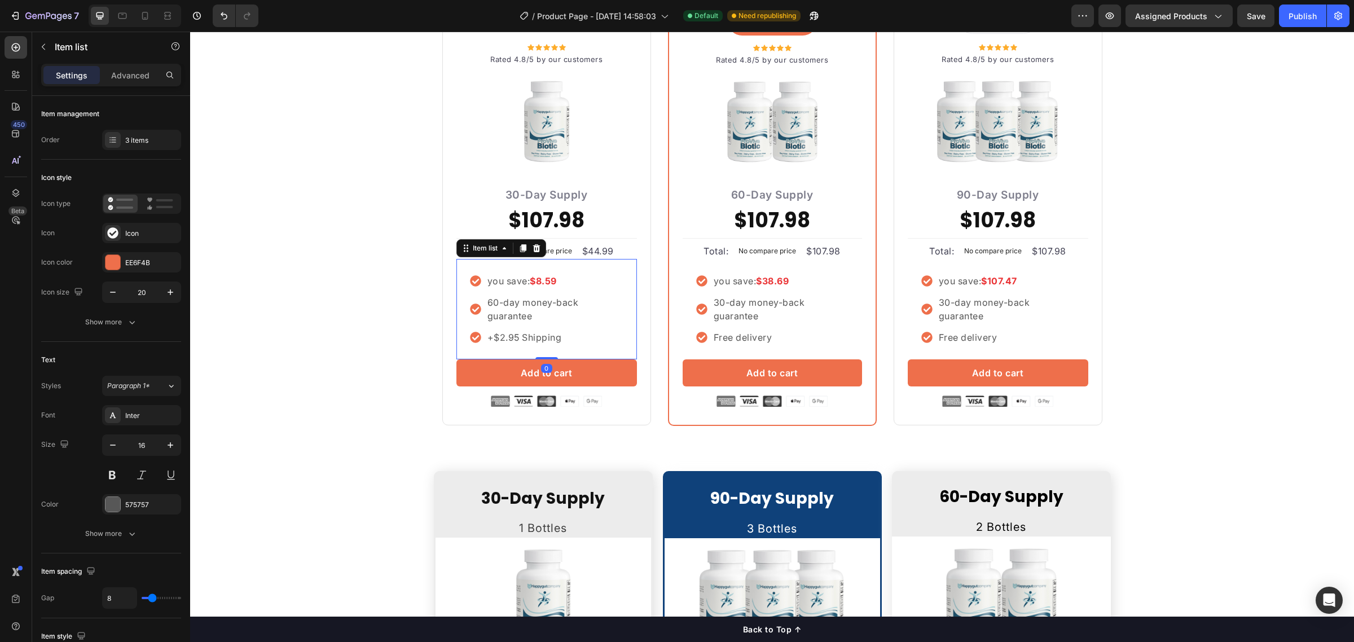
click at [542, 282] on strong "$8.59" at bounding box center [543, 280] width 27 height 11
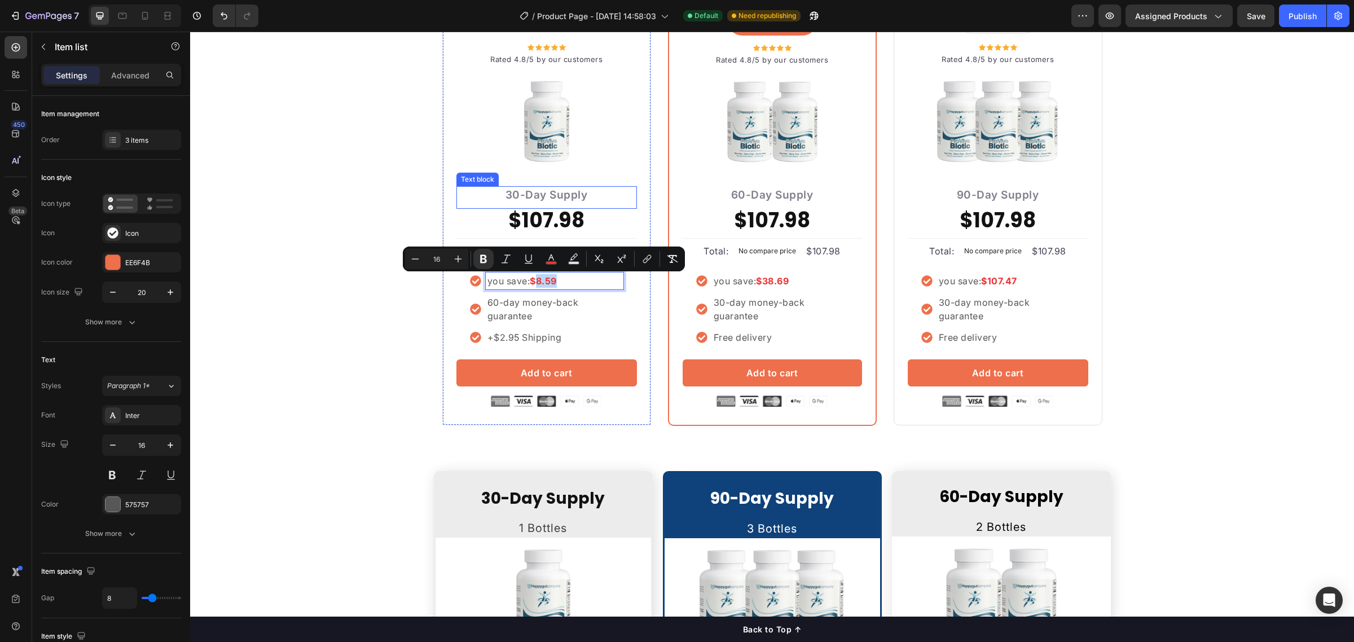
click at [632, 199] on div "Icon Icon Icon Icon Icon Icon List Hoz Rated 4.8/5 by our customers Text block …" at bounding box center [546, 223] width 209 height 406
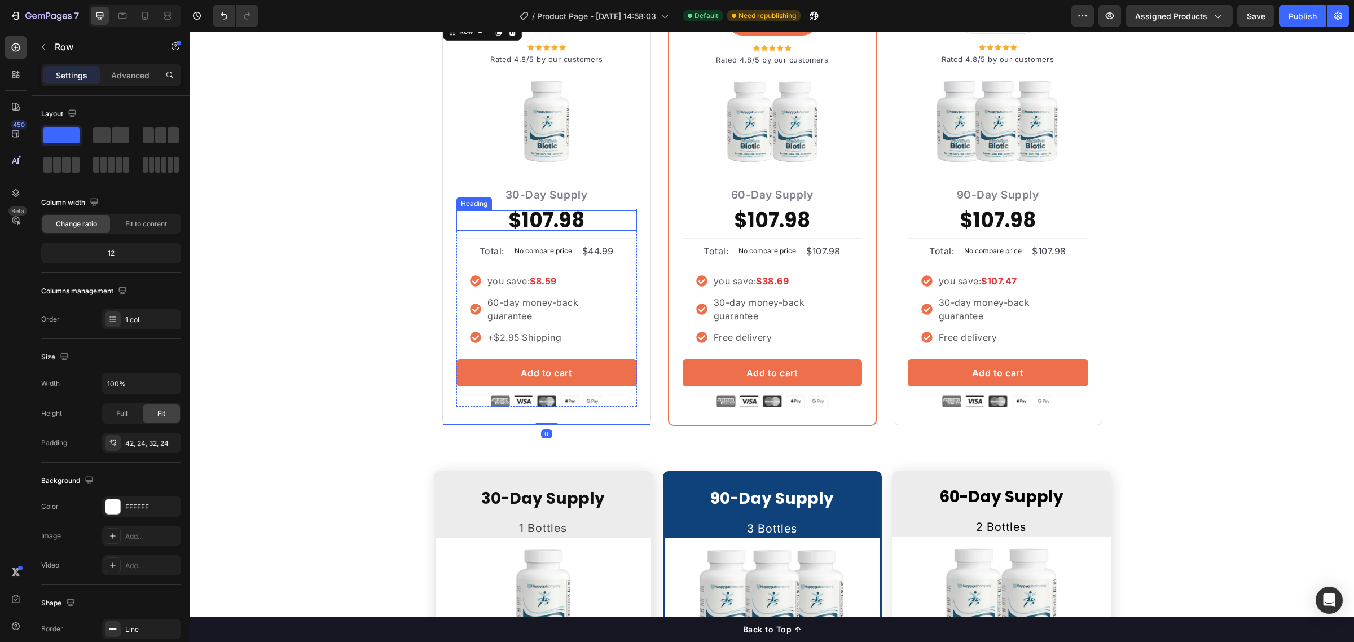
click at [559, 216] on h2 "$107.98" at bounding box center [547, 221] width 181 height 20
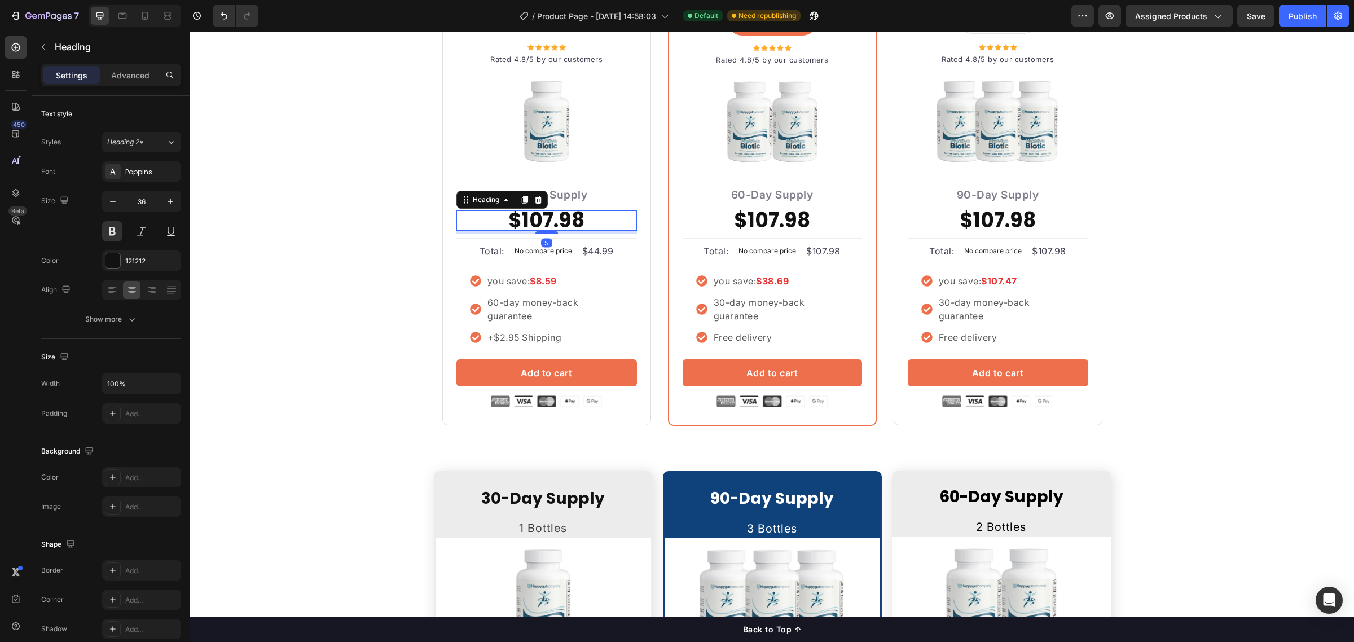
click at [559, 216] on h2 "$107.98" at bounding box center [547, 221] width 181 height 20
click at [557, 216] on p "$107.98" at bounding box center [547, 221] width 181 height 20
click at [568, 216] on p "$107.98" at bounding box center [547, 221] width 181 height 20
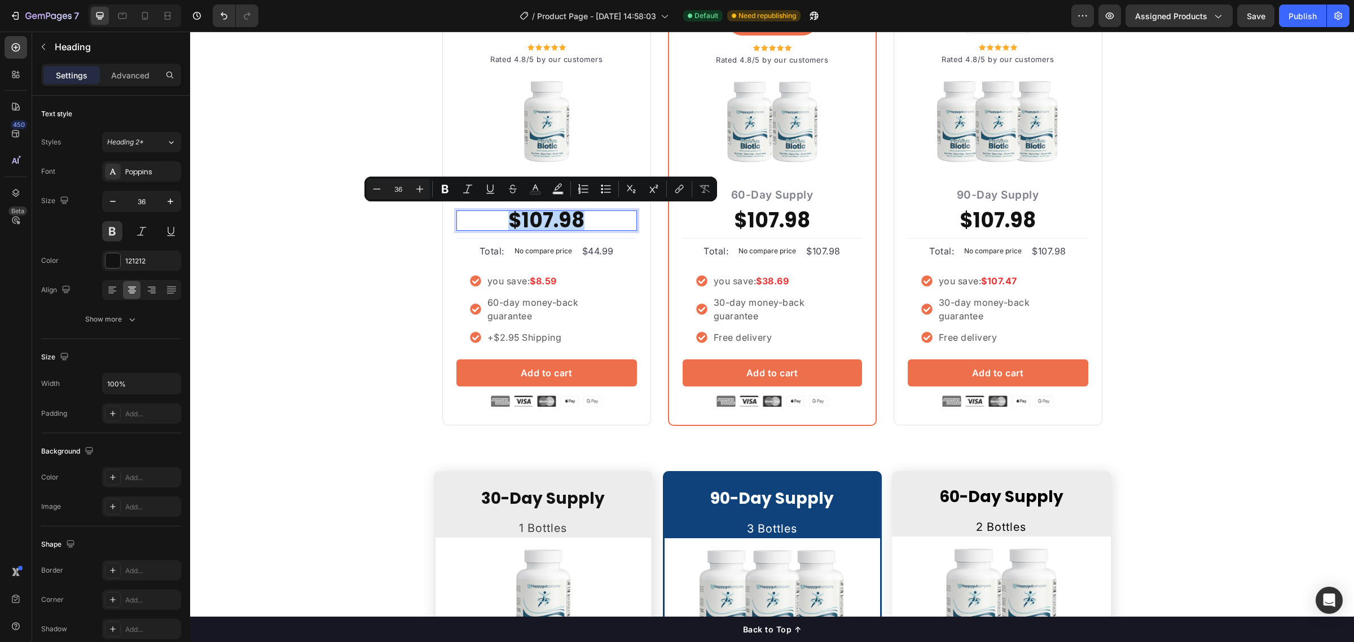
click at [569, 224] on p "$107.98" at bounding box center [547, 221] width 181 height 20
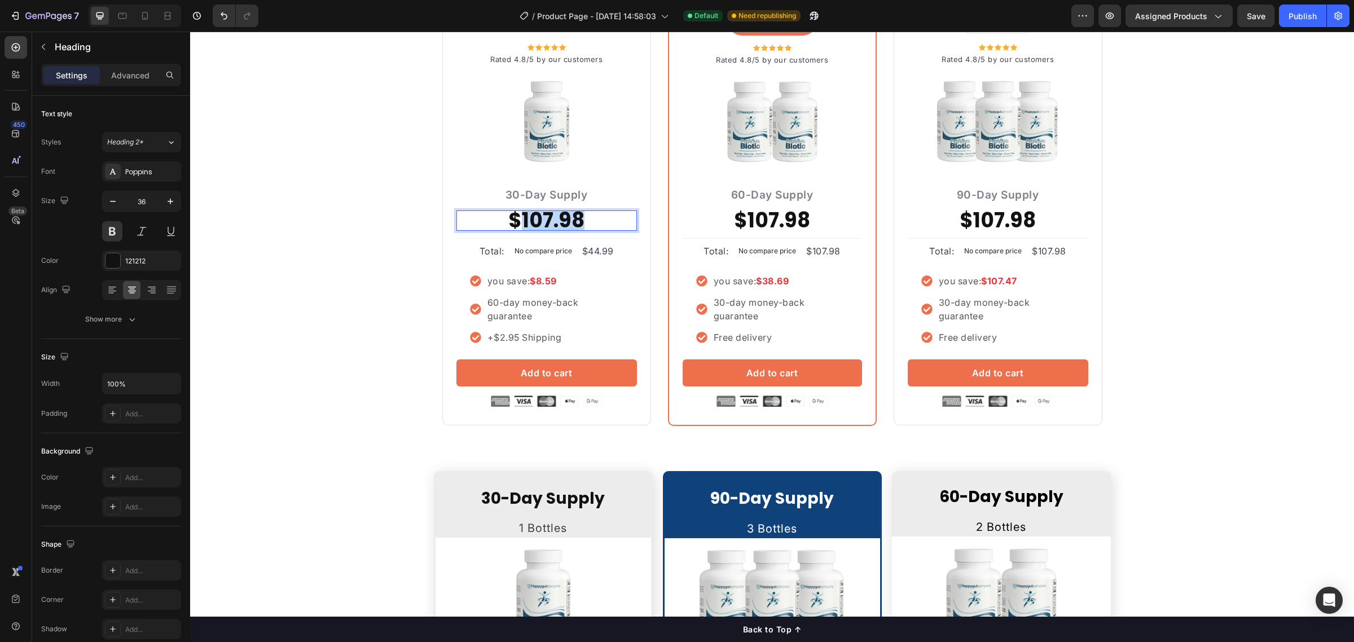
click at [569, 224] on p "$107.98" at bounding box center [547, 221] width 181 height 20
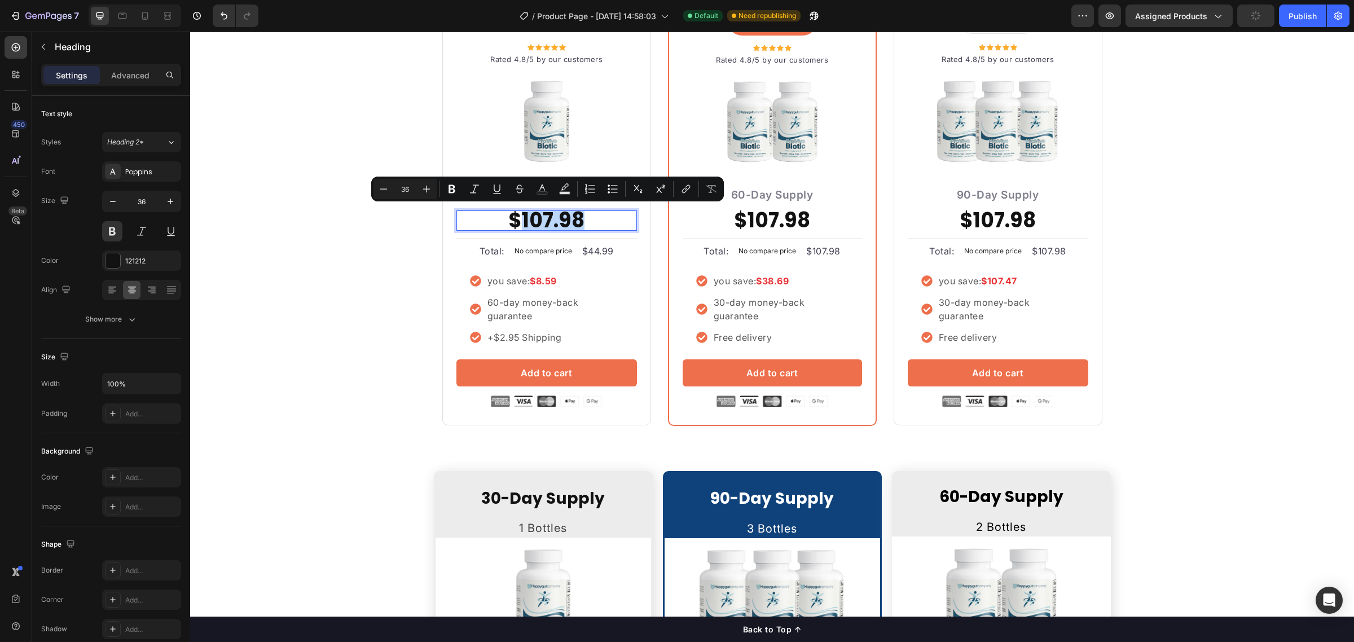
click at [572, 222] on p "$107.98" at bounding box center [547, 221] width 181 height 20
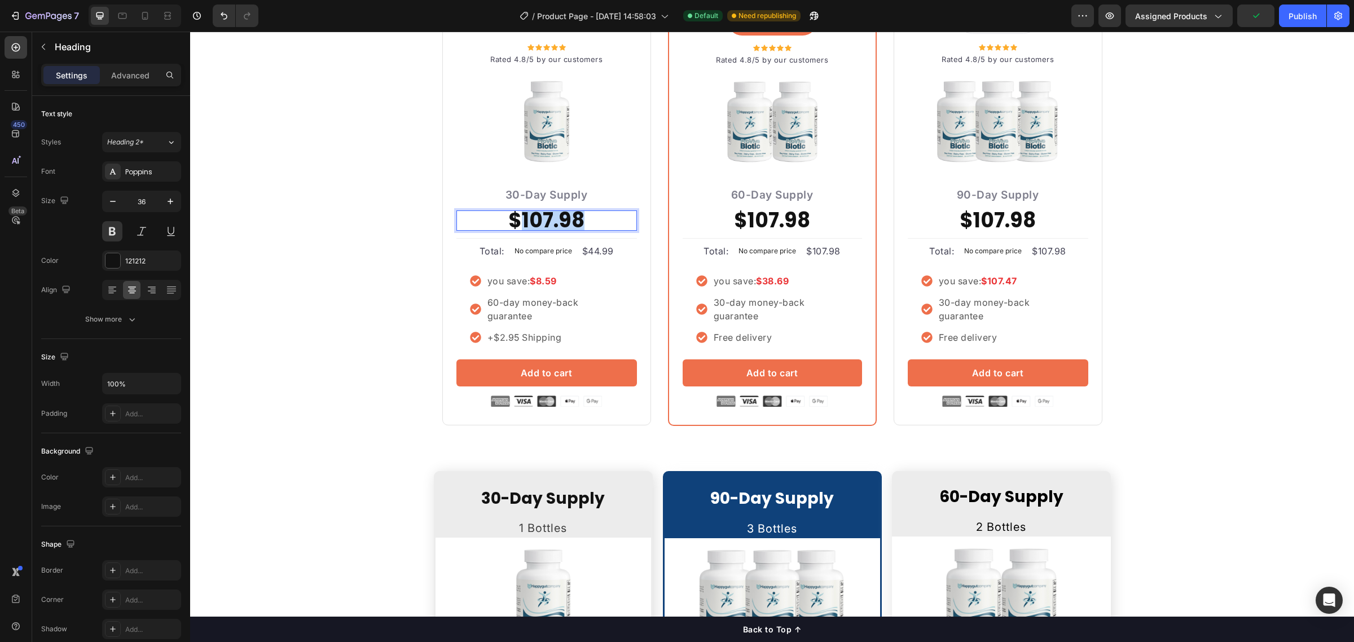
drag, startPoint x: 576, startPoint y: 219, endPoint x: 519, endPoint y: 218, distance: 57.0
click at [519, 218] on p "$107.98" at bounding box center [547, 221] width 181 height 20
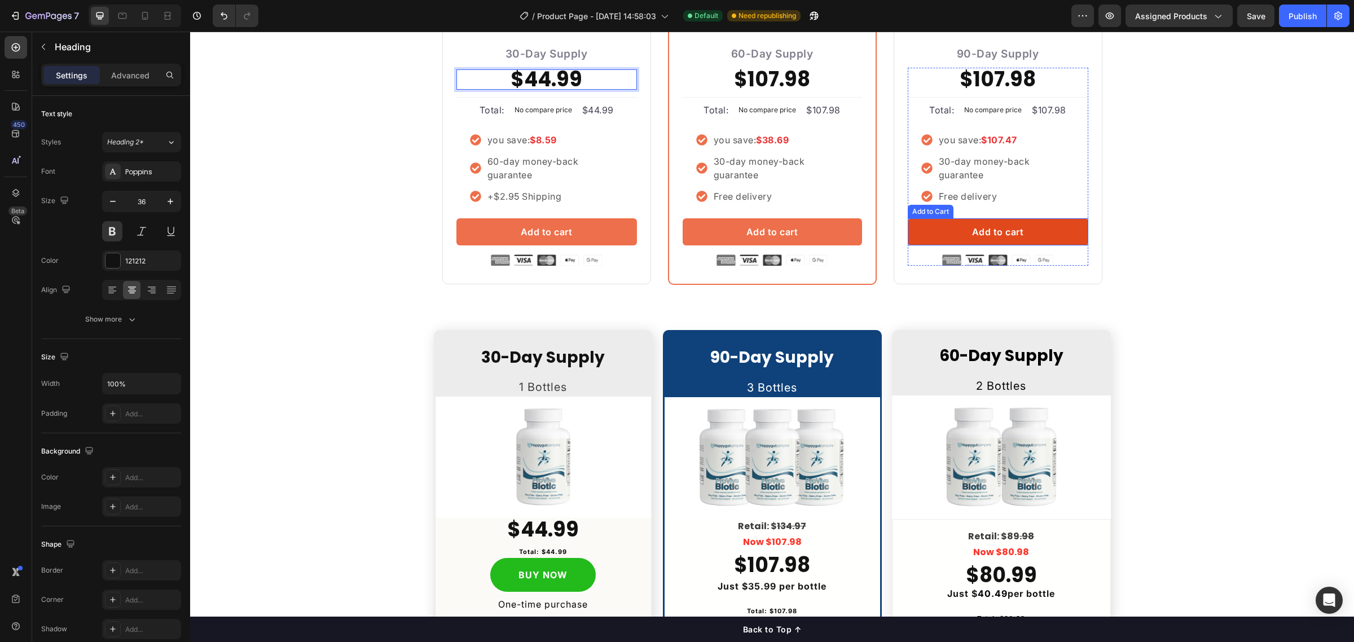
scroll to position [2627, 0]
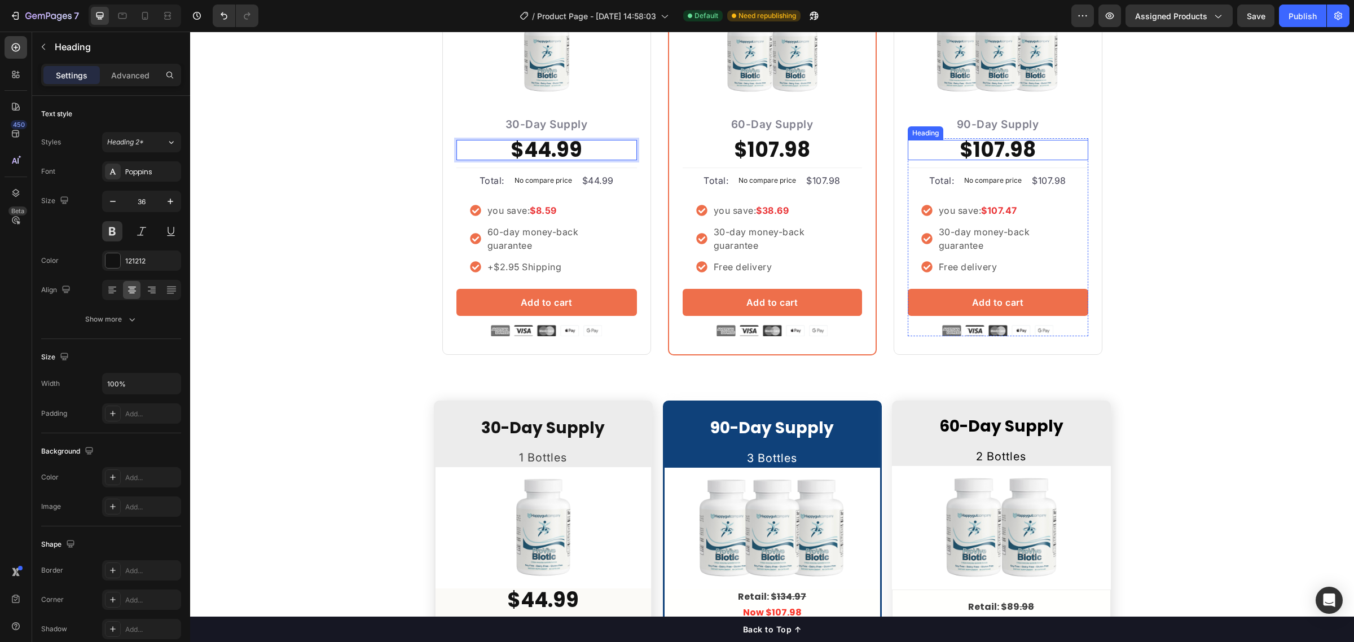
click at [1011, 151] on h2 "$107.98" at bounding box center [998, 150] width 181 height 20
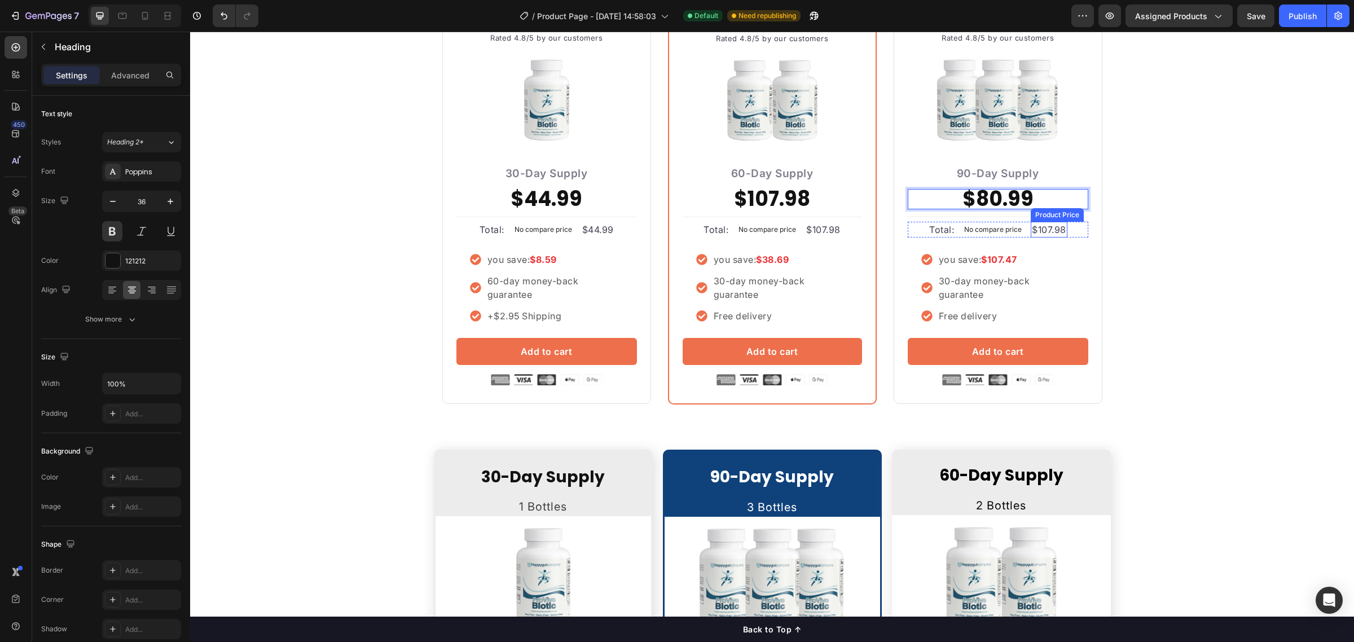
scroll to position [2557, 0]
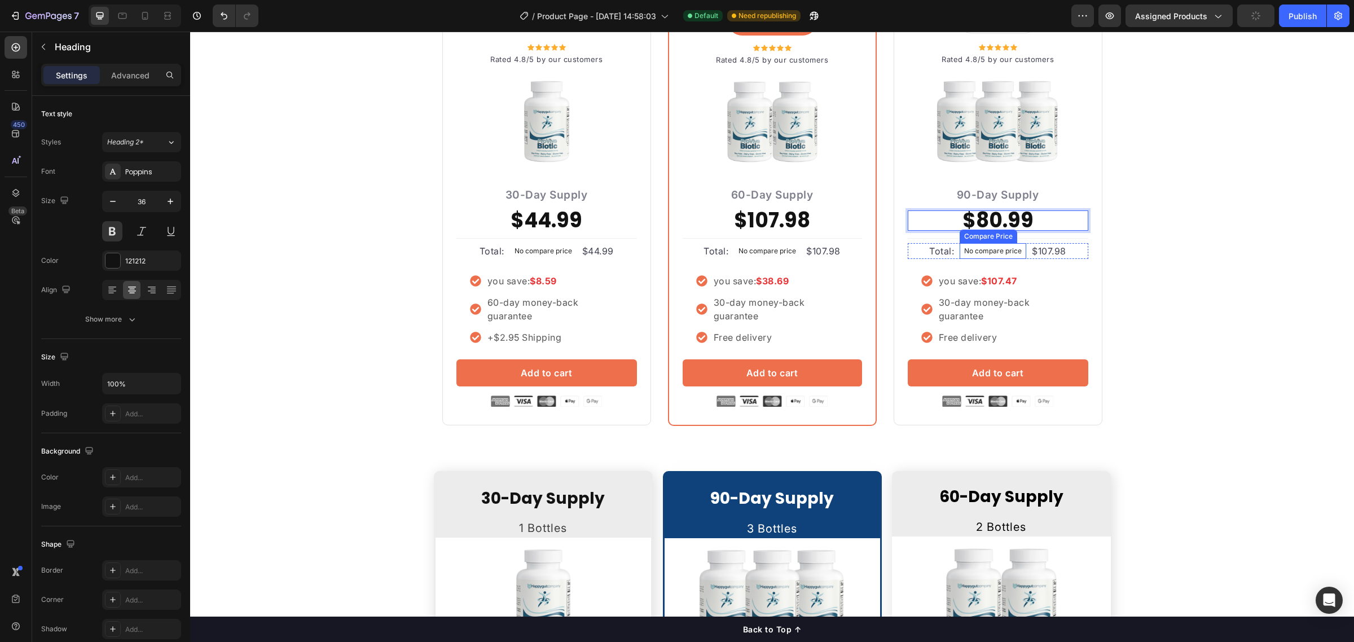
click at [1005, 252] on p "No compare price" at bounding box center [994, 251] width 58 height 7
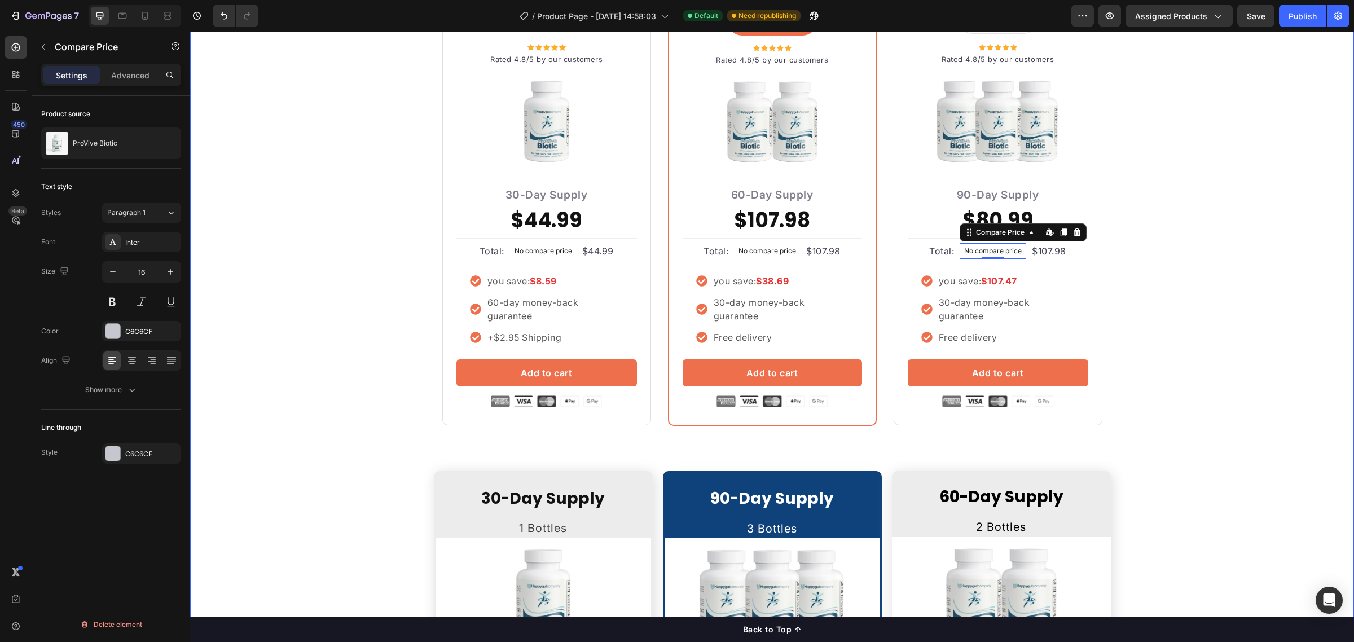
click at [1128, 264] on div "Buy more and pay less Heading Row Icon Icon Icon Icon Icon Icon List Hoz Rated …" at bounding box center [772, 416] width 1147 height 935
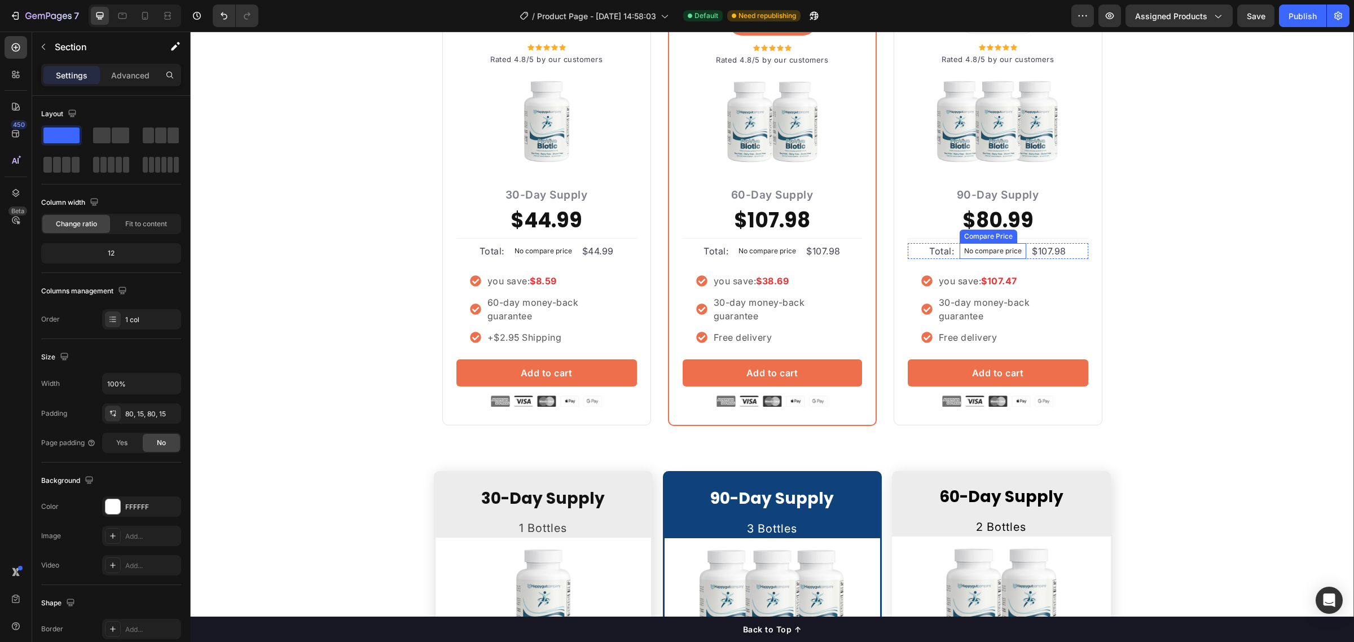
click at [989, 251] on p "No compare price" at bounding box center [994, 251] width 58 height 7
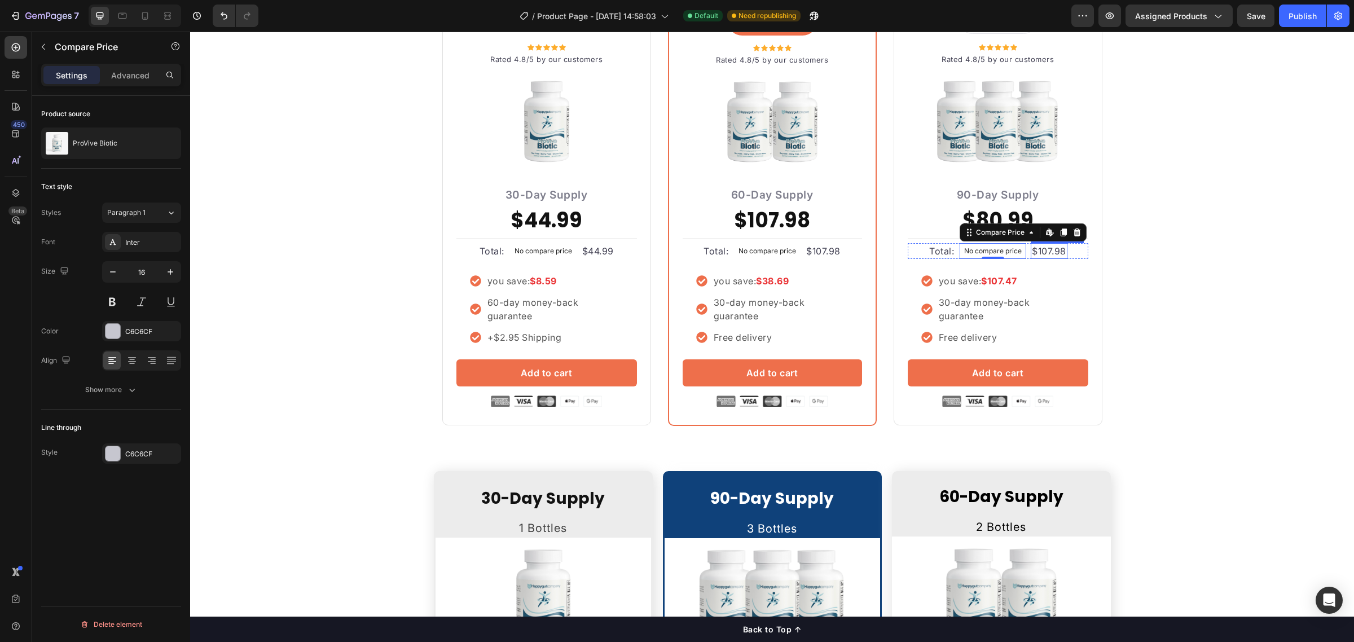
click at [1036, 249] on div "$107.98" at bounding box center [1049, 251] width 37 height 16
click at [937, 252] on p "Total:" at bounding box center [942, 251] width 25 height 14
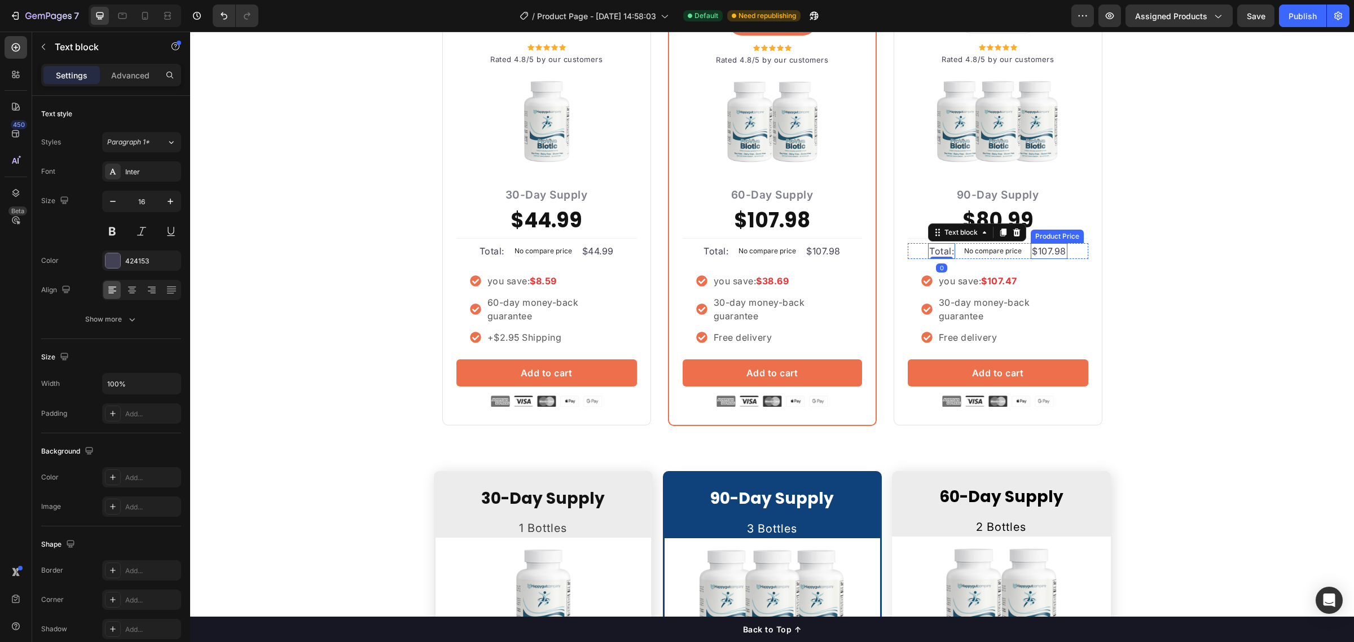
click at [1034, 252] on div "$107.98" at bounding box center [1049, 251] width 37 height 16
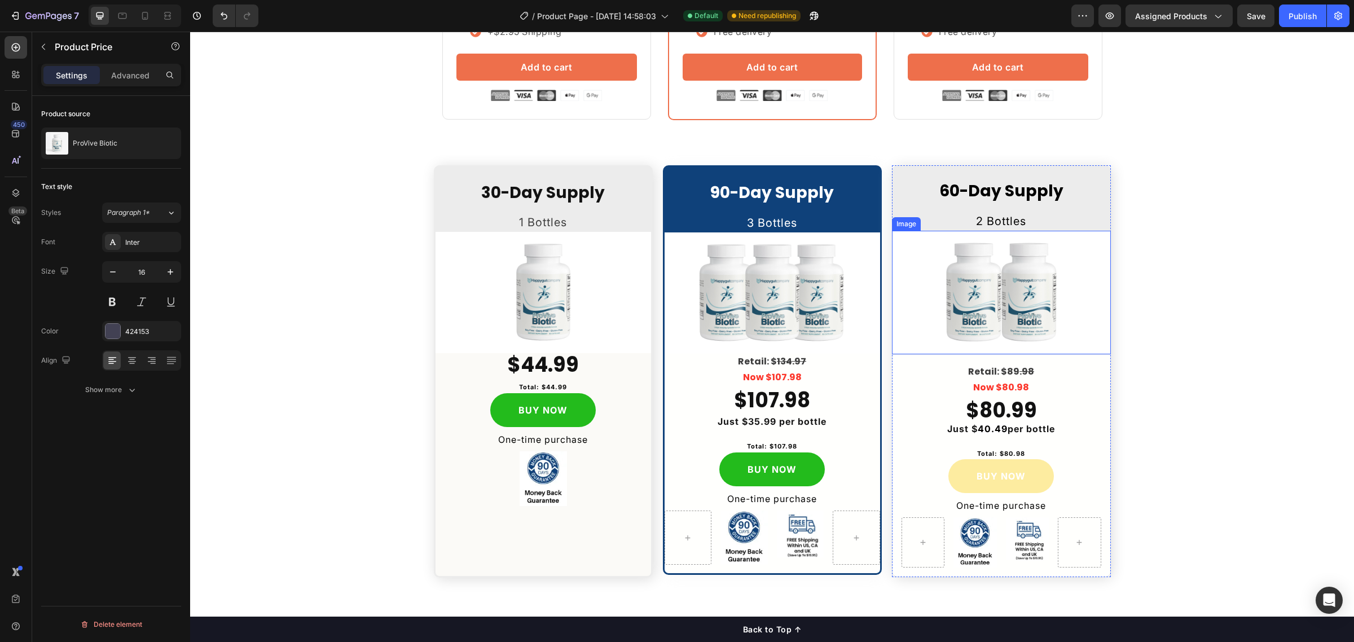
scroll to position [2909, 0]
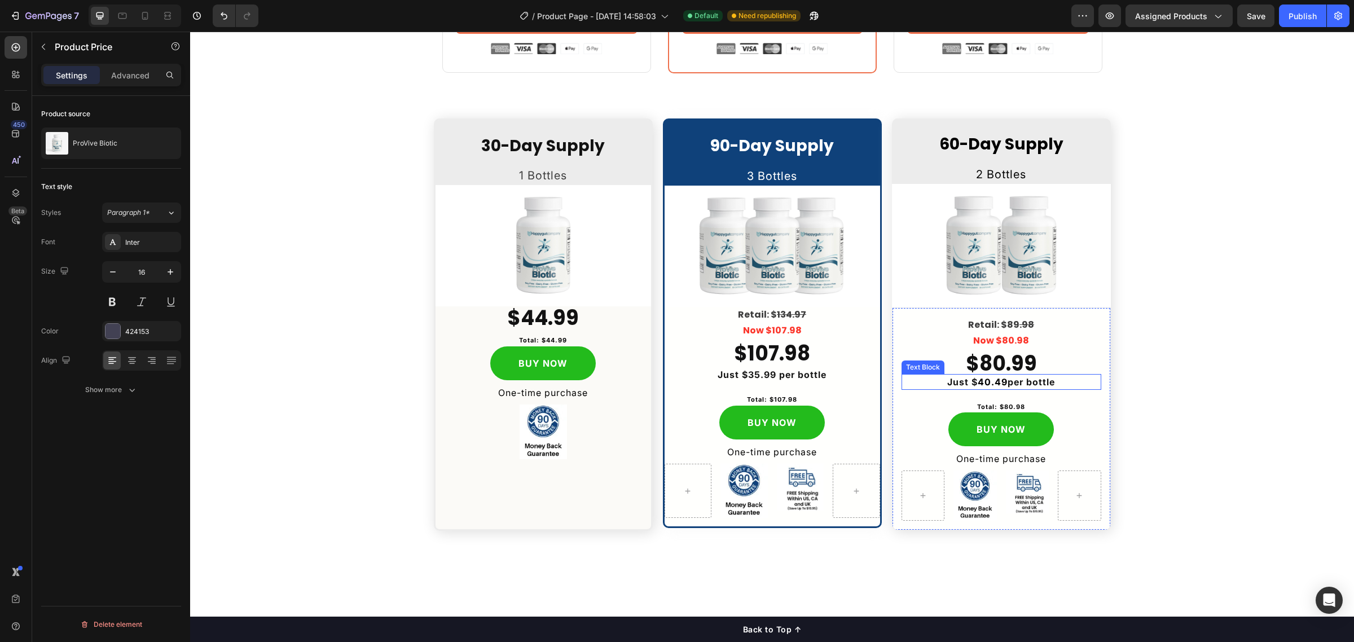
click at [1008, 382] on strong "per bottle" at bounding box center [1031, 381] width 47 height 11
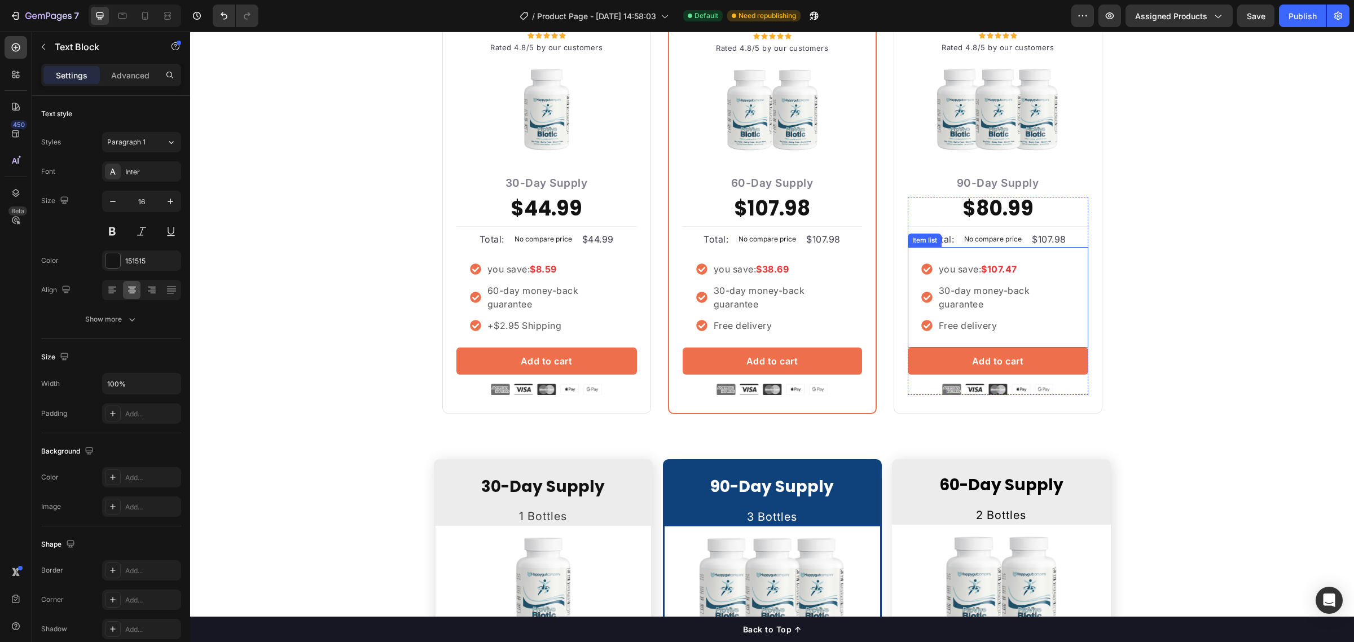
scroll to position [2557, 0]
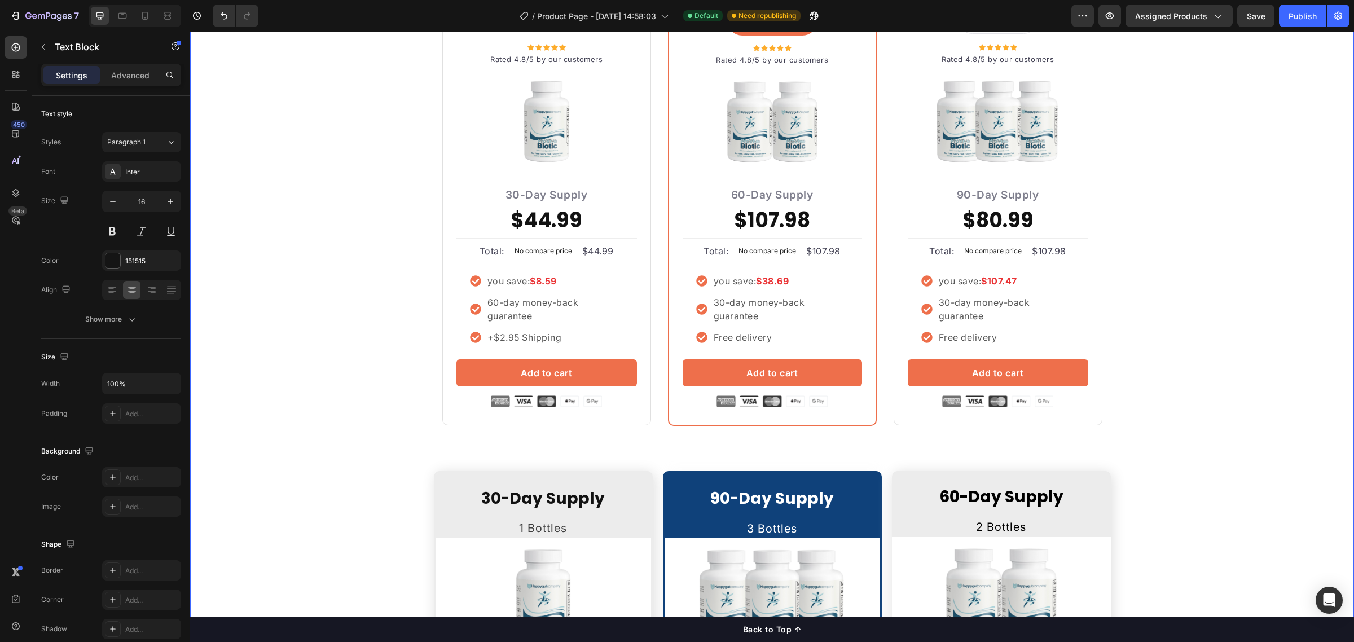
click at [1184, 255] on div "Buy more and pay less Heading Row Icon Icon Icon Icon Icon Icon List Hoz Rated …" at bounding box center [772, 416] width 1147 height 935
